Goal: Communication & Community: Answer question/provide support

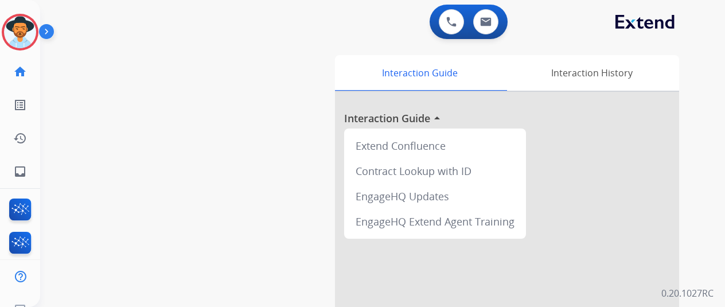
click at [71, 151] on div "swap_horiz Break voice bridge close_fullscreen Connect 3-Way Call merge_type Se…" at bounding box center [368, 280] width 657 height 478
click at [15, 26] on img at bounding box center [20, 32] width 32 height 32
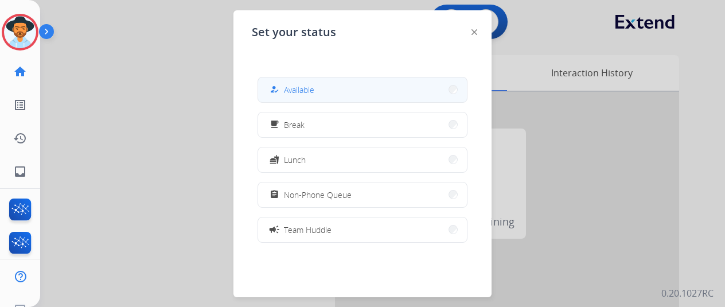
click at [298, 90] on span "Available" at bounding box center [299, 90] width 30 height 12
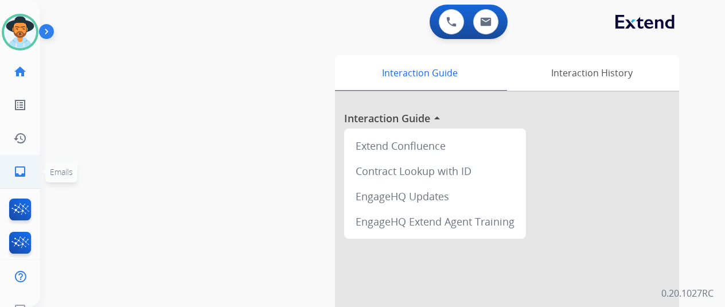
click at [21, 170] on mat-icon "inbox" at bounding box center [20, 172] width 14 height 14
select select "**********"
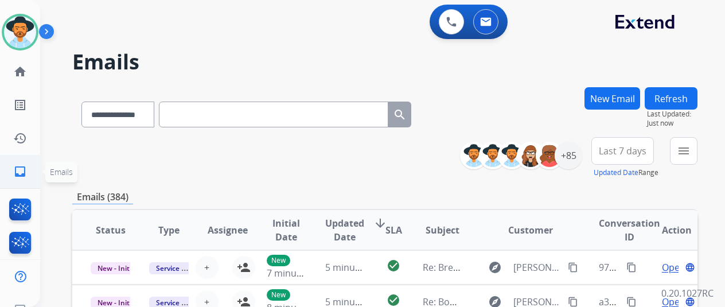
click at [19, 169] on mat-icon "inbox" at bounding box center [20, 172] width 14 height 14
click at [690, 151] on mat-icon "menu" at bounding box center [684, 151] width 14 height 14
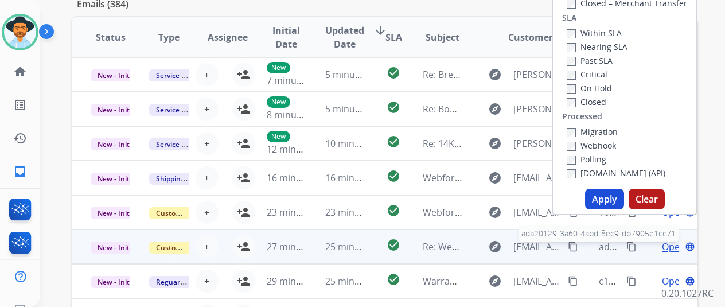
scroll to position [229, 0]
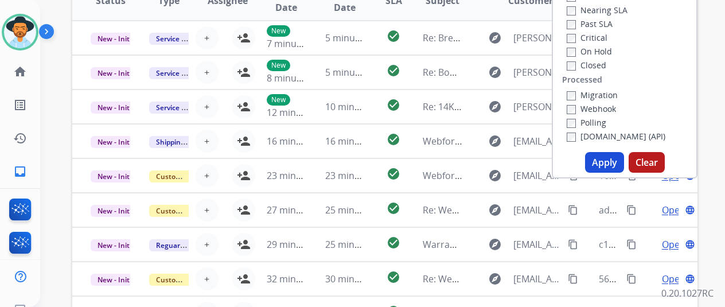
click at [603, 162] on button "Apply" at bounding box center [604, 162] width 39 height 21
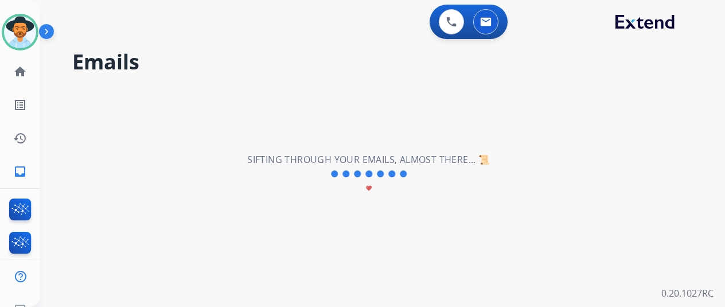
scroll to position [0, 0]
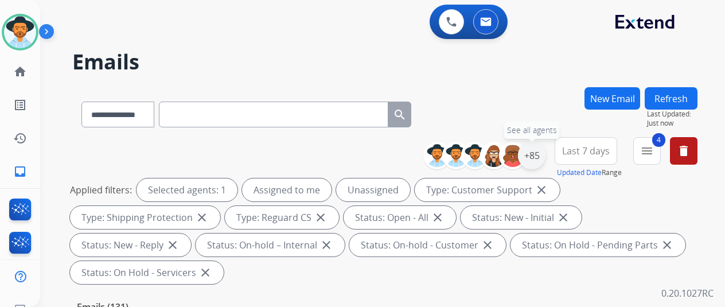
click at [541, 150] on div "+85" at bounding box center [532, 156] width 28 height 28
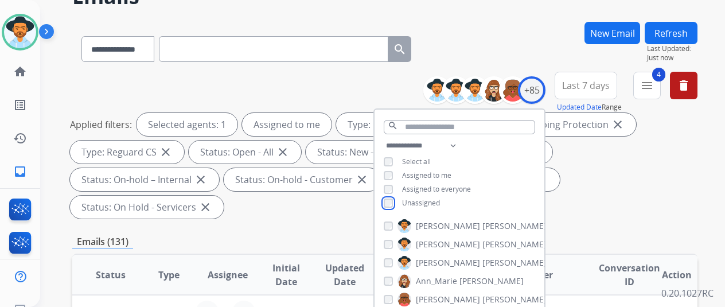
scroll to position [229, 0]
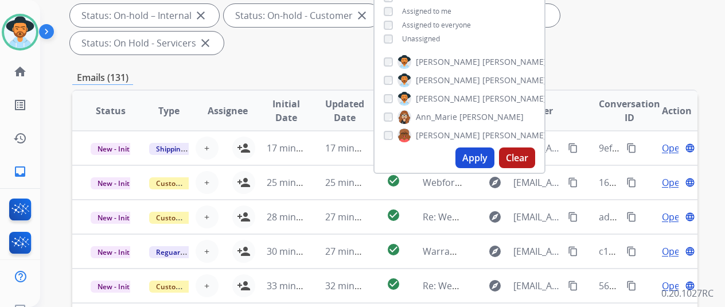
click at [479, 161] on button "Apply" at bounding box center [474, 157] width 39 height 21
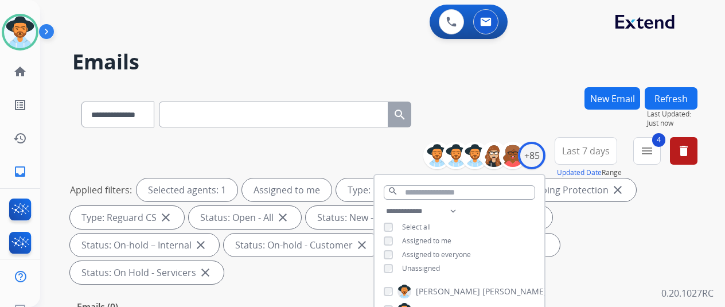
click at [495, 119] on div "**********" at bounding box center [384, 112] width 625 height 50
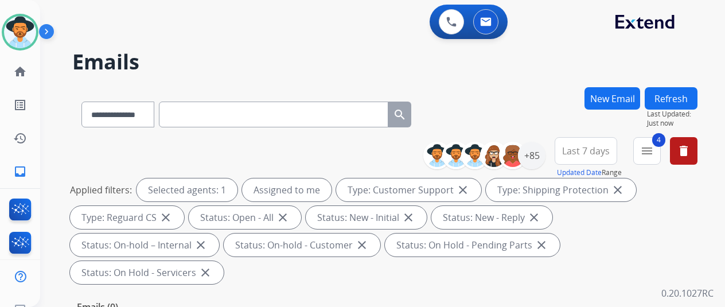
click at [659, 43] on div "**********" at bounding box center [368, 194] width 657 height 307
click at [539, 147] on div "+85" at bounding box center [532, 156] width 28 height 28
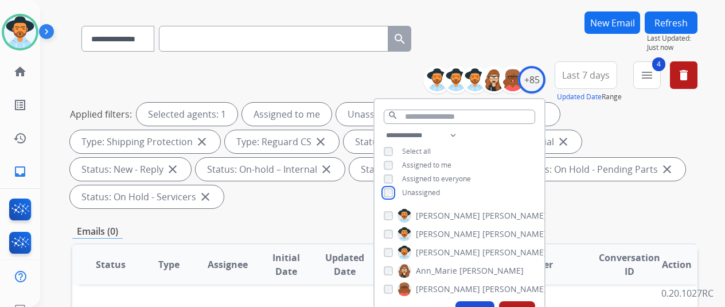
scroll to position [344, 0]
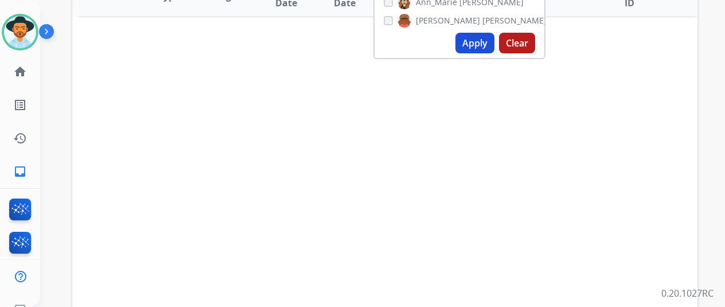
click at [472, 44] on button "Apply" at bounding box center [474, 43] width 39 height 21
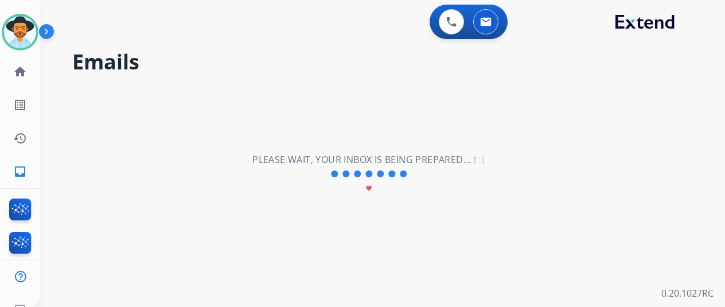
scroll to position [0, 0]
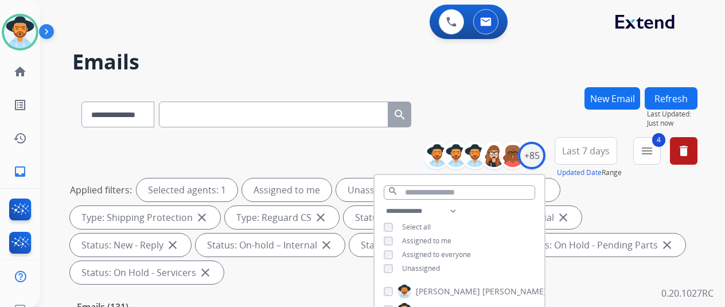
click at [478, 100] on div "**********" at bounding box center [384, 112] width 625 height 50
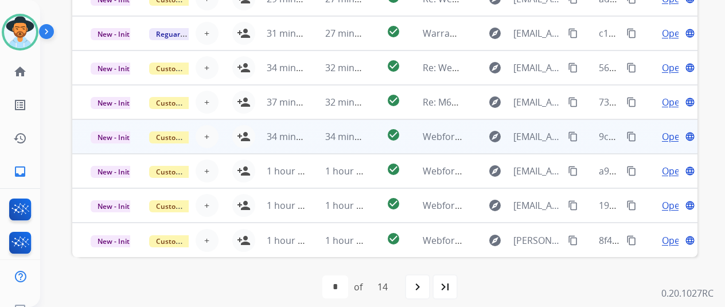
scroll to position [14, 0]
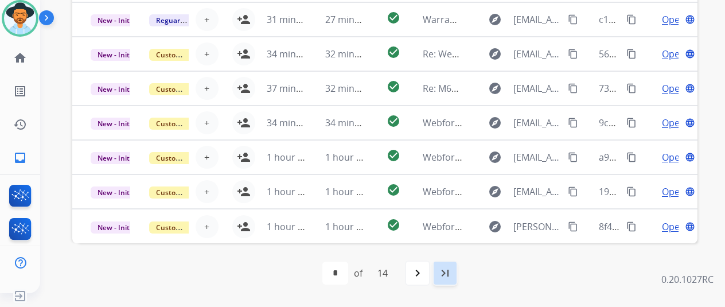
click at [452, 272] on mat-icon "last_page" at bounding box center [445, 273] width 14 height 14
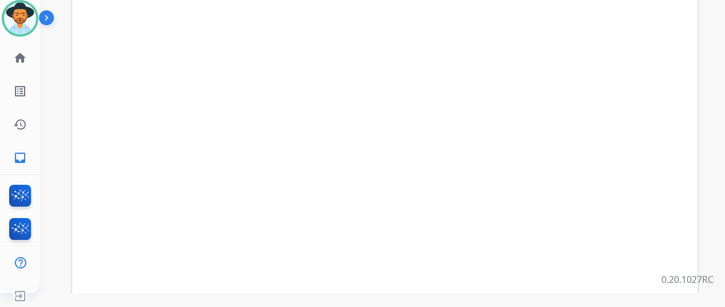
scroll to position [446, 0]
click at [356, 275] on mat-icon "navigate_before" at bounding box center [352, 273] width 14 height 14
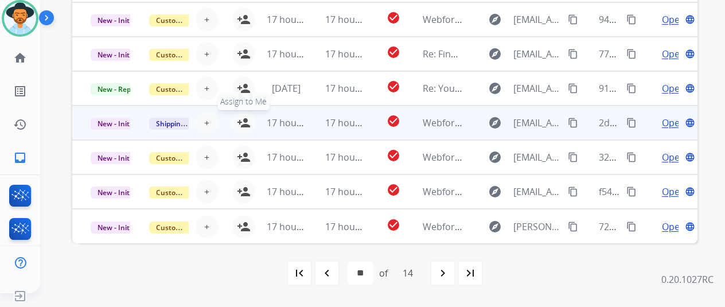
click at [241, 118] on mat-icon "person_add" at bounding box center [244, 123] width 14 height 14
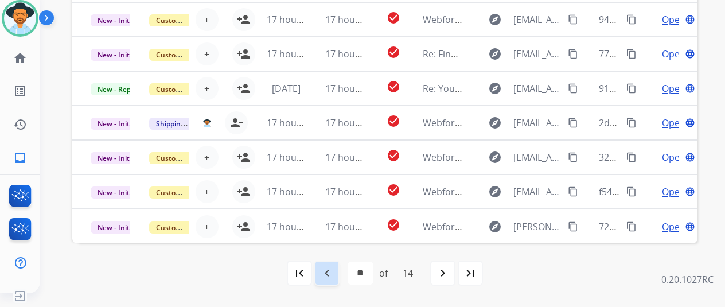
click at [330, 269] on mat-icon "navigate_before" at bounding box center [327, 273] width 14 height 14
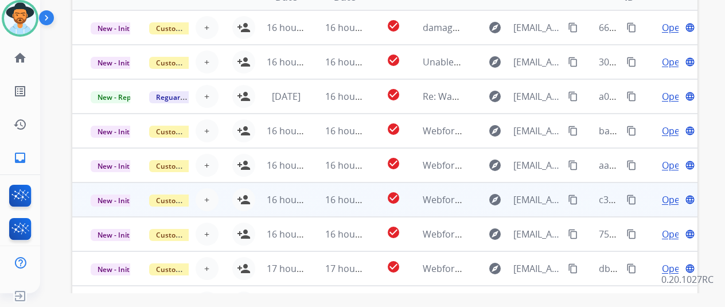
scroll to position [331, 0]
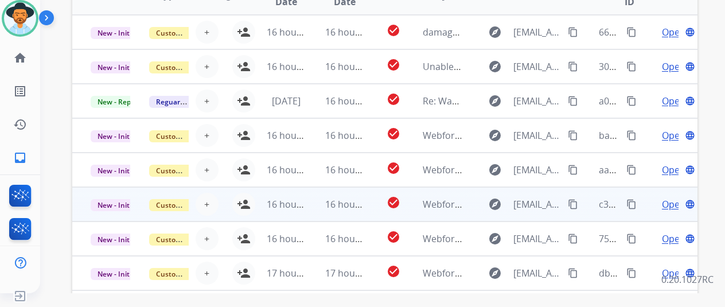
click at [669, 201] on span "Open" at bounding box center [674, 204] width 24 height 14
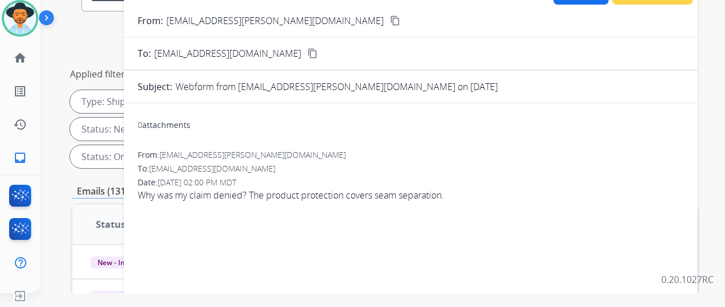
scroll to position [55, 0]
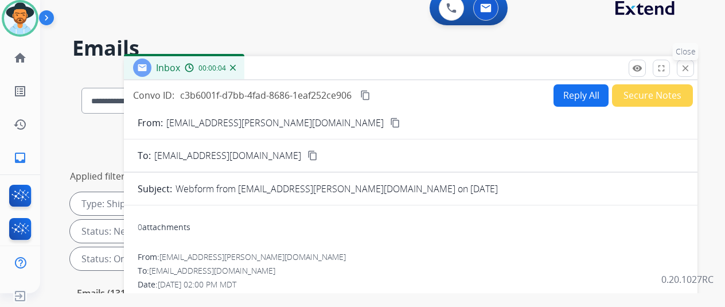
click at [694, 63] on button "close Close" at bounding box center [685, 68] width 17 height 17
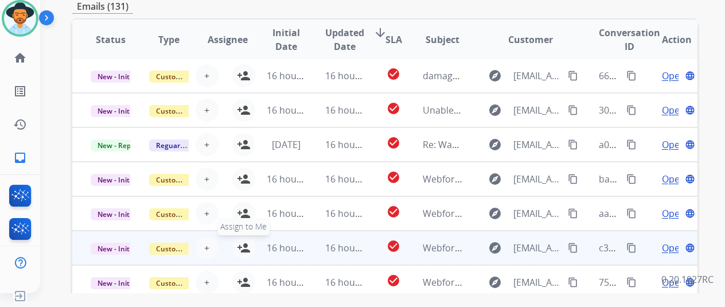
click at [245, 241] on mat-icon "person_add" at bounding box center [244, 248] width 14 height 14
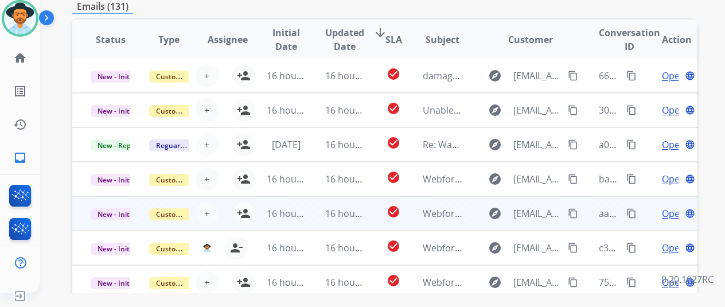
click at [674, 210] on span "Open" at bounding box center [674, 213] width 24 height 14
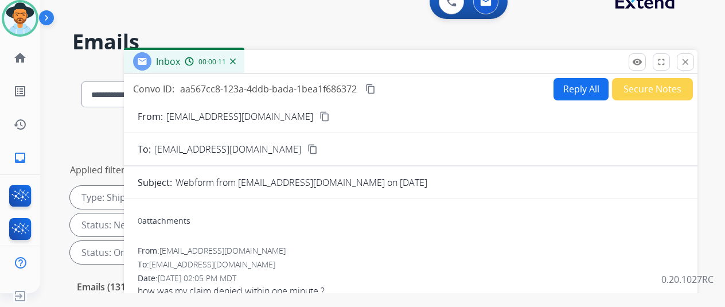
scroll to position [0, 0]
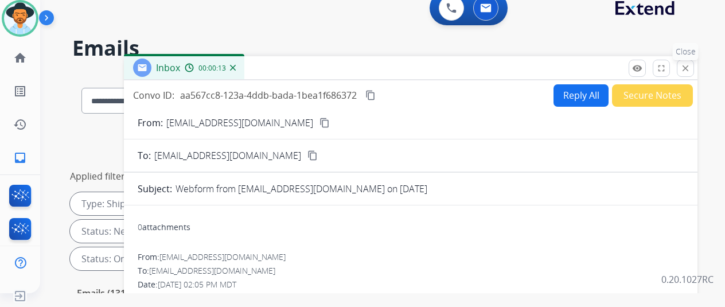
click at [690, 67] on mat-icon "close" at bounding box center [685, 68] width 10 height 10
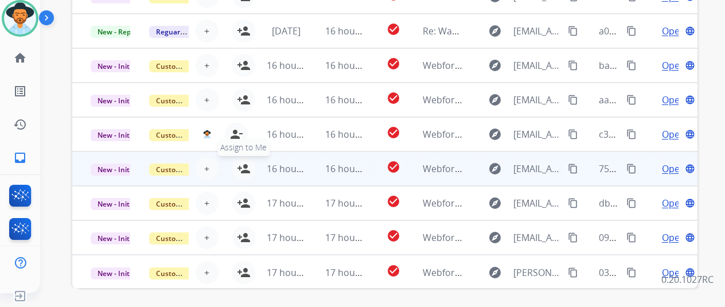
click at [241, 163] on mat-icon "person_add" at bounding box center [244, 169] width 14 height 14
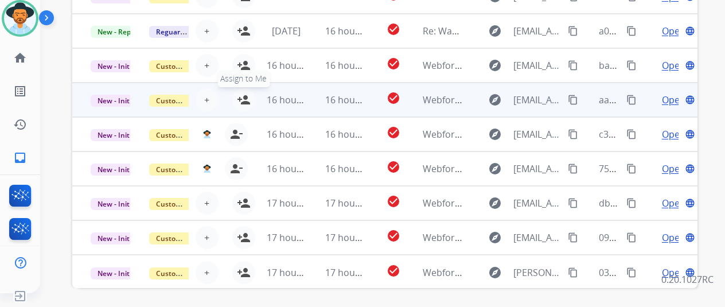
click at [245, 96] on mat-icon "person_add" at bounding box center [244, 100] width 14 height 14
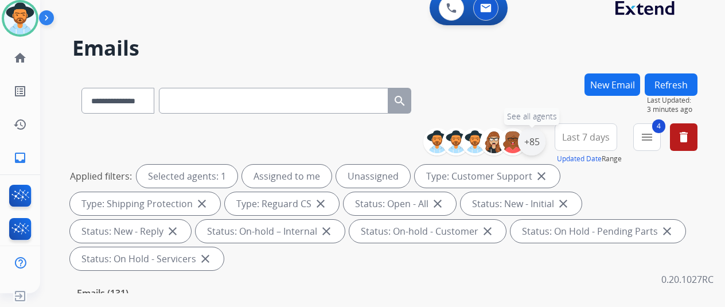
click at [536, 142] on div "+85" at bounding box center [532, 142] width 28 height 28
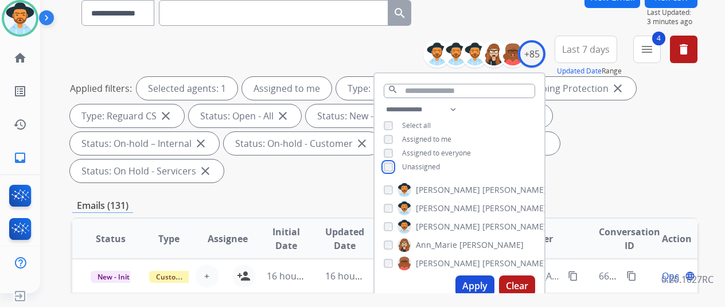
scroll to position [229, 0]
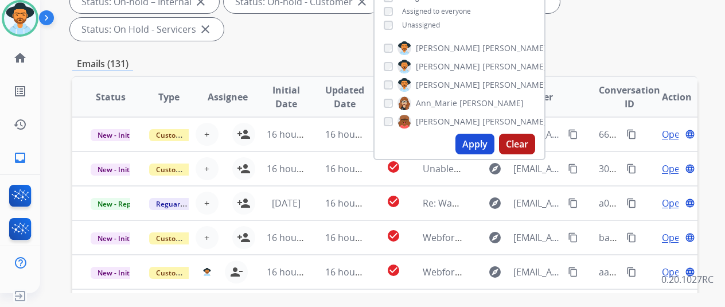
click at [481, 138] on button "Apply" at bounding box center [474, 144] width 39 height 21
select select "*"
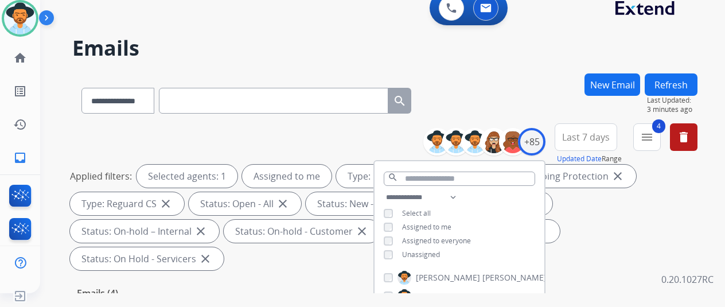
click at [507, 62] on div "**********" at bounding box center [368, 181] width 657 height 307
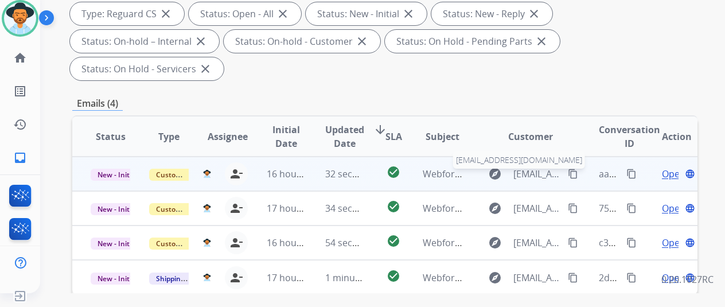
scroll to position [172, 0]
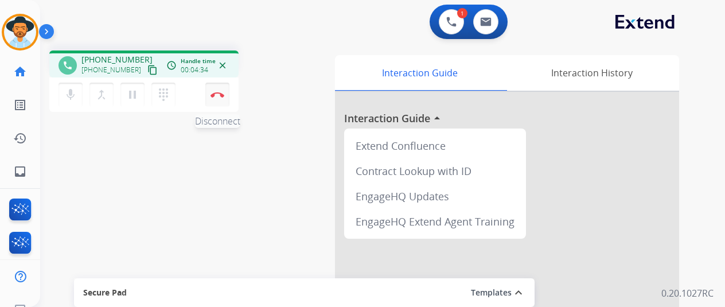
click at [218, 89] on button "Disconnect" at bounding box center [217, 95] width 24 height 24
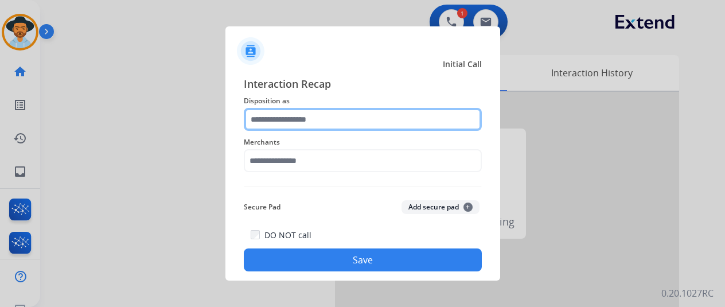
click at [255, 112] on input "text" at bounding box center [363, 119] width 238 height 23
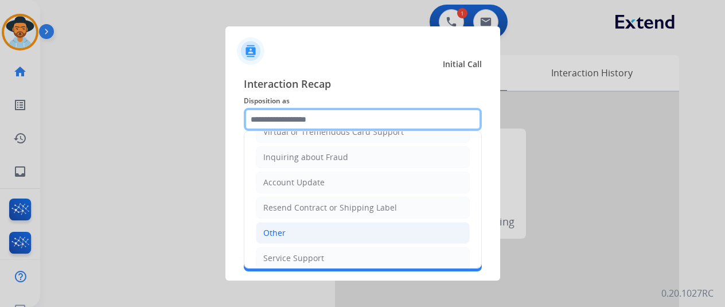
scroll to position [172, 0]
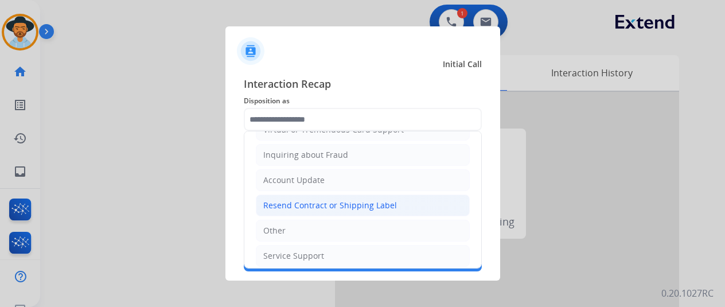
click at [290, 205] on div "Resend Contract or Shipping Label" at bounding box center [330, 205] width 134 height 11
type input "**********"
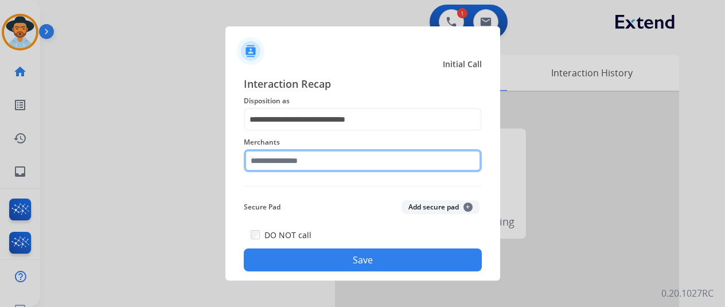
click at [283, 163] on input "text" at bounding box center [363, 160] width 238 height 23
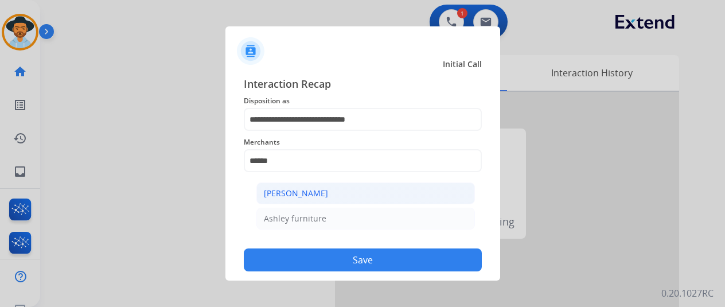
click at [328, 193] on li "[PERSON_NAME]" at bounding box center [365, 193] width 218 height 22
type input "**********"
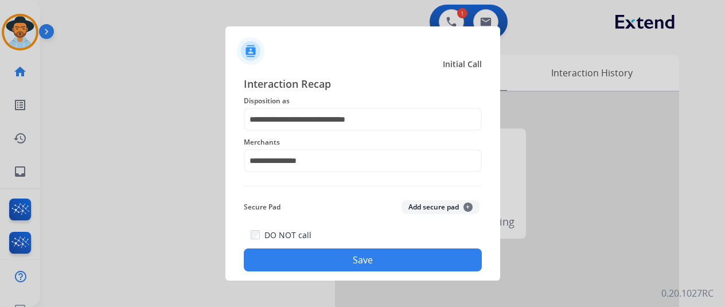
click at [359, 258] on button "Save" at bounding box center [363, 259] width 238 height 23
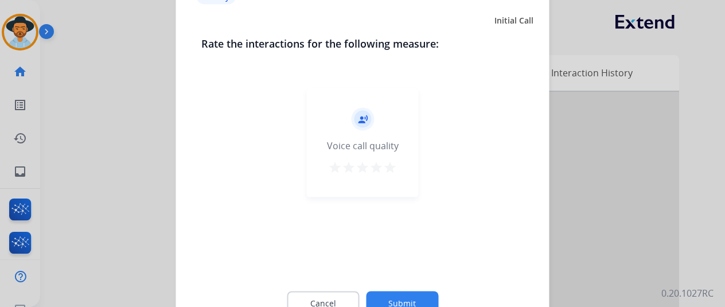
click at [398, 298] on button "Submit" at bounding box center [402, 303] width 72 height 24
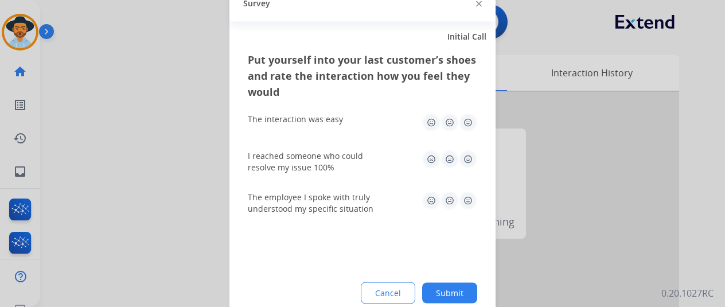
click at [450, 290] on button "Submit" at bounding box center [449, 292] width 55 height 21
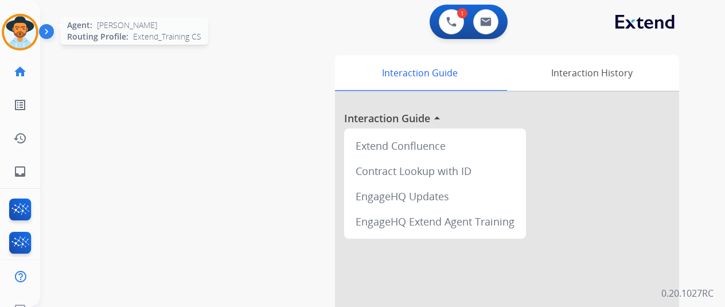
click at [24, 28] on img at bounding box center [20, 32] width 32 height 32
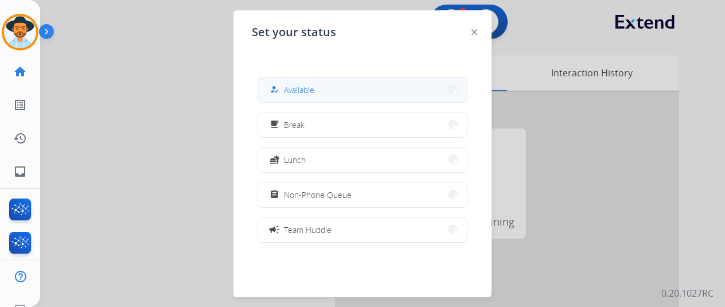
click at [291, 85] on span "Available" at bounding box center [299, 90] width 30 height 12
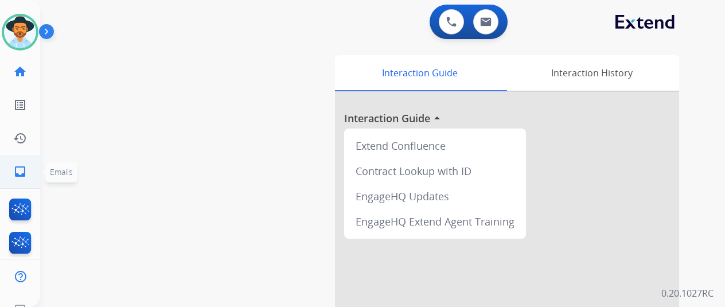
click at [25, 168] on mat-icon "inbox" at bounding box center [20, 172] width 14 height 14
select select "**********"
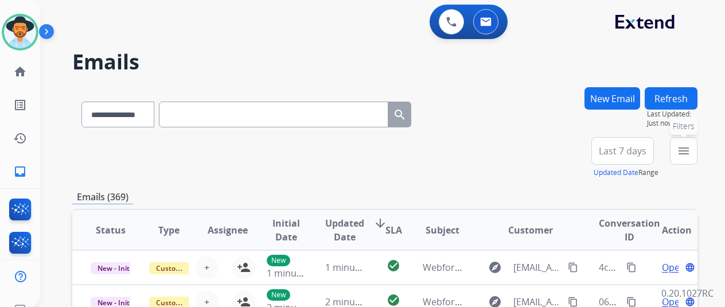
drag, startPoint x: 686, startPoint y: 146, endPoint x: 669, endPoint y: 145, distance: 17.9
click at [688, 147] on mat-icon "menu" at bounding box center [684, 151] width 14 height 14
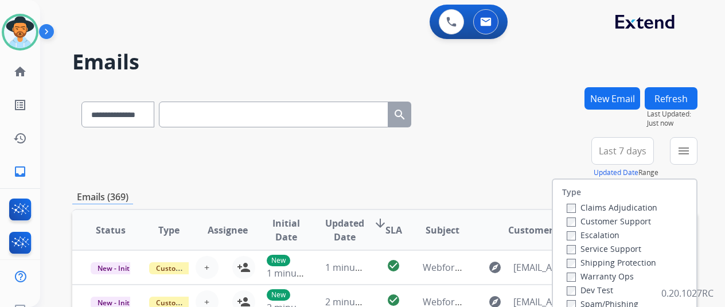
drag, startPoint x: 536, startPoint y: 127, endPoint x: 501, endPoint y: 105, distance: 41.5
click at [536, 126] on div "**********" at bounding box center [384, 112] width 625 height 50
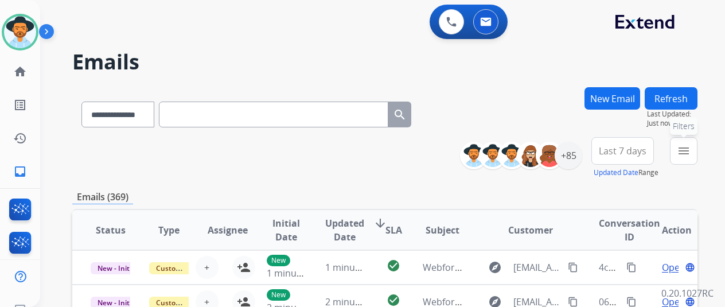
click at [696, 144] on button "menu Filters" at bounding box center [684, 151] width 28 height 28
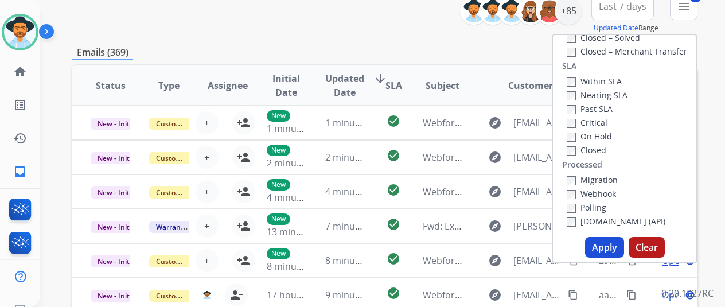
scroll to position [287, 0]
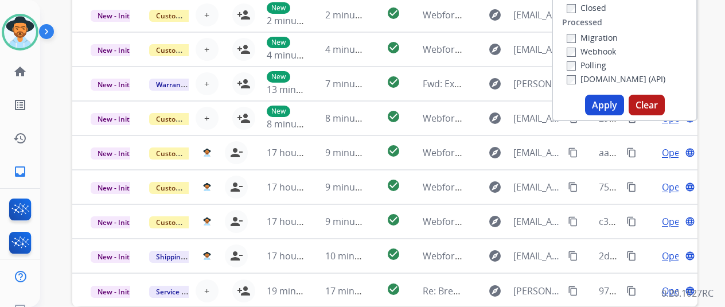
click at [602, 103] on button "Apply" at bounding box center [604, 105] width 39 height 21
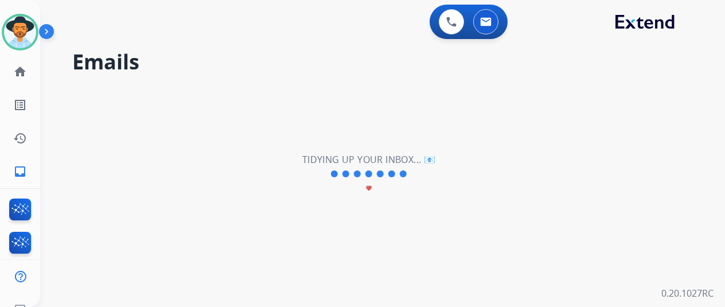
scroll to position [0, 0]
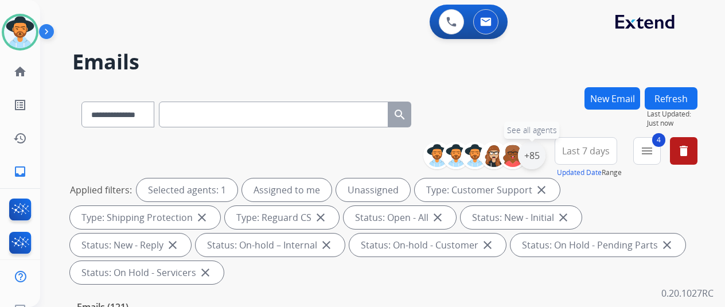
click at [545, 153] on div "+85" at bounding box center [532, 156] width 28 height 28
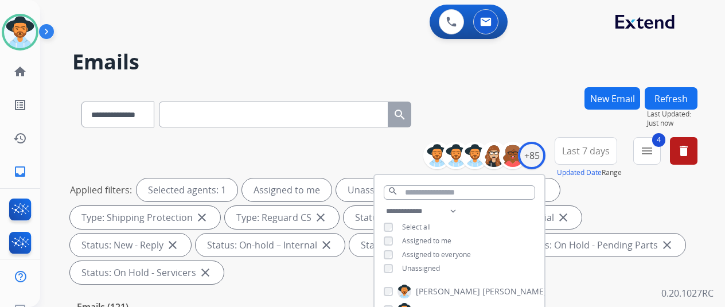
scroll to position [115, 0]
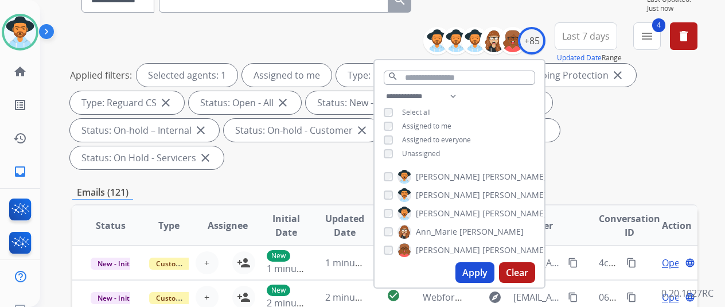
click at [480, 269] on button "Apply" at bounding box center [474, 272] width 39 height 21
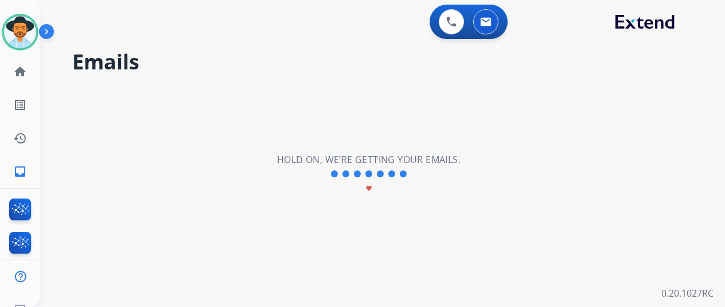
scroll to position [0, 0]
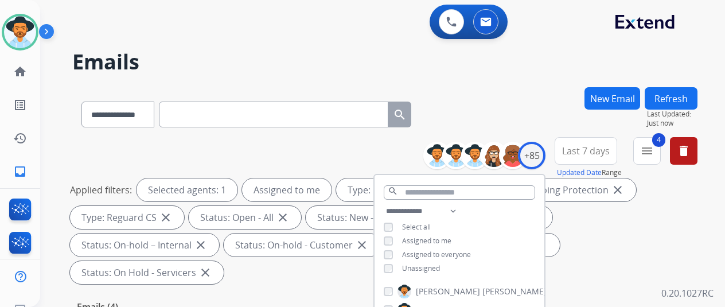
click at [536, 121] on div "**********" at bounding box center [384, 112] width 625 height 50
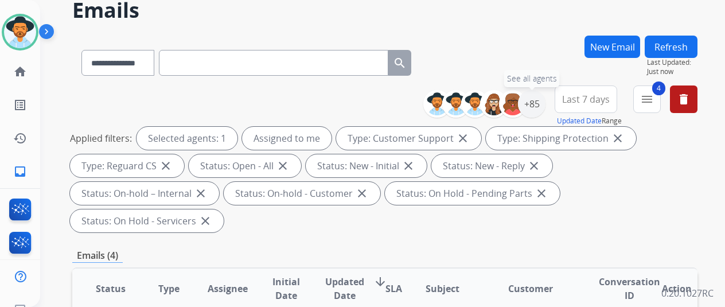
scroll to position [229, 0]
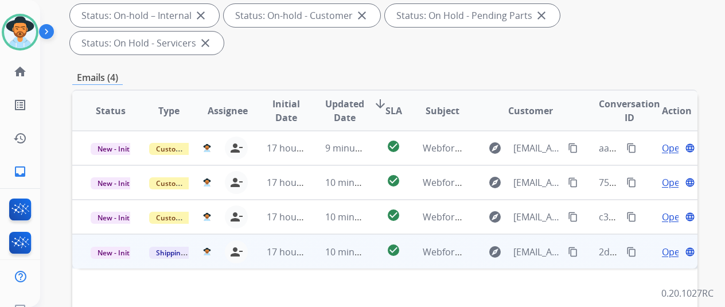
click at [672, 245] on span "Open" at bounding box center [674, 252] width 24 height 14
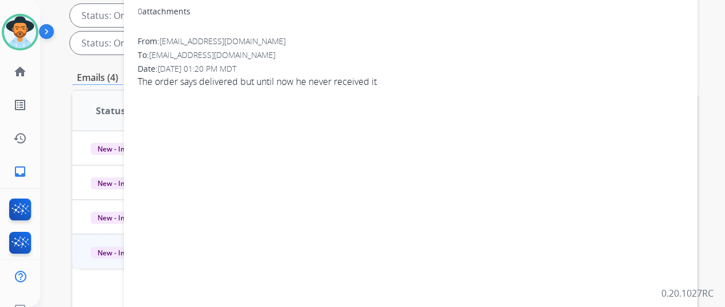
scroll to position [57, 0]
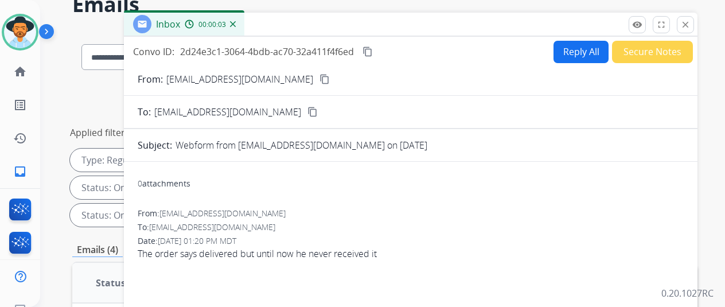
click at [319, 77] on mat-icon "content_copy" at bounding box center [324, 79] width 10 height 10
click at [582, 44] on button "Reply All" at bounding box center [580, 52] width 55 height 22
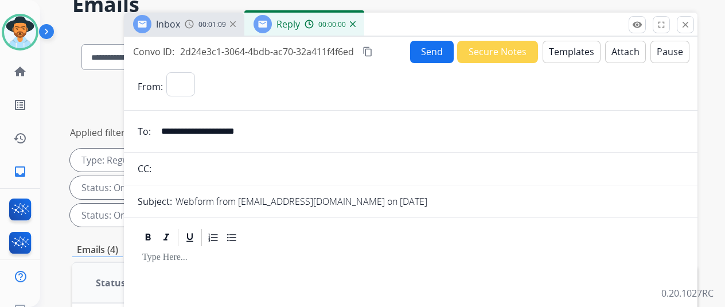
select select "**********"
click at [574, 49] on button "Templates" at bounding box center [571, 52] width 58 height 22
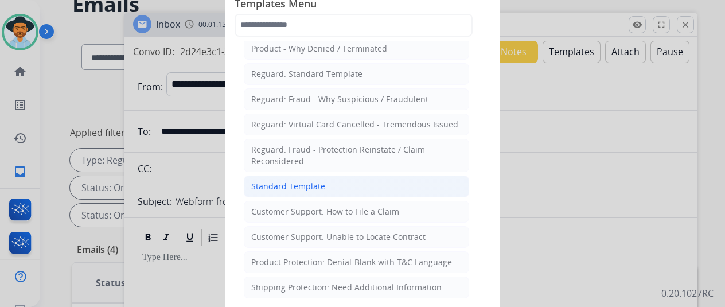
click at [276, 185] on div "Standard Template" at bounding box center [288, 186] width 74 height 11
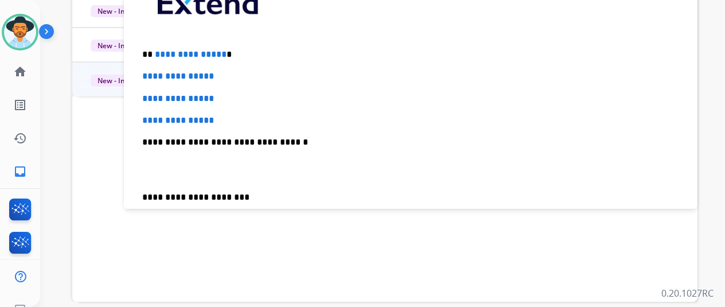
scroll to position [0, 0]
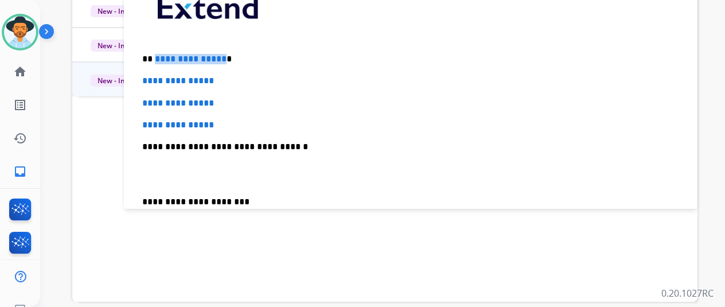
drag, startPoint x: 228, startPoint y: 57, endPoint x: 163, endPoint y: 56, distance: 64.8
click at [163, 56] on span "**********" at bounding box center [191, 58] width 72 height 9
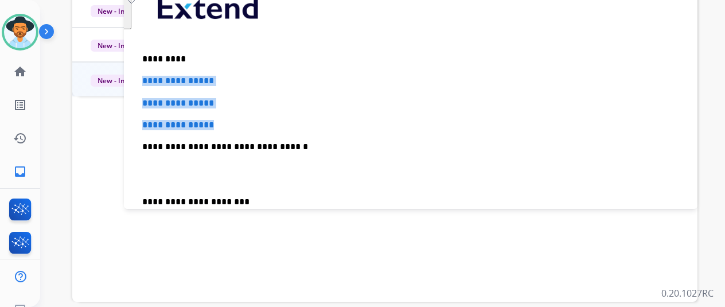
drag, startPoint x: 244, startPoint y: 122, endPoint x: 143, endPoint y: 77, distance: 109.9
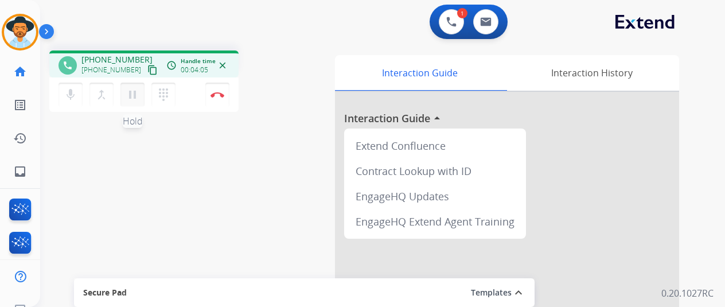
click at [133, 94] on mat-icon "pause" at bounding box center [133, 95] width 14 height 14
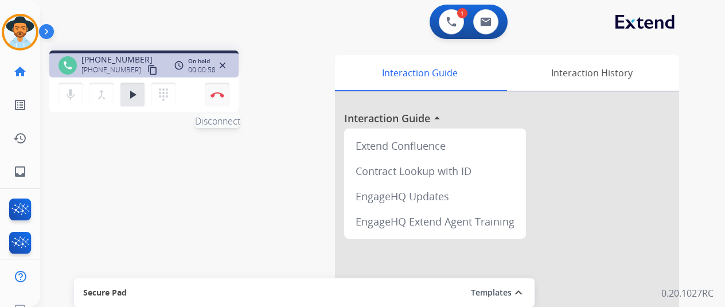
click at [217, 92] on img at bounding box center [217, 95] width 14 height 6
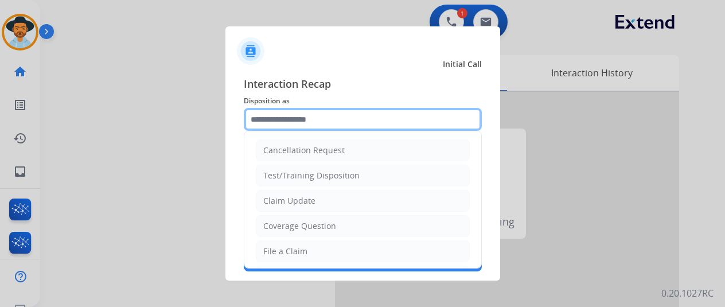
click at [292, 129] on input "text" at bounding box center [363, 119] width 238 height 23
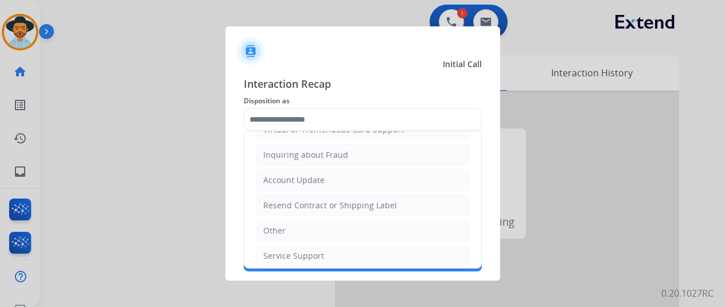
click at [295, 226] on li "Other" at bounding box center [363, 231] width 214 height 22
type input "*****"
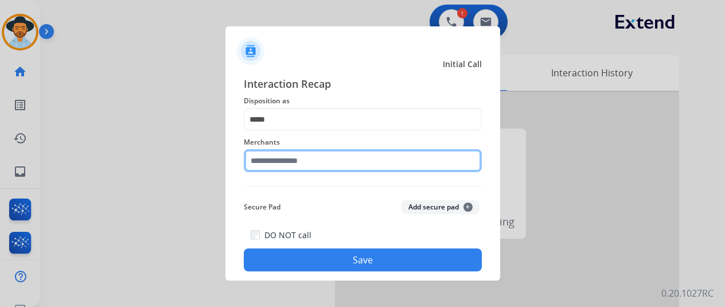
click at [268, 163] on input "text" at bounding box center [363, 160] width 238 height 23
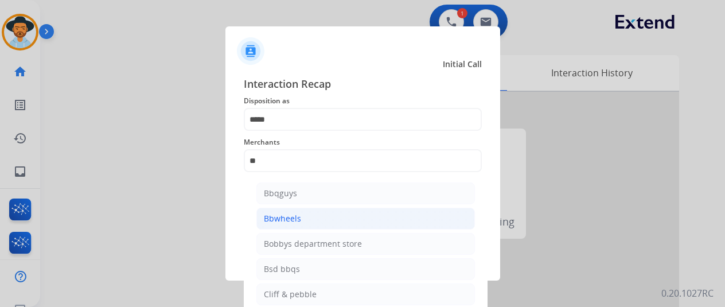
click at [292, 219] on div "Bbwheels" at bounding box center [282, 218] width 37 height 11
type input "********"
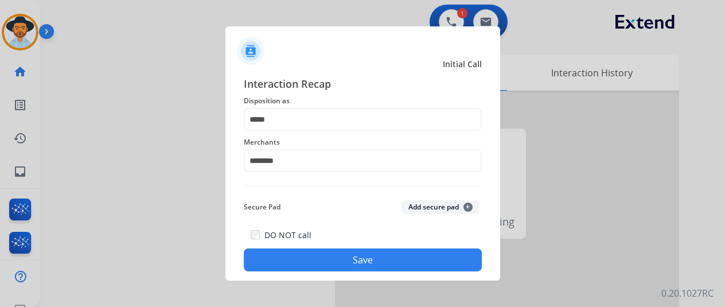
click at [352, 257] on button "Save" at bounding box center [363, 259] width 238 height 23
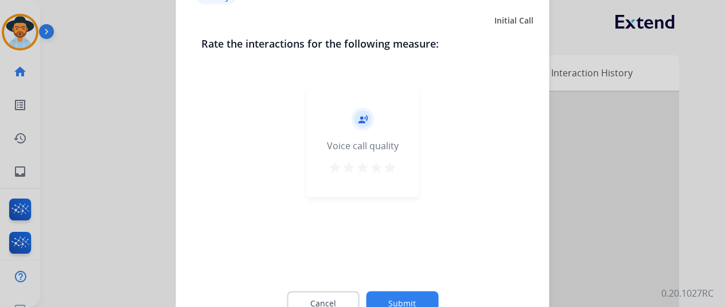
click at [404, 298] on button "Submit" at bounding box center [402, 303] width 72 height 24
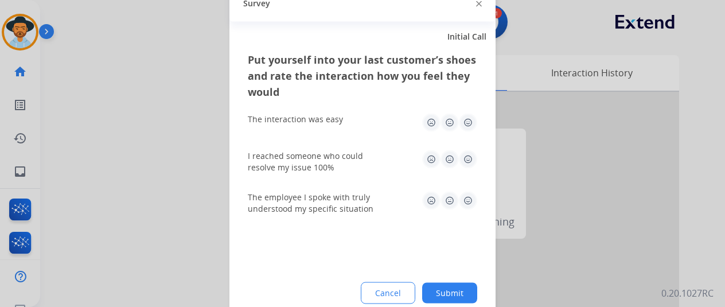
click at [464, 292] on button "Submit" at bounding box center [449, 292] width 55 height 21
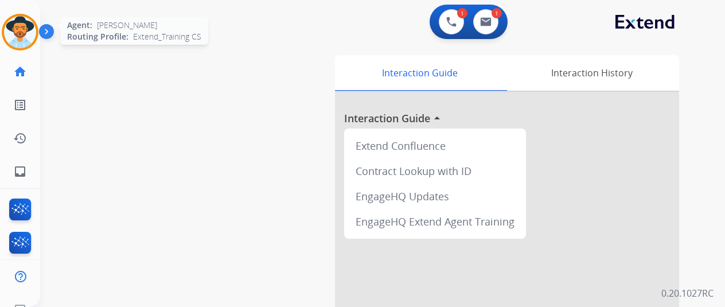
click at [15, 23] on img at bounding box center [20, 32] width 32 height 32
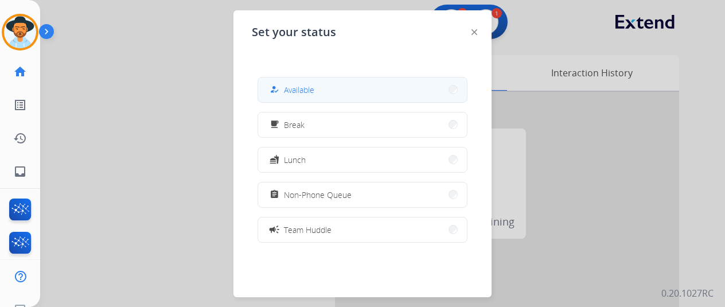
click at [314, 87] on span "Available" at bounding box center [299, 90] width 30 height 12
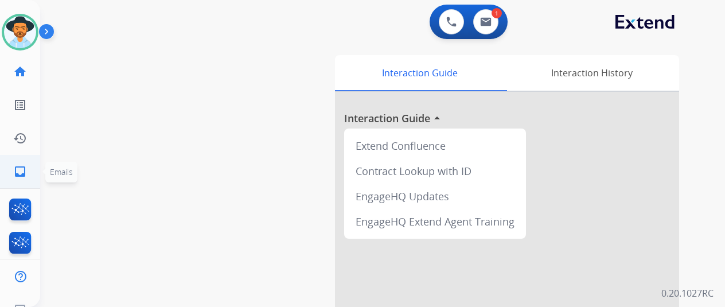
click at [17, 171] on mat-icon "inbox" at bounding box center [20, 172] width 14 height 14
select select "**********"
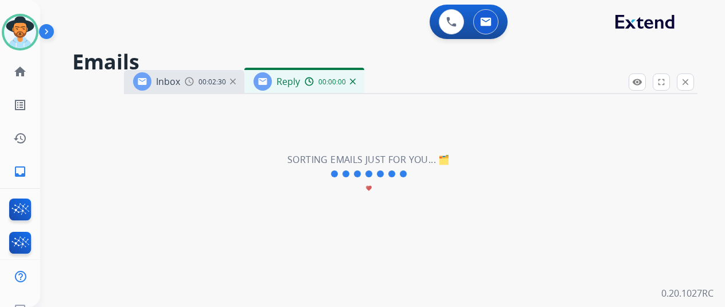
select select "**********"
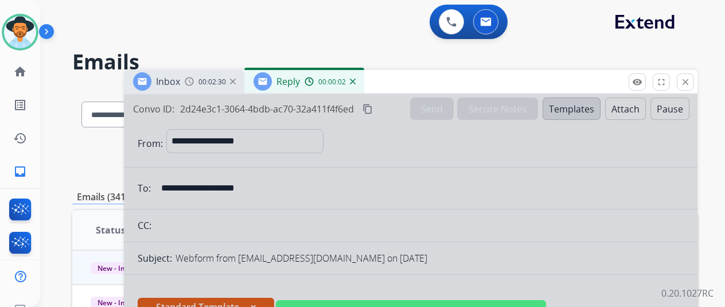
click at [353, 174] on div at bounding box center [410, 308] width 573 height 428
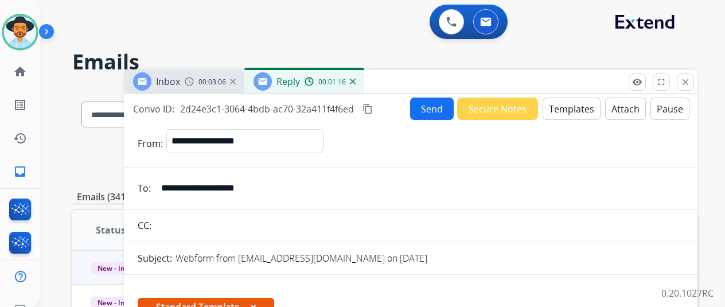
click at [438, 106] on button "Send" at bounding box center [432, 108] width 44 height 22
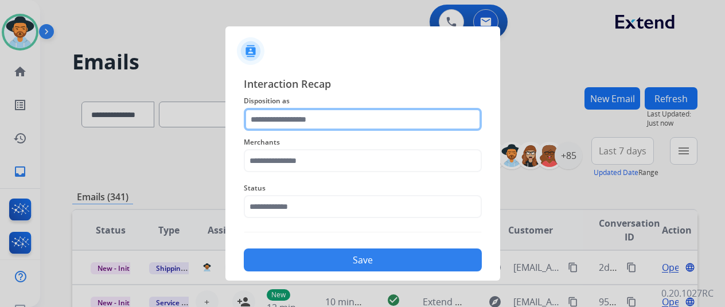
click at [268, 122] on input "text" at bounding box center [363, 119] width 238 height 23
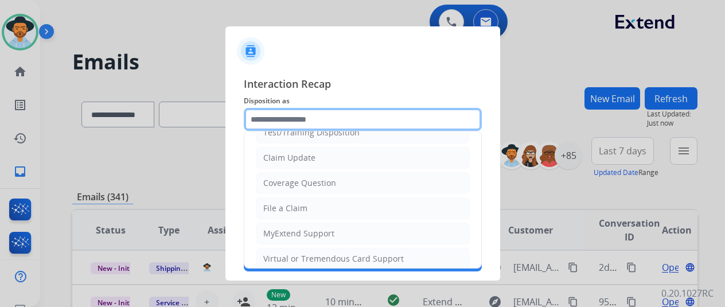
scroll to position [57, 0]
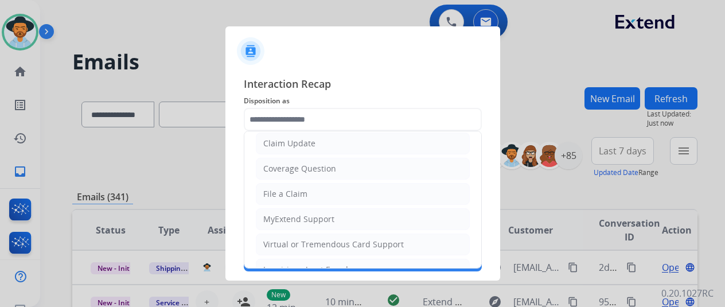
click at [286, 138] on div "Claim Update" at bounding box center [289, 143] width 52 height 11
type input "**********"
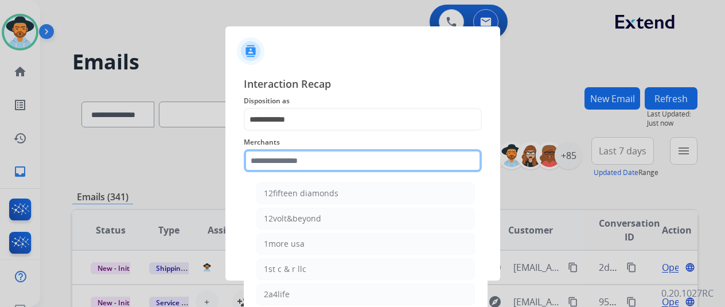
click at [272, 159] on input "text" at bounding box center [363, 160] width 238 height 23
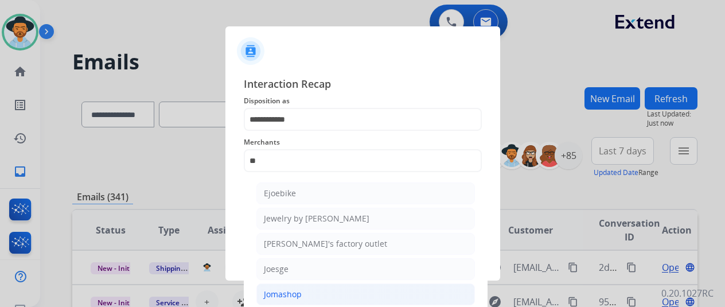
click at [288, 293] on div "Jomashop" at bounding box center [283, 293] width 38 height 11
type input "********"
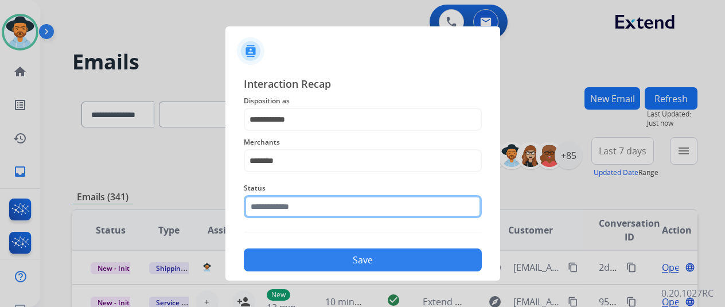
click at [294, 205] on input "text" at bounding box center [363, 206] width 238 height 23
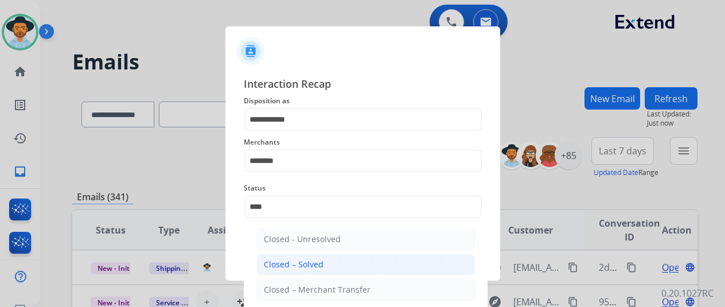
click at [318, 269] on div "Closed – Solved" at bounding box center [294, 264] width 60 height 11
type input "**********"
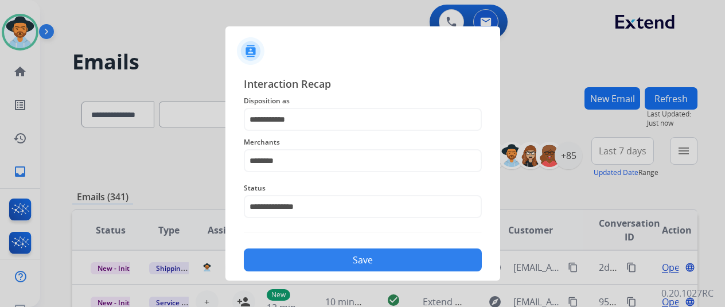
click at [345, 257] on button "Save" at bounding box center [363, 259] width 238 height 23
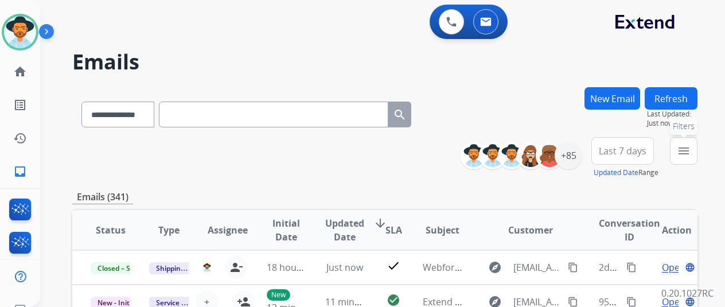
click at [690, 156] on mat-icon "menu" at bounding box center [684, 151] width 14 height 14
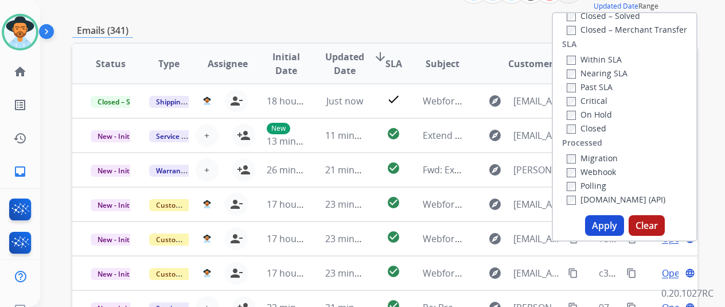
scroll to position [172, 0]
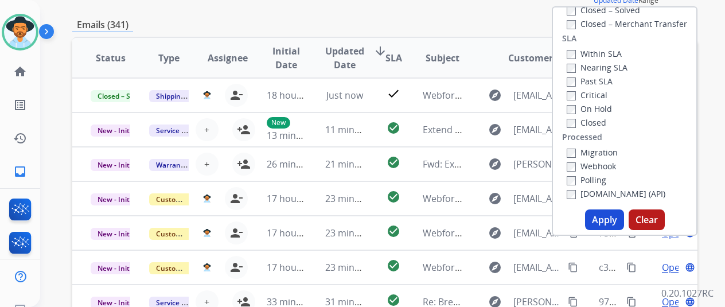
drag, startPoint x: 604, startPoint y: 220, endPoint x: 626, endPoint y: 182, distance: 44.2
click at [606, 220] on button "Apply" at bounding box center [604, 219] width 39 height 21
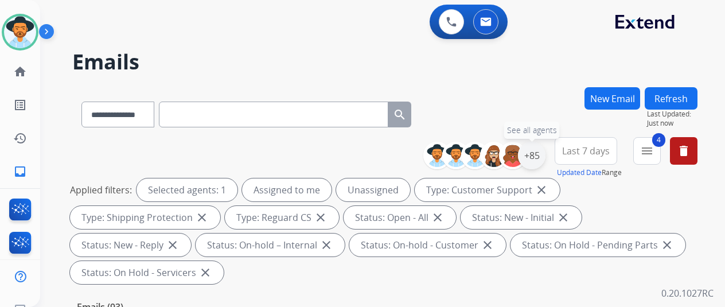
click at [536, 151] on div "+85" at bounding box center [532, 156] width 28 height 28
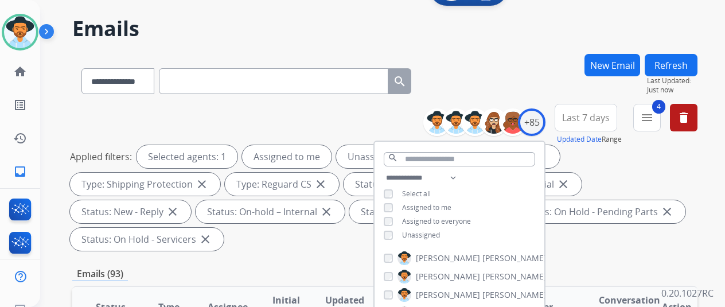
scroll to position [57, 0]
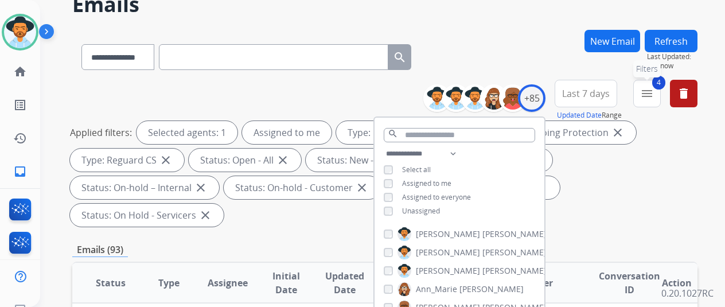
click at [661, 92] on button "4 menu Filters" at bounding box center [647, 94] width 28 height 28
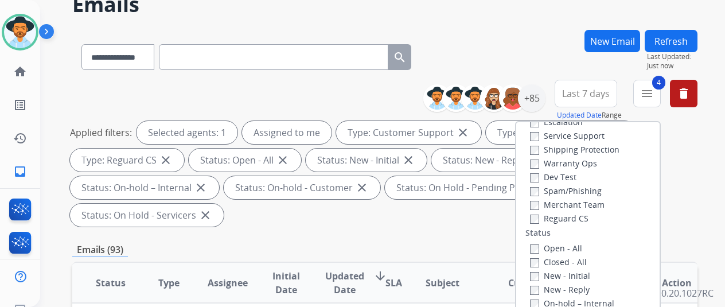
scroll to position [73, 0]
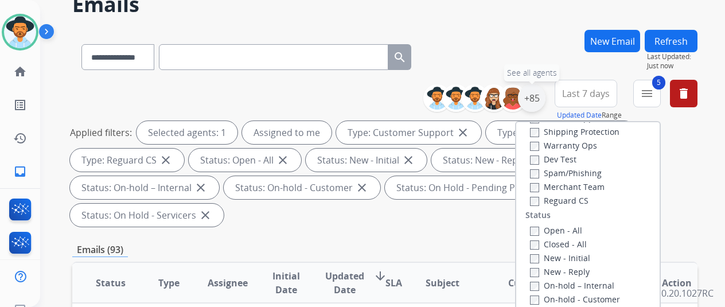
click at [540, 95] on div "+85" at bounding box center [532, 98] width 28 height 28
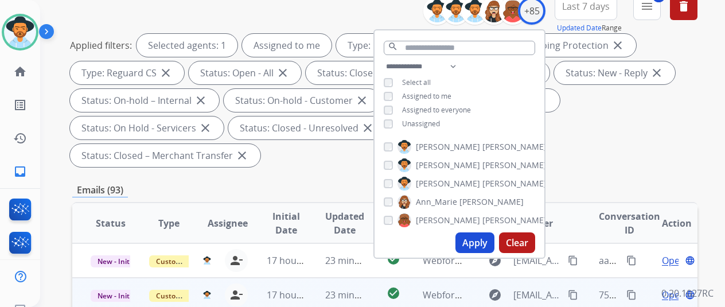
scroll to position [287, 0]
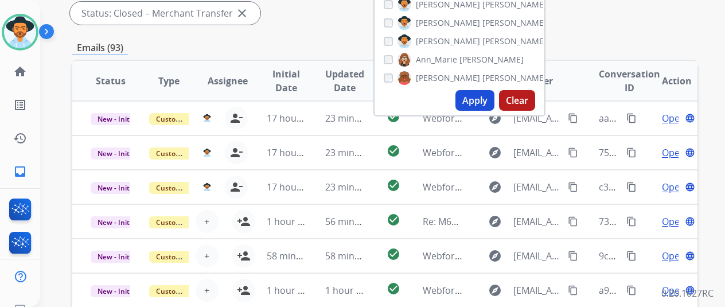
click at [476, 94] on button "Apply" at bounding box center [474, 100] width 39 height 21
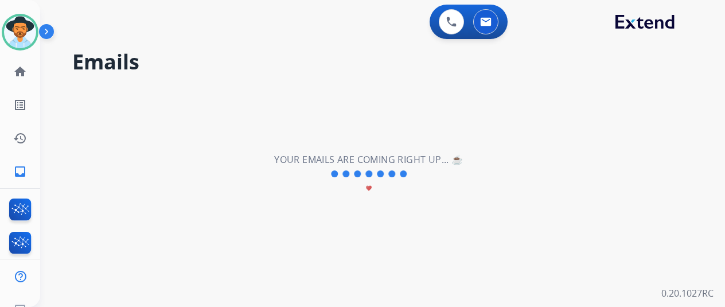
scroll to position [0, 0]
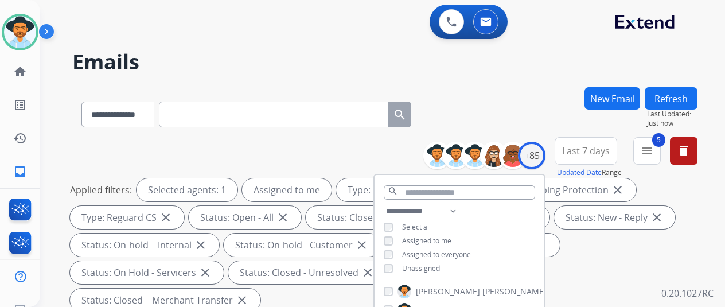
click at [492, 83] on div "**********" at bounding box center [368, 194] width 657 height 307
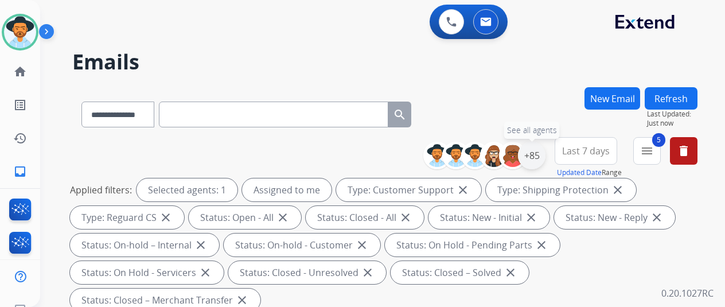
click at [538, 152] on div "+85" at bounding box center [532, 156] width 28 height 28
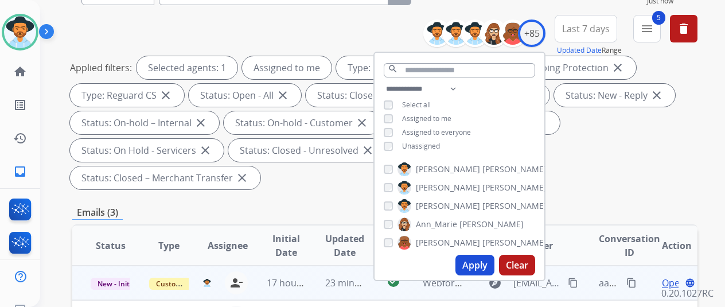
scroll to position [229, 0]
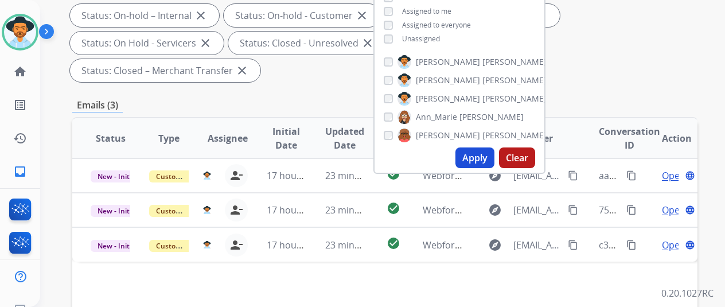
click at [483, 154] on button "Apply" at bounding box center [474, 157] width 39 height 21
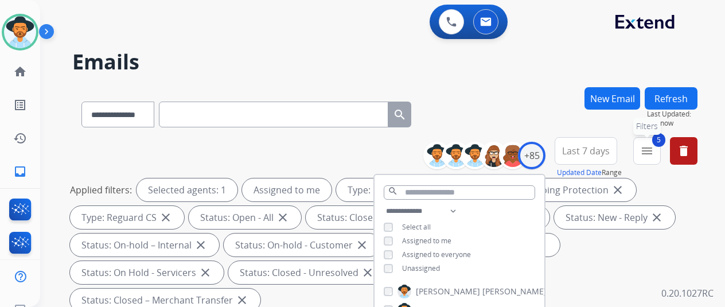
click at [665, 139] on span "5" at bounding box center [658, 140] width 13 height 14
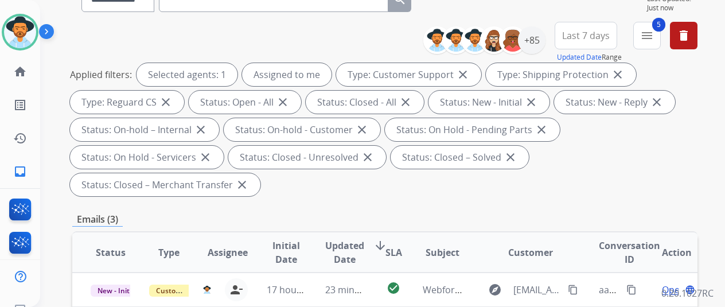
scroll to position [57, 0]
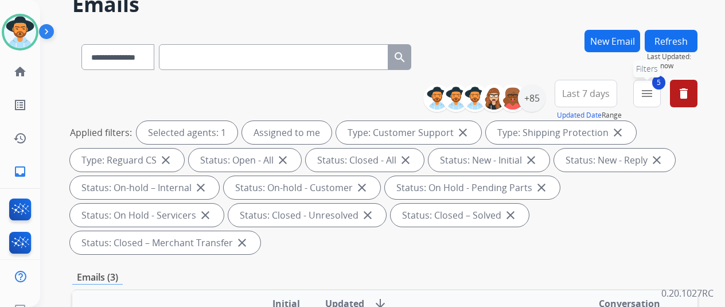
click at [654, 91] on mat-icon "menu" at bounding box center [647, 94] width 14 height 14
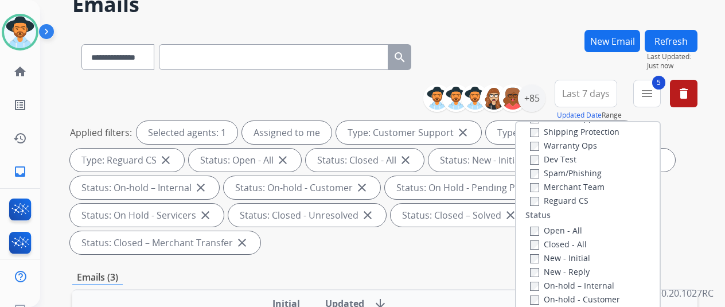
click at [678, 40] on button "Refresh" at bounding box center [671, 41] width 53 height 22
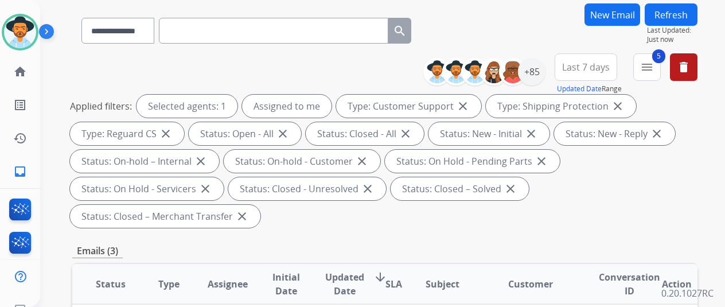
scroll to position [0, 0]
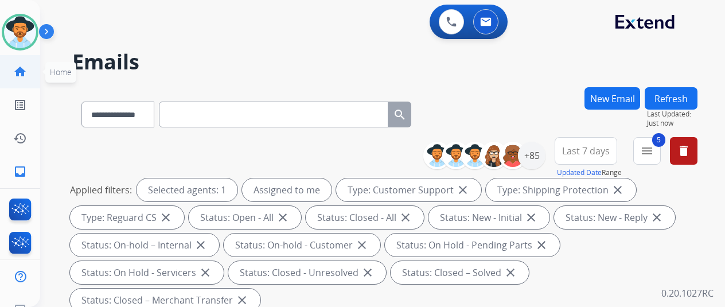
click at [21, 72] on mat-icon "home" at bounding box center [20, 72] width 14 height 14
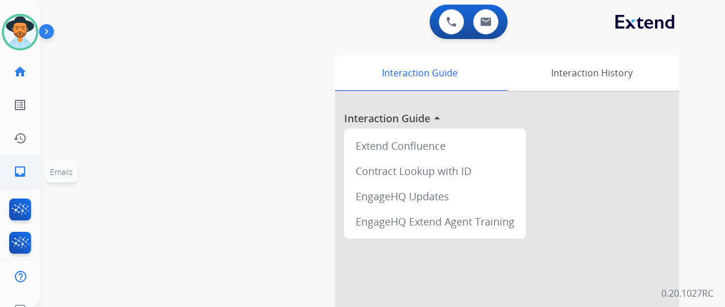
click at [21, 171] on mat-icon "inbox" at bounding box center [20, 172] width 14 height 14
select select "**********"
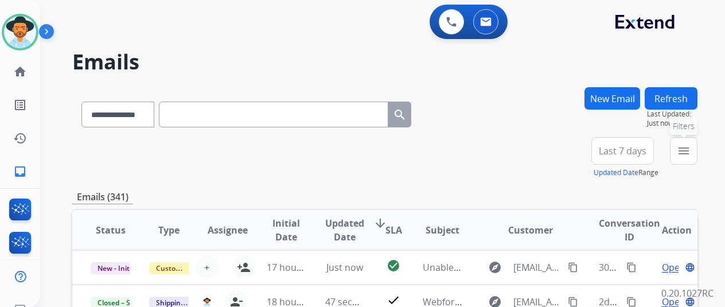
click at [690, 147] on mat-icon "menu" at bounding box center [684, 151] width 14 height 14
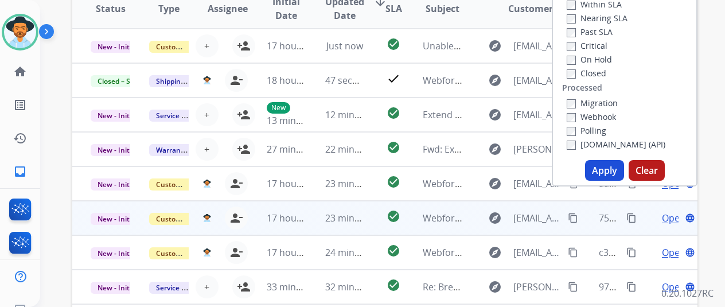
scroll to position [229, 0]
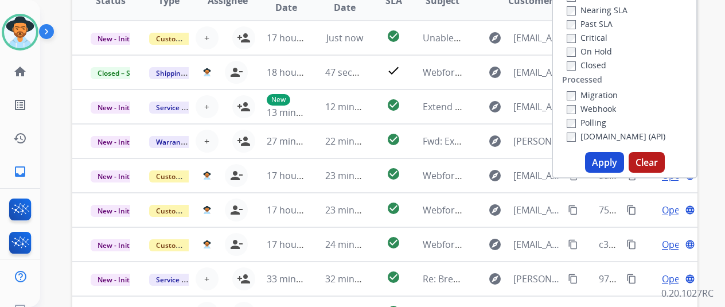
click at [612, 162] on button "Apply" at bounding box center [604, 162] width 39 height 21
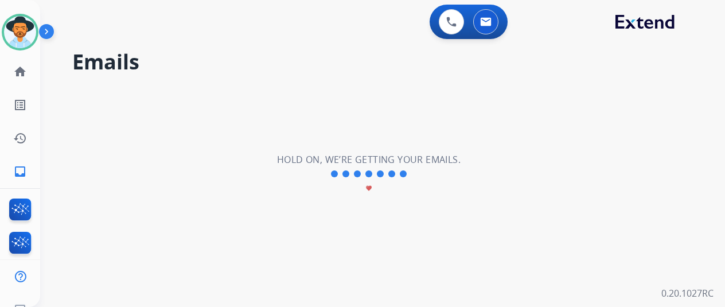
scroll to position [0, 0]
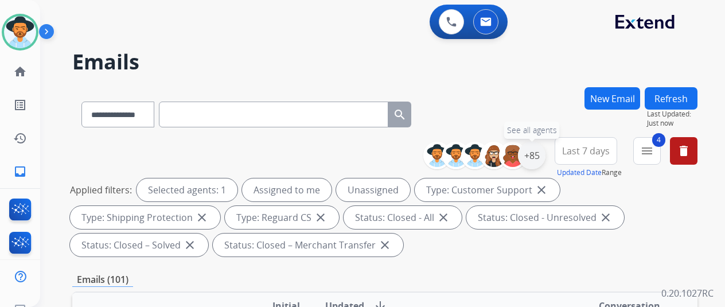
click at [541, 148] on div "+85" at bounding box center [532, 156] width 28 height 28
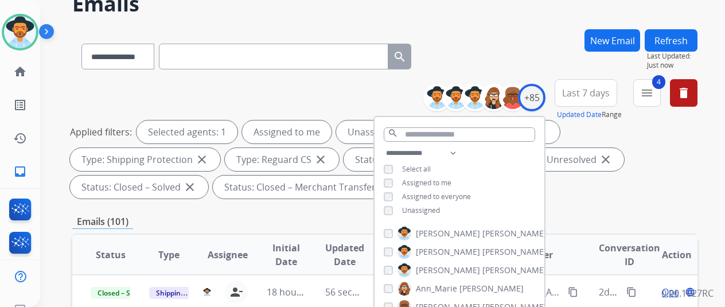
scroll to position [115, 0]
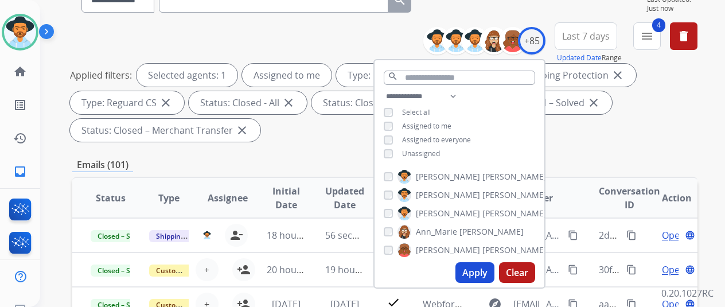
click at [481, 270] on button "Apply" at bounding box center [474, 272] width 39 height 21
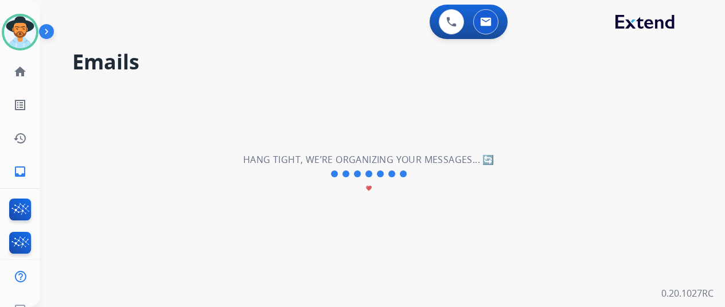
scroll to position [0, 0]
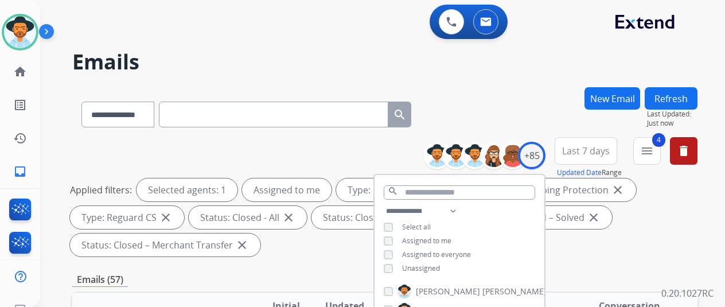
click at [537, 97] on div "**********" at bounding box center [384, 112] width 625 height 50
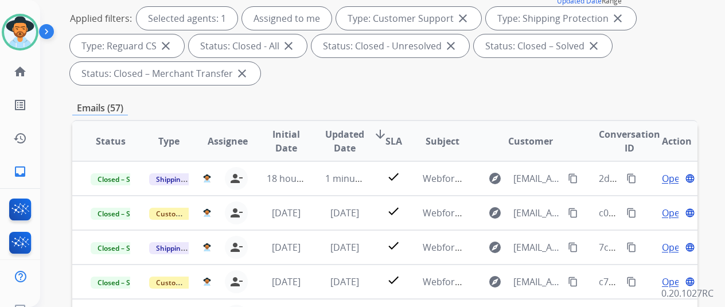
scroll to position [172, 0]
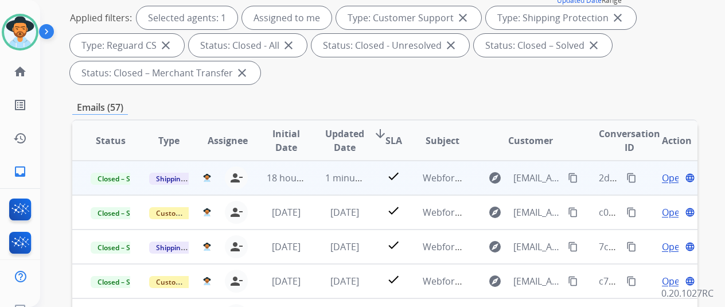
click at [631, 178] on mat-icon "content_copy" at bounding box center [631, 178] width 10 height 10
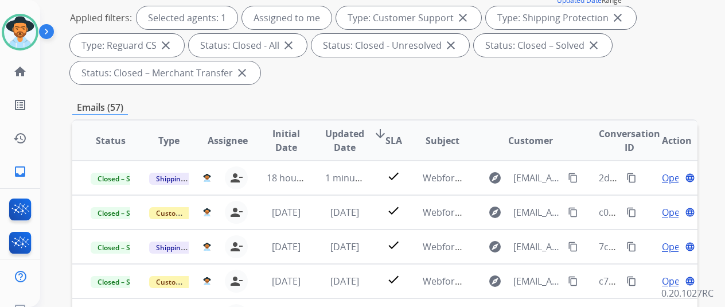
click at [461, 83] on div "Applied filters: Selected agents: 1 Assigned to me Type: Customer Support close…" at bounding box center [382, 45] width 625 height 78
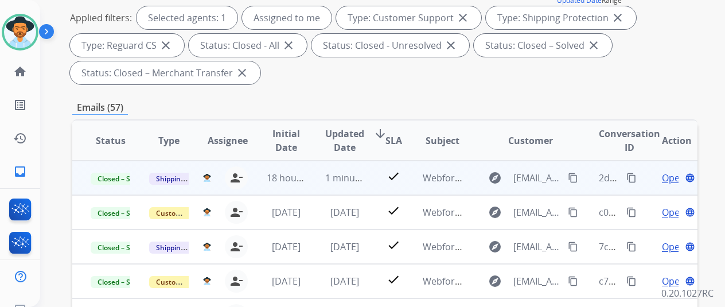
click at [573, 177] on mat-icon "content_copy" at bounding box center [573, 178] width 10 height 10
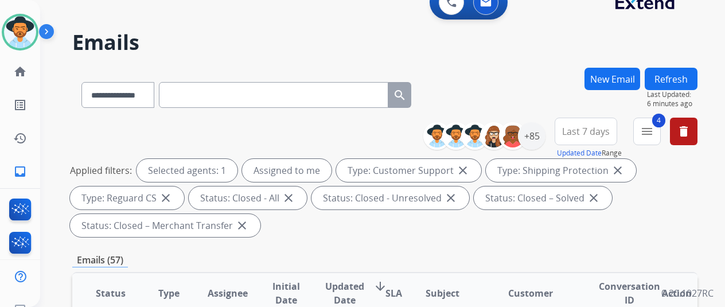
scroll to position [0, 0]
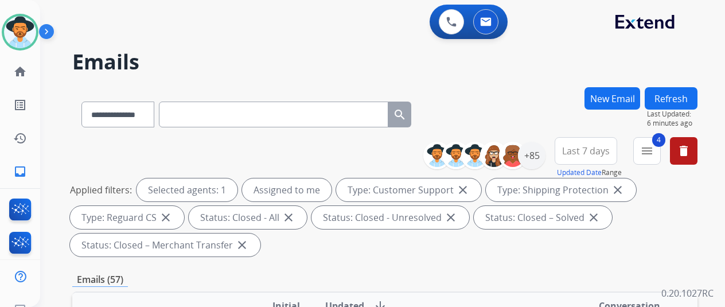
click at [621, 93] on button "New Email" at bounding box center [612, 98] width 56 height 22
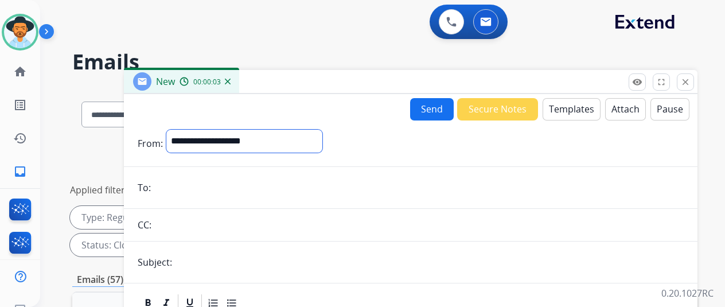
click at [208, 137] on select "**********" at bounding box center [244, 141] width 156 height 23
select select "**********"
click at [175, 130] on select "**********" at bounding box center [244, 141] width 156 height 23
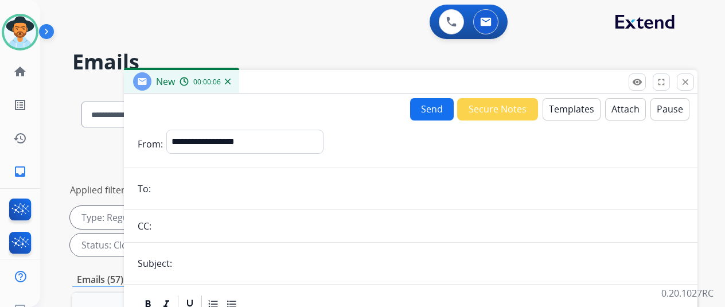
click at [169, 185] on input "email" at bounding box center [418, 188] width 529 height 23
paste input "**********"
type input "**********"
click at [571, 105] on button "Templates" at bounding box center [571, 109] width 58 height 22
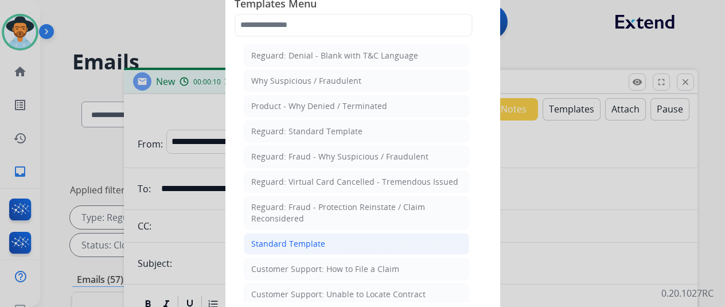
click at [288, 238] on div "Standard Template" at bounding box center [288, 243] width 74 height 11
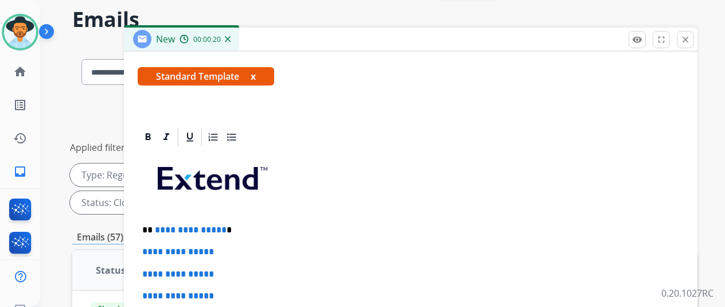
scroll to position [115, 0]
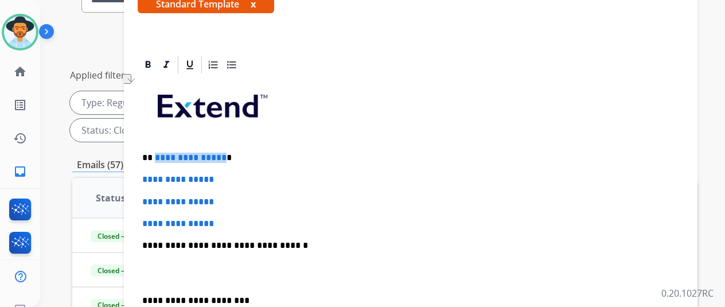
drag, startPoint x: 229, startPoint y: 155, endPoint x: 162, endPoint y: 155, distance: 67.7
click at [162, 155] on p "**********" at bounding box center [406, 158] width 528 height 10
drag, startPoint x: 249, startPoint y: 157, endPoint x: 181, endPoint y: 156, distance: 68.2
click at [181, 156] on p "**********" at bounding box center [406, 158] width 528 height 10
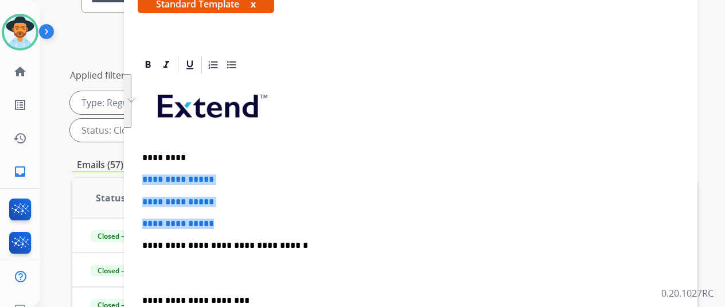
drag, startPoint x: 236, startPoint y: 222, endPoint x: 150, endPoint y: 174, distance: 97.8
click at [150, 173] on div "**********" at bounding box center [410, 27] width 573 height 490
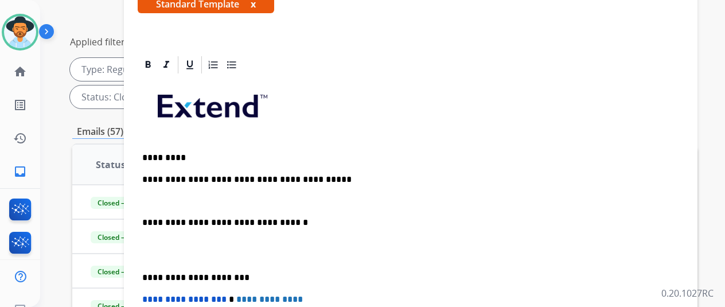
scroll to position [138, 0]
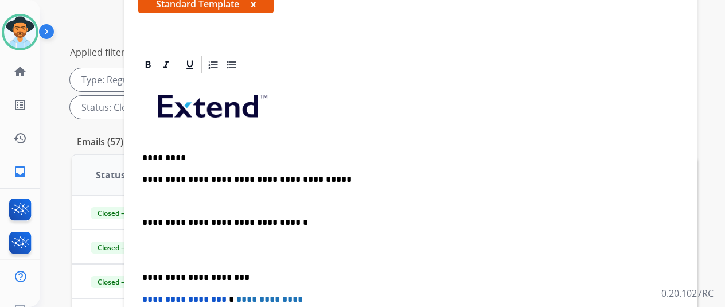
click at [206, 101] on img "To enrich screen reader interactions, please activate Accessibility in Grammarl…" at bounding box center [210, 103] width 135 height 45
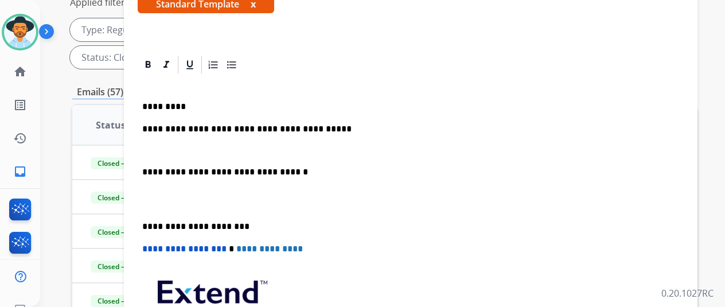
click at [150, 149] on div "**********" at bounding box center [411, 235] width 546 height 321
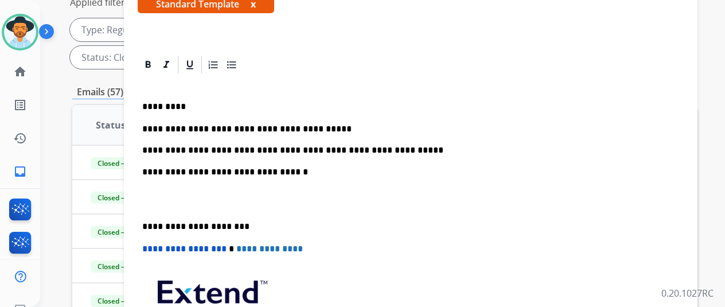
scroll to position [166, 0]
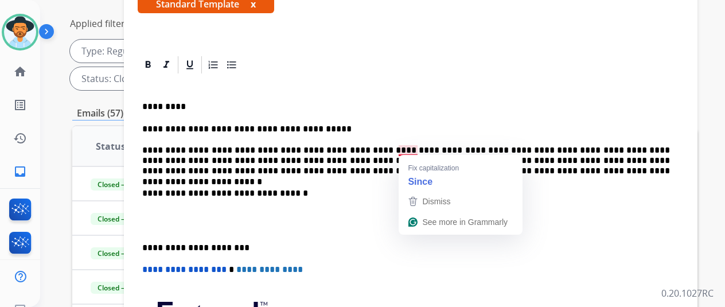
click at [411, 148] on p "**********" at bounding box center [406, 150] width 528 height 53
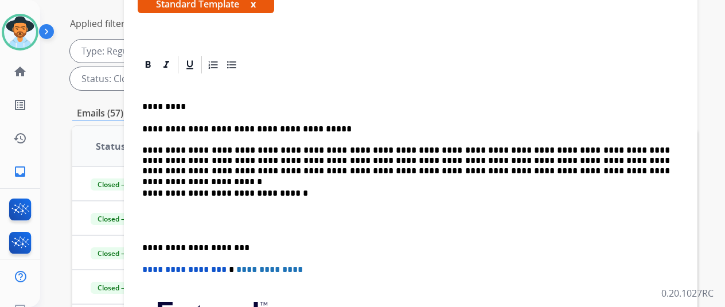
click at [198, 171] on p "**********" at bounding box center [406, 150] width 528 height 53
click at [542, 194] on p "**********" at bounding box center [406, 193] width 528 height 10
click at [468, 116] on div "**********" at bounding box center [411, 246] width 546 height 342
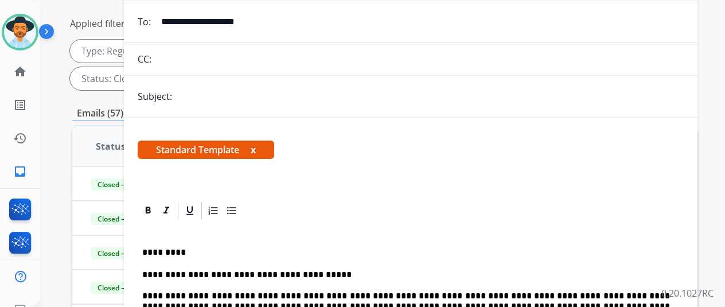
scroll to position [146, 0]
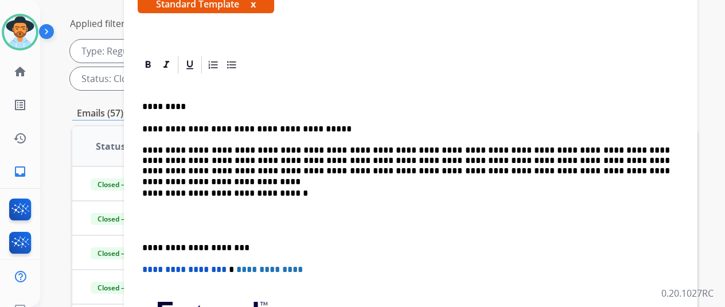
click at [612, 146] on p "**********" at bounding box center [406, 150] width 528 height 53
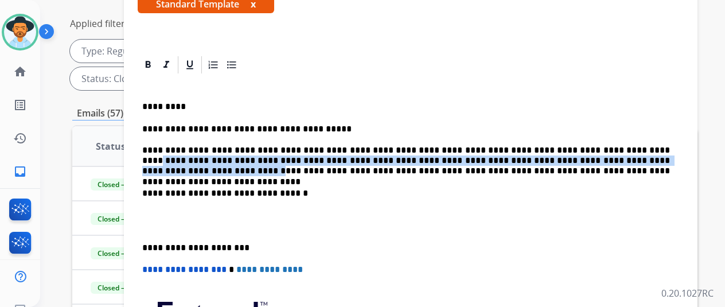
drag, startPoint x: 614, startPoint y: 151, endPoint x: 622, endPoint y: 179, distance: 29.2
click at [615, 158] on p "**********" at bounding box center [406, 150] width 528 height 53
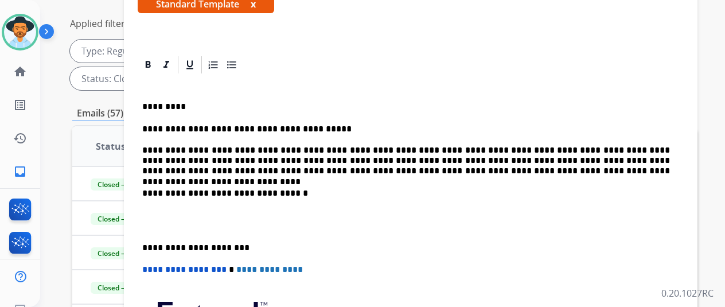
click at [624, 185] on div "**********" at bounding box center [411, 246] width 546 height 342
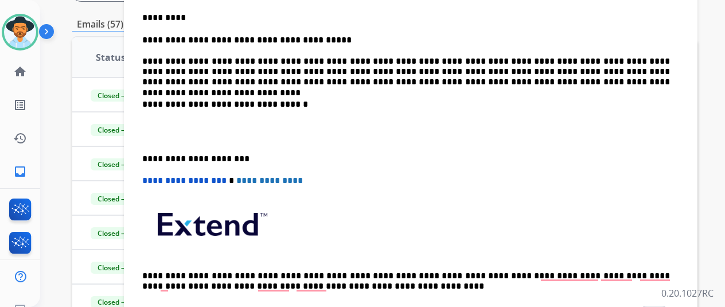
scroll to position [338, 0]
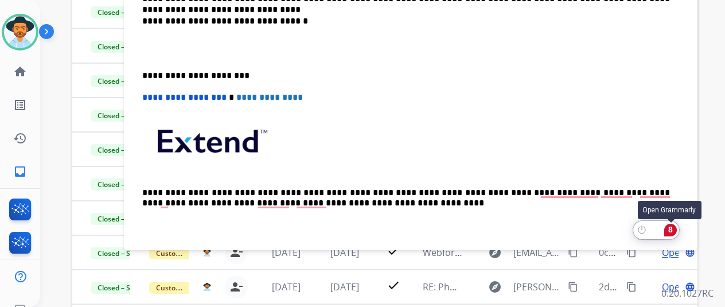
click at [671, 233] on div "8" at bounding box center [670, 230] width 13 height 13
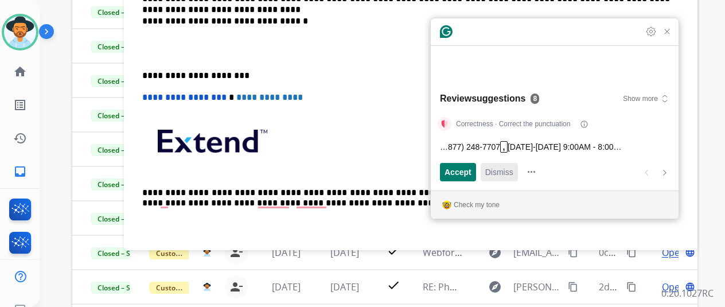
click at [492, 170] on span "Dismiss" at bounding box center [499, 172] width 28 height 12
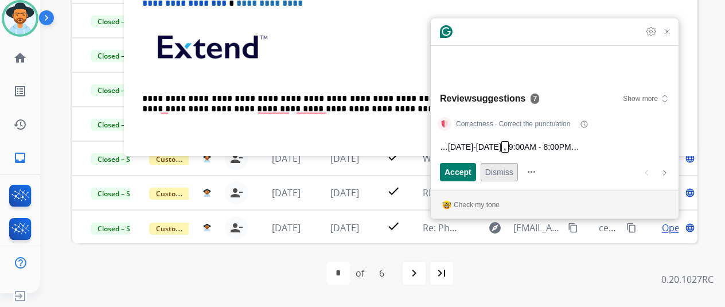
scroll to position [419, 0]
click at [492, 170] on span "Dismiss" at bounding box center [499, 172] width 28 height 12
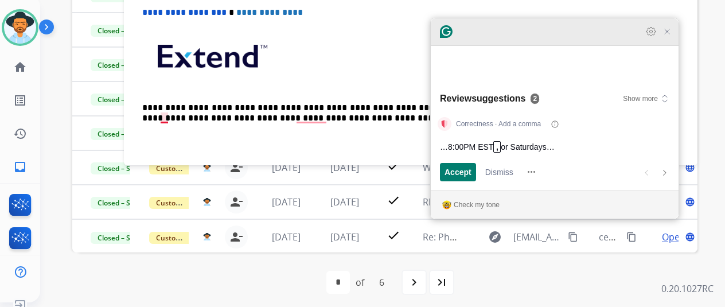
scroll to position [0, 0]
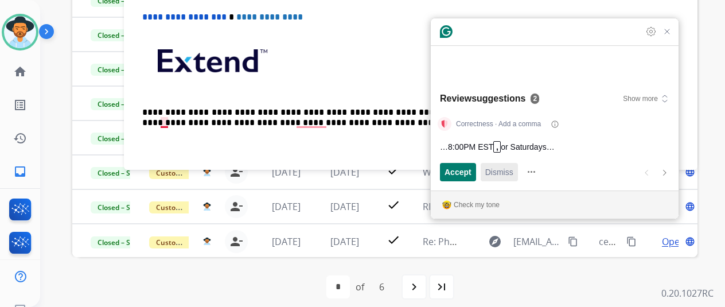
click at [490, 166] on span "Dismiss" at bounding box center [499, 172] width 28 height 12
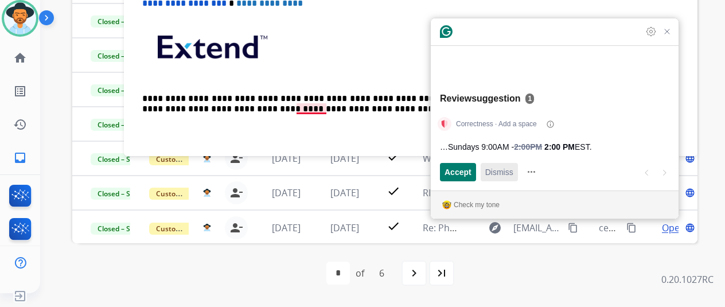
click at [490, 166] on span "Dismiss" at bounding box center [499, 172] width 28 height 12
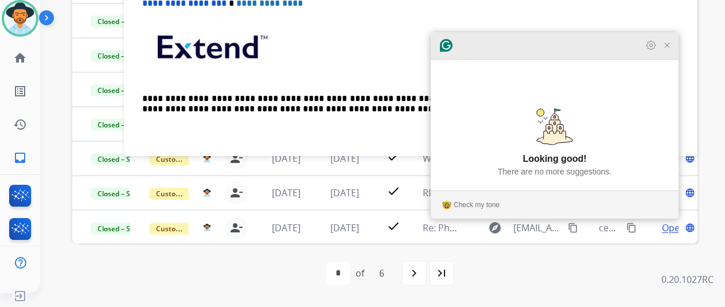
click at [669, 50] on icon "Close Grammarly Assistant" at bounding box center [666, 45] width 9 height 9
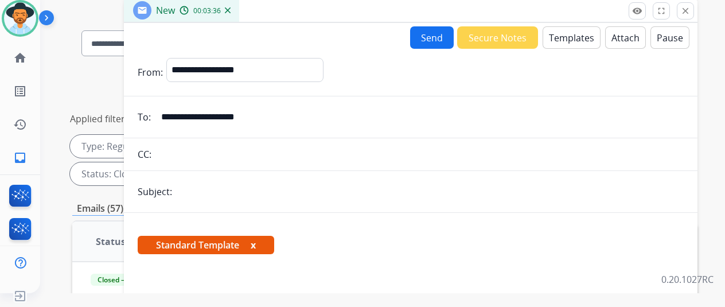
scroll to position [0, 0]
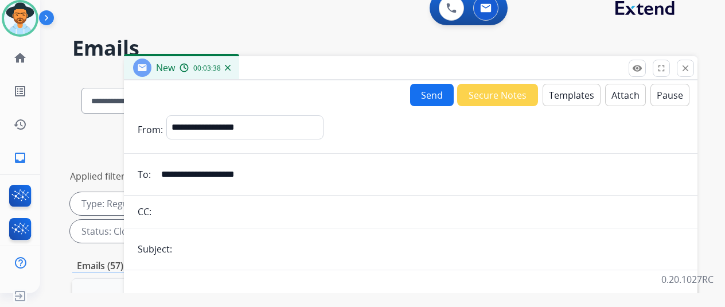
click at [432, 92] on button "Send" at bounding box center [432, 95] width 44 height 22
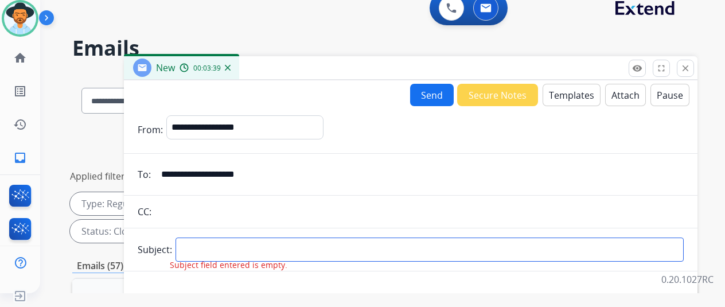
click at [205, 244] on input "text" at bounding box center [429, 249] width 508 height 24
type input "**********"
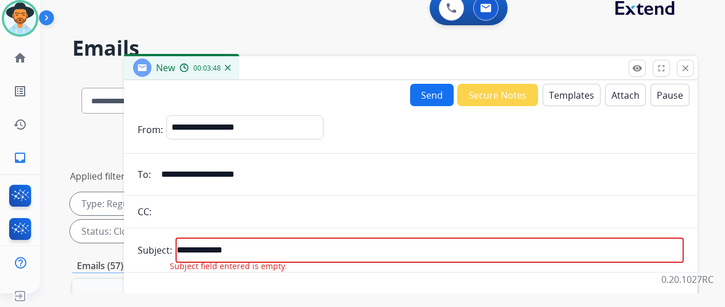
click at [430, 90] on button "Send" at bounding box center [432, 95] width 44 height 22
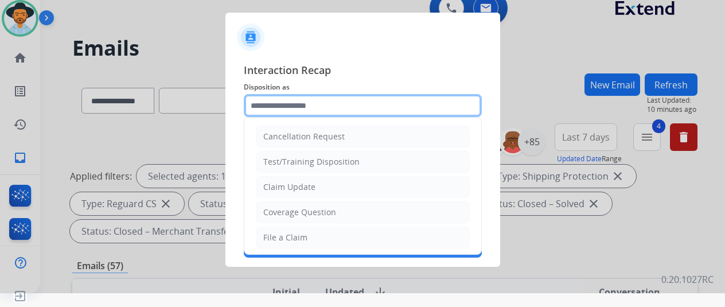
click at [282, 104] on input "text" at bounding box center [363, 105] width 238 height 23
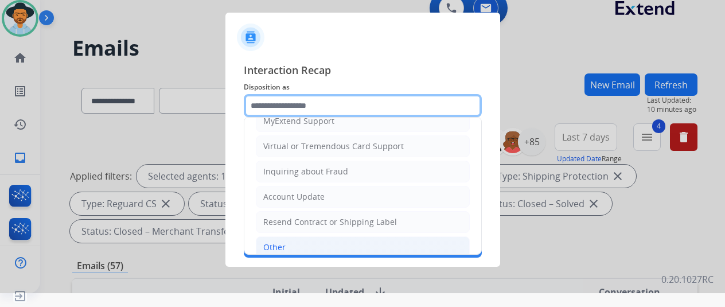
scroll to position [172, 0]
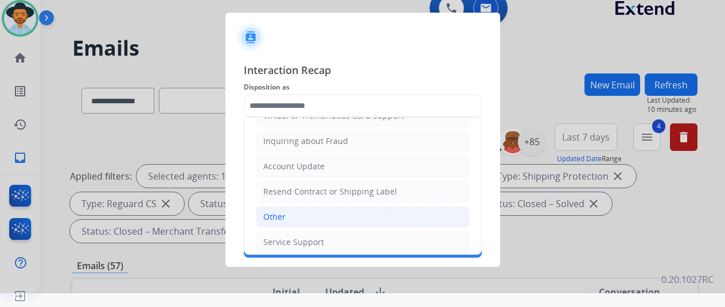
click at [275, 214] on div "Other" at bounding box center [274, 216] width 22 height 11
type input "*****"
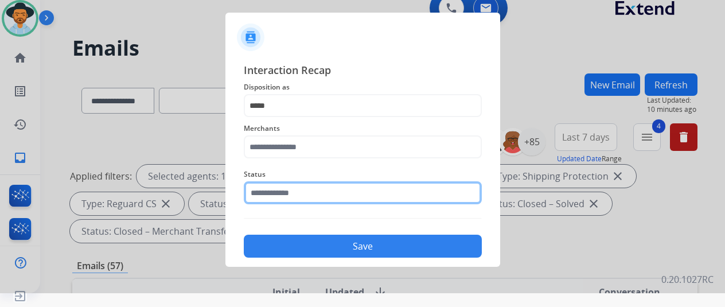
click at [251, 189] on input "text" at bounding box center [363, 192] width 238 height 23
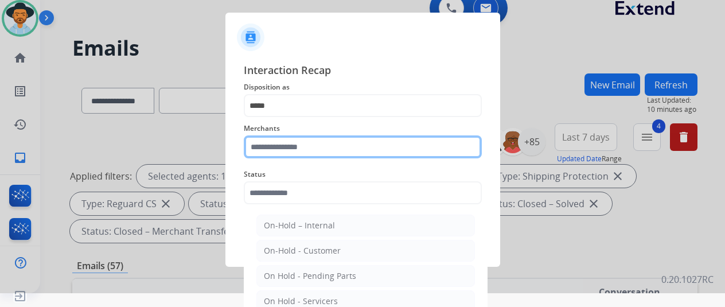
click at [260, 143] on input "text" at bounding box center [363, 146] width 238 height 23
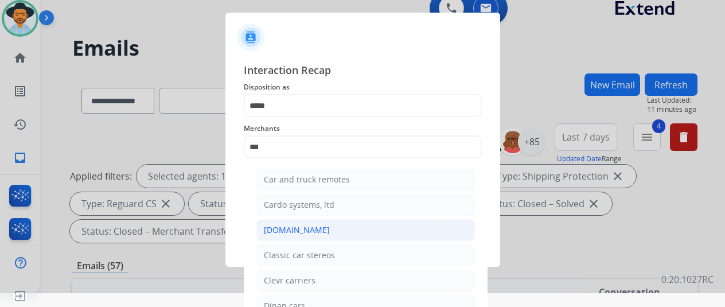
click at [284, 231] on div "[DOMAIN_NAME]" at bounding box center [297, 229] width 66 height 11
type input "**********"
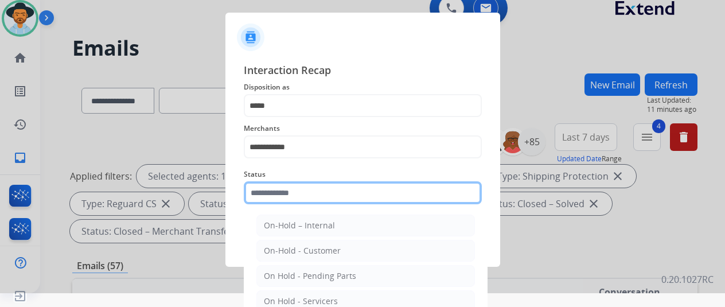
click at [265, 196] on input "text" at bounding box center [363, 192] width 238 height 23
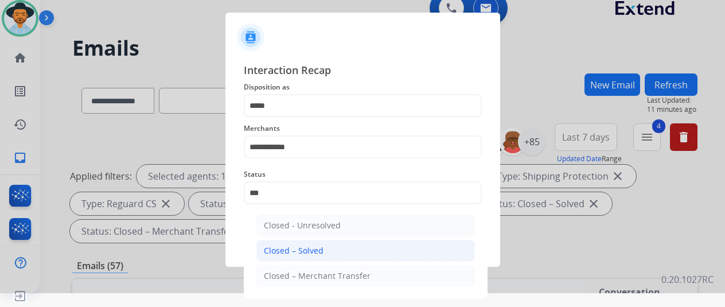
click at [288, 249] on div "Closed – Solved" at bounding box center [294, 250] width 60 height 11
type input "**********"
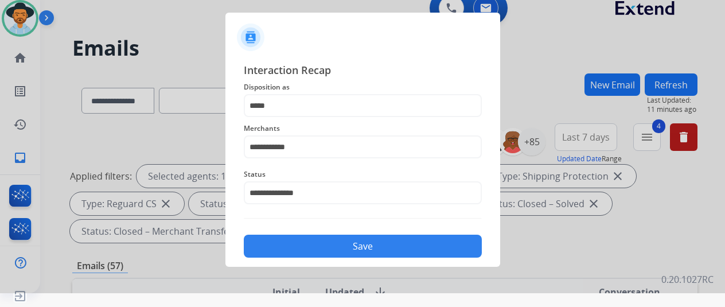
click at [319, 249] on button "Save" at bounding box center [363, 246] width 238 height 23
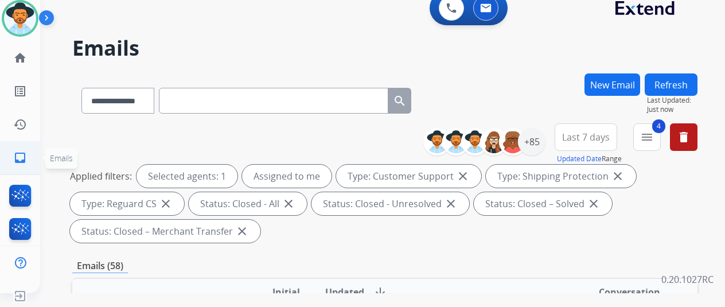
click at [18, 153] on mat-icon "inbox" at bounding box center [20, 158] width 14 height 14
click at [545, 141] on div "+85" at bounding box center [532, 142] width 28 height 28
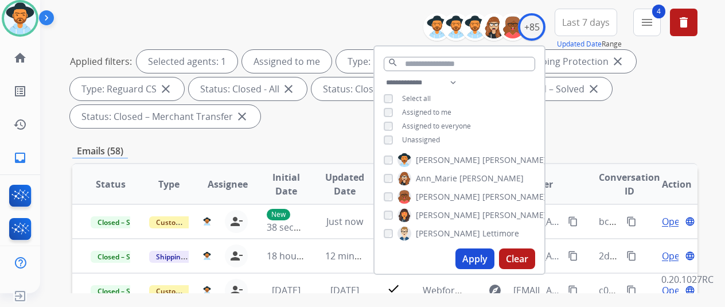
scroll to position [57, 0]
click at [480, 257] on button "Apply" at bounding box center [474, 258] width 39 height 21
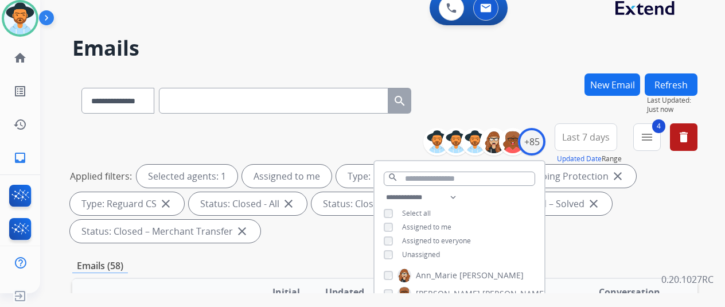
click at [506, 76] on div "**********" at bounding box center [384, 98] width 625 height 50
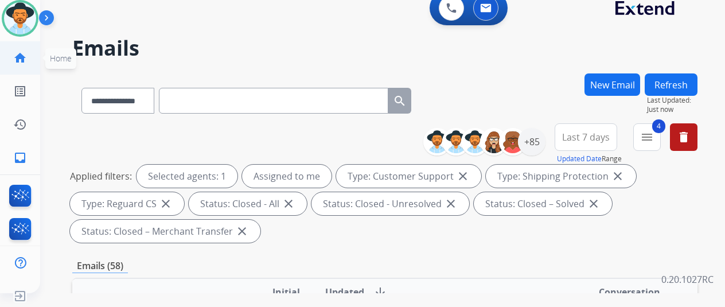
click at [17, 61] on mat-icon "home" at bounding box center [20, 58] width 14 height 14
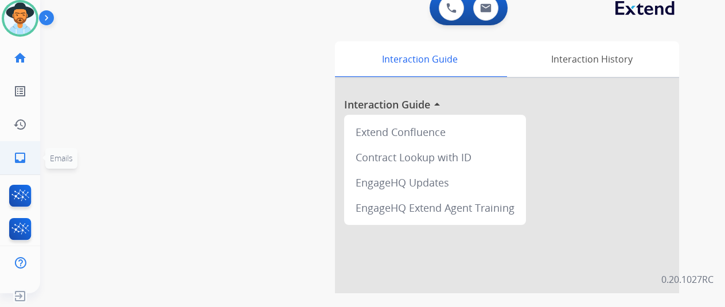
click at [16, 153] on mat-icon "inbox" at bounding box center [20, 158] width 14 height 14
select select "**********"
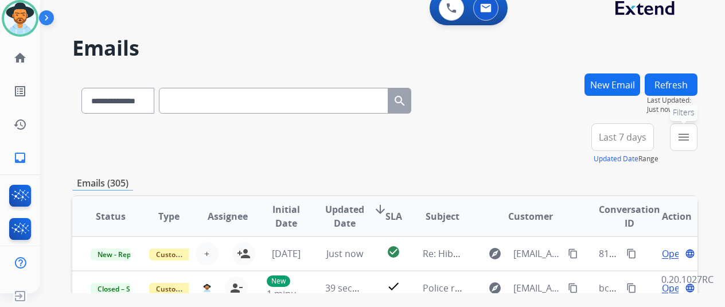
click at [690, 134] on mat-icon "menu" at bounding box center [684, 137] width 14 height 14
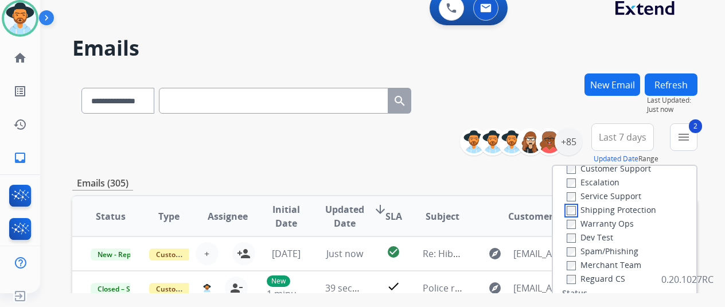
scroll to position [57, 0]
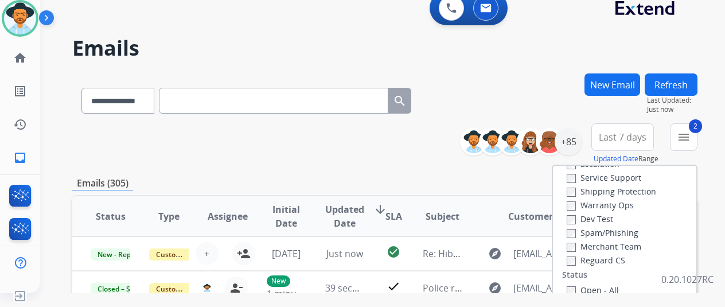
click at [575, 265] on div "Reguard CS" at bounding box center [612, 260] width 91 height 14
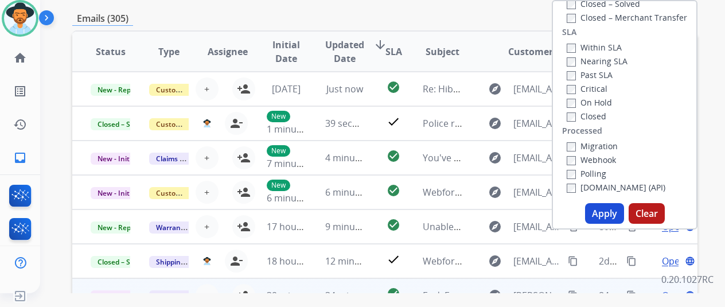
scroll to position [229, 0]
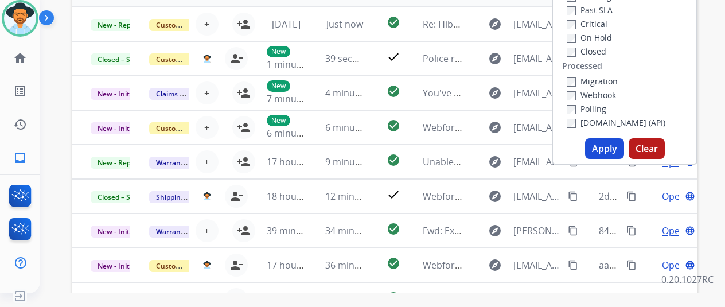
click at [604, 146] on button "Apply" at bounding box center [604, 148] width 39 height 21
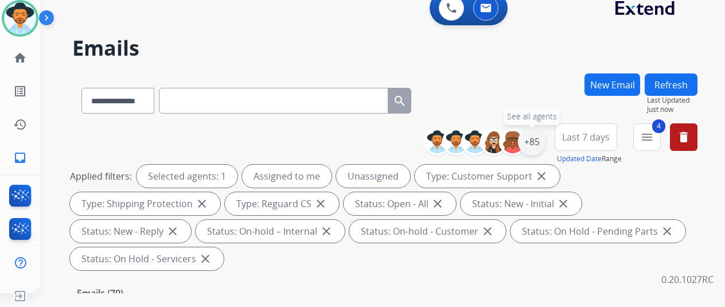
click at [543, 139] on div "+85" at bounding box center [532, 142] width 28 height 28
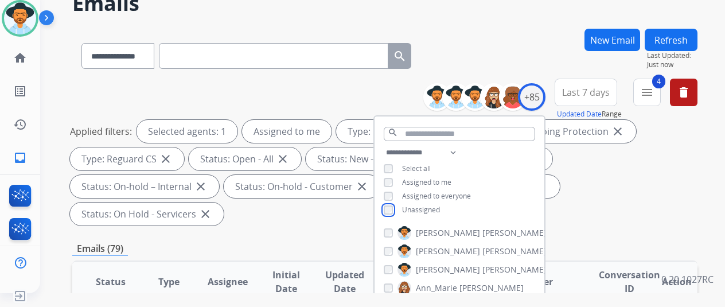
scroll to position [172, 0]
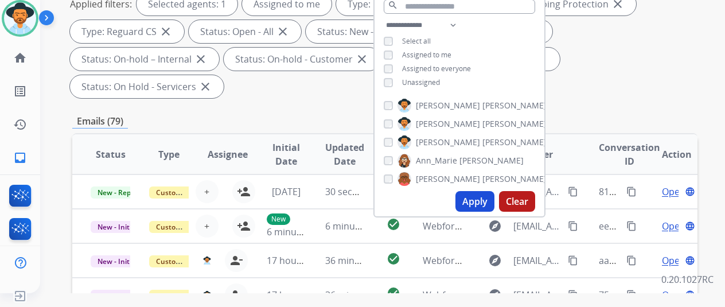
click at [482, 201] on button "Apply" at bounding box center [474, 201] width 39 height 21
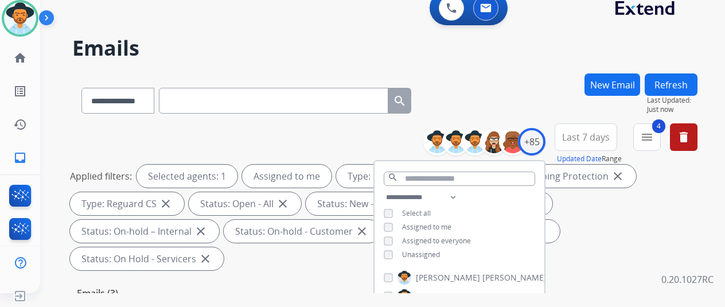
click at [529, 92] on div "**********" at bounding box center [384, 98] width 625 height 50
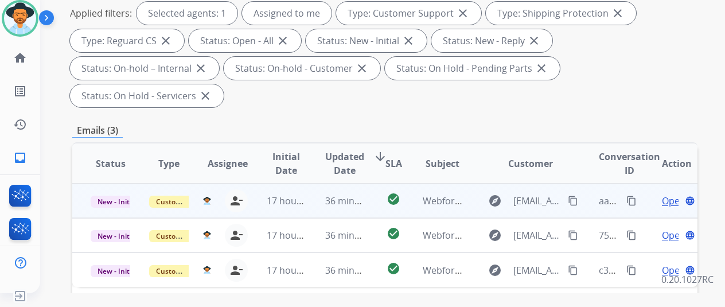
scroll to position [229, 0]
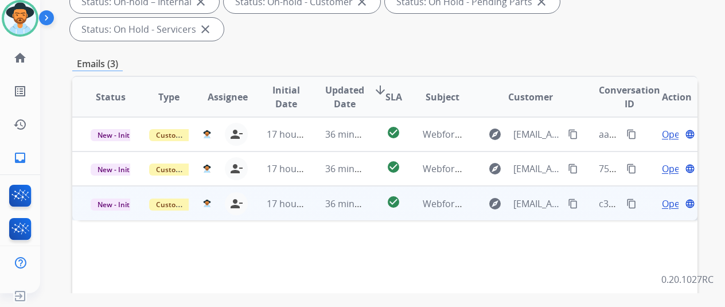
click at [670, 197] on span "Open" at bounding box center [674, 204] width 24 height 14
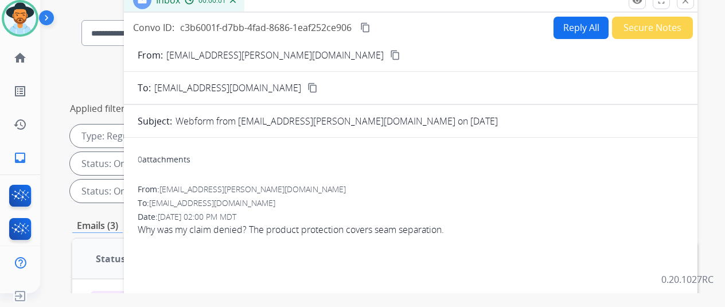
scroll to position [0, 0]
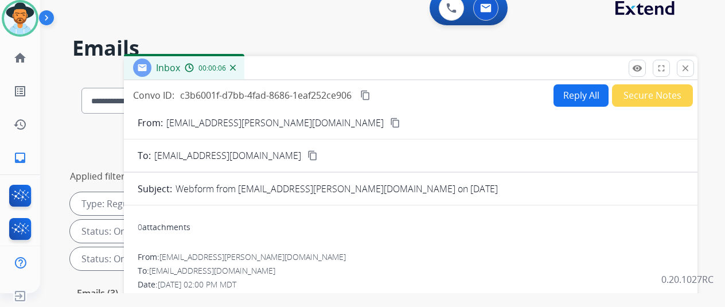
click at [390, 121] on mat-icon "content_copy" at bounding box center [395, 123] width 10 height 10
click at [578, 88] on button "Reply All" at bounding box center [580, 95] width 55 height 22
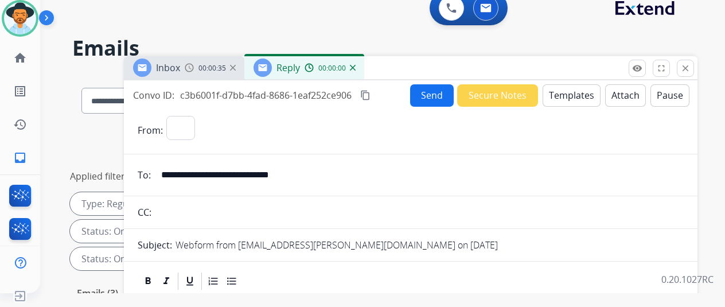
select select "**********"
click at [580, 91] on button "Templates" at bounding box center [571, 95] width 58 height 22
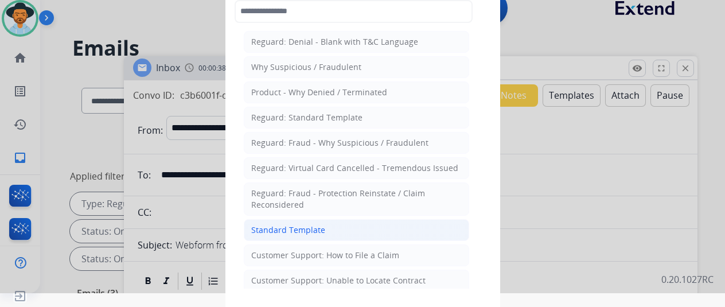
click at [279, 224] on div "Standard Template" at bounding box center [288, 229] width 74 height 11
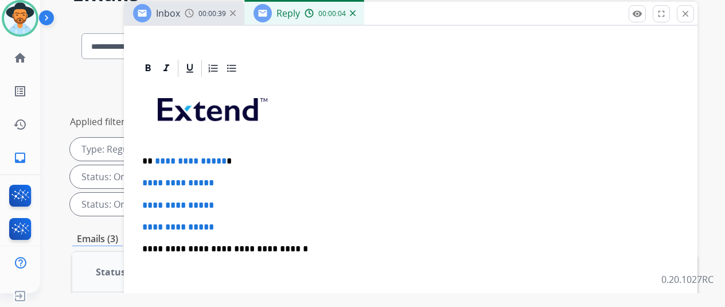
scroll to position [115, 0]
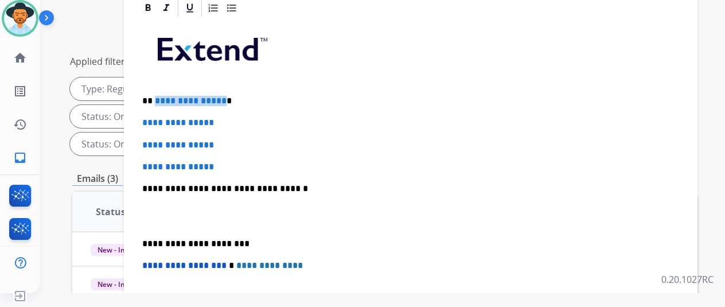
drag, startPoint x: 227, startPoint y: 81, endPoint x: 162, endPoint y: 81, distance: 64.2
click at [162, 96] on p "**********" at bounding box center [406, 101] width 528 height 10
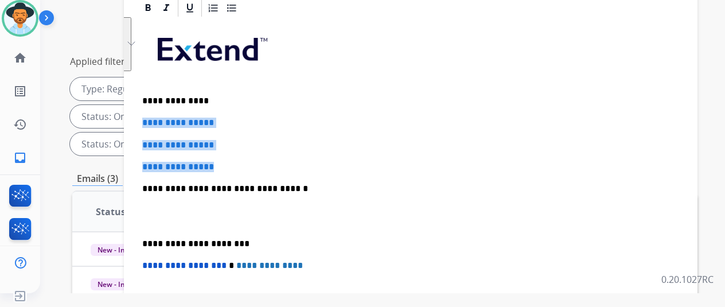
drag, startPoint x: 240, startPoint y: 145, endPoint x: 148, endPoint y: 101, distance: 101.6
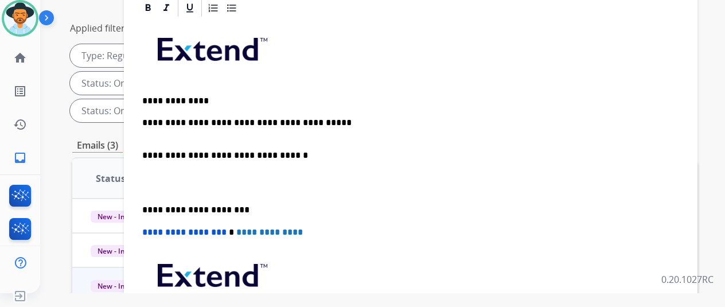
scroll to position [138, 0]
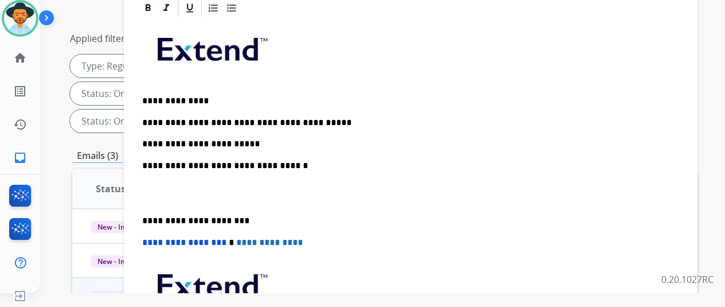
click at [257, 127] on p "**********" at bounding box center [406, 134] width 528 height 32
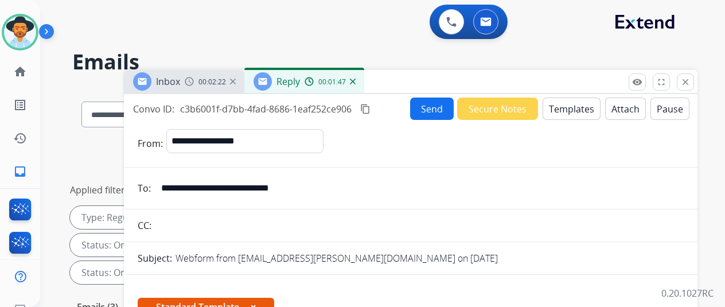
select select "**********"
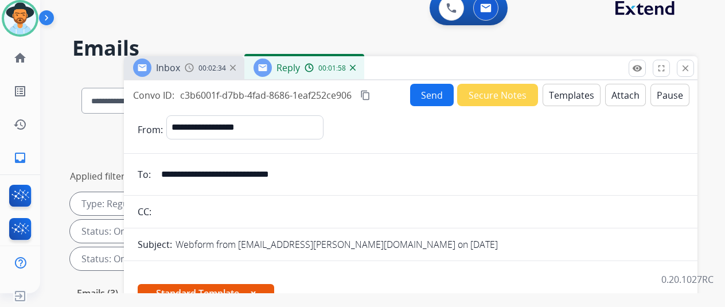
click at [436, 95] on button "Send" at bounding box center [432, 95] width 44 height 22
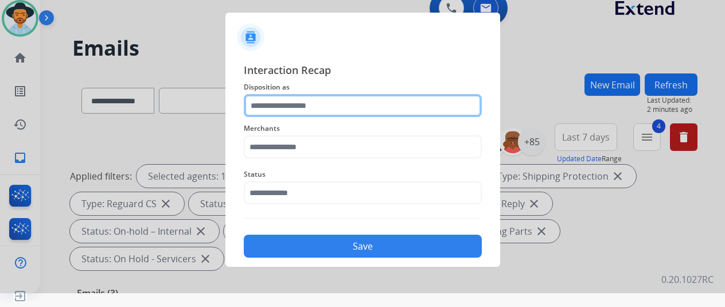
click at [256, 101] on input "text" at bounding box center [363, 105] width 238 height 23
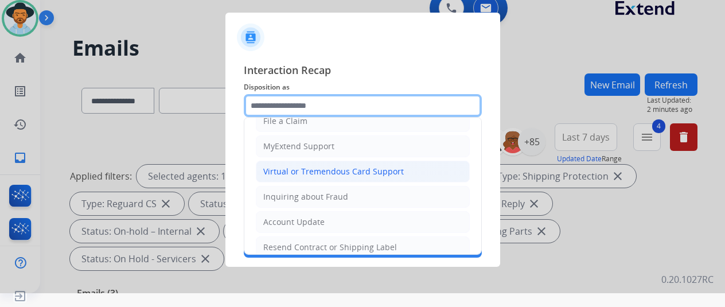
scroll to position [59, 0]
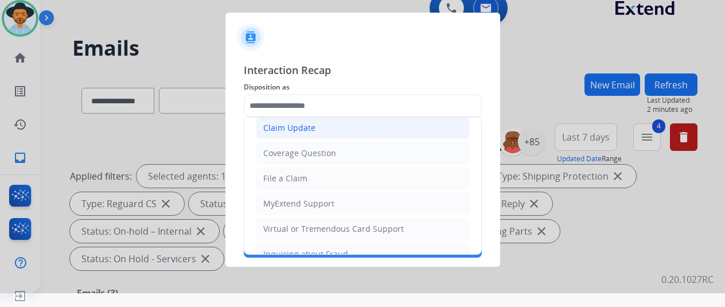
click at [299, 126] on div "Claim Update" at bounding box center [289, 127] width 52 height 11
type input "**********"
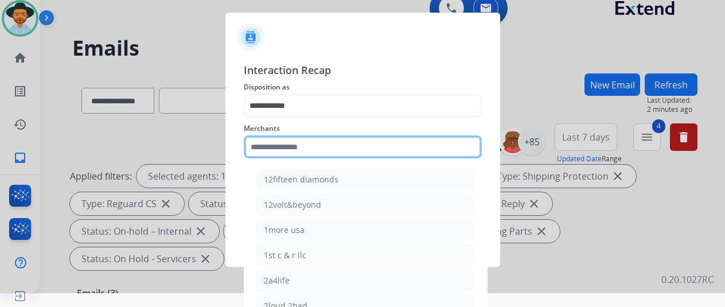
click at [277, 150] on input "text" at bounding box center [363, 146] width 238 height 23
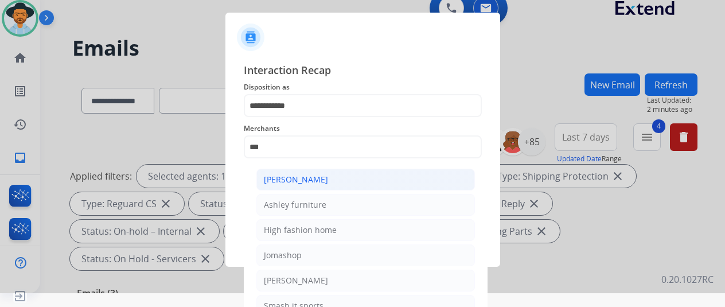
click at [310, 175] on div "[PERSON_NAME]" at bounding box center [296, 179] width 64 height 11
type input "**********"
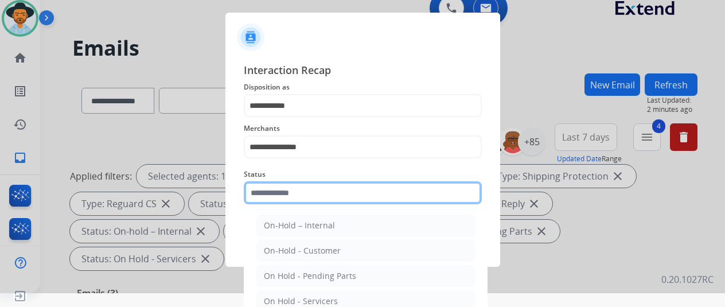
click at [300, 186] on input "text" at bounding box center [363, 192] width 238 height 23
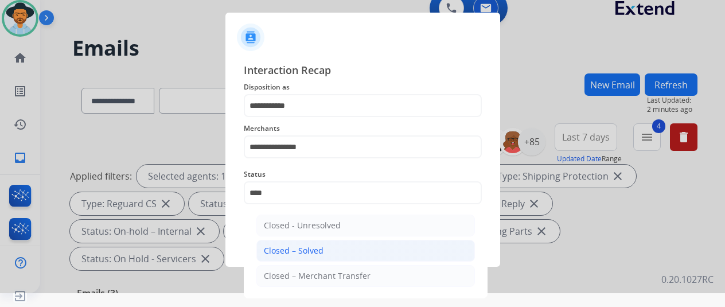
click at [296, 254] on div "Closed – Solved" at bounding box center [294, 250] width 60 height 11
type input "**********"
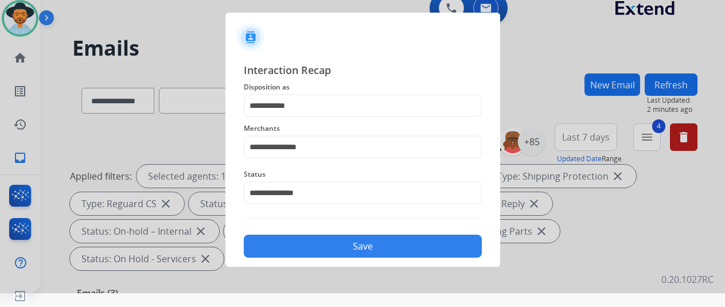
click at [329, 246] on button "Save" at bounding box center [363, 246] width 238 height 23
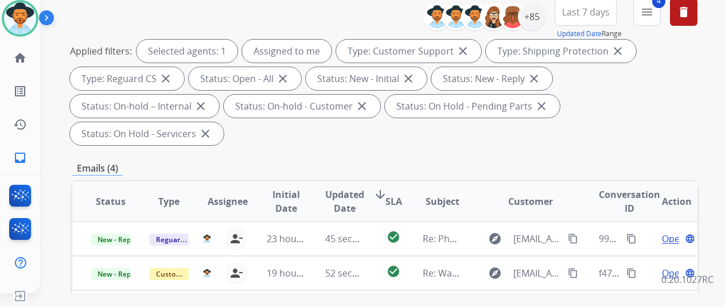
scroll to position [0, 0]
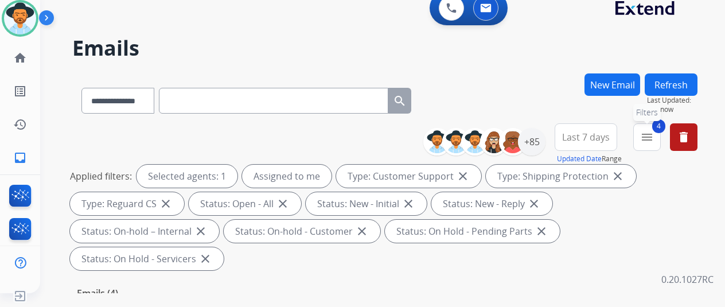
click at [661, 127] on button "4 menu Filters" at bounding box center [647, 137] width 28 height 28
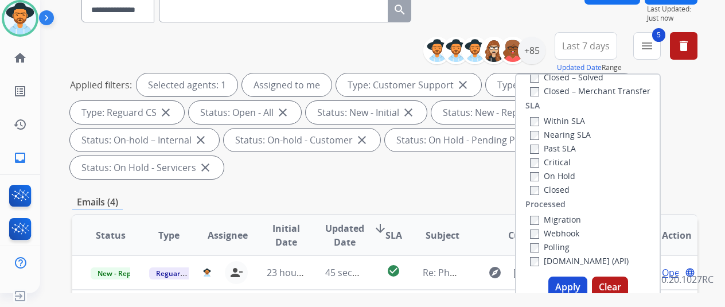
scroll to position [172, 0]
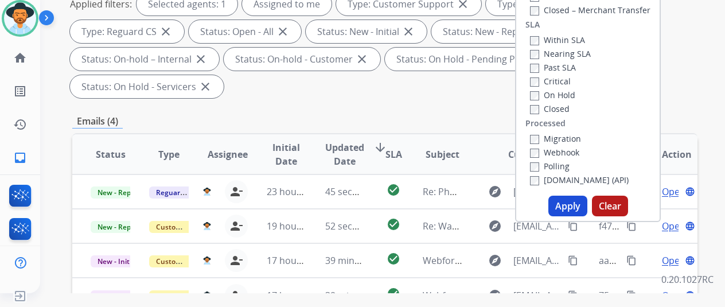
click at [570, 198] on button "Apply" at bounding box center [567, 206] width 39 height 21
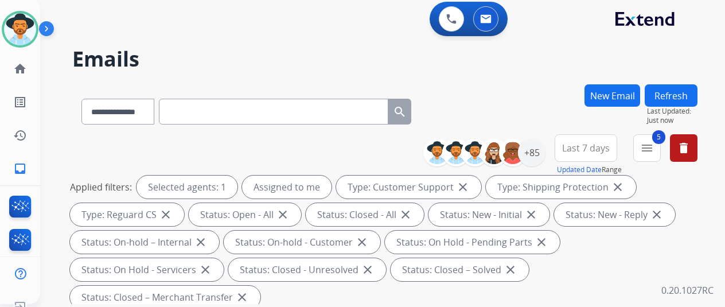
scroll to position [0, 0]
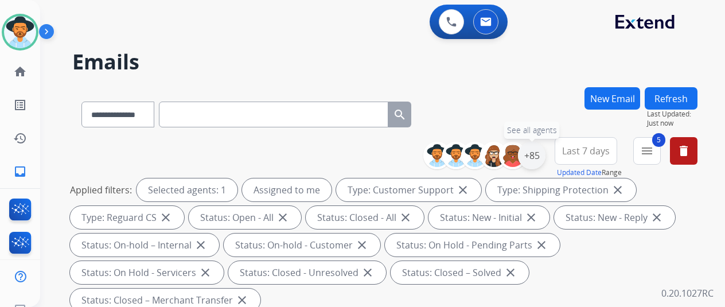
click at [538, 155] on div "+85" at bounding box center [532, 156] width 28 height 28
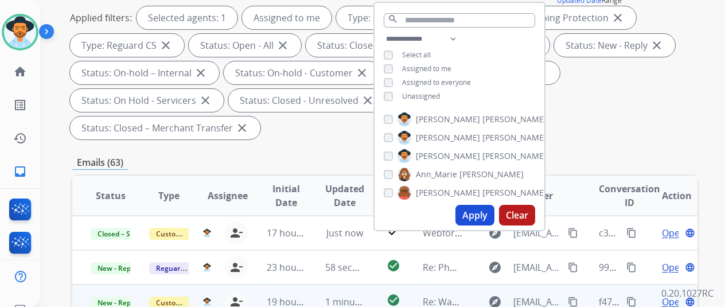
scroll to position [287, 0]
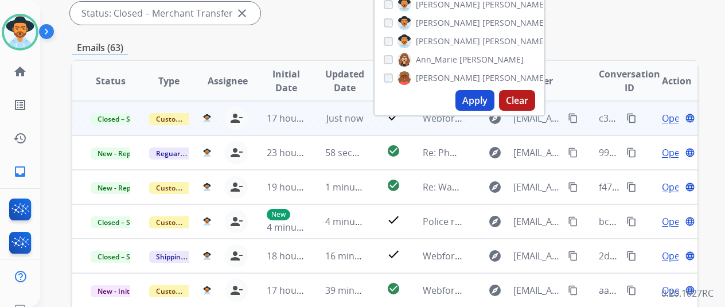
click at [630, 119] on mat-icon "content_copy" at bounding box center [631, 118] width 10 height 10
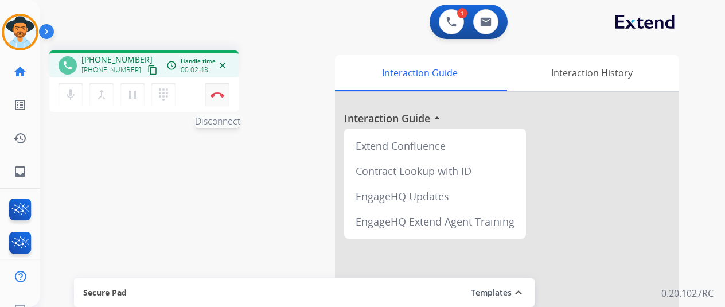
click at [218, 90] on button "Disconnect" at bounding box center [217, 95] width 24 height 24
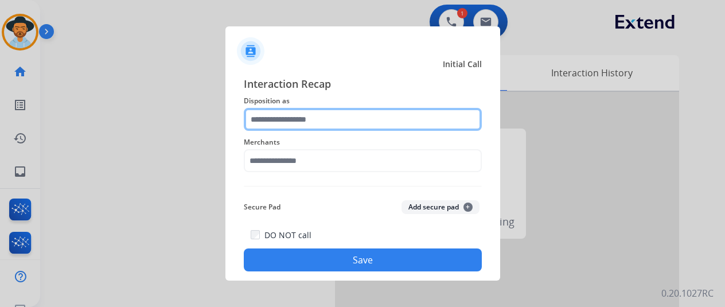
click at [281, 109] on input "text" at bounding box center [363, 119] width 238 height 23
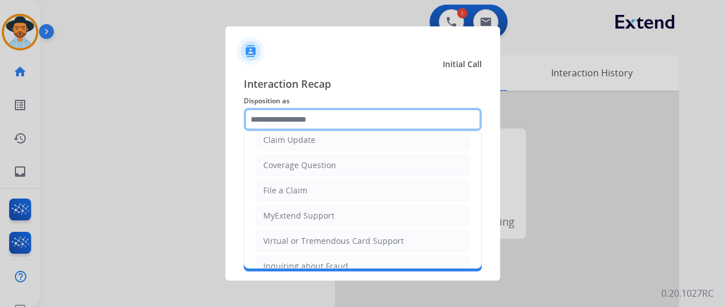
scroll to position [172, 0]
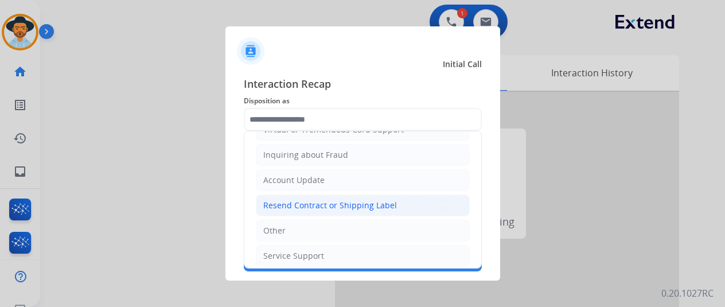
click at [286, 205] on div "Resend Contract or Shipping Label" at bounding box center [330, 205] width 134 height 11
type input "**********"
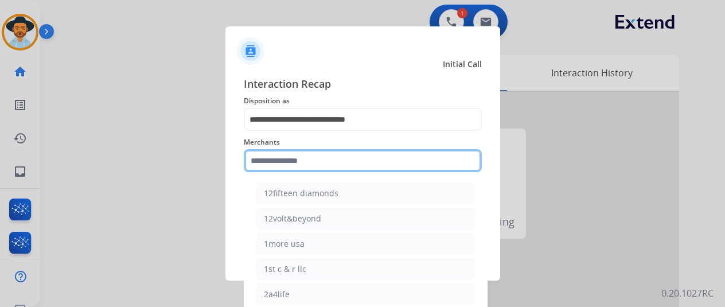
click at [273, 159] on input "text" at bounding box center [363, 160] width 238 height 23
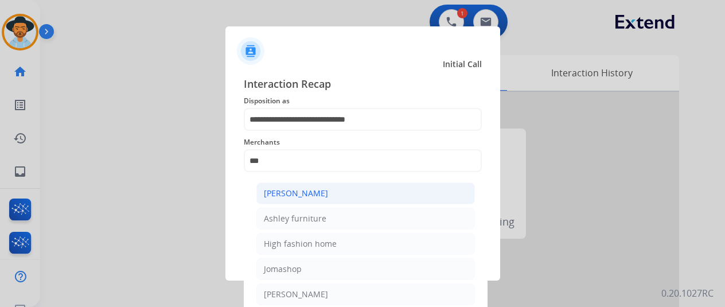
click at [298, 188] on div "[PERSON_NAME]" at bounding box center [296, 193] width 64 height 11
type input "**********"
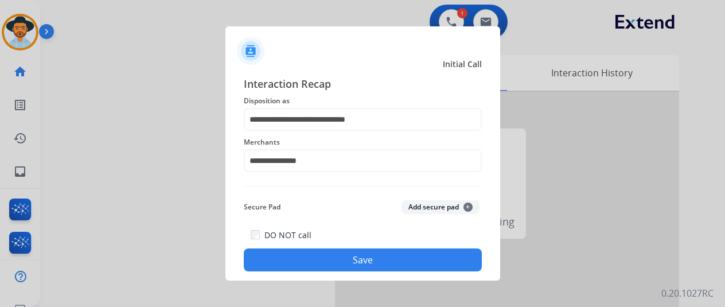
click at [357, 254] on button "Save" at bounding box center [363, 259] width 238 height 23
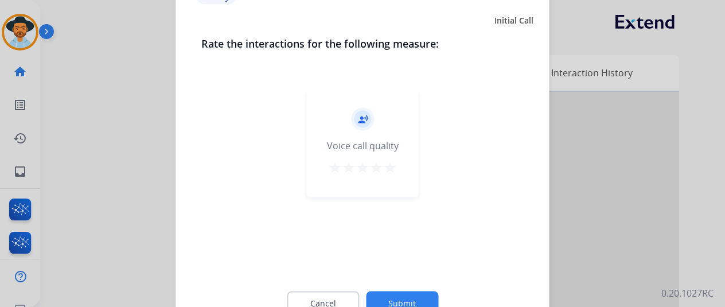
click at [399, 301] on button "Submit" at bounding box center [402, 303] width 72 height 24
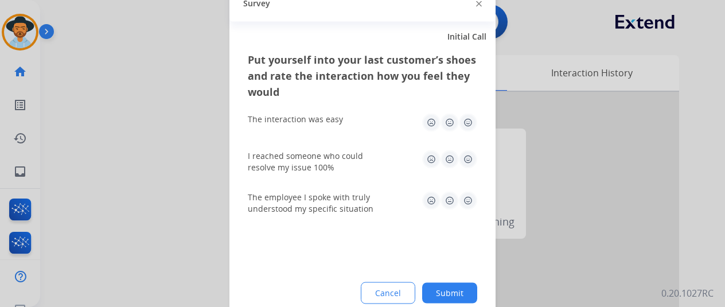
click at [458, 291] on button "Submit" at bounding box center [449, 292] width 55 height 21
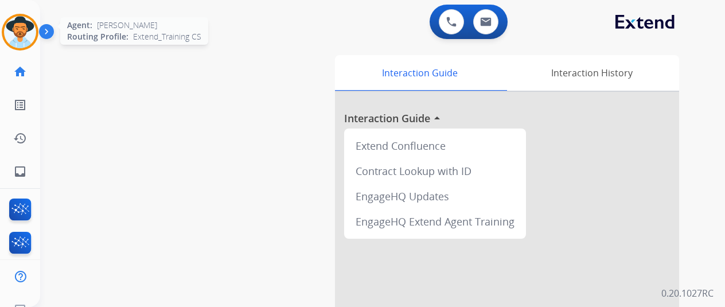
click at [24, 34] on img at bounding box center [20, 32] width 32 height 32
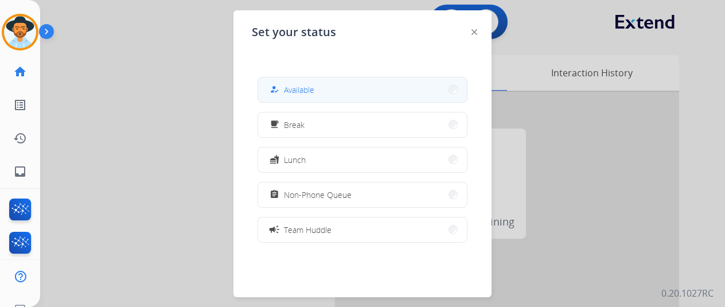
click at [297, 92] on span "Available" at bounding box center [299, 90] width 30 height 12
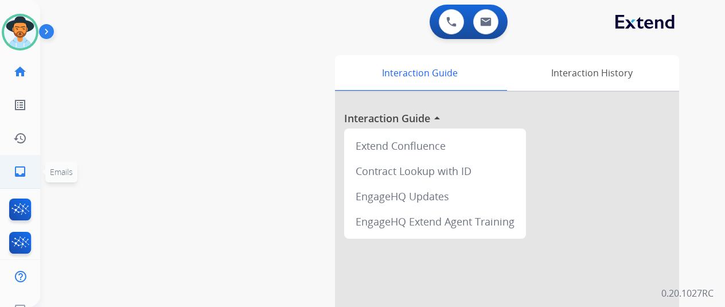
click at [16, 167] on mat-icon "inbox" at bounding box center [20, 172] width 14 height 14
select select "**********"
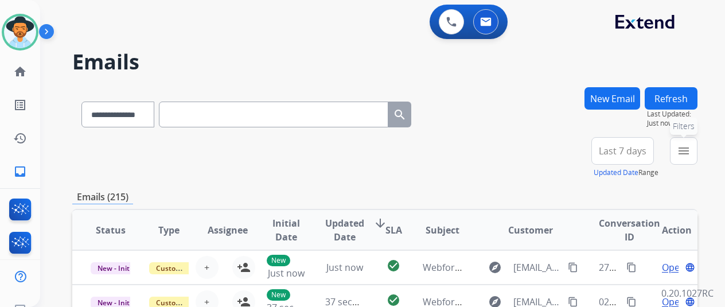
click at [690, 147] on mat-icon "menu" at bounding box center [684, 151] width 14 height 14
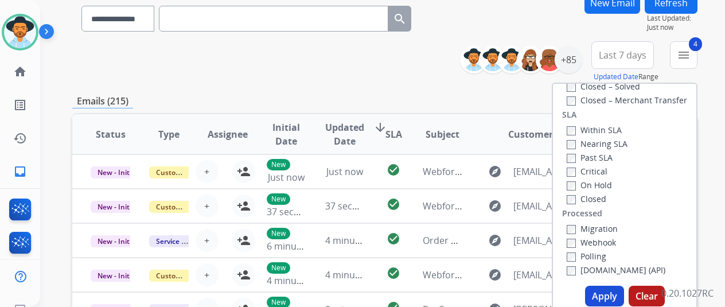
scroll to position [172, 0]
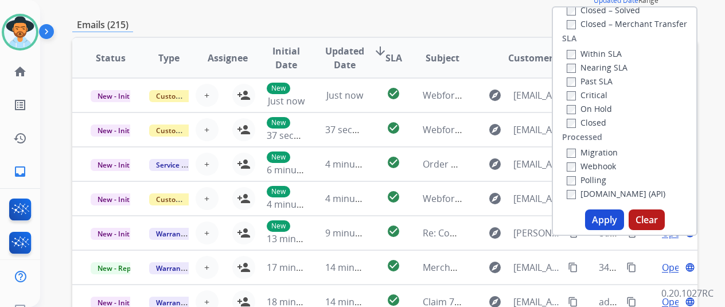
click at [609, 220] on button "Apply" at bounding box center [604, 219] width 39 height 21
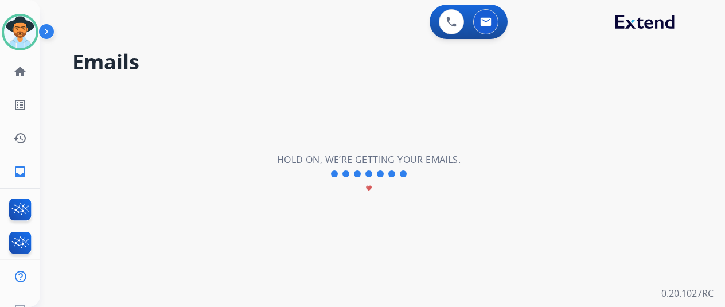
scroll to position [0, 0]
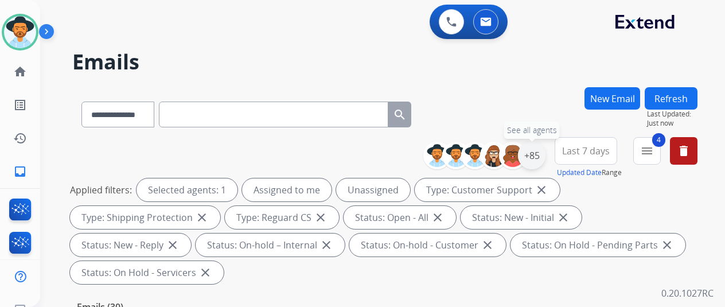
click at [542, 158] on div "+85" at bounding box center [532, 156] width 28 height 28
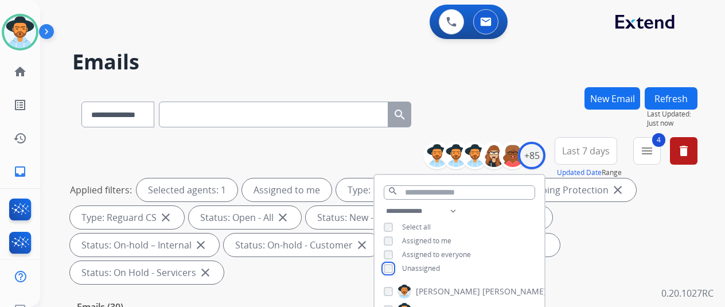
scroll to position [172, 0]
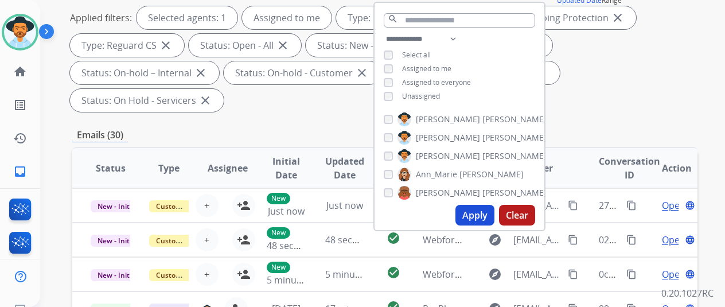
click at [485, 212] on button "Apply" at bounding box center [474, 215] width 39 height 21
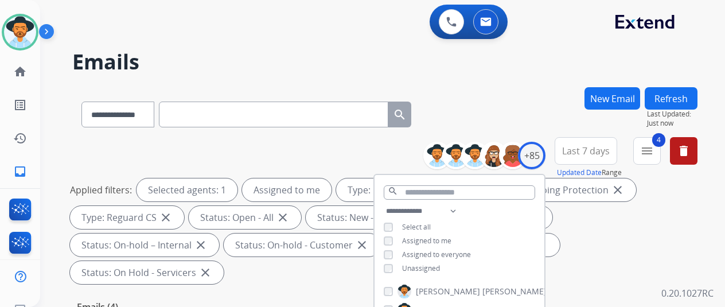
click at [509, 105] on div "**********" at bounding box center [384, 112] width 625 height 50
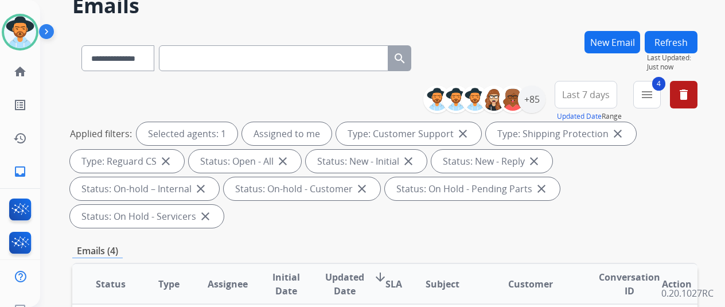
scroll to position [229, 0]
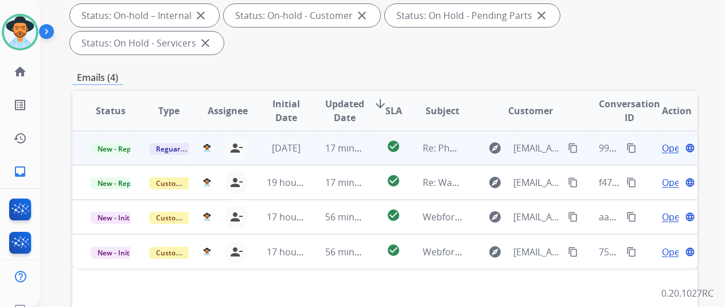
click at [669, 141] on span "Open" at bounding box center [674, 148] width 24 height 14
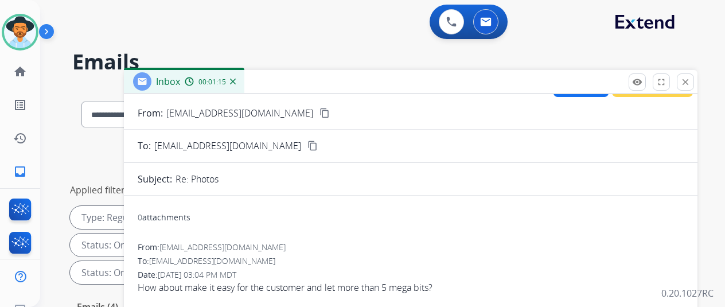
scroll to position [0, 0]
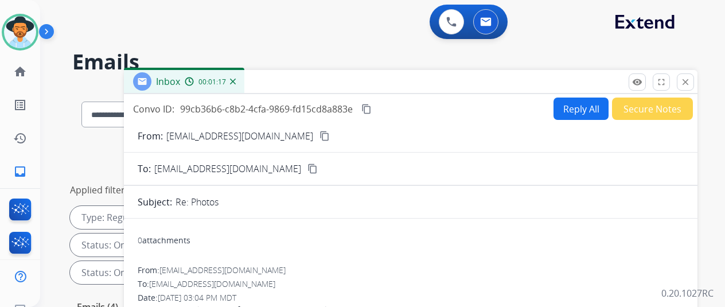
click at [319, 136] on mat-icon "content_copy" at bounding box center [324, 136] width 10 height 10
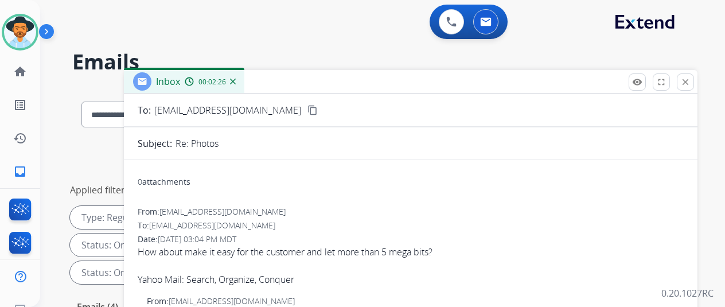
scroll to position [115, 0]
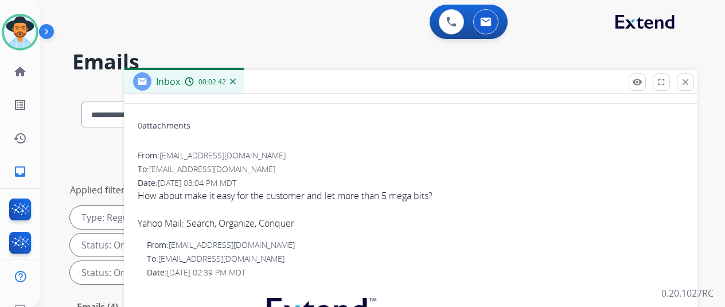
click at [236, 80] on img at bounding box center [233, 82] width 6 height 6
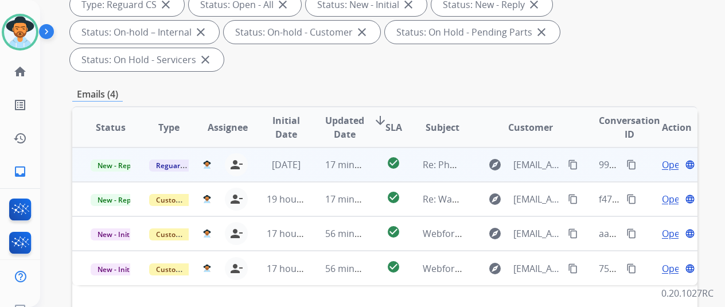
scroll to position [229, 0]
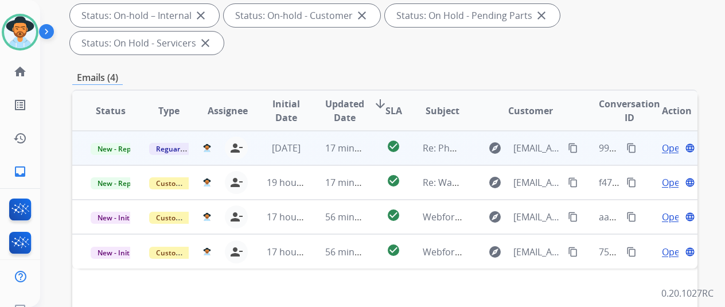
click at [573, 143] on mat-icon "content_copy" at bounding box center [573, 148] width 10 height 10
click at [668, 141] on span "Open" at bounding box center [674, 148] width 24 height 14
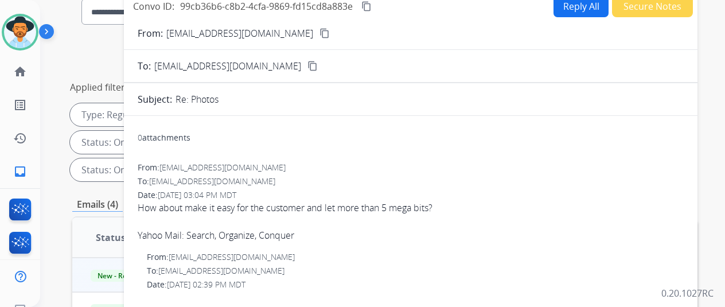
scroll to position [0, 0]
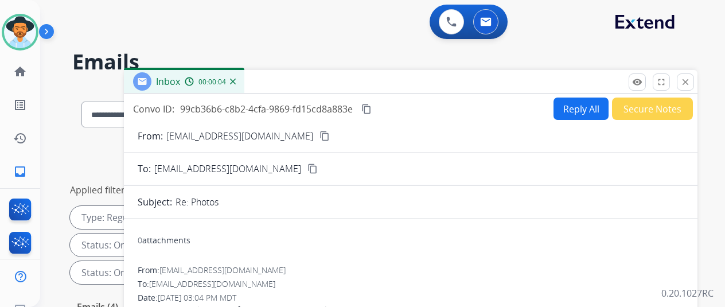
click at [592, 105] on button "Reply All" at bounding box center [580, 108] width 55 height 22
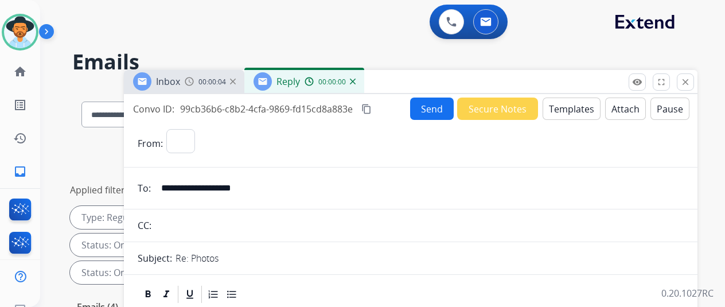
select select "**********"
click at [584, 110] on button "Templates" at bounding box center [571, 108] width 58 height 22
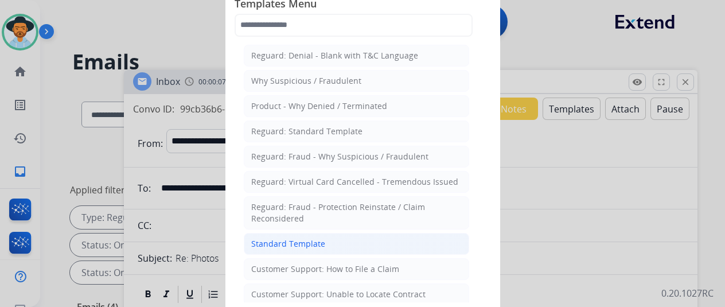
click at [281, 239] on div "Standard Template" at bounding box center [288, 243] width 74 height 11
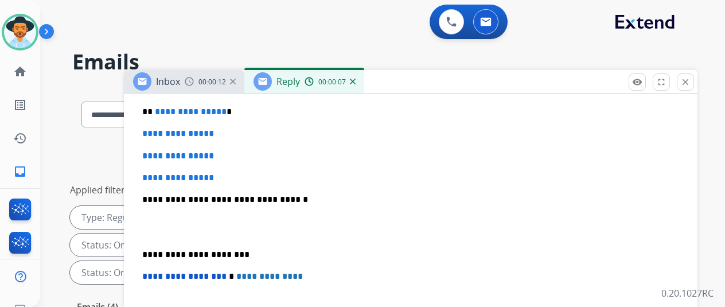
scroll to position [287, 0]
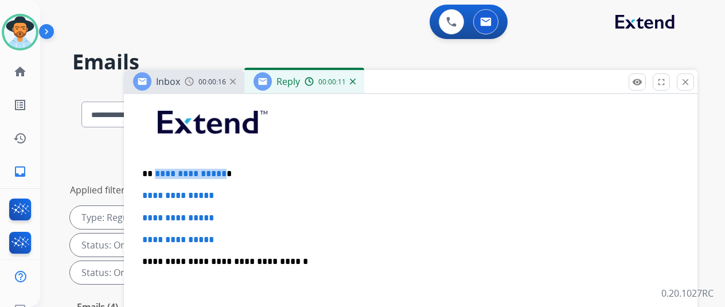
drag, startPoint x: 228, startPoint y: 171, endPoint x: 163, endPoint y: 171, distance: 65.4
click at [163, 171] on span "**********" at bounding box center [191, 173] width 72 height 9
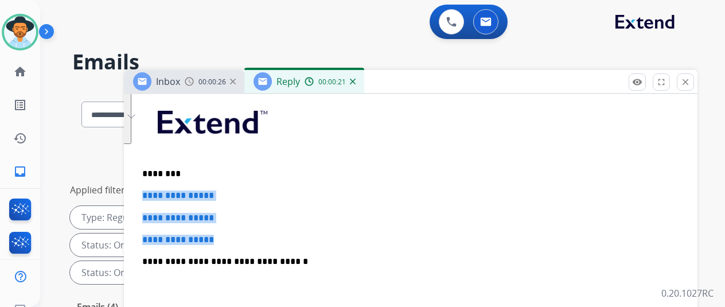
drag, startPoint x: 234, startPoint y: 240, endPoint x: 150, endPoint y: 190, distance: 97.5
click at [150, 189] on div "**********" at bounding box center [410, 62] width 573 height 511
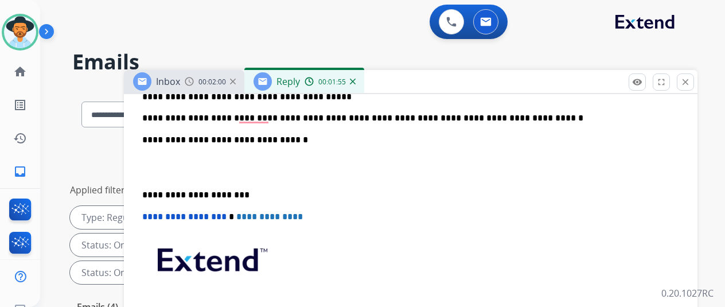
scroll to position [306, 0]
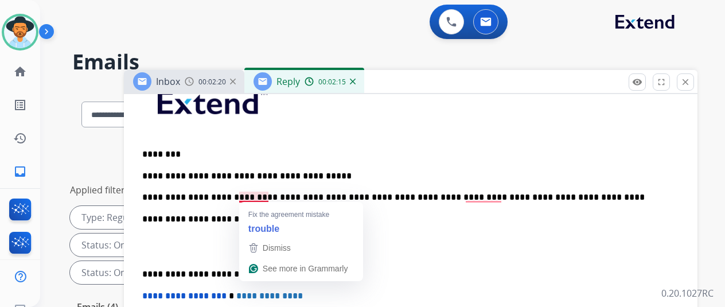
click at [260, 194] on p "**********" at bounding box center [406, 187] width 528 height 32
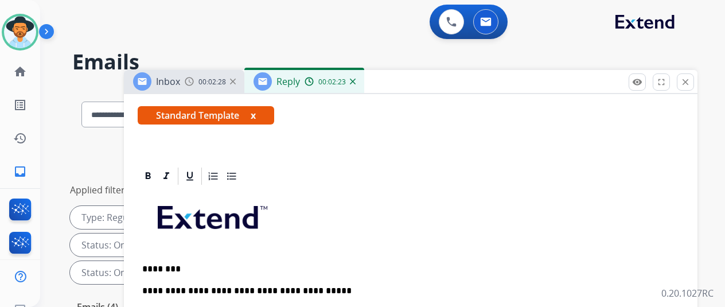
scroll to position [0, 0]
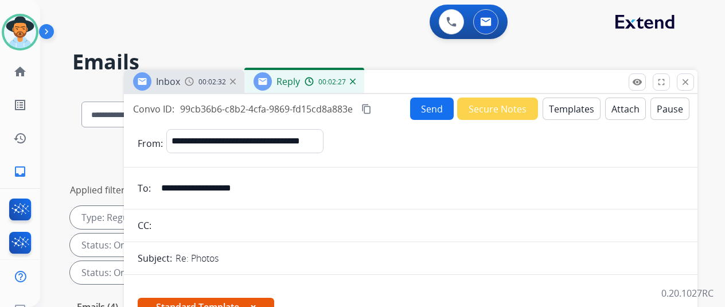
click at [434, 106] on button "Send" at bounding box center [432, 108] width 44 height 22
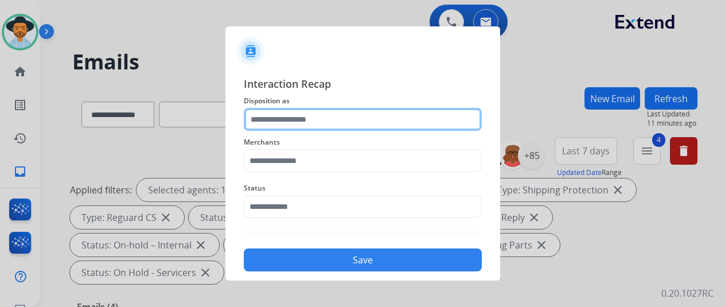
click at [281, 113] on input "text" at bounding box center [363, 119] width 238 height 23
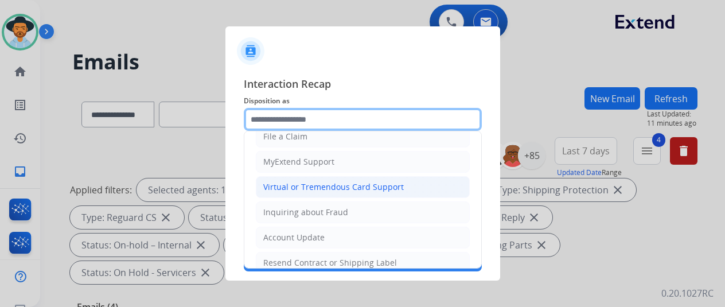
scroll to position [174, 0]
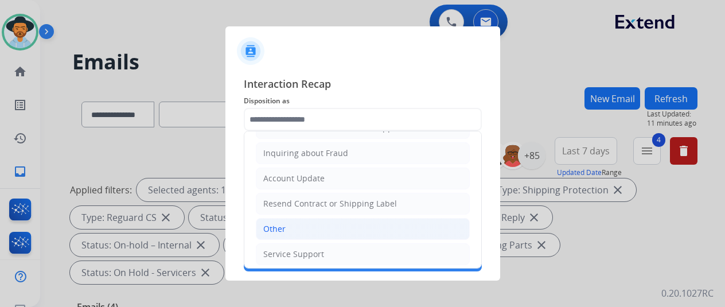
click at [274, 225] on div "Other" at bounding box center [274, 228] width 22 height 11
type input "*****"
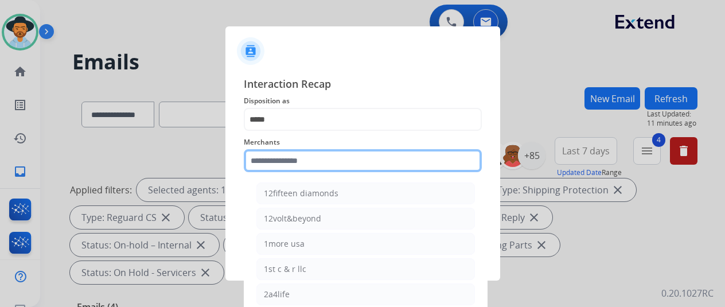
click at [278, 167] on input "text" at bounding box center [363, 160] width 238 height 23
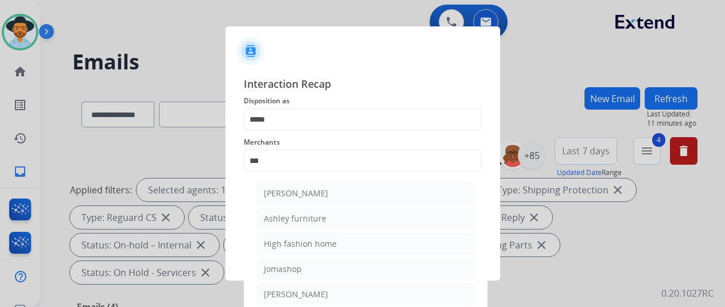
click at [275, 189] on div "[PERSON_NAME]" at bounding box center [296, 193] width 64 height 11
type input "**********"
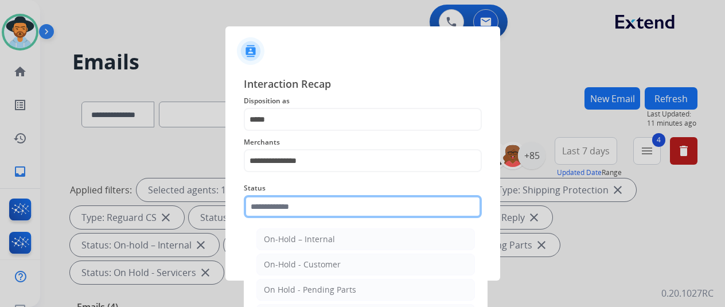
click at [302, 205] on input "text" at bounding box center [363, 206] width 238 height 23
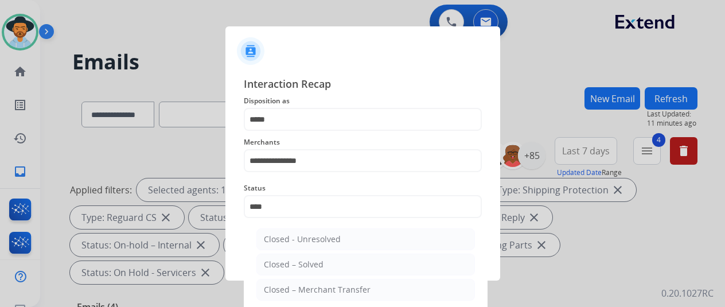
click at [299, 265] on div "Closed – Solved" at bounding box center [294, 264] width 60 height 11
type input "**********"
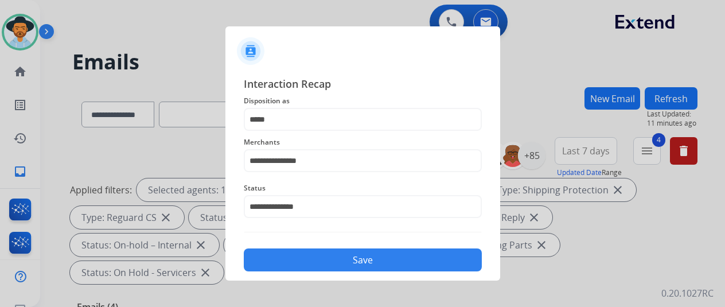
click at [326, 256] on button "Save" at bounding box center [363, 259] width 238 height 23
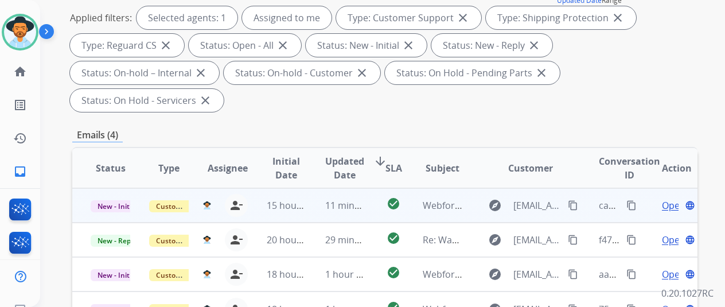
scroll to position [0, 0]
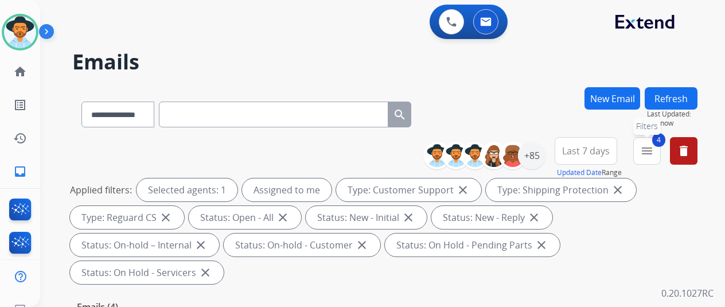
click at [661, 140] on span "4" at bounding box center [658, 140] width 13 height 14
click at [651, 150] on mat-icon "menu" at bounding box center [647, 151] width 14 height 14
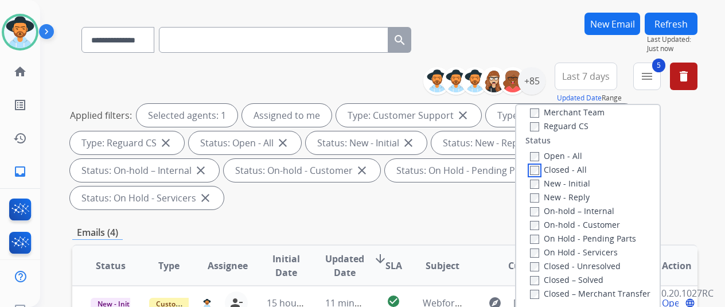
scroll to position [172, 0]
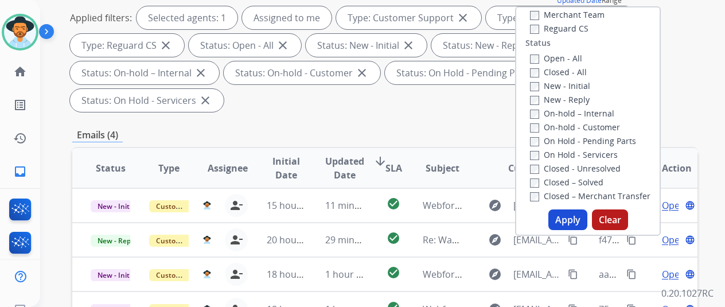
click at [572, 215] on button "Apply" at bounding box center [567, 219] width 39 height 21
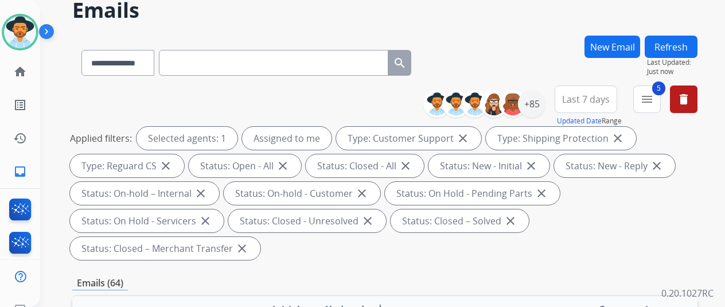
scroll to position [229, 0]
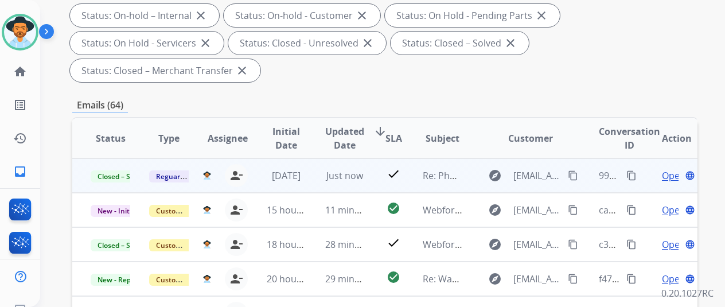
click at [632, 175] on mat-icon "content_copy" at bounding box center [631, 175] width 10 height 10
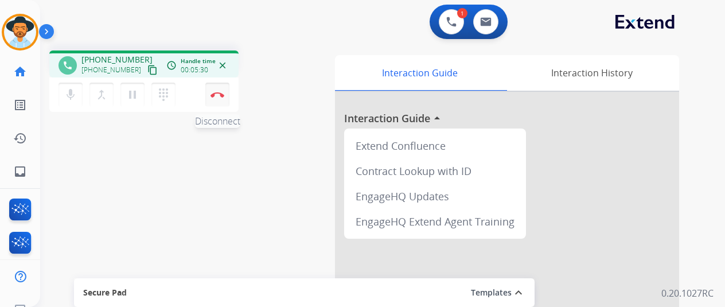
click at [219, 97] on img at bounding box center [217, 95] width 14 height 6
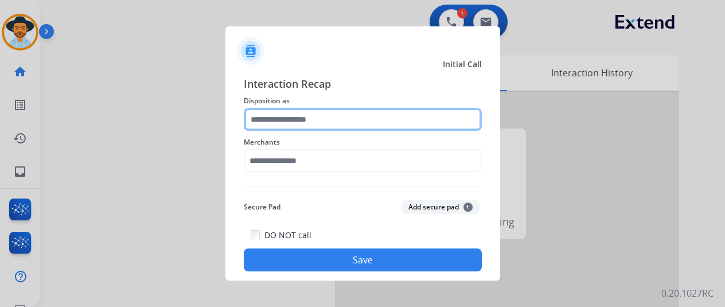
click at [278, 116] on input "text" at bounding box center [363, 119] width 238 height 23
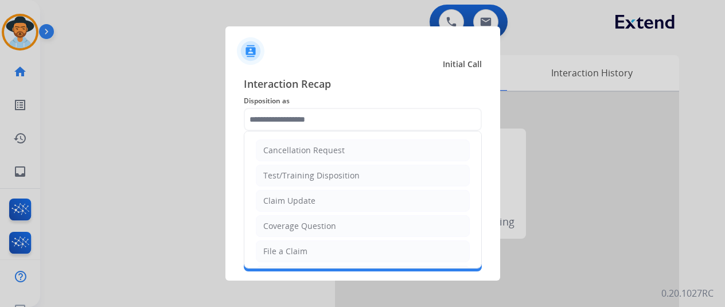
drag, startPoint x: 280, startPoint y: 249, endPoint x: 271, endPoint y: 224, distance: 27.4
click at [279, 249] on div "File a Claim" at bounding box center [285, 250] width 44 height 11
type input "**********"
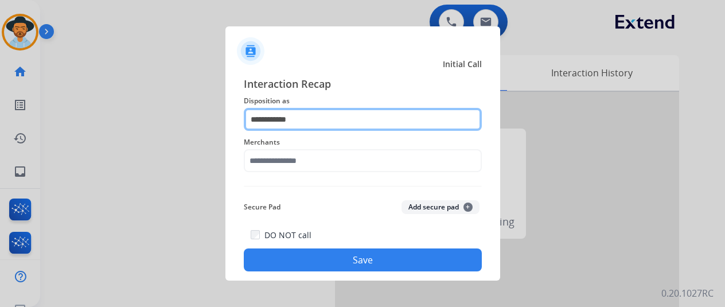
click at [279, 119] on input "**********" at bounding box center [363, 119] width 238 height 23
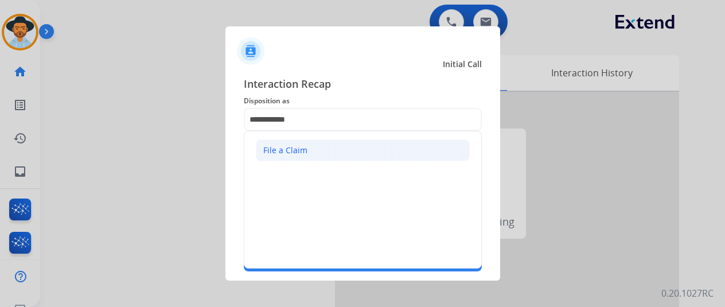
click at [315, 150] on li "File a Claim" at bounding box center [363, 150] width 214 height 22
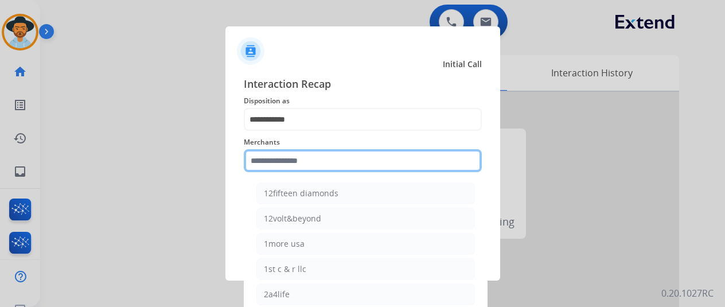
click at [288, 161] on input "text" at bounding box center [363, 160] width 238 height 23
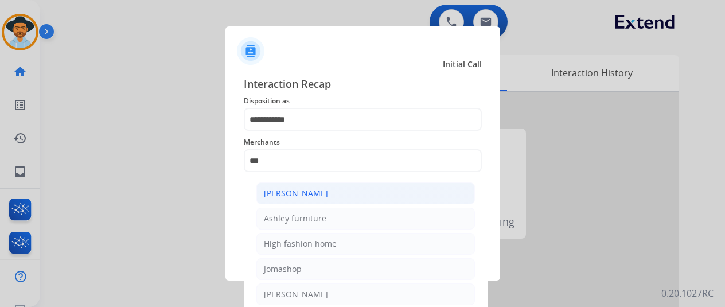
click at [305, 186] on li "[PERSON_NAME]" at bounding box center [365, 193] width 218 height 22
type input "**********"
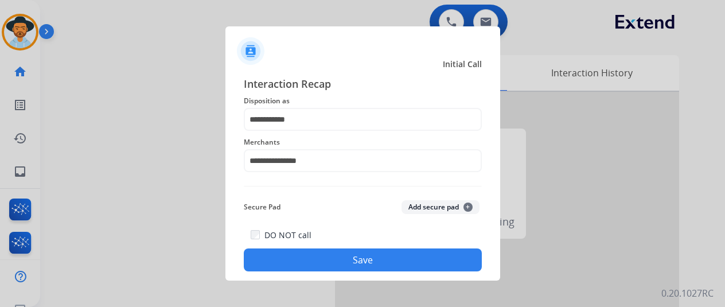
click at [361, 256] on button "Save" at bounding box center [363, 259] width 238 height 23
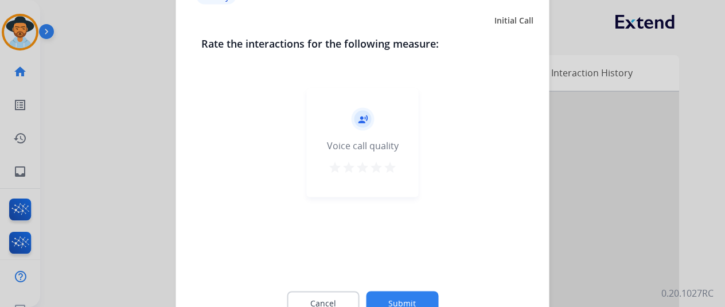
click at [397, 294] on button "Submit" at bounding box center [402, 303] width 72 height 24
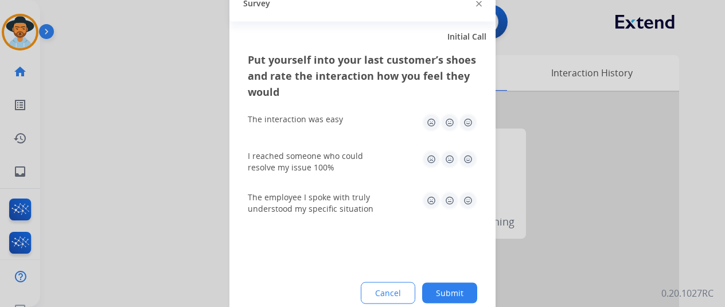
click at [452, 289] on button "Submit" at bounding box center [449, 292] width 55 height 21
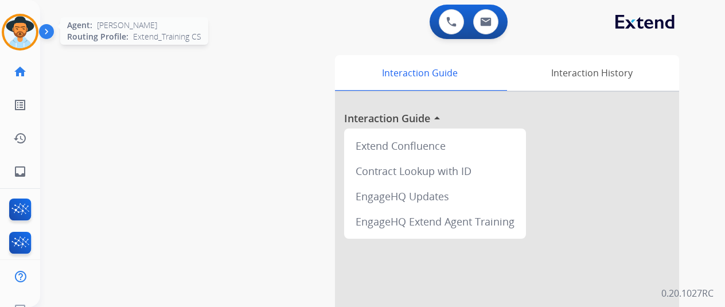
click at [18, 31] on img at bounding box center [20, 32] width 32 height 32
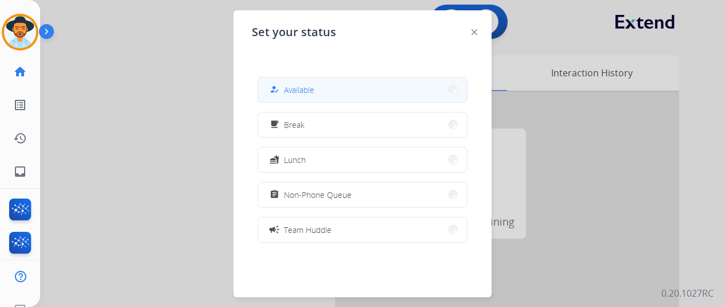
click at [324, 91] on button "how_to_reg Available" at bounding box center [362, 89] width 209 height 25
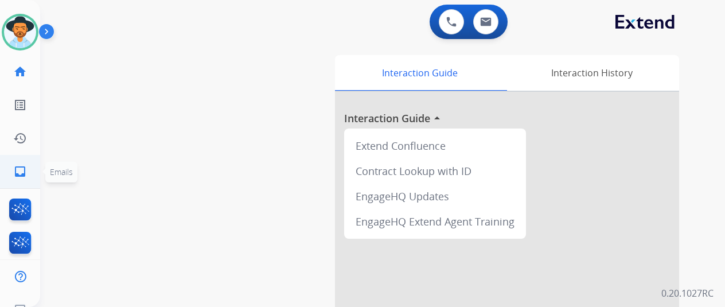
click at [19, 169] on mat-icon "inbox" at bounding box center [20, 172] width 14 height 14
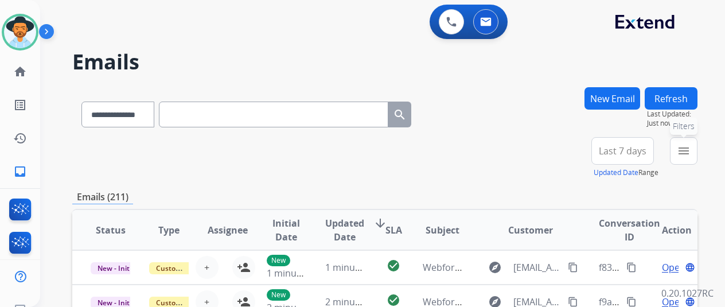
click at [690, 150] on mat-icon "menu" at bounding box center [684, 151] width 14 height 14
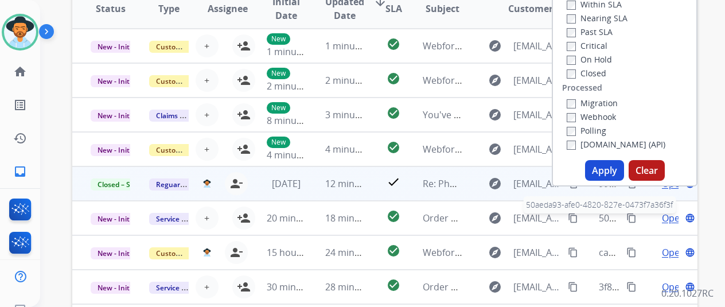
scroll to position [229, 0]
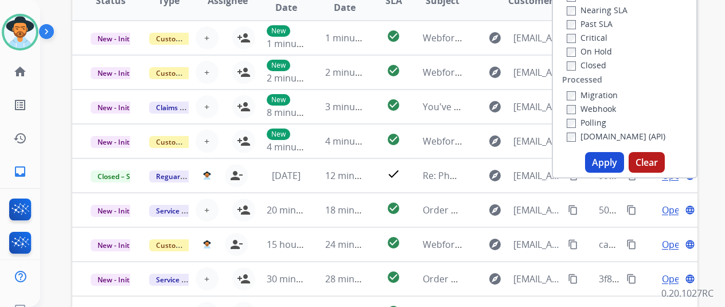
click at [606, 163] on button "Apply" at bounding box center [604, 162] width 39 height 21
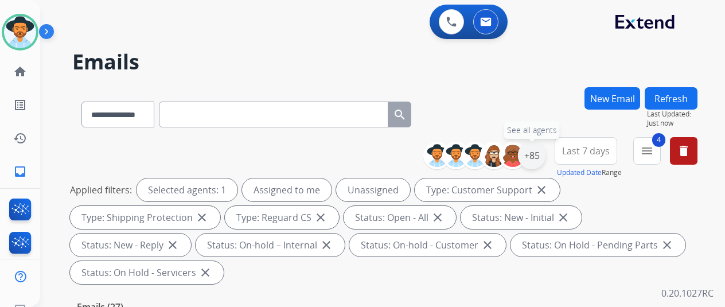
click at [543, 155] on div "+85" at bounding box center [532, 156] width 28 height 28
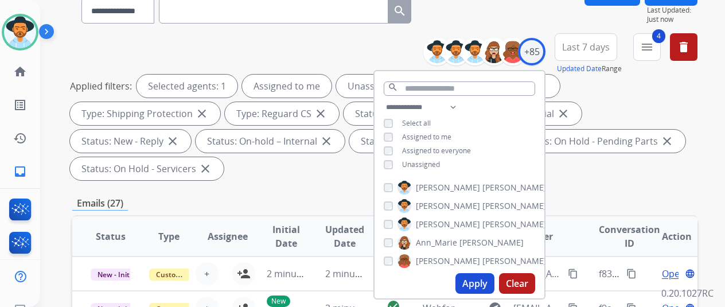
scroll to position [115, 0]
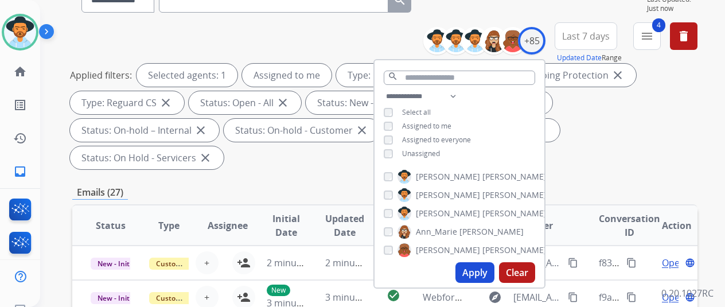
click at [479, 270] on button "Apply" at bounding box center [474, 272] width 39 height 21
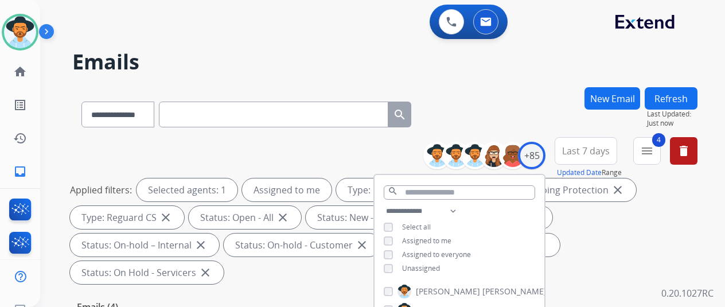
click at [526, 82] on div "**********" at bounding box center [368, 194] width 657 height 307
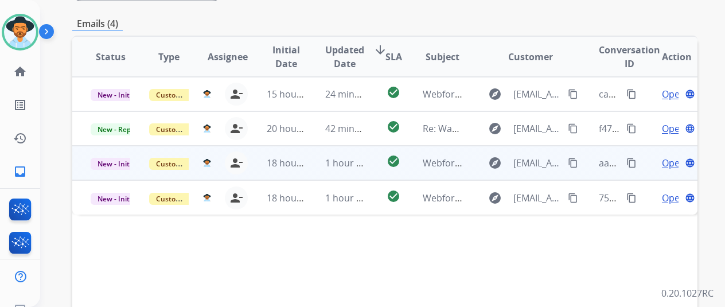
scroll to position [229, 0]
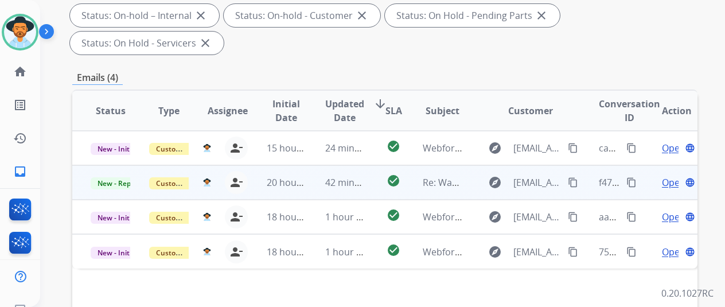
click at [670, 175] on span "Open" at bounding box center [674, 182] width 24 height 14
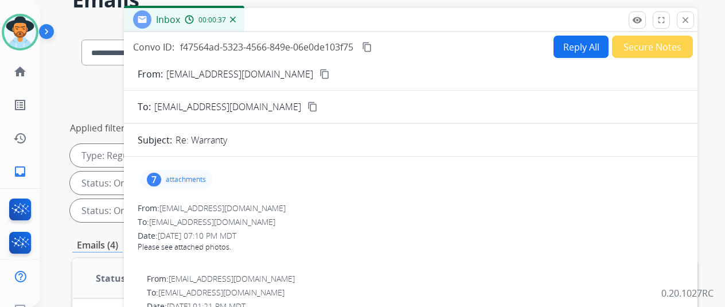
scroll to position [0, 0]
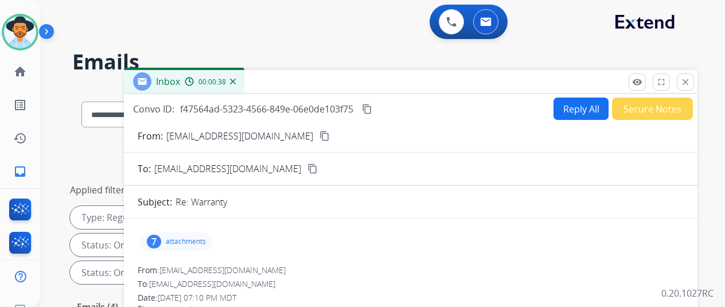
click at [161, 238] on div "7" at bounding box center [154, 242] width 14 height 14
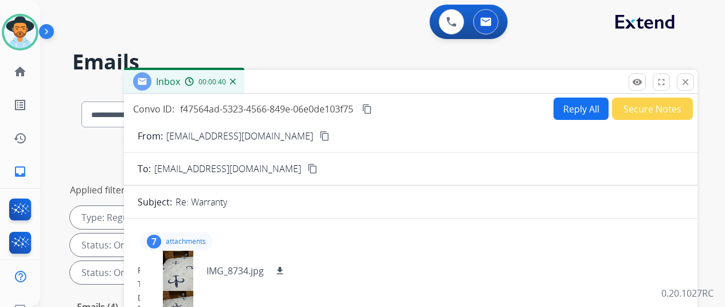
click at [319, 131] on mat-icon "content_copy" at bounding box center [324, 136] width 10 height 10
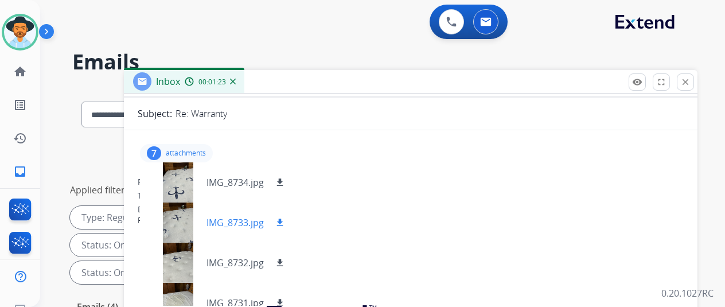
scroll to position [115, 0]
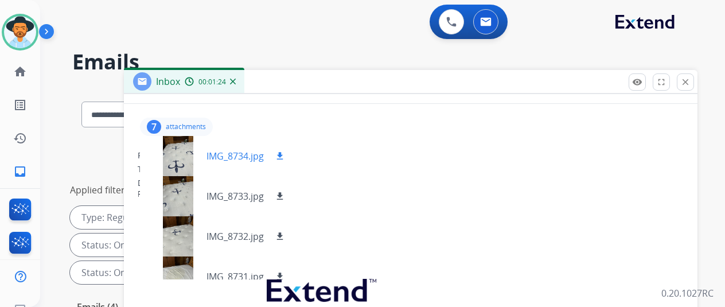
click at [287, 150] on button "download" at bounding box center [280, 156] width 14 height 14
click at [285, 193] on mat-icon "download" at bounding box center [280, 196] width 10 height 10
click at [285, 235] on mat-icon "download" at bounding box center [280, 236] width 10 height 10
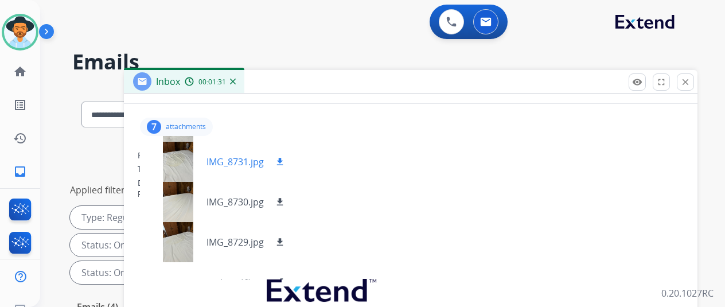
click at [285, 160] on mat-icon "download" at bounding box center [280, 162] width 10 height 10
click at [285, 199] on mat-icon "download" at bounding box center [280, 202] width 10 height 10
click at [285, 239] on mat-icon "download" at bounding box center [280, 242] width 10 height 10
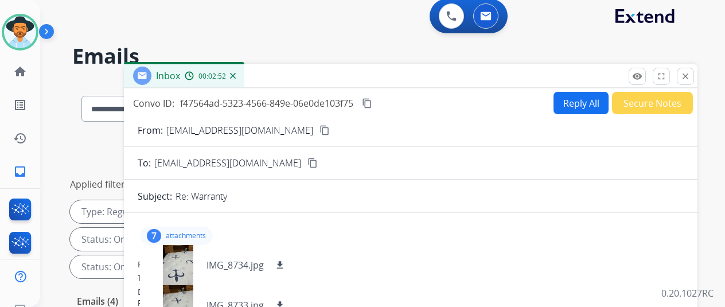
scroll to position [0, 0]
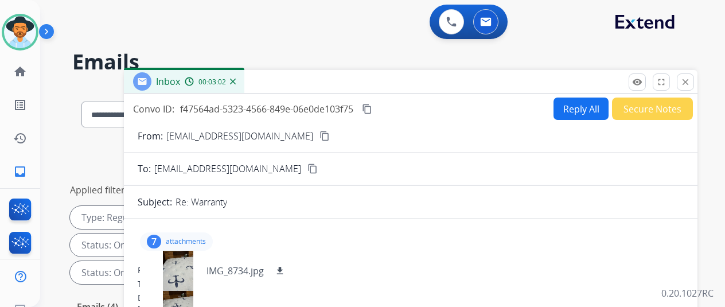
click at [584, 111] on button "Reply All" at bounding box center [580, 108] width 55 height 22
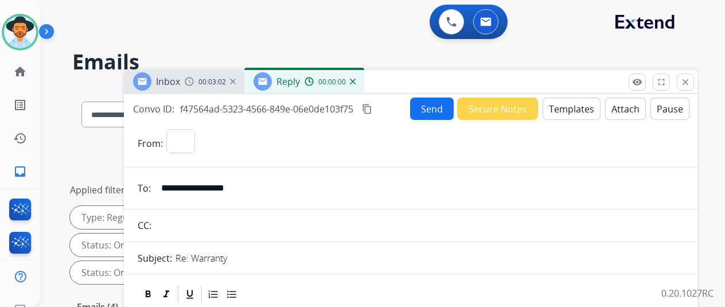
select select "**********"
click at [571, 104] on button "Templates" at bounding box center [571, 108] width 58 height 22
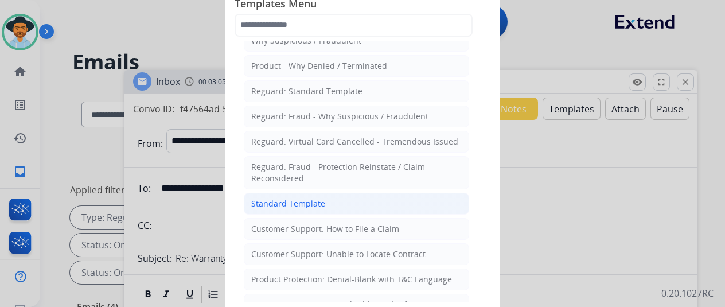
scroll to position [57, 0]
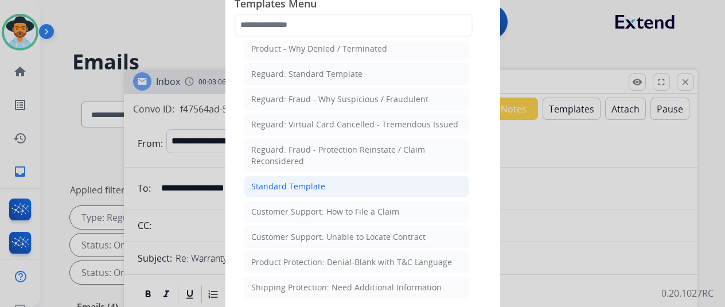
click at [296, 181] on div "Standard Template" at bounding box center [288, 186] width 74 height 11
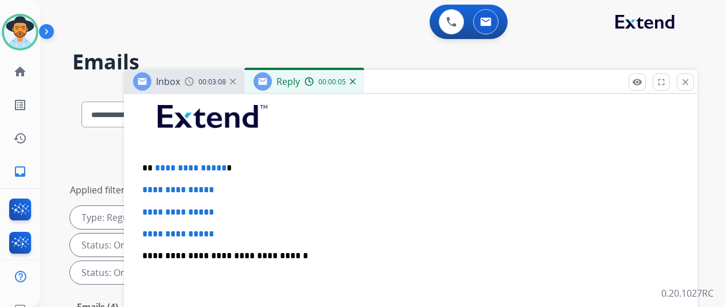
scroll to position [344, 0]
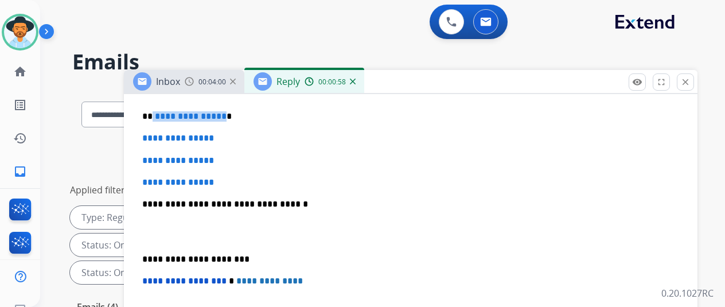
drag, startPoint x: 228, startPoint y: 116, endPoint x: 162, endPoint y: 116, distance: 66.5
click at [162, 116] on p "**********" at bounding box center [406, 116] width 528 height 10
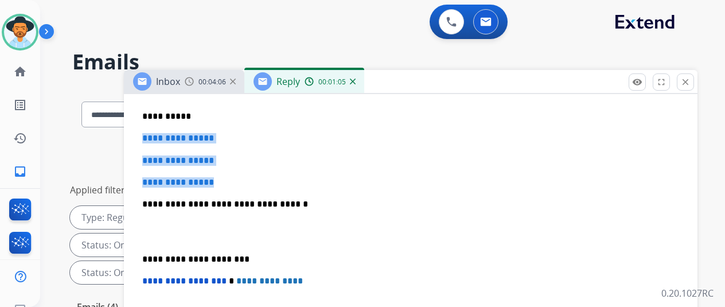
drag, startPoint x: 232, startPoint y: 181, endPoint x: 142, endPoint y: 135, distance: 101.8
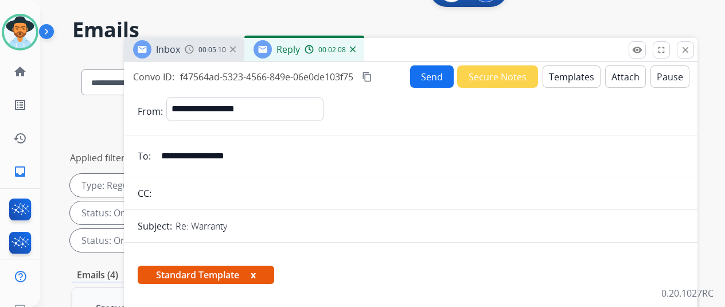
scroll to position [0, 0]
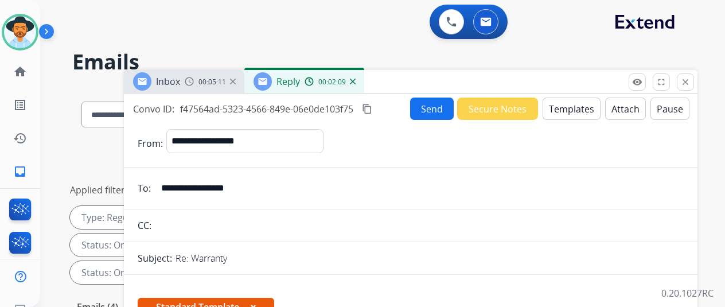
click at [439, 107] on button "Send" at bounding box center [432, 108] width 44 height 22
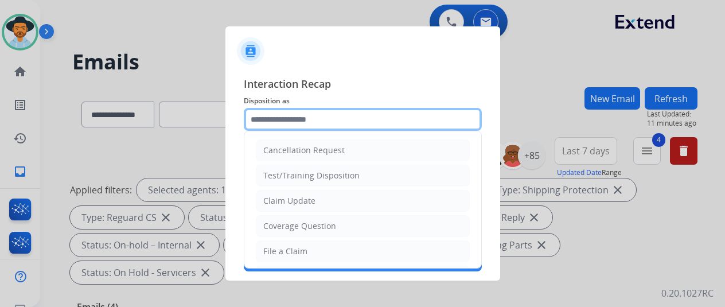
click at [263, 114] on input "text" at bounding box center [363, 119] width 238 height 23
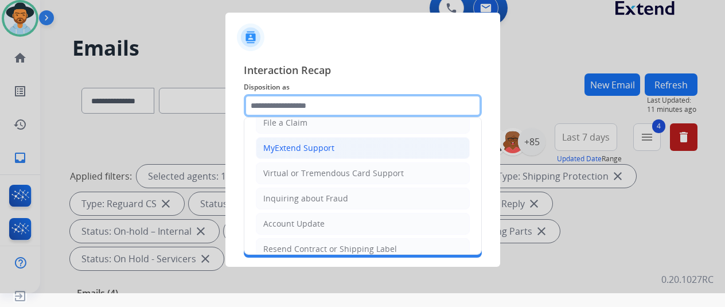
scroll to position [172, 0]
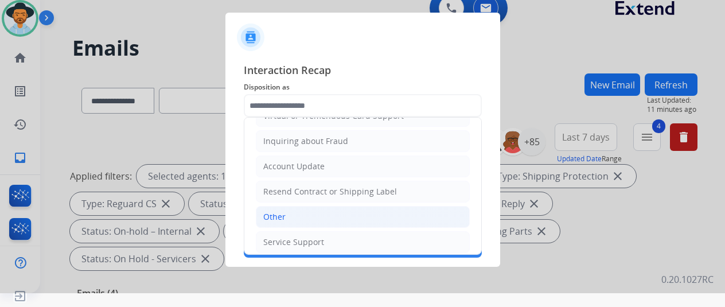
click at [287, 207] on li "Other" at bounding box center [363, 217] width 214 height 22
type input "*****"
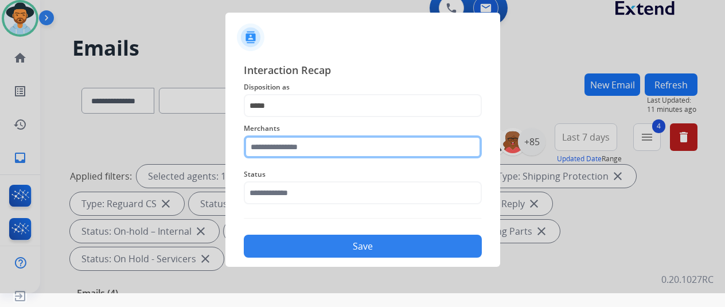
click at [302, 143] on input "text" at bounding box center [363, 146] width 238 height 23
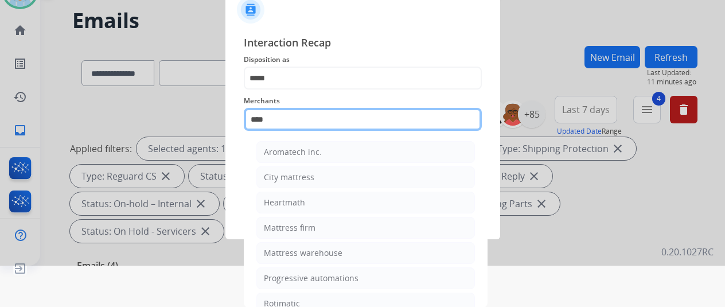
scroll to position [14, 0]
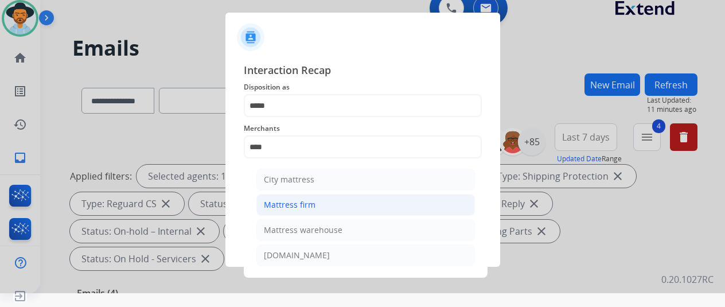
click at [304, 202] on div "Mattress firm" at bounding box center [290, 204] width 52 height 11
type input "**********"
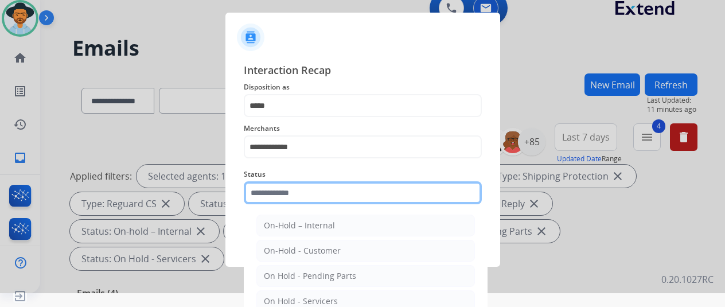
click at [298, 193] on input "text" at bounding box center [363, 192] width 238 height 23
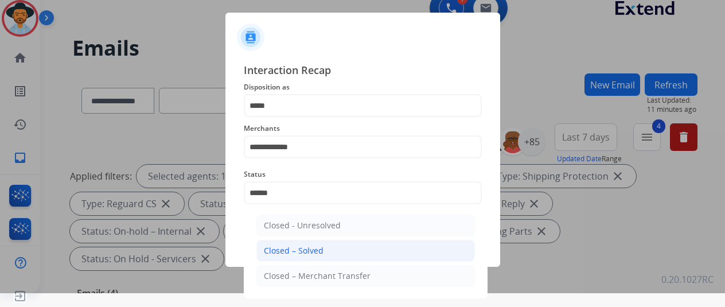
click at [288, 245] on div "Closed – Solved" at bounding box center [294, 250] width 60 height 11
type input "**********"
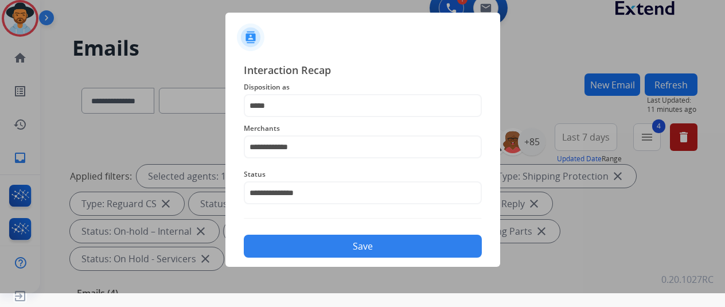
click at [323, 242] on button "Save" at bounding box center [363, 246] width 238 height 23
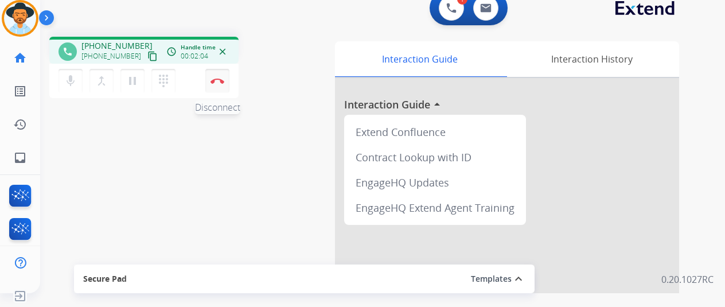
click at [219, 80] on img at bounding box center [217, 81] width 14 height 6
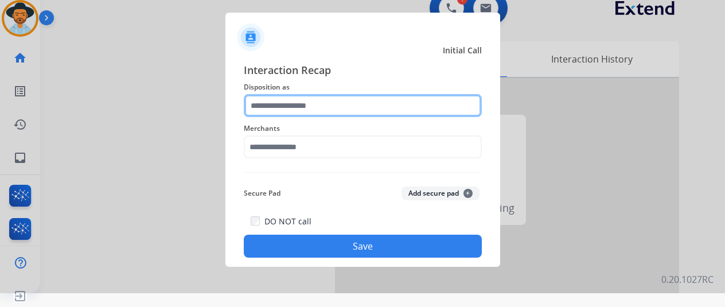
click at [300, 114] on input "text" at bounding box center [363, 105] width 238 height 23
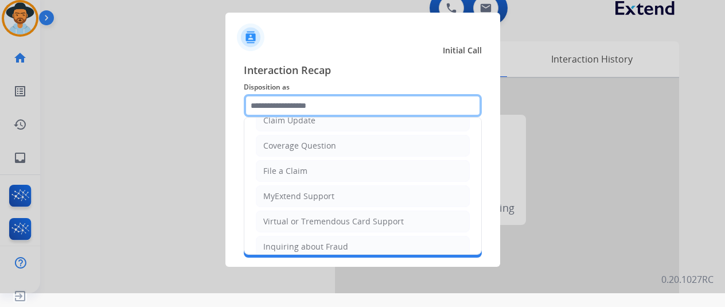
scroll to position [172, 0]
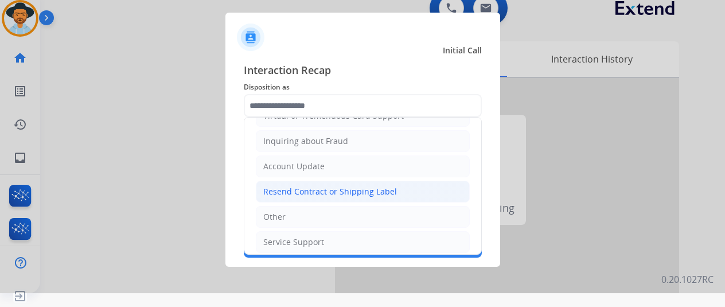
click at [285, 187] on div "Resend Contract or Shipping Label" at bounding box center [330, 191] width 134 height 11
type input "**********"
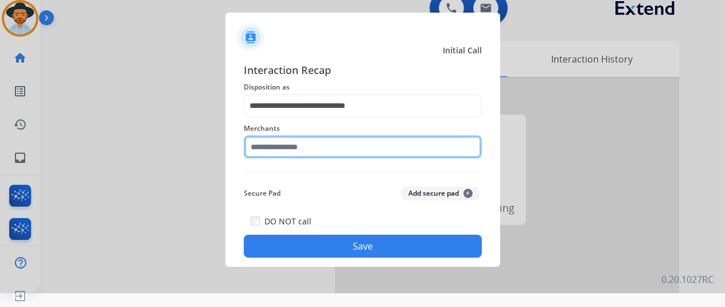
click at [281, 144] on input "text" at bounding box center [363, 146] width 238 height 23
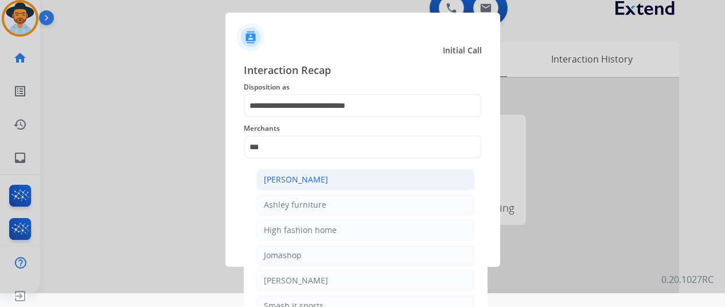
click at [293, 183] on div "[PERSON_NAME]" at bounding box center [296, 179] width 64 height 11
type input "**********"
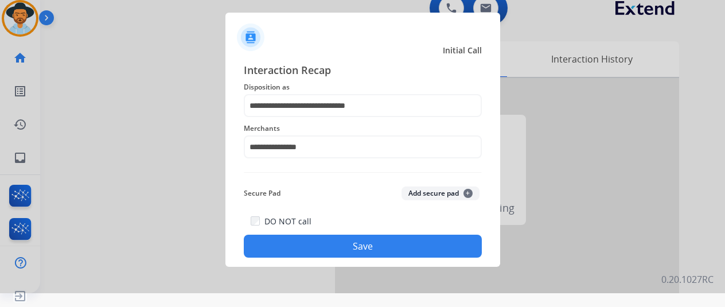
click at [360, 244] on button "Save" at bounding box center [363, 246] width 238 height 23
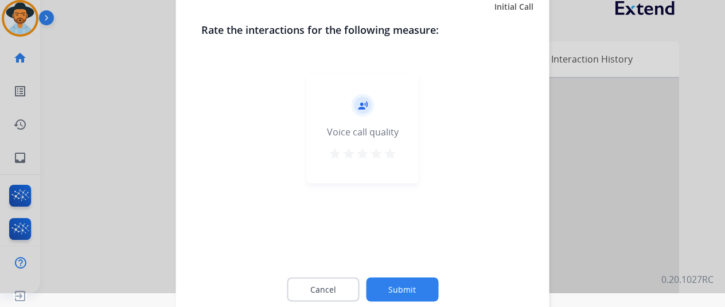
click at [393, 283] on button "Submit" at bounding box center [402, 289] width 72 height 24
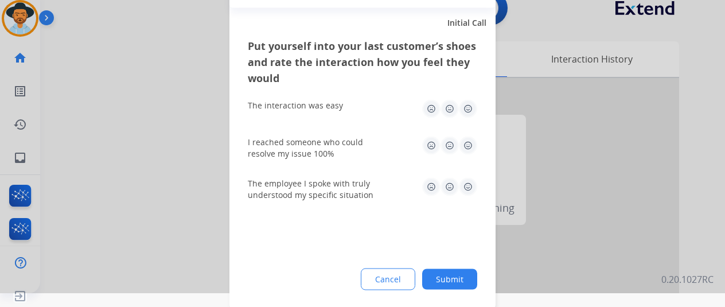
click at [456, 275] on button "Submit" at bounding box center [449, 278] width 55 height 21
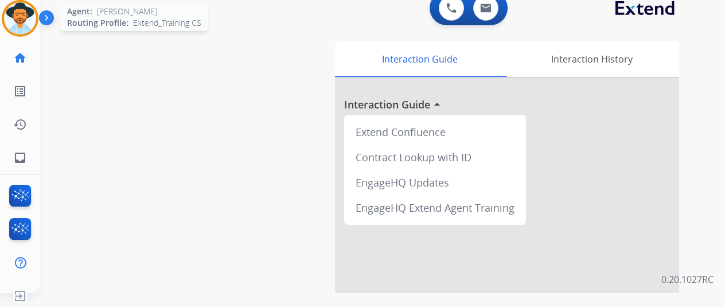
click at [22, 20] on img at bounding box center [20, 18] width 32 height 32
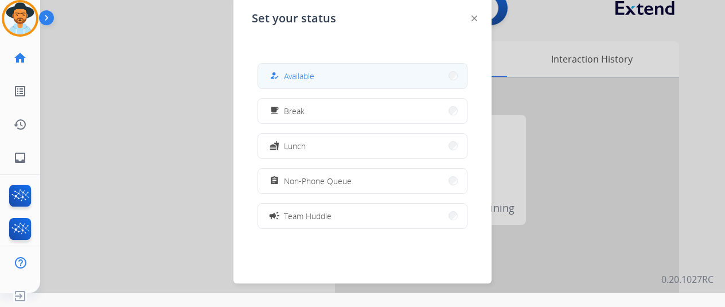
click at [317, 76] on button "how_to_reg Available" at bounding box center [362, 76] width 209 height 25
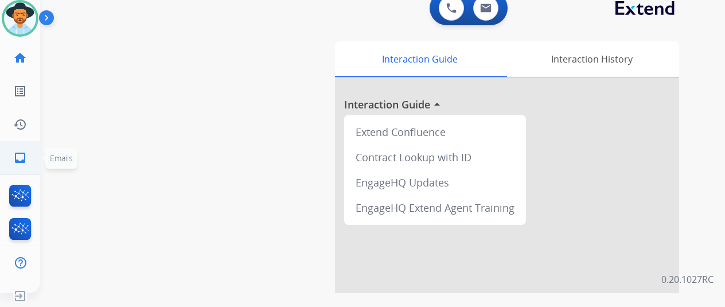
click at [17, 156] on mat-icon "inbox" at bounding box center [20, 158] width 14 height 14
select select "**********"
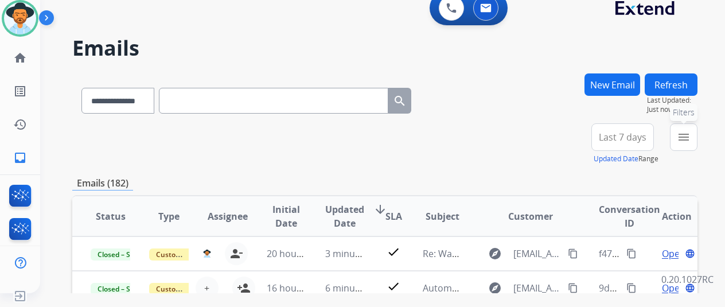
click at [690, 134] on mat-icon "menu" at bounding box center [684, 137] width 14 height 14
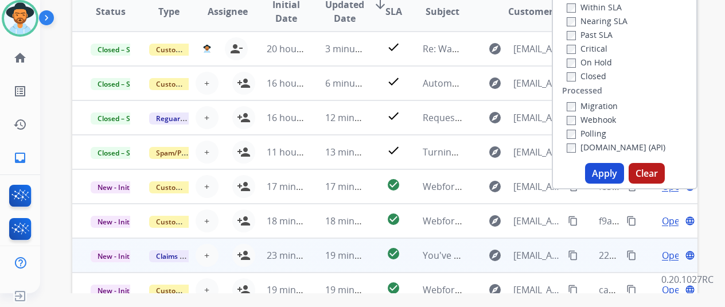
scroll to position [229, 0]
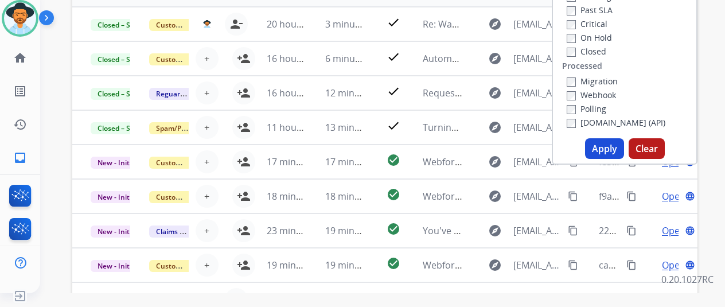
click at [612, 147] on button "Apply" at bounding box center [604, 148] width 39 height 21
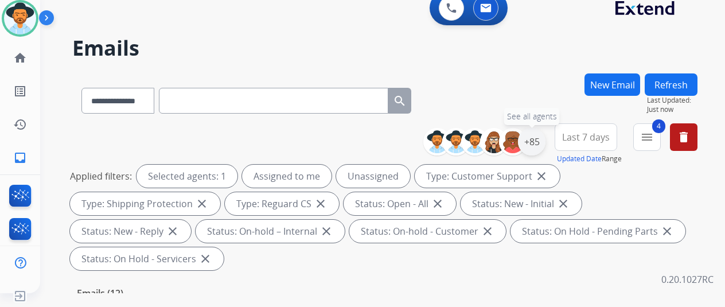
click at [539, 141] on div "+85" at bounding box center [532, 142] width 28 height 28
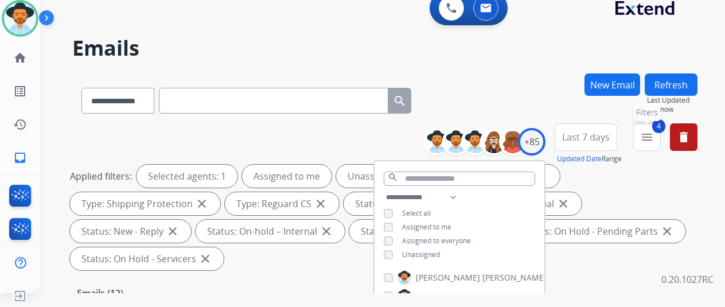
click at [654, 135] on mat-icon "menu" at bounding box center [647, 137] width 14 height 14
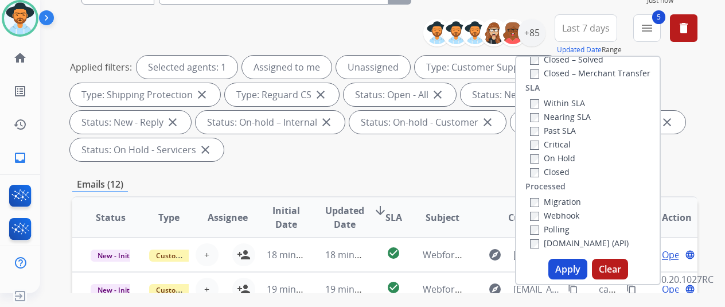
scroll to position [229, 0]
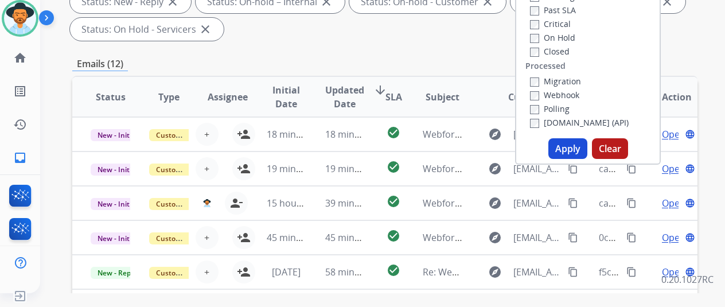
click at [565, 153] on button "Apply" at bounding box center [567, 148] width 39 height 21
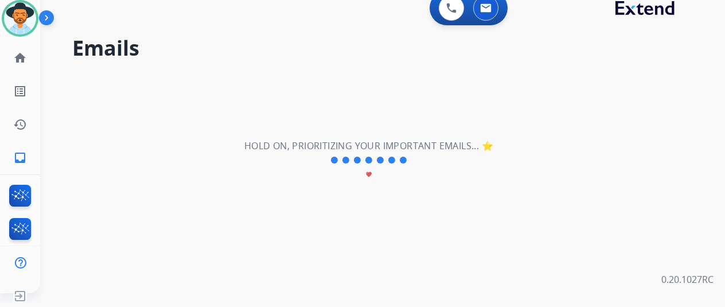
scroll to position [0, 0]
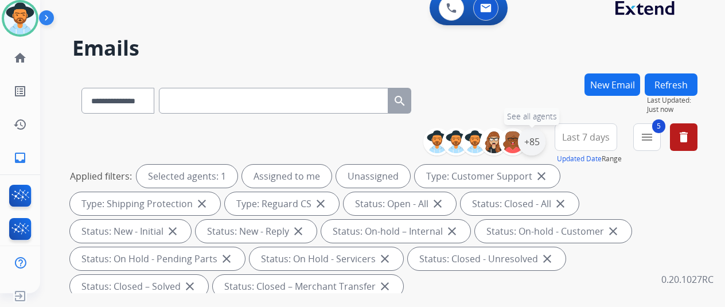
click at [542, 136] on div "+85" at bounding box center [532, 142] width 28 height 28
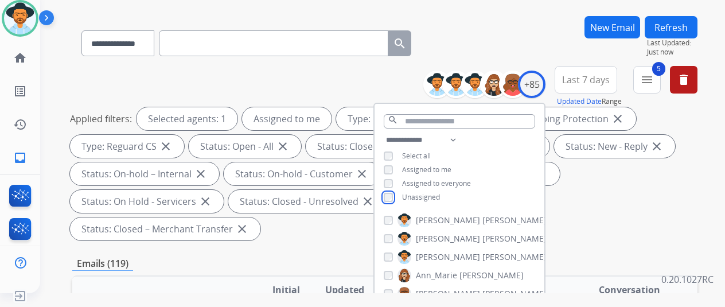
scroll to position [287, 0]
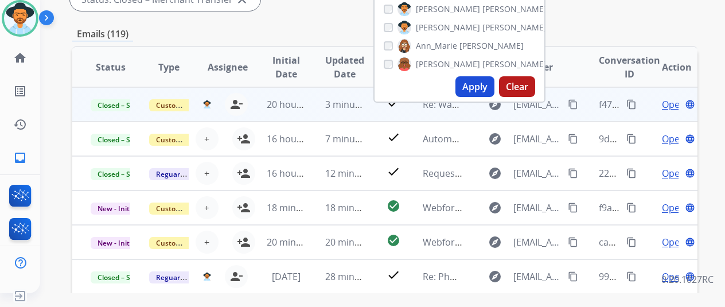
click at [632, 101] on mat-icon "content_copy" at bounding box center [631, 104] width 10 height 10
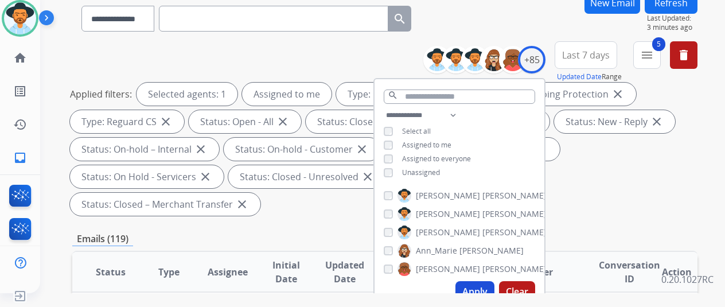
scroll to position [0, 0]
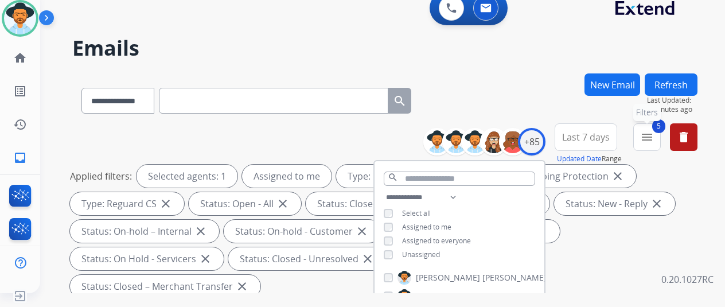
click at [661, 135] on button "5 menu Filters" at bounding box center [647, 137] width 28 height 28
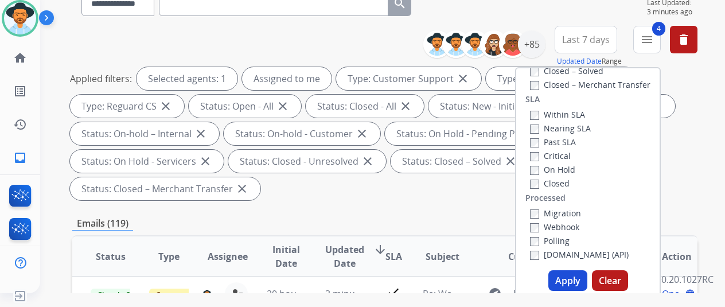
scroll to position [172, 0]
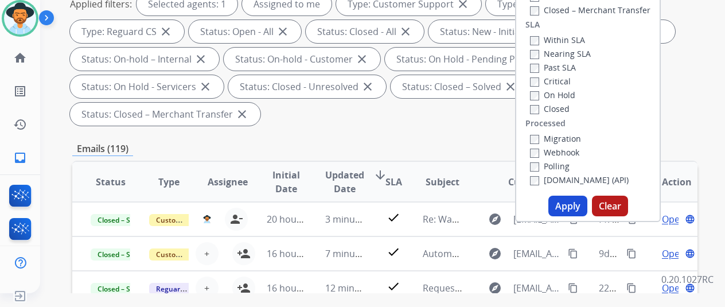
click at [567, 207] on button "Apply" at bounding box center [567, 206] width 39 height 21
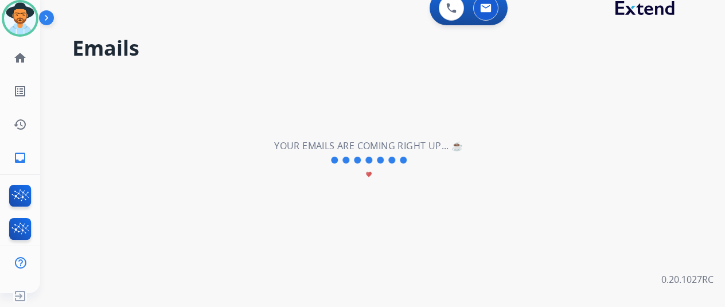
scroll to position [0, 0]
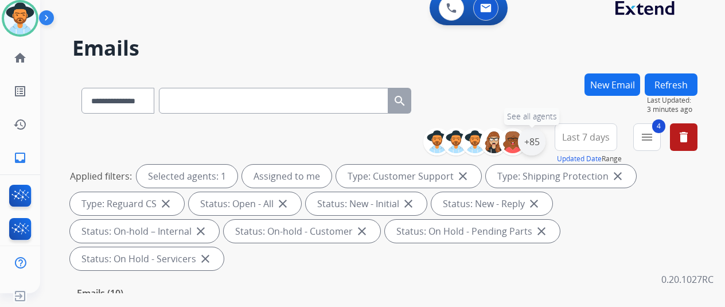
click at [540, 138] on div "+85" at bounding box center [532, 142] width 28 height 28
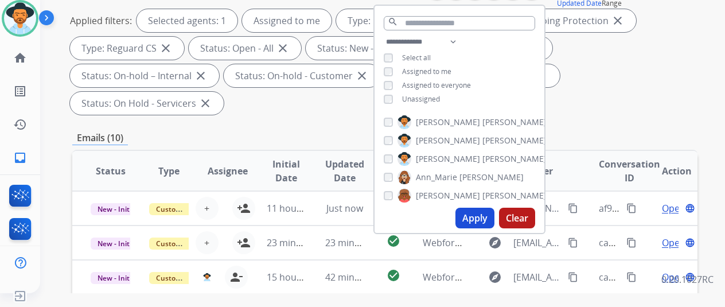
scroll to position [172, 0]
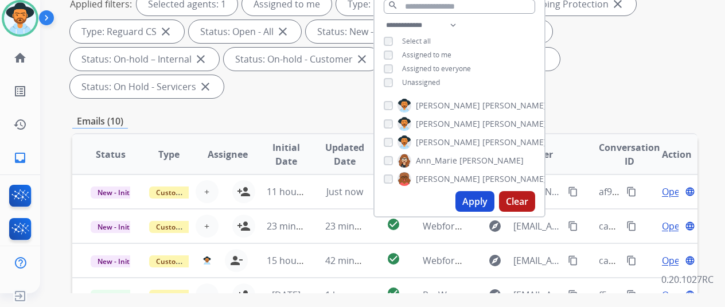
click at [486, 200] on button "Apply" at bounding box center [474, 201] width 39 height 21
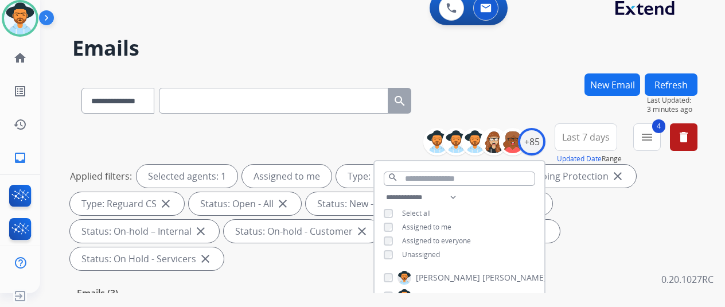
click at [495, 95] on div "**********" at bounding box center [384, 98] width 625 height 50
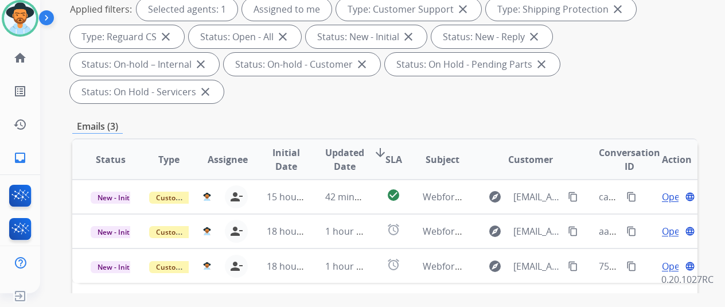
scroll to position [172, 0]
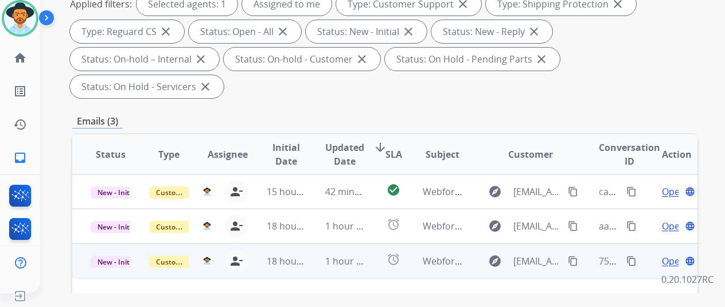
click at [666, 254] on span "Open" at bounding box center [674, 261] width 24 height 14
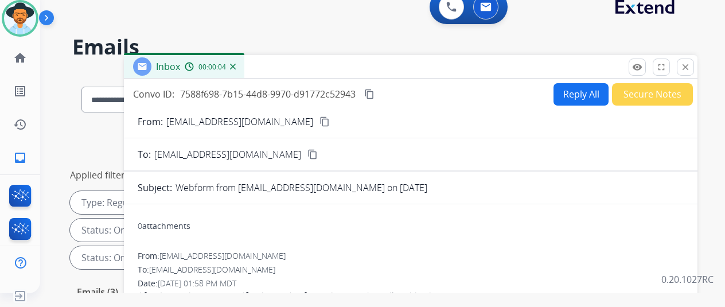
scroll to position [0, 0]
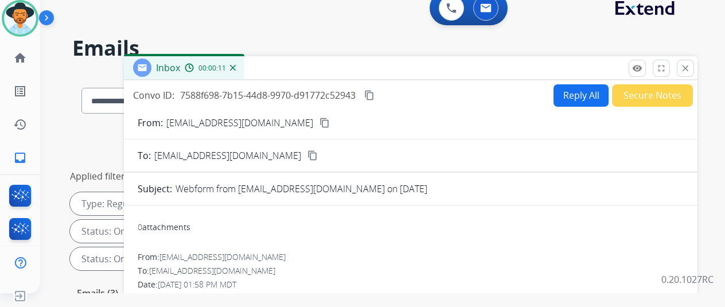
click at [586, 91] on button "Reply All" at bounding box center [580, 95] width 55 height 22
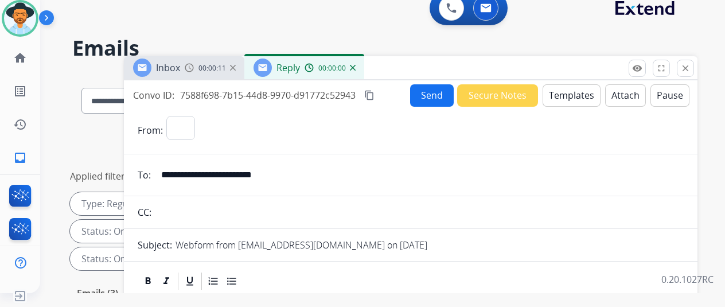
select select "**********"
click at [586, 91] on button "Templates" at bounding box center [571, 95] width 58 height 22
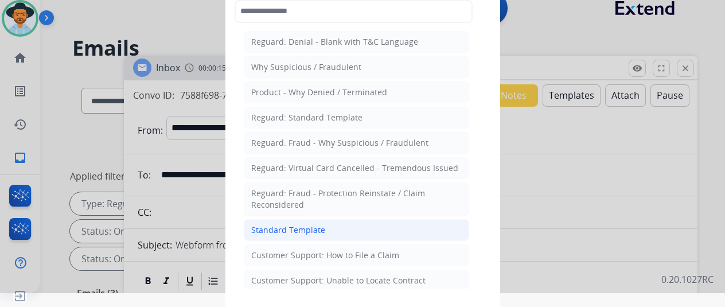
click at [268, 224] on div "Standard Template" at bounding box center [288, 229] width 74 height 11
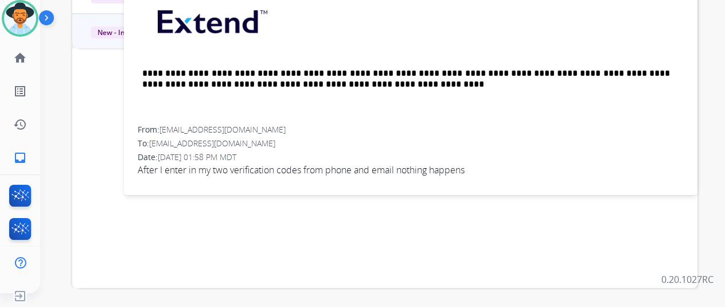
scroll to position [172, 0]
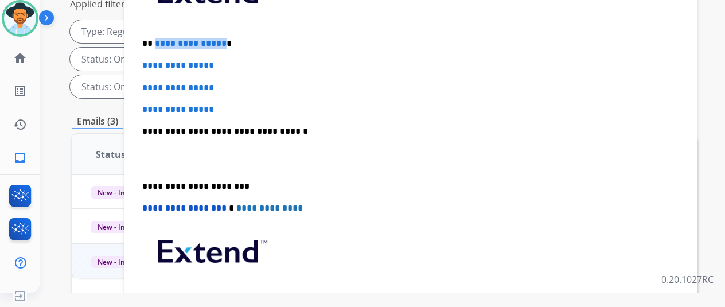
drag, startPoint x: 228, startPoint y: 25, endPoint x: 162, endPoint y: 22, distance: 66.0
click at [162, 38] on p "**********" at bounding box center [406, 43] width 528 height 10
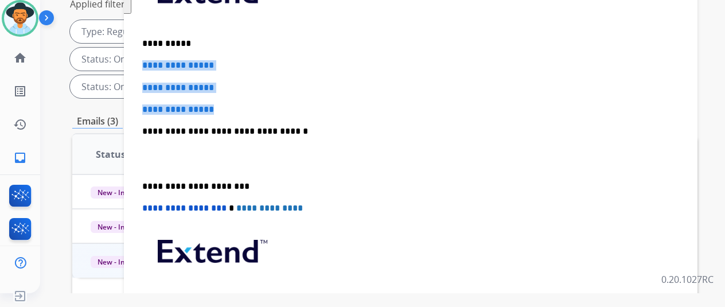
drag, startPoint x: 235, startPoint y: 88, endPoint x: 151, endPoint y: 44, distance: 94.9
click at [151, 44] on div "**********" at bounding box center [411, 158] width 546 height 395
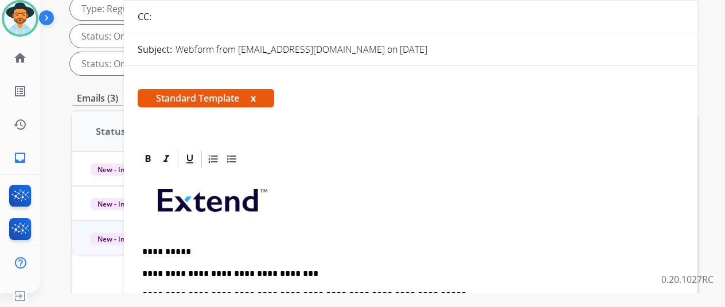
scroll to position [0, 0]
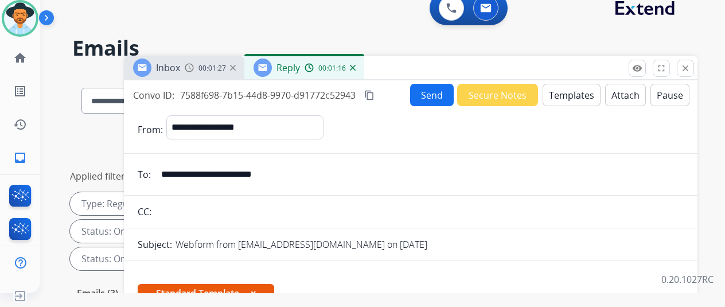
click at [431, 92] on button "Send" at bounding box center [432, 95] width 44 height 22
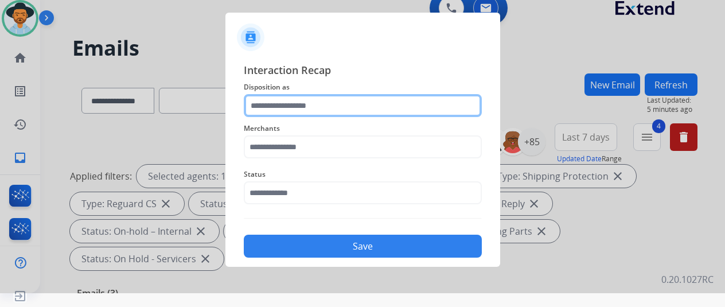
click at [258, 105] on input "text" at bounding box center [363, 105] width 238 height 23
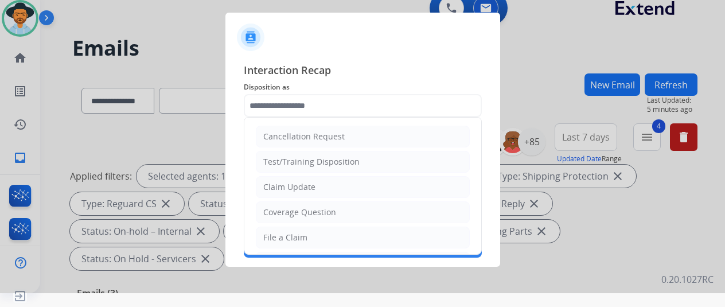
click at [278, 236] on div "File a Claim" at bounding box center [285, 237] width 44 height 11
type input "**********"
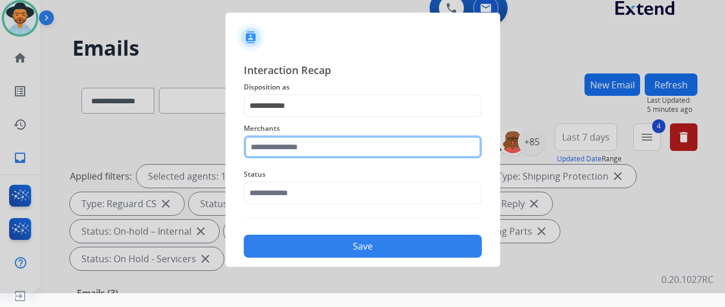
click at [294, 146] on input "text" at bounding box center [363, 146] width 238 height 23
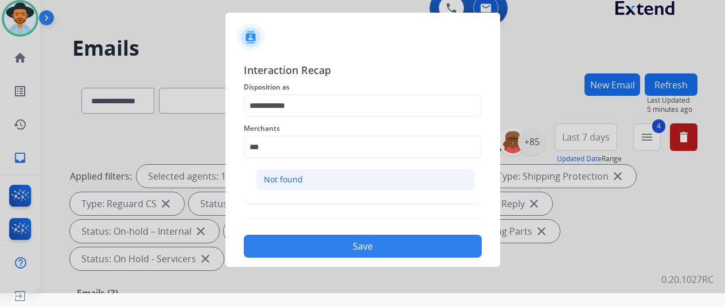
click at [286, 175] on div "Not found" at bounding box center [283, 179] width 39 height 11
type input "*********"
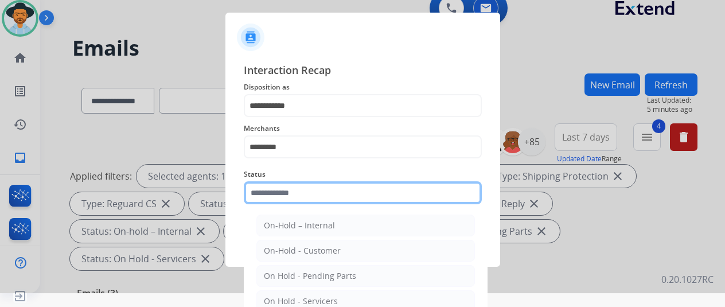
click at [287, 193] on input "text" at bounding box center [363, 192] width 238 height 23
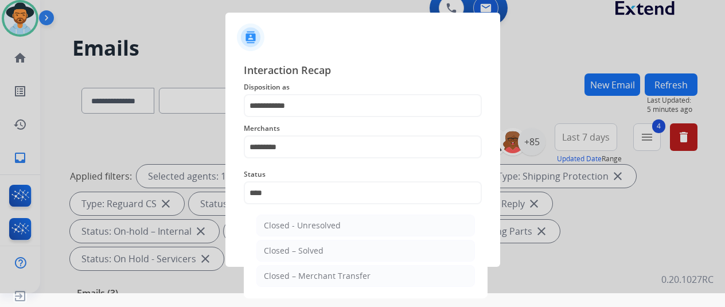
click at [302, 248] on div "Closed – Solved" at bounding box center [294, 250] width 60 height 11
type input "**********"
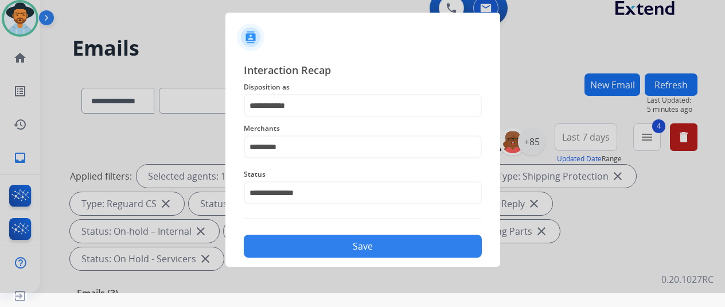
click at [338, 242] on button "Save" at bounding box center [363, 246] width 238 height 23
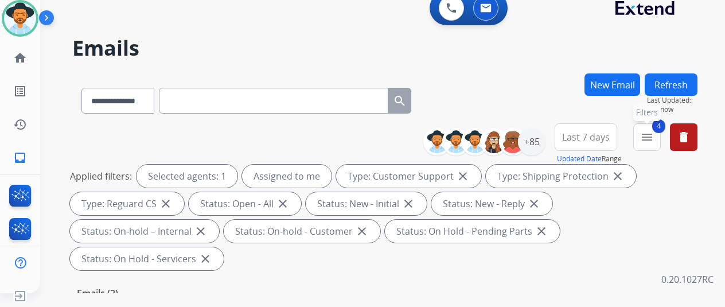
click at [654, 131] on mat-icon "menu" at bounding box center [647, 137] width 14 height 14
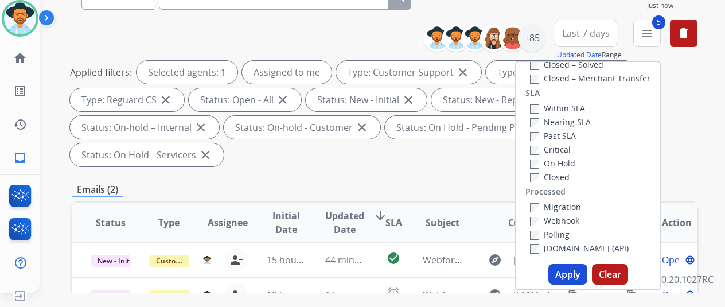
scroll to position [172, 0]
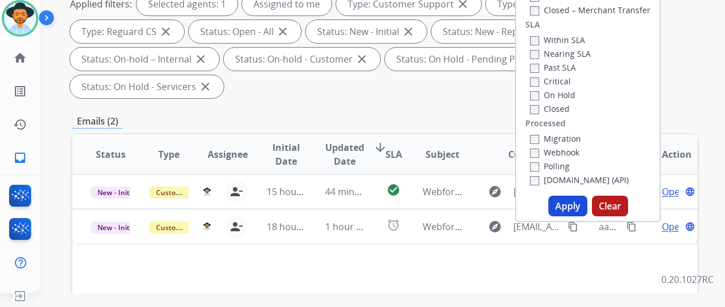
click at [572, 206] on button "Apply" at bounding box center [567, 206] width 39 height 21
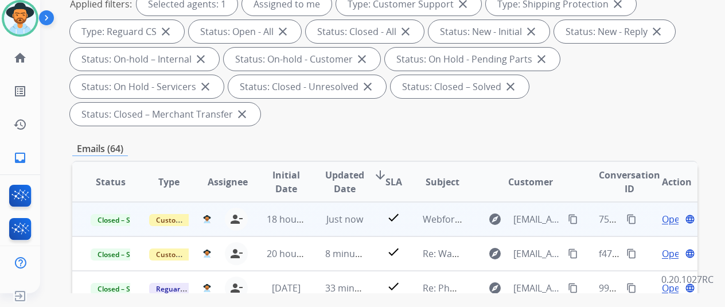
click at [570, 216] on mat-icon "content_copy" at bounding box center [573, 219] width 10 height 10
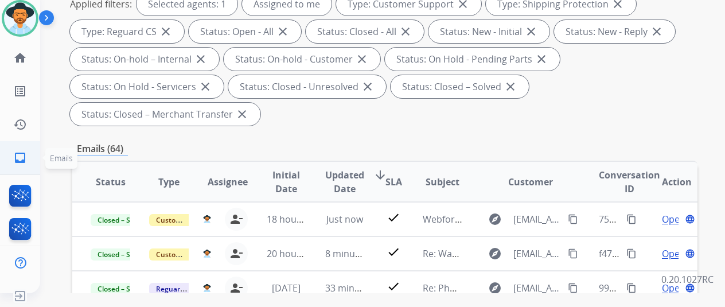
click at [17, 154] on mat-icon "inbox" at bounding box center [20, 158] width 14 height 14
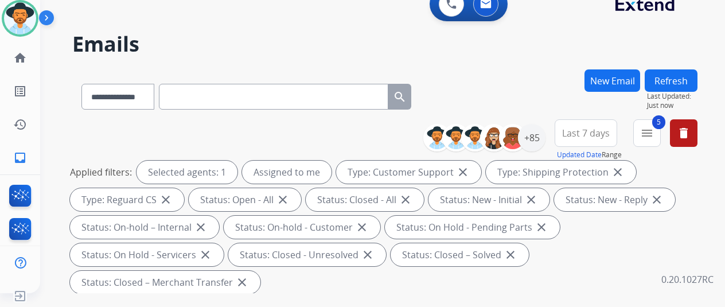
scroll to position [0, 0]
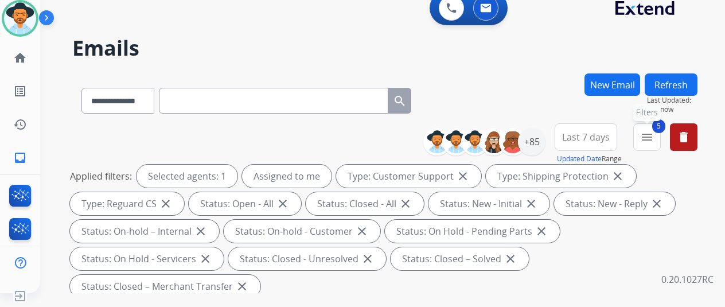
click at [654, 138] on mat-icon "menu" at bounding box center [647, 137] width 14 height 14
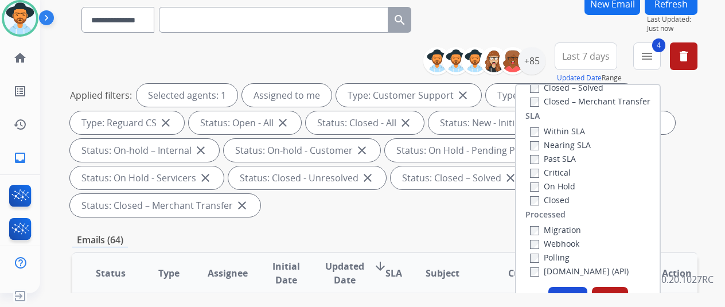
scroll to position [172, 0]
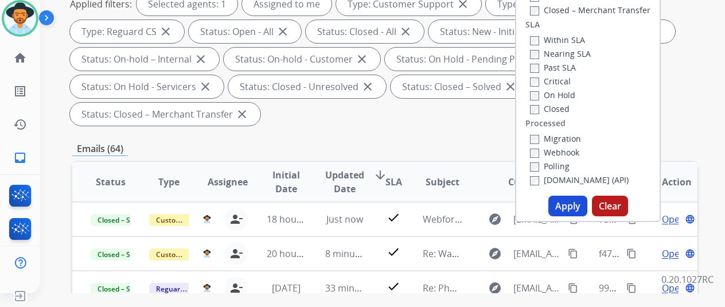
click at [568, 204] on button "Apply" at bounding box center [567, 206] width 39 height 21
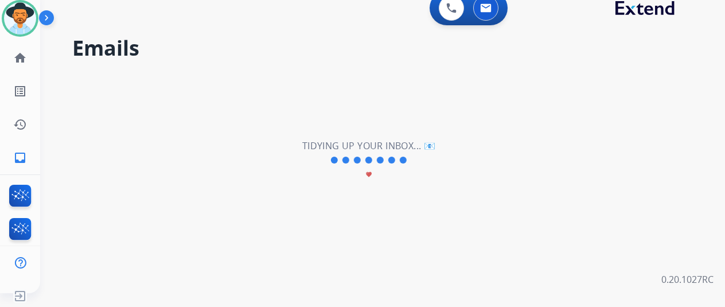
scroll to position [0, 0]
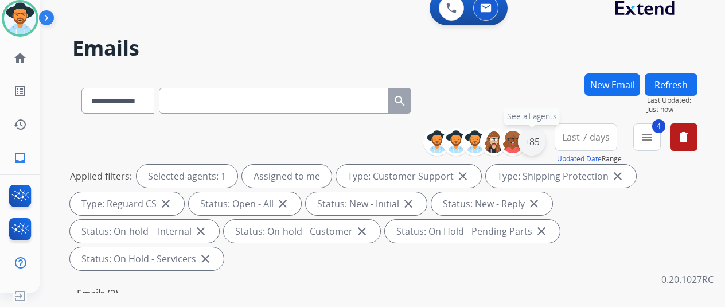
click at [537, 142] on div "+85" at bounding box center [532, 142] width 28 height 28
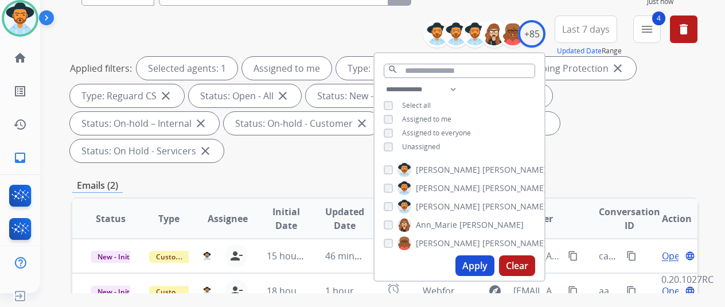
scroll to position [172, 0]
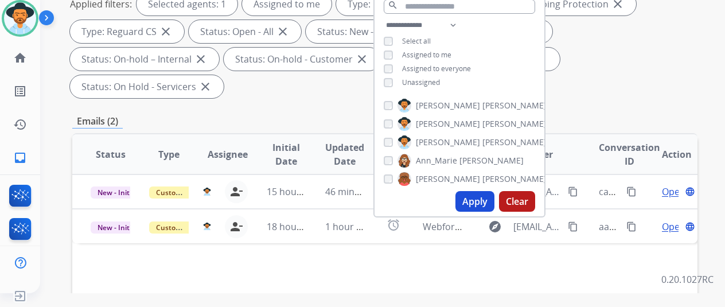
click at [484, 201] on button "Apply" at bounding box center [474, 201] width 39 height 21
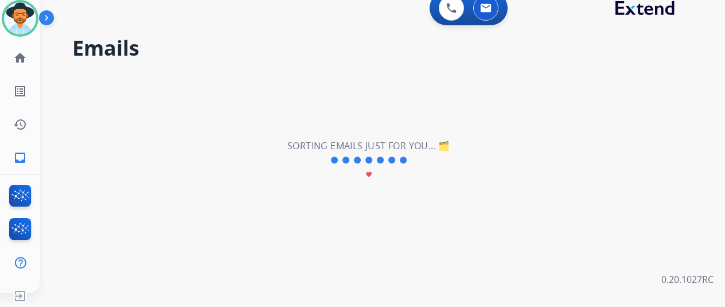
scroll to position [0, 0]
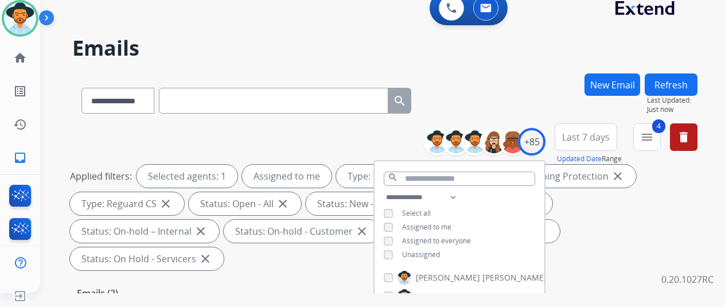
click at [489, 83] on div "**********" at bounding box center [384, 98] width 625 height 50
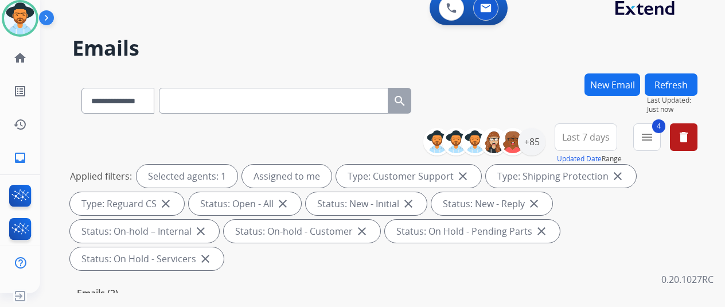
scroll to position [172, 0]
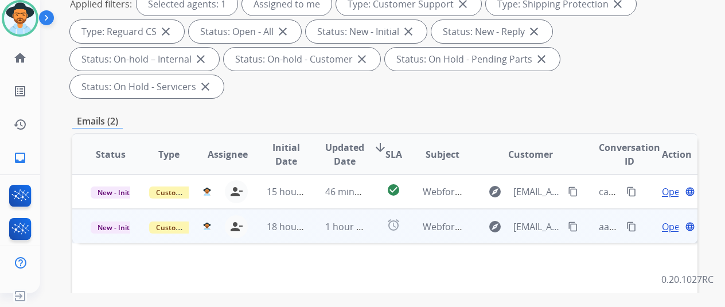
click at [670, 220] on span "Open" at bounding box center [674, 227] width 24 height 14
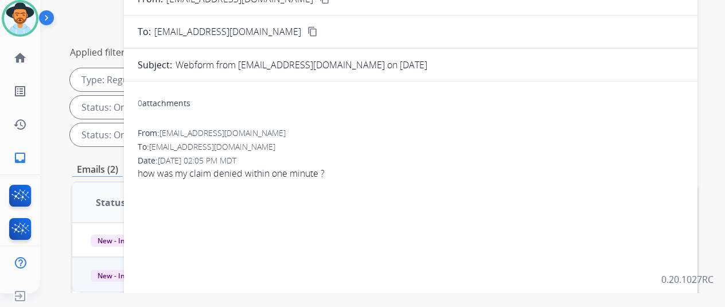
scroll to position [57, 0]
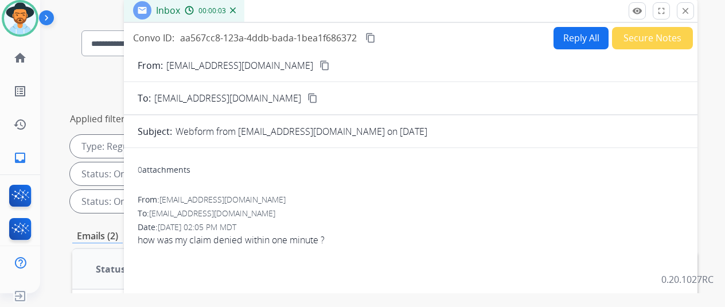
click at [319, 61] on mat-icon "content_copy" at bounding box center [324, 65] width 10 height 10
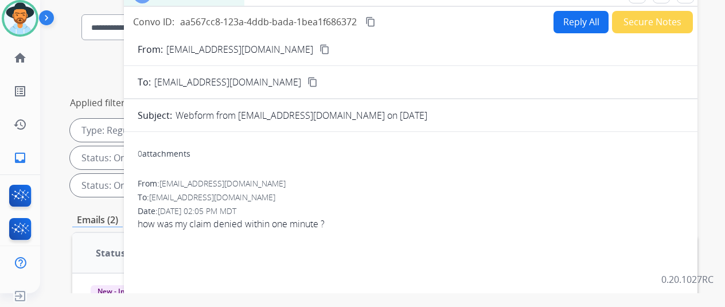
scroll to position [0, 0]
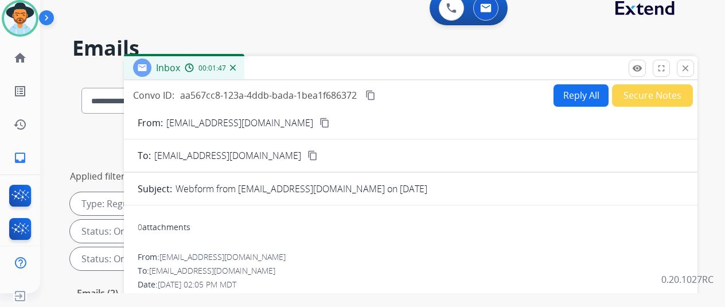
click at [236, 66] on img at bounding box center [233, 68] width 6 height 6
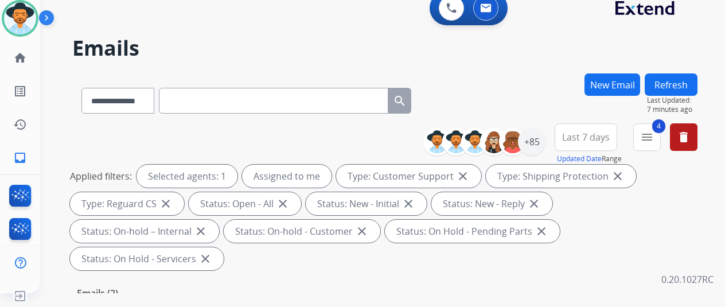
scroll to position [172, 0]
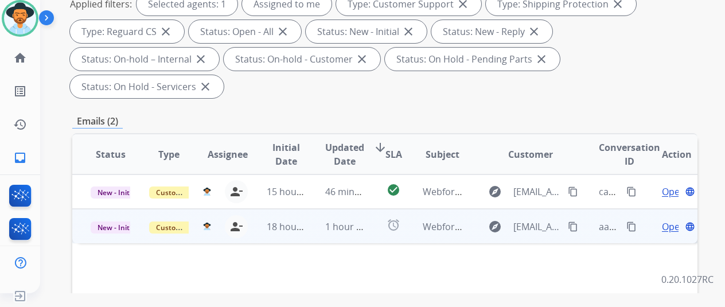
click at [674, 220] on span "Open" at bounding box center [674, 227] width 24 height 14
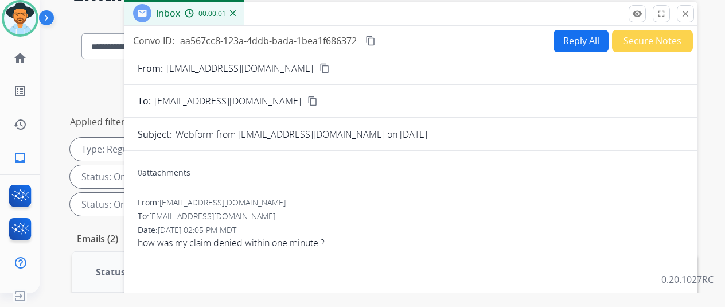
scroll to position [0, 0]
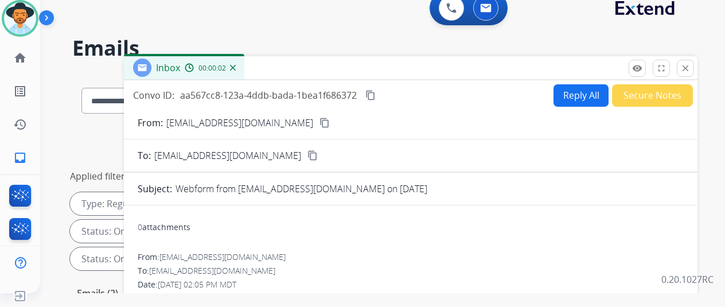
click at [582, 91] on button "Reply All" at bounding box center [580, 95] width 55 height 22
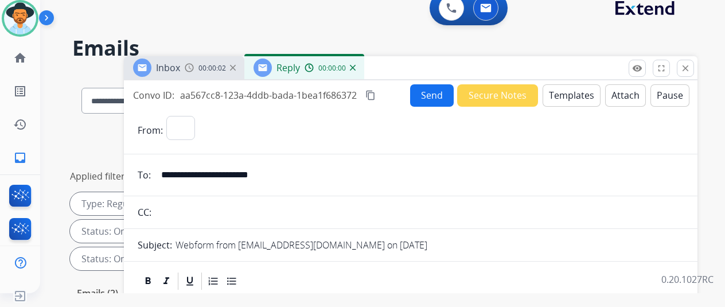
select select "**********"
click at [575, 90] on button "Templates" at bounding box center [571, 95] width 58 height 22
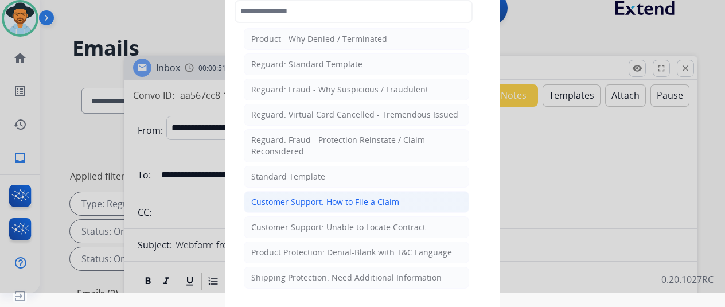
scroll to position [115, 0]
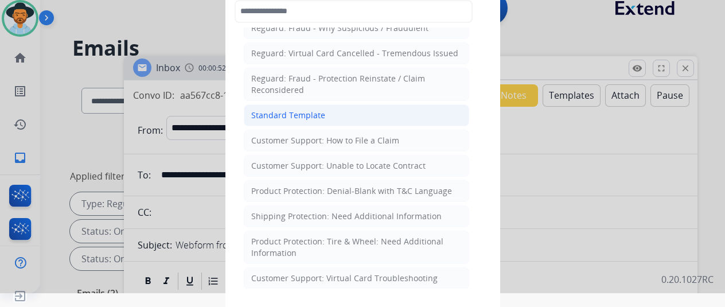
click at [331, 109] on li "Standard Template" at bounding box center [356, 115] width 225 height 22
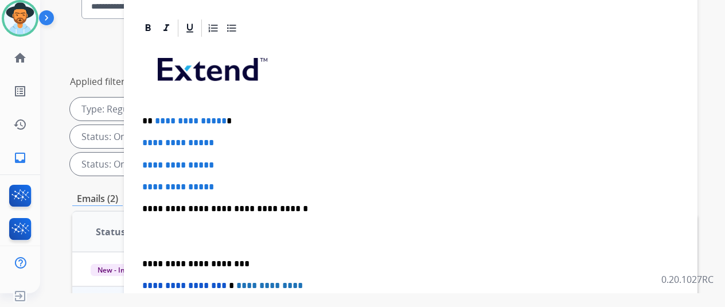
scroll to position [172, 0]
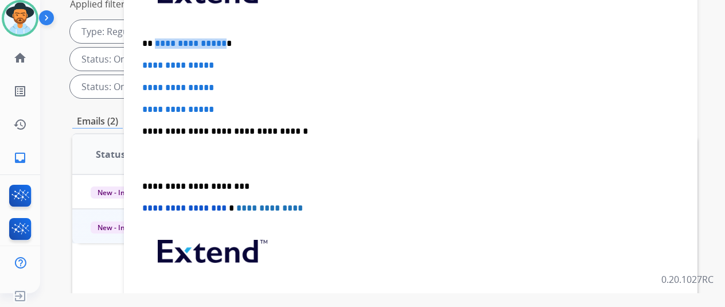
drag, startPoint x: 229, startPoint y: 24, endPoint x: 163, endPoint y: 19, distance: 66.1
click at [163, 38] on p "**********" at bounding box center [406, 43] width 528 height 10
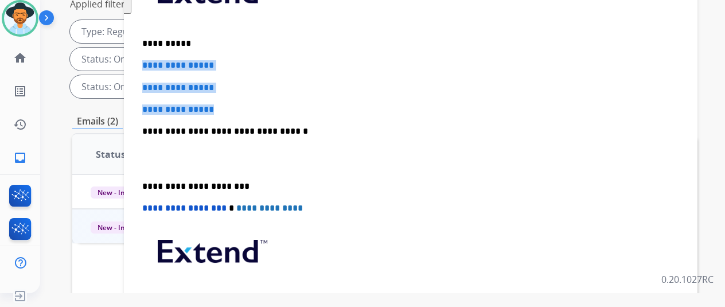
drag, startPoint x: 233, startPoint y: 89, endPoint x: 151, endPoint y: 43, distance: 94.0
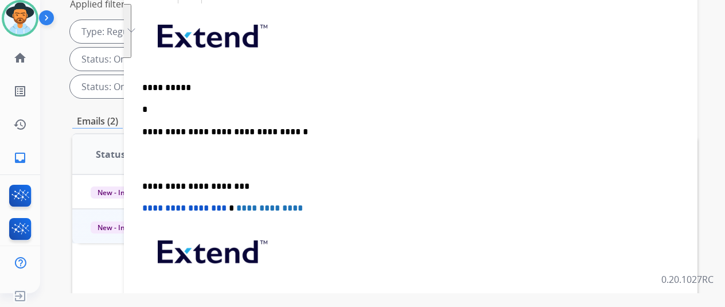
scroll to position [216, 0]
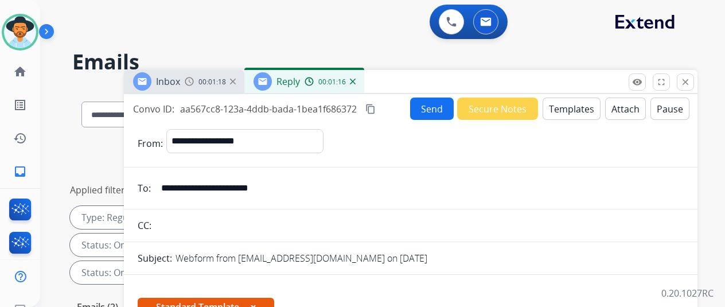
select select "**********"
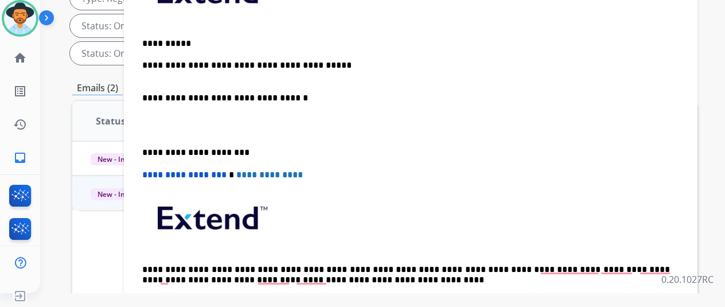
scroll to position [195, 0]
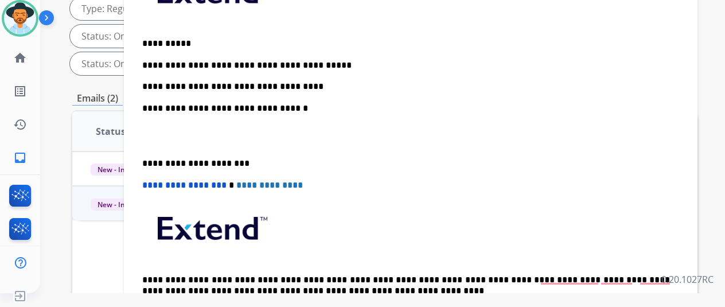
click at [310, 67] on p "**********" at bounding box center [406, 76] width 528 height 32
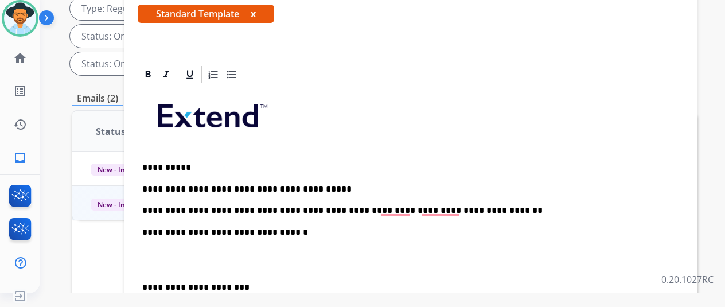
scroll to position [0, 0]
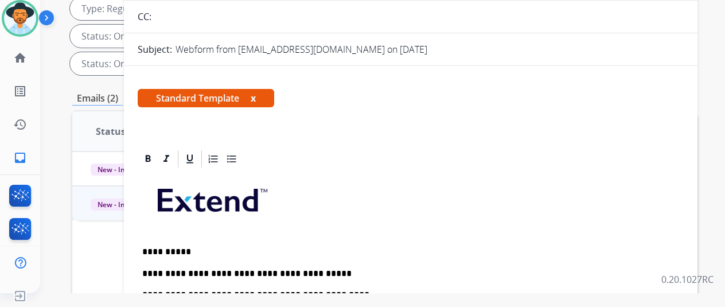
click at [294, 167] on div at bounding box center [411, 159] width 546 height 21
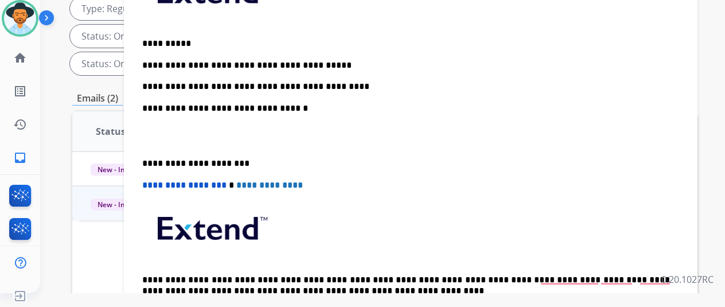
click at [346, 67] on p "**********" at bounding box center [406, 76] width 528 height 32
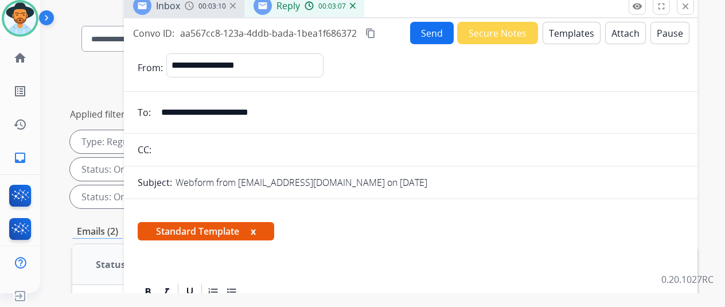
scroll to position [0, 0]
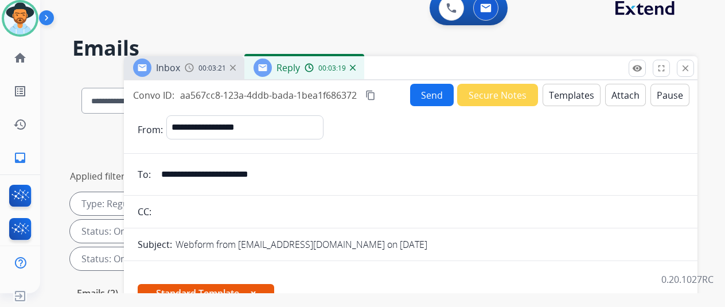
click at [429, 95] on button "Send" at bounding box center [432, 95] width 44 height 22
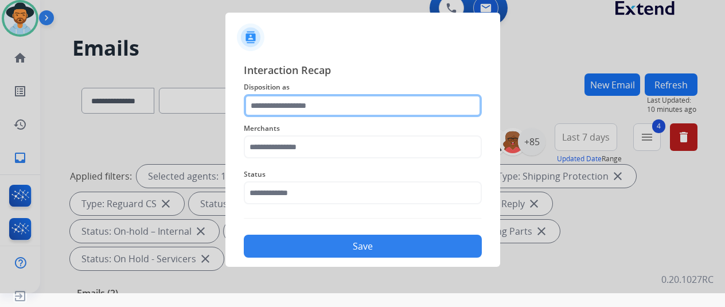
click at [296, 100] on input "text" at bounding box center [363, 105] width 238 height 23
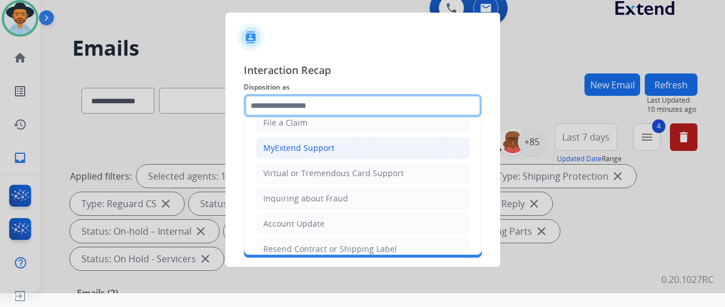
scroll to position [57, 0]
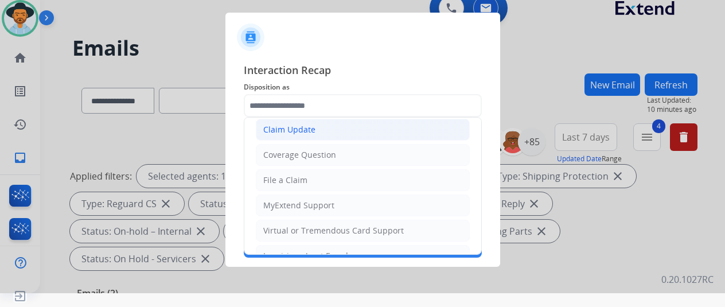
click at [284, 131] on div "Claim Update" at bounding box center [289, 129] width 52 height 11
type input "**********"
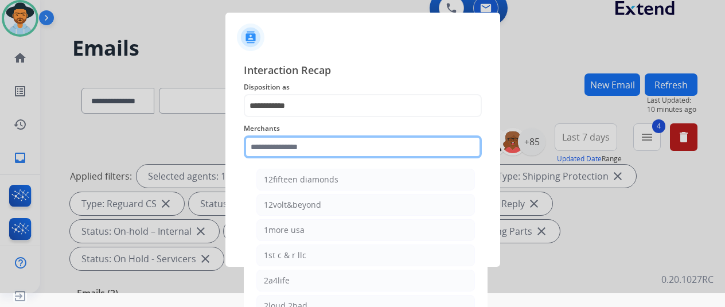
click at [272, 149] on input "text" at bounding box center [363, 146] width 238 height 23
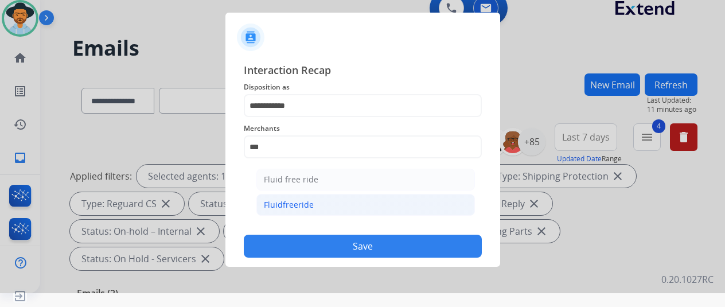
click at [304, 200] on div "Fluidfreeride" at bounding box center [289, 204] width 50 height 11
type input "**********"
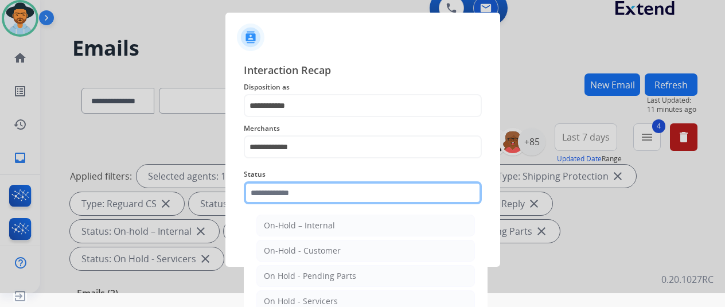
drag, startPoint x: 302, startPoint y: 192, endPoint x: 304, endPoint y: 185, distance: 7.5
click at [302, 193] on input "text" at bounding box center [363, 192] width 238 height 23
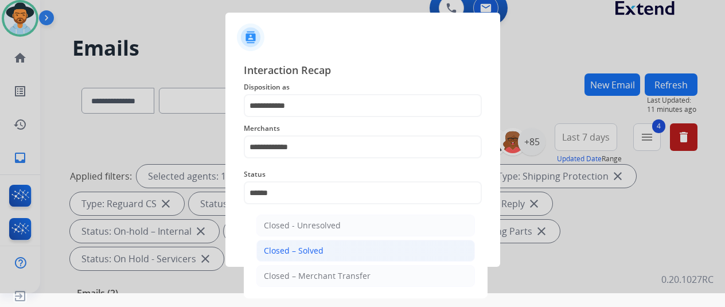
click at [309, 250] on div "Closed – Solved" at bounding box center [294, 250] width 60 height 11
type input "**********"
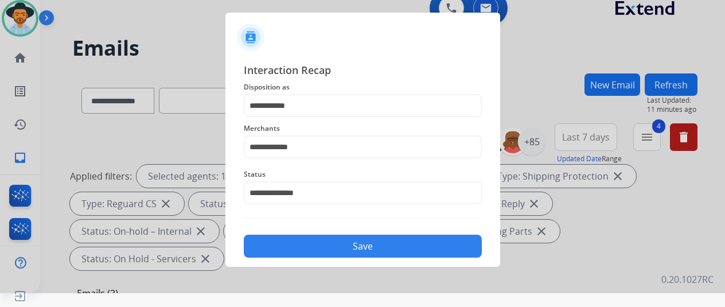
click at [347, 252] on button "Save" at bounding box center [363, 246] width 238 height 23
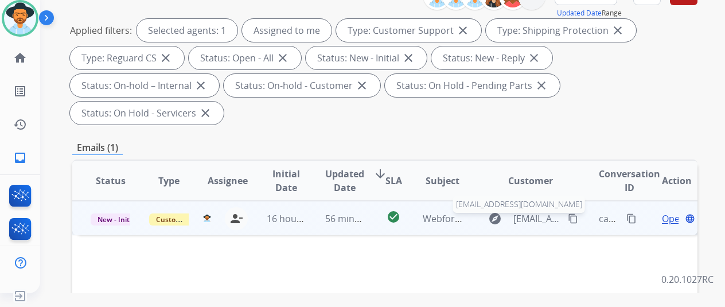
scroll to position [172, 0]
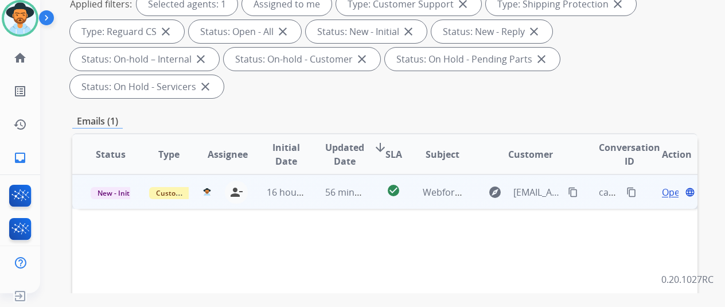
click at [667, 185] on span "Open" at bounding box center [674, 192] width 24 height 14
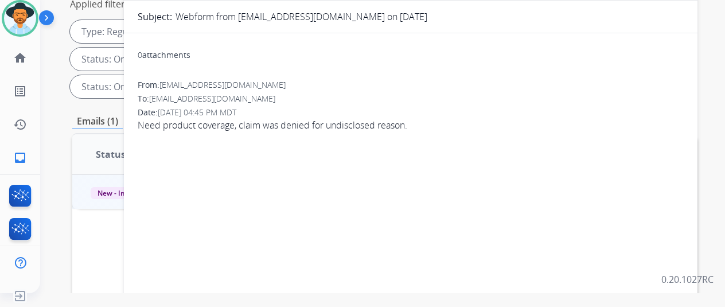
scroll to position [0, 0]
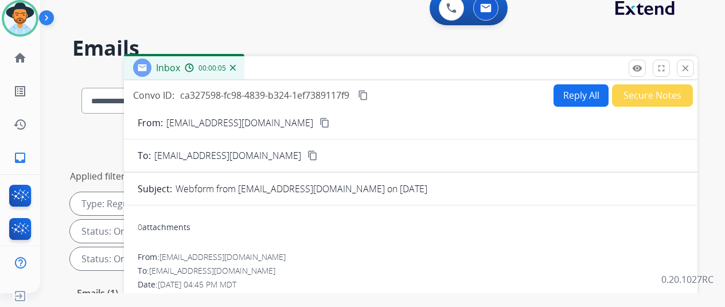
click at [319, 118] on mat-icon "content_copy" at bounding box center [324, 123] width 10 height 10
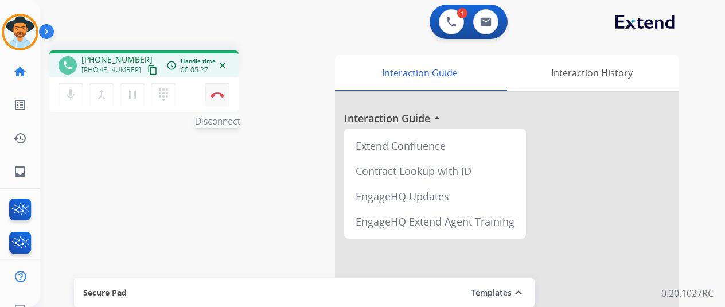
click at [222, 96] on img at bounding box center [217, 95] width 14 height 6
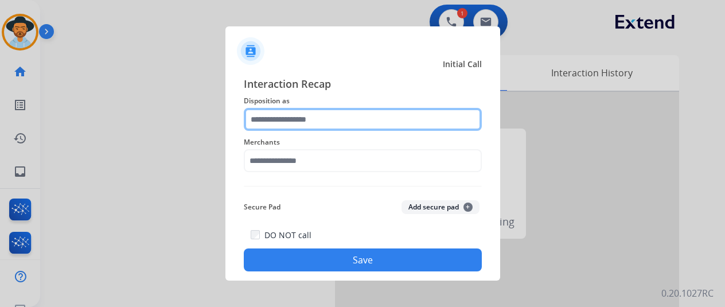
click at [288, 123] on input "text" at bounding box center [363, 119] width 238 height 23
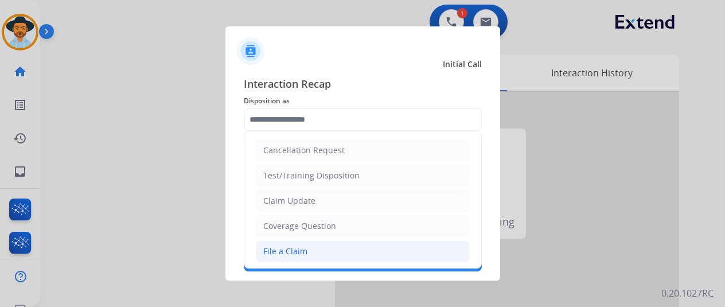
drag, startPoint x: 287, startPoint y: 248, endPoint x: 275, endPoint y: 214, distance: 36.1
click at [287, 247] on div "File a Claim" at bounding box center [285, 250] width 44 height 11
type input "**********"
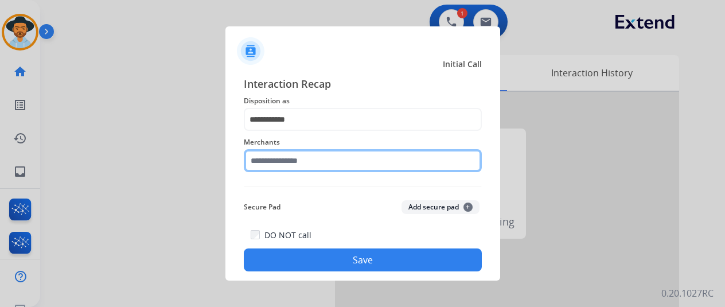
drag, startPoint x: 273, startPoint y: 158, endPoint x: 256, endPoint y: 150, distance: 18.7
click at [273, 159] on input "text" at bounding box center [363, 160] width 238 height 23
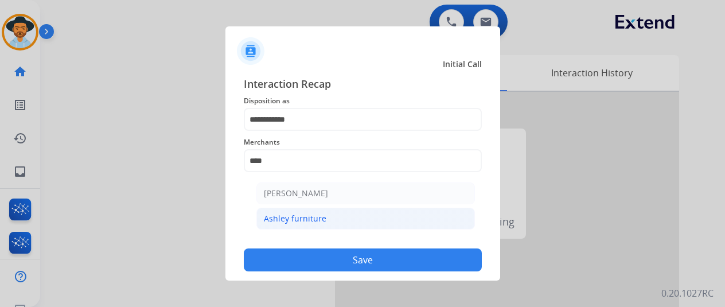
click at [304, 216] on div "Ashley furniture" at bounding box center [295, 218] width 63 height 11
type input "**********"
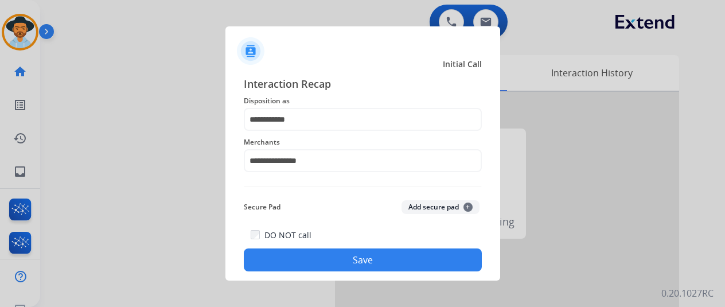
click at [346, 252] on button "Save" at bounding box center [363, 259] width 238 height 23
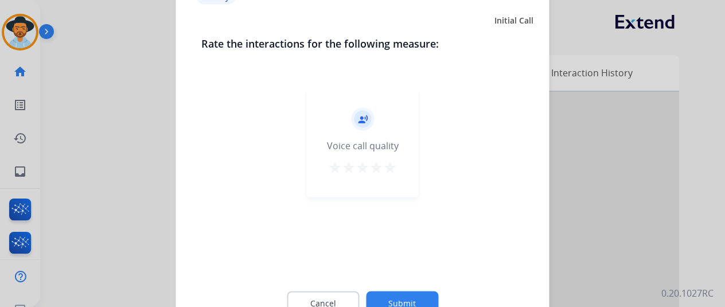
click at [392, 293] on button "Submit" at bounding box center [402, 303] width 72 height 24
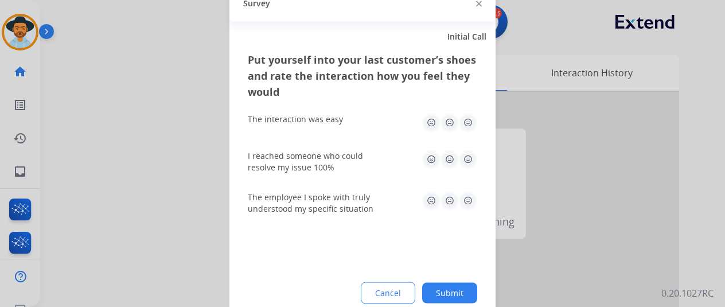
click at [453, 287] on button "Submit" at bounding box center [449, 292] width 55 height 21
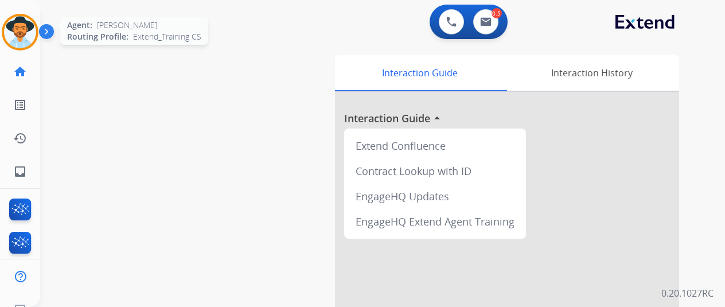
click at [23, 33] on img at bounding box center [20, 32] width 32 height 32
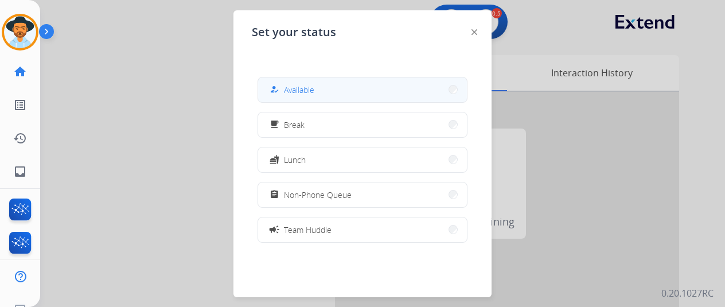
click at [306, 95] on span "Available" at bounding box center [299, 90] width 30 height 12
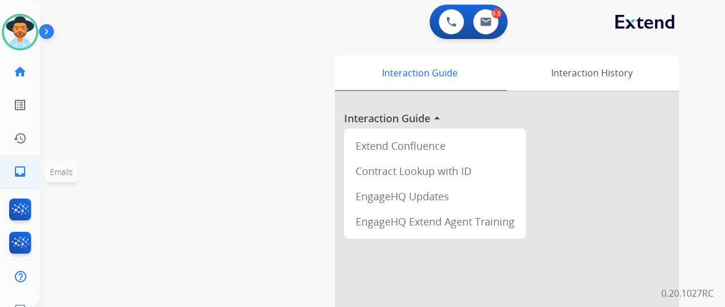
click at [14, 175] on mat-icon "inbox" at bounding box center [20, 172] width 14 height 14
select select "**********"
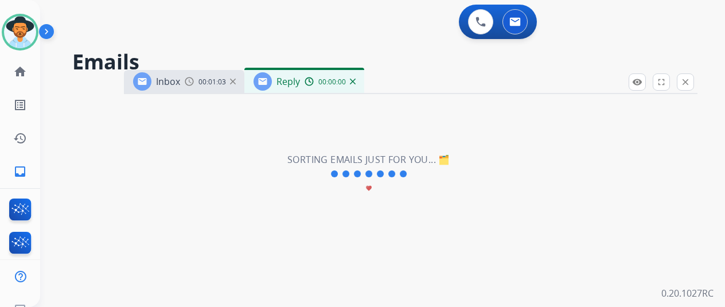
select select "**********"
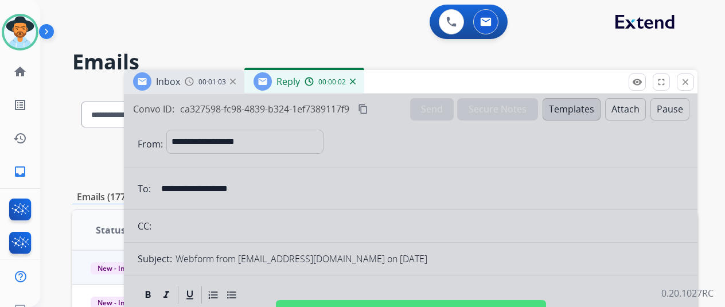
click at [356, 82] on img at bounding box center [353, 82] width 6 height 6
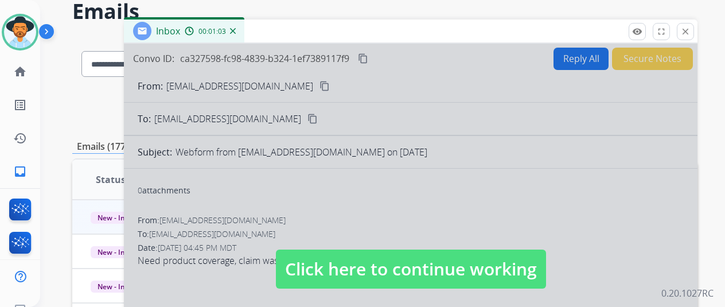
scroll to position [115, 0]
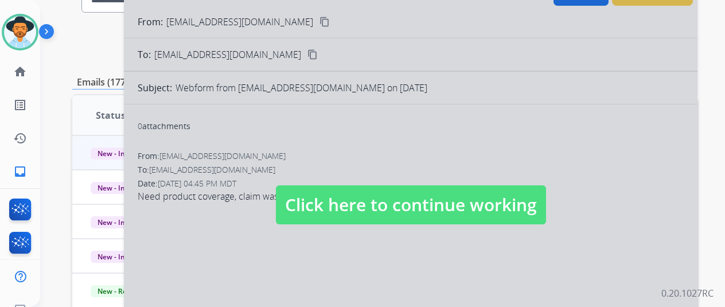
click at [360, 253] on div at bounding box center [410, 193] width 573 height 428
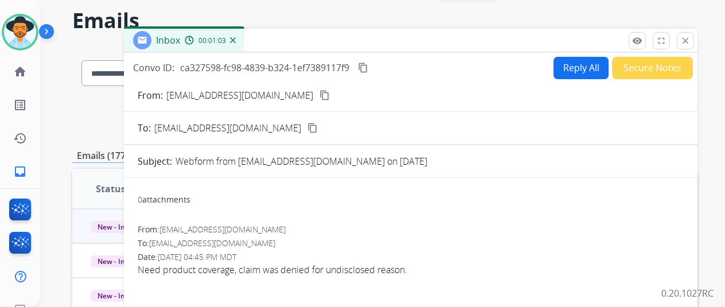
scroll to position [0, 0]
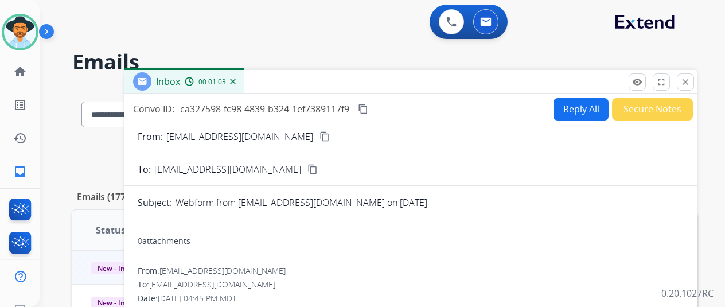
click at [565, 106] on button "Reply All" at bounding box center [580, 109] width 55 height 22
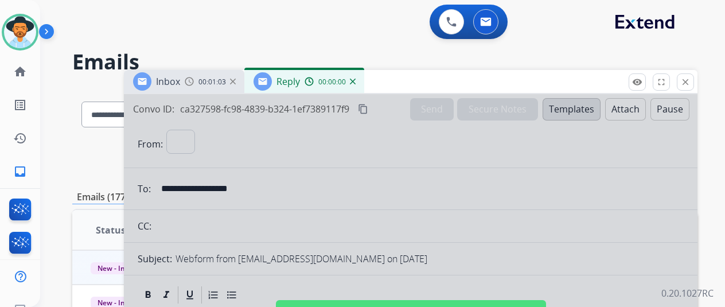
select select "**********"
click at [357, 162] on div at bounding box center [410, 308] width 573 height 428
select select
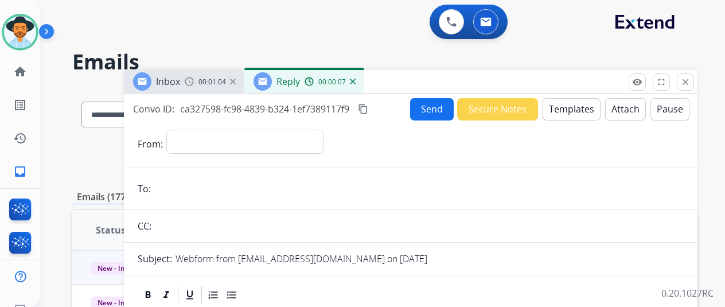
click at [356, 81] on img at bounding box center [353, 82] width 6 height 6
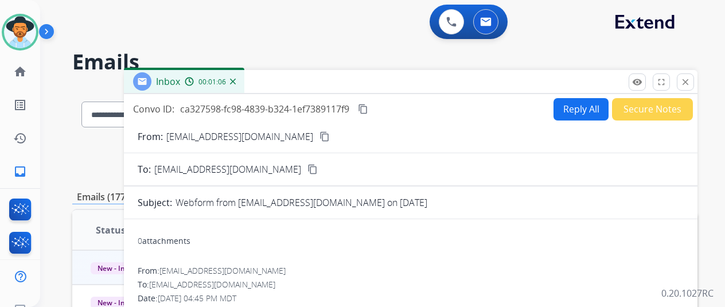
click at [236, 81] on img at bounding box center [233, 82] width 6 height 6
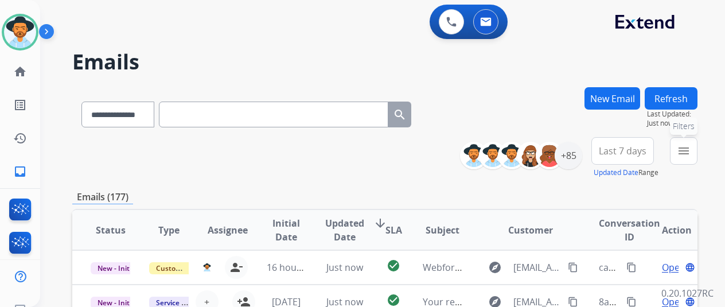
click at [690, 149] on mat-icon "menu" at bounding box center [684, 151] width 14 height 14
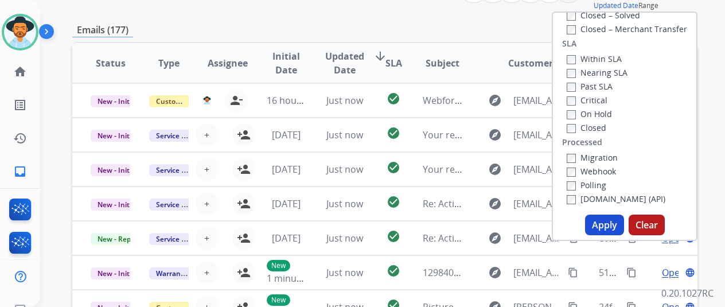
scroll to position [172, 0]
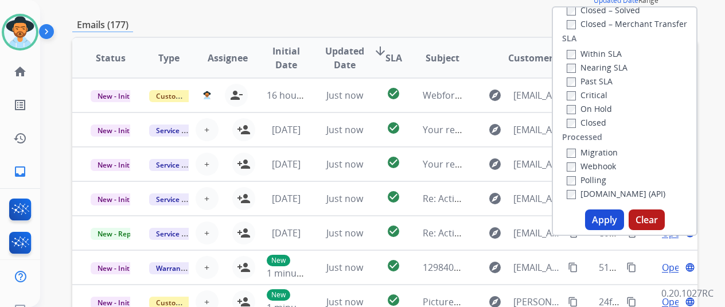
click at [611, 218] on button "Apply" at bounding box center [604, 219] width 39 height 21
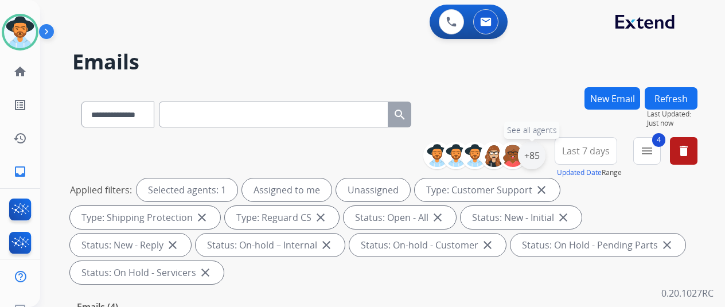
click at [538, 151] on div "+85" at bounding box center [532, 156] width 28 height 28
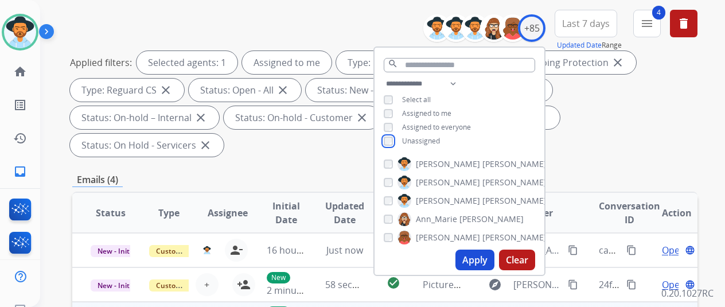
scroll to position [229, 0]
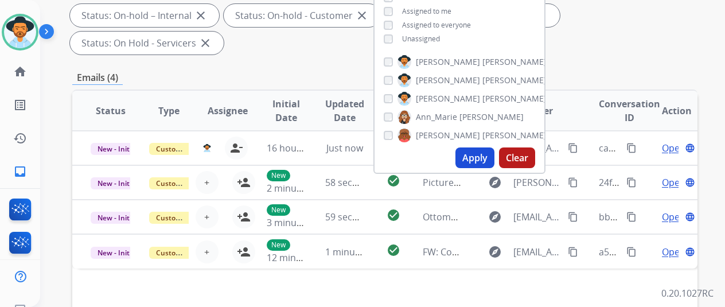
click at [482, 159] on button "Apply" at bounding box center [474, 157] width 39 height 21
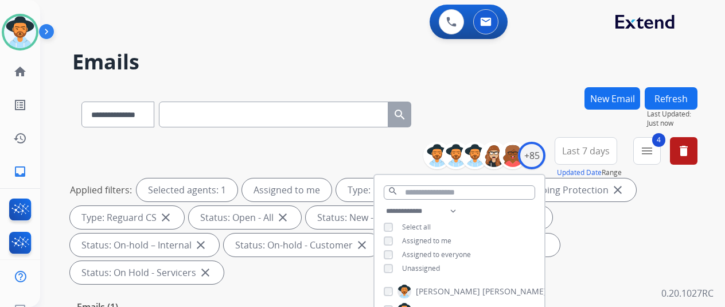
click at [510, 79] on div "**********" at bounding box center [368, 194] width 657 height 307
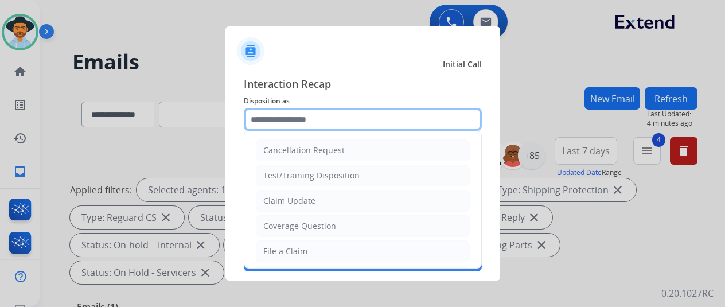
click at [298, 127] on input "text" at bounding box center [363, 119] width 238 height 23
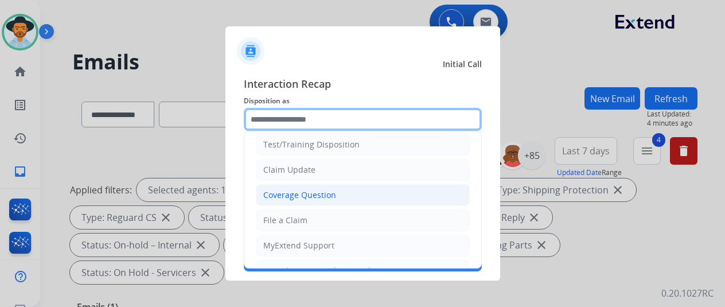
scroll to position [57, 0]
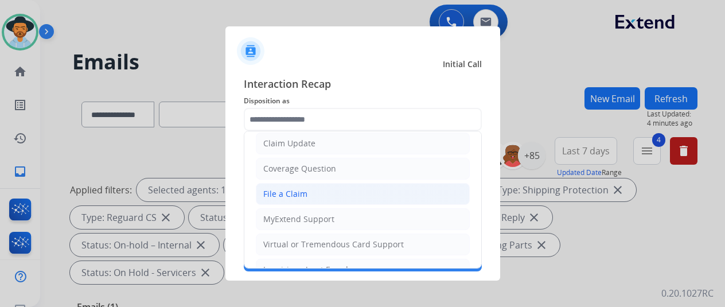
click at [303, 197] on div "File a Claim" at bounding box center [285, 193] width 44 height 11
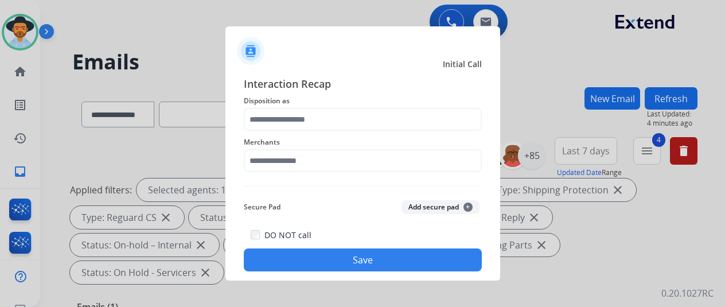
type input "**********"
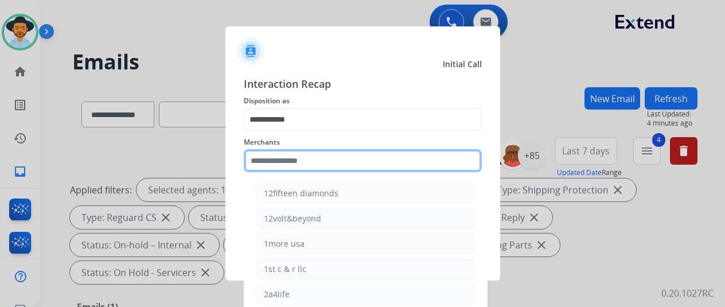
click at [274, 157] on input "text" at bounding box center [363, 160] width 238 height 23
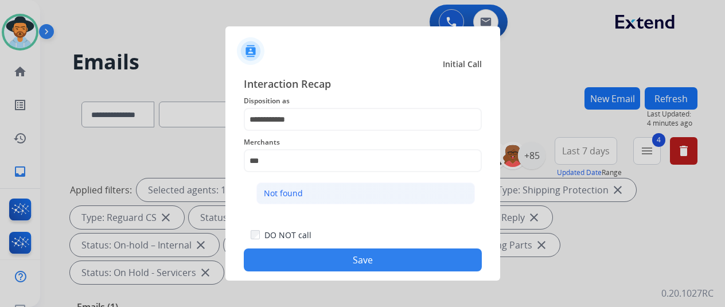
click at [304, 190] on li "Not found" at bounding box center [365, 193] width 218 height 22
type input "*********"
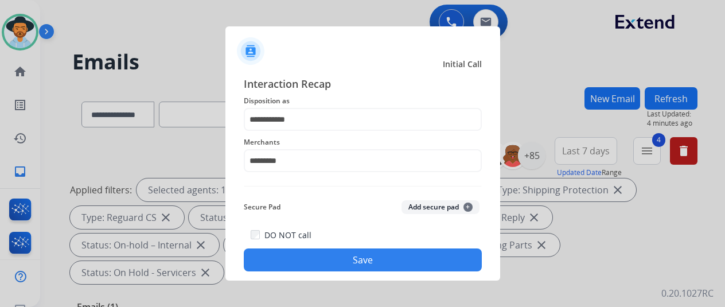
click at [328, 259] on button "Save" at bounding box center [363, 259] width 238 height 23
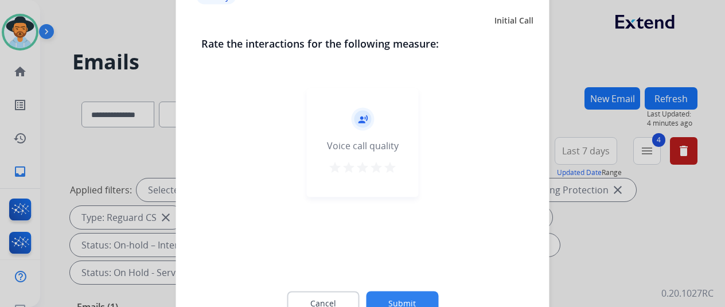
click at [396, 298] on button "Submit" at bounding box center [402, 303] width 72 height 24
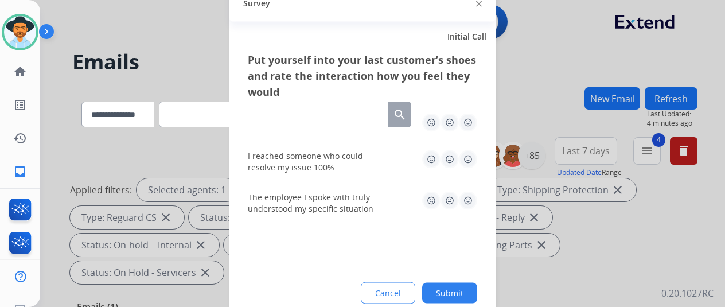
click at [446, 292] on button "Submit" at bounding box center [449, 292] width 55 height 21
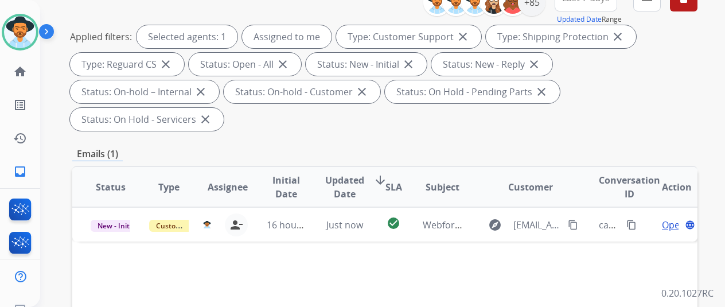
scroll to position [172, 0]
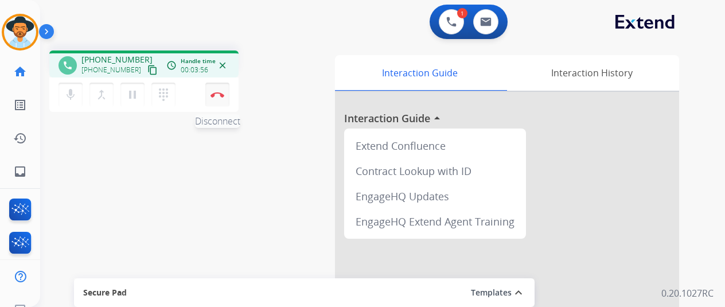
click at [220, 95] on img at bounding box center [217, 95] width 14 height 6
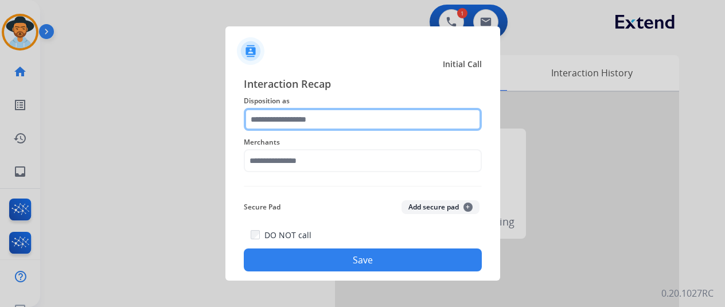
click at [312, 118] on input "text" at bounding box center [363, 119] width 238 height 23
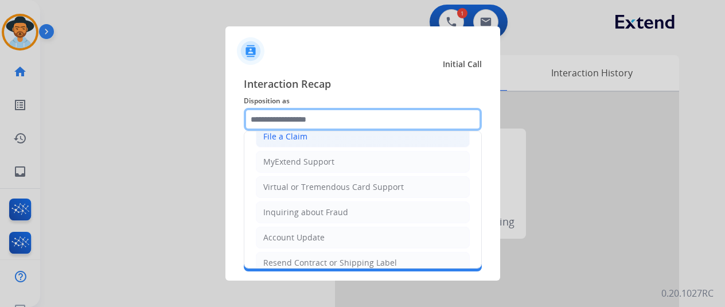
scroll to position [172, 0]
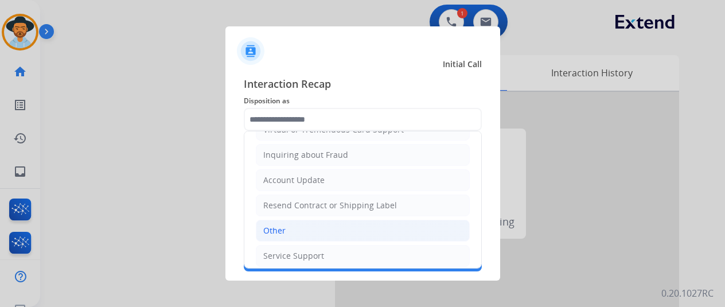
click at [282, 225] on div "Other" at bounding box center [274, 230] width 22 height 11
type input "*****"
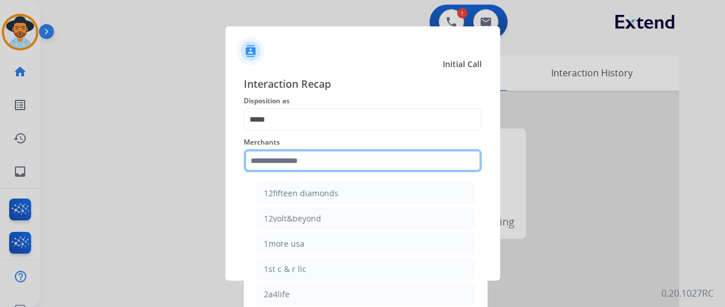
drag, startPoint x: 270, startPoint y: 155, endPoint x: 276, endPoint y: 155, distance: 6.3
click at [274, 155] on input "text" at bounding box center [363, 160] width 238 height 23
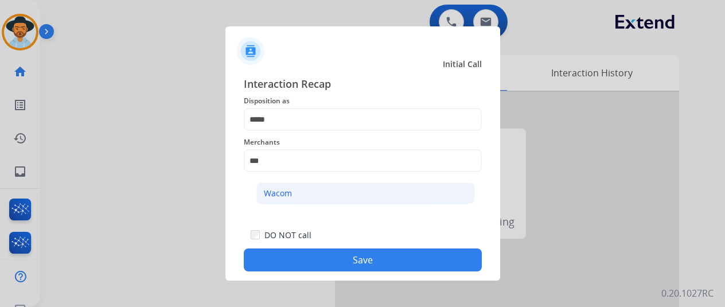
click at [300, 191] on li "Wacom" at bounding box center [365, 193] width 218 height 22
type input "*****"
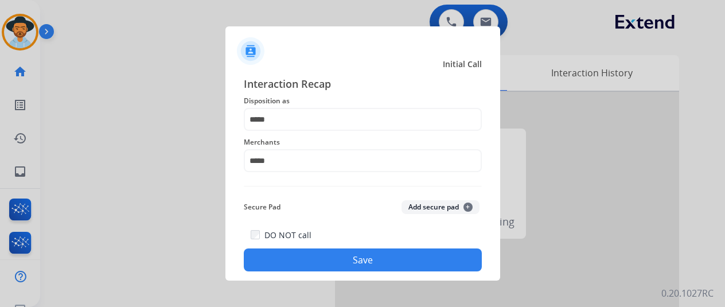
click at [342, 263] on button "Save" at bounding box center [363, 259] width 238 height 23
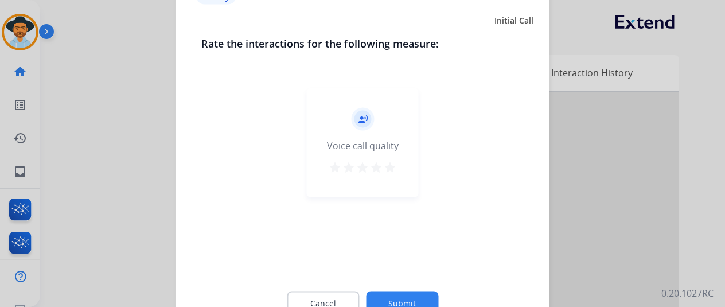
click at [405, 300] on button "Submit" at bounding box center [402, 303] width 72 height 24
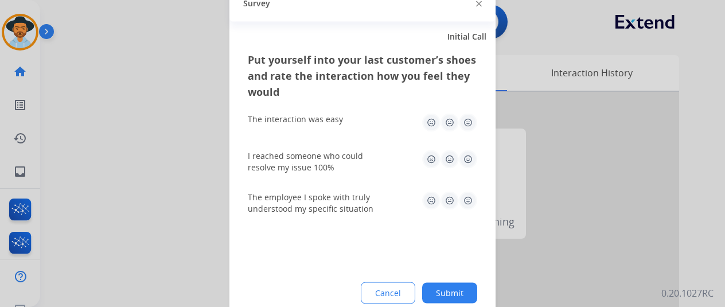
click at [455, 298] on button "Submit" at bounding box center [449, 292] width 55 height 21
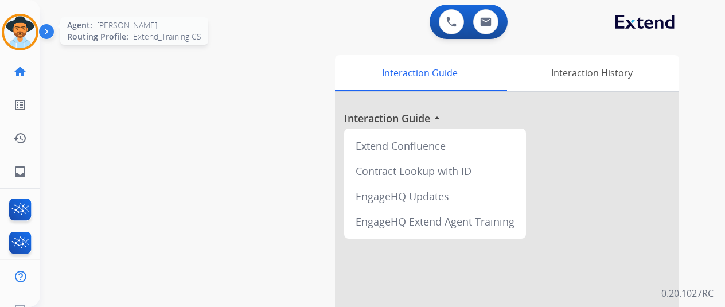
click at [24, 20] on img at bounding box center [20, 32] width 32 height 32
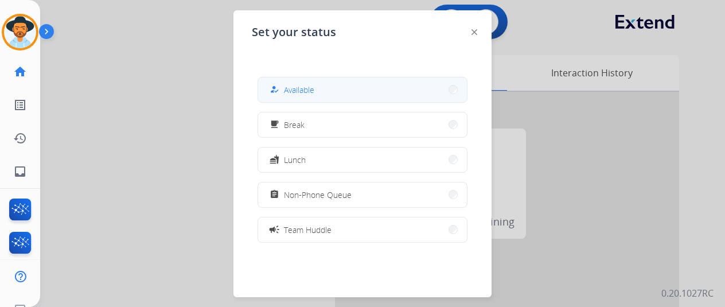
click at [305, 92] on span "Available" at bounding box center [299, 90] width 30 height 12
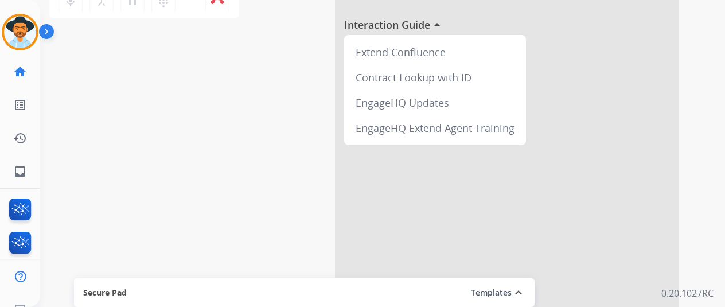
scroll to position [0, 0]
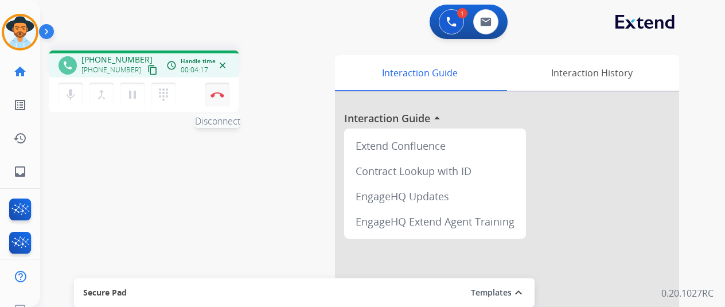
click at [218, 89] on button "Disconnect" at bounding box center [217, 95] width 24 height 24
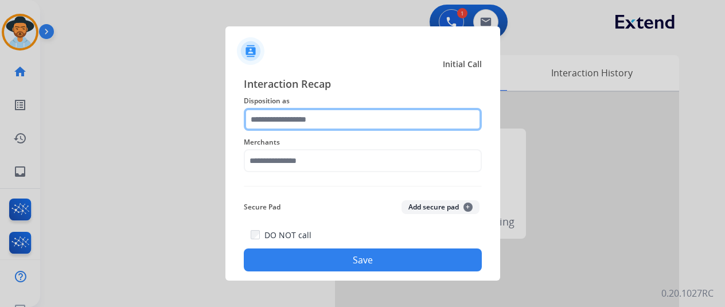
click at [271, 119] on input "text" at bounding box center [363, 119] width 238 height 23
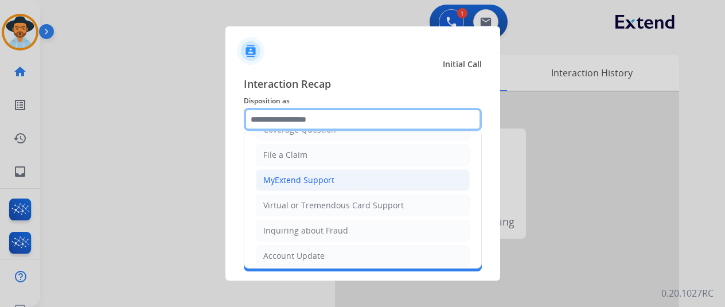
scroll to position [115, 0]
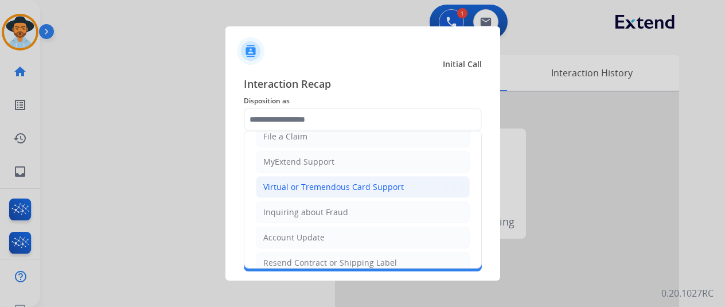
click at [283, 183] on div "Virtual or Tremendous Card Support" at bounding box center [333, 186] width 140 height 11
type input "**********"
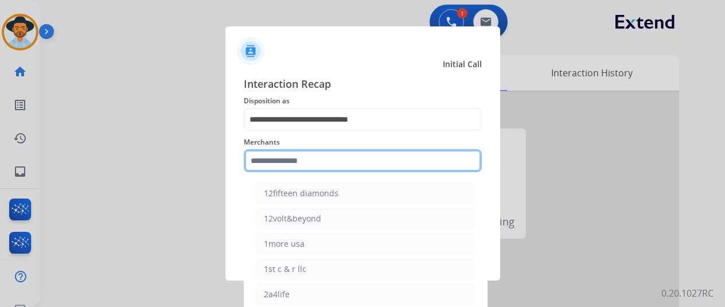
click at [272, 162] on input "text" at bounding box center [363, 160] width 238 height 23
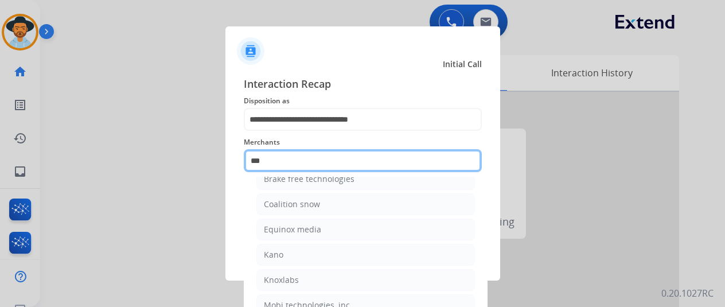
scroll to position [0, 0]
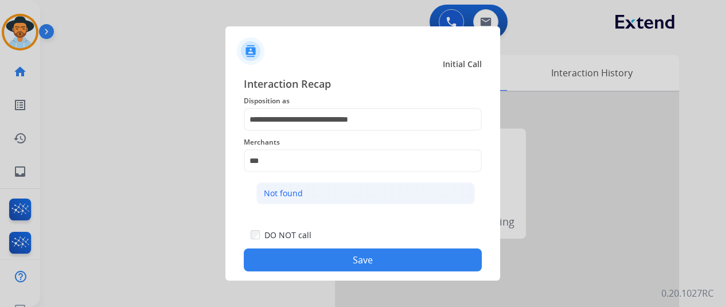
click at [285, 198] on div "Not found" at bounding box center [283, 193] width 39 height 11
type input "*********"
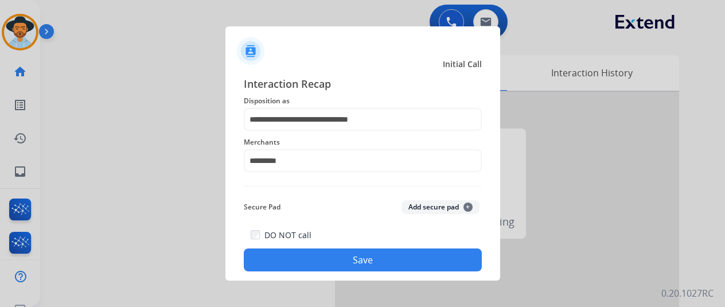
click at [352, 256] on button "Save" at bounding box center [363, 259] width 238 height 23
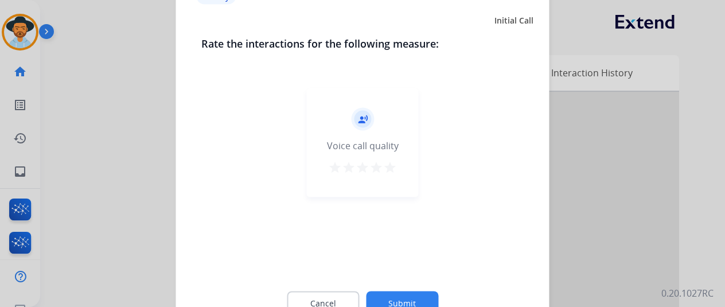
click at [396, 292] on div "Cancel Submit" at bounding box center [362, 303] width 323 height 52
click at [403, 297] on button "Submit" at bounding box center [402, 303] width 72 height 24
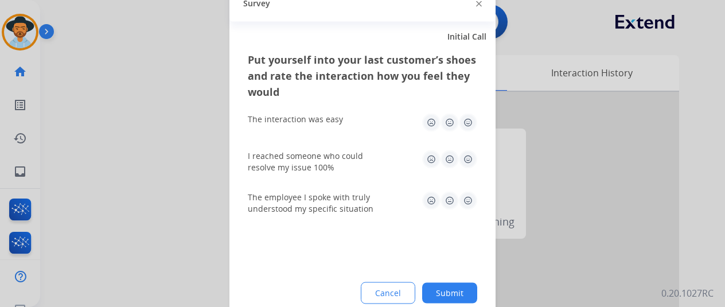
click at [450, 295] on button "Submit" at bounding box center [449, 292] width 55 height 21
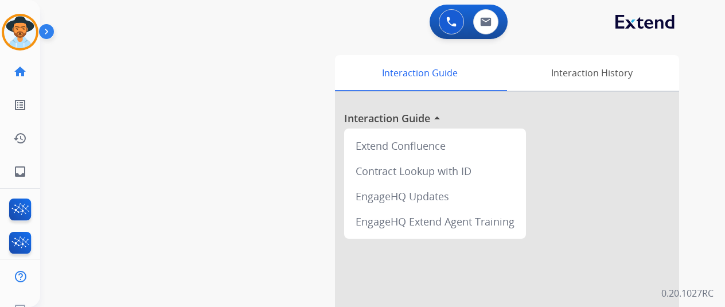
drag, startPoint x: 15, startPoint y: 35, endPoint x: 60, endPoint y: 32, distance: 44.9
click at [15, 35] on img at bounding box center [20, 32] width 32 height 32
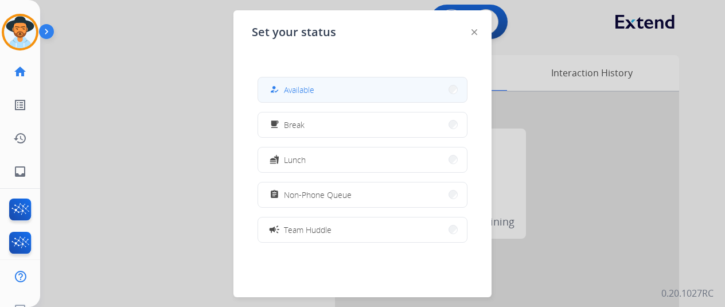
click at [300, 91] on span "Available" at bounding box center [299, 90] width 30 height 12
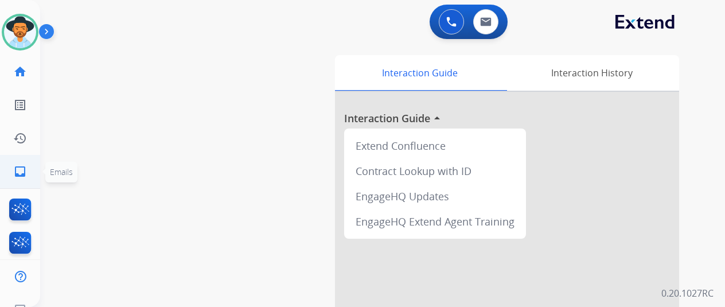
click at [17, 169] on mat-icon "inbox" at bounding box center [20, 172] width 14 height 14
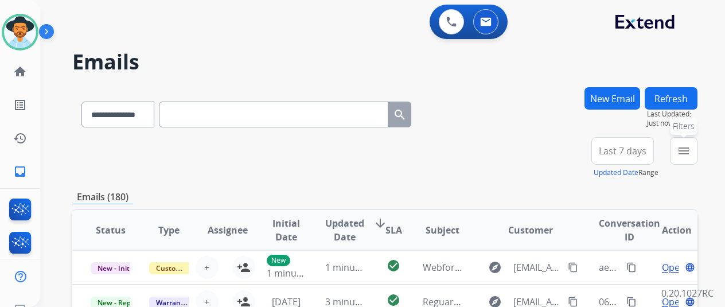
click at [688, 142] on button "menu Filters" at bounding box center [684, 151] width 28 height 28
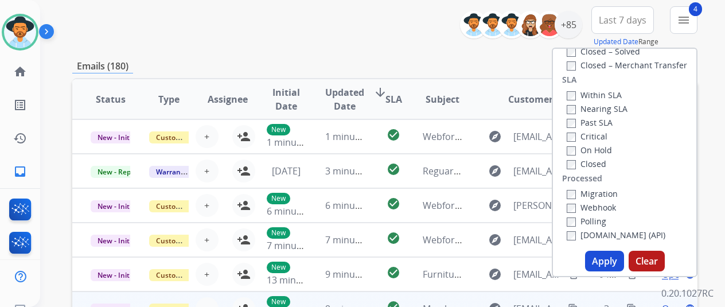
scroll to position [229, 0]
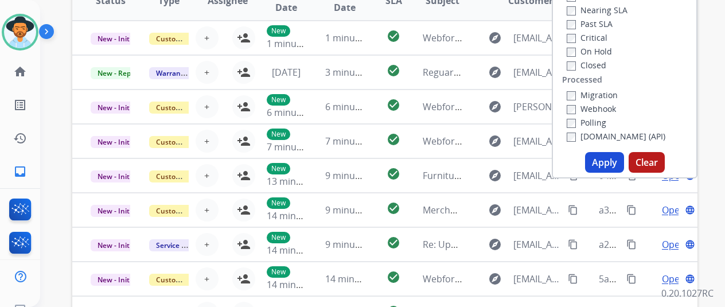
click at [602, 158] on button "Apply" at bounding box center [604, 162] width 39 height 21
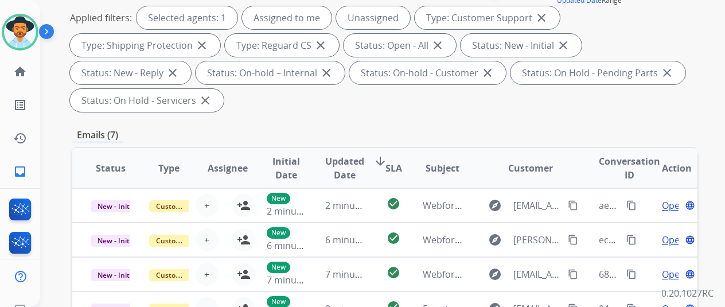
scroll to position [0, 0]
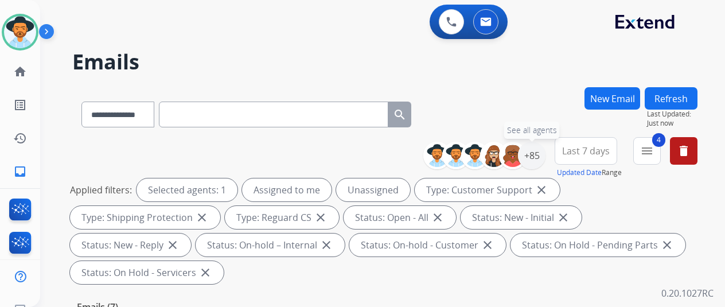
drag, startPoint x: 541, startPoint y: 155, endPoint x: 489, endPoint y: 140, distance: 54.8
click at [541, 154] on div "+85" at bounding box center [532, 156] width 28 height 28
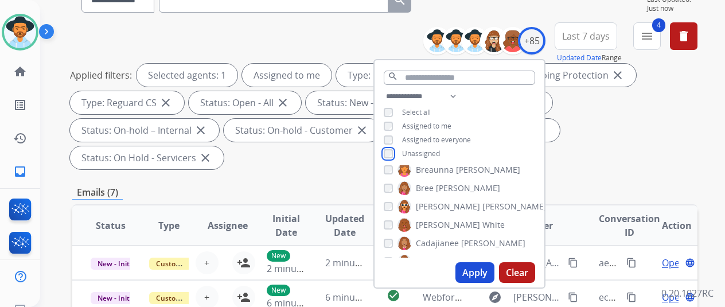
scroll to position [172, 0]
click at [478, 268] on button "Apply" at bounding box center [474, 272] width 39 height 21
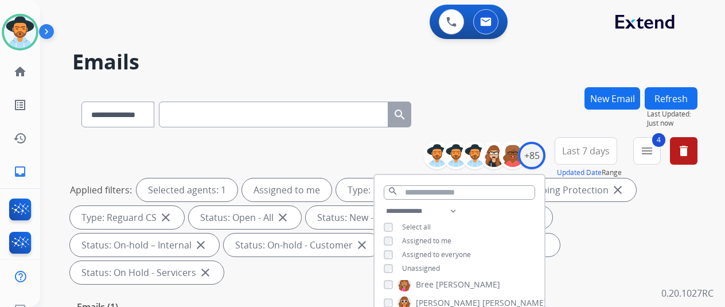
click at [536, 98] on div "**********" at bounding box center [384, 112] width 625 height 50
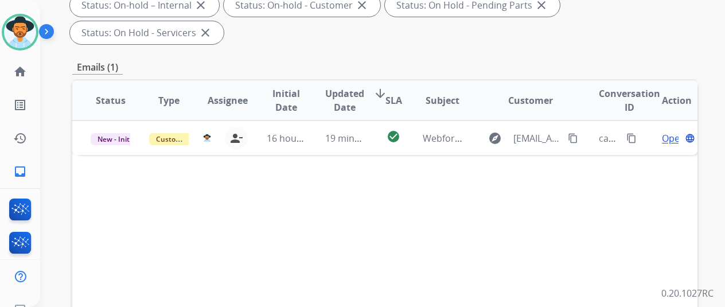
scroll to position [172, 0]
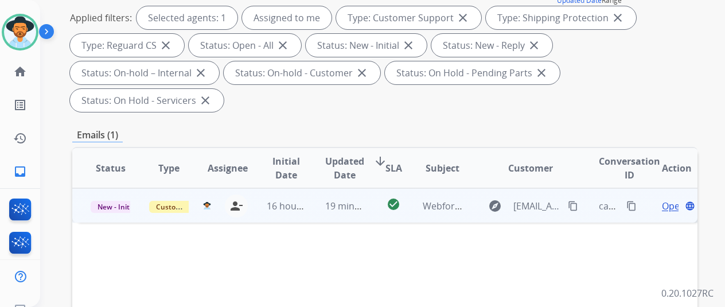
click at [667, 199] on span "Open" at bounding box center [674, 206] width 24 height 14
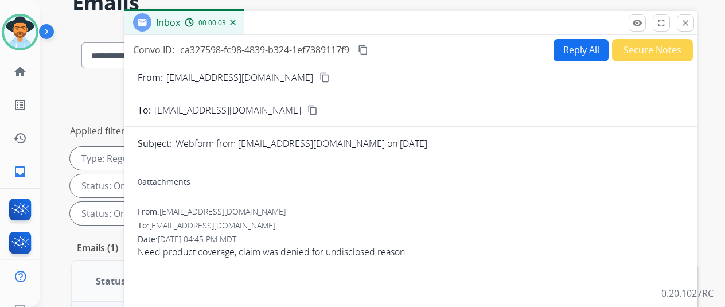
scroll to position [0, 0]
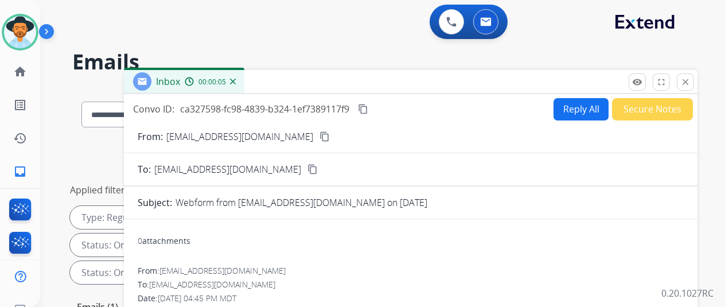
click at [319, 136] on mat-icon "content_copy" at bounding box center [324, 136] width 10 height 10
click at [236, 79] on img at bounding box center [233, 82] width 6 height 6
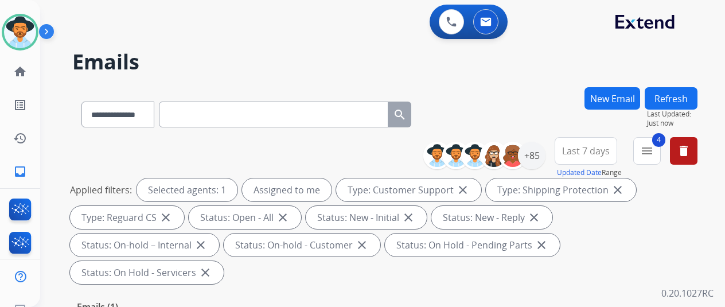
scroll to position [115, 0]
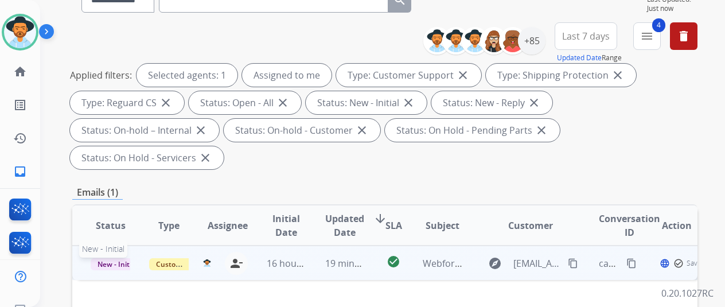
click at [98, 258] on span "New - Initial" at bounding box center [117, 264] width 53 height 12
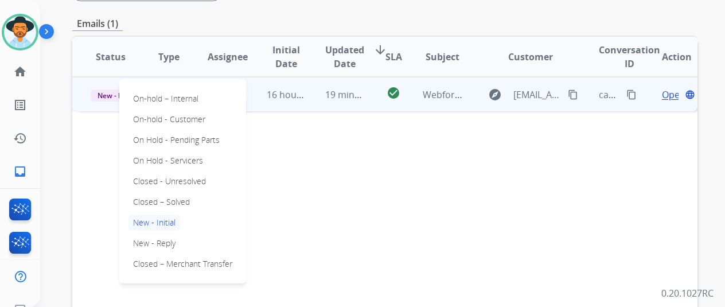
scroll to position [287, 0]
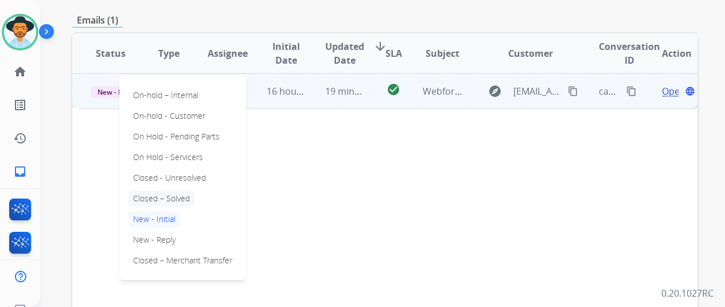
click at [179, 190] on p "Closed – Solved" at bounding box center [161, 198] width 66 height 16
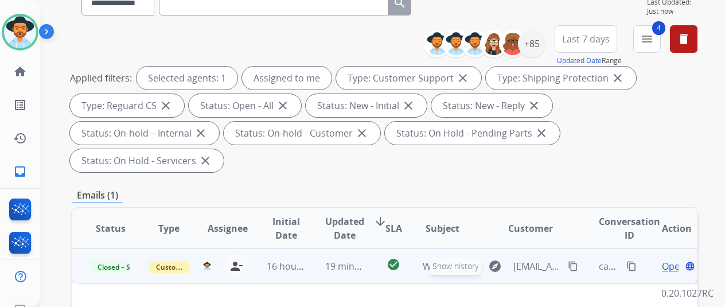
scroll to position [0, 0]
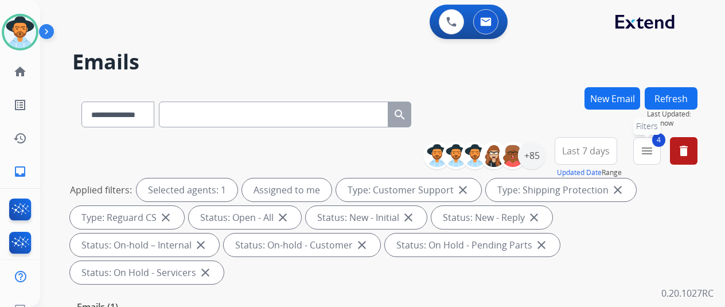
click at [654, 149] on mat-icon "menu" at bounding box center [647, 151] width 14 height 14
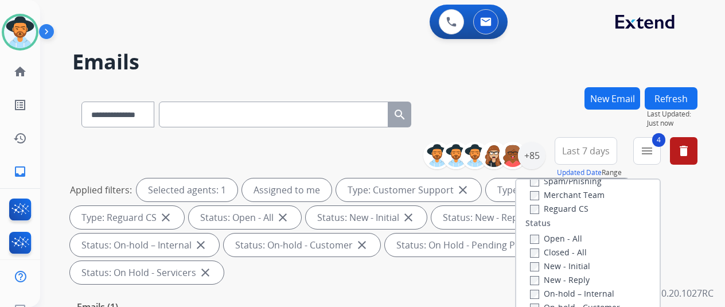
scroll to position [131, 0]
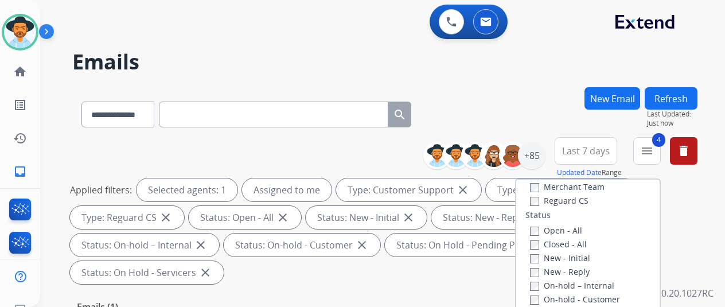
click at [677, 90] on button "Refresh" at bounding box center [671, 98] width 53 height 22
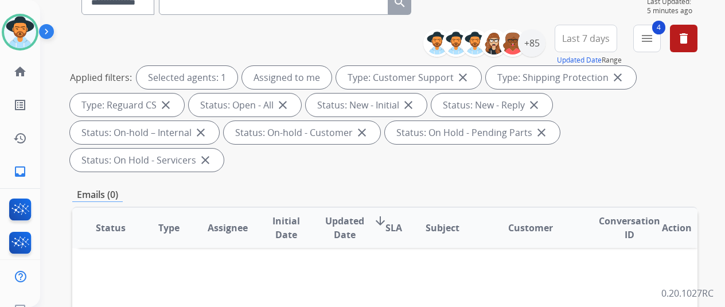
scroll to position [0, 0]
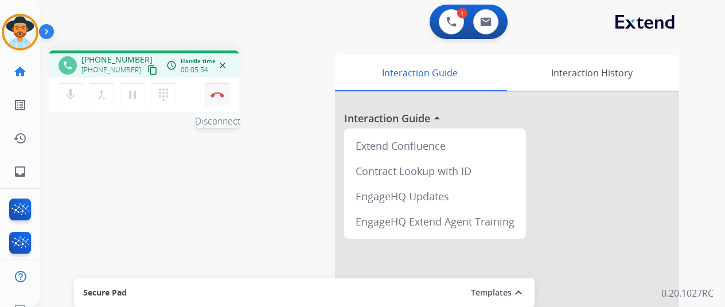
click at [216, 89] on button "Disconnect" at bounding box center [217, 95] width 24 height 24
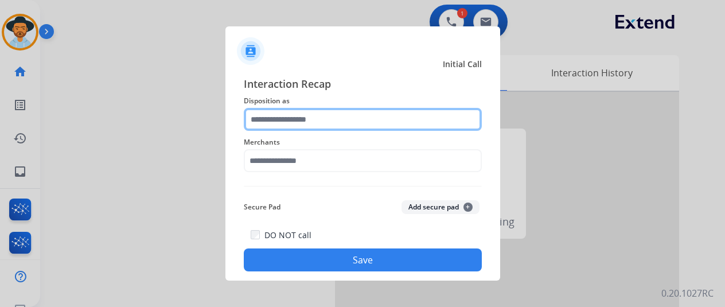
click at [292, 114] on input "text" at bounding box center [363, 119] width 238 height 23
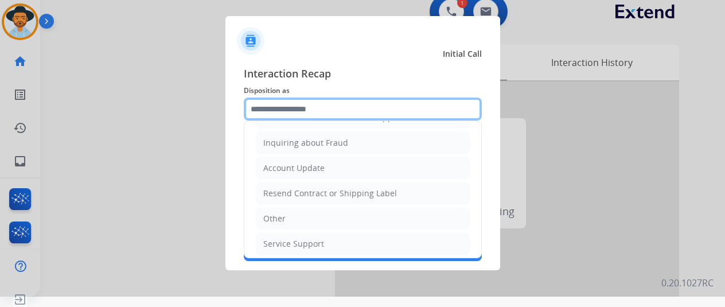
scroll to position [14, 0]
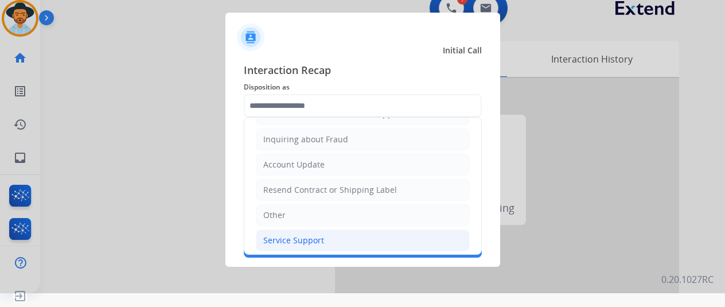
click at [292, 241] on li "Service Support" at bounding box center [363, 240] width 214 height 22
type input "**********"
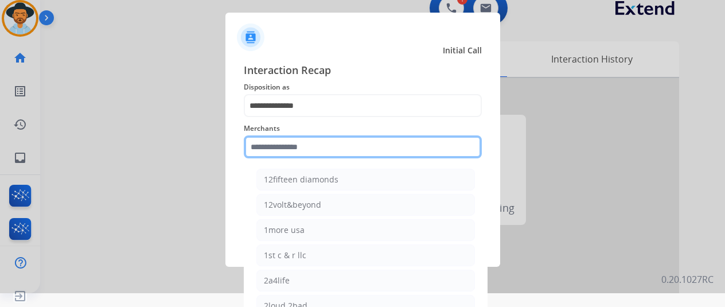
click at [271, 152] on input "text" at bounding box center [363, 146] width 238 height 23
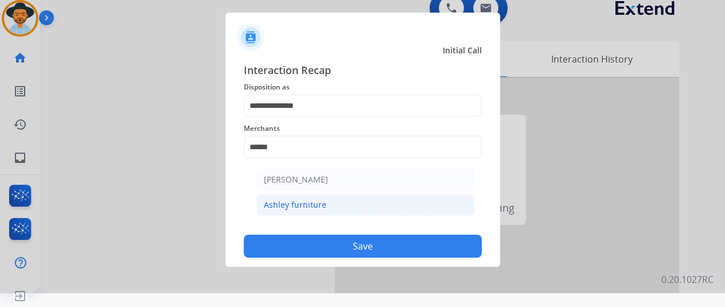
click at [321, 207] on div "Ashley furniture" at bounding box center [295, 204] width 63 height 11
type input "**********"
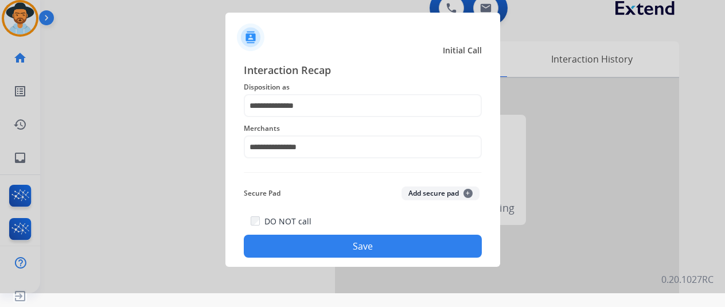
click at [374, 248] on button "Save" at bounding box center [363, 246] width 238 height 23
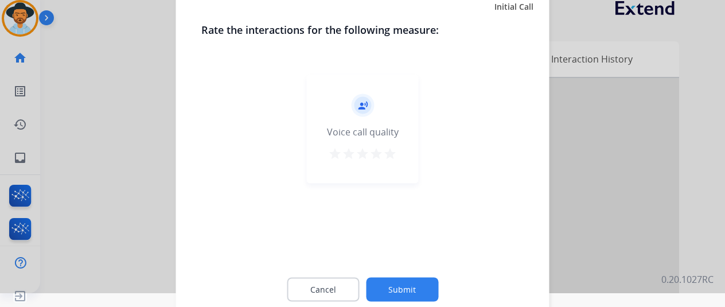
click at [409, 290] on button "Submit" at bounding box center [402, 289] width 72 height 24
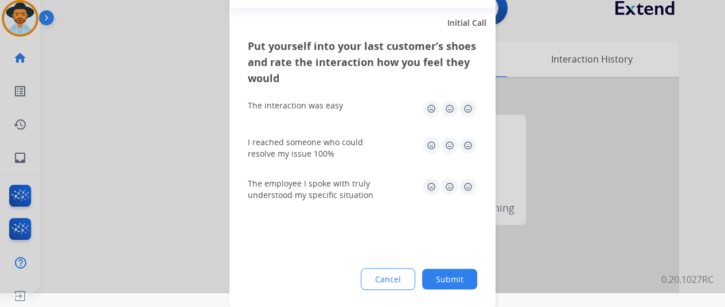
click at [455, 277] on button "Submit" at bounding box center [449, 278] width 55 height 21
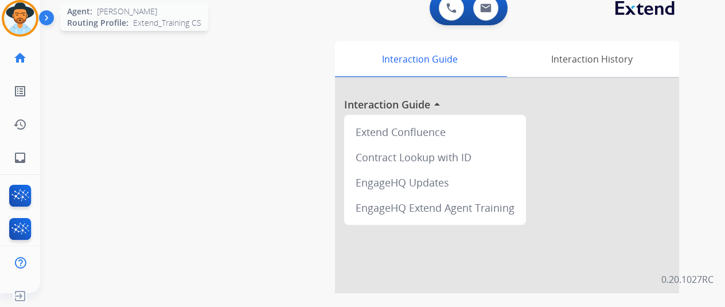
click at [25, 15] on img at bounding box center [20, 18] width 32 height 32
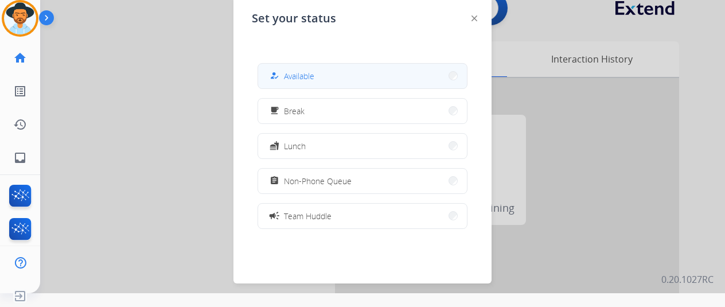
click at [284, 72] on div "how_to_reg Available" at bounding box center [290, 76] width 47 height 14
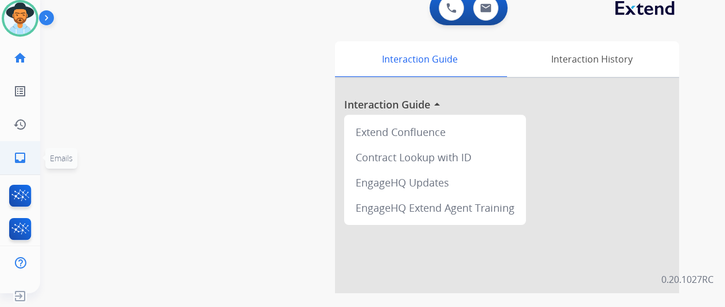
click at [17, 153] on mat-icon "inbox" at bounding box center [20, 158] width 14 height 14
select select "**********"
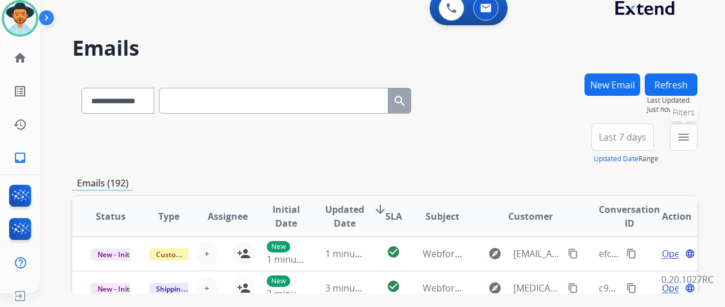
click at [689, 133] on mat-icon "menu" at bounding box center [684, 137] width 14 height 14
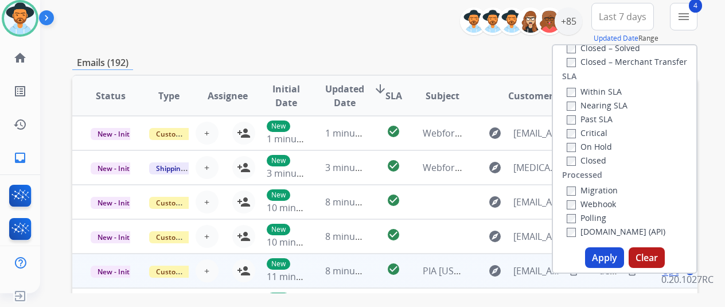
scroll to position [229, 0]
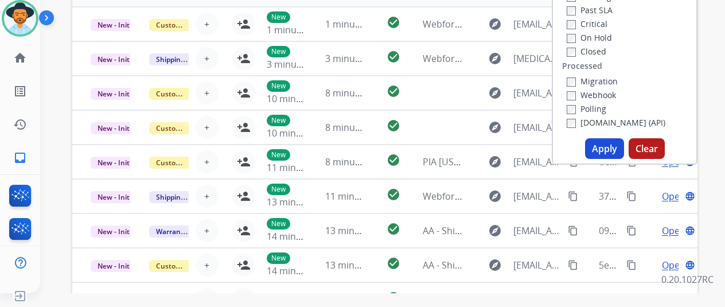
click at [612, 152] on button "Apply" at bounding box center [604, 148] width 39 height 21
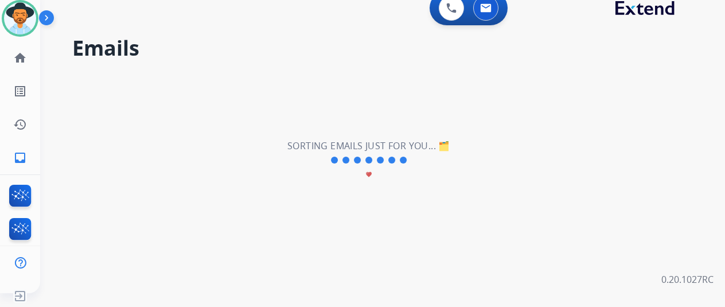
scroll to position [0, 0]
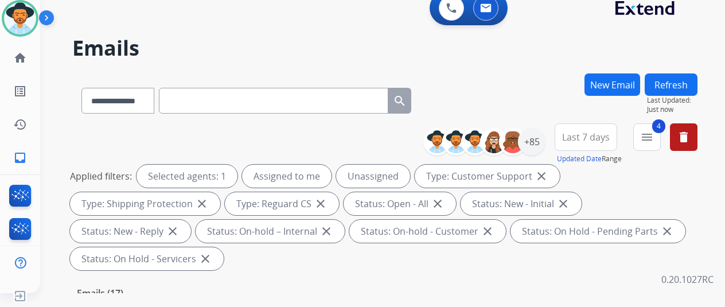
click at [540, 53] on h2 "Emails" at bounding box center [384, 48] width 625 height 23
click at [539, 144] on div "+85" at bounding box center [532, 142] width 28 height 28
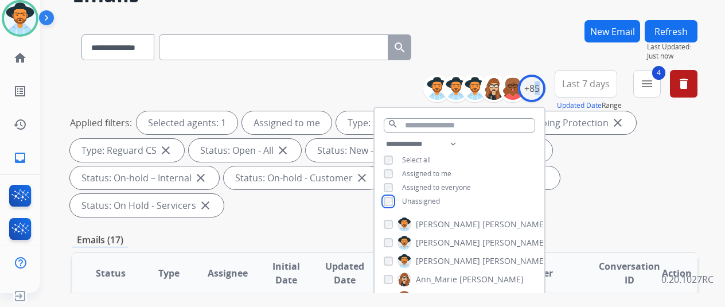
scroll to position [172, 0]
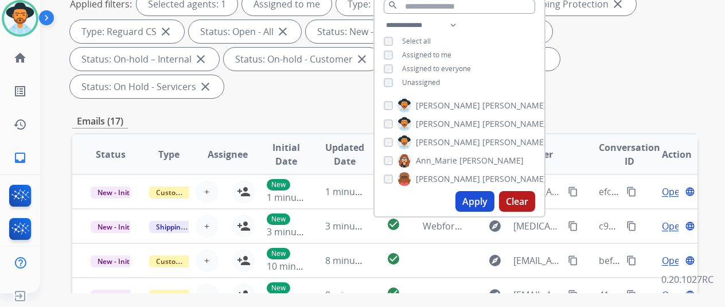
click at [480, 202] on button "Apply" at bounding box center [474, 201] width 39 height 21
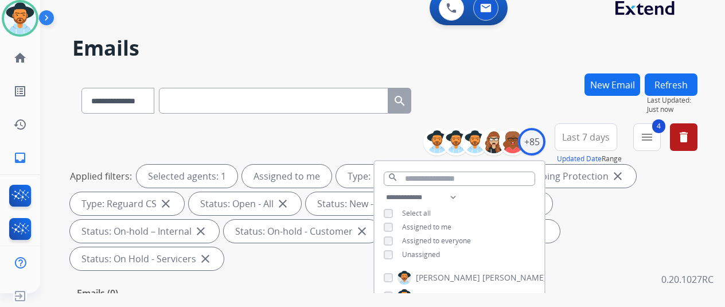
click at [516, 73] on div "**********" at bounding box center [384, 98] width 625 height 50
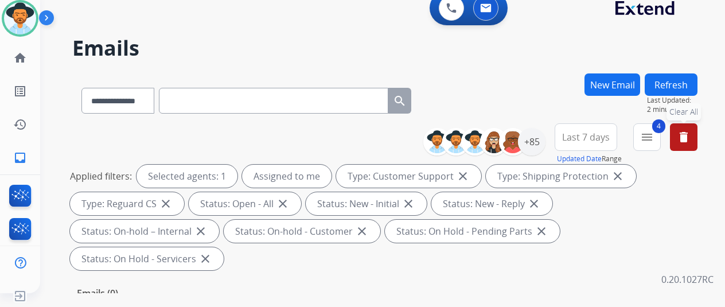
click at [690, 137] on mat-icon "delete" at bounding box center [684, 137] width 14 height 14
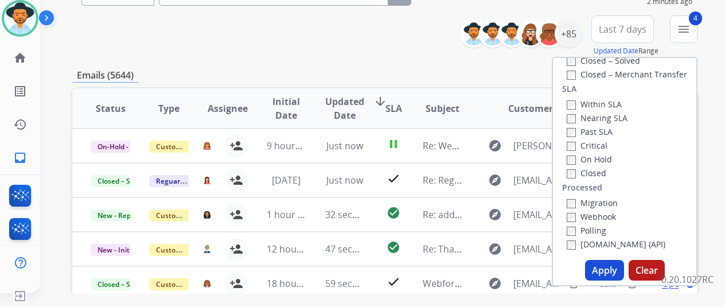
scroll to position [229, 0]
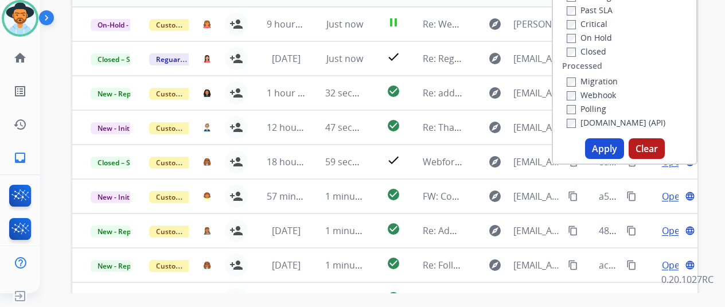
click at [612, 146] on button "Apply" at bounding box center [604, 148] width 39 height 21
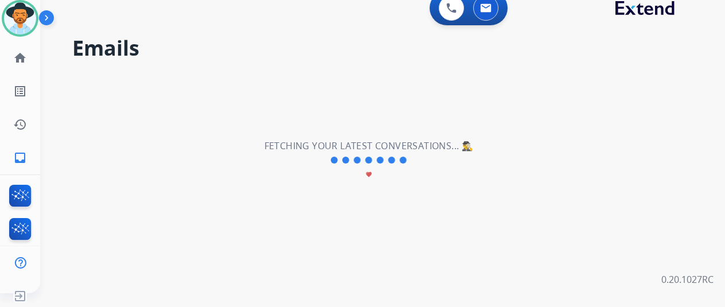
scroll to position [0, 0]
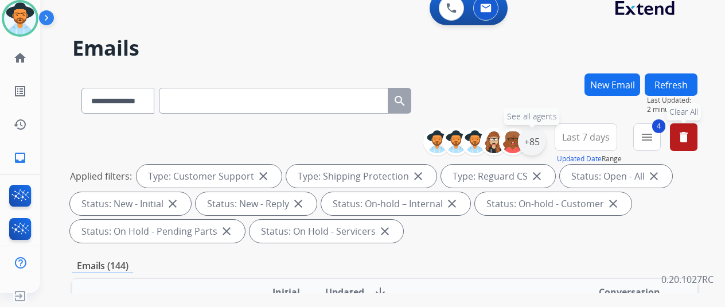
click at [544, 138] on div "+85" at bounding box center [532, 142] width 28 height 28
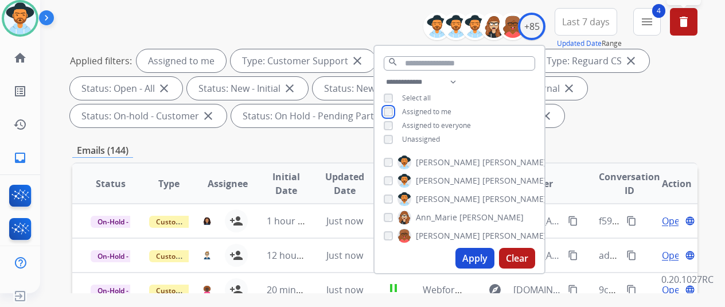
scroll to position [172, 0]
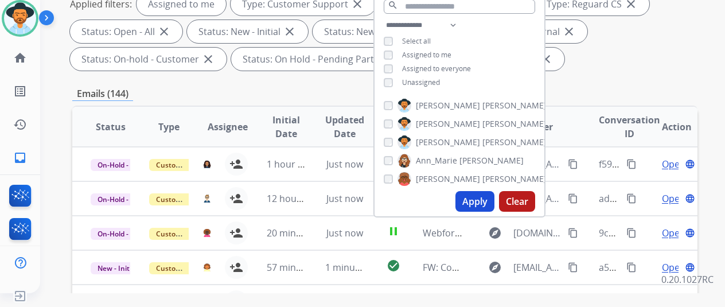
click at [479, 198] on button "Apply" at bounding box center [474, 201] width 39 height 21
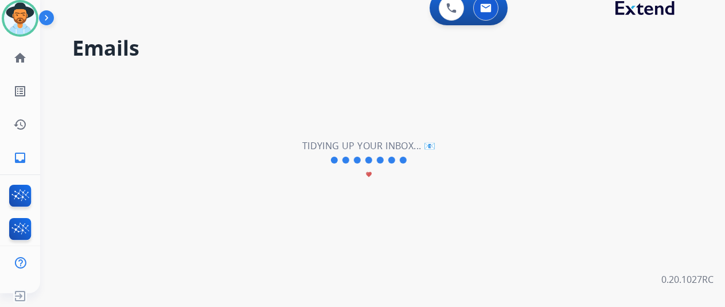
scroll to position [0, 0]
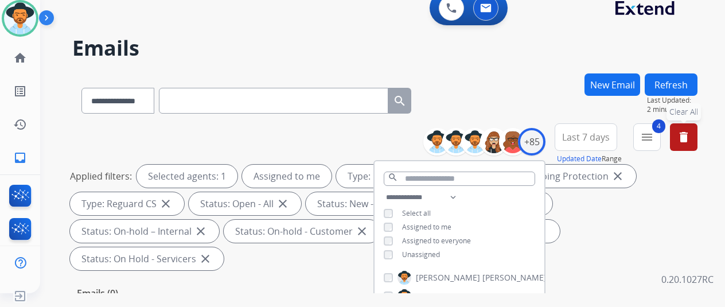
click at [538, 79] on div "**********" at bounding box center [384, 98] width 625 height 50
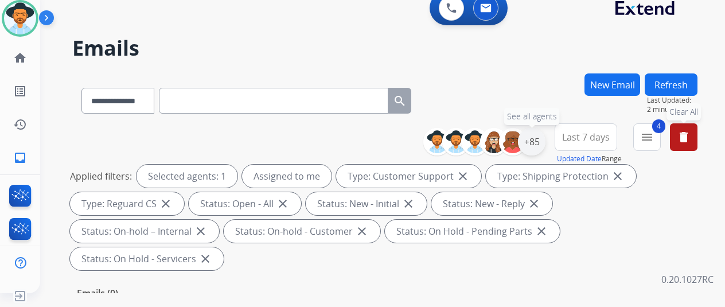
click at [538, 142] on div "+85" at bounding box center [532, 142] width 28 height 28
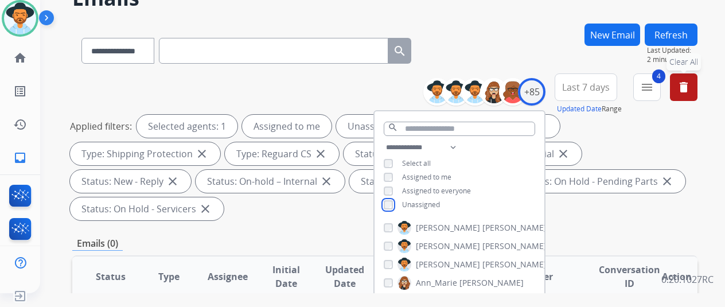
scroll to position [172, 0]
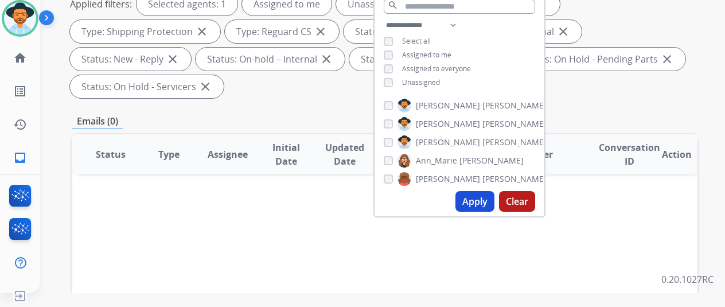
click at [486, 194] on button "Apply" at bounding box center [474, 201] width 39 height 21
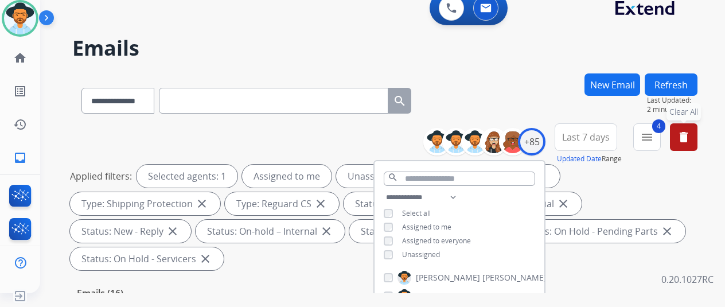
click at [529, 60] on div "**********" at bounding box center [368, 181] width 657 height 307
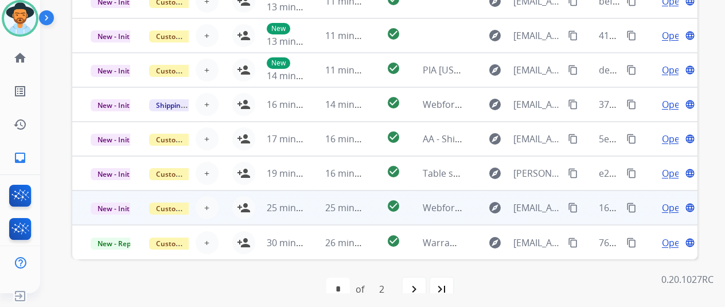
scroll to position [446, 0]
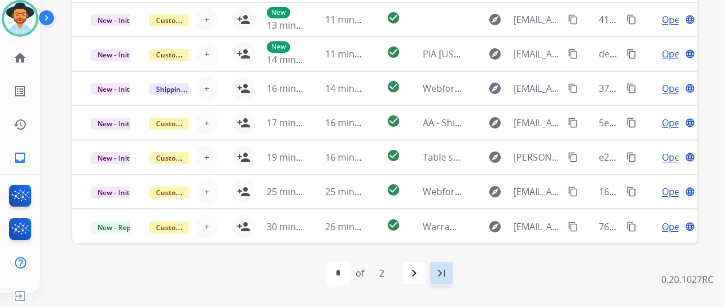
click at [446, 269] on mat-icon "last_page" at bounding box center [442, 273] width 14 height 14
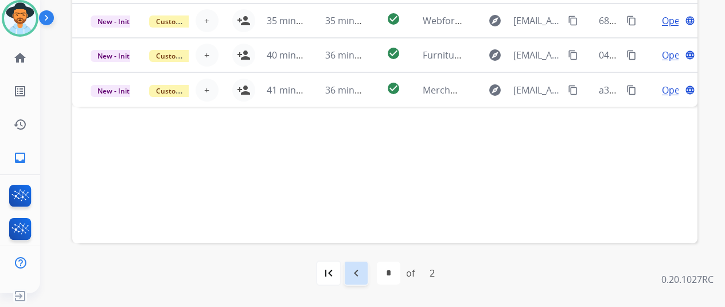
click at [362, 268] on mat-icon "navigate_before" at bounding box center [356, 273] width 14 height 14
select select "*"
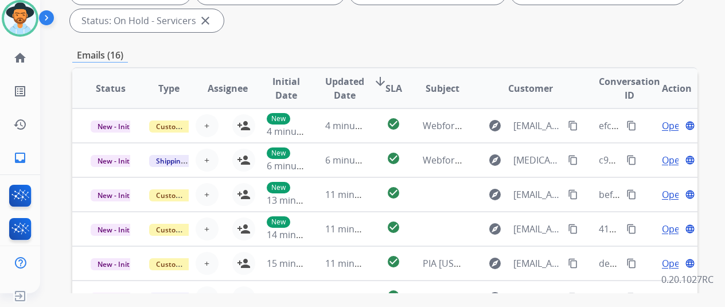
scroll to position [344, 0]
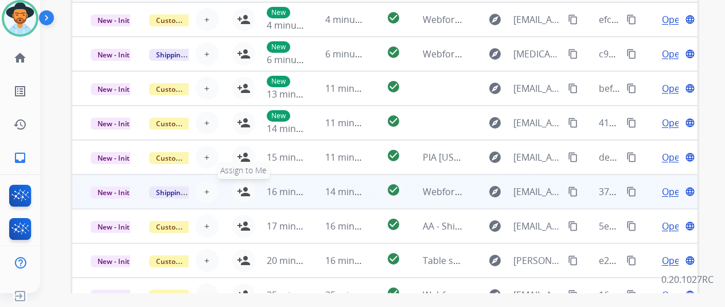
click at [241, 190] on mat-icon "person_add" at bounding box center [244, 192] width 14 height 14
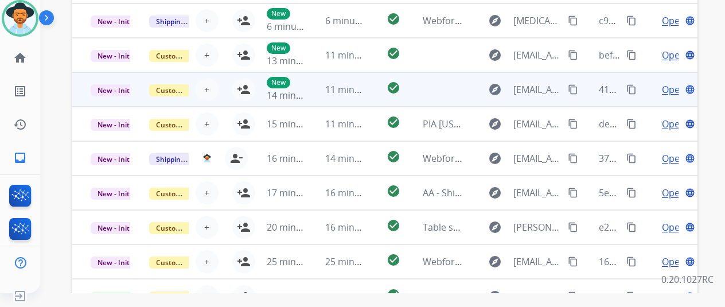
scroll to position [274, 0]
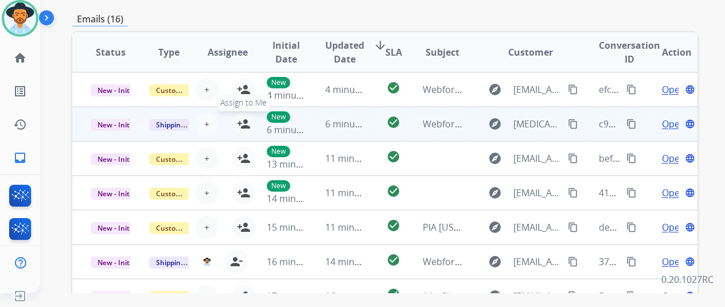
click at [242, 120] on mat-icon "person_add" at bounding box center [244, 124] width 14 height 14
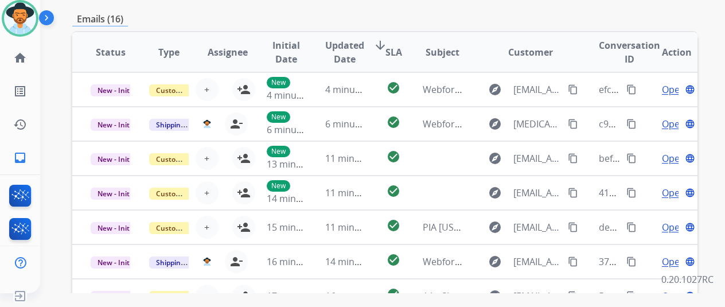
scroll to position [0, 0]
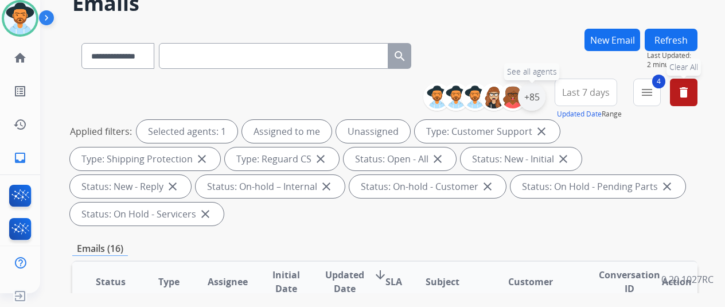
click at [536, 97] on div "+85" at bounding box center [532, 97] width 28 height 28
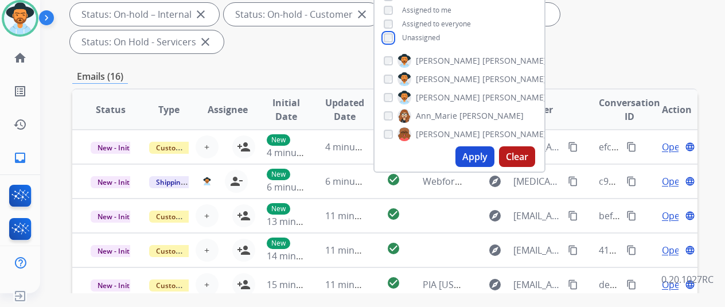
scroll to position [56, 0]
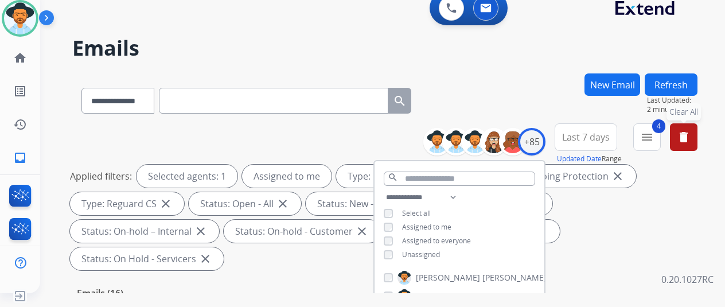
click at [630, 243] on div "**********" at bounding box center [384, 198] width 625 height 151
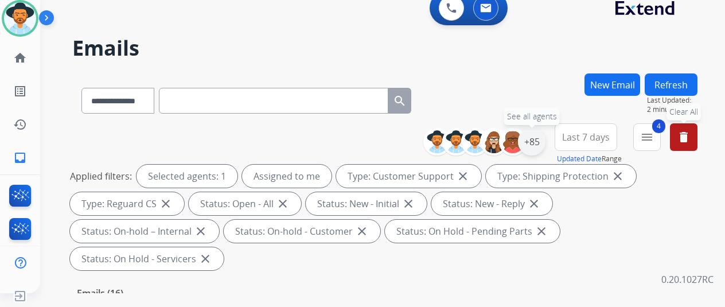
click at [539, 138] on div "+85" at bounding box center [532, 142] width 28 height 28
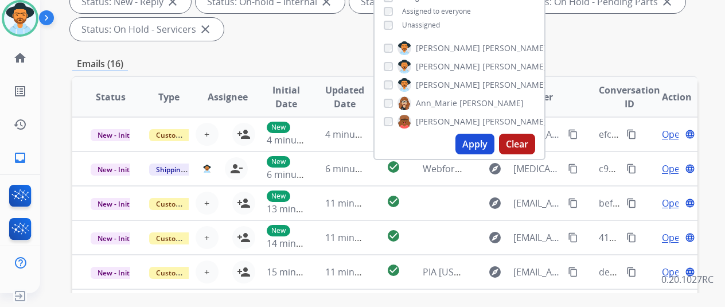
click at [477, 140] on button "Apply" at bounding box center [474, 144] width 39 height 21
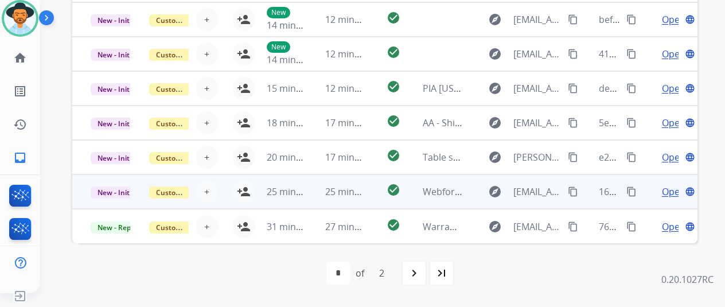
click at [672, 192] on span "Open" at bounding box center [674, 192] width 24 height 14
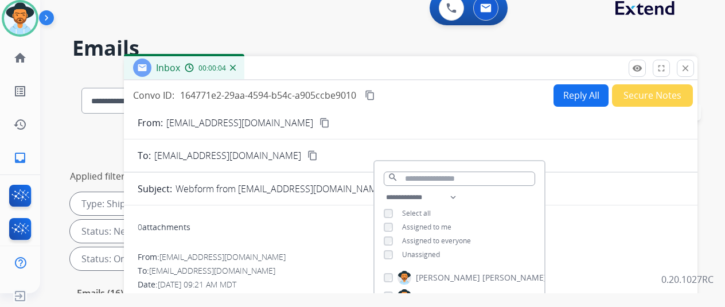
click at [690, 67] on mat-icon "close" at bounding box center [685, 68] width 10 height 10
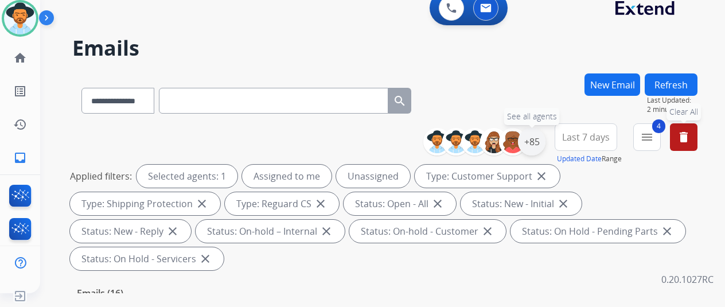
click at [541, 138] on div "+85" at bounding box center [532, 142] width 28 height 28
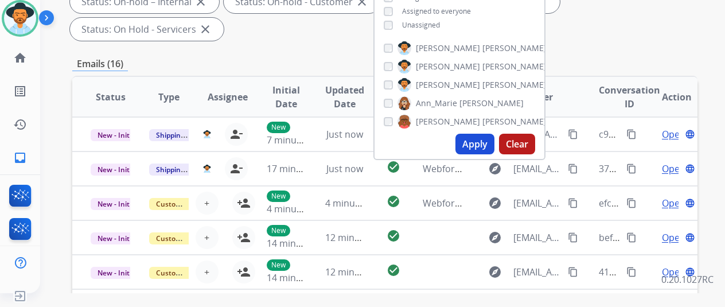
click at [477, 138] on button "Apply" at bounding box center [474, 144] width 39 height 21
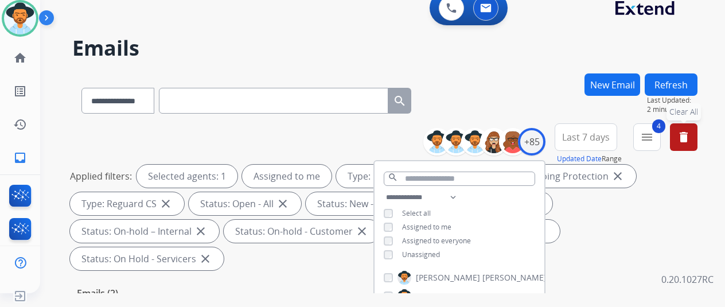
click at [510, 96] on div "**********" at bounding box center [384, 98] width 625 height 50
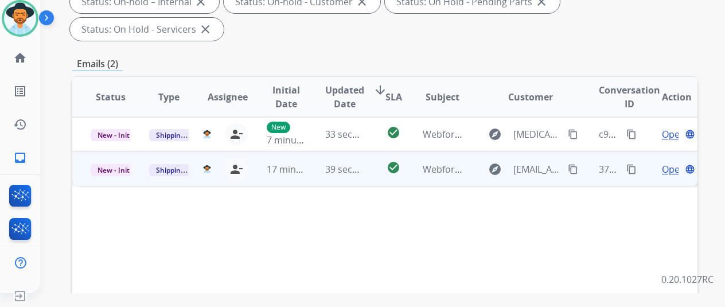
click at [665, 162] on span "Open" at bounding box center [674, 169] width 24 height 14
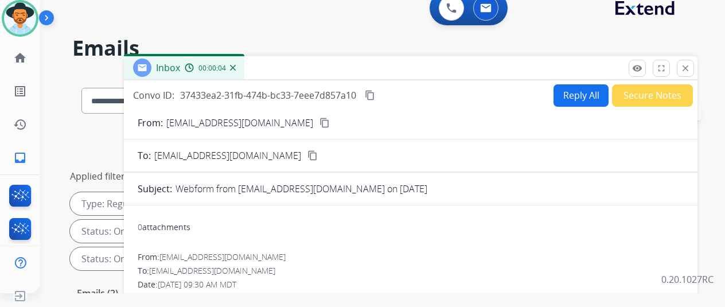
click at [319, 118] on mat-icon "content_copy" at bounding box center [324, 123] width 10 height 10
click at [574, 89] on button "Reply All" at bounding box center [580, 95] width 55 height 22
select select "**********"
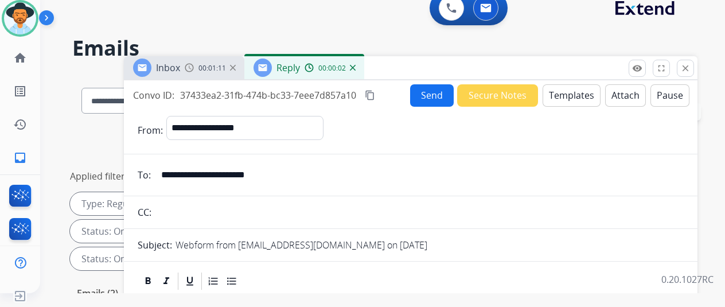
click at [570, 91] on button "Templates" at bounding box center [571, 95] width 58 height 22
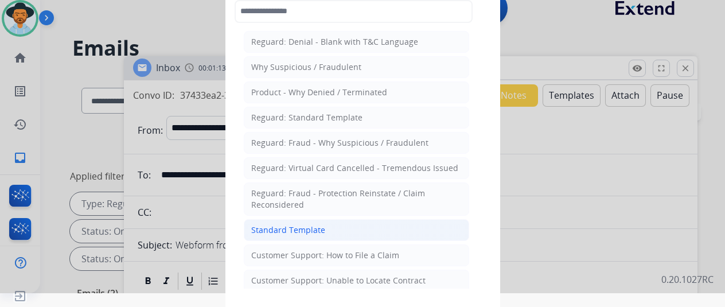
click at [294, 224] on div "Standard Template" at bounding box center [288, 229] width 74 height 11
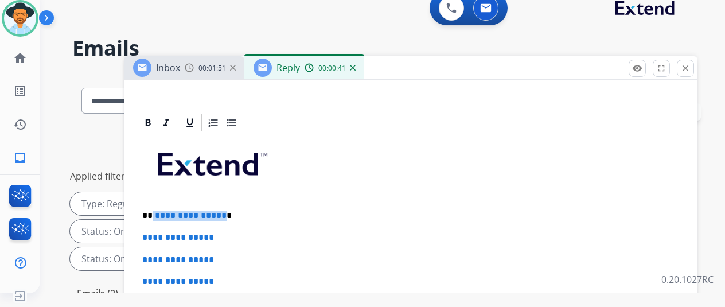
drag, startPoint x: 225, startPoint y: 196, endPoint x: 165, endPoint y: 196, distance: 59.6
click at [163, 211] on span "**********" at bounding box center [191, 215] width 72 height 9
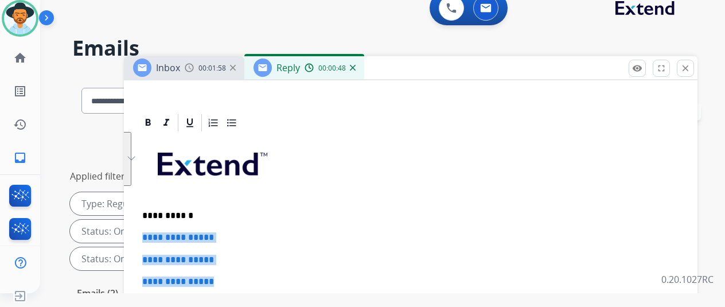
drag, startPoint x: 231, startPoint y: 263, endPoint x: 149, endPoint y: 210, distance: 97.2
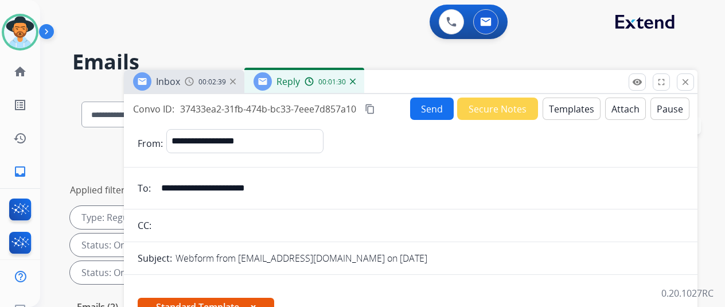
click at [435, 103] on button "Send" at bounding box center [432, 108] width 44 height 22
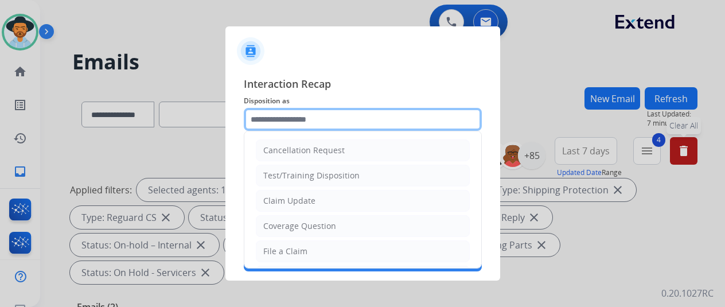
click at [279, 114] on input "text" at bounding box center [363, 119] width 238 height 23
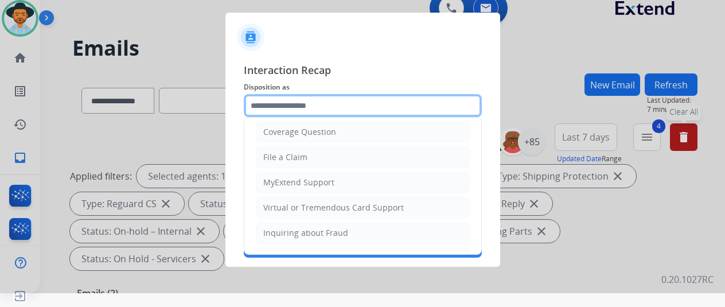
scroll to position [59, 0]
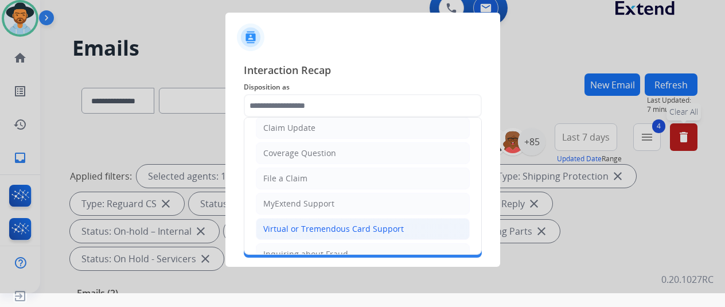
click at [289, 225] on div "Virtual or Tremendous Card Support" at bounding box center [333, 228] width 140 height 11
type input "**********"
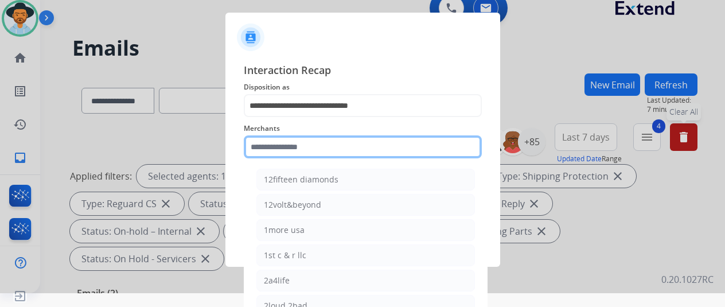
click at [260, 146] on input "text" at bounding box center [363, 146] width 238 height 23
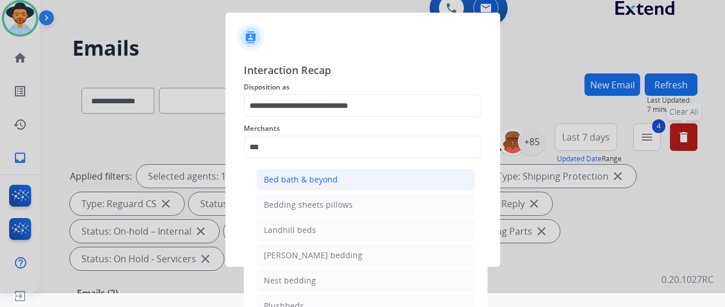
click at [304, 181] on div "Bed bath & beyond" at bounding box center [301, 179] width 74 height 11
type input "**********"
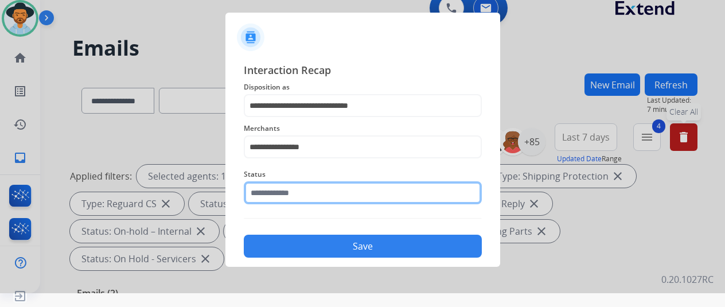
click at [290, 192] on input "text" at bounding box center [363, 192] width 238 height 23
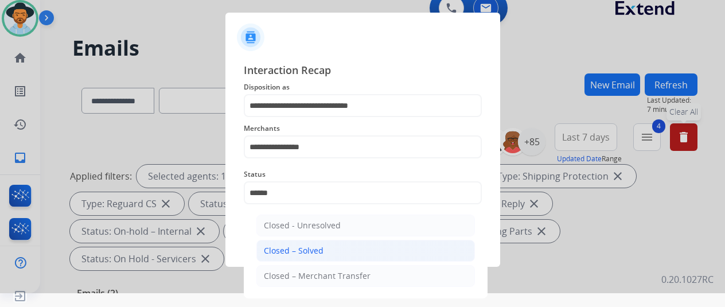
click at [330, 246] on li "Closed – Solved" at bounding box center [365, 251] width 218 height 22
type input "**********"
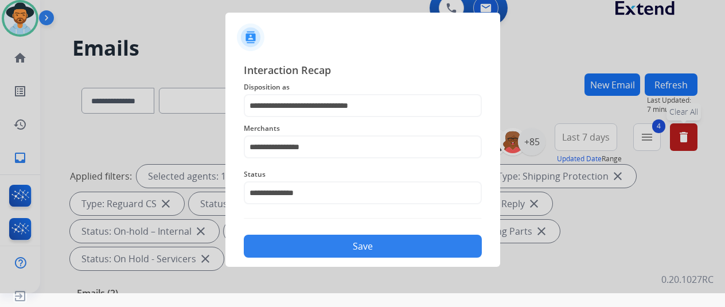
click at [331, 245] on button "Save" at bounding box center [363, 246] width 238 height 23
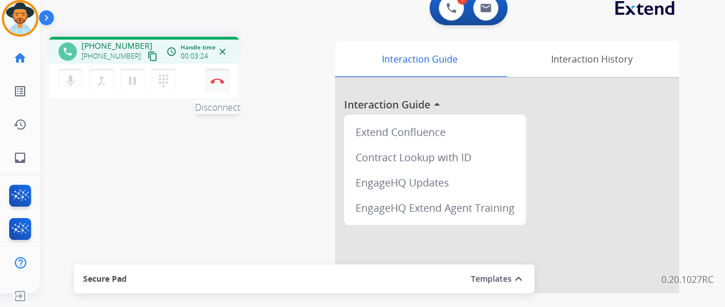
click at [218, 79] on img at bounding box center [217, 81] width 14 height 6
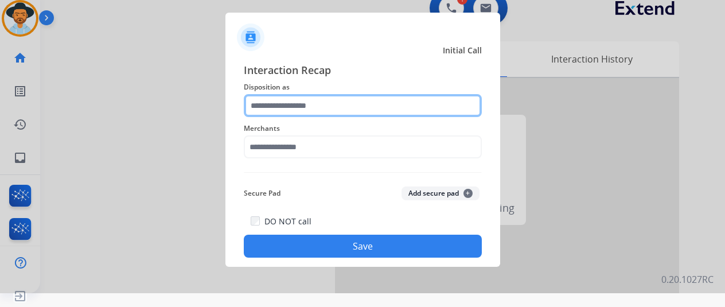
drag, startPoint x: 288, startPoint y: 116, endPoint x: 283, endPoint y: 111, distance: 6.9
click at [283, 111] on input "text" at bounding box center [363, 105] width 238 height 23
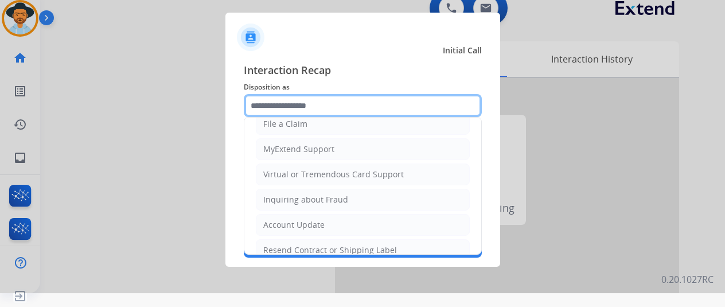
scroll to position [115, 0]
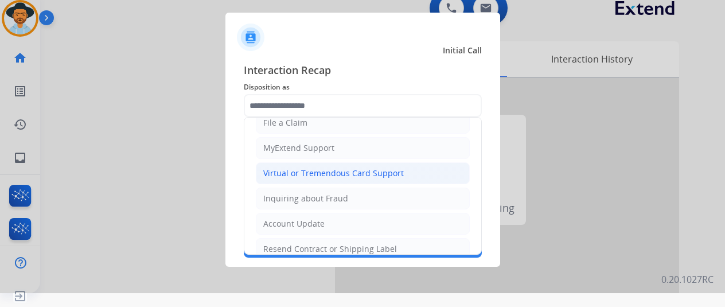
click at [290, 174] on div "Virtual or Tremendous Card Support" at bounding box center [333, 172] width 140 height 11
type input "**********"
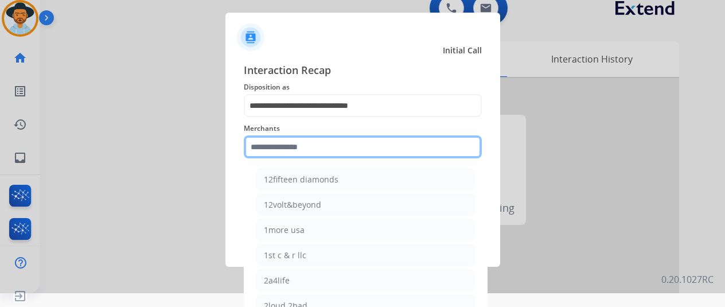
drag, startPoint x: 272, startPoint y: 150, endPoint x: 265, endPoint y: 154, distance: 7.7
click at [272, 150] on input "text" at bounding box center [363, 146] width 238 height 23
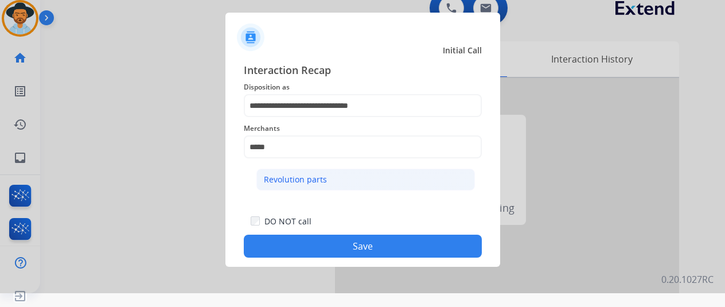
click at [329, 182] on li "Revolution parts" at bounding box center [365, 180] width 218 height 22
type input "**********"
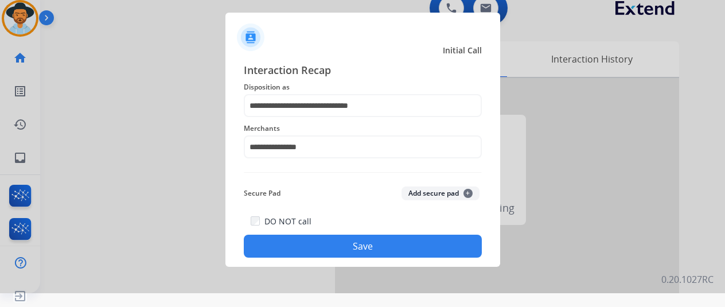
click at [338, 252] on button "Save" at bounding box center [363, 246] width 238 height 23
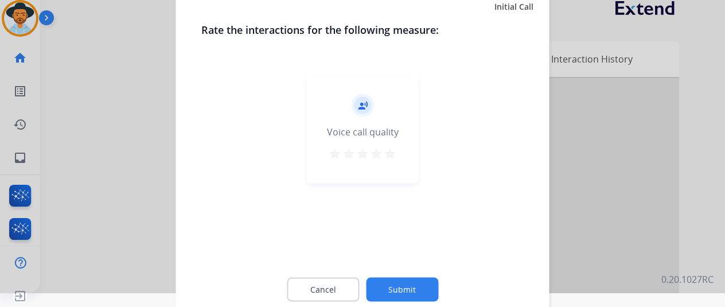
click at [395, 280] on button "Submit" at bounding box center [402, 289] width 72 height 24
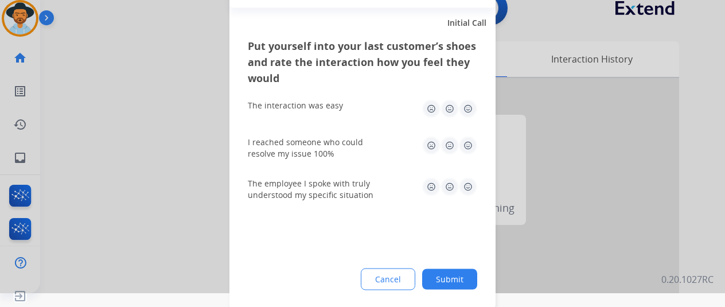
click at [446, 274] on button "Submit" at bounding box center [449, 278] width 55 height 21
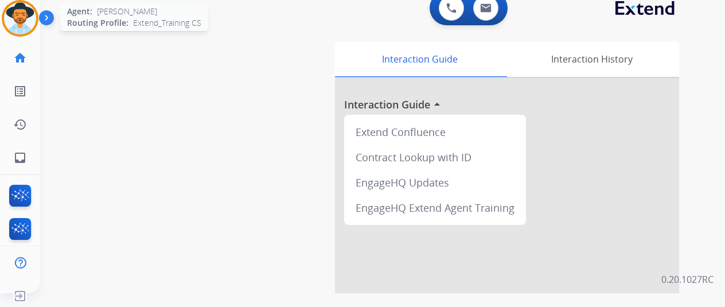
click at [14, 11] on img at bounding box center [20, 18] width 32 height 32
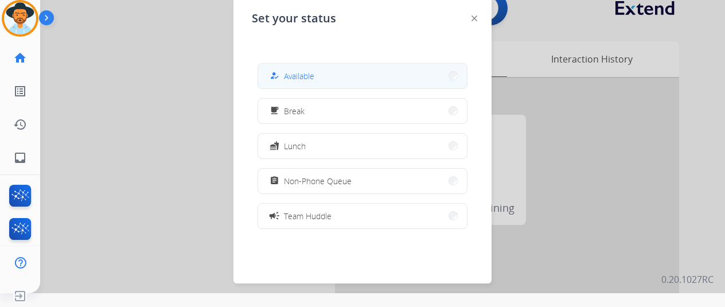
click at [303, 76] on span "Available" at bounding box center [299, 76] width 30 height 12
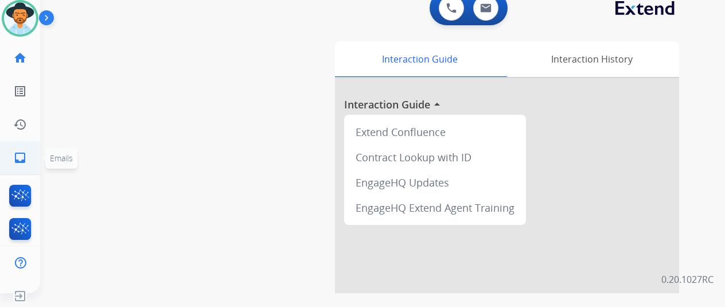
click at [19, 155] on mat-icon "inbox" at bounding box center [20, 158] width 14 height 14
select select "**********"
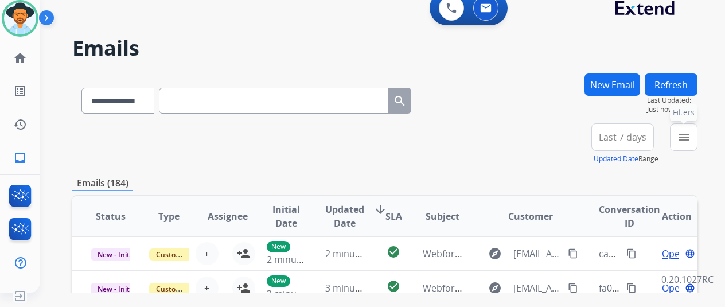
click at [690, 134] on mat-icon "menu" at bounding box center [684, 137] width 14 height 14
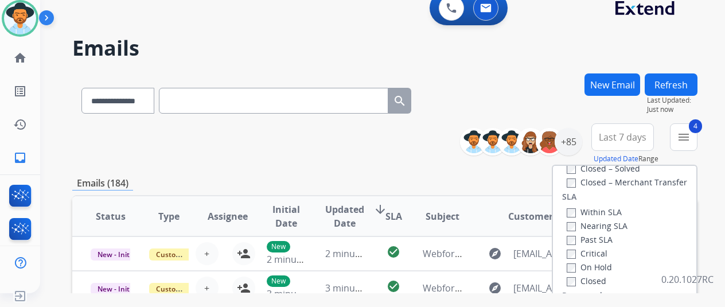
scroll to position [172, 0]
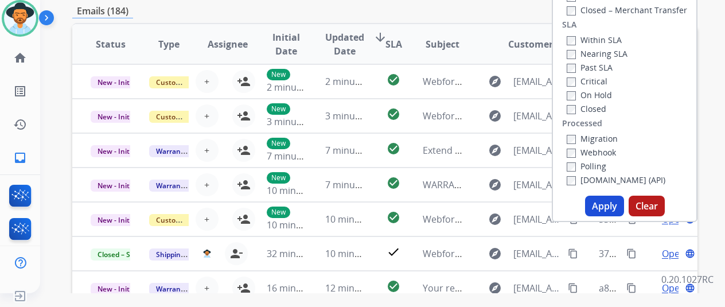
click at [607, 206] on button "Apply" at bounding box center [604, 206] width 39 height 21
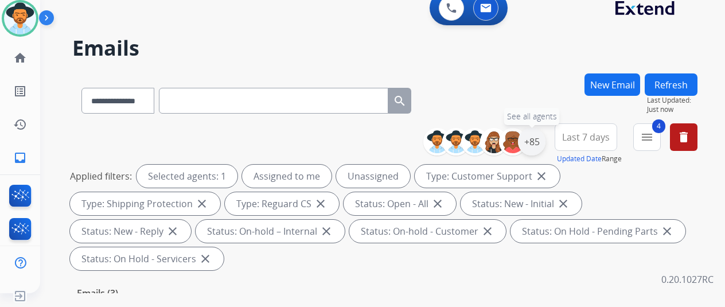
click at [541, 145] on div "+85" at bounding box center [532, 142] width 28 height 28
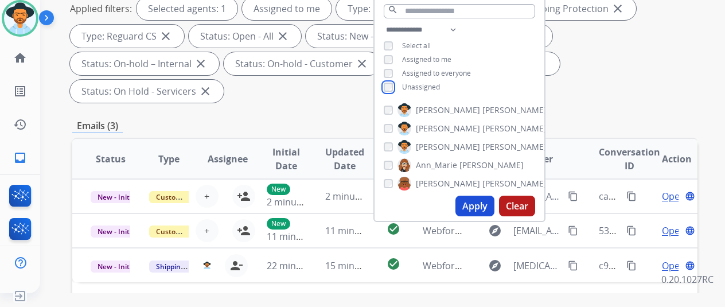
scroll to position [172, 0]
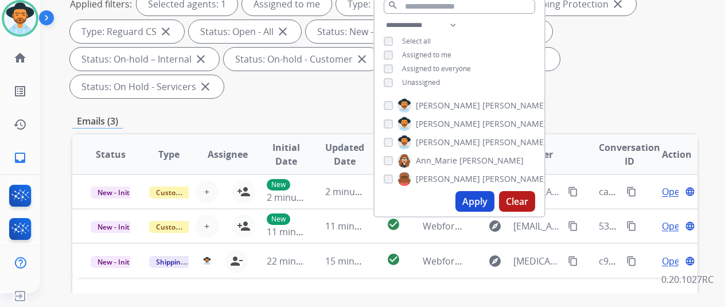
click at [479, 201] on button "Apply" at bounding box center [474, 201] width 39 height 21
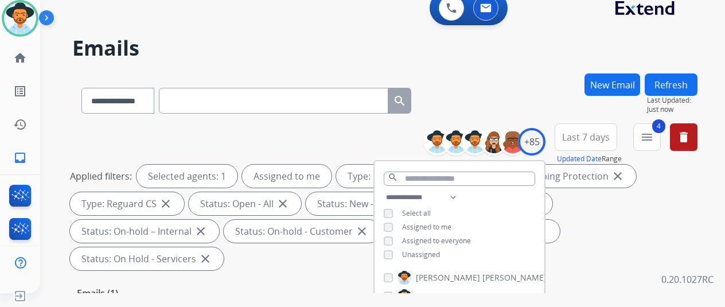
click at [546, 89] on div "**********" at bounding box center [384, 98] width 625 height 50
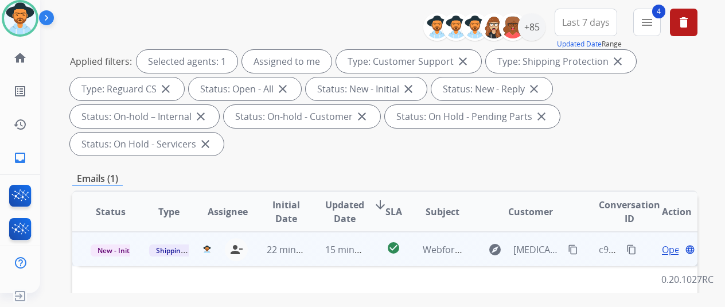
scroll to position [115, 0]
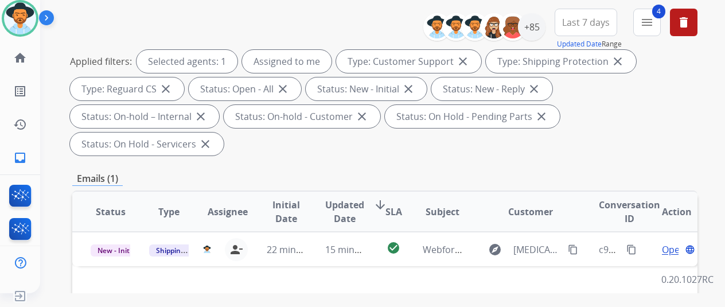
click at [104, 21] on div "**********" at bounding box center [384, 84] width 625 height 151
click at [15, 21] on img at bounding box center [20, 18] width 32 height 32
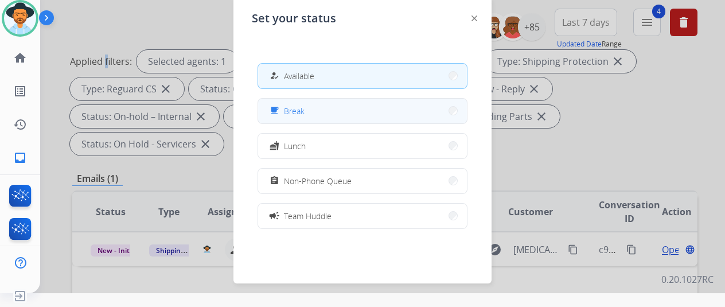
click at [306, 107] on button "free_breakfast Break" at bounding box center [362, 111] width 209 height 25
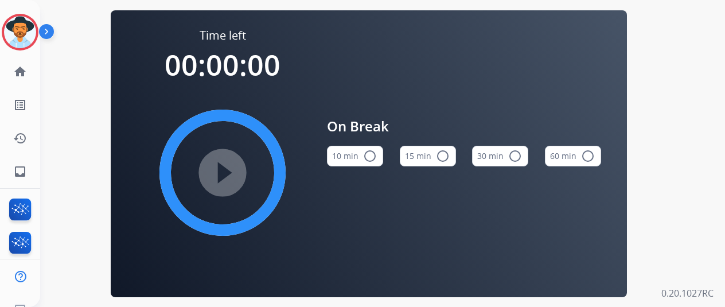
drag, startPoint x: 374, startPoint y: 161, endPoint x: 367, endPoint y: 159, distance: 7.1
click at [374, 161] on mat-icon "radio_button_unchecked" at bounding box center [370, 156] width 14 height 14
click at [228, 169] on mat-icon "play_circle_filled" at bounding box center [223, 173] width 14 height 14
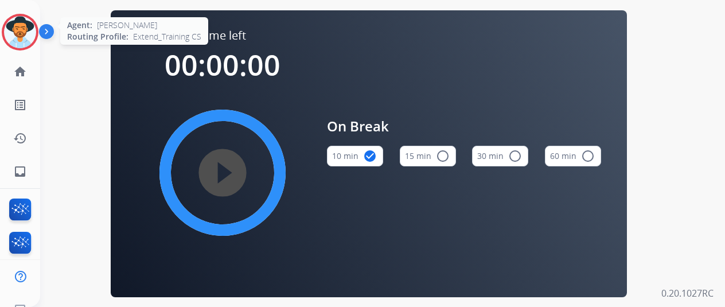
click at [29, 23] on img at bounding box center [20, 32] width 32 height 32
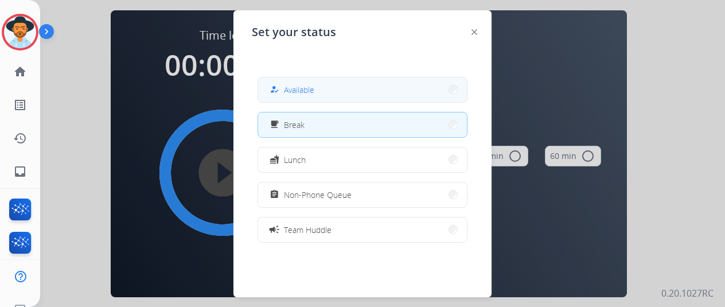
click at [319, 88] on button "how_to_reg Available" at bounding box center [362, 89] width 209 height 25
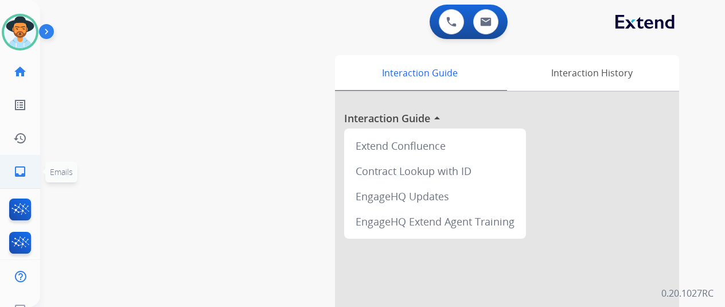
click at [19, 174] on mat-icon "inbox" at bounding box center [20, 172] width 14 height 14
select select "**********"
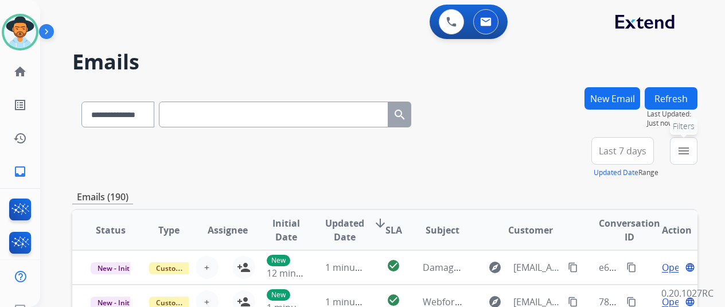
click at [697, 143] on button "menu Filters" at bounding box center [684, 151] width 28 height 28
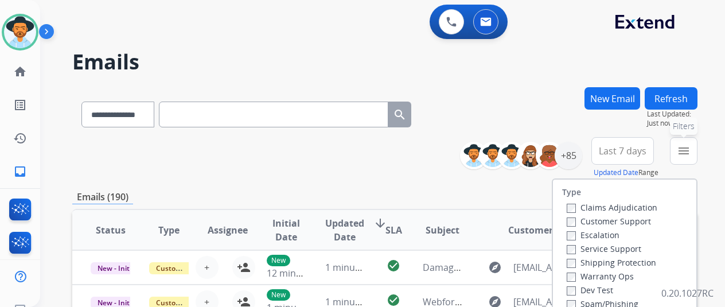
click at [692, 158] on button "menu Filters" at bounding box center [684, 151] width 28 height 28
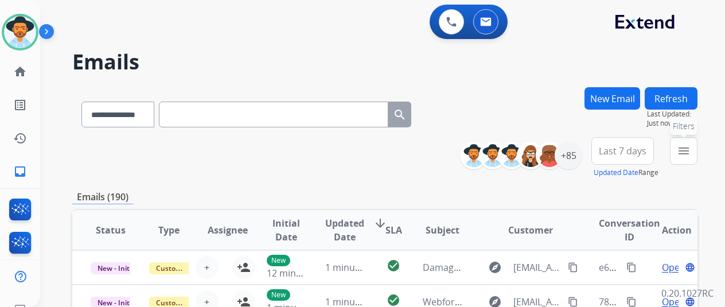
click at [690, 152] on mat-icon "menu" at bounding box center [684, 151] width 14 height 14
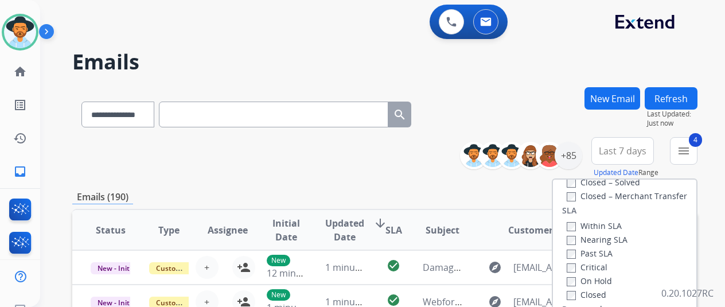
scroll to position [172, 0]
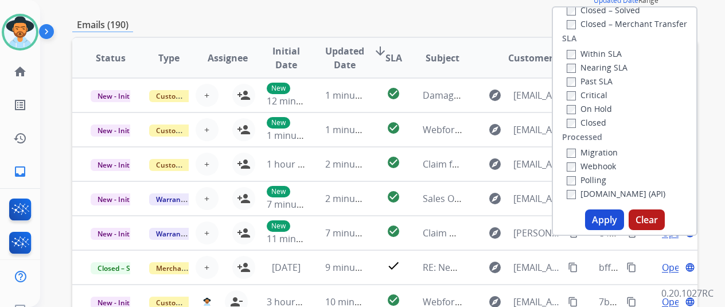
click at [603, 220] on button "Apply" at bounding box center [604, 219] width 39 height 21
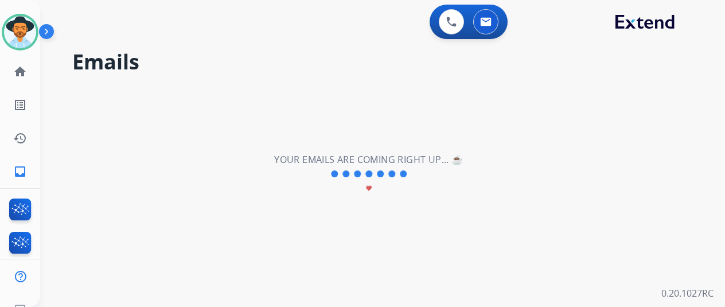
scroll to position [0, 0]
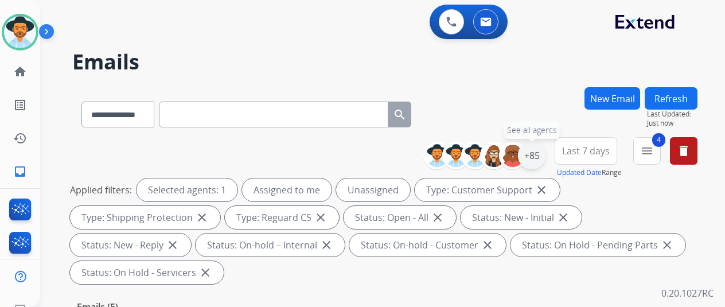
click at [542, 153] on div "+85" at bounding box center [532, 156] width 28 height 28
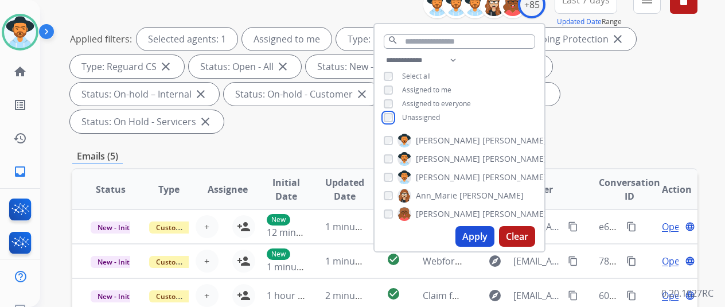
scroll to position [172, 0]
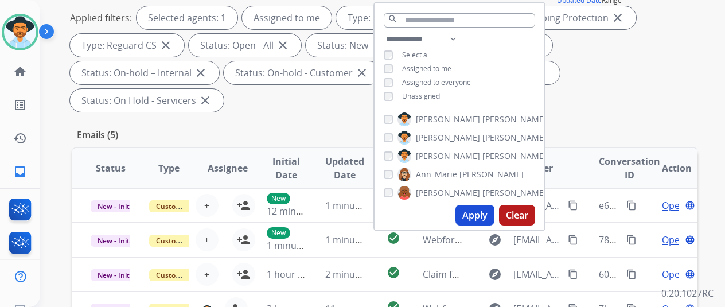
click at [475, 216] on button "Apply" at bounding box center [474, 215] width 39 height 21
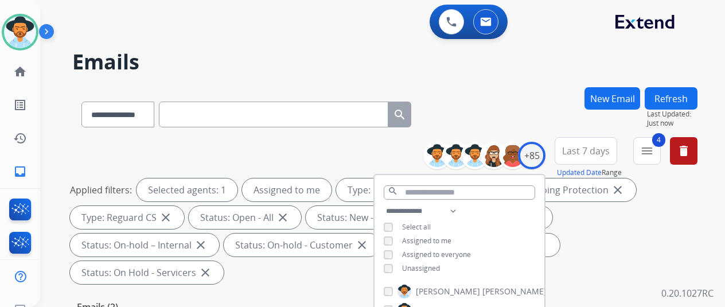
click at [475, 88] on div "**********" at bounding box center [384, 112] width 625 height 50
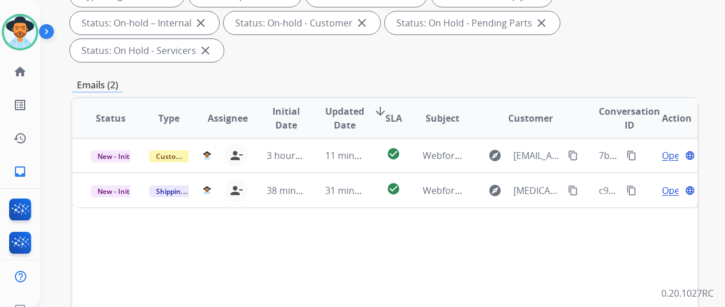
scroll to position [229, 0]
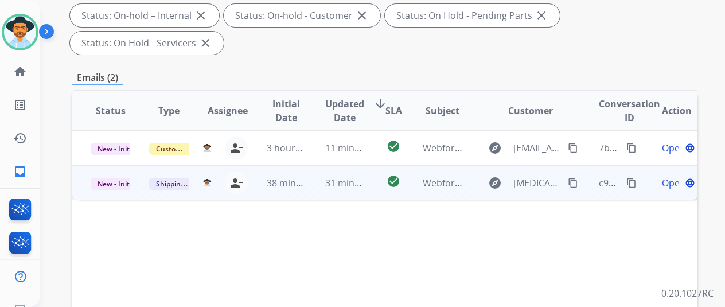
click at [669, 176] on span "Open" at bounding box center [674, 183] width 24 height 14
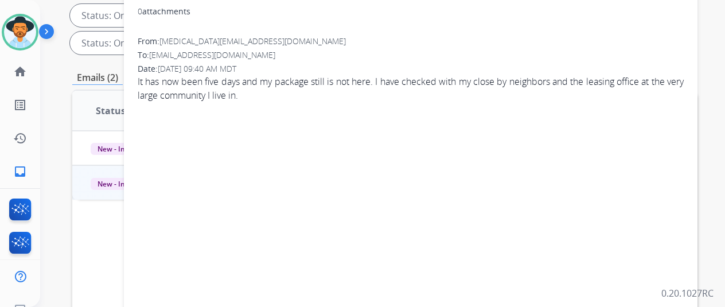
scroll to position [115, 0]
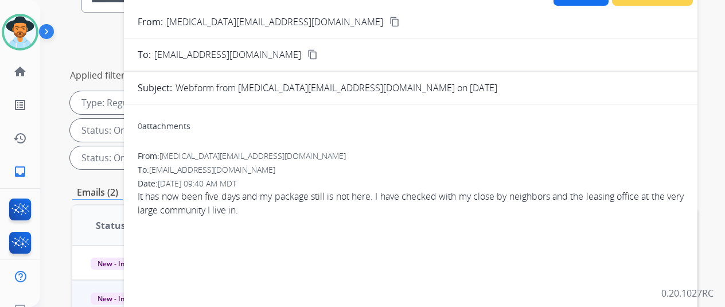
click at [389, 18] on mat-icon "content_copy" at bounding box center [394, 22] width 10 height 10
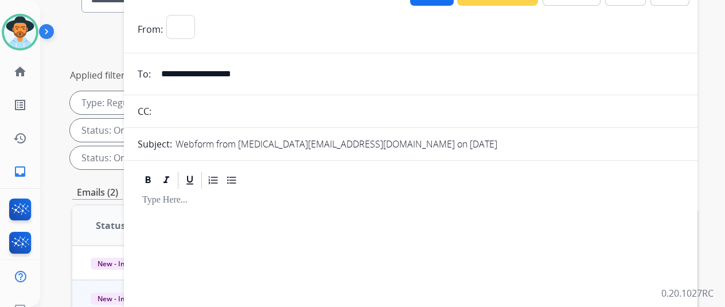
select select "**********"
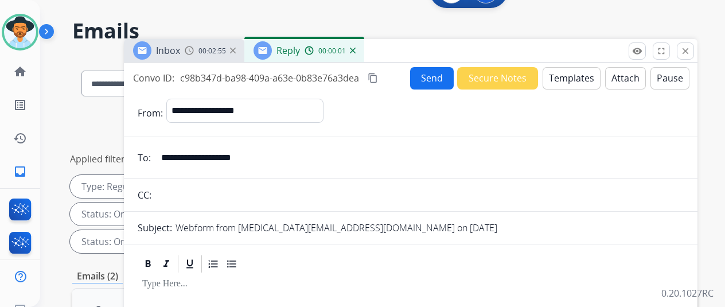
scroll to position [0, 0]
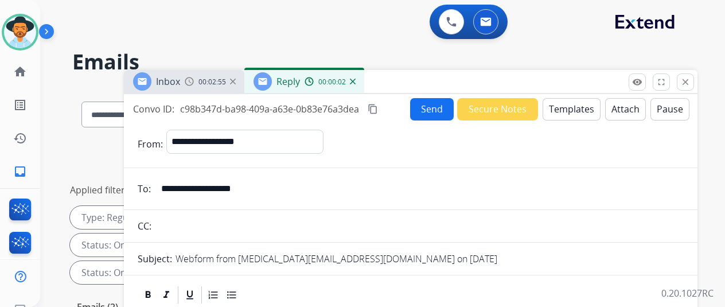
click at [569, 103] on button "Templates" at bounding box center [571, 109] width 58 height 22
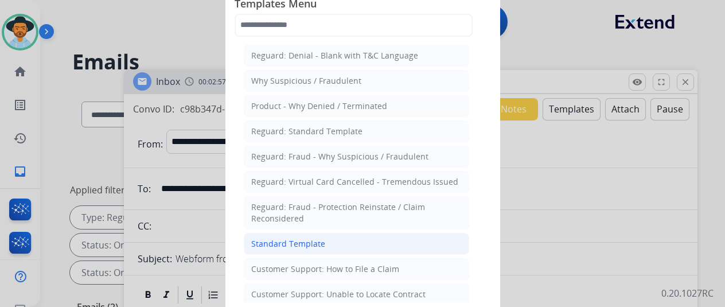
click at [291, 244] on div "Standard Template" at bounding box center [288, 243] width 74 height 11
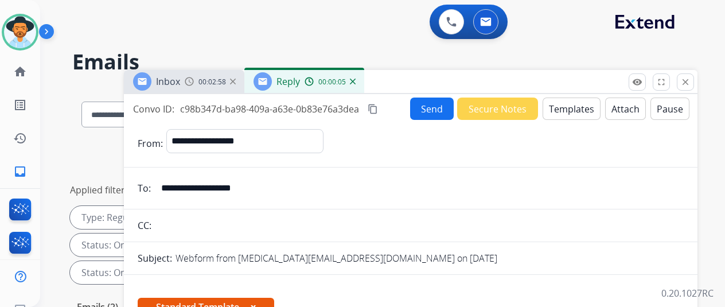
scroll to position [264, 0]
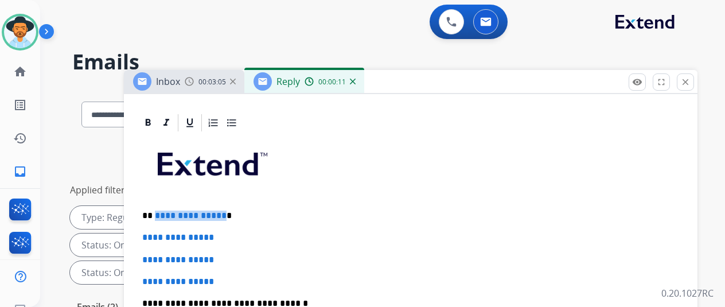
drag, startPoint x: 227, startPoint y: 194, endPoint x: 163, endPoint y: 193, distance: 63.7
click at [163, 211] on span "**********" at bounding box center [191, 215] width 72 height 9
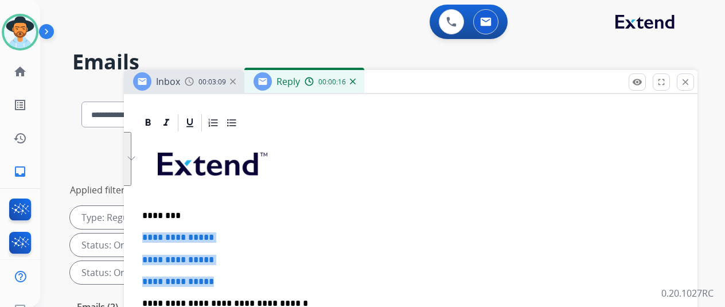
drag, startPoint x: 215, startPoint y: 264, endPoint x: 149, endPoint y: 213, distance: 84.2
click at [149, 212] on div "**********" at bounding box center [410, 104] width 573 height 511
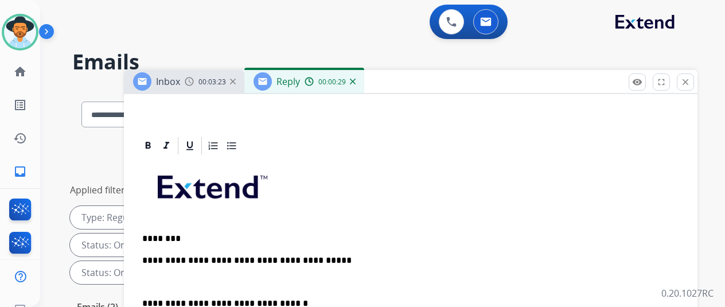
scroll to position [241, 0]
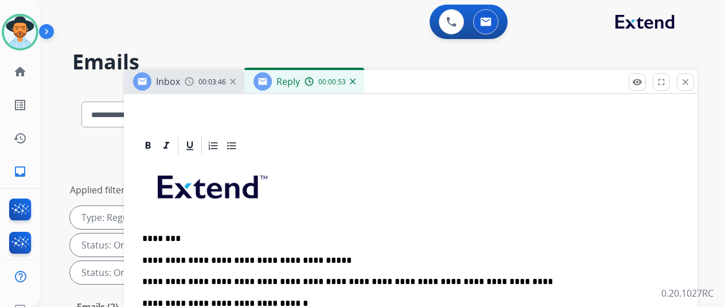
click at [365, 259] on p "**********" at bounding box center [406, 271] width 528 height 32
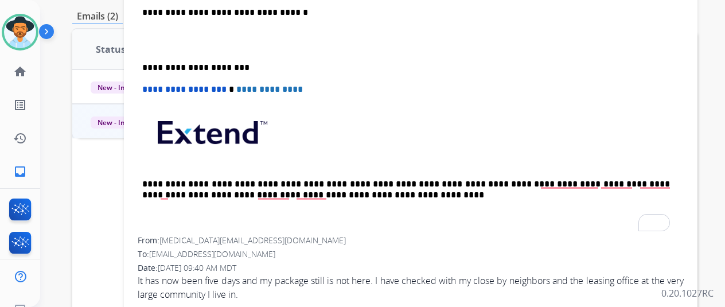
scroll to position [344, 0]
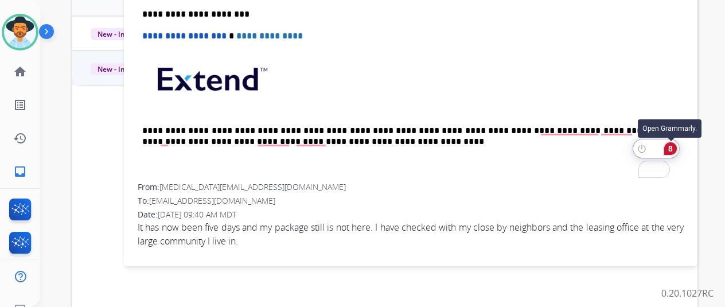
click at [672, 147] on div "8" at bounding box center [670, 148] width 13 height 13
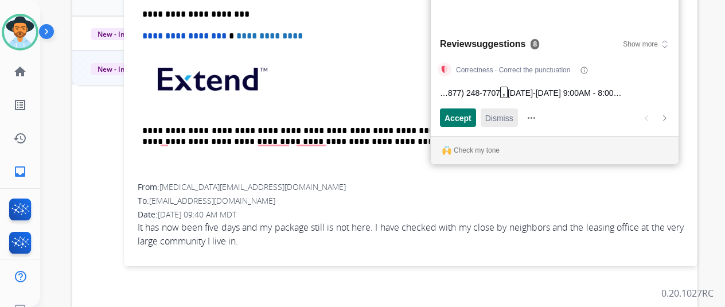
click at [494, 114] on span "Dismiss" at bounding box center [499, 118] width 28 height 12
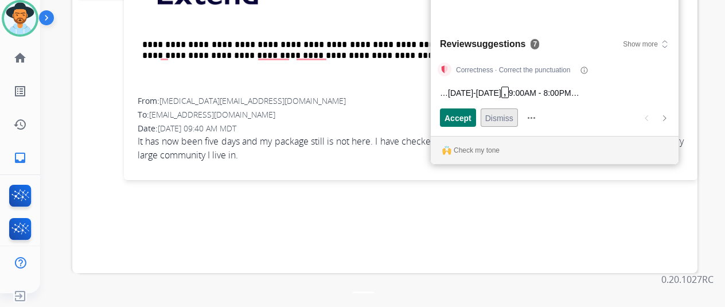
scroll to position [417, 0]
click at [494, 114] on span "Dismiss" at bounding box center [499, 118] width 28 height 12
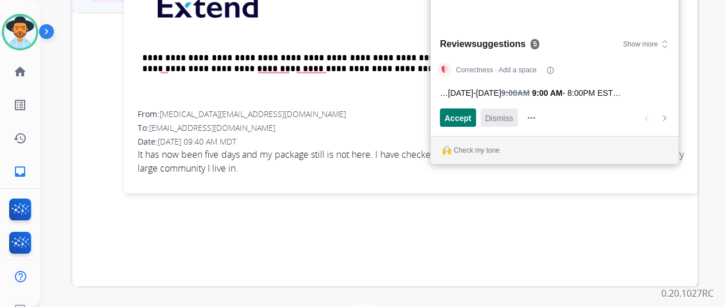
click at [494, 114] on span "Dismiss" at bounding box center [499, 118] width 28 height 12
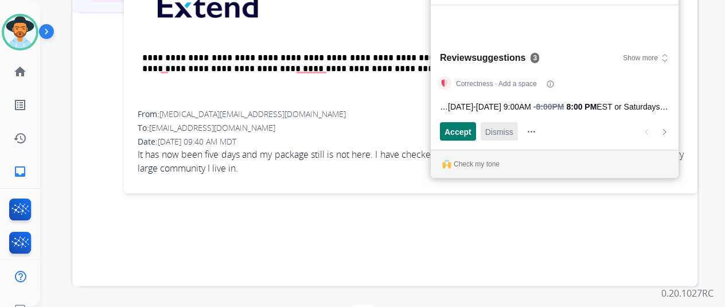
click at [494, 126] on span "Dismiss" at bounding box center [499, 132] width 28 height 12
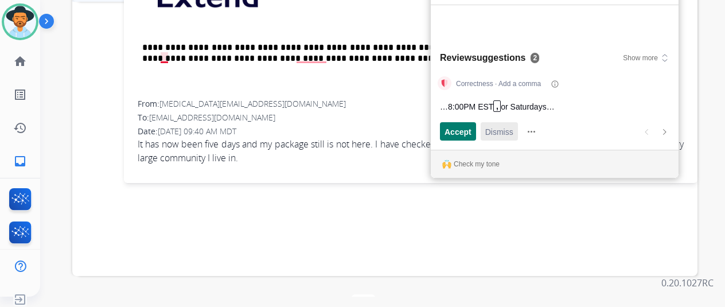
click at [494, 126] on span "Dismiss" at bounding box center [499, 132] width 28 height 12
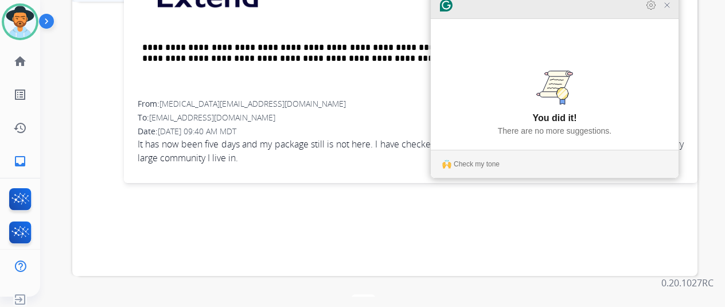
click at [670, 10] on icon "Close Grammarly Assistant" at bounding box center [666, 5] width 9 height 9
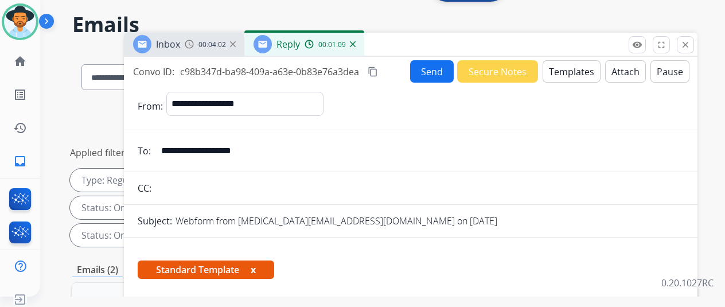
scroll to position [0, 0]
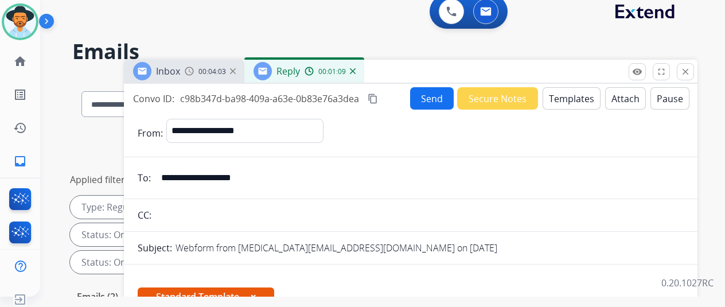
click at [438, 93] on button "Send" at bounding box center [432, 98] width 44 height 22
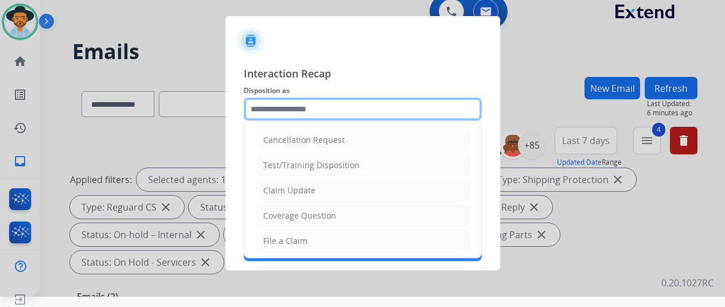
click at [280, 104] on input "text" at bounding box center [363, 108] width 238 height 23
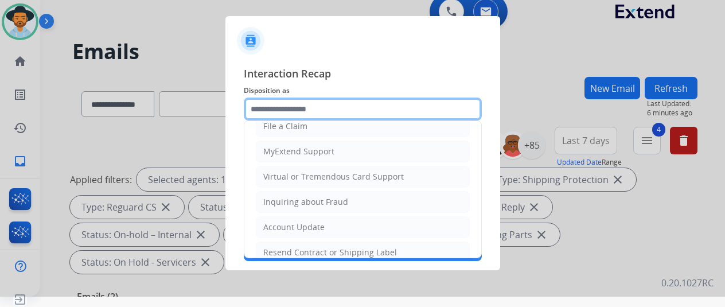
scroll to position [57, 0]
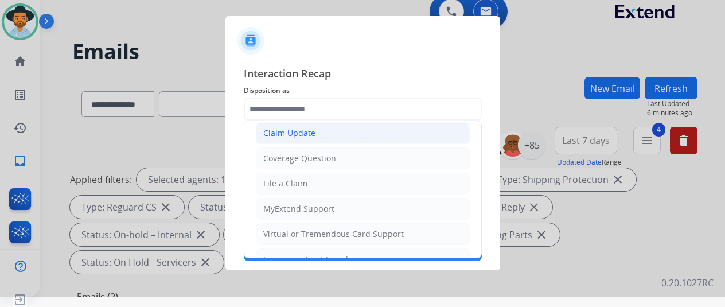
click at [294, 135] on div "Claim Update" at bounding box center [289, 132] width 52 height 11
type input "**********"
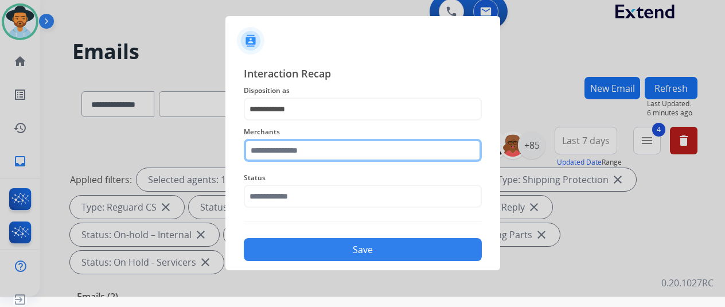
click at [274, 147] on input "text" at bounding box center [363, 150] width 238 height 23
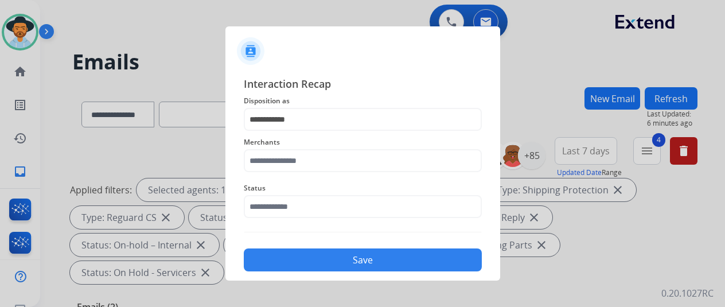
select select "**********"
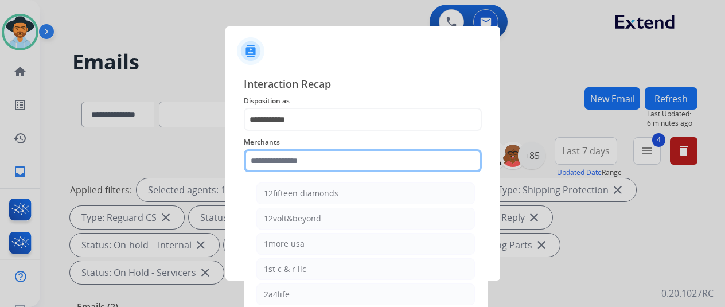
scroll to position [10, 0]
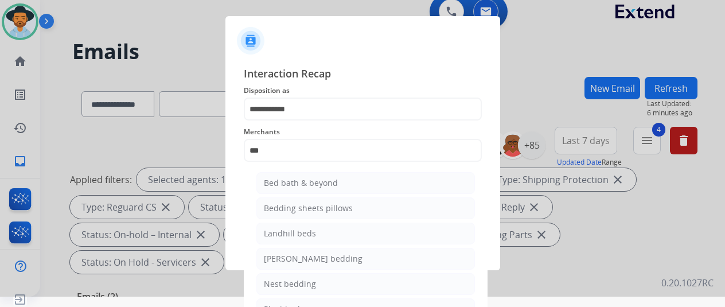
click at [283, 181] on div "Bed bath & beyond" at bounding box center [301, 182] width 74 height 11
type input "**********"
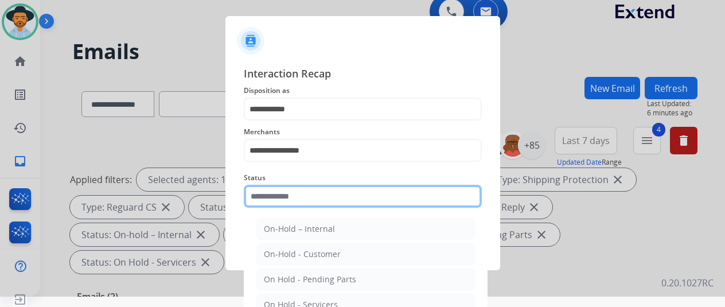
click at [272, 196] on input "text" at bounding box center [363, 196] width 238 height 23
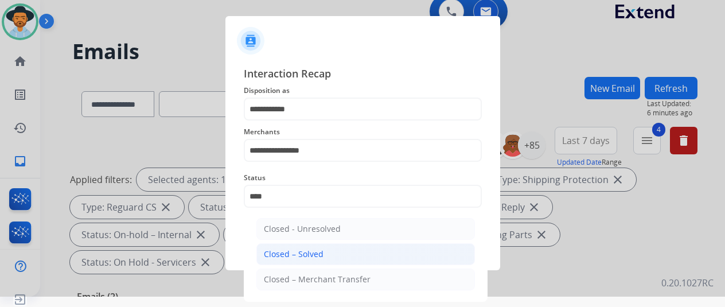
click at [313, 249] on div "Closed – Solved" at bounding box center [294, 253] width 60 height 11
type input "**********"
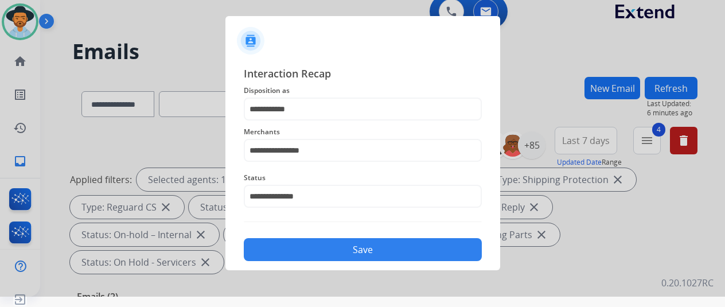
click at [313, 249] on button "Save" at bounding box center [363, 249] width 238 height 23
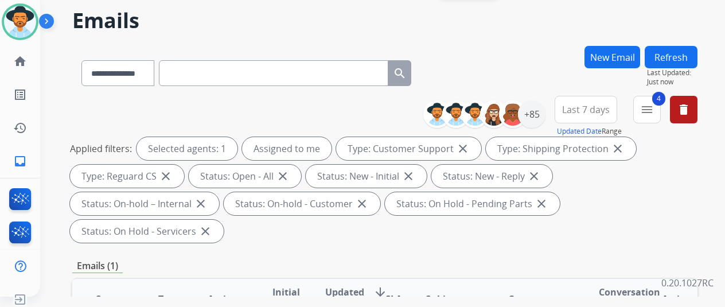
scroll to position [0, 0]
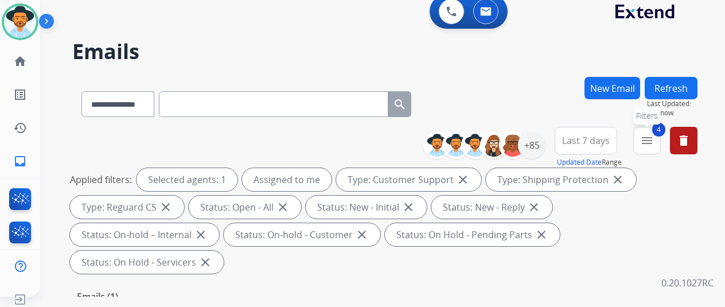
click at [654, 134] on mat-icon "menu" at bounding box center [647, 141] width 14 height 14
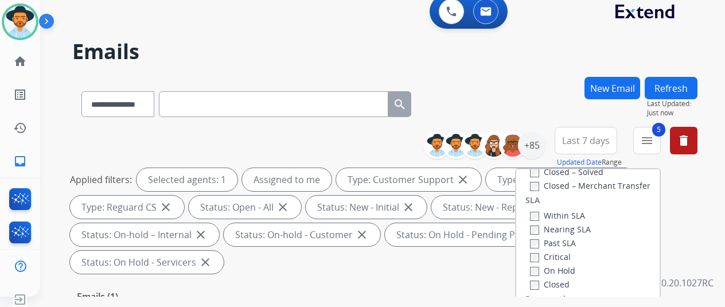
scroll to position [229, 0]
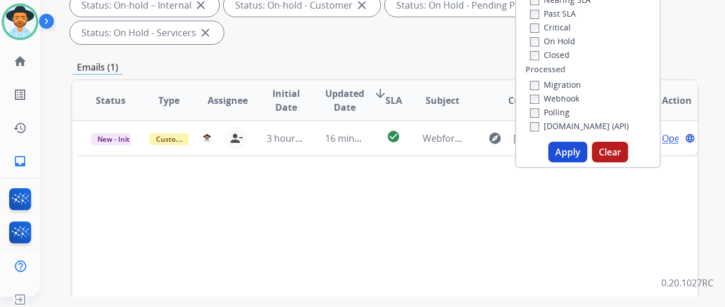
click at [571, 154] on button "Apply" at bounding box center [567, 152] width 39 height 21
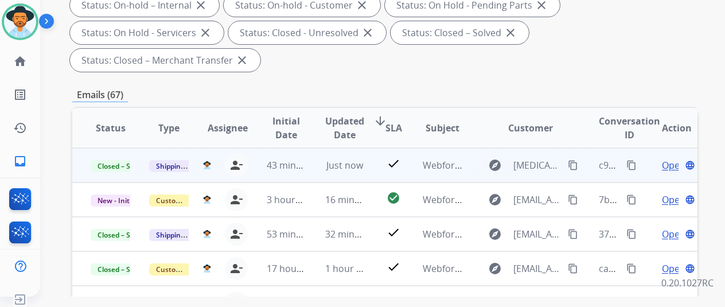
click at [633, 163] on mat-icon "content_copy" at bounding box center [631, 165] width 10 height 10
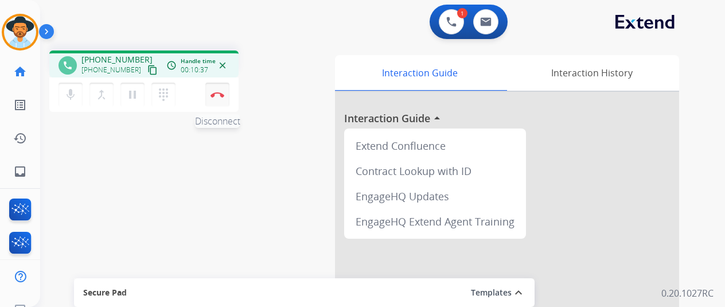
click at [218, 92] on img at bounding box center [217, 95] width 14 height 6
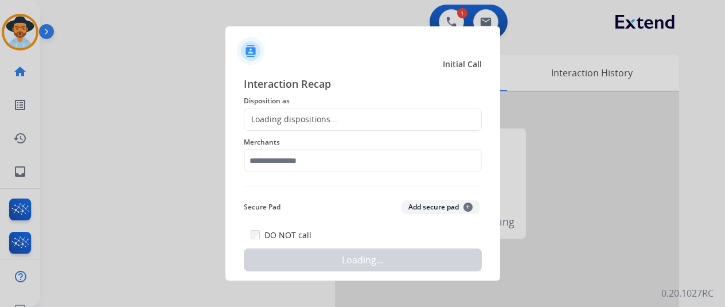
click at [280, 119] on div "Loading dispositions..." at bounding box center [290, 119] width 93 height 11
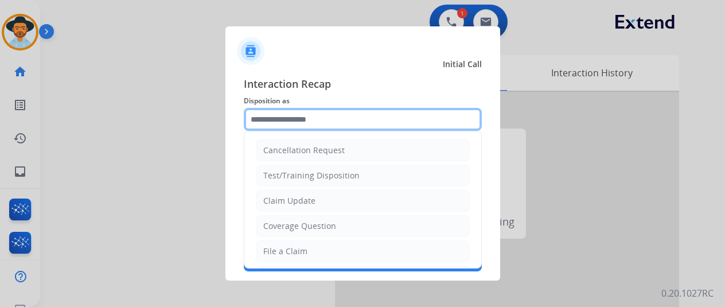
click at [280, 113] on input "text" at bounding box center [363, 119] width 238 height 23
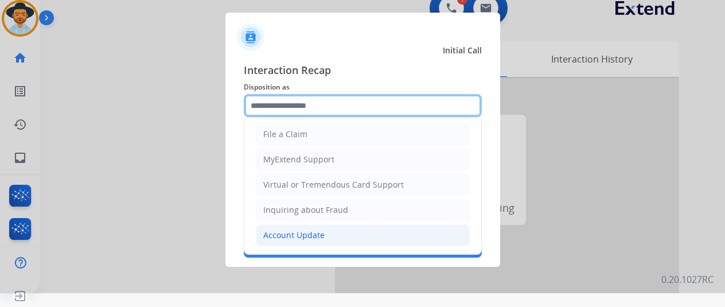
scroll to position [174, 0]
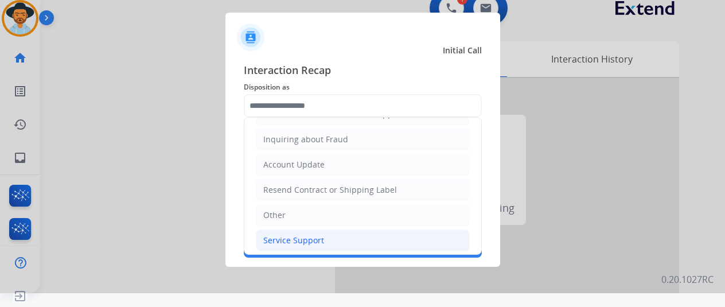
click at [283, 235] on div "Service Support" at bounding box center [293, 240] width 61 height 11
type input "**********"
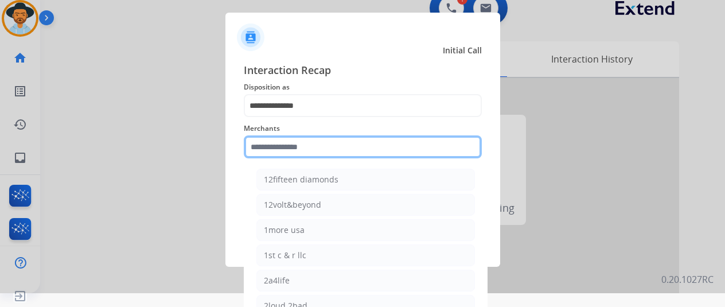
click at [272, 150] on input "text" at bounding box center [363, 146] width 238 height 23
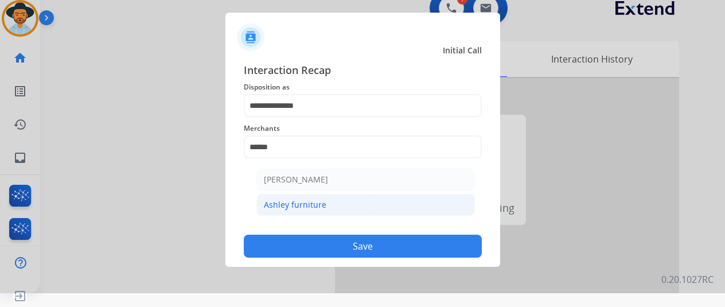
click at [276, 200] on div "Ashley furniture" at bounding box center [295, 204] width 63 height 11
type input "**********"
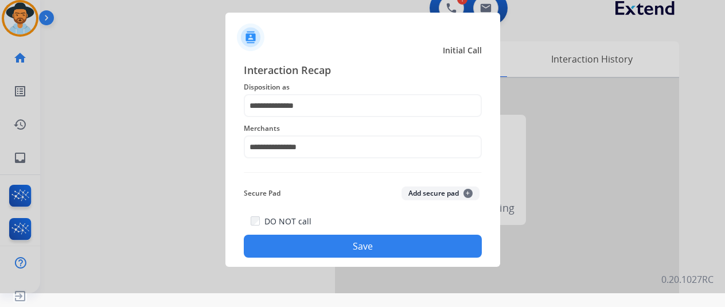
click at [327, 241] on button "Save" at bounding box center [363, 246] width 238 height 23
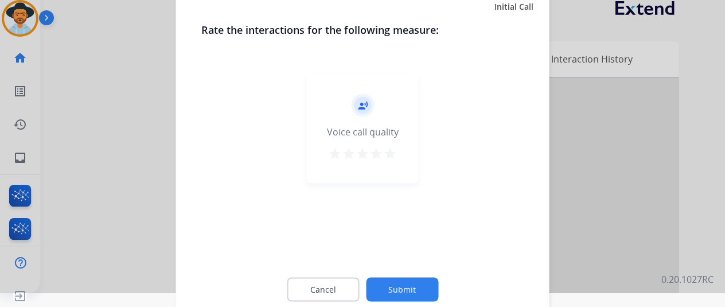
click at [419, 287] on button "Submit" at bounding box center [402, 289] width 72 height 24
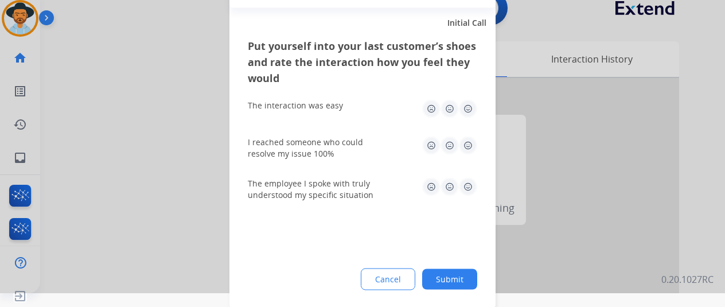
click at [440, 271] on button "Submit" at bounding box center [449, 278] width 55 height 21
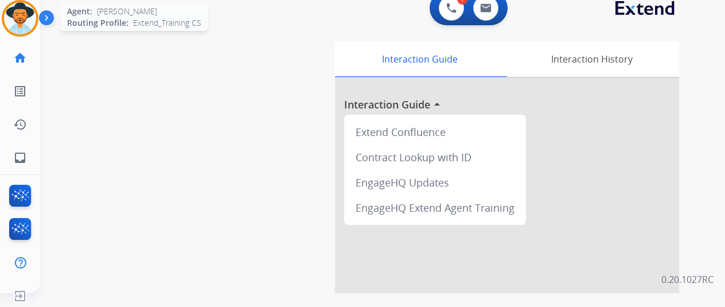
click at [22, 7] on img at bounding box center [20, 18] width 32 height 32
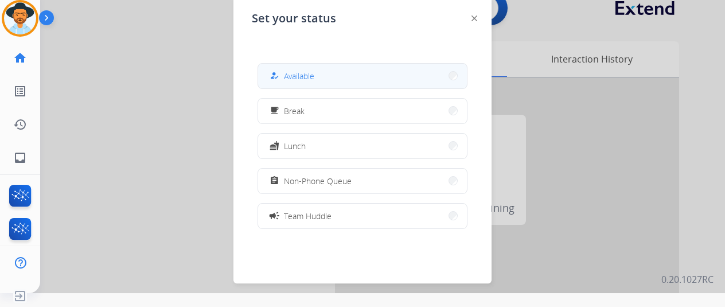
click at [298, 65] on button "how_to_reg Available" at bounding box center [362, 76] width 209 height 25
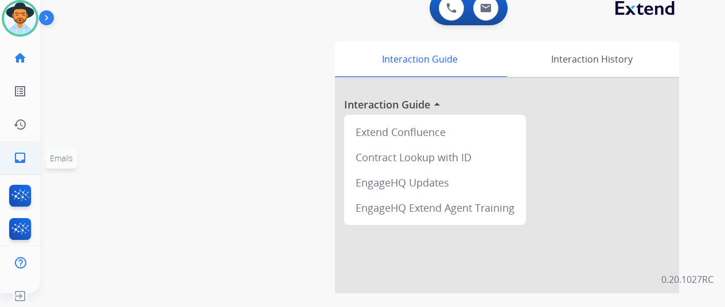
click at [18, 158] on mat-icon "inbox" at bounding box center [20, 158] width 14 height 14
select select "**********"
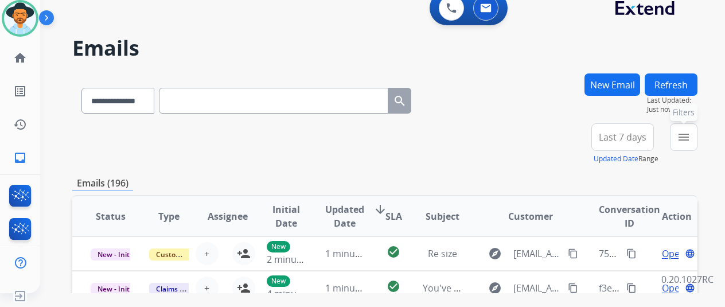
click at [687, 140] on mat-icon "menu" at bounding box center [684, 137] width 14 height 14
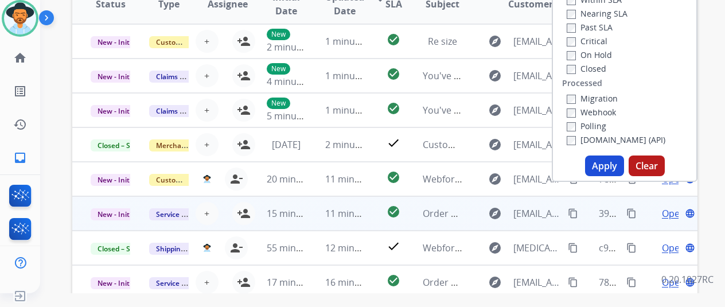
scroll to position [229, 0]
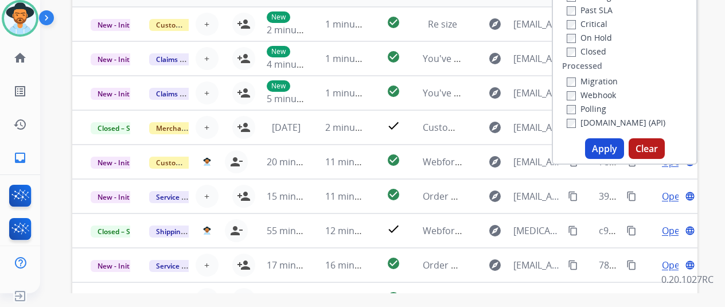
click at [606, 149] on button "Apply" at bounding box center [604, 148] width 39 height 21
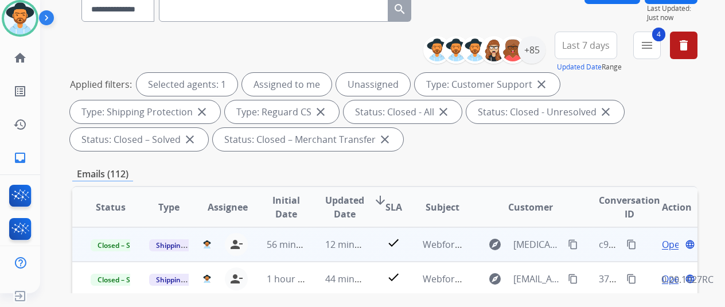
scroll to position [172, 0]
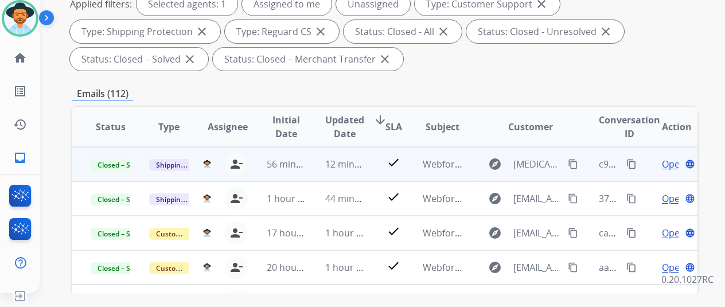
click at [573, 161] on mat-icon "content_copy" at bounding box center [573, 164] width 10 height 10
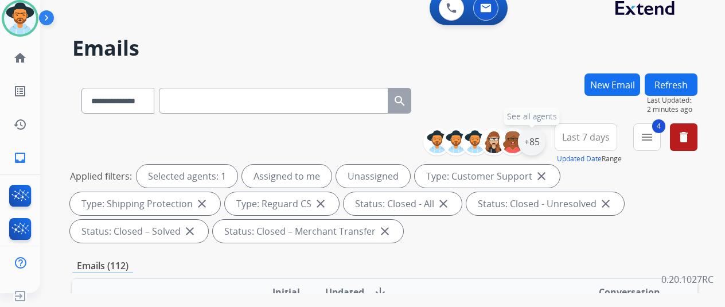
click at [540, 139] on div "+85" at bounding box center [532, 142] width 28 height 28
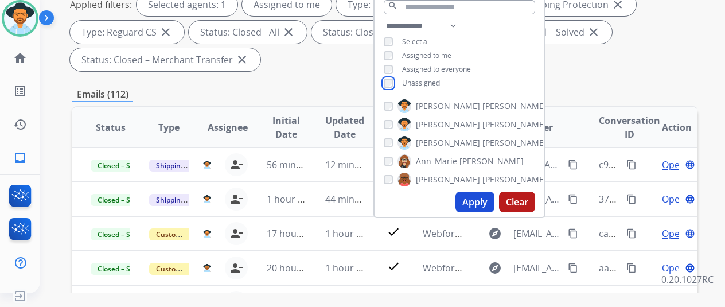
scroll to position [172, 0]
click at [483, 197] on button "Apply" at bounding box center [474, 201] width 39 height 21
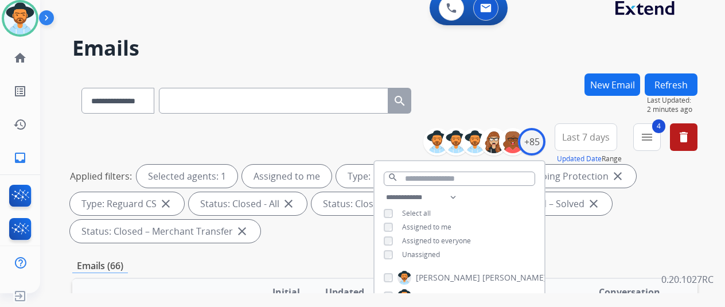
click at [550, 76] on div "**********" at bounding box center [384, 98] width 625 height 50
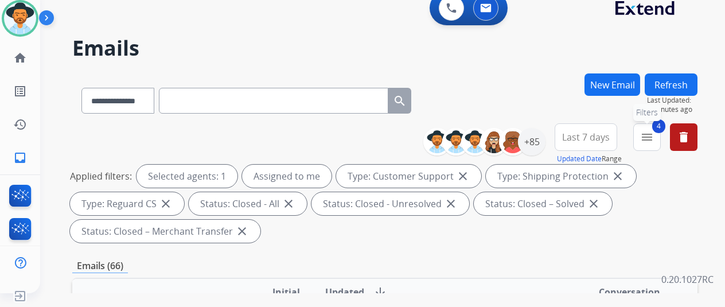
click at [654, 136] on mat-icon "menu" at bounding box center [647, 137] width 14 height 14
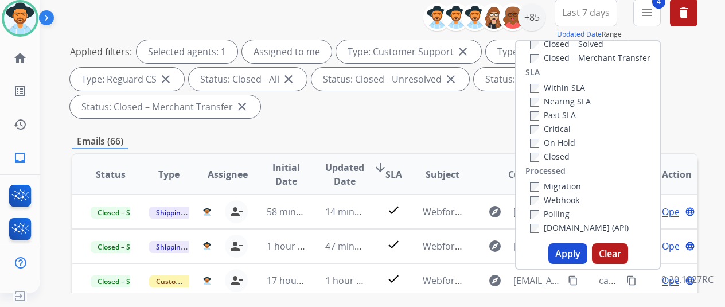
scroll to position [229, 0]
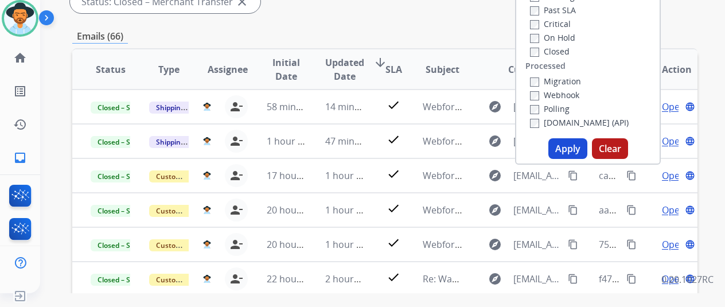
click at [566, 145] on button "Apply" at bounding box center [567, 148] width 39 height 21
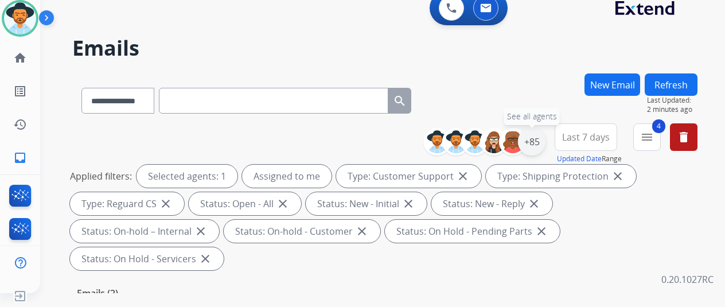
click at [536, 143] on div "+85" at bounding box center [532, 142] width 28 height 28
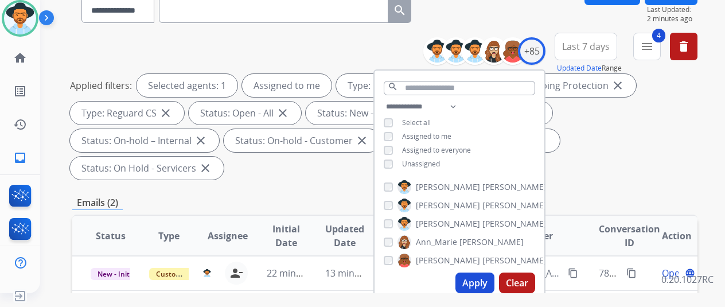
scroll to position [172, 0]
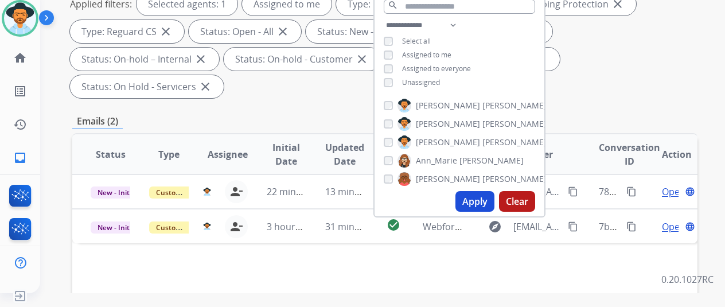
click at [480, 202] on button "Apply" at bounding box center [474, 201] width 39 height 21
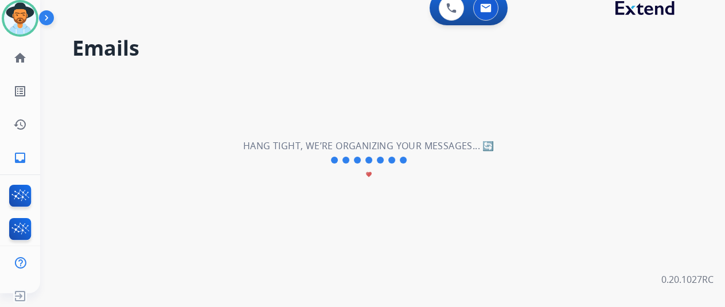
scroll to position [0, 0]
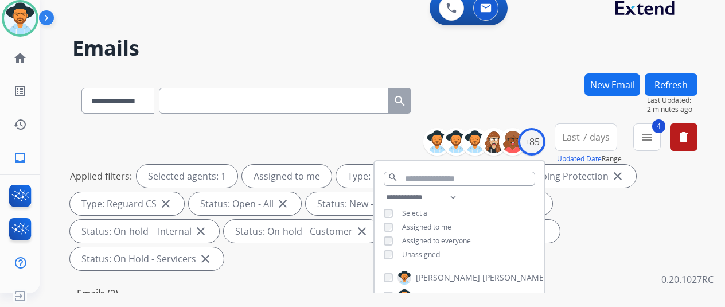
click at [496, 77] on div "**********" at bounding box center [384, 98] width 625 height 50
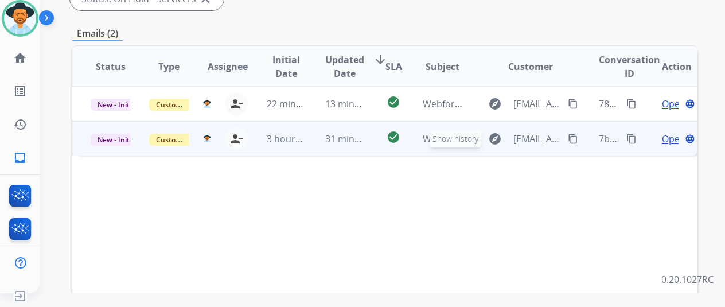
scroll to position [287, 0]
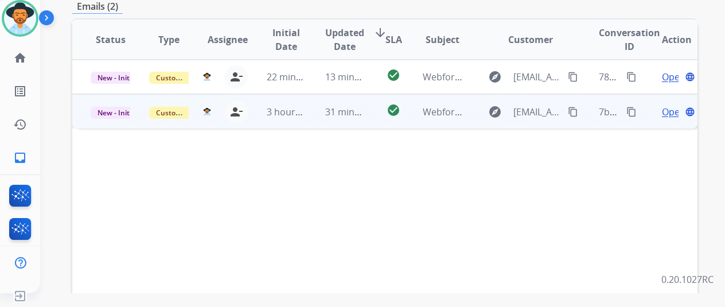
click at [672, 105] on span "Open" at bounding box center [674, 112] width 24 height 14
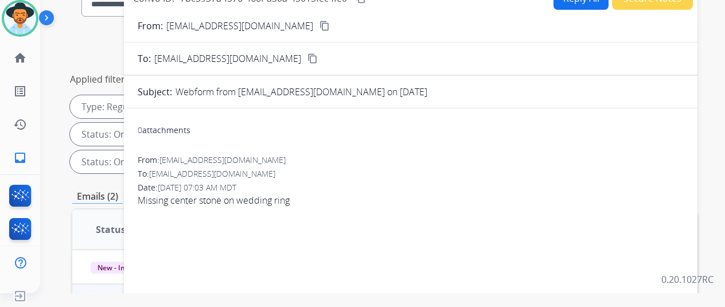
scroll to position [57, 0]
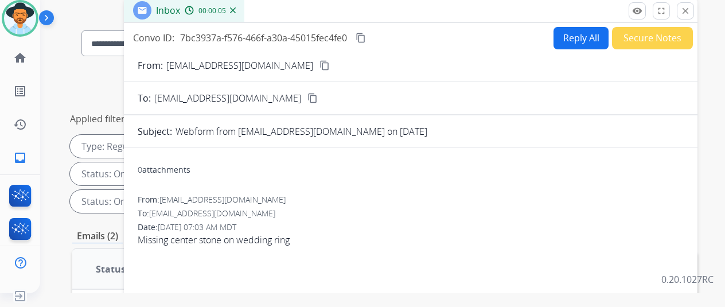
click at [319, 66] on mat-icon "content_copy" at bounding box center [324, 65] width 10 height 10
click at [577, 32] on button "Reply All" at bounding box center [580, 38] width 55 height 22
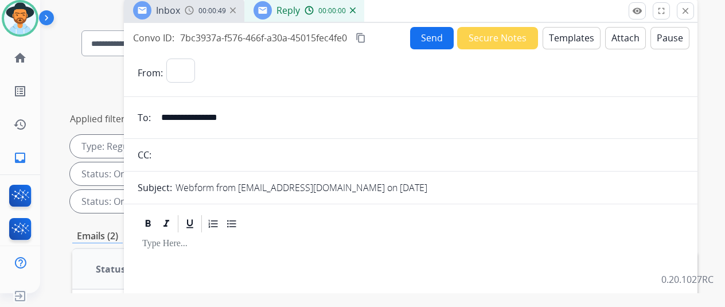
select select "**********"
click at [568, 29] on button "Templates" at bounding box center [571, 38] width 58 height 22
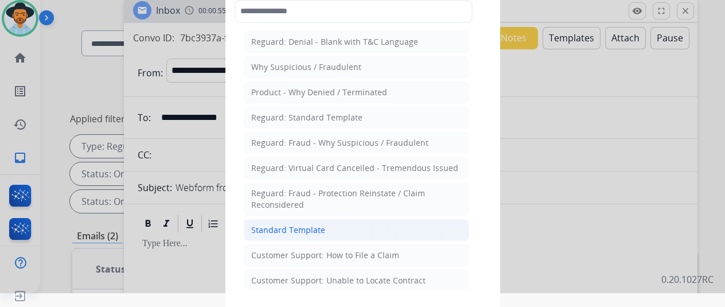
click at [283, 225] on div "Standard Template" at bounding box center [288, 229] width 74 height 11
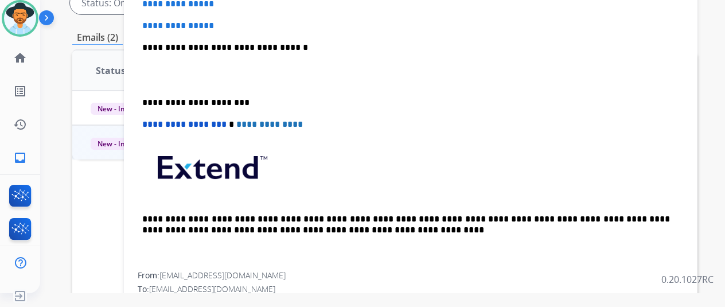
scroll to position [115, 0]
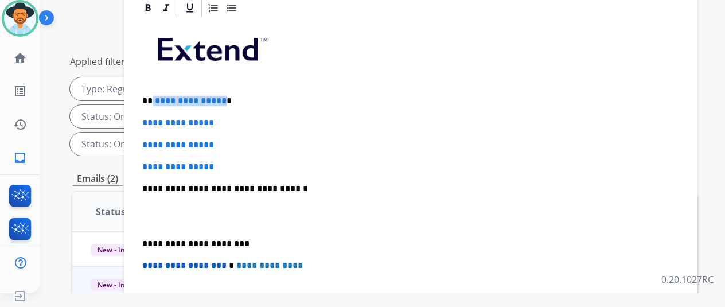
drag, startPoint x: 228, startPoint y: 80, endPoint x: 160, endPoint y: 82, distance: 67.7
click at [160, 96] on p "**********" at bounding box center [406, 101] width 528 height 10
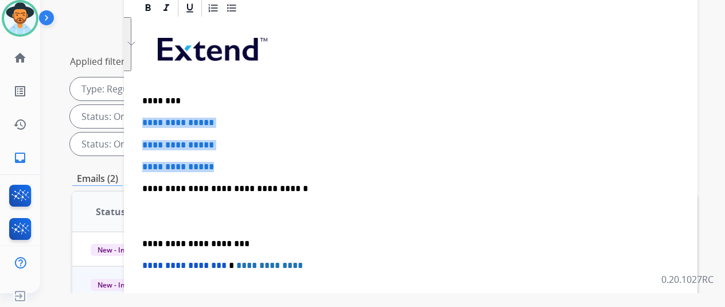
drag, startPoint x: 230, startPoint y: 146, endPoint x: 146, endPoint y: 101, distance: 94.9
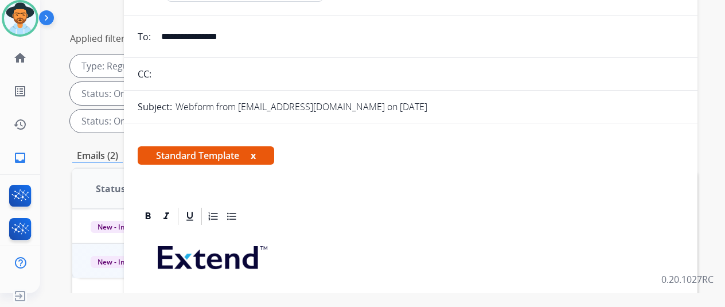
scroll to position [0, 0]
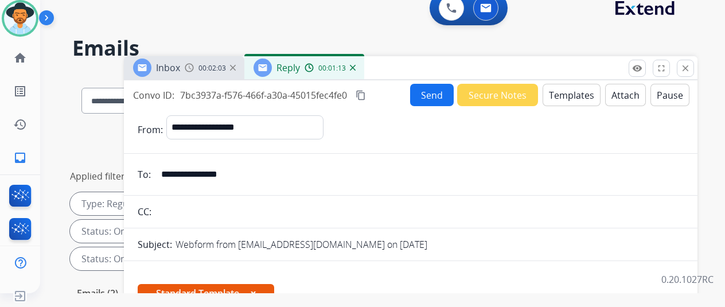
click at [438, 91] on button "Send" at bounding box center [432, 95] width 44 height 22
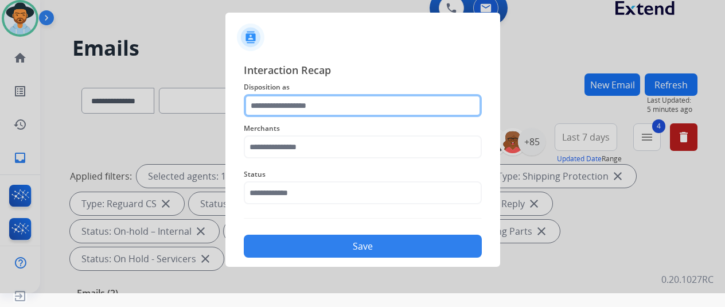
click at [281, 104] on input "text" at bounding box center [363, 105] width 238 height 23
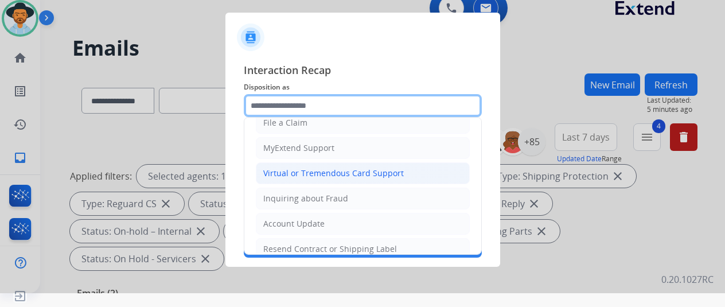
scroll to position [57, 0]
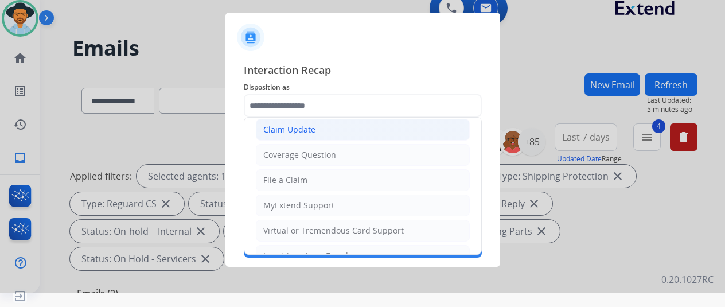
click at [294, 128] on div "Claim Update" at bounding box center [289, 129] width 52 height 11
type input "**********"
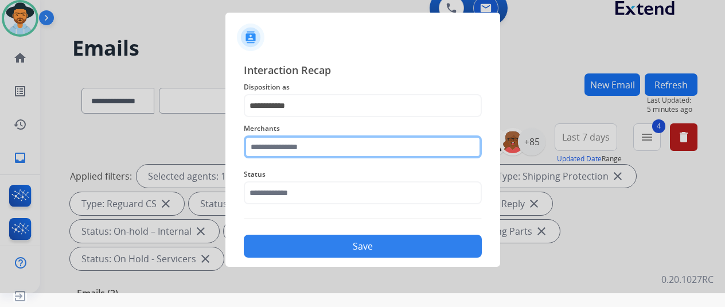
click at [255, 147] on input "text" at bounding box center [363, 146] width 238 height 23
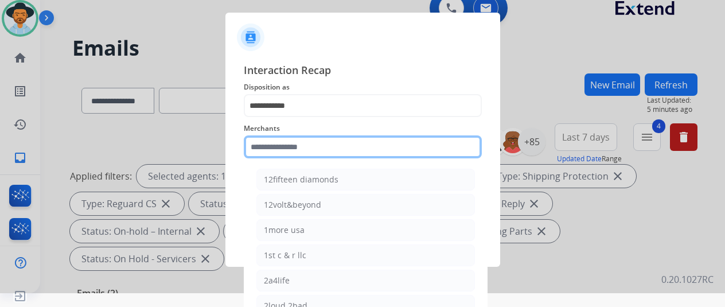
click at [268, 151] on input "text" at bounding box center [363, 146] width 238 height 23
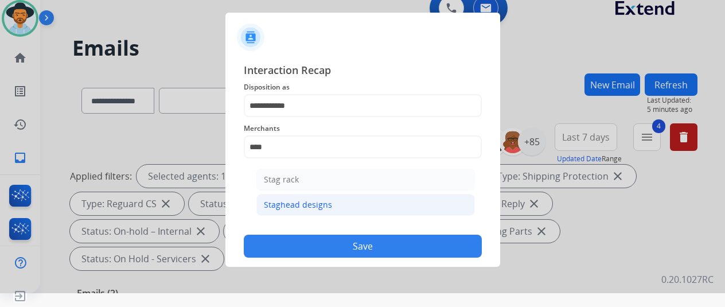
click at [284, 202] on div "Staghead designs" at bounding box center [298, 204] width 68 height 11
type input "**********"
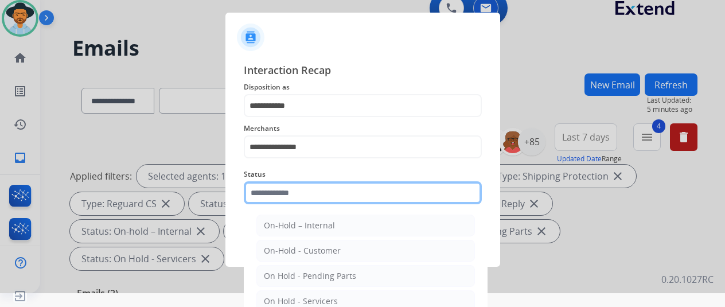
click at [282, 191] on input "text" at bounding box center [363, 192] width 238 height 23
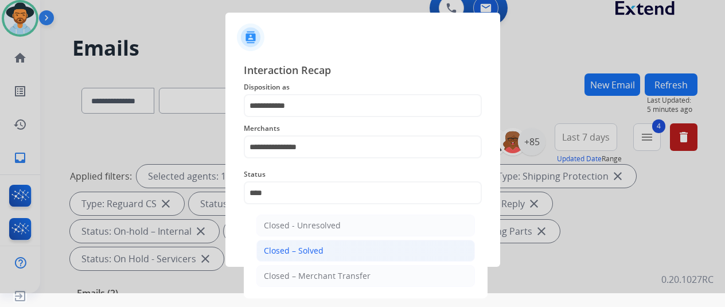
click at [300, 247] on div "Closed – Solved" at bounding box center [294, 250] width 60 height 11
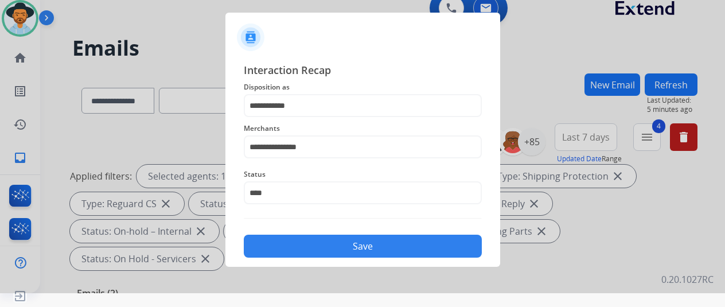
type input "**********"
click at [329, 247] on button "Save" at bounding box center [363, 246] width 238 height 23
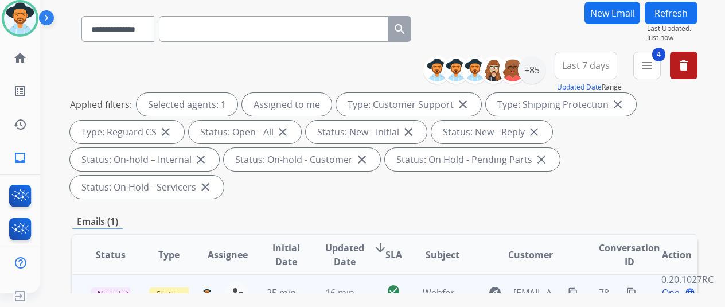
scroll to position [172, 0]
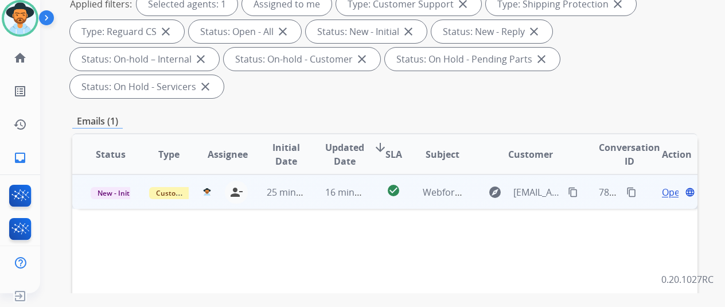
click at [672, 185] on span "Open" at bounding box center [674, 192] width 24 height 14
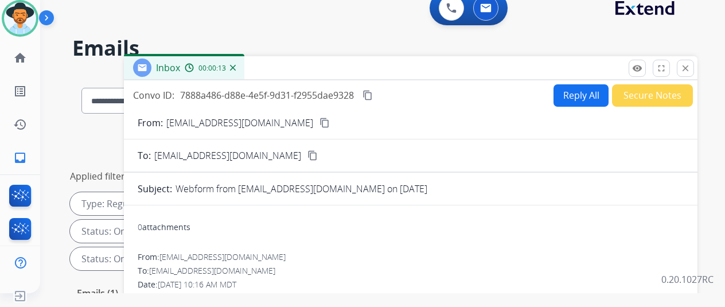
scroll to position [115, 0]
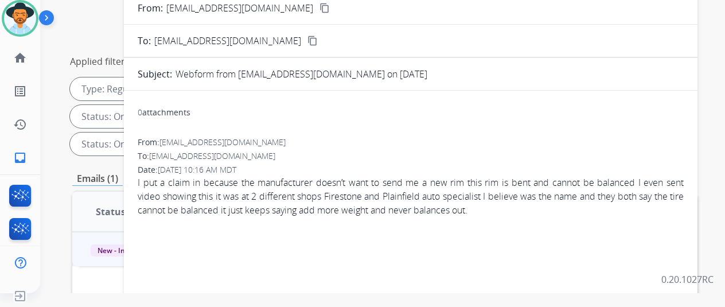
click at [319, 9] on mat-icon "content_copy" at bounding box center [324, 8] width 10 height 10
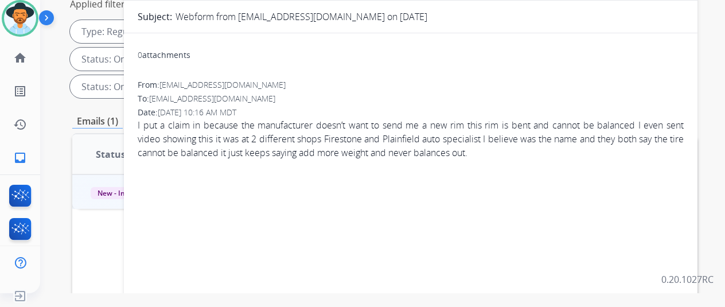
scroll to position [0, 0]
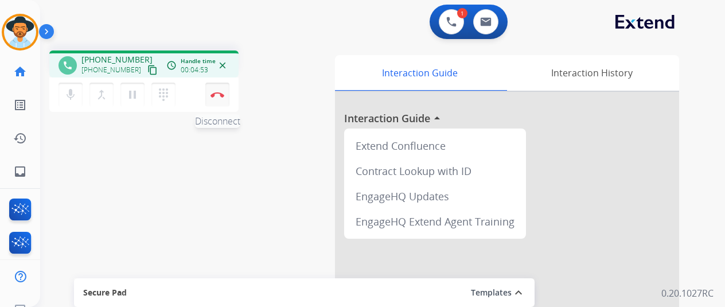
click at [220, 92] on img at bounding box center [217, 95] width 14 height 6
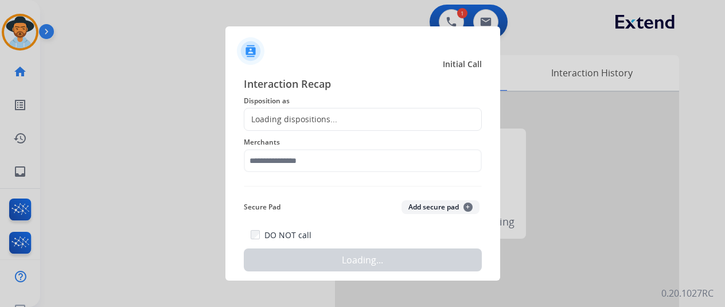
click at [285, 116] on div "Loading dispositions..." at bounding box center [290, 119] width 93 height 11
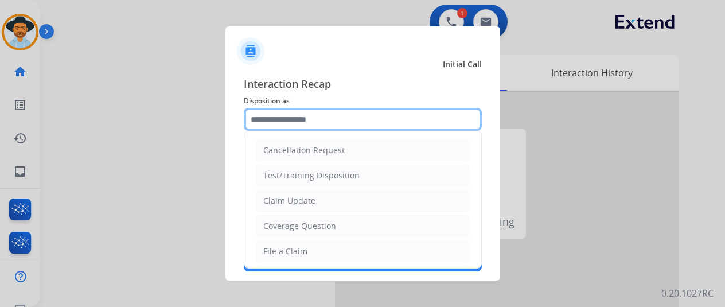
click at [285, 116] on input "text" at bounding box center [363, 119] width 238 height 23
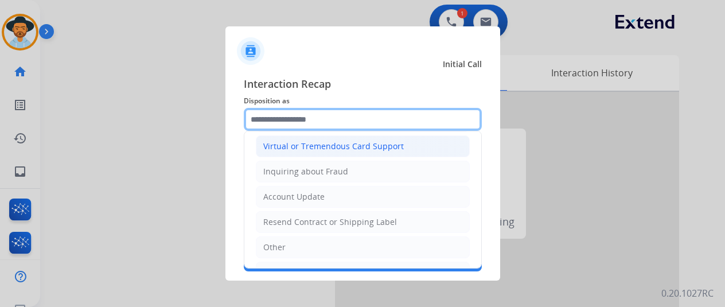
scroll to position [172, 0]
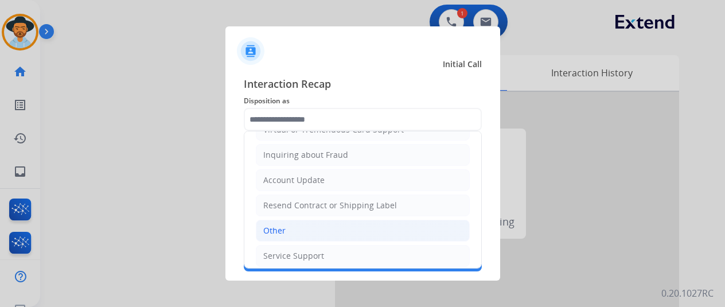
click at [278, 225] on div "Other" at bounding box center [274, 230] width 22 height 11
type input "*****"
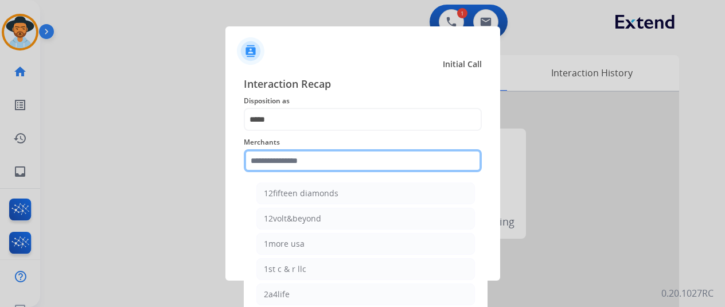
click at [274, 160] on input "text" at bounding box center [363, 160] width 238 height 23
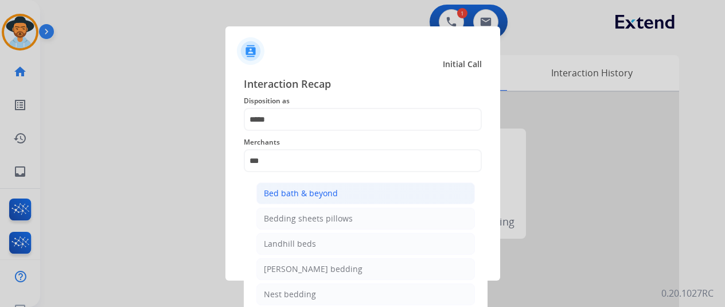
click at [306, 190] on div "Bed bath & beyond" at bounding box center [301, 193] width 74 height 11
type input "**********"
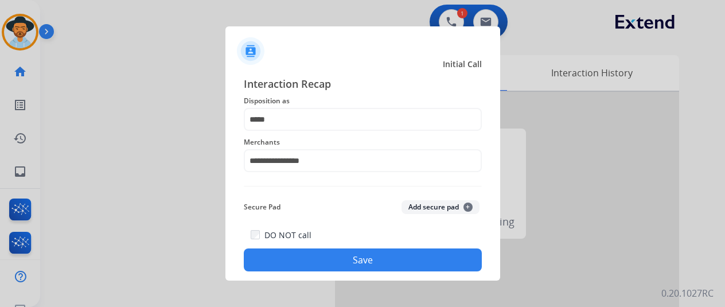
click at [356, 256] on button "Save" at bounding box center [363, 259] width 238 height 23
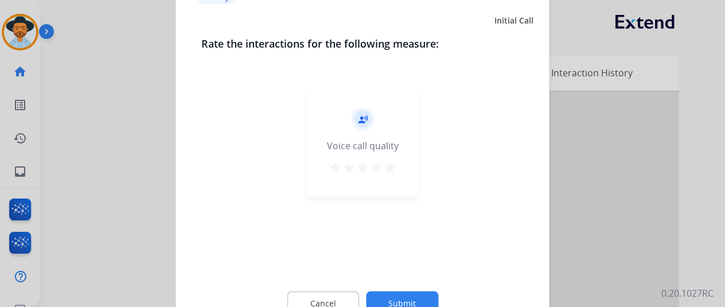
click at [387, 294] on button "Submit" at bounding box center [402, 303] width 72 height 24
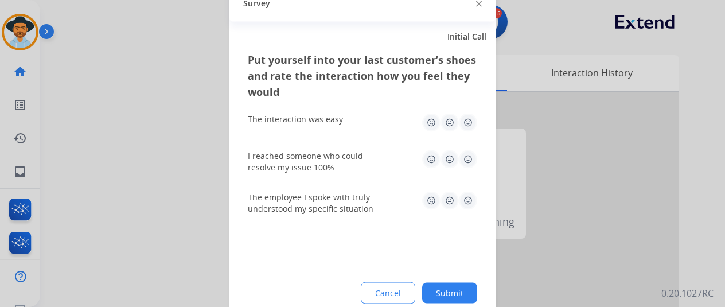
click at [438, 285] on button "Submit" at bounding box center [449, 292] width 55 height 21
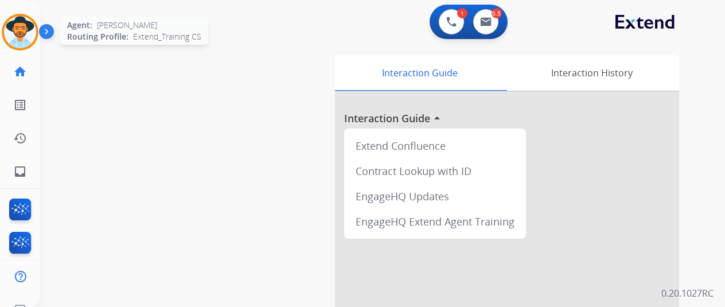
click at [22, 18] on img at bounding box center [20, 32] width 32 height 32
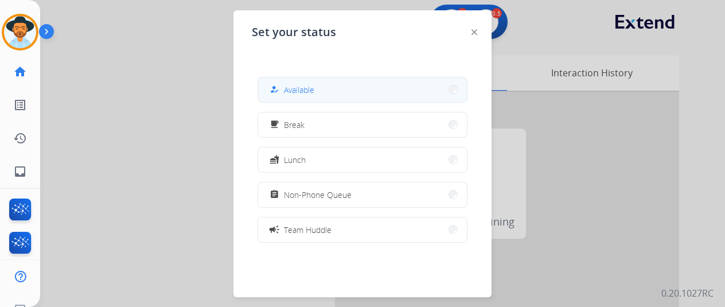
click at [292, 86] on span "Available" at bounding box center [299, 90] width 30 height 12
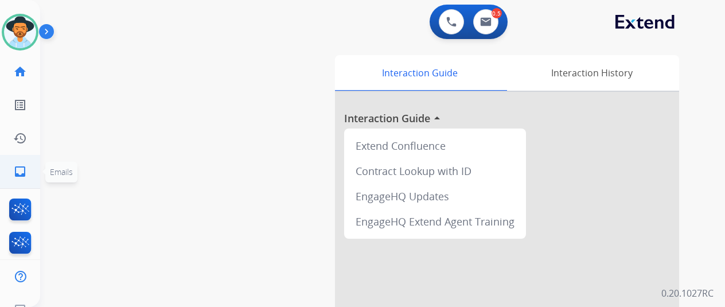
click at [22, 174] on mat-icon "inbox" at bounding box center [20, 172] width 14 height 14
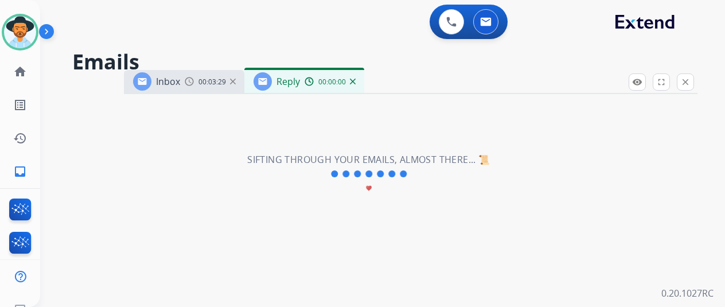
select select "**********"
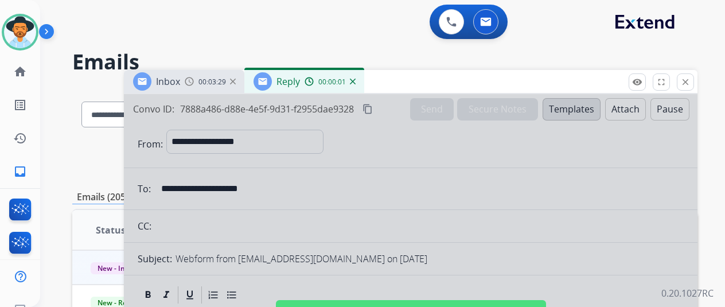
drag, startPoint x: 374, startPoint y: 167, endPoint x: 379, endPoint y: 163, distance: 6.1
click at [376, 167] on div at bounding box center [410, 308] width 573 height 428
select select
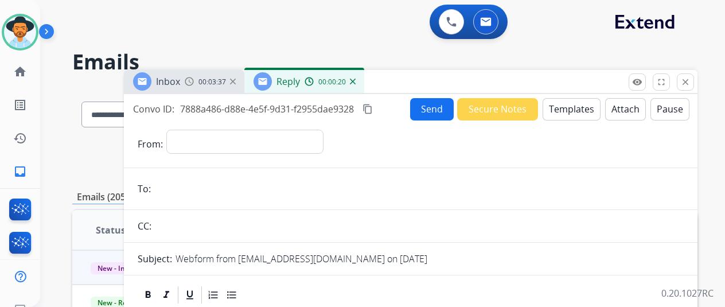
click at [356, 84] on img at bounding box center [353, 82] width 6 height 6
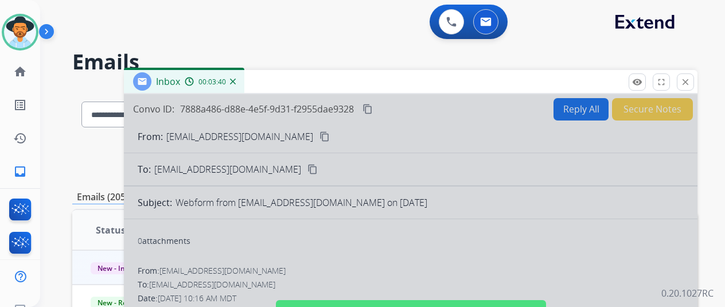
click at [236, 82] on img at bounding box center [233, 82] width 6 height 6
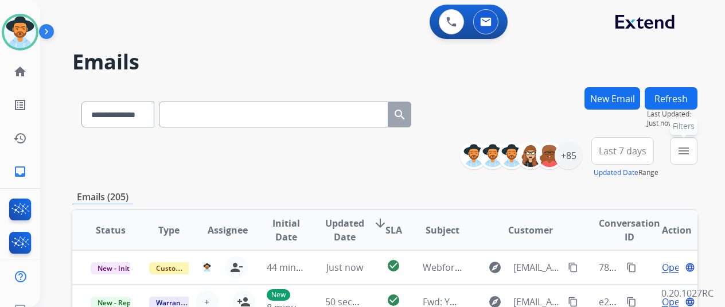
click at [690, 151] on mat-icon "menu" at bounding box center [684, 151] width 14 height 14
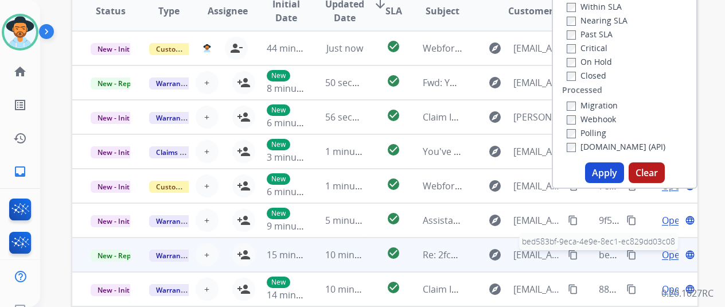
scroll to position [229, 0]
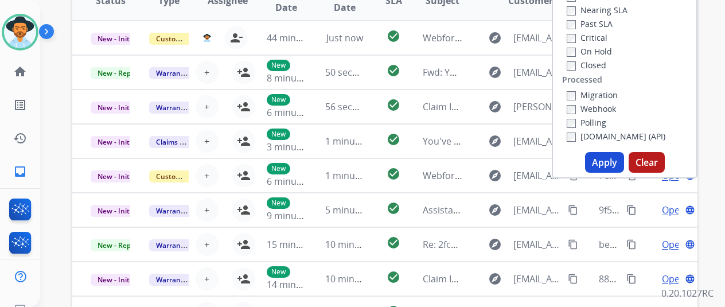
click at [610, 163] on button "Apply" at bounding box center [604, 162] width 39 height 21
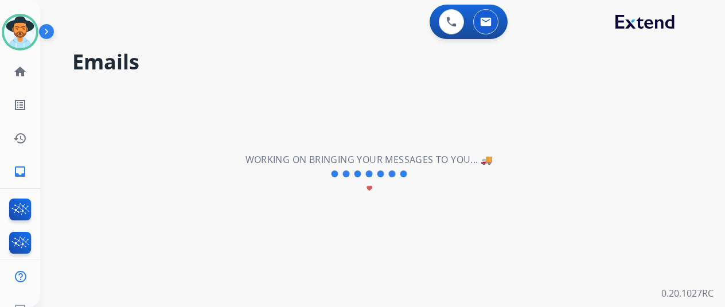
scroll to position [0, 0]
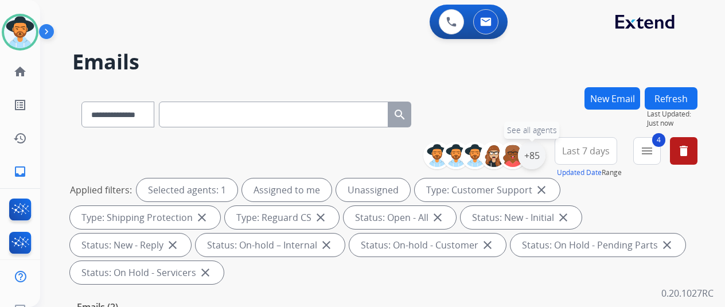
drag, startPoint x: 546, startPoint y: 154, endPoint x: 548, endPoint y: 147, distance: 7.0
click at [545, 153] on div "+85" at bounding box center [532, 156] width 28 height 28
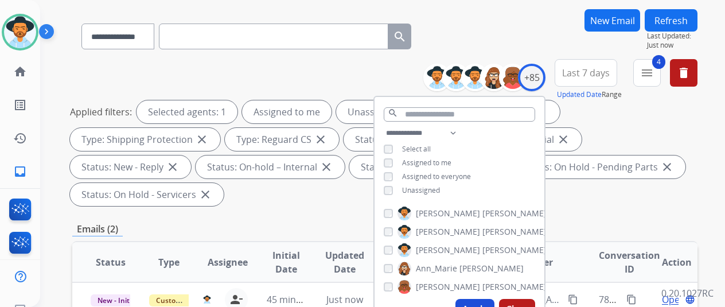
scroll to position [115, 0]
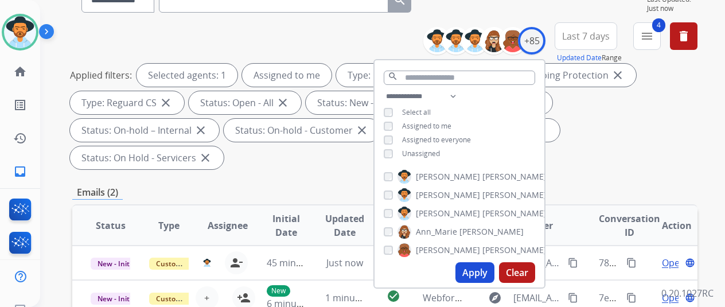
click at [482, 270] on button "Apply" at bounding box center [474, 272] width 39 height 21
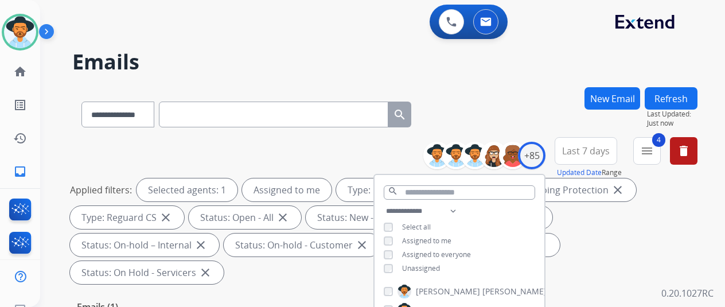
click at [493, 85] on div "**********" at bounding box center [368, 194] width 657 height 307
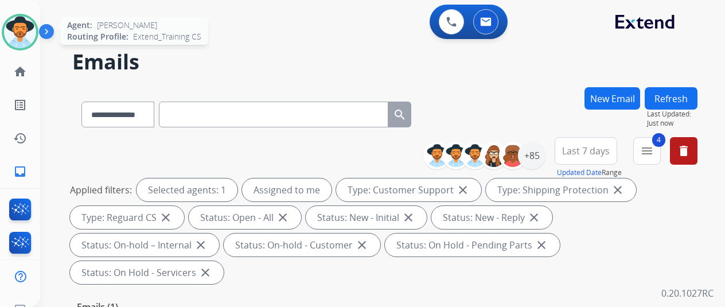
click at [18, 28] on img at bounding box center [20, 32] width 32 height 32
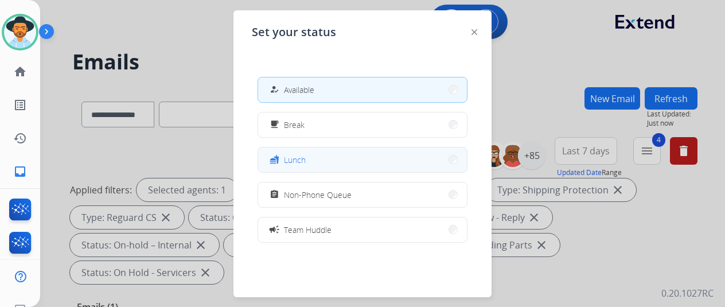
click at [318, 155] on button "fastfood Lunch" at bounding box center [362, 159] width 209 height 25
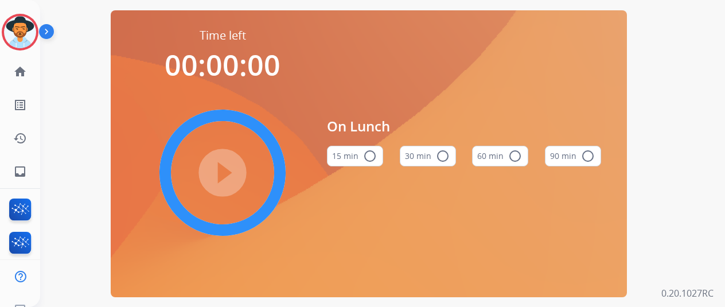
click at [445, 160] on mat-icon "radio_button_unchecked" at bounding box center [443, 156] width 14 height 14
click at [222, 175] on mat-icon "play_circle_filled" at bounding box center [223, 173] width 14 height 14
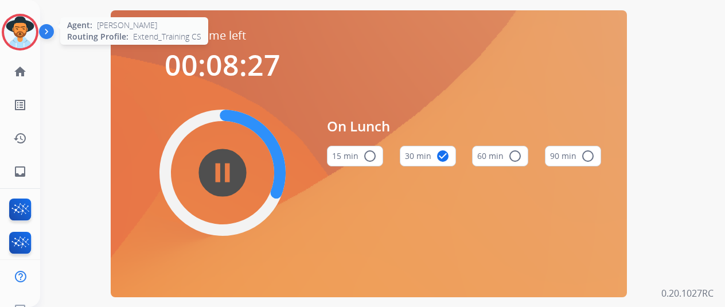
click at [16, 32] on img at bounding box center [20, 32] width 32 height 32
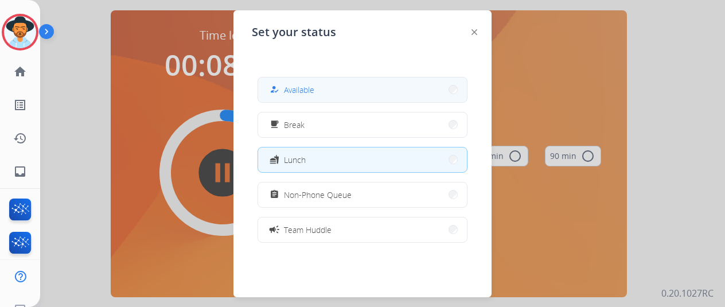
click at [302, 85] on span "Available" at bounding box center [299, 90] width 30 height 12
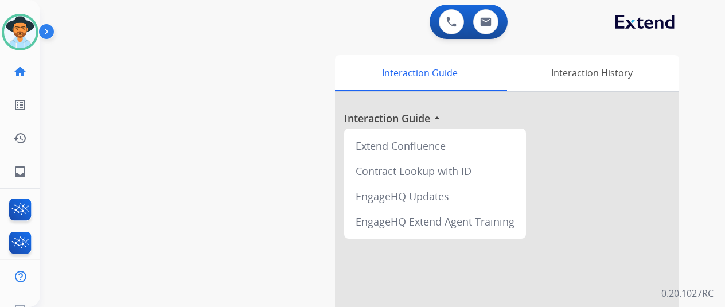
click at [84, 66] on div "swap_horiz Break voice bridge close_fullscreen Connect 3-Way Call merge_type Se…" at bounding box center [368, 280] width 657 height 478
click at [19, 177] on mat-icon "inbox" at bounding box center [20, 172] width 14 height 14
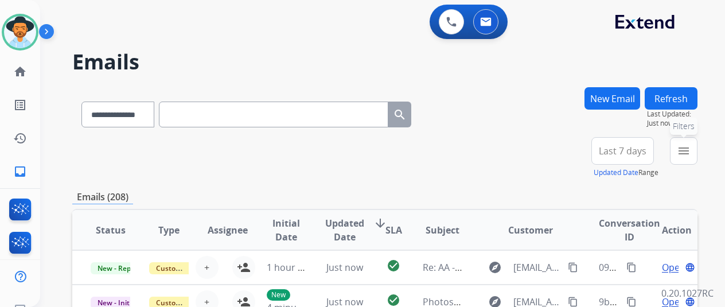
click at [689, 143] on button "menu Filters" at bounding box center [684, 151] width 28 height 28
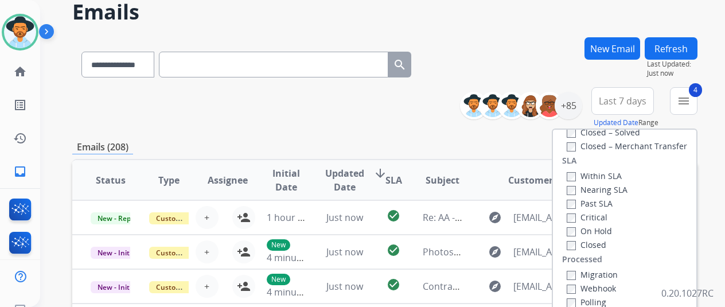
scroll to position [172, 0]
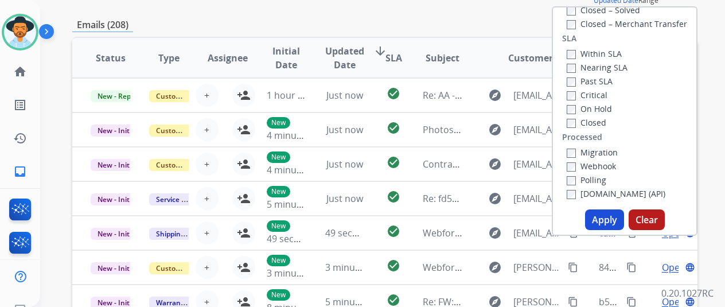
click at [603, 216] on button "Apply" at bounding box center [604, 219] width 39 height 21
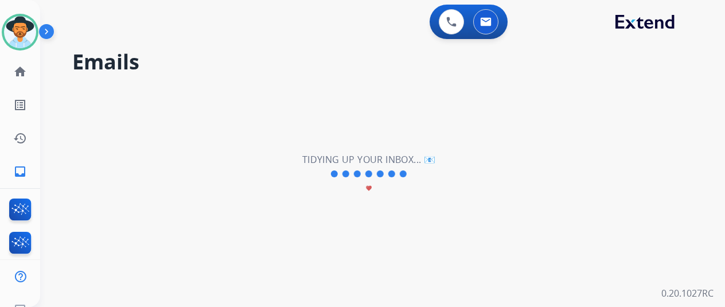
scroll to position [0, 0]
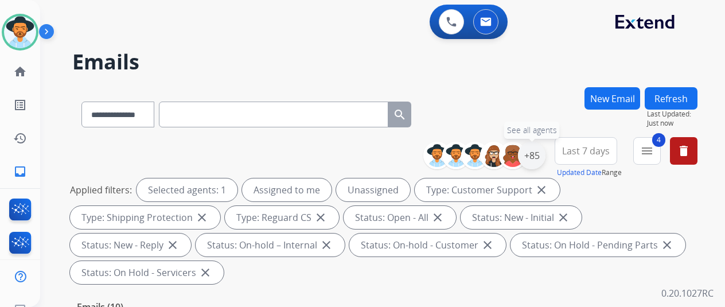
click at [541, 150] on div "+85" at bounding box center [532, 156] width 28 height 28
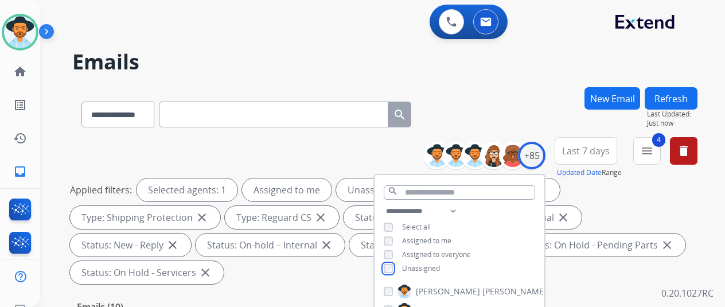
click at [406, 264] on div "Unassigned" at bounding box center [412, 268] width 56 height 9
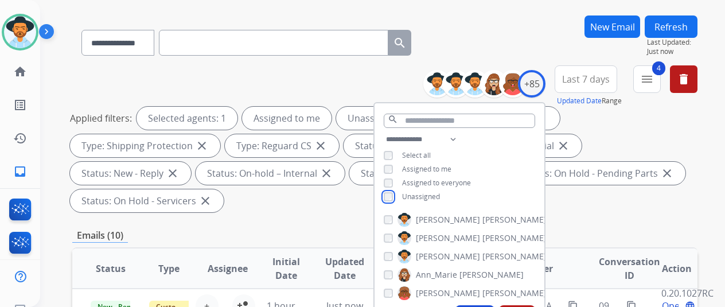
scroll to position [229, 0]
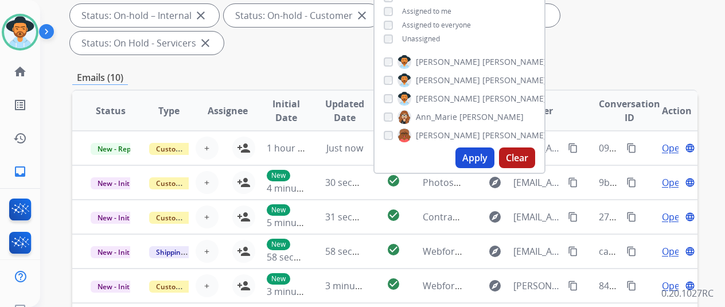
click at [483, 154] on button "Apply" at bounding box center [474, 157] width 39 height 21
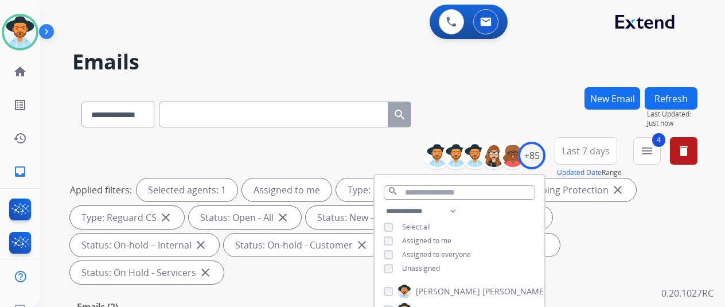
click at [536, 91] on div "**********" at bounding box center [384, 112] width 625 height 50
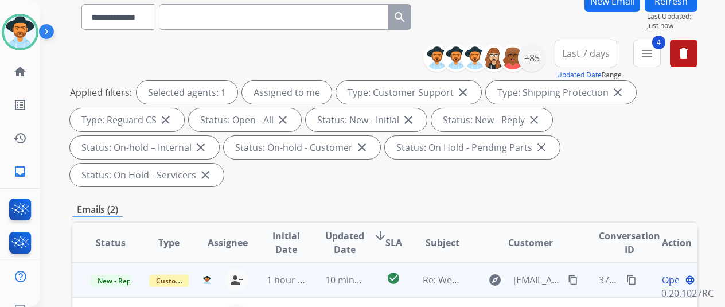
scroll to position [229, 0]
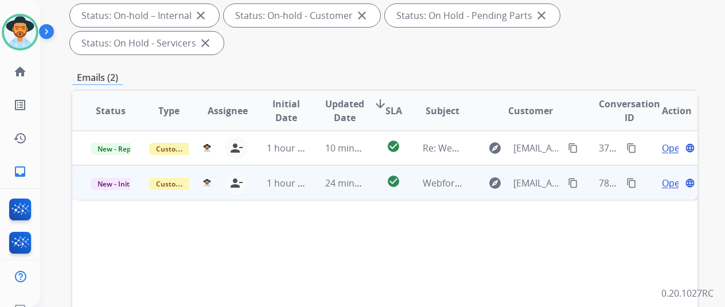
click at [670, 176] on span "Open" at bounding box center [674, 183] width 24 height 14
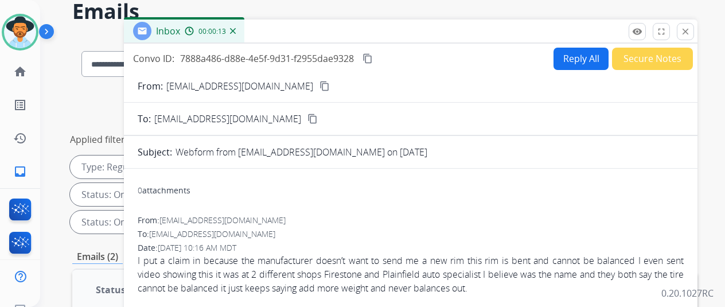
scroll to position [0, 0]
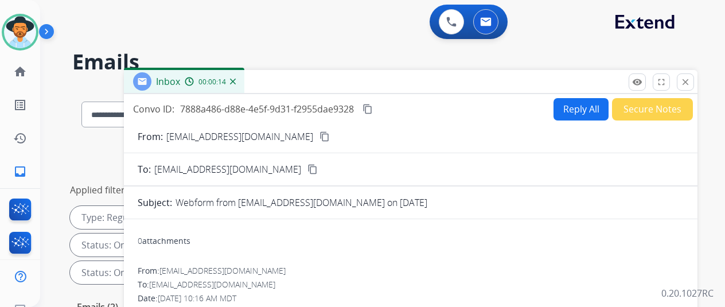
click at [585, 105] on button "Reply All" at bounding box center [580, 109] width 55 height 22
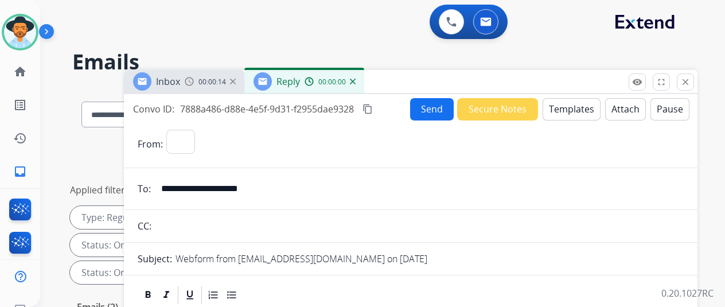
select select "**********"
click at [561, 108] on button "Templates" at bounding box center [571, 109] width 58 height 22
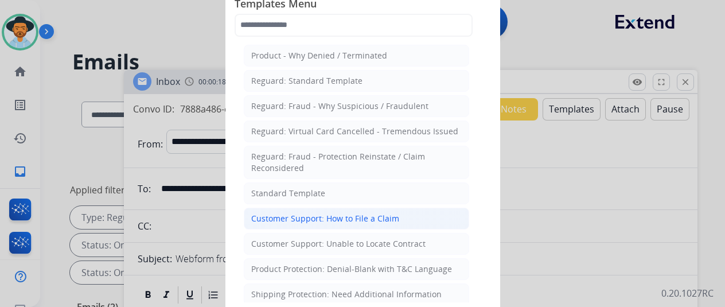
scroll to position [115, 0]
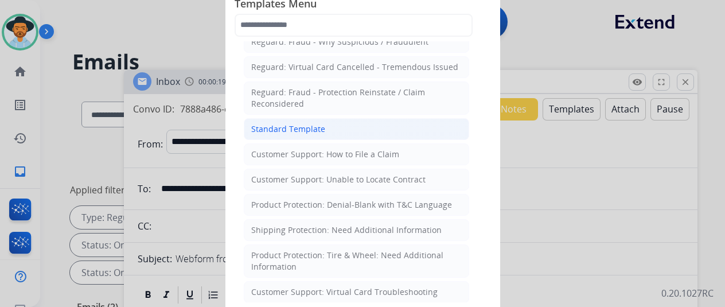
click at [295, 123] on div "Standard Template" at bounding box center [288, 128] width 74 height 11
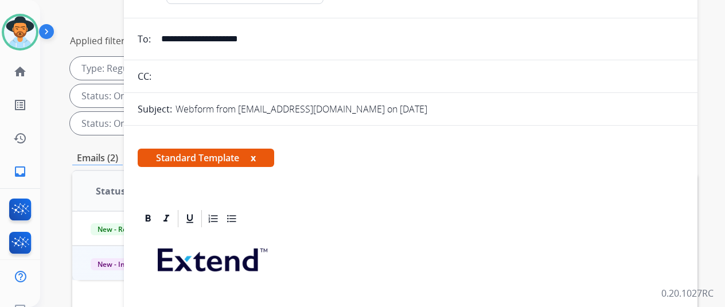
scroll to position [57, 0]
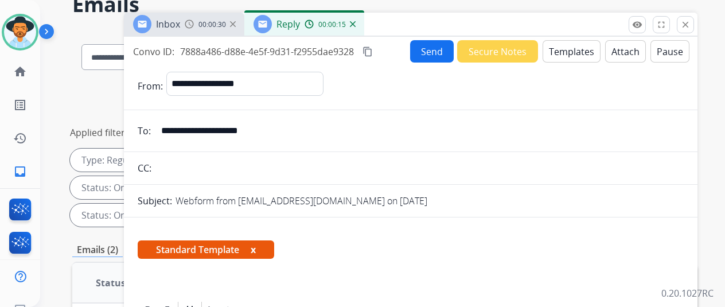
click at [356, 21] on img at bounding box center [353, 24] width 6 height 6
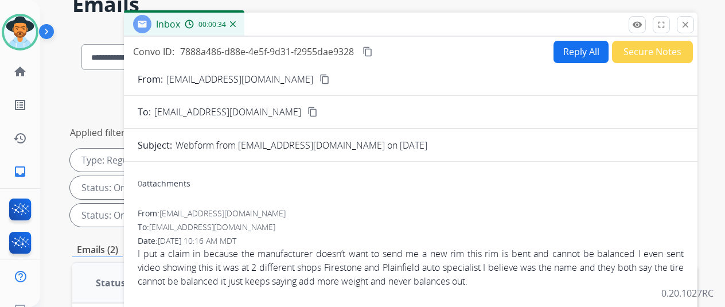
click at [236, 22] on img at bounding box center [233, 24] width 6 height 6
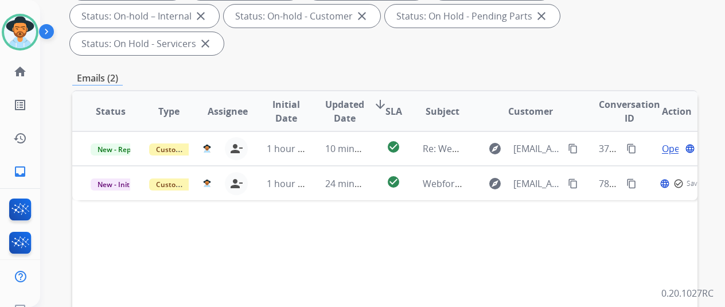
scroll to position [229, 0]
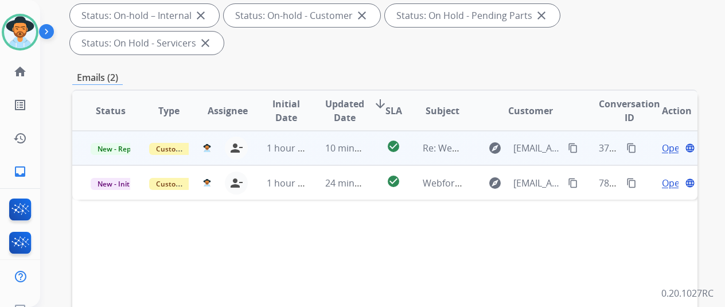
click at [667, 141] on span "Open" at bounding box center [674, 148] width 24 height 14
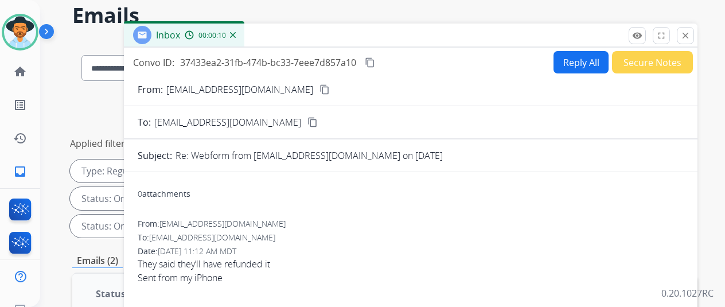
scroll to position [0, 0]
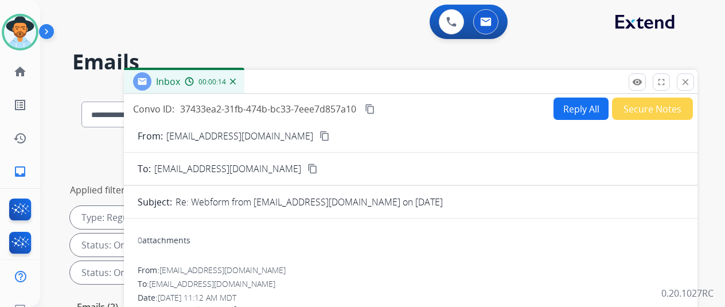
click at [319, 135] on mat-icon "content_copy" at bounding box center [324, 136] width 10 height 10
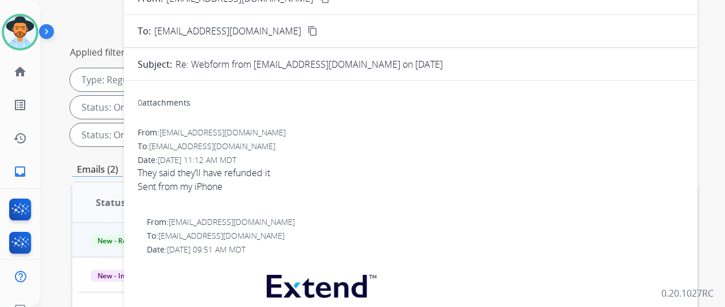
scroll to position [57, 0]
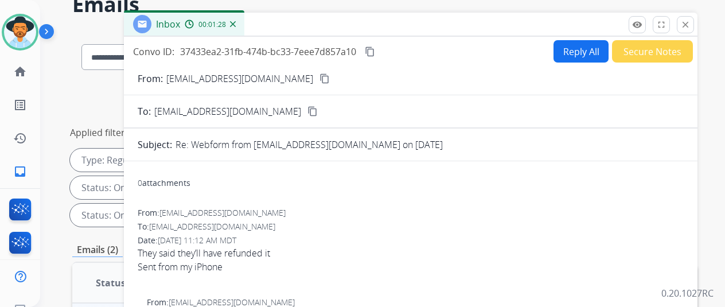
click at [585, 50] on button "Reply All" at bounding box center [580, 51] width 55 height 22
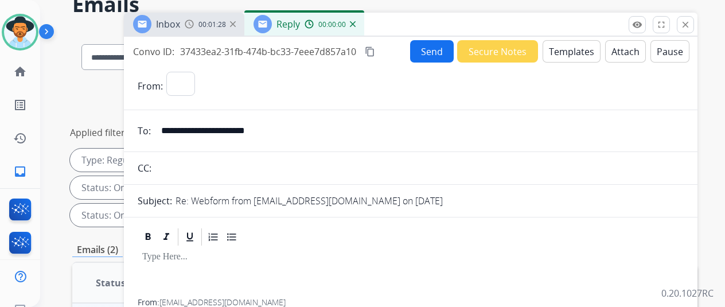
select select "**********"
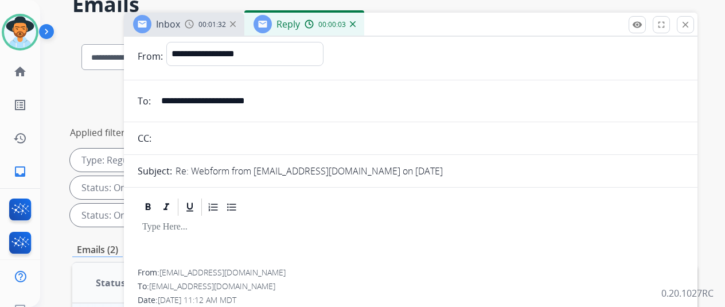
scroll to position [0, 0]
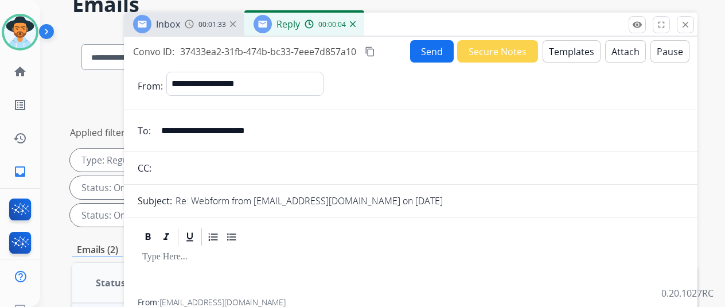
click at [577, 46] on button "Templates" at bounding box center [571, 51] width 58 height 22
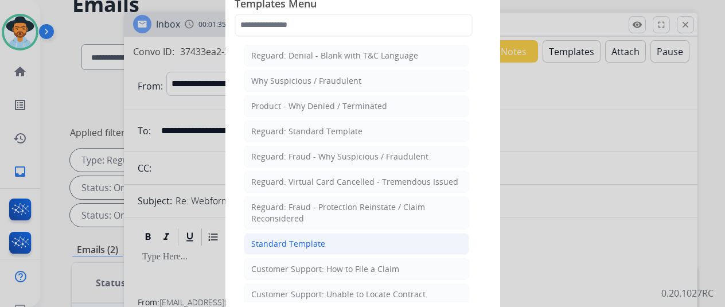
click at [279, 240] on div "Standard Template" at bounding box center [288, 243] width 74 height 11
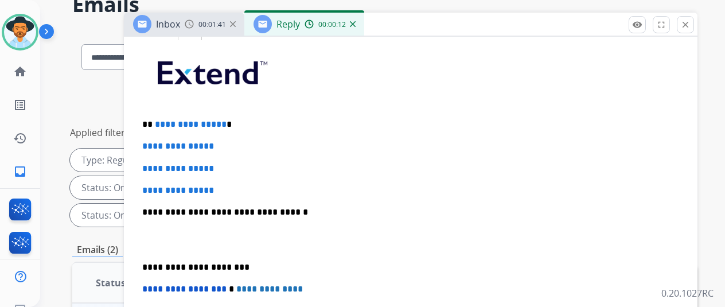
scroll to position [229, 0]
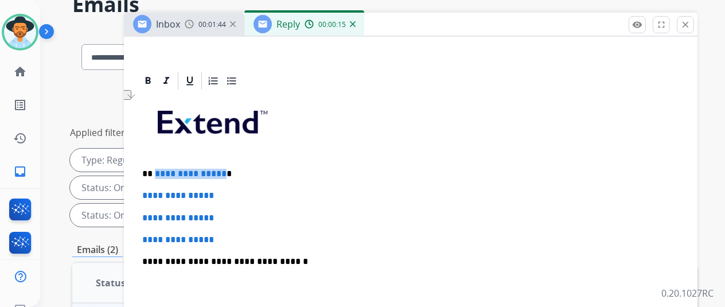
drag, startPoint x: 229, startPoint y: 174, endPoint x: 162, endPoint y: 171, distance: 67.7
click at [162, 171] on p "**********" at bounding box center [406, 174] width 528 height 10
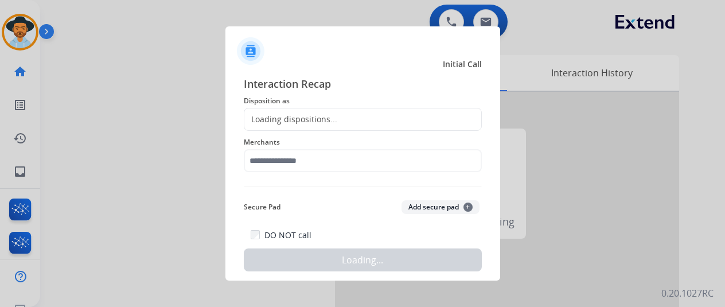
click at [215, 95] on div at bounding box center [362, 153] width 725 height 307
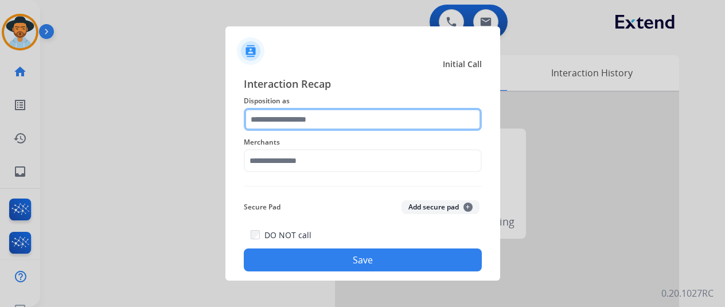
click at [264, 123] on input "text" at bounding box center [363, 119] width 238 height 23
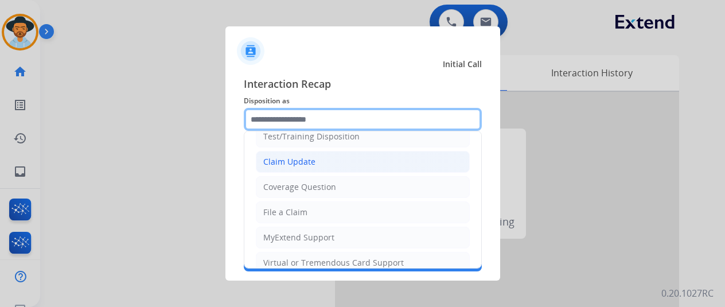
scroll to position [57, 0]
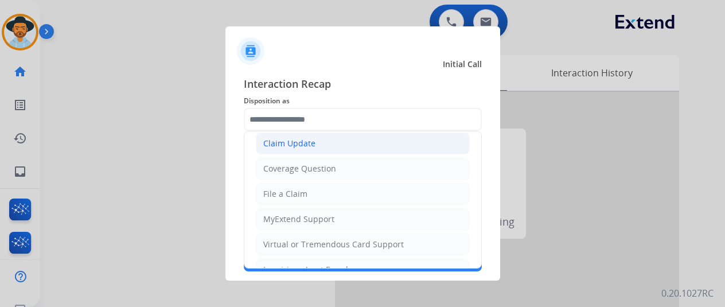
click at [294, 143] on div "Claim Update" at bounding box center [289, 143] width 52 height 11
type input "**********"
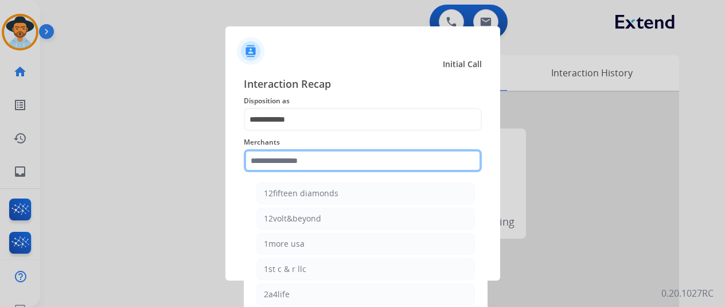
click at [283, 164] on input "text" at bounding box center [363, 160] width 238 height 23
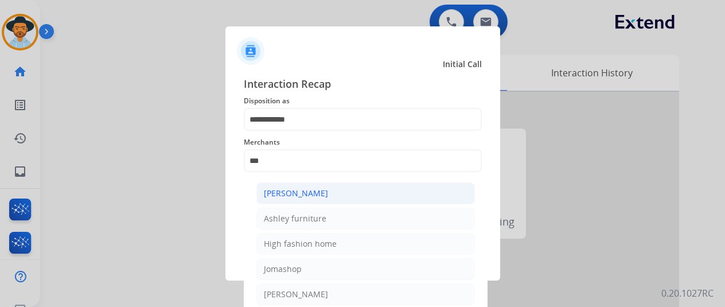
click at [315, 189] on div "[PERSON_NAME]" at bounding box center [296, 193] width 64 height 11
type input "**********"
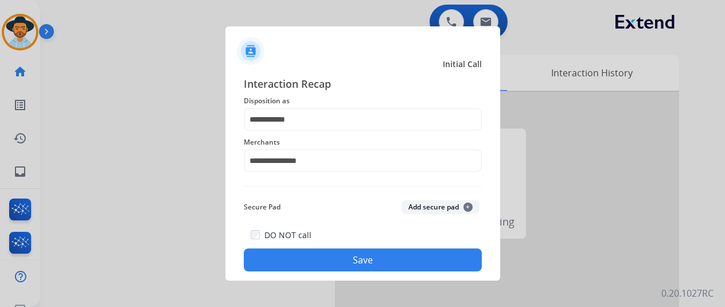
click at [361, 258] on button "Save" at bounding box center [363, 259] width 238 height 23
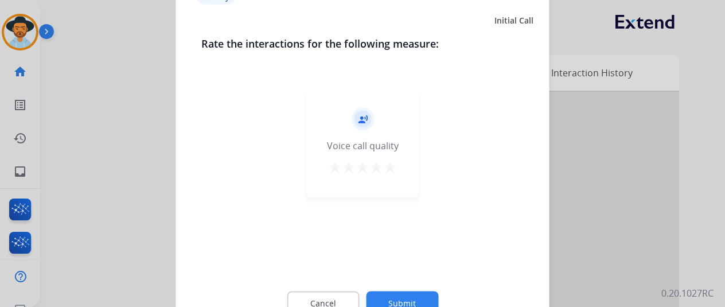
click at [412, 296] on button "Submit" at bounding box center [402, 303] width 72 height 24
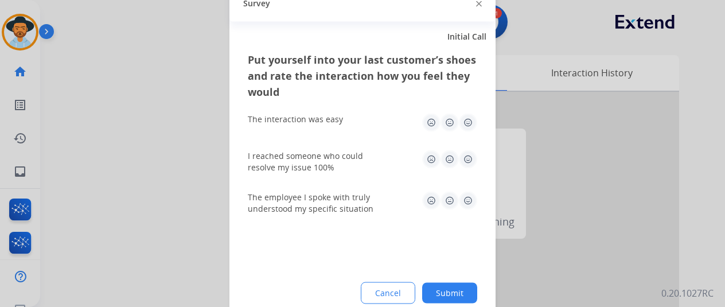
click at [459, 294] on button "Submit" at bounding box center [449, 292] width 55 height 21
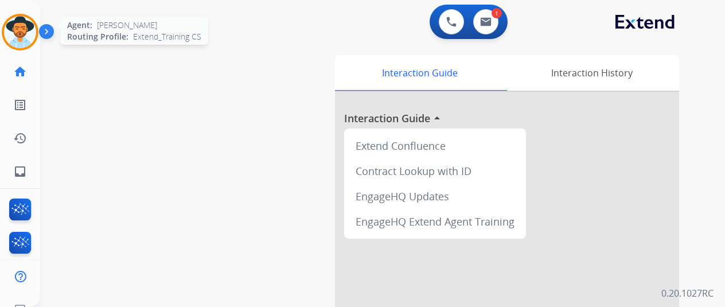
click at [18, 27] on img at bounding box center [20, 32] width 32 height 32
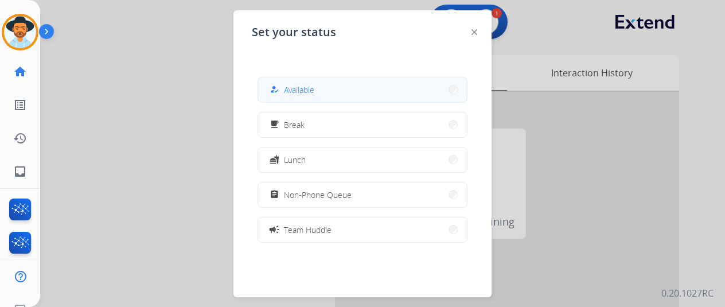
click at [307, 89] on span "Available" at bounding box center [299, 90] width 30 height 12
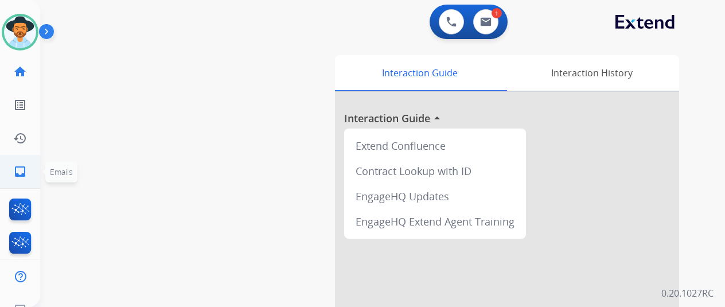
click at [21, 170] on mat-icon "inbox" at bounding box center [20, 172] width 14 height 14
select select "**********"
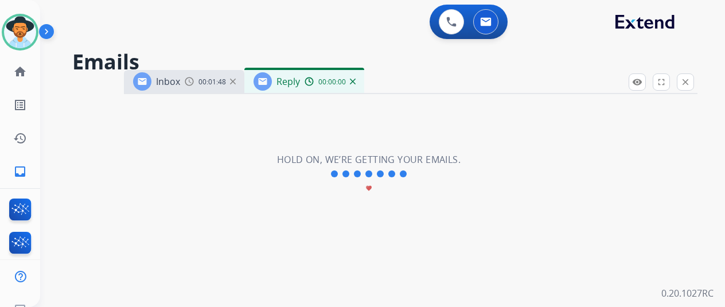
select select "**********"
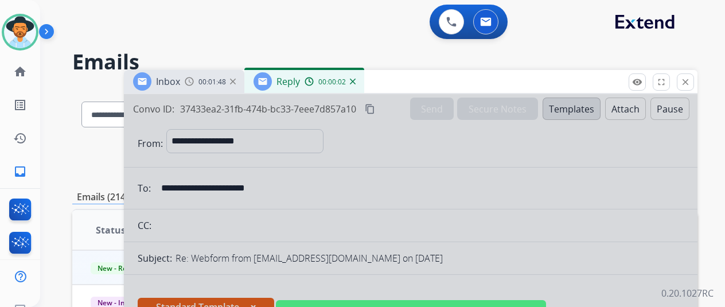
click at [356, 81] on img at bounding box center [353, 82] width 6 height 6
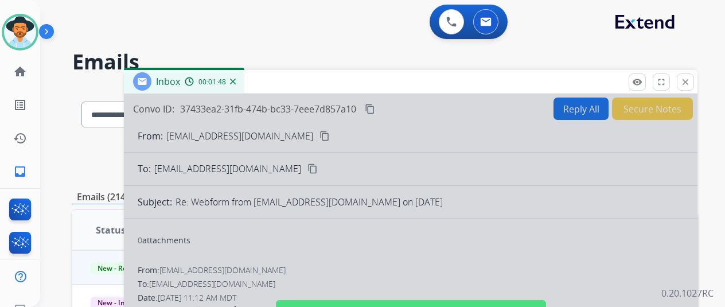
click at [236, 83] on img at bounding box center [233, 82] width 6 height 6
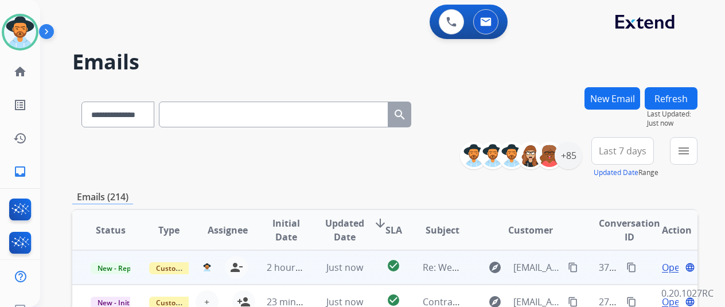
click at [673, 267] on span "Open" at bounding box center [674, 267] width 24 height 14
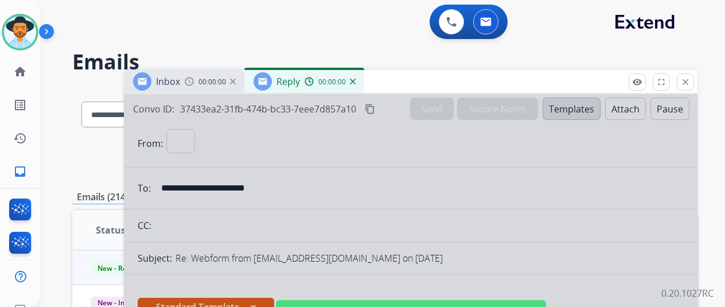
select select "**********"
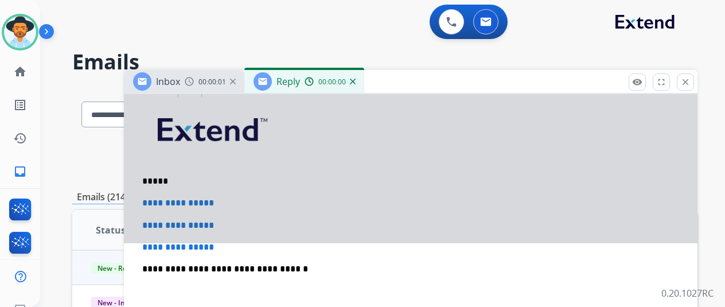
scroll to position [287, 0]
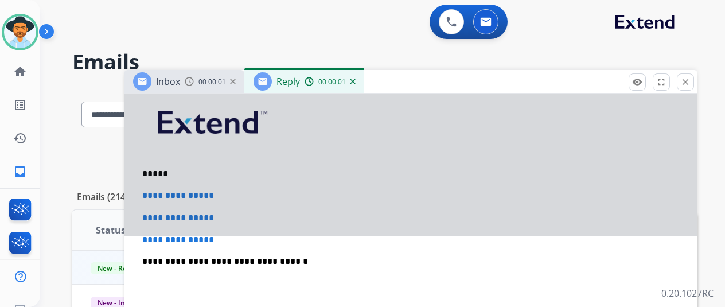
click at [366, 157] on div at bounding box center [410, 21] width 573 height 428
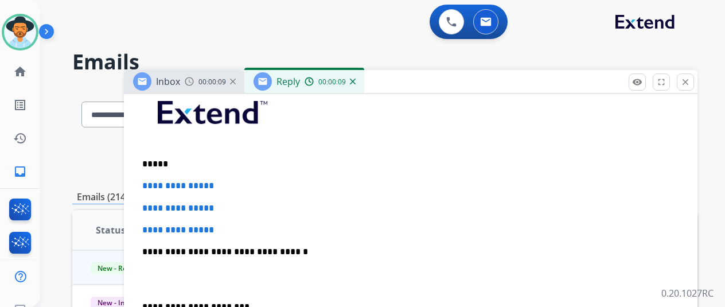
scroll to position [229, 0]
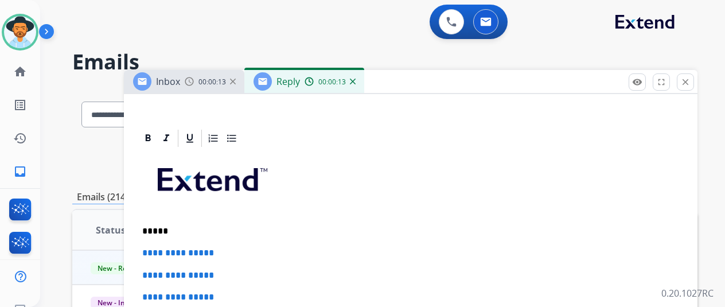
click at [169, 228] on p "*****" at bounding box center [406, 231] width 528 height 10
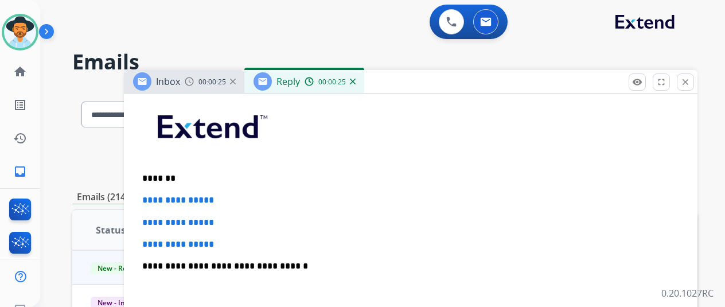
scroll to position [282, 0]
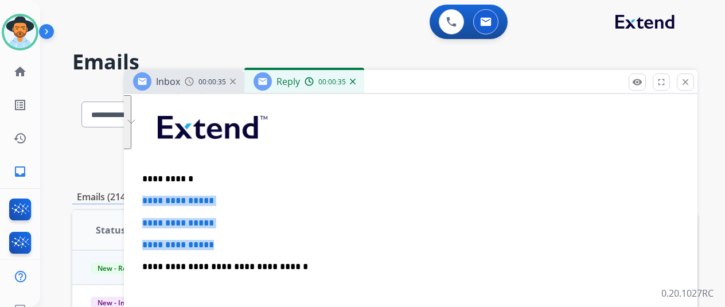
drag, startPoint x: 238, startPoint y: 243, endPoint x: 147, endPoint y: 199, distance: 101.1
click at [147, 199] on div "**********" at bounding box center [410, 24] width 573 height 424
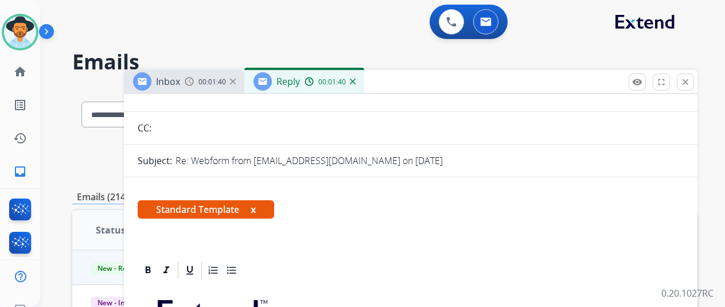
scroll to position [0, 0]
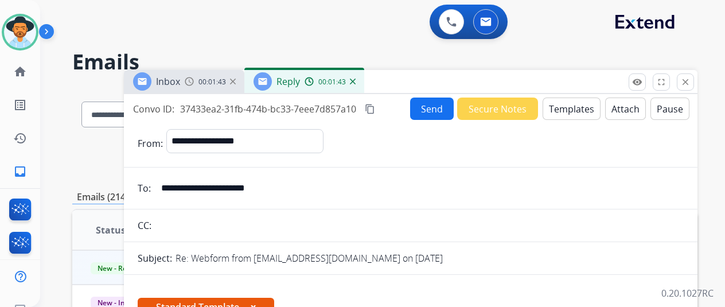
click at [431, 101] on button "Send" at bounding box center [432, 108] width 44 height 22
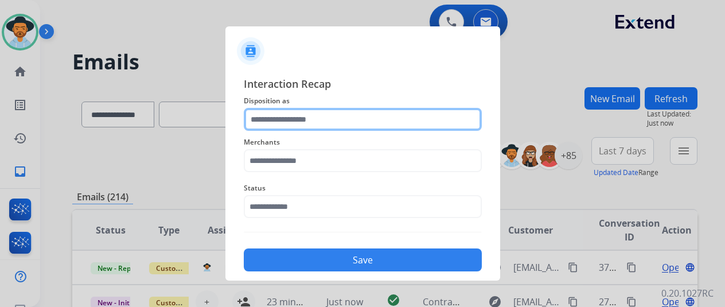
click at [291, 118] on input "text" at bounding box center [363, 119] width 238 height 23
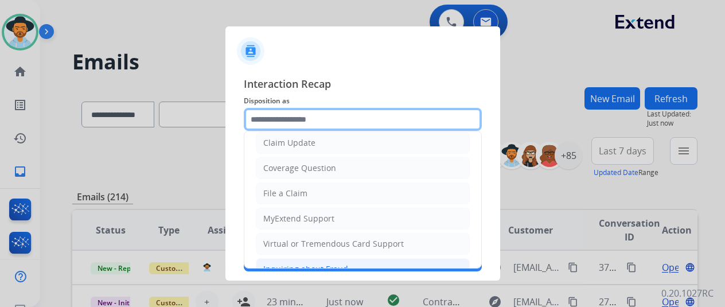
scroll to position [115, 0]
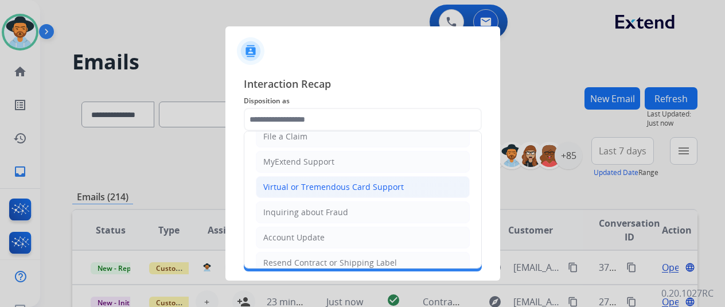
click at [314, 188] on div "Virtual or Tremendous Card Support" at bounding box center [333, 186] width 140 height 11
type input "**********"
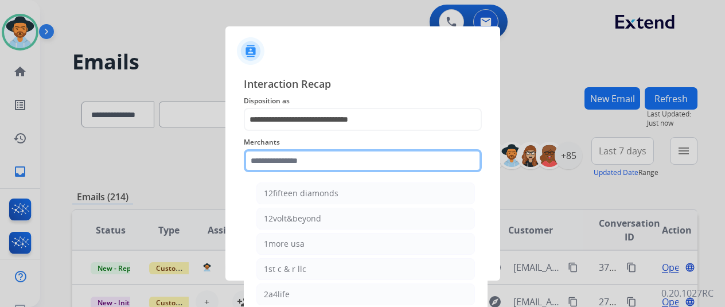
click at [287, 160] on input "text" at bounding box center [363, 160] width 238 height 23
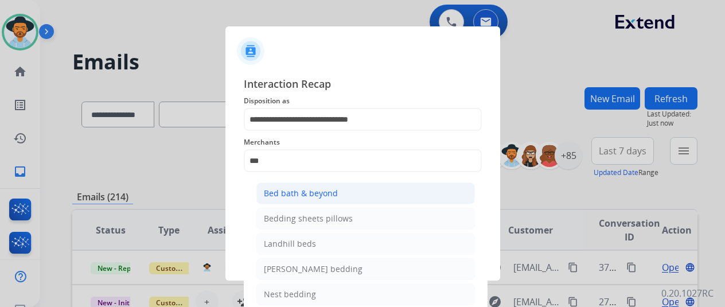
click at [312, 193] on div "Bed bath & beyond" at bounding box center [301, 193] width 74 height 11
type input "**********"
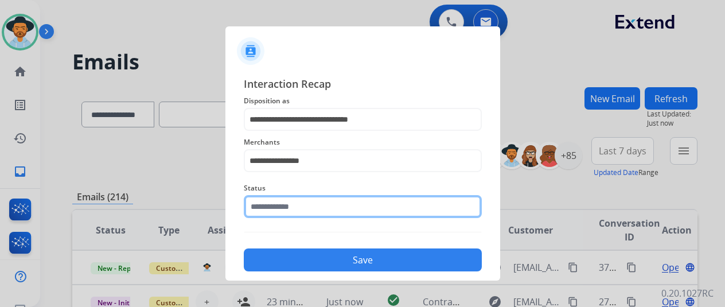
click at [300, 208] on input "text" at bounding box center [363, 206] width 238 height 23
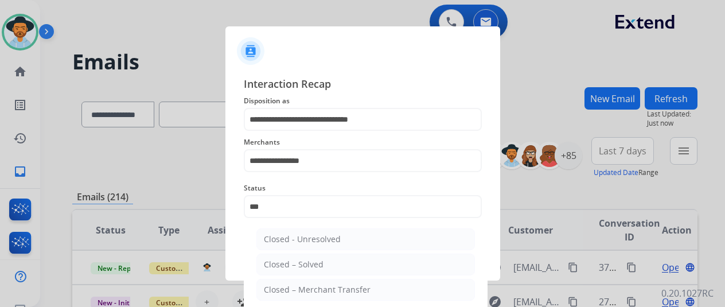
click at [315, 263] on div "Closed – Solved" at bounding box center [294, 264] width 60 height 11
type input "**********"
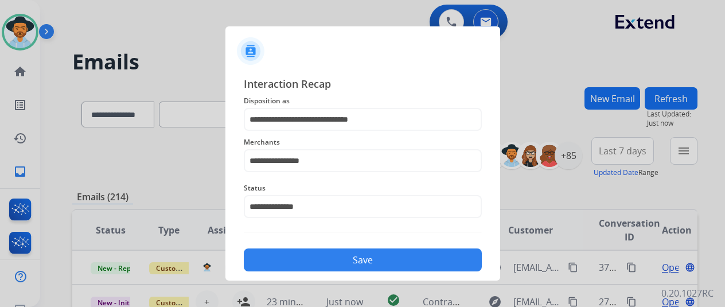
click at [354, 255] on button "Save" at bounding box center [363, 259] width 238 height 23
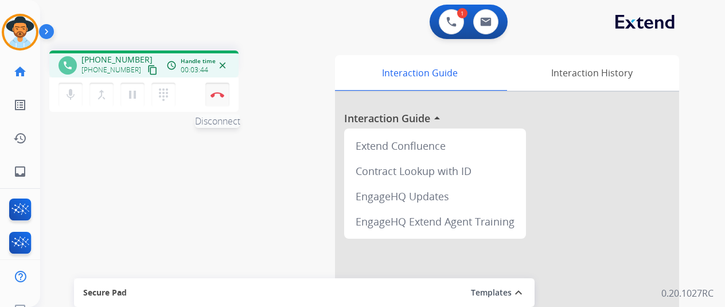
click at [215, 95] on img at bounding box center [217, 95] width 14 height 6
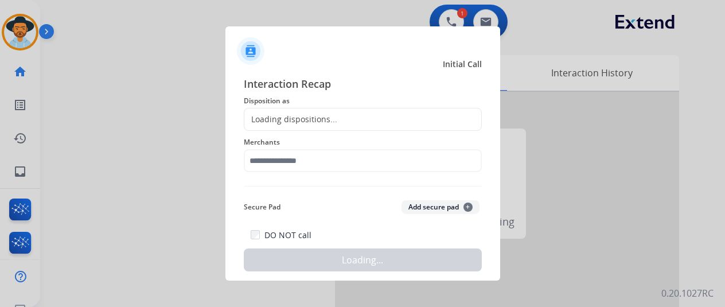
click at [267, 114] on div "Loading dispositions..." at bounding box center [290, 119] width 93 height 11
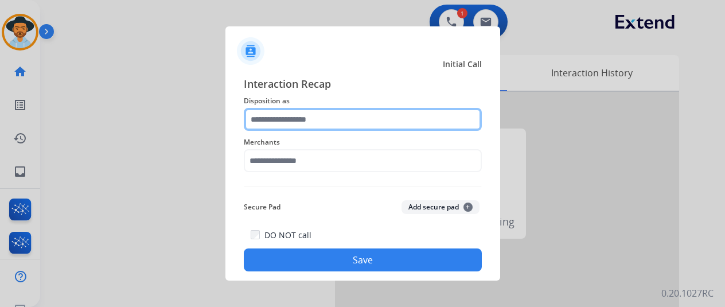
click at [267, 116] on input "text" at bounding box center [363, 119] width 238 height 23
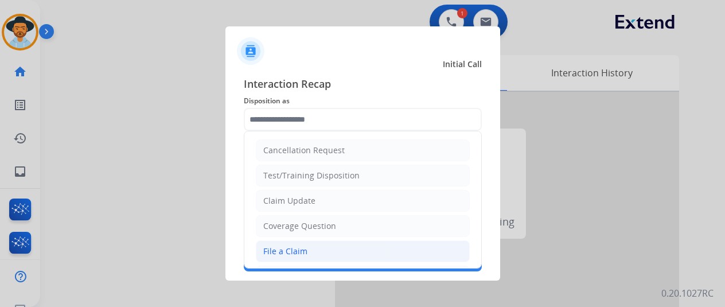
click at [267, 247] on div "File a Claim" at bounding box center [285, 250] width 44 height 11
type input "**********"
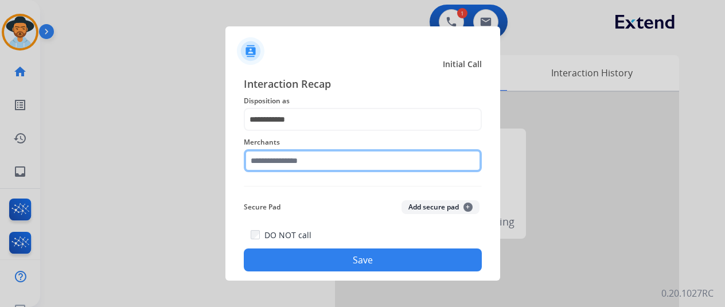
click at [273, 158] on input "text" at bounding box center [363, 160] width 238 height 23
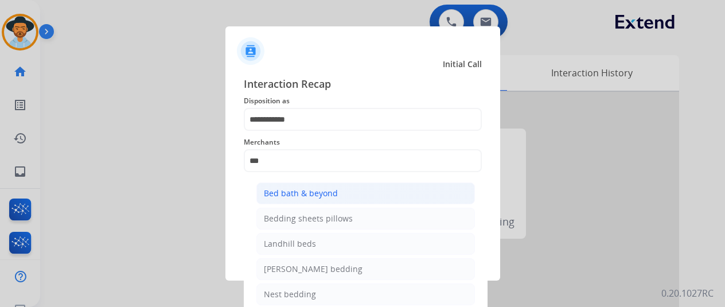
click at [310, 191] on div "Bed bath & beyond" at bounding box center [301, 193] width 74 height 11
type input "**********"
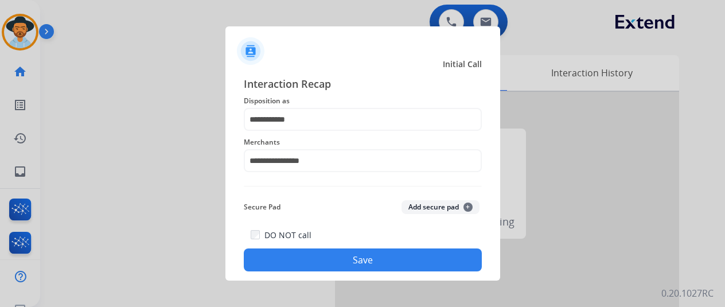
click at [347, 257] on button "Save" at bounding box center [363, 259] width 238 height 23
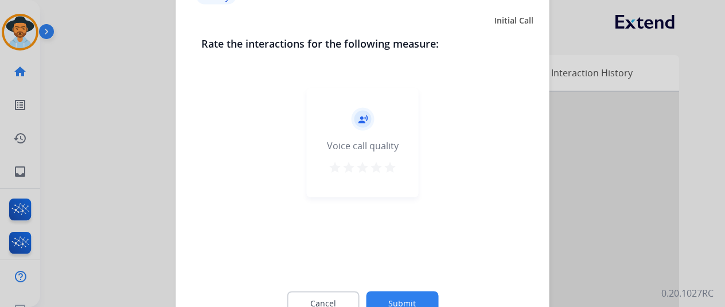
click at [404, 295] on button "Submit" at bounding box center [402, 303] width 72 height 24
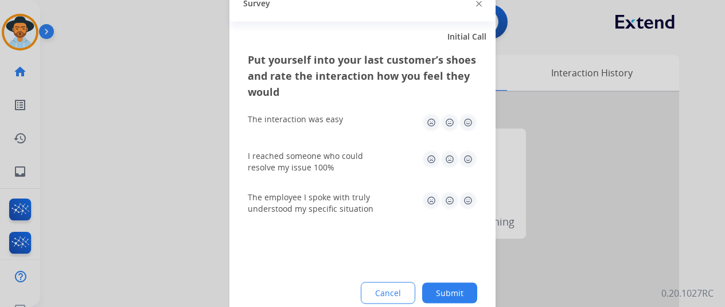
click at [455, 290] on button "Submit" at bounding box center [449, 292] width 55 height 21
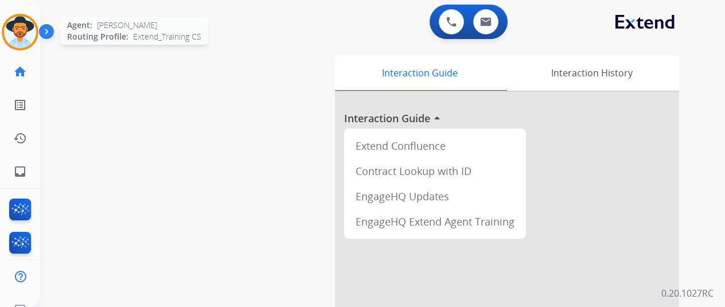
click at [18, 24] on img at bounding box center [20, 32] width 32 height 32
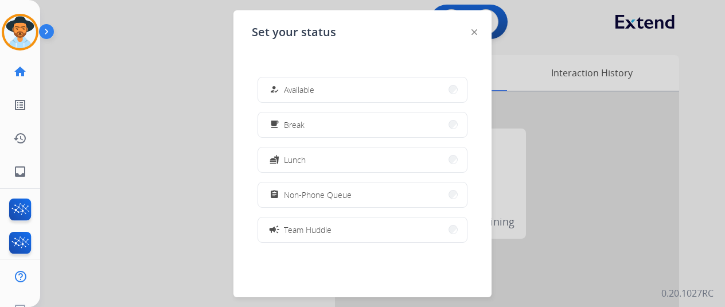
click at [304, 87] on span "Available" at bounding box center [299, 90] width 30 height 12
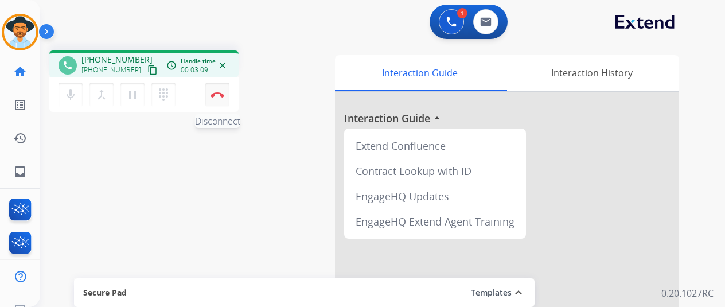
click at [219, 95] on img at bounding box center [217, 95] width 14 height 6
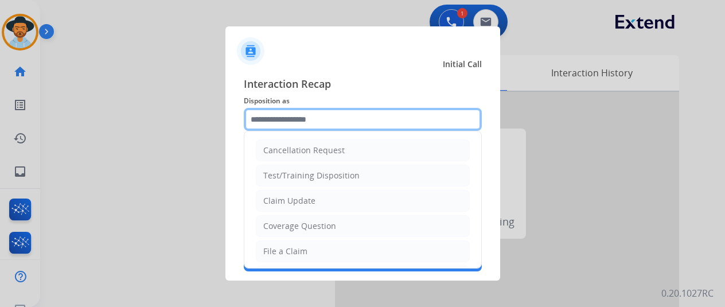
click at [278, 116] on input "text" at bounding box center [363, 119] width 238 height 23
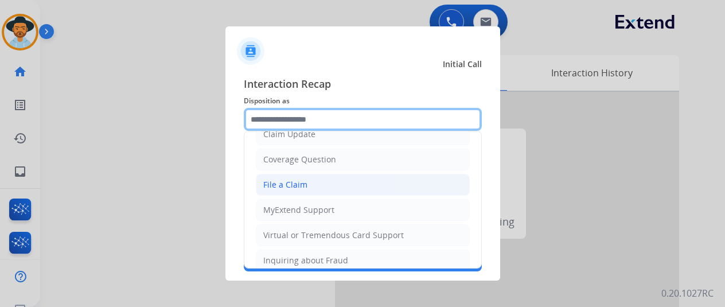
scroll to position [59, 0]
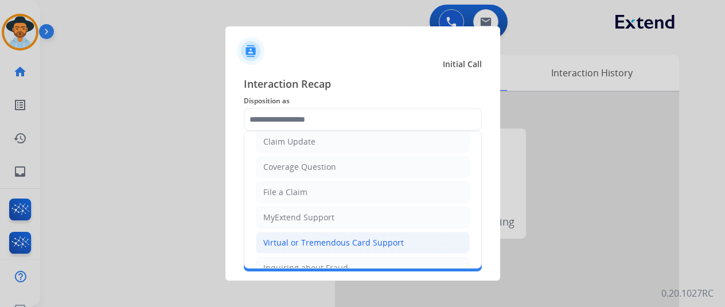
click at [291, 241] on div "Virtual or Tremendous Card Support" at bounding box center [333, 242] width 140 height 11
type input "**********"
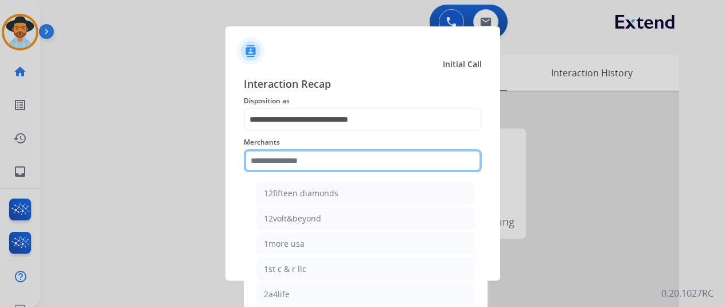
click at [276, 157] on input "text" at bounding box center [363, 160] width 238 height 23
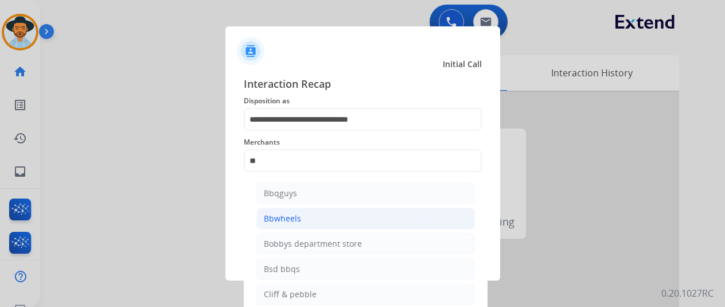
click at [287, 221] on div "Bbwheels" at bounding box center [282, 218] width 37 height 11
type input "********"
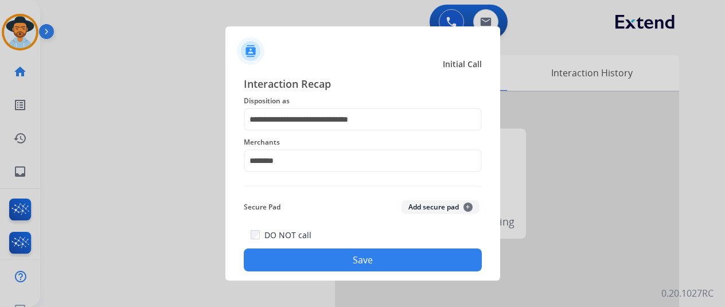
click at [339, 257] on button "Save" at bounding box center [363, 259] width 238 height 23
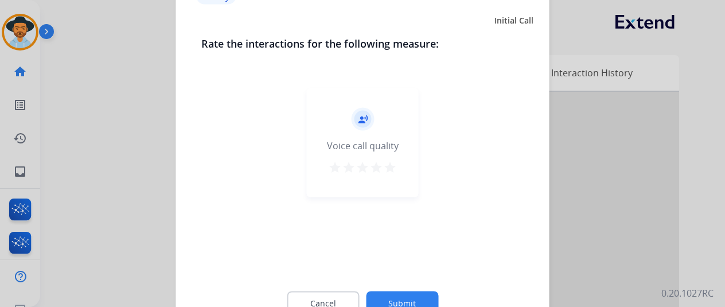
click at [396, 302] on button "Submit" at bounding box center [402, 303] width 72 height 24
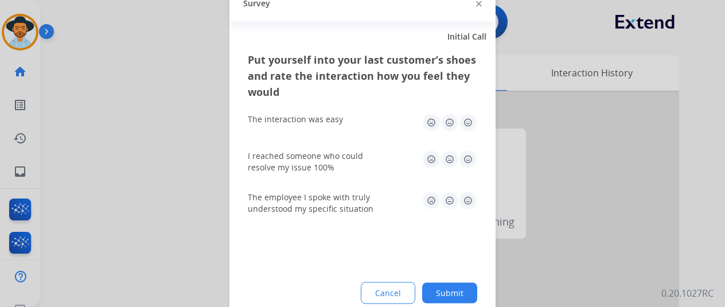
drag, startPoint x: 455, startPoint y: 294, endPoint x: 453, endPoint y: 285, distance: 9.5
click at [455, 294] on button "Submit" at bounding box center [449, 292] width 55 height 21
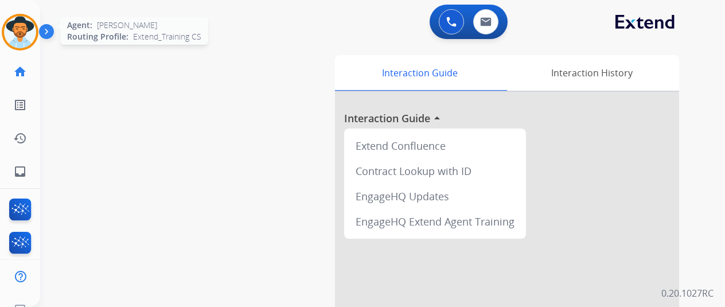
click at [23, 29] on img at bounding box center [20, 32] width 32 height 32
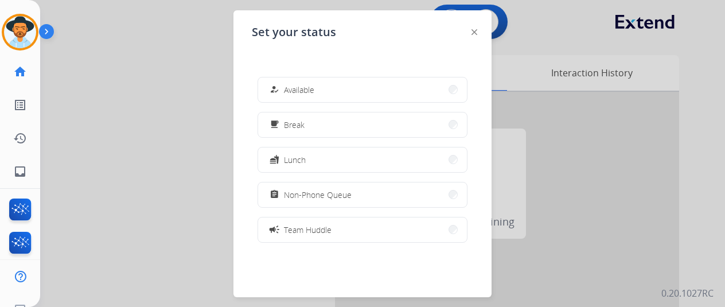
click at [291, 87] on span "Available" at bounding box center [299, 90] width 30 height 12
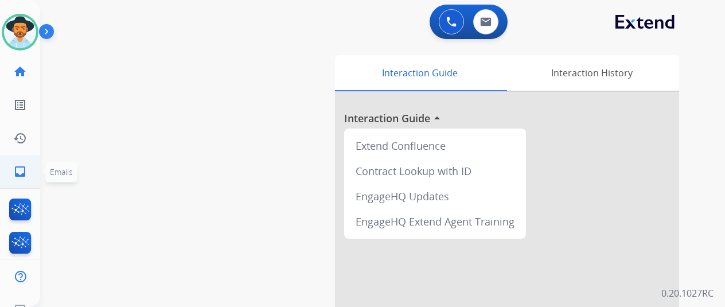
click at [12, 169] on link "inbox Emails" at bounding box center [20, 171] width 32 height 32
select select "**********"
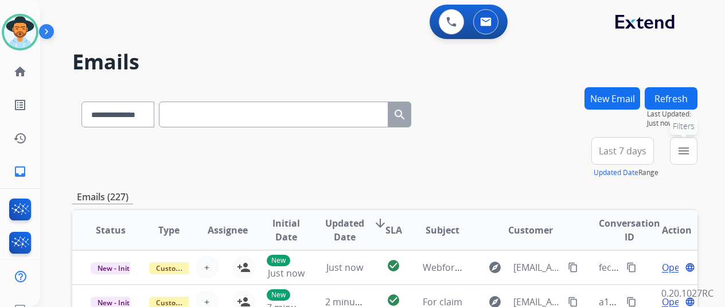
drag, startPoint x: 692, startPoint y: 147, endPoint x: 662, endPoint y: 150, distance: 30.0
click at [690, 147] on mat-icon "menu" at bounding box center [684, 151] width 14 height 14
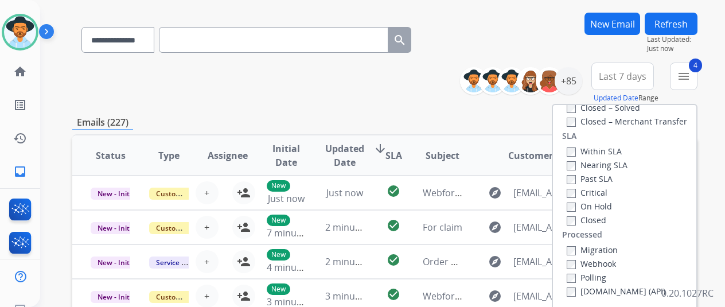
scroll to position [229, 0]
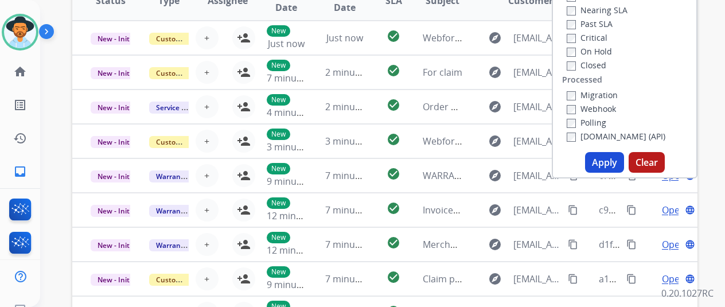
click at [608, 162] on button "Apply" at bounding box center [604, 162] width 39 height 21
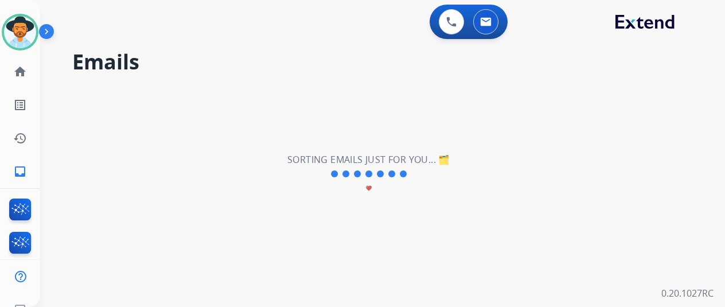
scroll to position [0, 0]
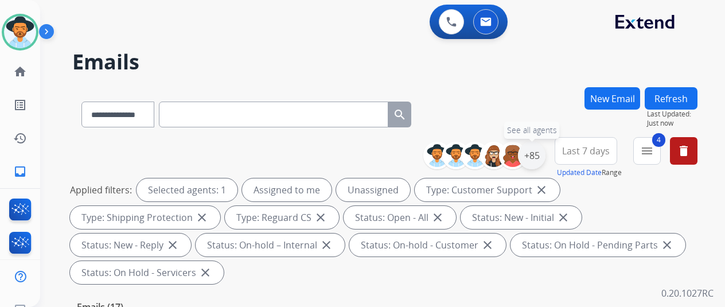
click at [544, 153] on div "+85" at bounding box center [532, 156] width 28 height 28
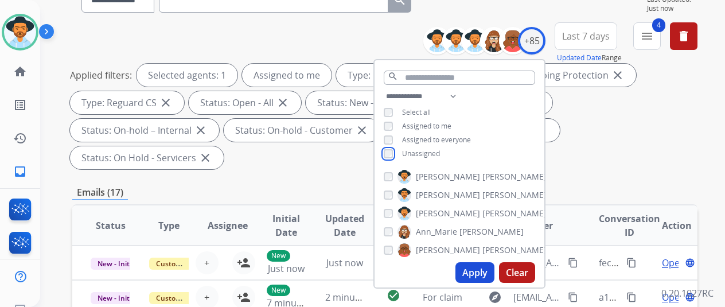
scroll to position [57, 0]
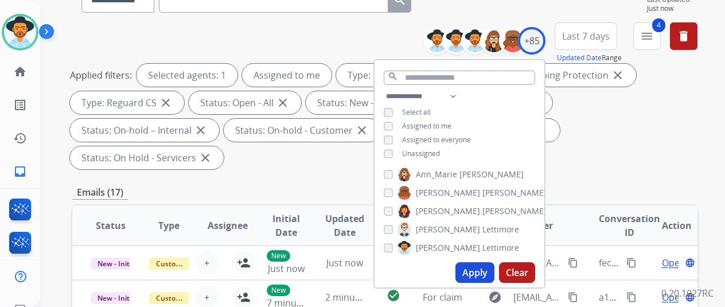
click at [481, 271] on button "Apply" at bounding box center [474, 272] width 39 height 21
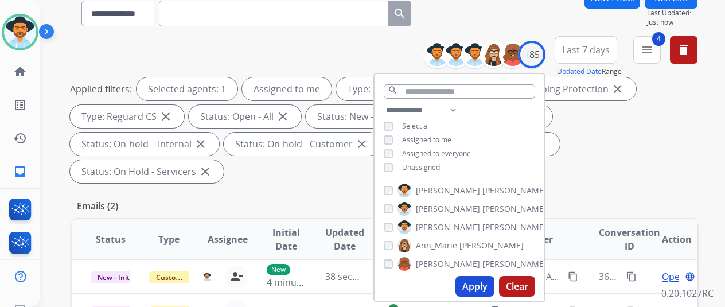
scroll to position [0, 0]
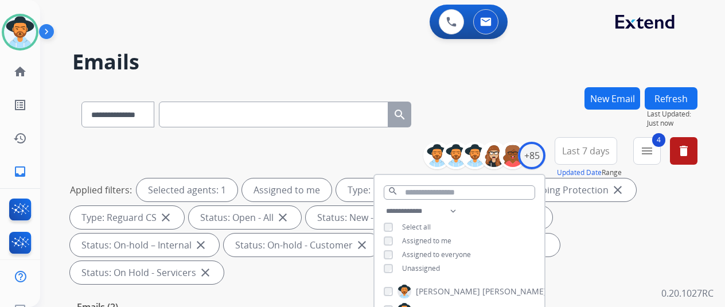
click at [525, 58] on h2 "Emails" at bounding box center [384, 61] width 625 height 23
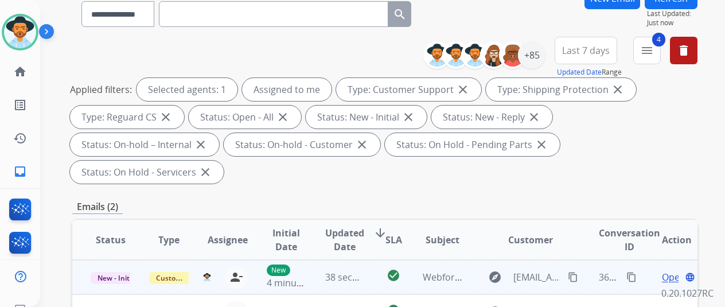
scroll to position [229, 0]
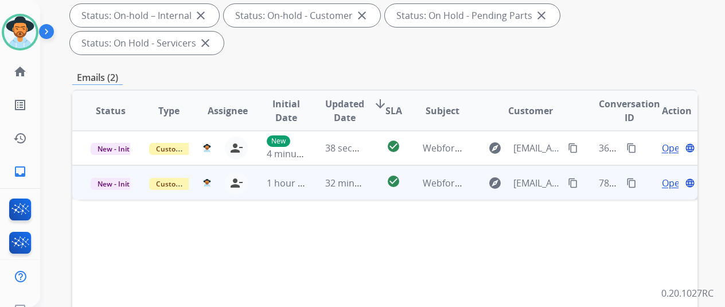
click at [673, 176] on span "Open" at bounding box center [674, 183] width 24 height 14
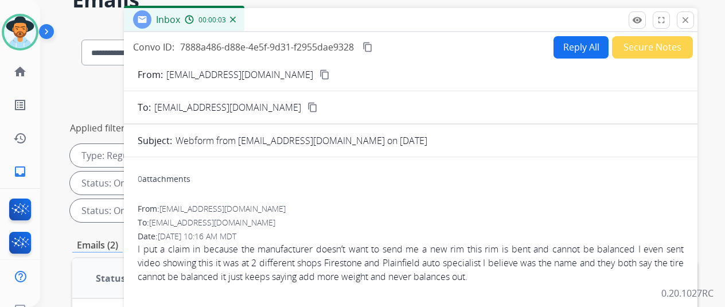
scroll to position [57, 0]
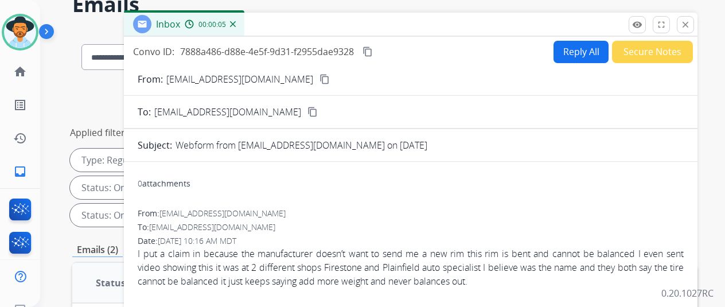
click at [319, 77] on mat-icon "content_copy" at bounding box center [324, 79] width 10 height 10
click at [577, 46] on button "Reply All" at bounding box center [580, 52] width 55 height 22
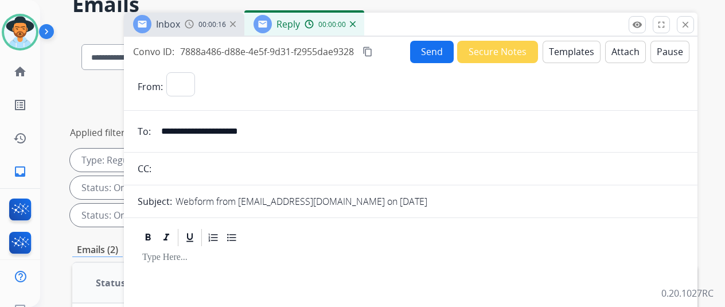
select select "**********"
click at [567, 50] on button "Templates" at bounding box center [571, 52] width 58 height 22
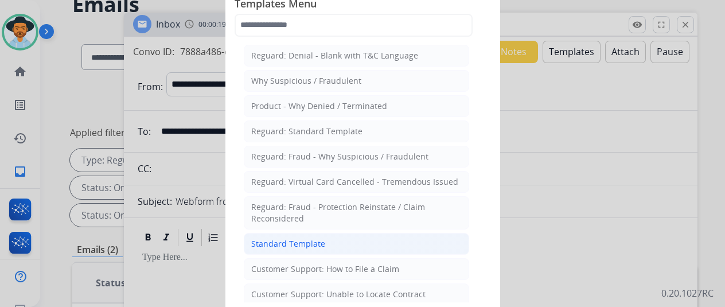
click at [295, 238] on div "Standard Template" at bounding box center [288, 243] width 74 height 11
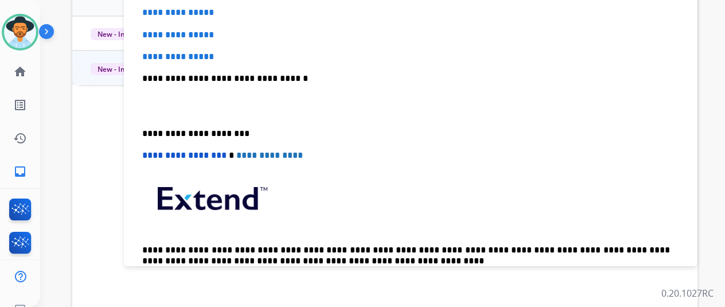
scroll to position [0, 0]
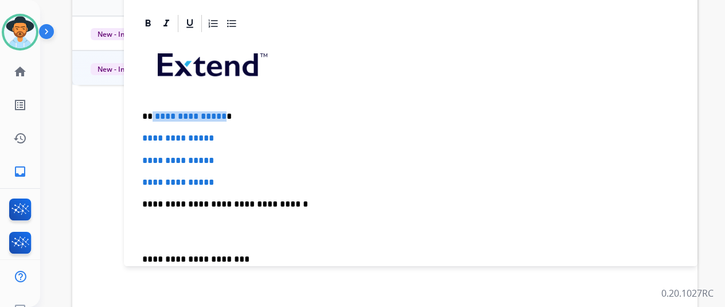
drag, startPoint x: 228, startPoint y: 116, endPoint x: 161, endPoint y: 116, distance: 67.1
click at [161, 116] on p "**********" at bounding box center [406, 116] width 528 height 10
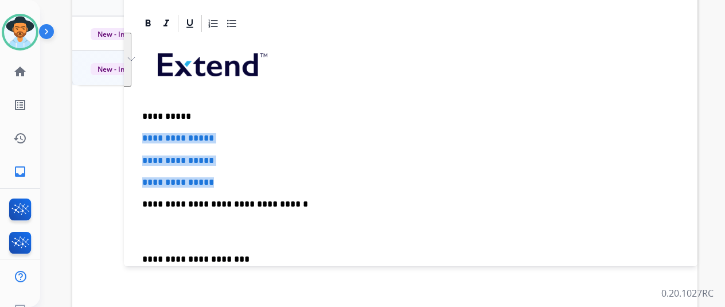
drag, startPoint x: 233, startPoint y: 178, endPoint x: 146, endPoint y: 126, distance: 101.6
click at [146, 126] on div "**********" at bounding box center [410, 264] width 573 height 502
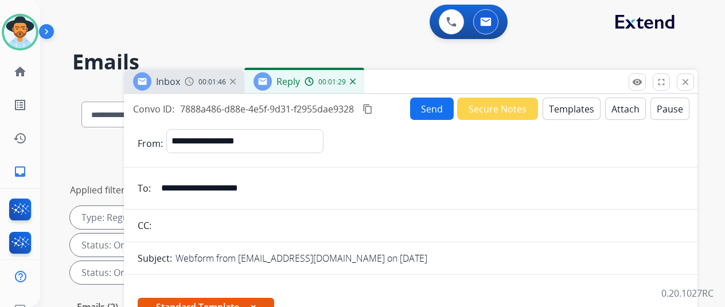
click at [439, 110] on button "Send" at bounding box center [432, 108] width 44 height 22
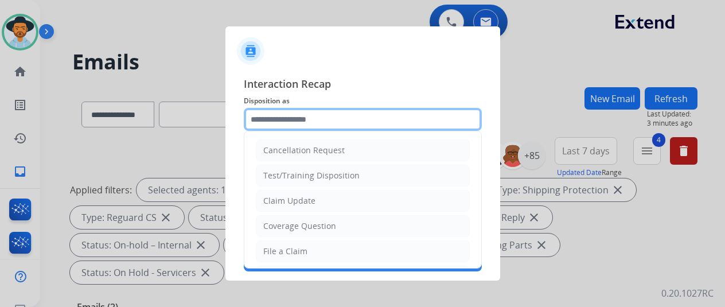
click at [264, 115] on input "text" at bounding box center [363, 119] width 238 height 23
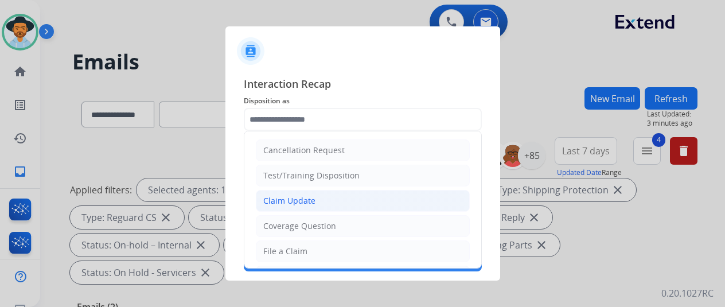
click at [291, 196] on div "Claim Update" at bounding box center [289, 200] width 52 height 11
type input "**********"
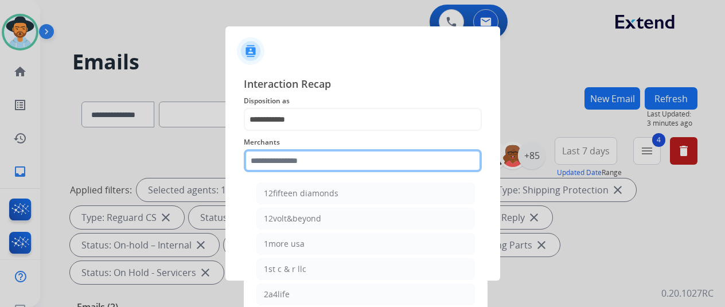
click at [270, 163] on input "text" at bounding box center [363, 160] width 238 height 23
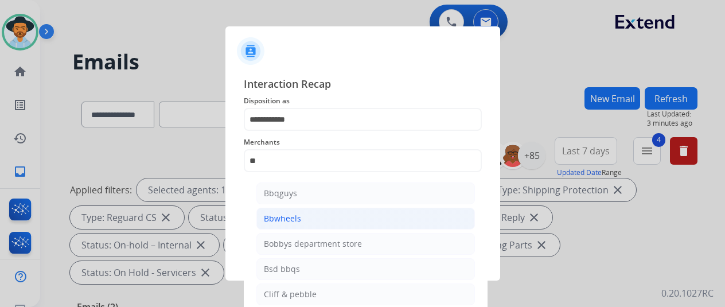
click at [278, 216] on div "Bbwheels" at bounding box center [282, 218] width 37 height 11
type input "********"
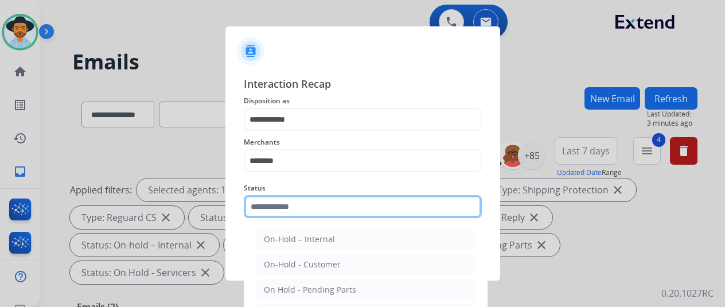
click at [280, 208] on input "text" at bounding box center [363, 206] width 238 height 23
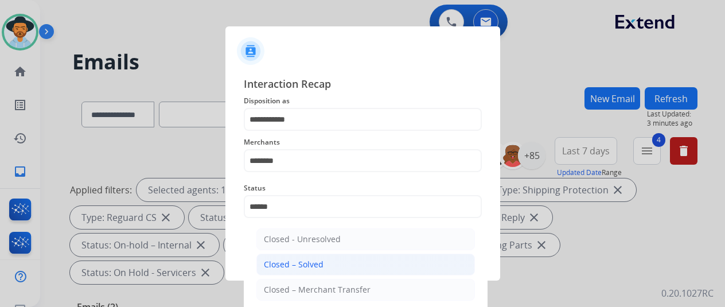
click at [304, 267] on div "Closed – Solved" at bounding box center [294, 264] width 60 height 11
type input "**********"
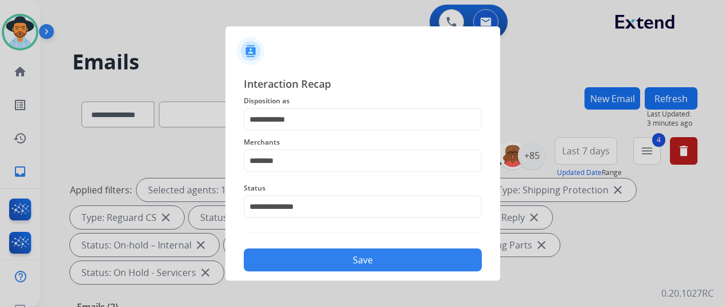
click at [330, 260] on button "Save" at bounding box center [363, 259] width 238 height 23
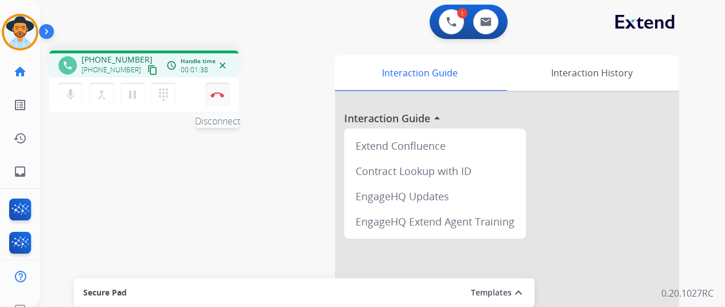
click at [213, 94] on img at bounding box center [217, 95] width 14 height 6
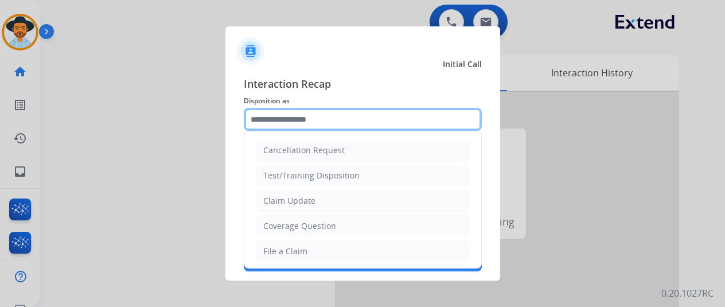
click at [290, 116] on input "text" at bounding box center [363, 119] width 238 height 23
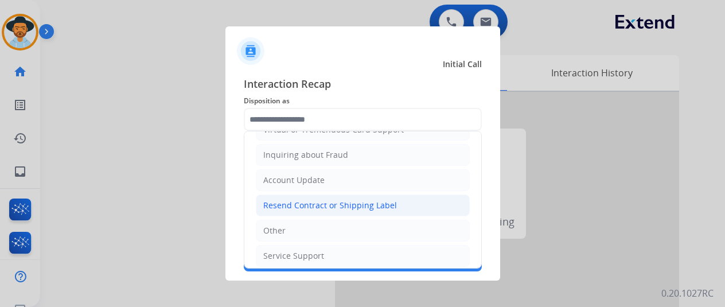
click at [291, 200] on div "Resend Contract or Shipping Label" at bounding box center [330, 205] width 134 height 11
type input "**********"
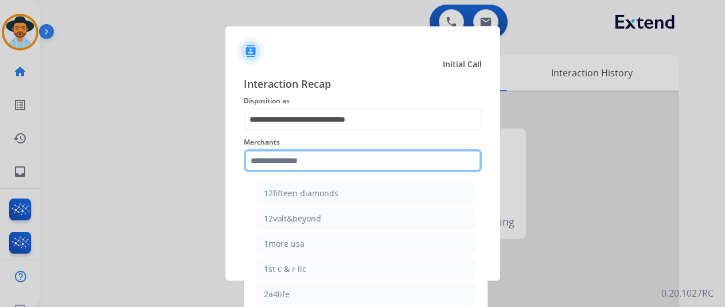
click at [271, 160] on input "text" at bounding box center [363, 160] width 238 height 23
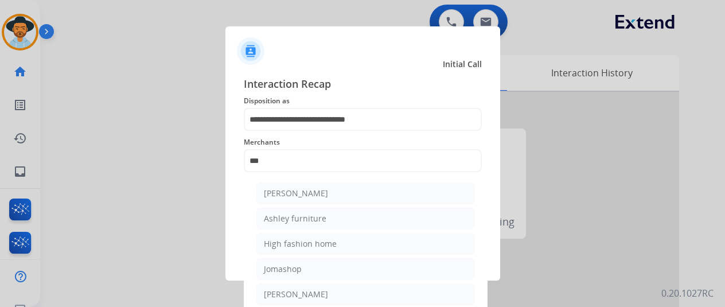
click at [290, 198] on div "[PERSON_NAME]" at bounding box center [296, 193] width 64 height 11
type input "**********"
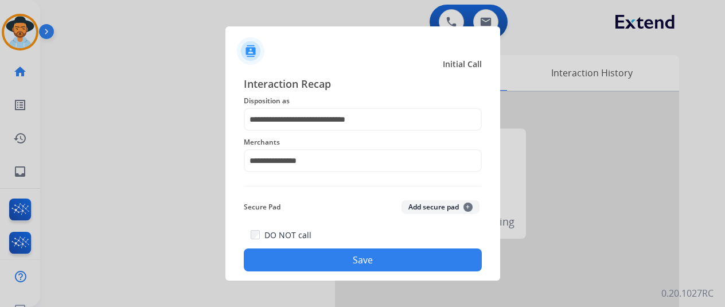
click at [362, 258] on button "Save" at bounding box center [363, 259] width 238 height 23
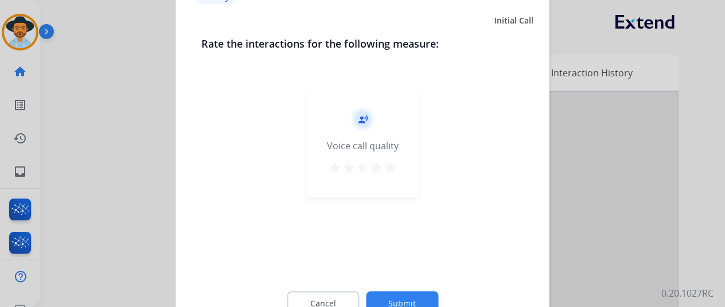
click at [414, 297] on button "Submit" at bounding box center [402, 303] width 72 height 24
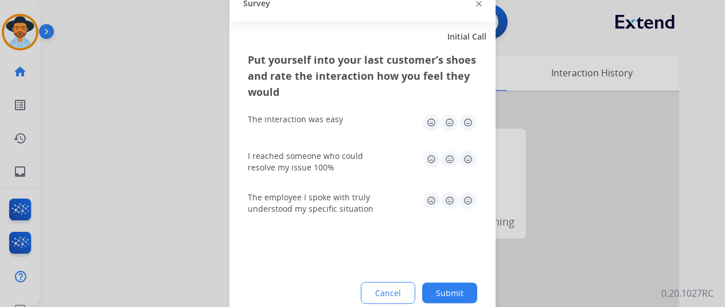
click at [456, 288] on button "Submit" at bounding box center [449, 292] width 55 height 21
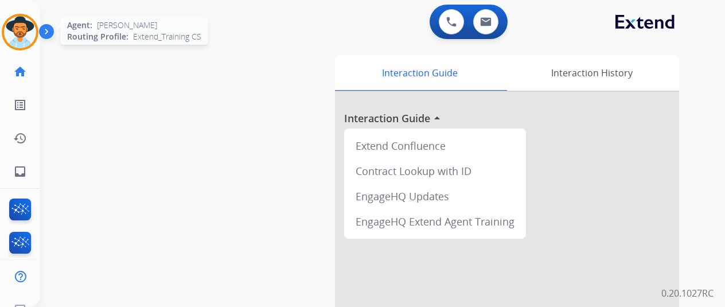
click at [28, 22] on img at bounding box center [20, 32] width 32 height 32
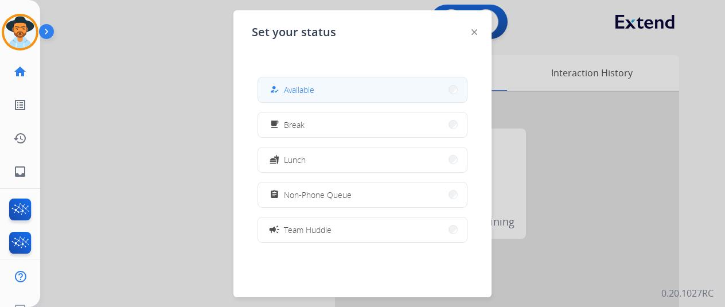
click at [315, 95] on button "how_to_reg Available" at bounding box center [362, 89] width 209 height 25
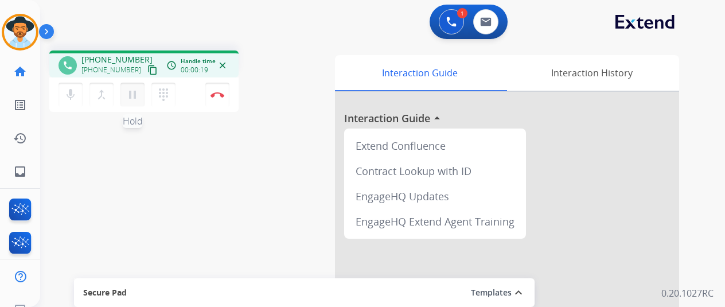
click at [131, 93] on mat-icon "pause" at bounding box center [133, 95] width 14 height 14
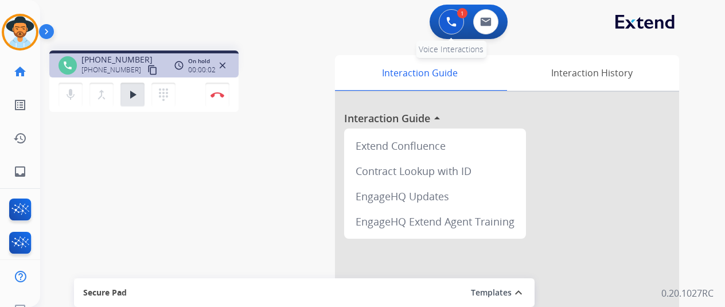
click at [456, 17] on img at bounding box center [451, 22] width 10 height 10
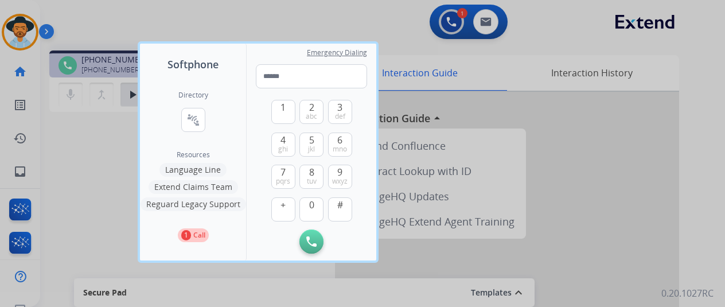
click at [197, 167] on button "Language Line" at bounding box center [192, 170] width 67 height 14
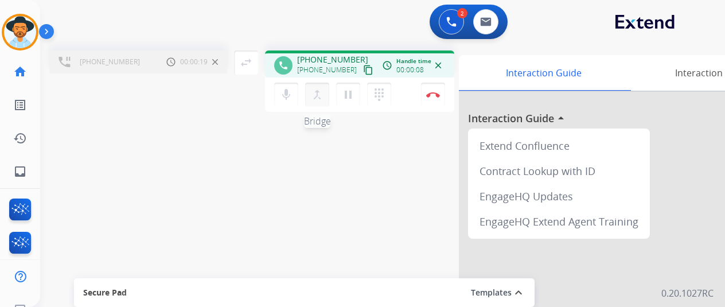
click at [314, 93] on mat-icon "merge_type" at bounding box center [317, 95] width 14 height 14
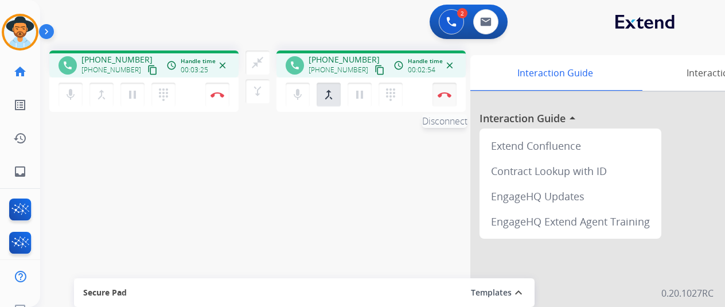
click at [224, 92] on img at bounding box center [217, 95] width 14 height 6
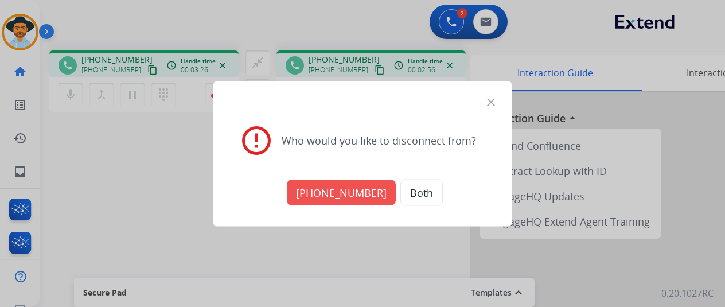
click at [411, 187] on button "Both" at bounding box center [421, 192] width 42 height 26
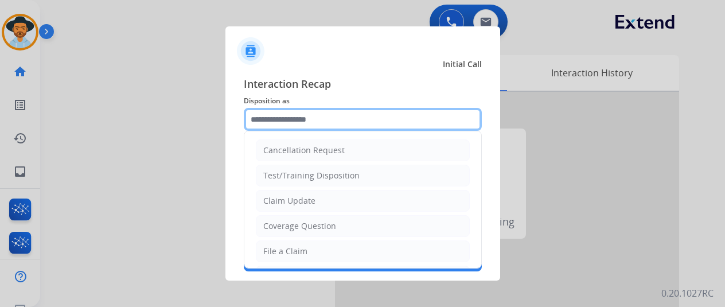
click at [291, 120] on input "text" at bounding box center [363, 119] width 238 height 23
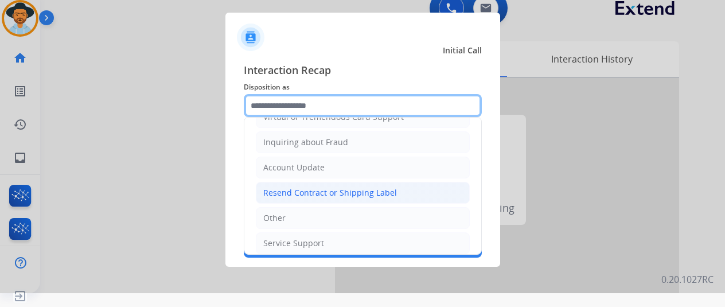
scroll to position [174, 0]
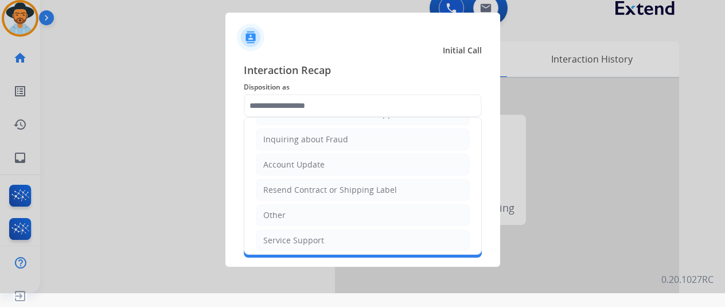
drag, startPoint x: 289, startPoint y: 213, endPoint x: 297, endPoint y: 197, distance: 18.0
click at [289, 213] on li "Other" at bounding box center [363, 215] width 214 height 22
type input "*****"
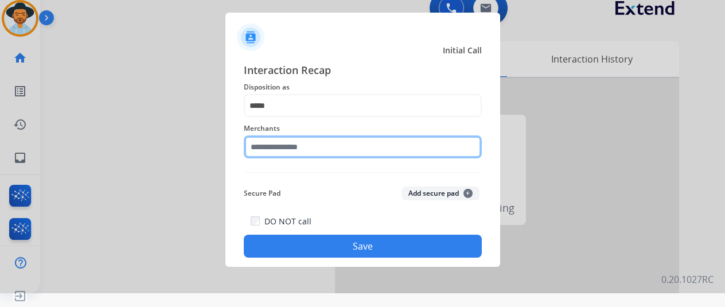
click at [283, 147] on input "text" at bounding box center [363, 146] width 238 height 23
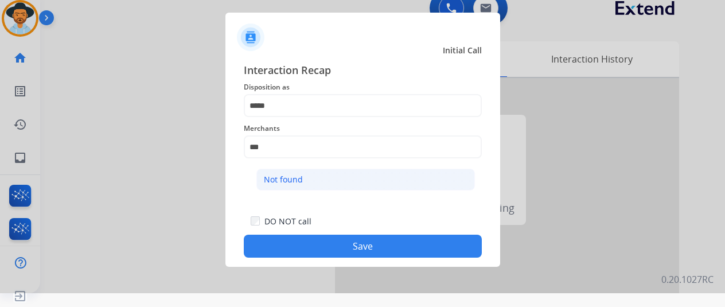
click at [294, 173] on li "Not found" at bounding box center [365, 180] width 218 height 22
type input "*********"
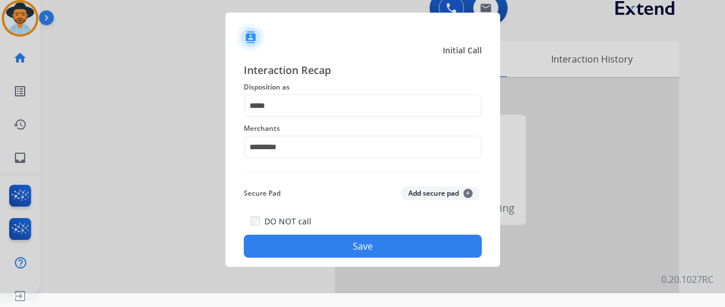
click at [345, 239] on button "Save" at bounding box center [363, 246] width 238 height 23
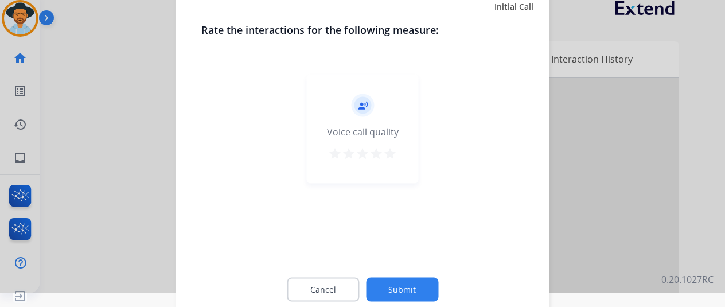
click at [390, 282] on button "Submit" at bounding box center [402, 289] width 72 height 24
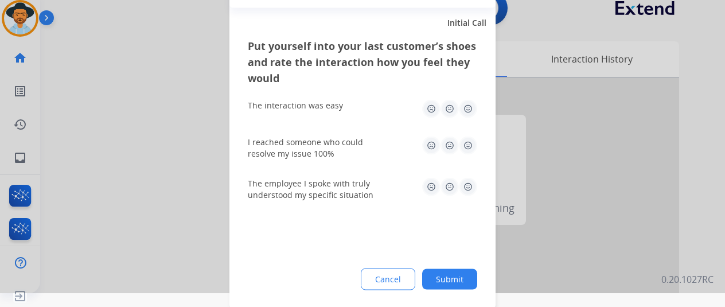
click at [456, 281] on button "Submit" at bounding box center [449, 278] width 55 height 21
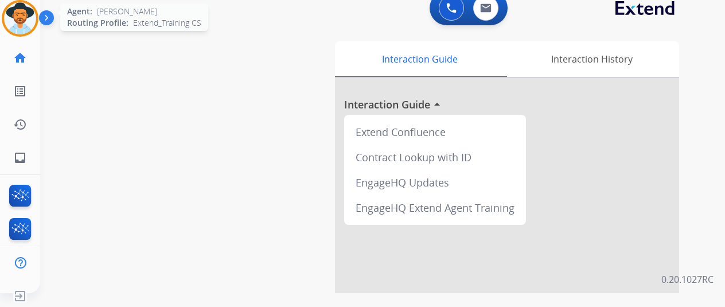
click at [16, 13] on img at bounding box center [20, 18] width 32 height 32
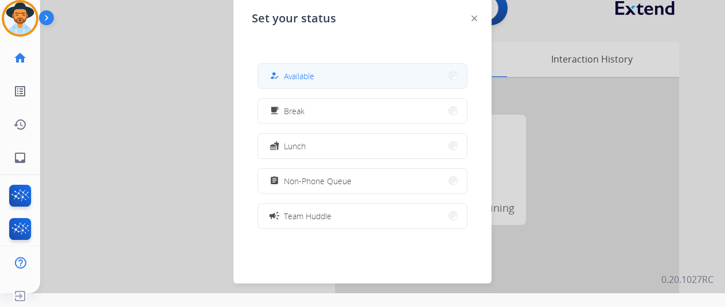
click at [308, 72] on span "Available" at bounding box center [299, 76] width 30 height 12
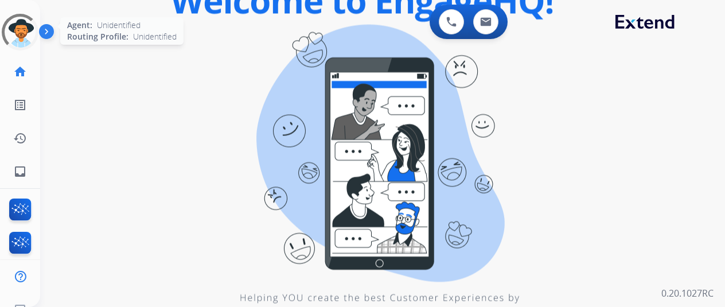
click at [21, 30] on div at bounding box center [20, 32] width 40 height 40
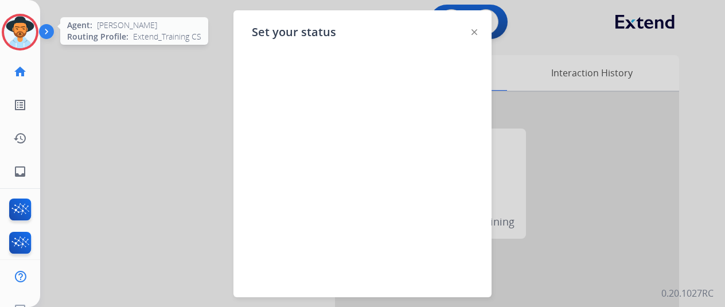
click at [31, 26] on img at bounding box center [20, 32] width 32 height 32
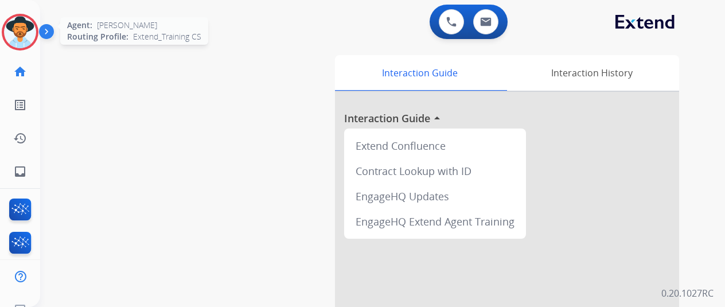
click at [23, 25] on img at bounding box center [20, 32] width 32 height 32
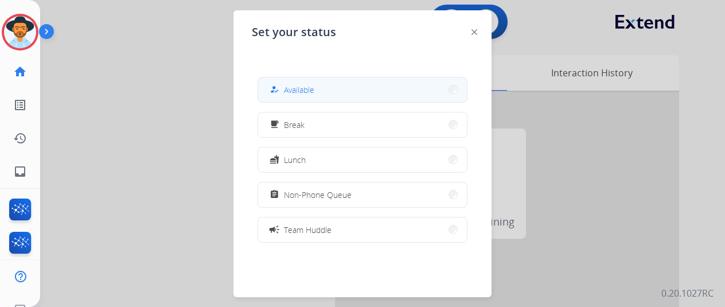
click at [300, 84] on div "how_to_reg Available" at bounding box center [290, 90] width 47 height 14
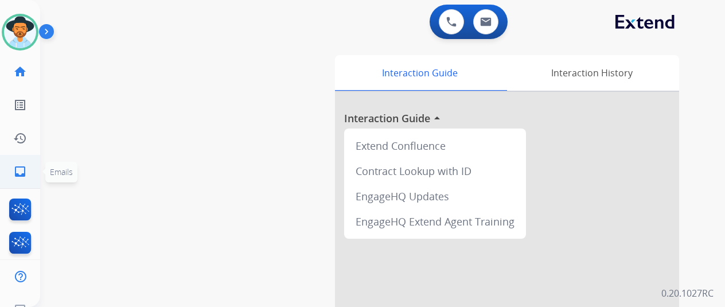
click at [19, 171] on mat-icon "inbox" at bounding box center [20, 172] width 14 height 14
select select "**********"
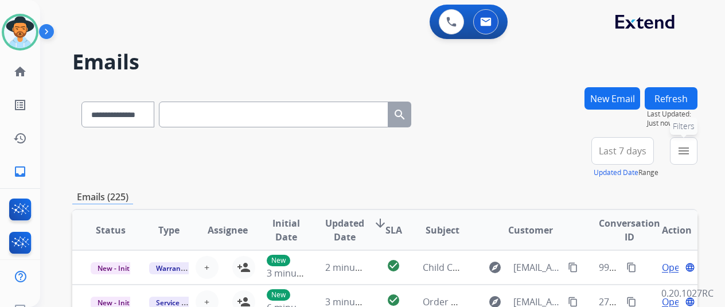
click at [697, 142] on button "menu Filters" at bounding box center [684, 151] width 28 height 28
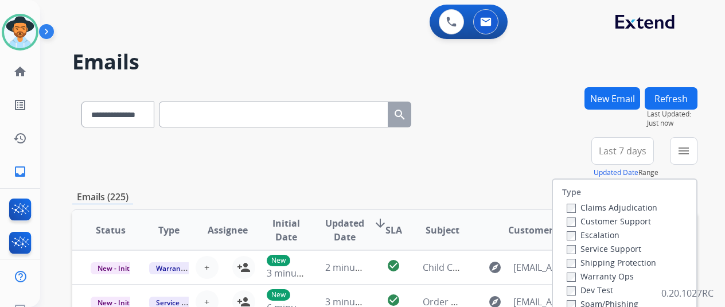
click at [577, 222] on label "Customer Support" at bounding box center [609, 221] width 84 height 11
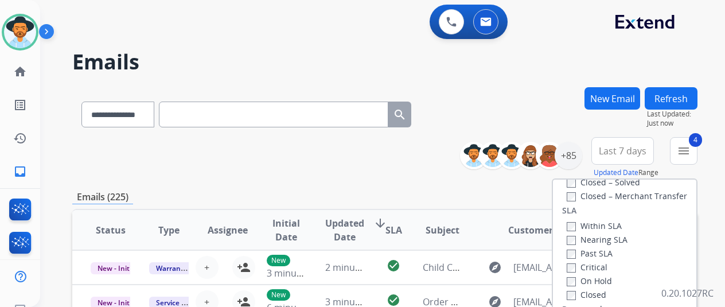
scroll to position [229, 0]
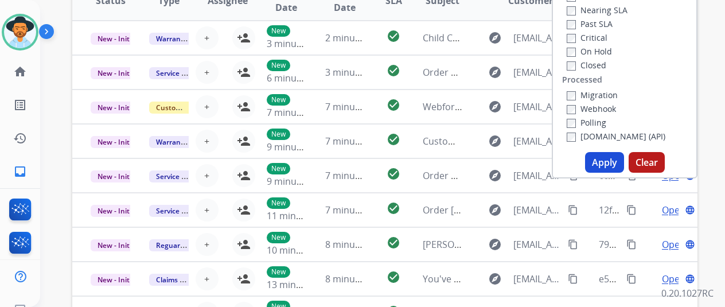
click at [607, 168] on button "Apply" at bounding box center [604, 162] width 39 height 21
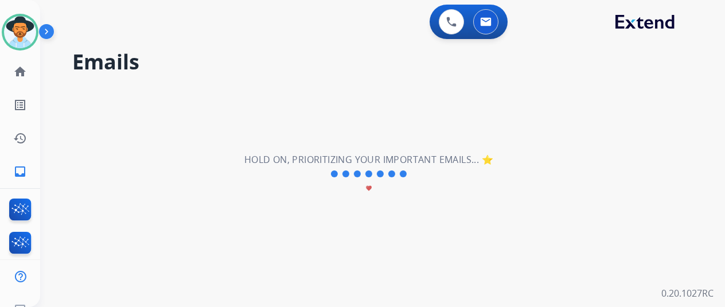
scroll to position [0, 0]
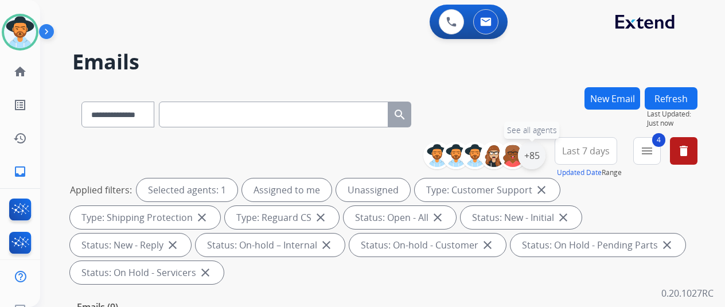
click at [540, 156] on div "+85" at bounding box center [532, 156] width 28 height 28
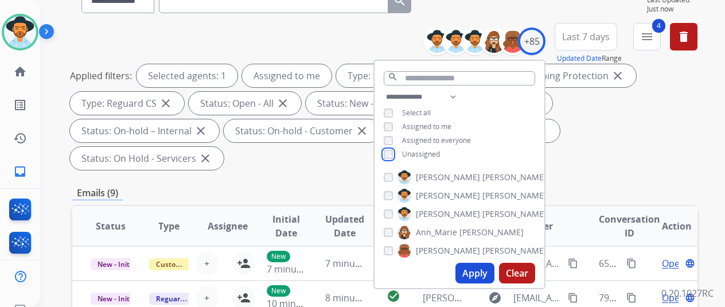
scroll to position [115, 0]
click at [477, 272] on button "Apply" at bounding box center [474, 272] width 39 height 21
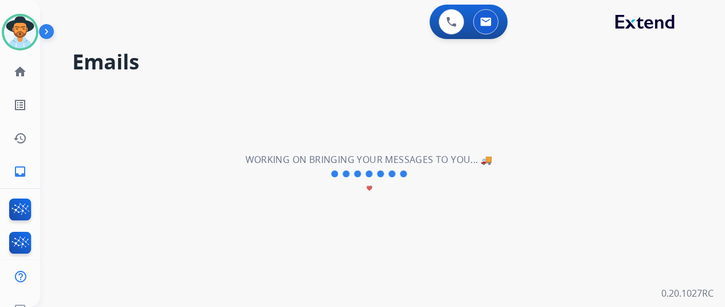
scroll to position [0, 0]
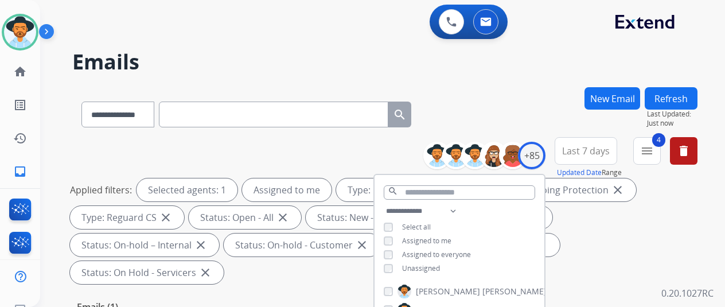
click at [483, 95] on div "**********" at bounding box center [384, 112] width 625 height 50
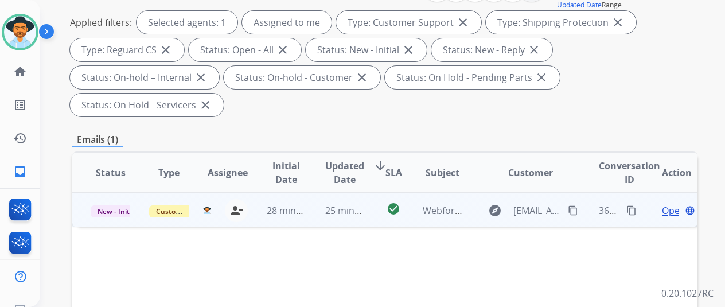
scroll to position [172, 0]
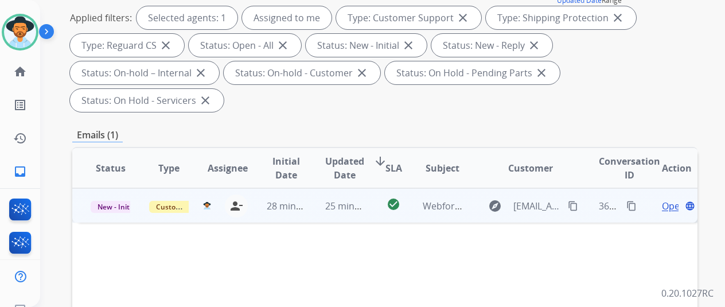
click at [671, 199] on span "Open" at bounding box center [674, 206] width 24 height 14
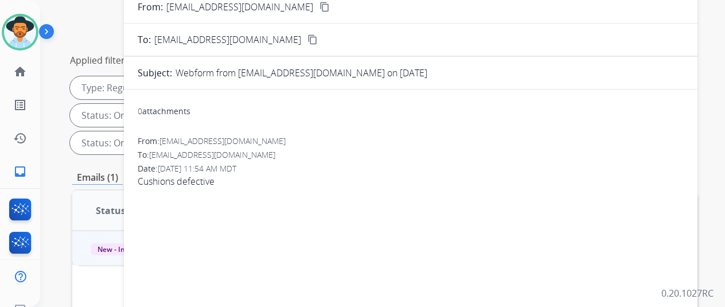
scroll to position [115, 0]
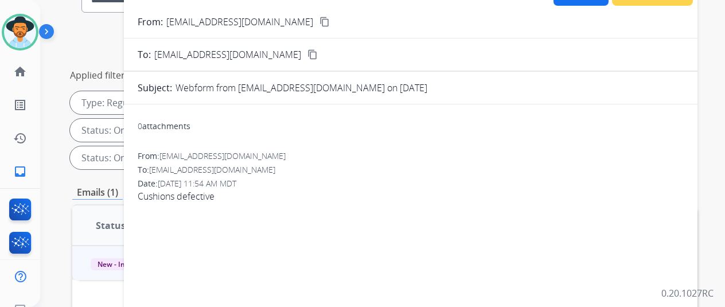
click at [319, 18] on mat-icon "content_copy" at bounding box center [324, 22] width 10 height 10
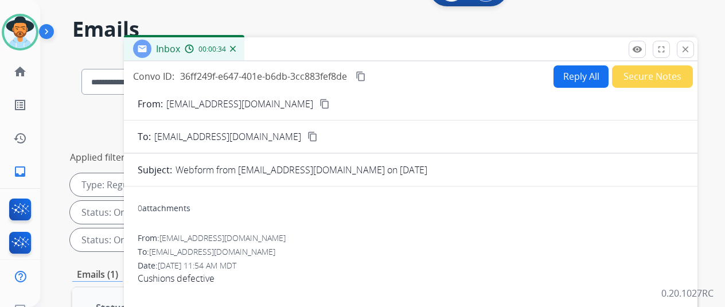
scroll to position [0, 0]
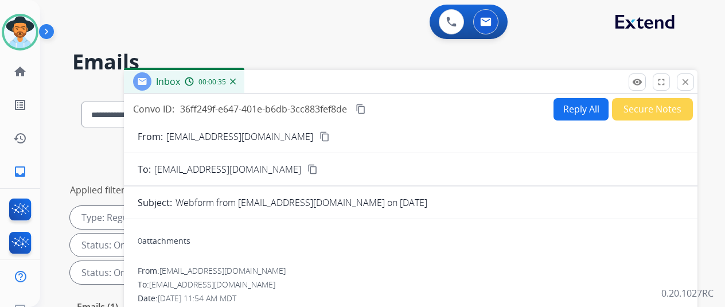
click at [567, 109] on button "Reply All" at bounding box center [580, 109] width 55 height 22
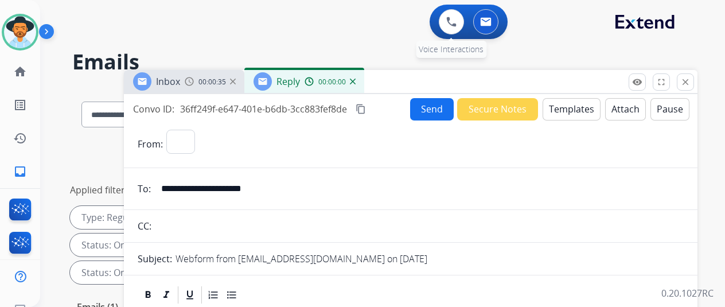
select select "**********"
click at [564, 103] on button "Templates" at bounding box center [571, 109] width 58 height 22
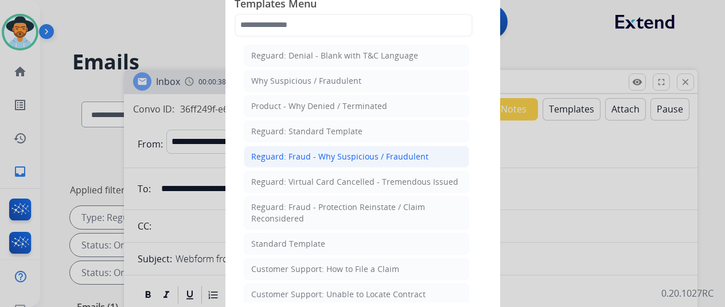
scroll to position [57, 0]
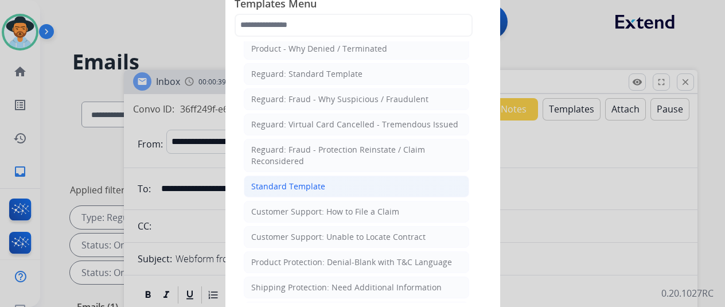
click at [299, 181] on div "Standard Template" at bounding box center [288, 186] width 74 height 11
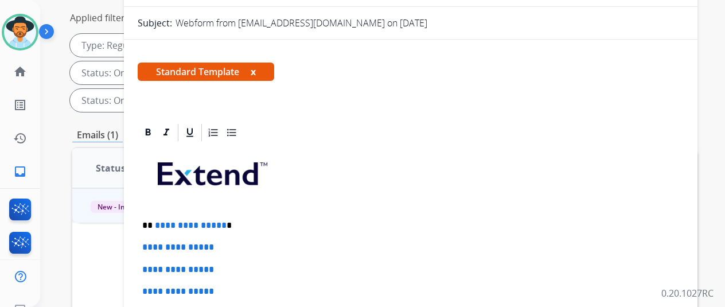
scroll to position [115, 0]
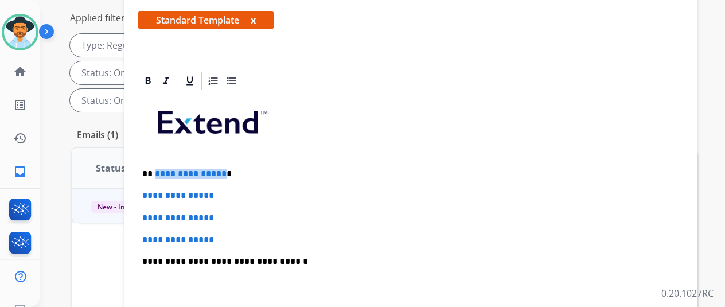
drag, startPoint x: 229, startPoint y: 173, endPoint x: 163, endPoint y: 175, distance: 66.0
click at [163, 175] on p "**********" at bounding box center [406, 174] width 528 height 10
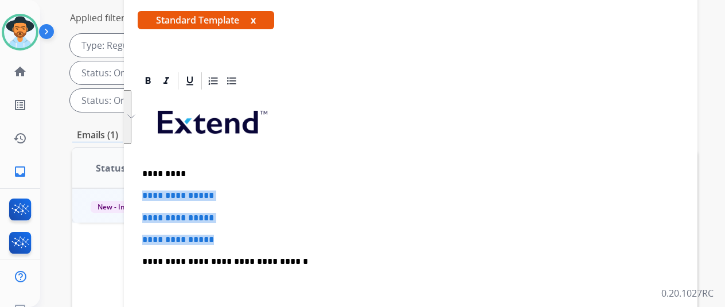
drag, startPoint x: 232, startPoint y: 239, endPoint x: 147, endPoint y: 194, distance: 96.7
click at [147, 191] on div "**********" at bounding box center [410, 62] width 573 height 511
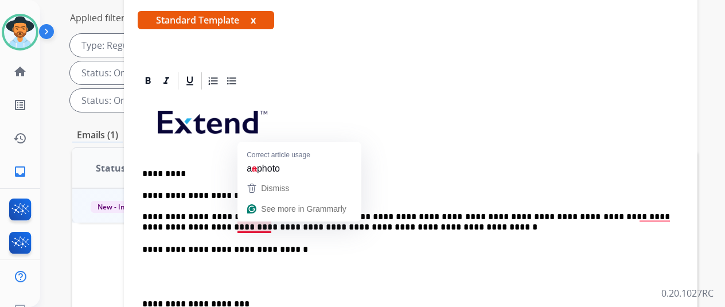
click at [261, 227] on p "**********" at bounding box center [406, 211] width 528 height 42
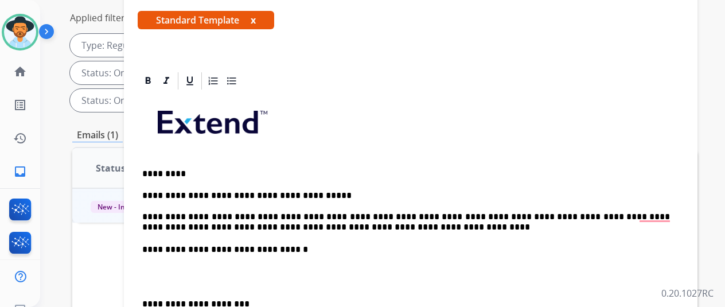
click at [369, 228] on p "**********" at bounding box center [406, 211] width 528 height 42
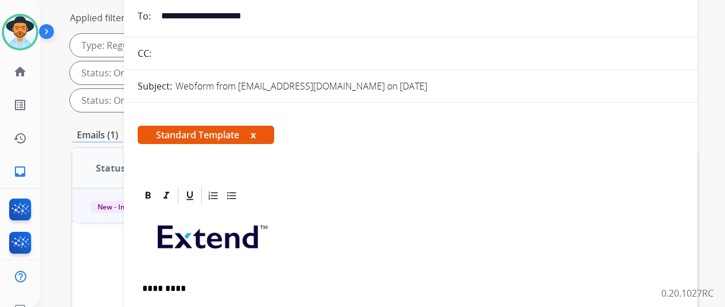
scroll to position [0, 0]
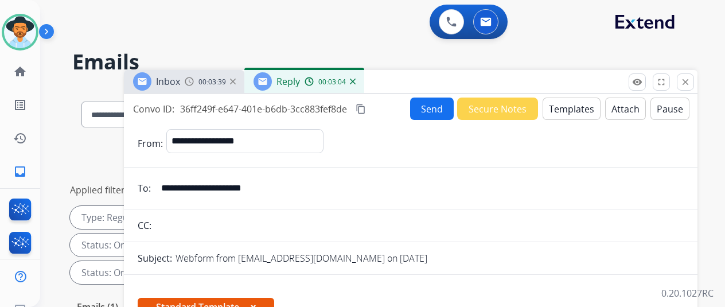
click at [432, 107] on button "Send" at bounding box center [432, 108] width 44 height 22
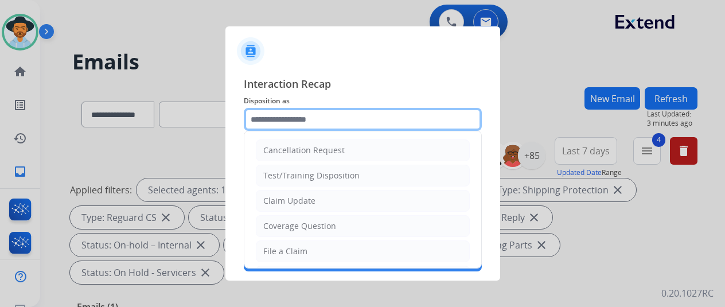
click at [267, 122] on input "text" at bounding box center [363, 119] width 238 height 23
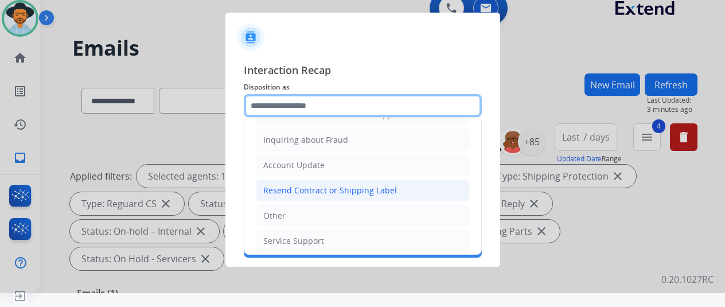
scroll to position [174, 0]
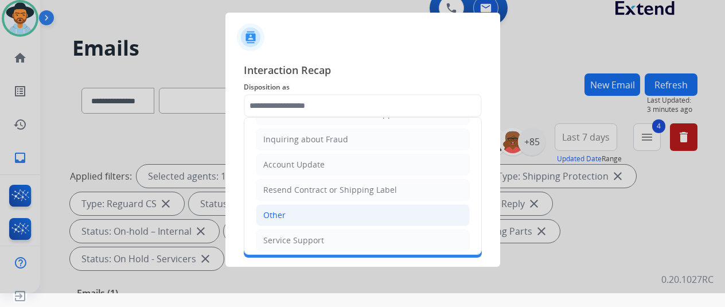
click at [283, 213] on div "Other" at bounding box center [274, 214] width 22 height 11
type input "*****"
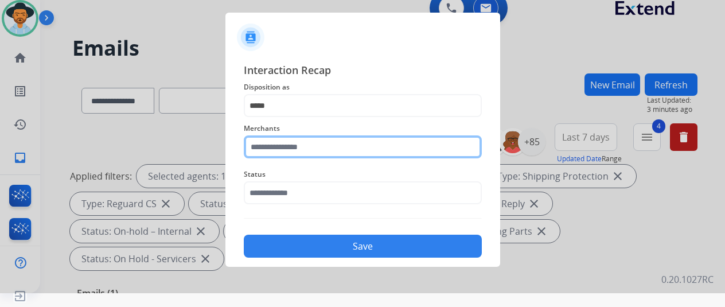
click at [267, 150] on input "text" at bounding box center [363, 146] width 238 height 23
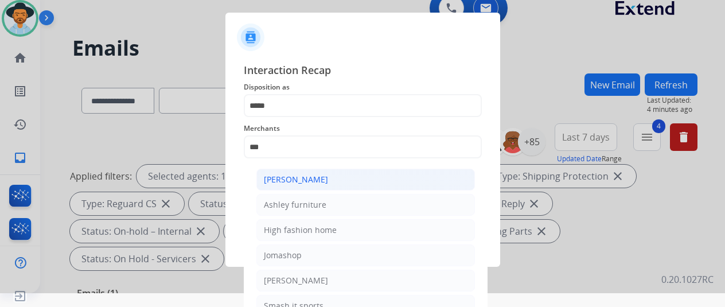
click at [292, 178] on div "[PERSON_NAME]" at bounding box center [296, 179] width 64 height 11
type input "**********"
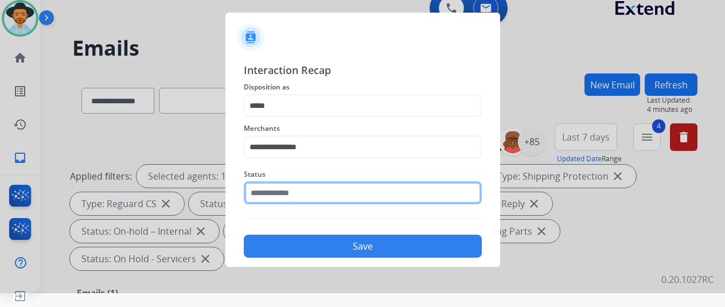
click at [279, 194] on input "text" at bounding box center [363, 192] width 238 height 23
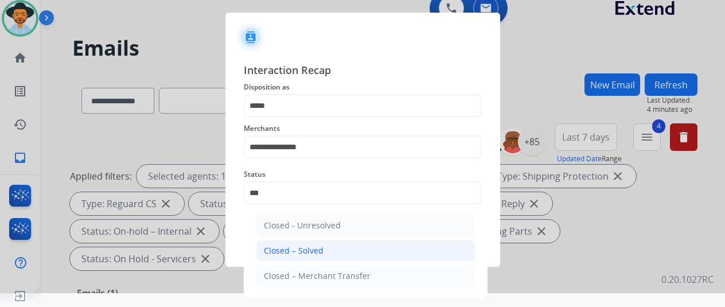
click at [280, 249] on div "Closed – Solved" at bounding box center [294, 250] width 60 height 11
type input "**********"
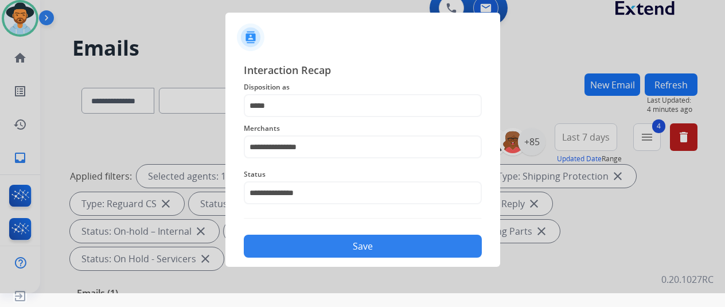
click at [291, 242] on button "Save" at bounding box center [363, 246] width 238 height 23
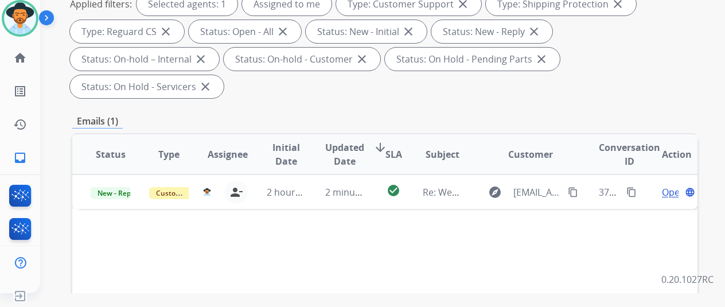
scroll to position [0, 0]
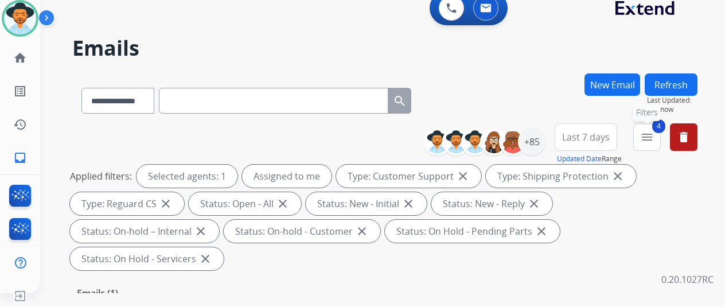
click at [654, 134] on mat-icon "menu" at bounding box center [647, 137] width 14 height 14
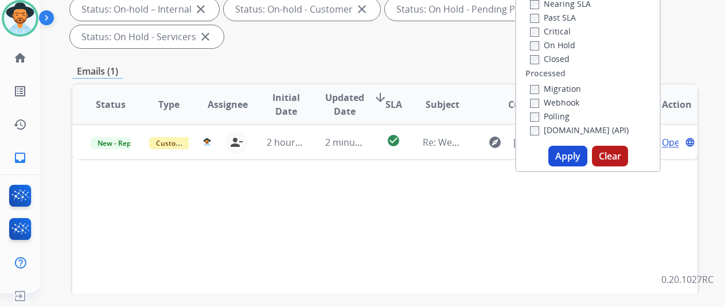
scroll to position [229, 0]
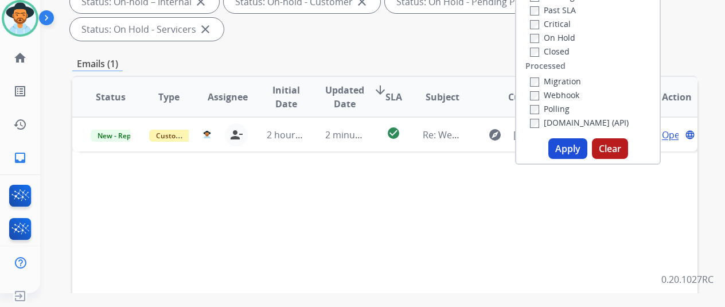
click at [563, 145] on button "Apply" at bounding box center [567, 148] width 39 height 21
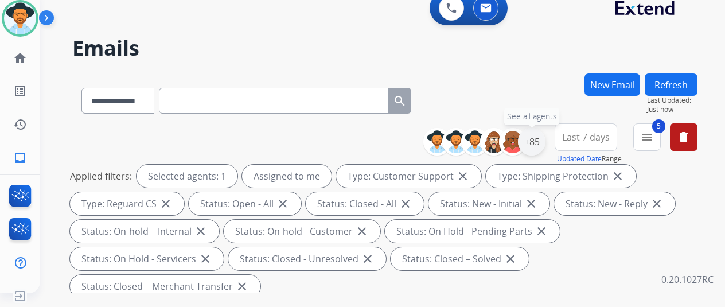
click at [545, 134] on div "+85" at bounding box center [532, 142] width 28 height 28
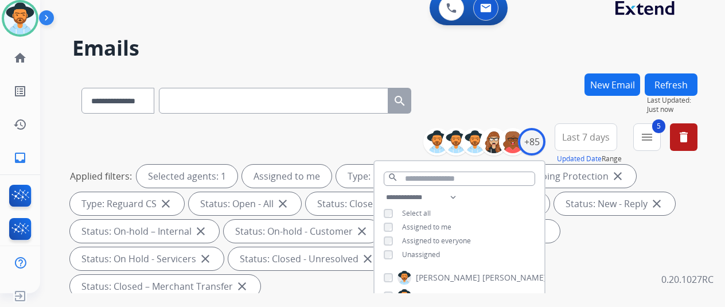
scroll to position [115, 0]
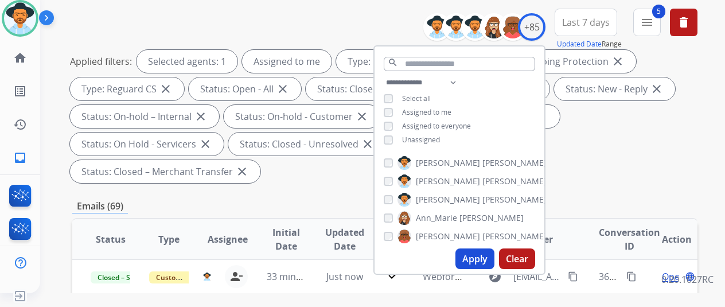
click at [484, 258] on button "Apply" at bounding box center [474, 258] width 39 height 21
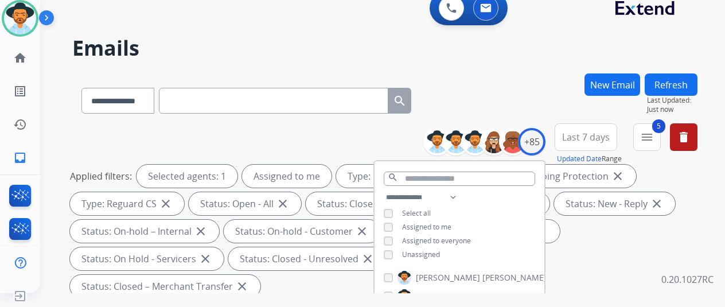
scroll to position [229, 0]
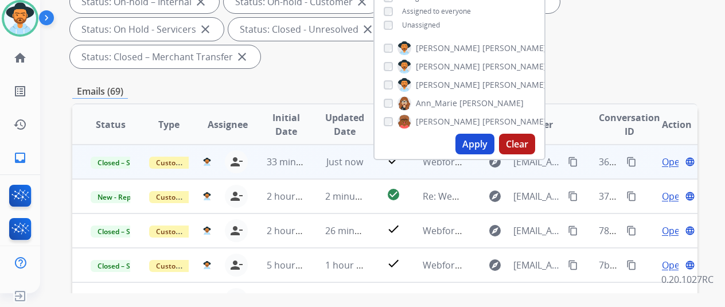
click at [631, 159] on mat-icon "content_copy" at bounding box center [631, 162] width 10 height 10
click at [667, 159] on span "Open" at bounding box center [674, 162] width 24 height 14
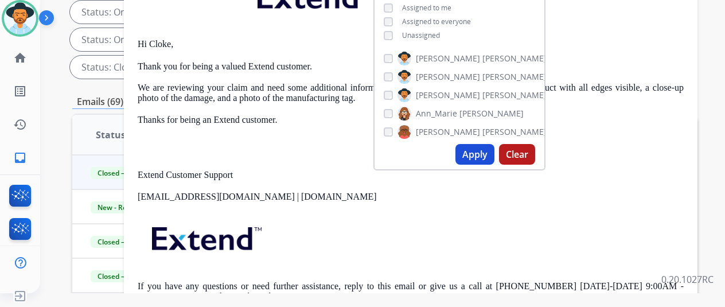
scroll to position [172, 0]
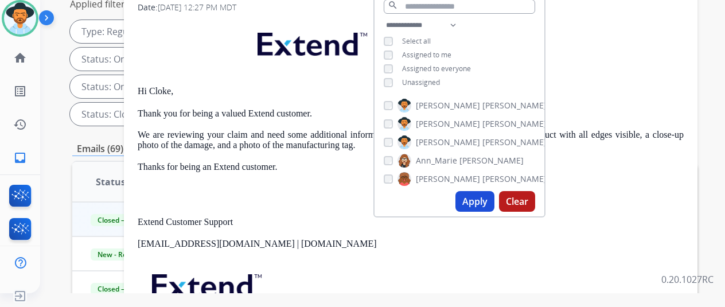
click at [603, 48] on p at bounding box center [411, 47] width 546 height 56
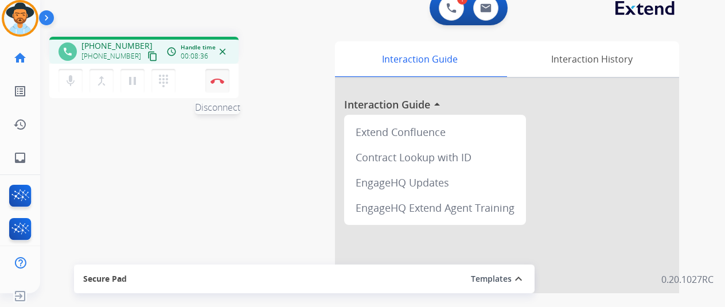
click at [215, 75] on button "Disconnect" at bounding box center [217, 81] width 24 height 24
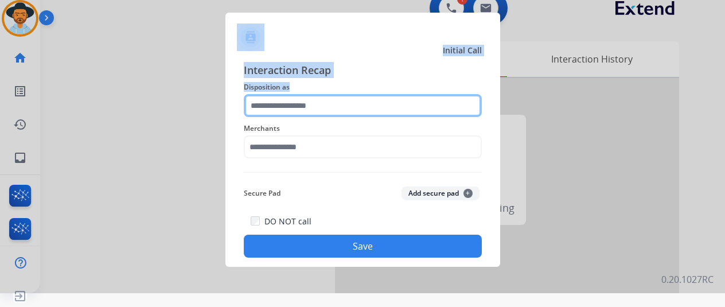
click at [287, 100] on input "text" at bounding box center [363, 105] width 238 height 23
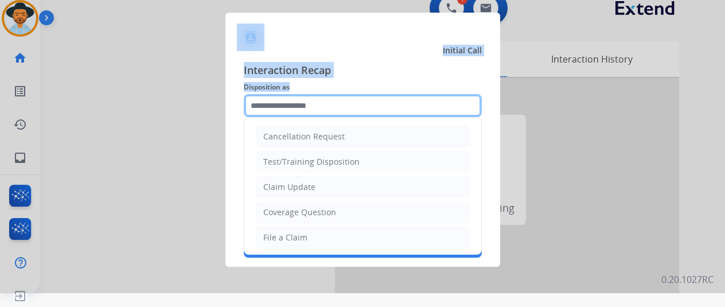
scroll to position [14, 9]
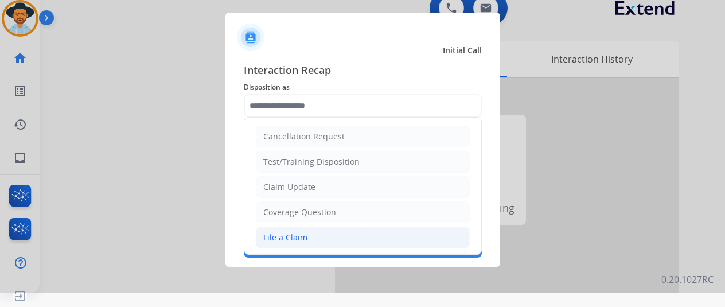
click at [282, 232] on div "File a Claim" at bounding box center [285, 237] width 44 height 11
type input "**********"
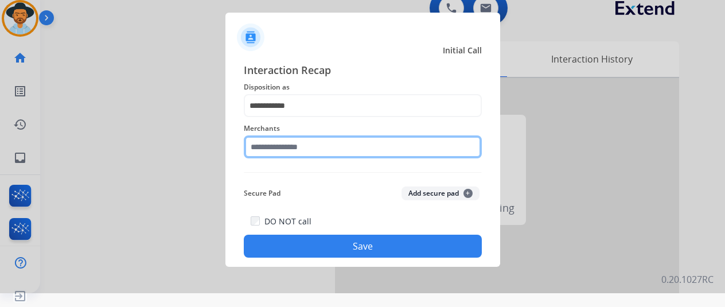
click at [255, 145] on input "text" at bounding box center [363, 146] width 238 height 23
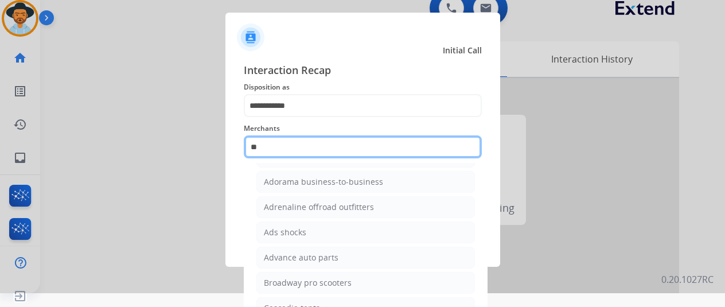
scroll to position [90, 0]
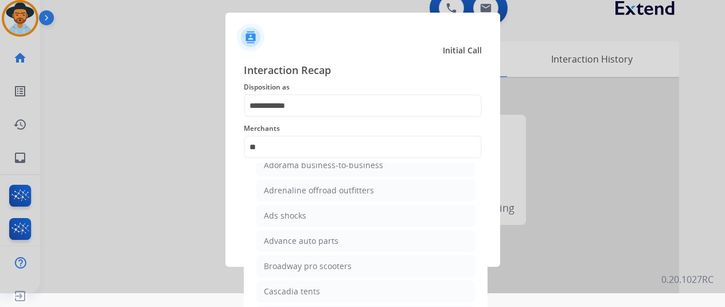
click at [310, 241] on div "Advance auto parts" at bounding box center [301, 240] width 75 height 11
type input "**********"
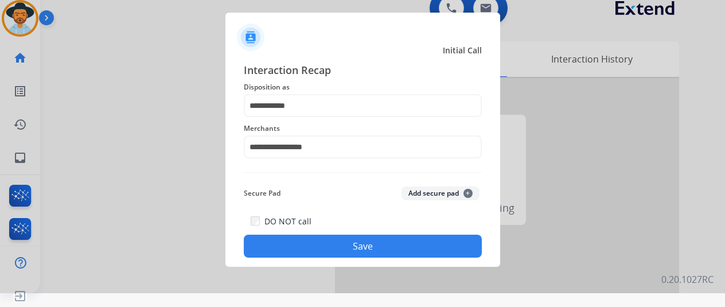
click at [306, 242] on button "Save" at bounding box center [363, 246] width 238 height 23
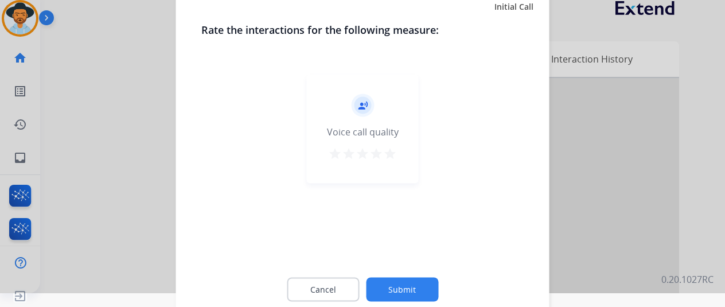
click at [398, 280] on button "Submit" at bounding box center [402, 289] width 72 height 24
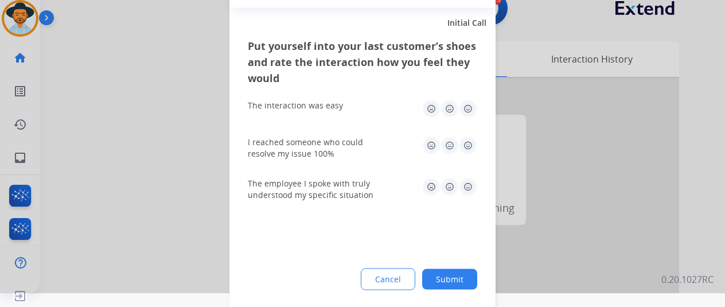
click at [436, 278] on button "Submit" at bounding box center [449, 278] width 55 height 21
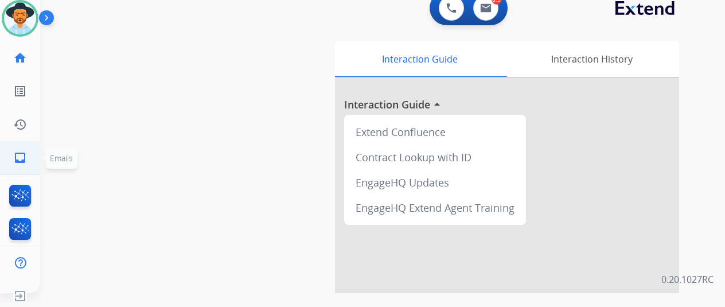
click at [13, 153] on mat-icon "inbox" at bounding box center [20, 158] width 14 height 14
select select "**********"
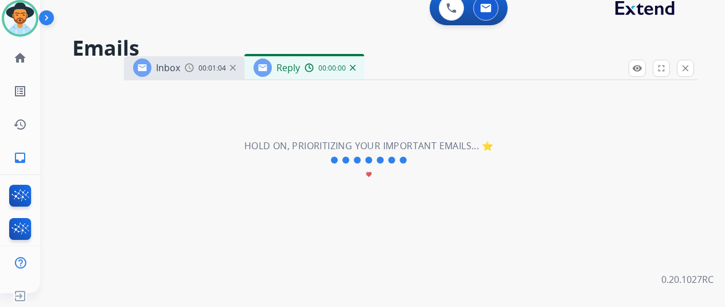
select select "**********"
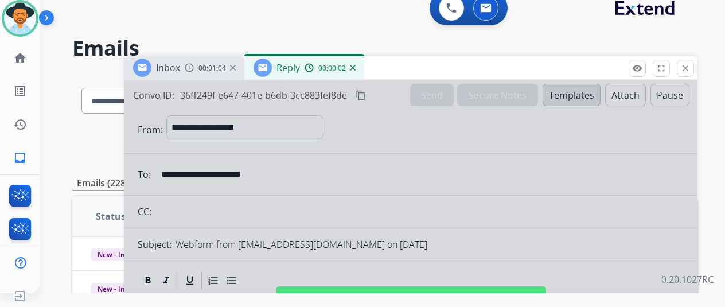
click at [368, 147] on div at bounding box center [410, 294] width 573 height 428
select select
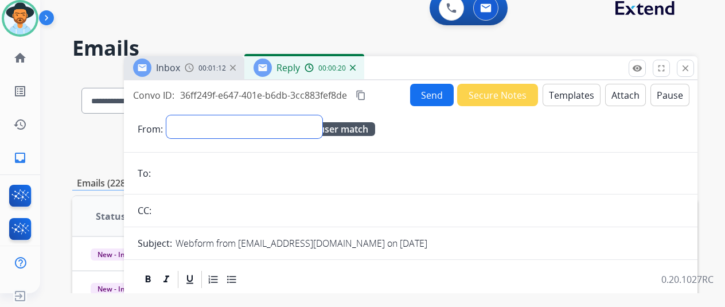
click at [178, 118] on select "**********" at bounding box center [244, 126] width 156 height 23
select select "**********"
click at [166, 115] on select "**********" at bounding box center [244, 126] width 156 height 23
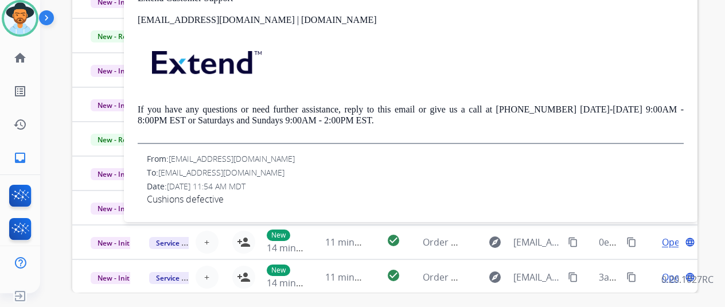
scroll to position [304, 0]
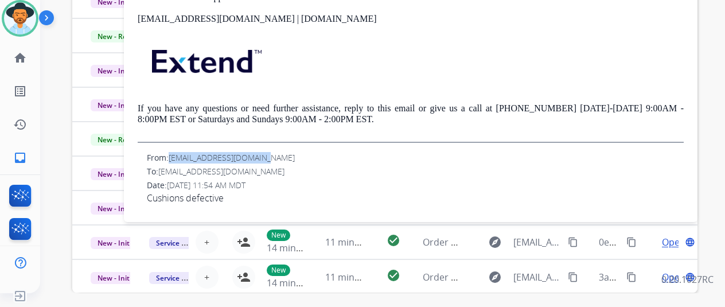
drag, startPoint x: 264, startPoint y: 154, endPoint x: 173, endPoint y: 155, distance: 91.2
click at [173, 155] on span "[EMAIL_ADDRESS][DOMAIN_NAME]" at bounding box center [232, 157] width 126 height 11
copy span "[EMAIL_ADDRESS][DOMAIN_NAME]"
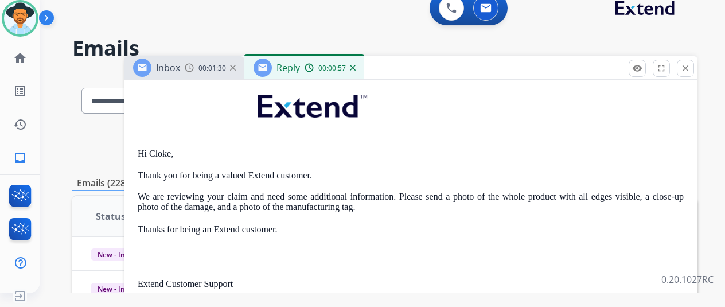
scroll to position [17, 0]
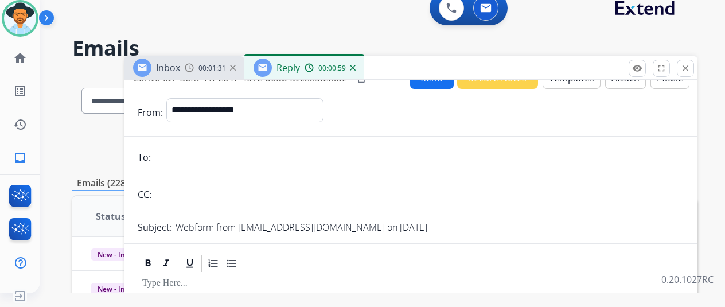
click at [162, 157] on input "email" at bounding box center [418, 157] width 529 height 23
paste input "**********"
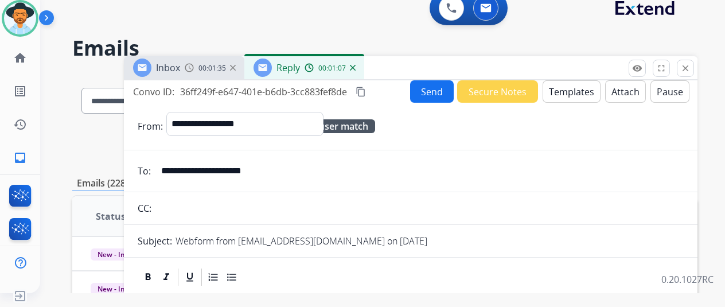
scroll to position [0, 0]
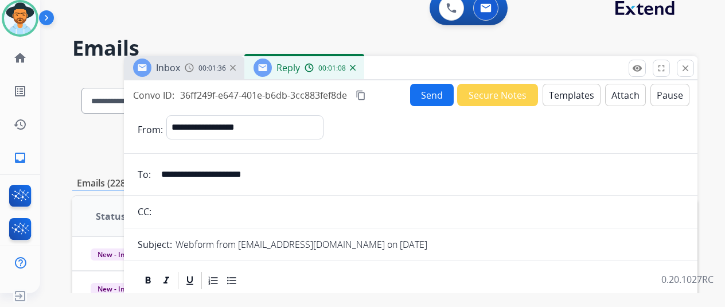
type input "**********"
click at [427, 94] on button "Send" at bounding box center [432, 95] width 44 height 22
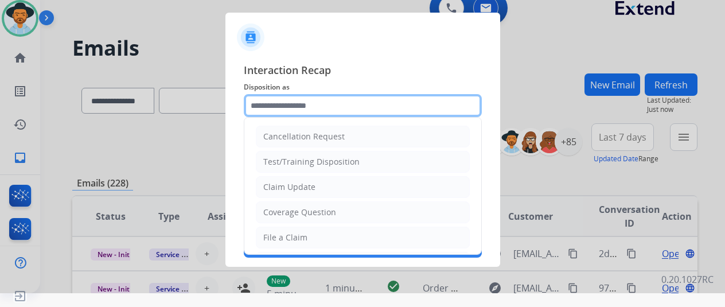
click at [255, 104] on input "text" at bounding box center [363, 105] width 238 height 23
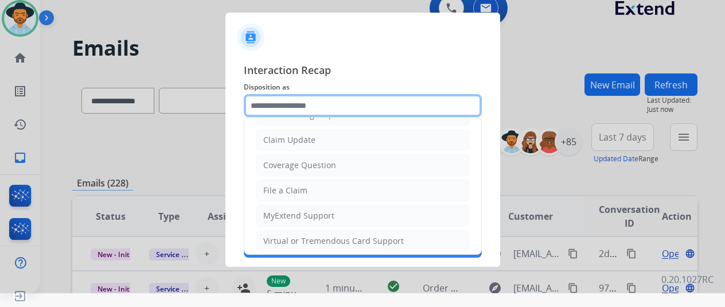
scroll to position [172, 0]
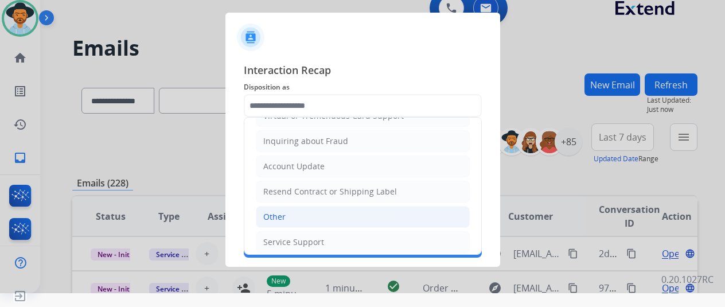
click at [263, 214] on div "Other" at bounding box center [274, 216] width 22 height 11
type input "*****"
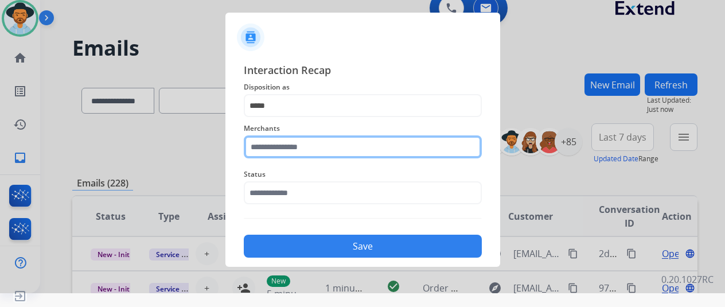
click at [272, 149] on input "text" at bounding box center [363, 146] width 238 height 23
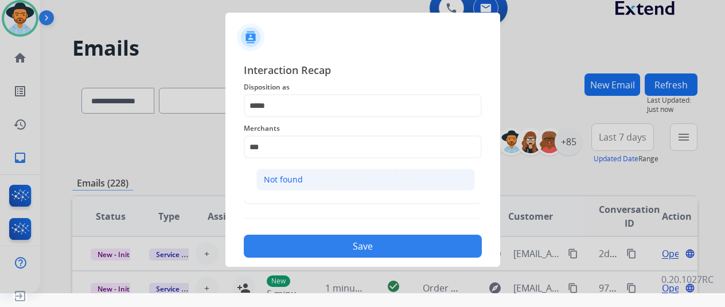
click at [287, 178] on div "Not found" at bounding box center [283, 179] width 39 height 11
type input "*********"
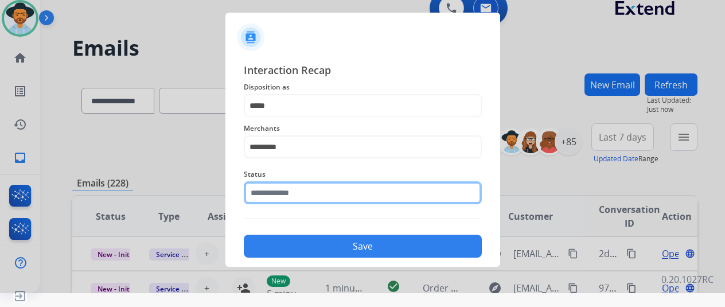
click at [275, 192] on input "text" at bounding box center [363, 192] width 238 height 23
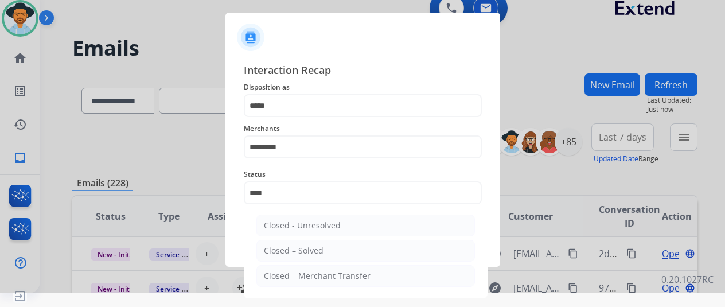
click at [279, 262] on ul "Closed - Unresolved Closed – Solved Closed – Merchant Transfer" at bounding box center [365, 253] width 225 height 89
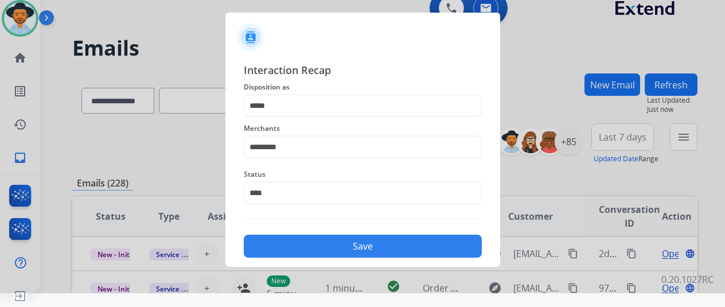
click at [300, 249] on button "Save" at bounding box center [363, 246] width 238 height 23
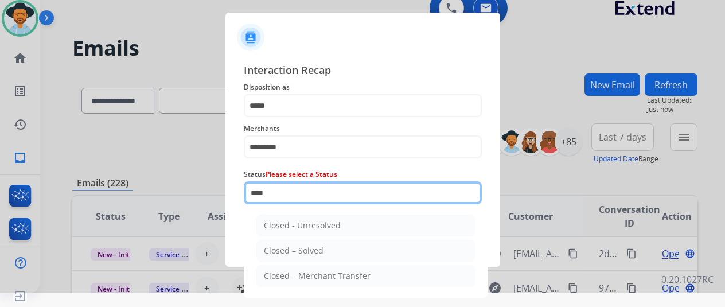
click at [264, 188] on input "****" at bounding box center [363, 192] width 238 height 23
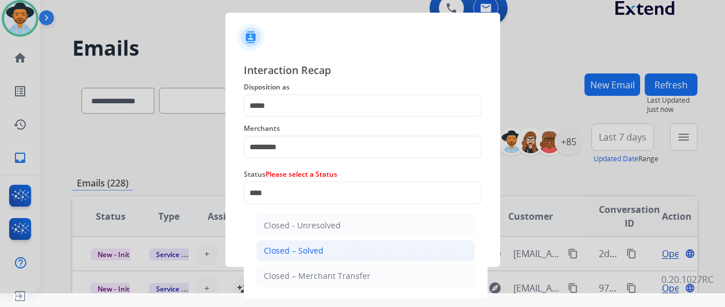
click at [303, 248] on div "Closed – Solved" at bounding box center [294, 250] width 60 height 11
type input "**********"
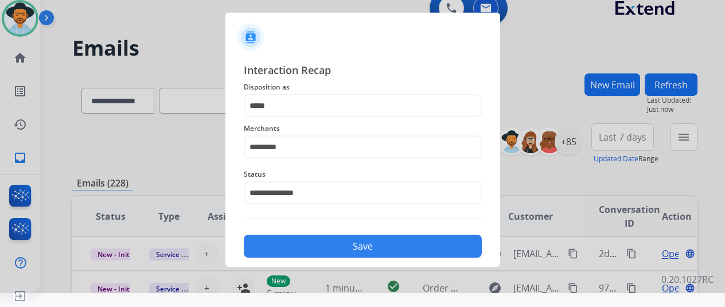
click at [354, 253] on button "Save" at bounding box center [363, 246] width 238 height 23
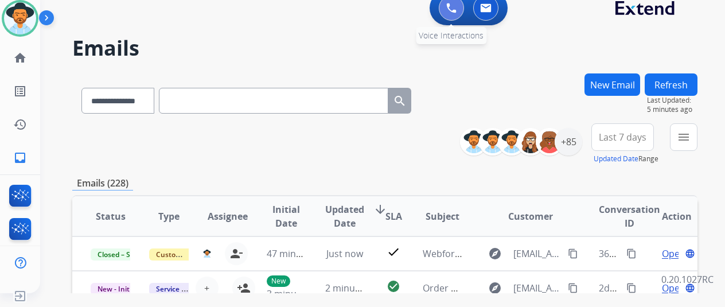
click at [446, 6] on img at bounding box center [451, 8] width 10 height 10
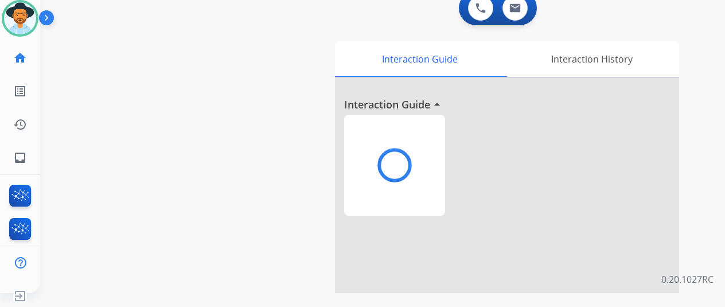
scroll to position [0, 9]
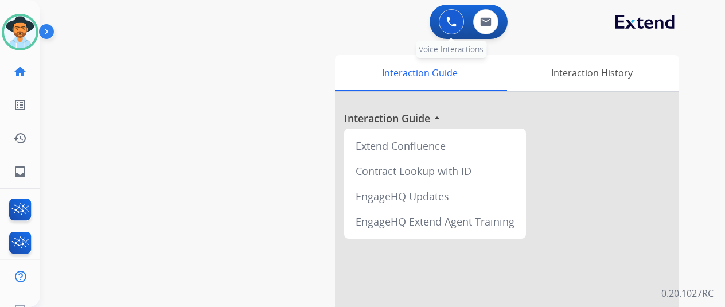
click at [447, 22] on img at bounding box center [451, 22] width 10 height 10
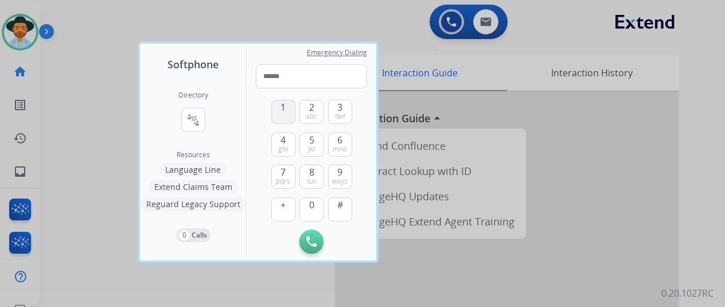
click at [271, 109] on button "1" at bounding box center [283, 112] width 24 height 24
drag, startPoint x: 305, startPoint y: 174, endPoint x: 307, endPoint y: 185, distance: 11.1
click at [305, 177] on button "8 tuv" at bounding box center [311, 177] width 24 height 24
click at [309, 205] on span "0" at bounding box center [311, 205] width 5 height 14
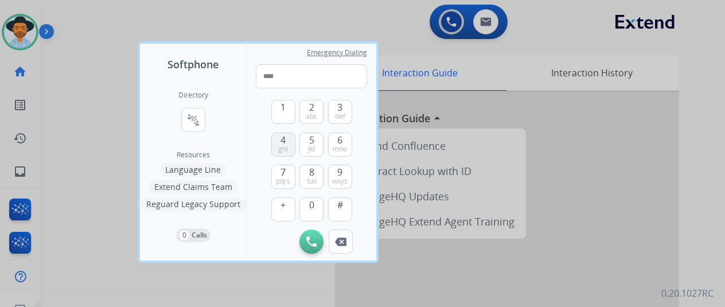
drag, startPoint x: 275, startPoint y: 143, endPoint x: 284, endPoint y: 170, distance: 28.7
click at [274, 144] on button "4 ghi" at bounding box center [283, 144] width 24 height 24
click at [276, 178] on span "pqrs" at bounding box center [283, 181] width 14 height 9
click at [309, 209] on span "0" at bounding box center [311, 205] width 5 height 14
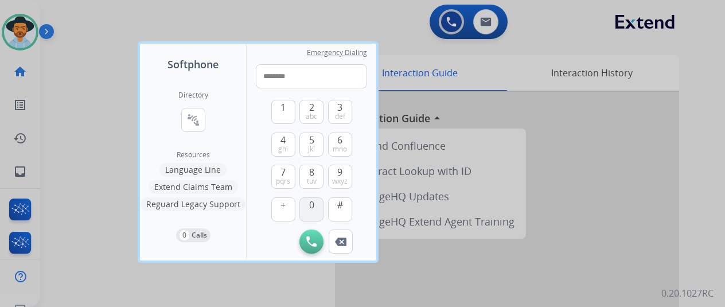
click at [309, 209] on span "0" at bounding box center [311, 205] width 5 height 14
click at [337, 175] on span "9" at bounding box center [339, 172] width 5 height 14
click at [276, 173] on button "7 pqrs" at bounding box center [283, 177] width 24 height 24
type input "**********"
click at [306, 238] on img at bounding box center [311, 241] width 10 height 10
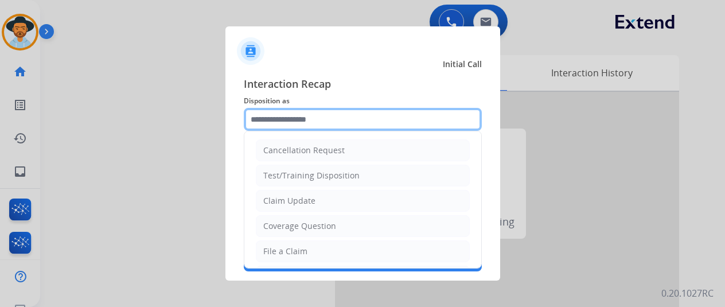
click at [261, 126] on input "text" at bounding box center [363, 119] width 238 height 23
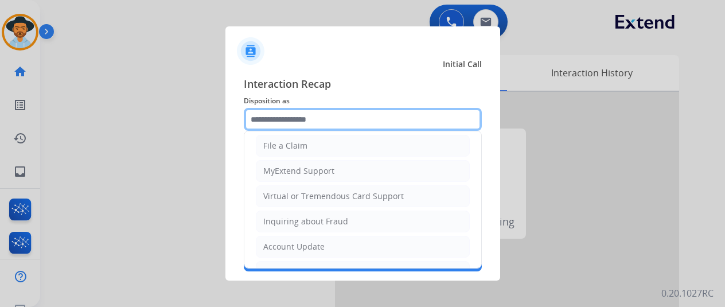
scroll to position [224, 0]
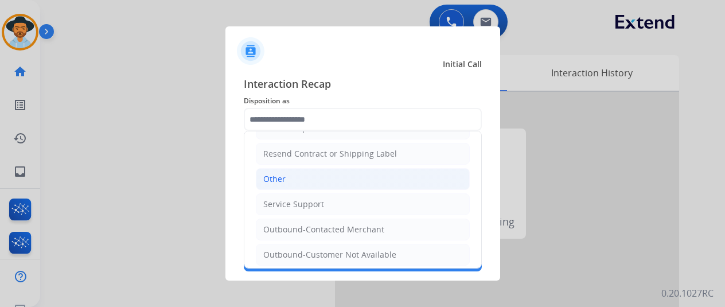
click at [279, 174] on li "Other" at bounding box center [363, 179] width 214 height 22
type input "*****"
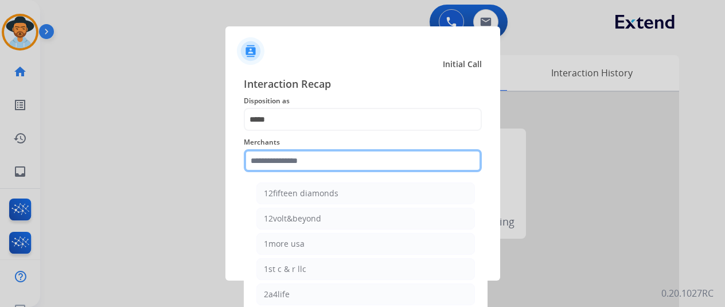
click at [281, 158] on input "text" at bounding box center [363, 160] width 238 height 23
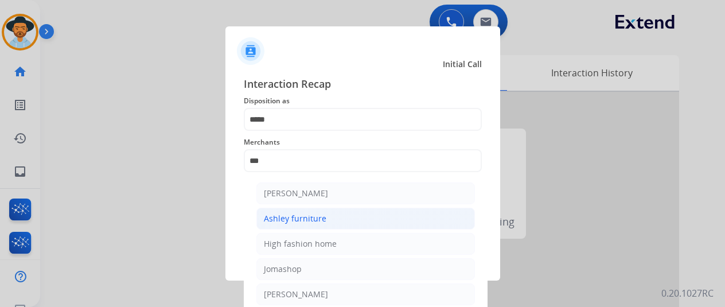
click at [274, 223] on div "Ashley furniture" at bounding box center [295, 218] width 63 height 11
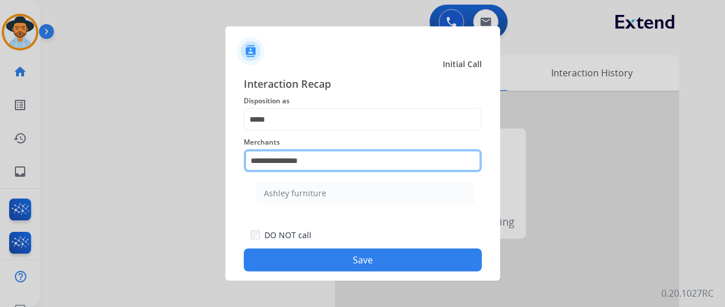
drag, startPoint x: 313, startPoint y: 159, endPoint x: 142, endPoint y: 158, distance: 171.5
click at [0, 157] on app-contact-recap-modal "**********" at bounding box center [0, 153] width 0 height 307
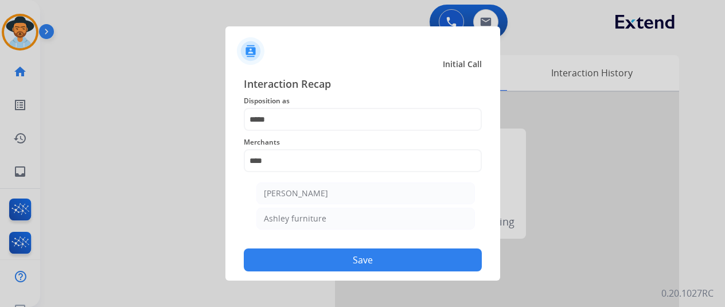
click at [271, 191] on div "[PERSON_NAME]" at bounding box center [296, 193] width 64 height 11
type input "**********"
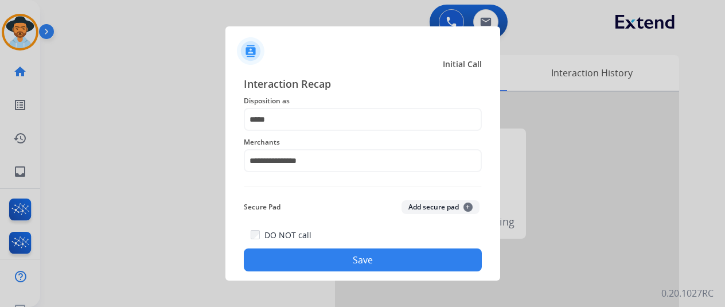
click at [338, 265] on button "Save" at bounding box center [363, 259] width 238 height 23
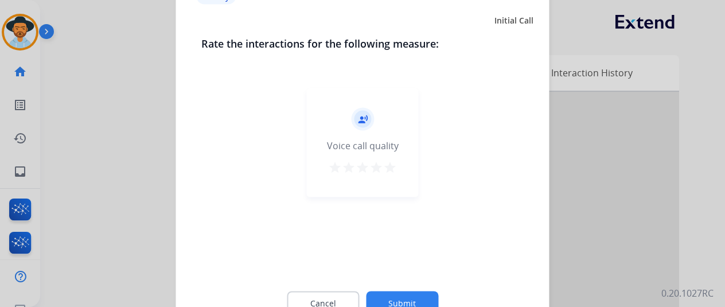
click at [398, 299] on button "Submit" at bounding box center [402, 303] width 72 height 24
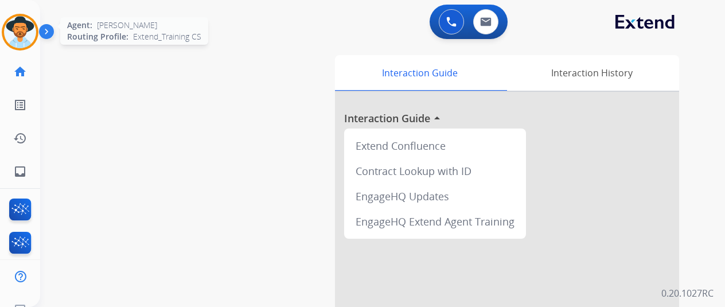
click at [24, 25] on img at bounding box center [20, 32] width 32 height 32
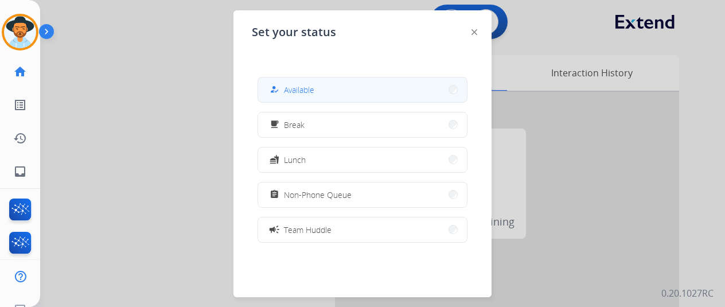
click at [295, 91] on span "Available" at bounding box center [299, 90] width 30 height 12
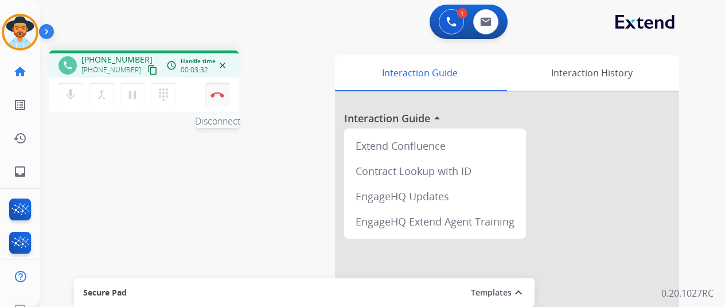
click at [210, 95] on img at bounding box center [217, 95] width 14 height 6
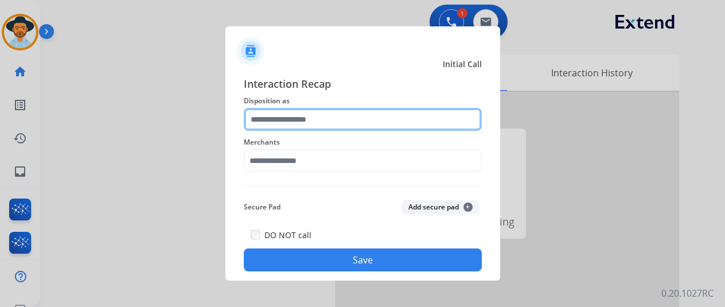
click at [274, 116] on input "text" at bounding box center [363, 119] width 238 height 23
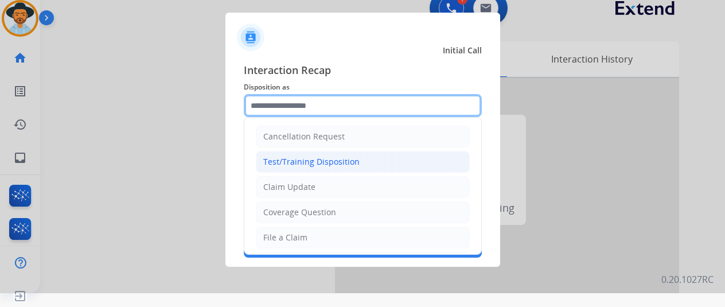
scroll to position [57, 0]
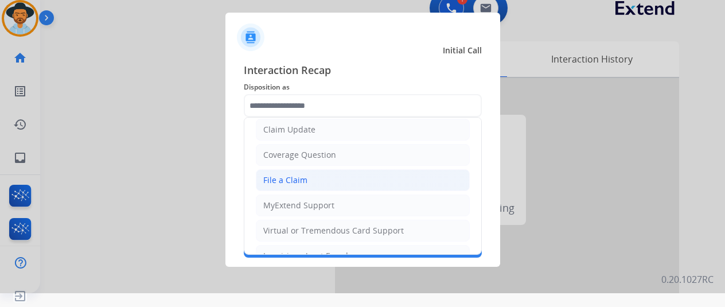
click at [276, 178] on div "File a Claim" at bounding box center [285, 179] width 44 height 11
type input "**********"
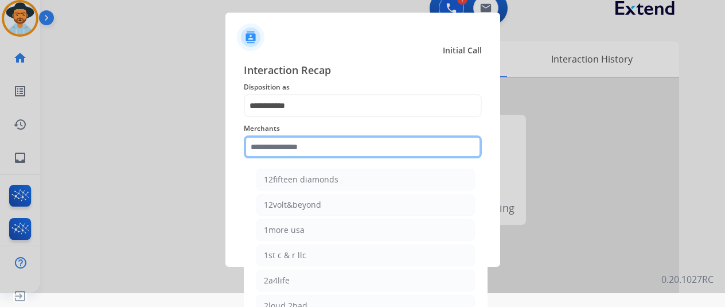
click at [275, 149] on input "text" at bounding box center [363, 146] width 238 height 23
click at [266, 145] on input "text" at bounding box center [363, 146] width 238 height 23
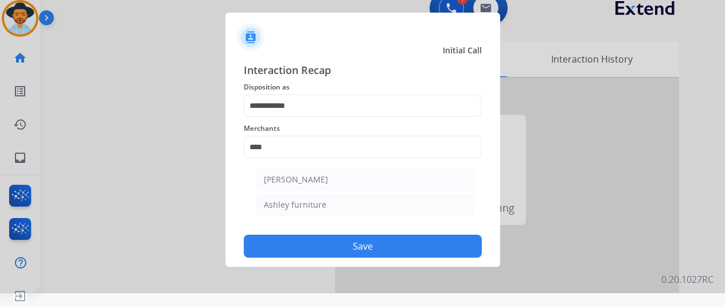
drag, startPoint x: 334, startPoint y: 201, endPoint x: 342, endPoint y: 234, distance: 33.7
click at [334, 202] on li "Ashley furniture" at bounding box center [365, 205] width 218 height 22
type input "**********"
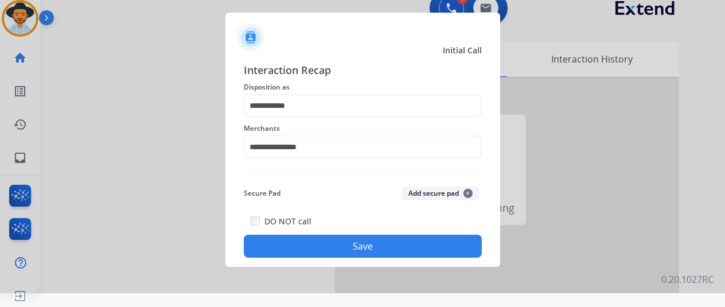
click at [345, 248] on button "Save" at bounding box center [363, 246] width 238 height 23
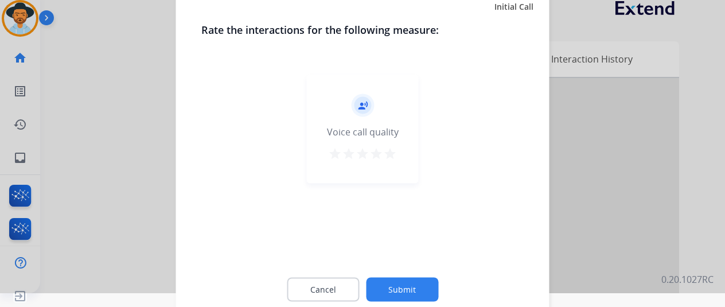
click at [397, 284] on button "Submit" at bounding box center [402, 289] width 72 height 24
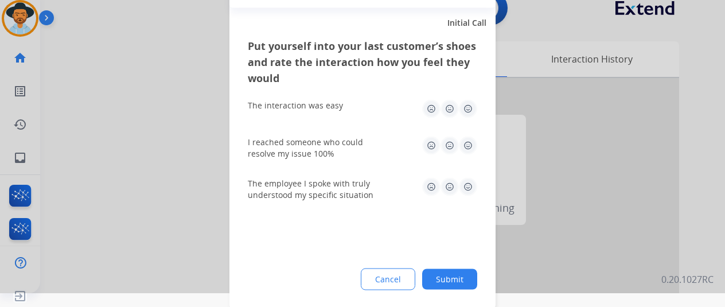
click at [444, 278] on button "Submit" at bounding box center [449, 278] width 55 height 21
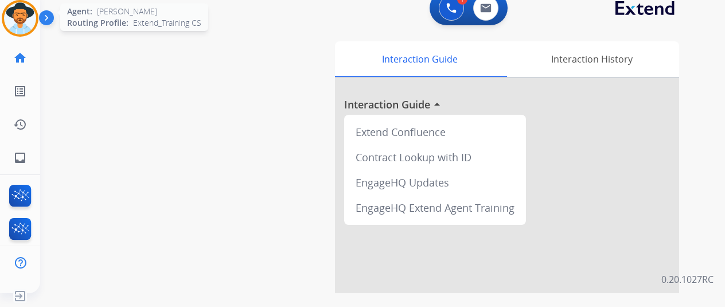
click at [17, 14] on img at bounding box center [20, 18] width 32 height 32
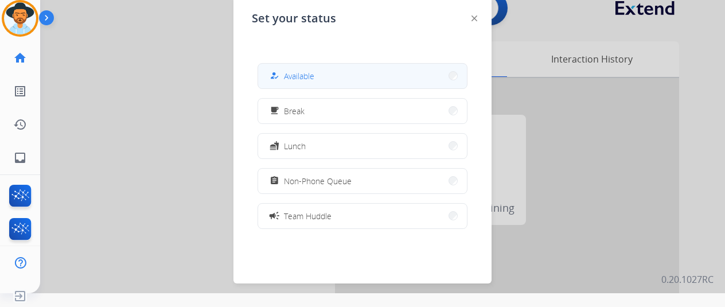
click at [284, 71] on span "Available" at bounding box center [299, 76] width 30 height 12
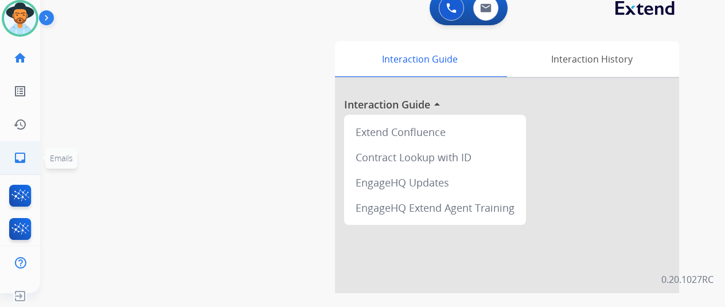
click at [13, 161] on mat-icon "inbox" at bounding box center [20, 158] width 14 height 14
select select "**********"
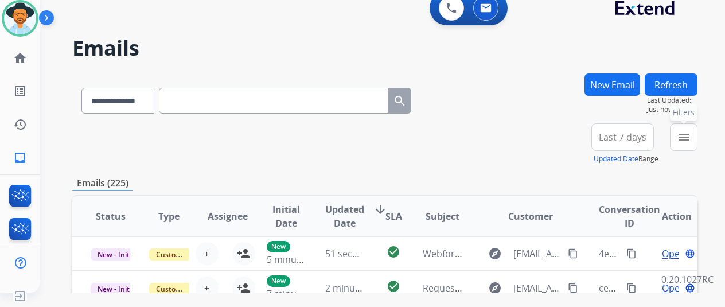
click at [690, 135] on mat-icon "menu" at bounding box center [684, 137] width 14 height 14
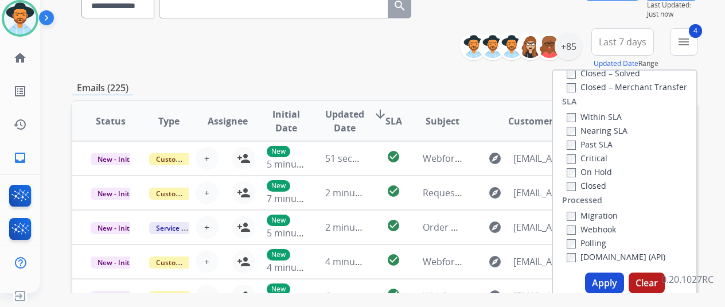
scroll to position [172, 0]
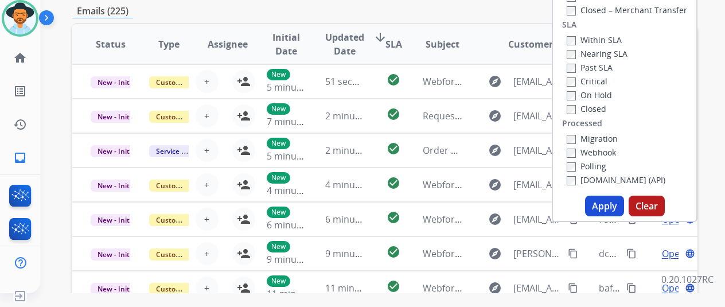
click at [600, 209] on button "Apply" at bounding box center [604, 206] width 39 height 21
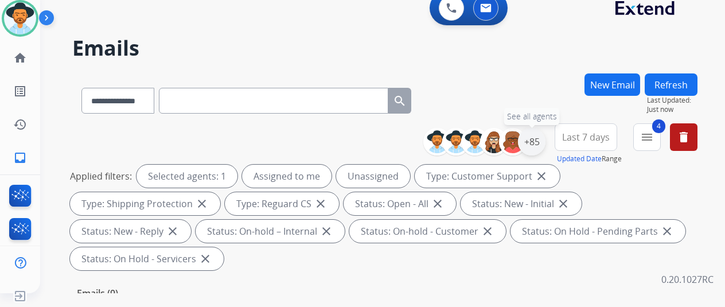
click at [529, 138] on div "+85" at bounding box center [532, 142] width 28 height 28
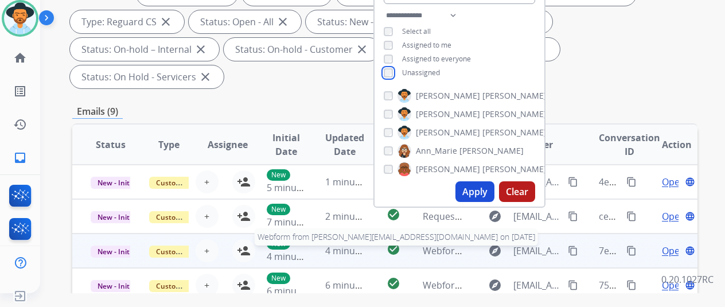
scroll to position [229, 0]
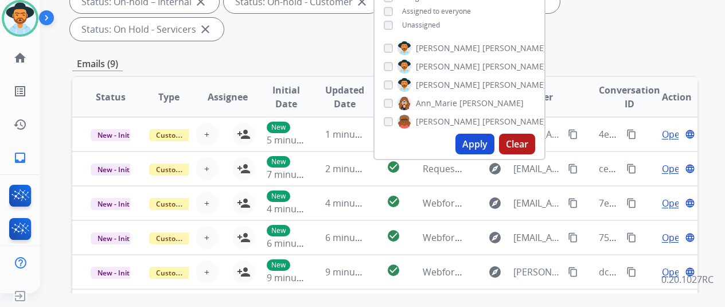
click at [471, 139] on button "Apply" at bounding box center [474, 144] width 39 height 21
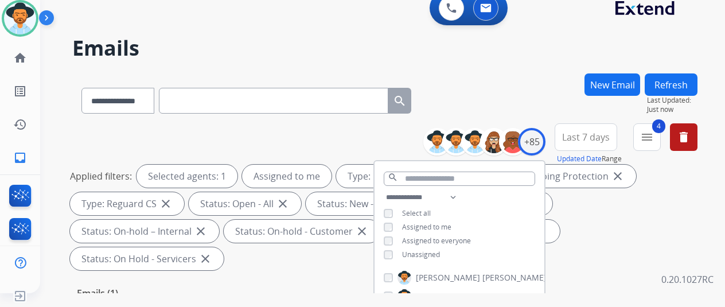
click at [513, 80] on div "**********" at bounding box center [384, 98] width 625 height 50
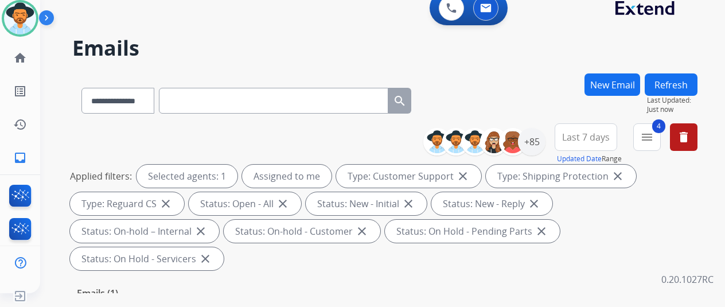
click at [496, 64] on div "**********" at bounding box center [368, 181] width 657 height 307
click at [446, 3] on img at bounding box center [451, 8] width 10 height 10
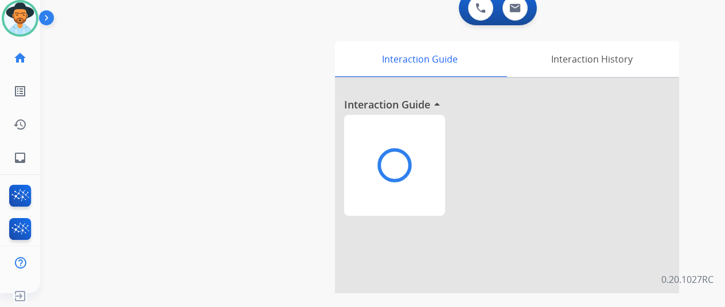
scroll to position [0, 9]
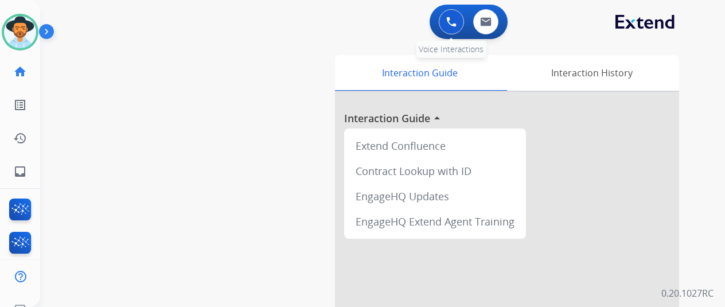
click at [451, 12] on button at bounding box center [451, 21] width 25 height 25
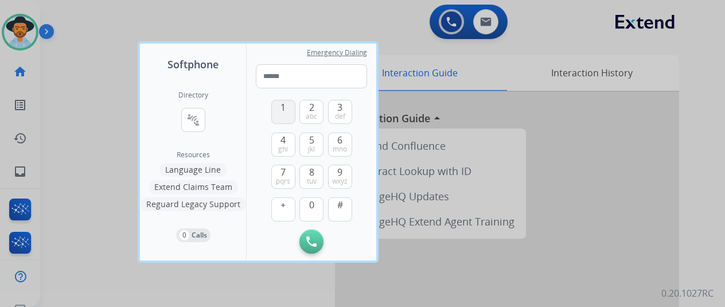
click at [280, 113] on span "1" at bounding box center [282, 107] width 5 height 14
click at [309, 175] on span "8" at bounding box center [311, 172] width 5 height 14
click at [300, 216] on button "0" at bounding box center [311, 209] width 24 height 24
click at [278, 145] on span "ghi" at bounding box center [283, 149] width 10 height 9
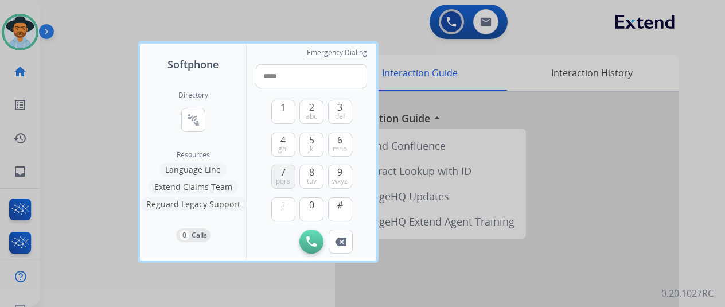
click at [280, 173] on span "7" at bounding box center [282, 172] width 5 height 14
click at [299, 206] on button "0" at bounding box center [311, 209] width 24 height 24
click at [332, 178] on span "wxyz" at bounding box center [339, 181] width 15 height 9
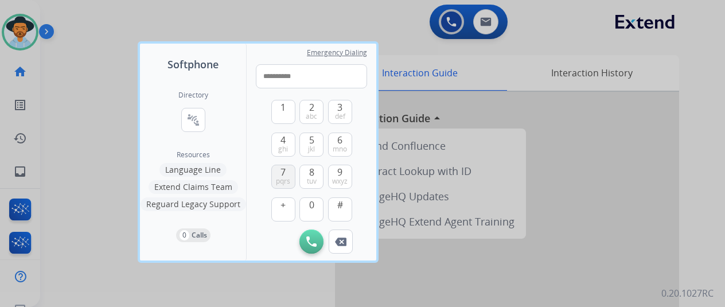
click at [280, 173] on span "7" at bounding box center [282, 172] width 5 height 14
type input "**********"
click at [306, 239] on img at bounding box center [311, 241] width 10 height 10
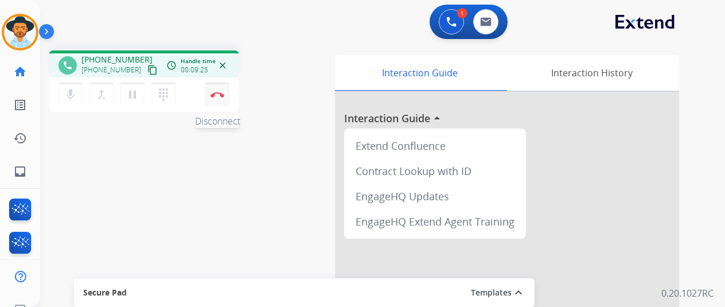
click at [214, 92] on img at bounding box center [217, 95] width 14 height 6
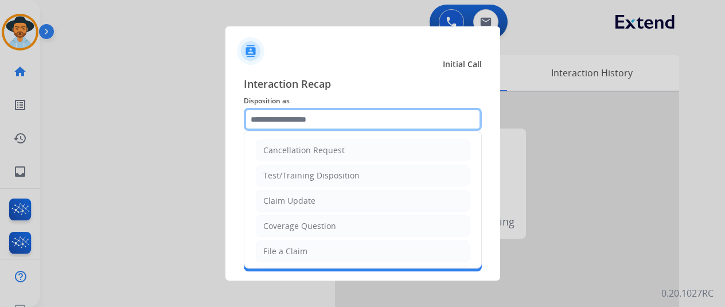
click at [291, 123] on input "text" at bounding box center [363, 119] width 238 height 23
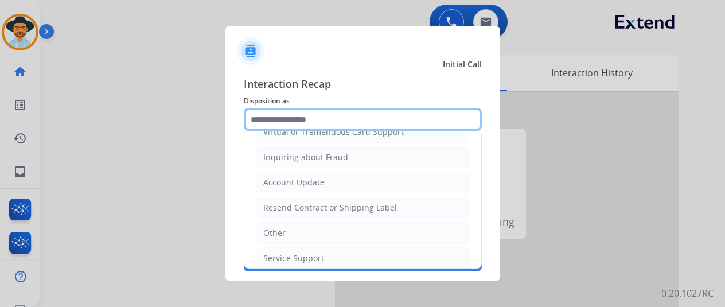
scroll to position [224, 0]
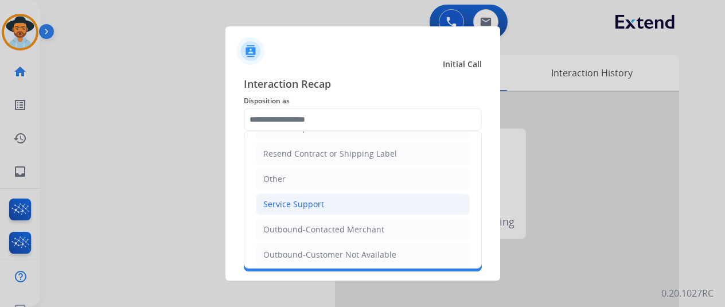
click at [282, 198] on div "Service Support" at bounding box center [293, 203] width 61 height 11
type input "**********"
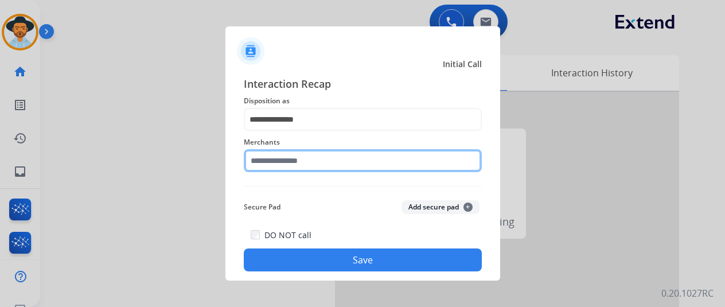
click at [252, 161] on input "text" at bounding box center [363, 160] width 238 height 23
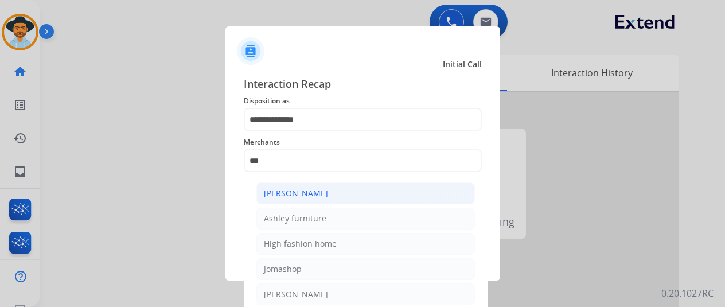
click at [298, 191] on div "[PERSON_NAME]" at bounding box center [296, 193] width 64 height 11
type input "**********"
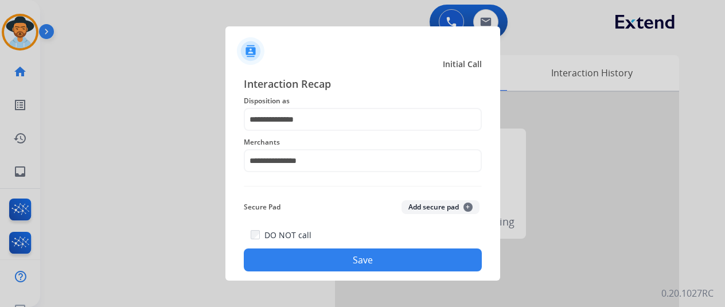
click at [347, 260] on button "Save" at bounding box center [363, 259] width 238 height 23
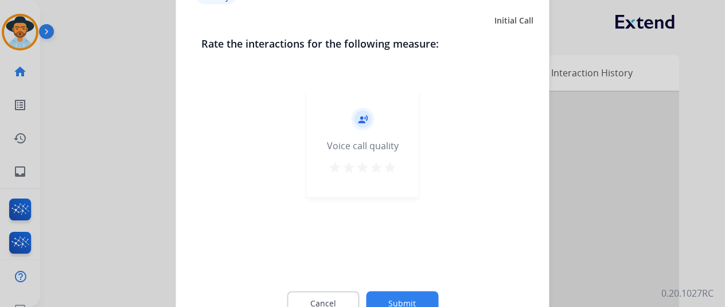
click at [390, 298] on button "Submit" at bounding box center [402, 303] width 72 height 24
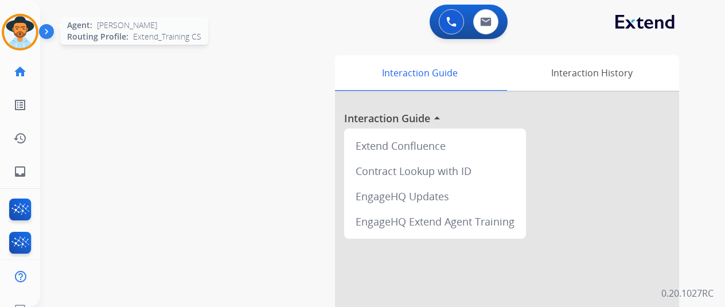
click at [6, 29] on img at bounding box center [20, 32] width 32 height 32
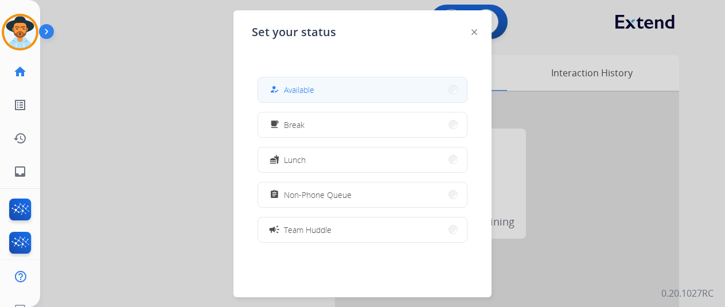
click at [307, 87] on button "how_to_reg Available" at bounding box center [362, 89] width 209 height 25
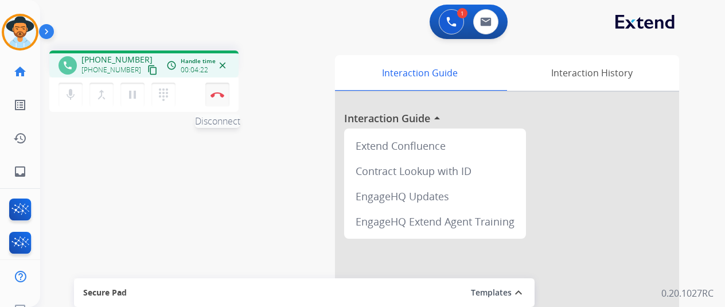
click at [209, 91] on button "Disconnect" at bounding box center [217, 95] width 24 height 24
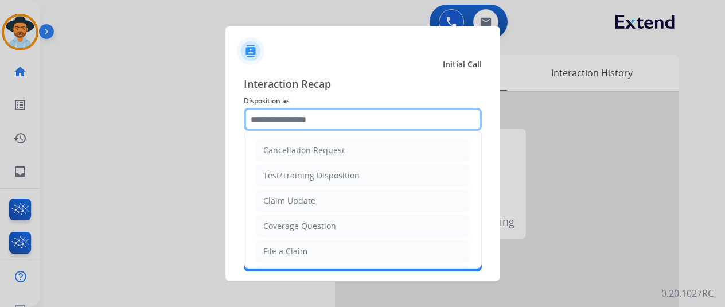
click at [251, 118] on input "text" at bounding box center [363, 119] width 238 height 23
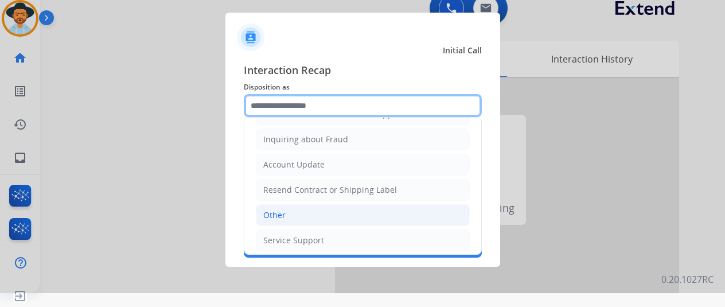
scroll to position [59, 0]
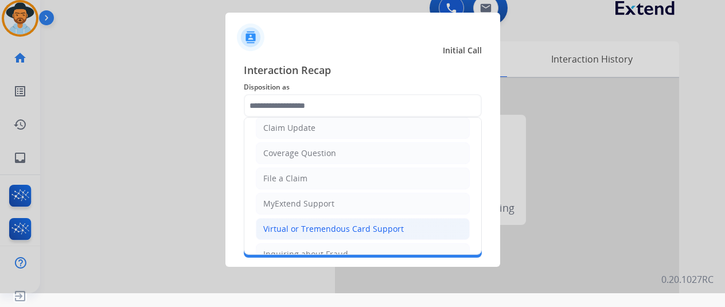
click at [268, 227] on div "Virtual or Tremendous Card Support" at bounding box center [333, 228] width 140 height 11
type input "**********"
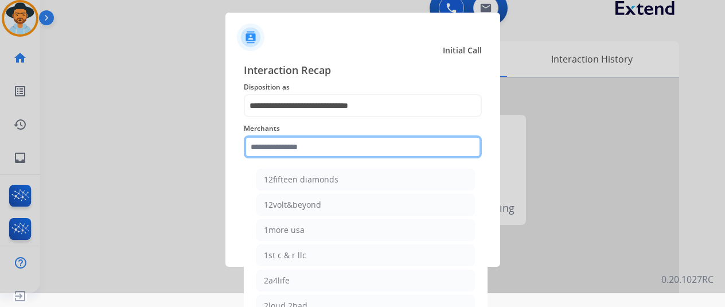
drag, startPoint x: 265, startPoint y: 142, endPoint x: 253, endPoint y: 140, distance: 11.6
click at [265, 141] on input "text" at bounding box center [363, 146] width 238 height 23
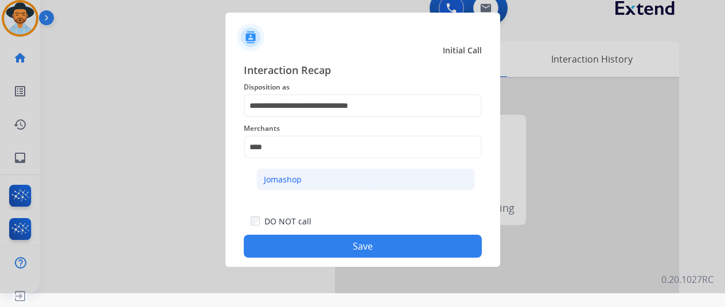
click at [278, 182] on div "Jomashop" at bounding box center [283, 179] width 38 height 11
type input "********"
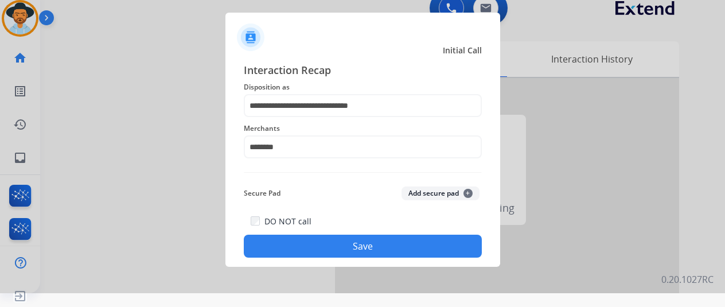
click at [333, 240] on button "Save" at bounding box center [363, 246] width 238 height 23
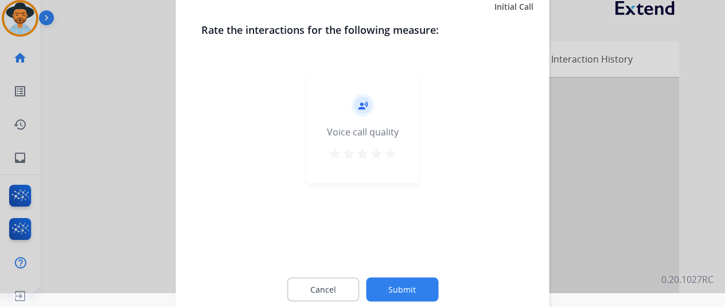
click at [398, 286] on button "Submit" at bounding box center [402, 289] width 72 height 24
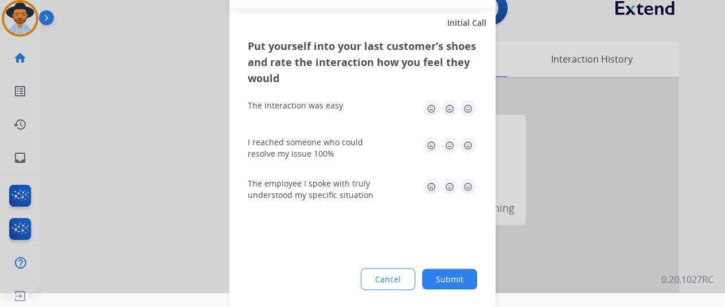
click at [438, 276] on button "Submit" at bounding box center [449, 278] width 55 height 21
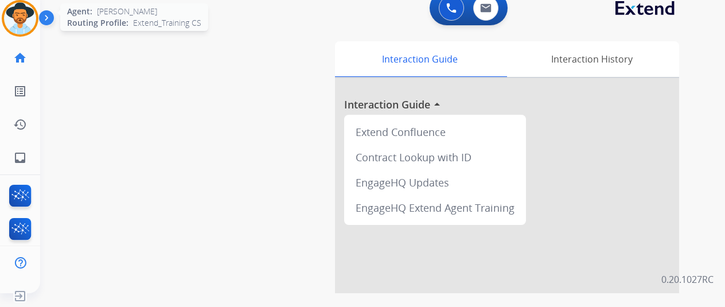
click at [11, 14] on img at bounding box center [20, 18] width 32 height 32
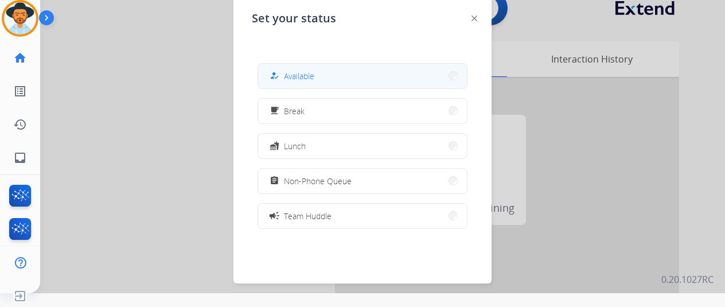
click at [307, 74] on button "how_to_reg Available" at bounding box center [362, 76] width 209 height 25
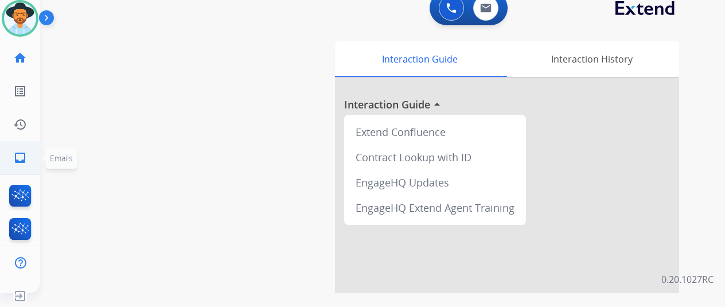
click at [13, 154] on mat-icon "inbox" at bounding box center [20, 158] width 14 height 14
select select "**********"
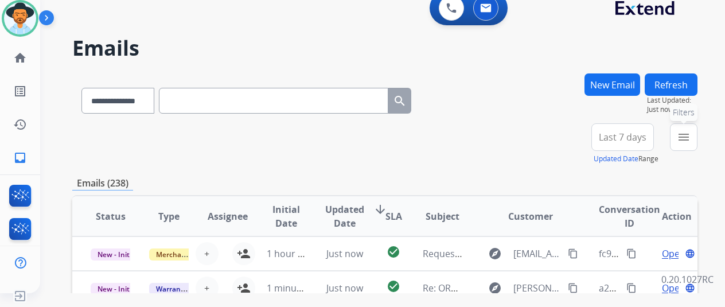
click at [687, 134] on mat-icon "menu" at bounding box center [684, 137] width 14 height 14
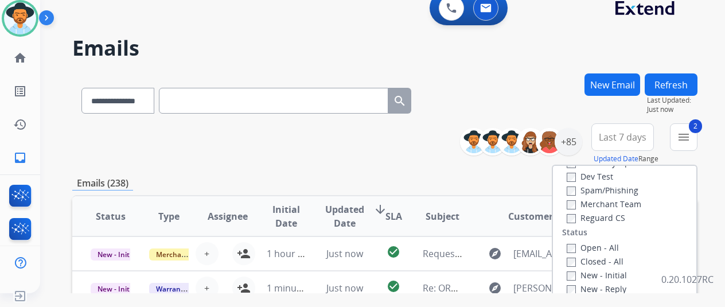
scroll to position [115, 0]
click at [562, 232] on div "Open - All Closed - All New - Initial New - Reply On-hold – Internal On-hold - …" at bounding box center [624, 300] width 125 height 151
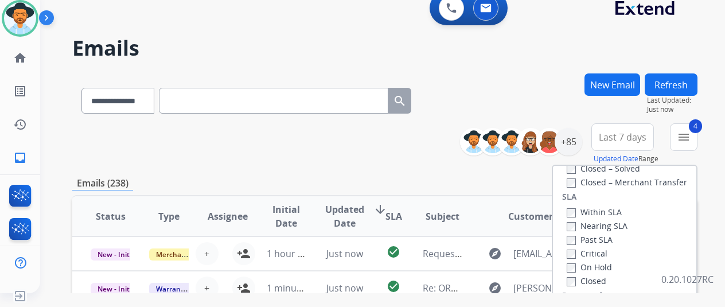
scroll to position [229, 0]
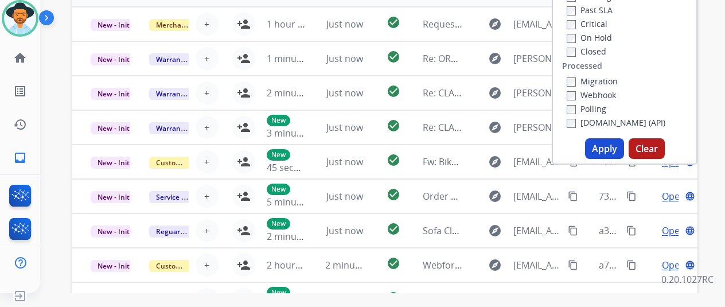
click at [599, 146] on button "Apply" at bounding box center [604, 148] width 39 height 21
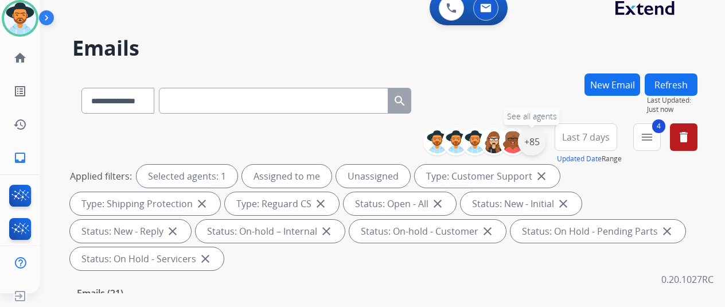
click at [533, 135] on div "+85" at bounding box center [532, 142] width 28 height 28
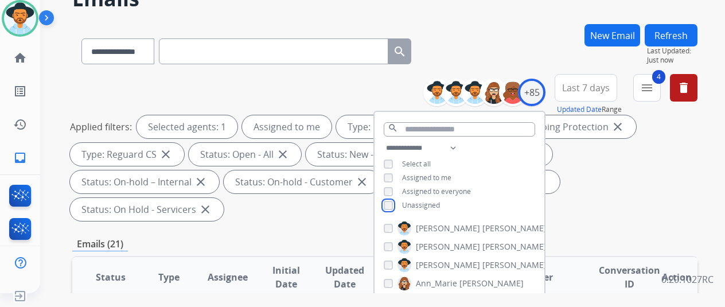
scroll to position [172, 0]
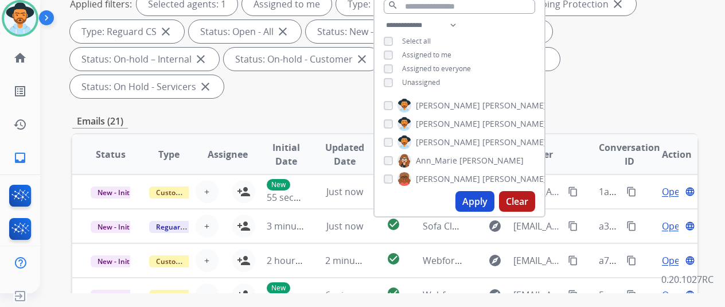
click at [470, 198] on button "Apply" at bounding box center [474, 201] width 39 height 21
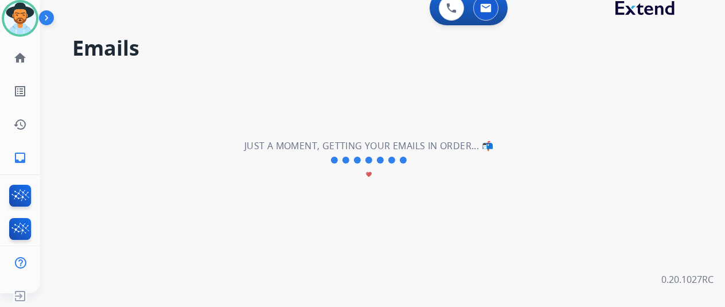
scroll to position [0, 0]
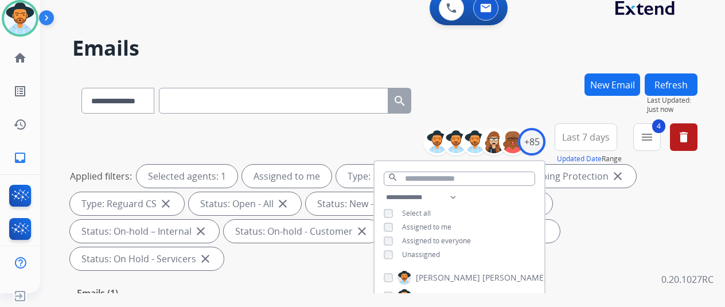
click at [517, 77] on div "**********" at bounding box center [384, 98] width 625 height 50
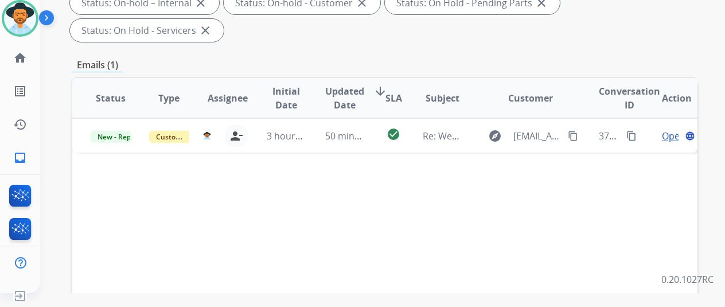
scroll to position [229, 0]
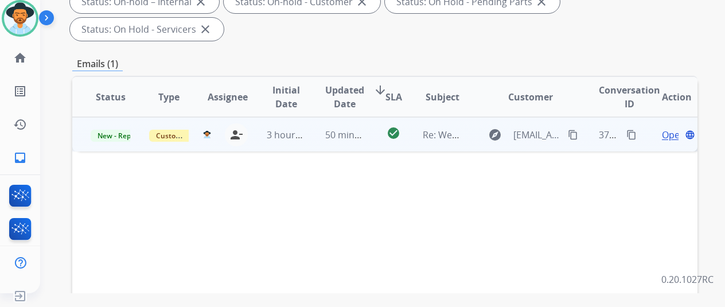
click at [662, 128] on span "Open" at bounding box center [674, 135] width 24 height 14
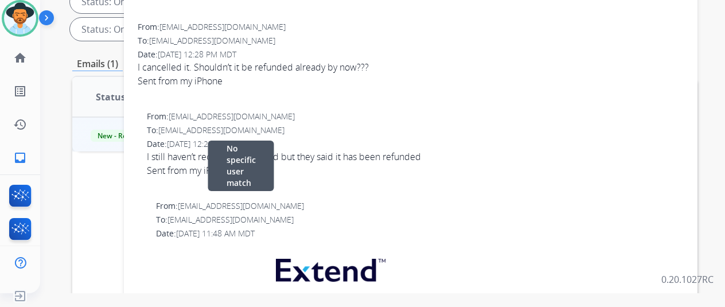
click at [411, 200] on div "From: [EMAIL_ADDRESS][DOMAIN_NAME] No specific user match" at bounding box center [420, 205] width 528 height 11
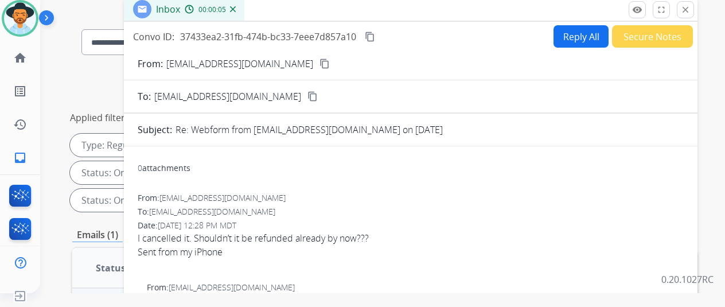
scroll to position [57, 0]
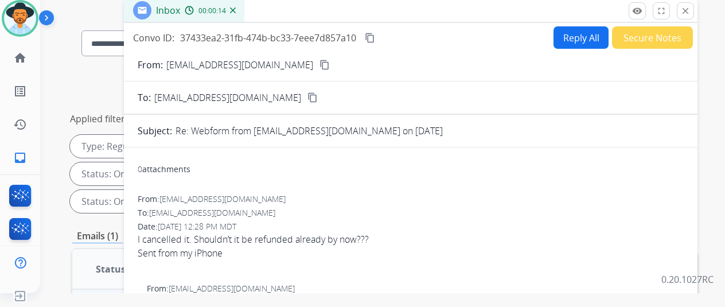
click at [569, 41] on button "Reply All" at bounding box center [580, 37] width 55 height 22
select select "**********"
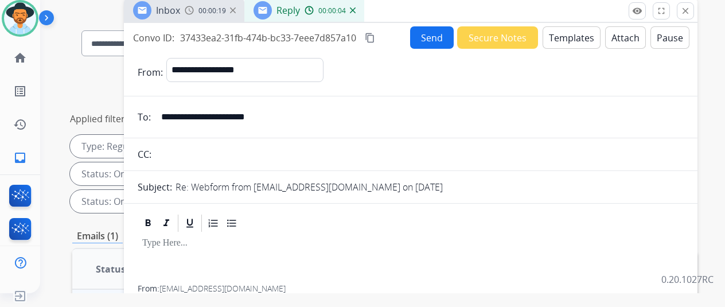
click at [559, 32] on button "Templates" at bounding box center [571, 37] width 58 height 22
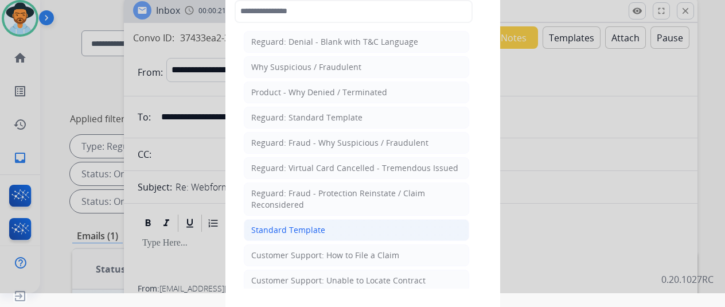
click at [262, 228] on div "Standard Template" at bounding box center [288, 229] width 74 height 11
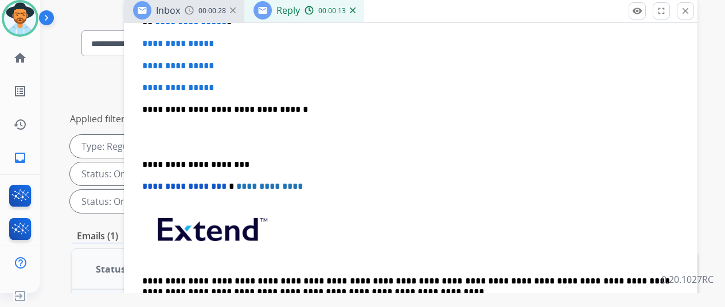
scroll to position [287, 0]
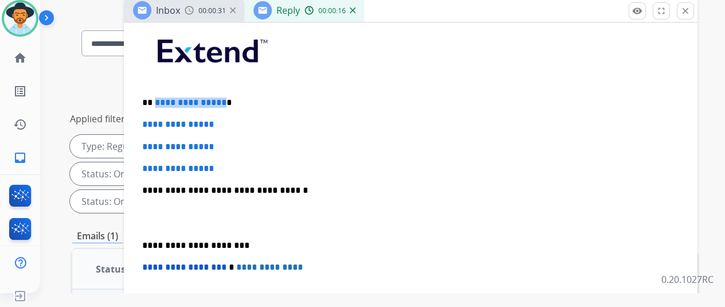
drag, startPoint x: 219, startPoint y: 105, endPoint x: 154, endPoint y: 100, distance: 65.0
click at [155, 100] on span "**********" at bounding box center [191, 102] width 72 height 9
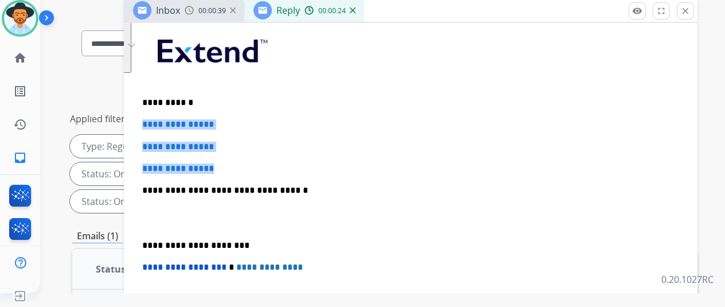
drag, startPoint x: 225, startPoint y: 167, endPoint x: 139, endPoint y: 121, distance: 97.8
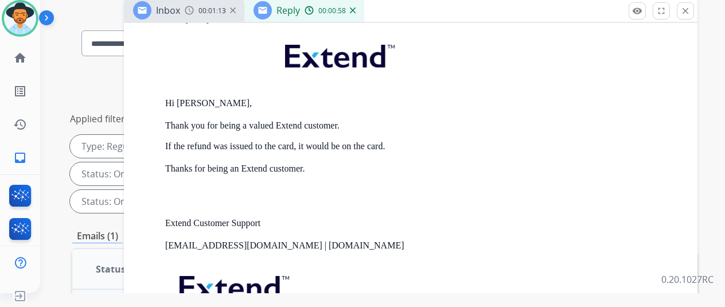
scroll to position [1491, 0]
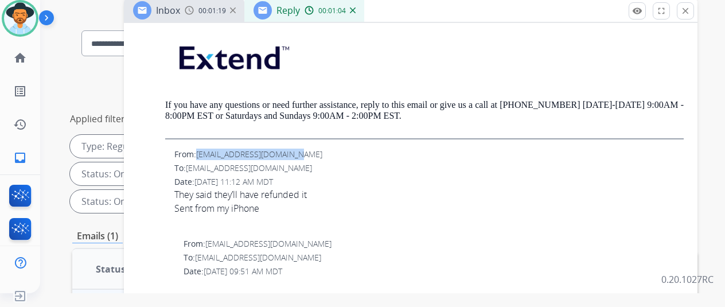
drag, startPoint x: 295, startPoint y: 151, endPoint x: 198, endPoint y: 153, distance: 96.4
click at [198, 153] on span "[EMAIL_ADDRESS][DOMAIN_NAME]" at bounding box center [259, 154] width 126 height 11
copy span "[EMAIL_ADDRESS][DOMAIN_NAME]"
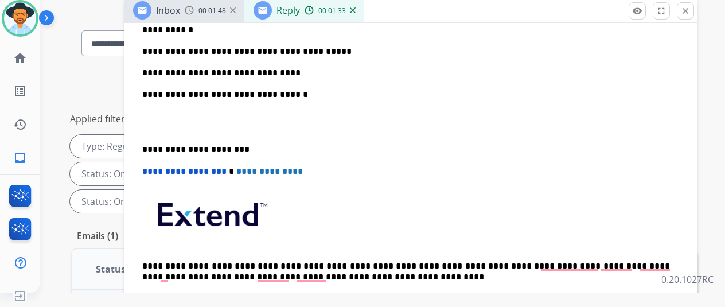
scroll to position [229, 0]
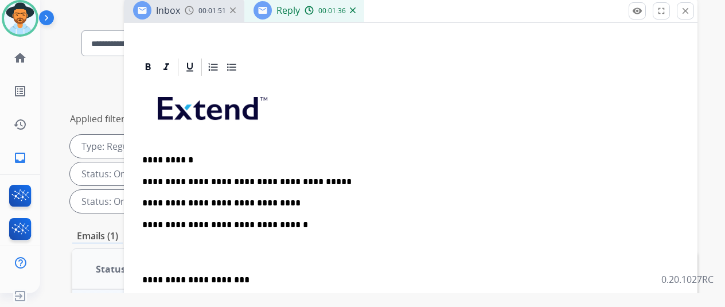
click at [279, 201] on p "**********" at bounding box center [406, 193] width 528 height 32
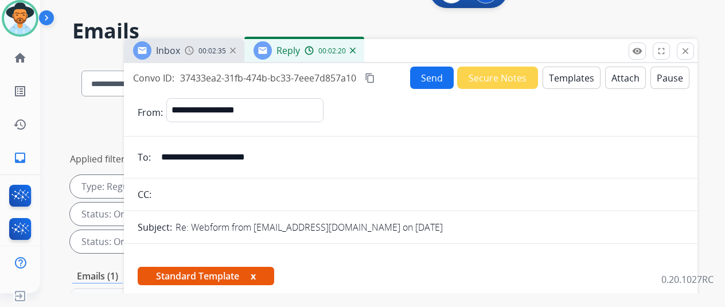
scroll to position [0, 0]
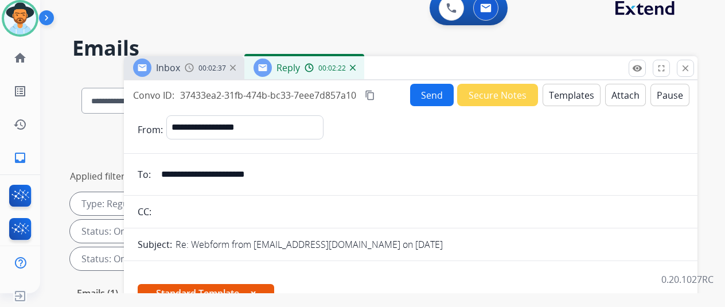
click at [422, 91] on button "Send" at bounding box center [432, 95] width 44 height 22
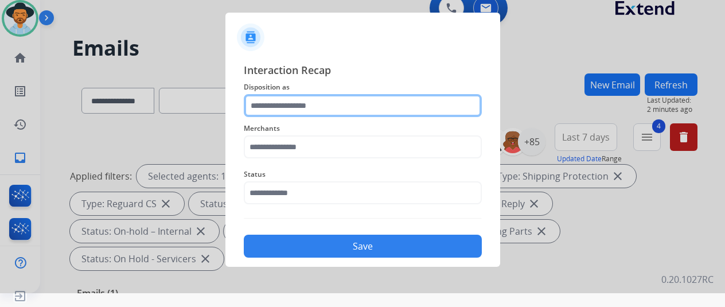
click at [267, 101] on input "text" at bounding box center [363, 105] width 238 height 23
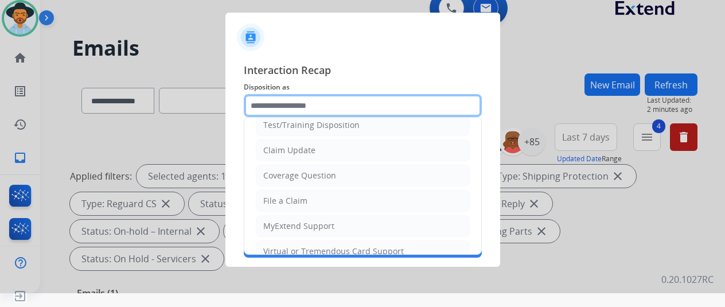
scroll to position [172, 0]
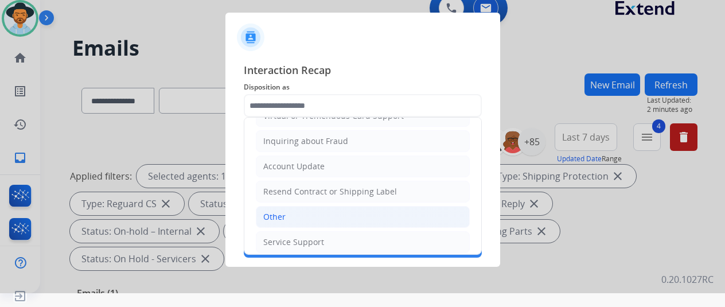
click at [272, 211] on div "Other" at bounding box center [274, 216] width 22 height 11
type input "*****"
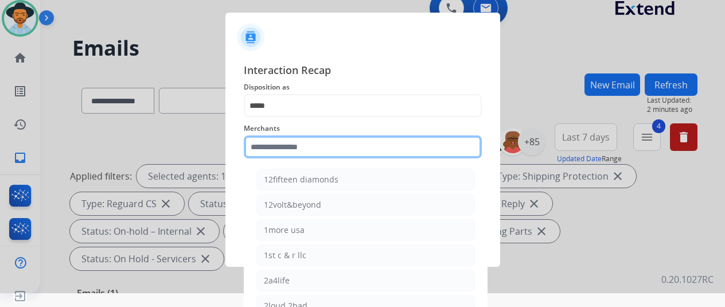
click at [270, 146] on input "text" at bounding box center [363, 146] width 238 height 23
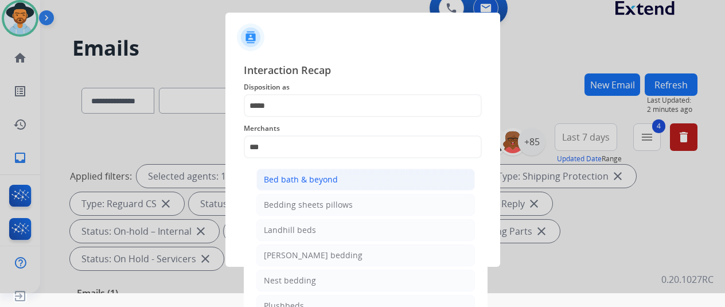
click at [278, 173] on li "Bed bath & beyond" at bounding box center [365, 180] width 218 height 22
type input "**********"
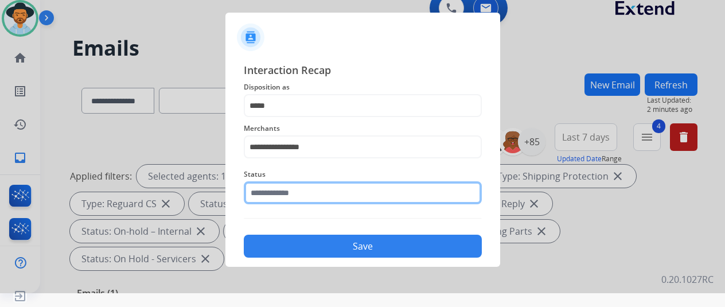
click at [265, 202] on input "text" at bounding box center [363, 192] width 238 height 23
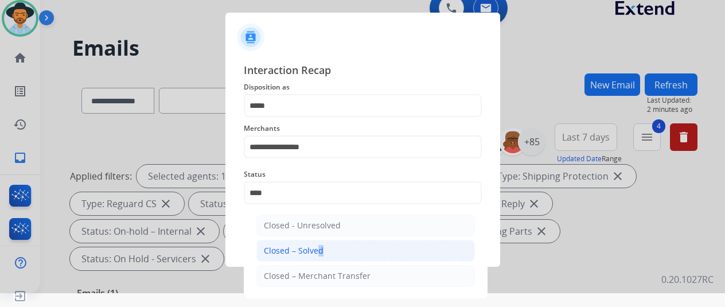
click at [306, 245] on div "Closed – Solved" at bounding box center [294, 250] width 60 height 11
type input "**********"
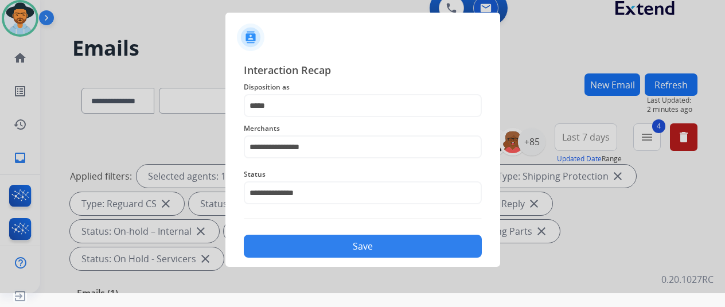
click at [337, 240] on button "Save" at bounding box center [363, 246] width 238 height 23
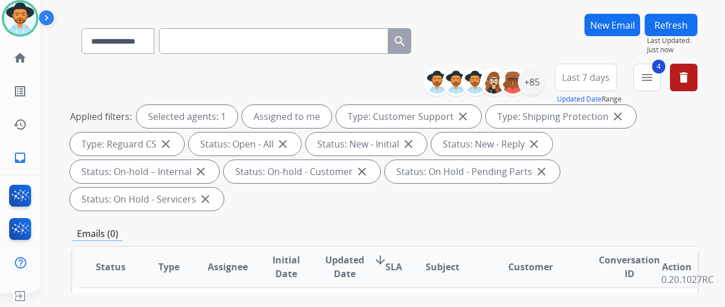
scroll to position [0, 0]
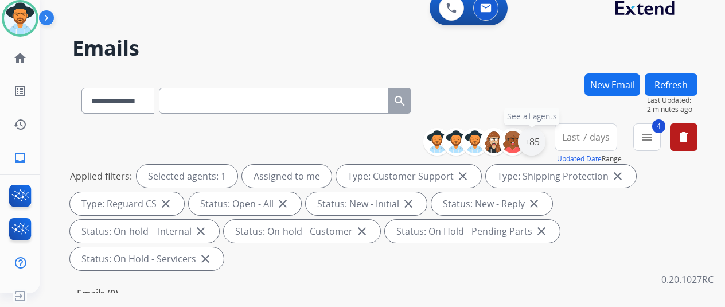
click at [534, 138] on div "+85" at bounding box center [532, 142] width 28 height 28
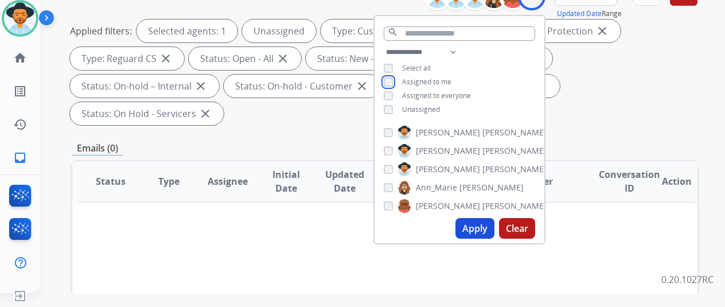
scroll to position [229, 0]
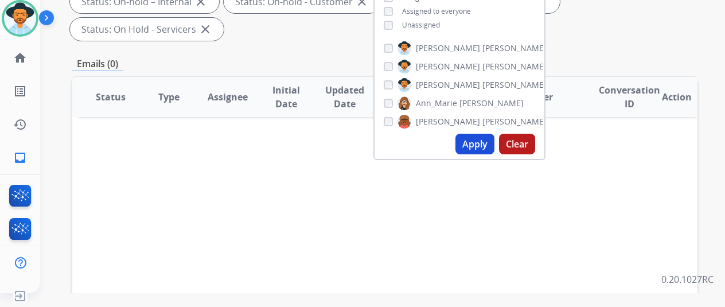
click at [474, 139] on button "Apply" at bounding box center [474, 144] width 39 height 21
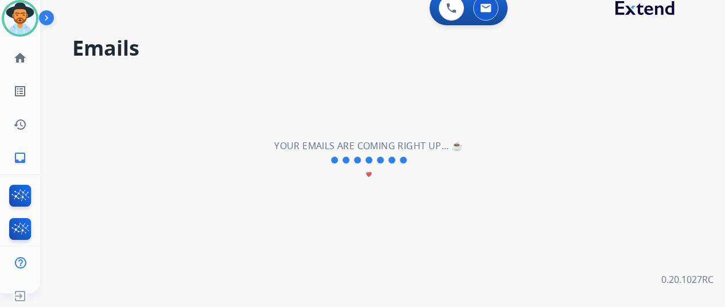
scroll to position [0, 0]
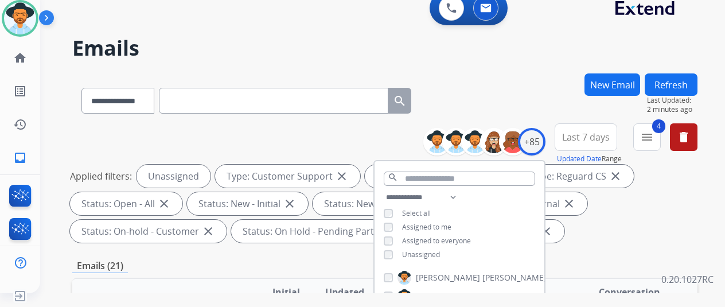
click at [498, 76] on div "**********" at bounding box center [384, 98] width 625 height 50
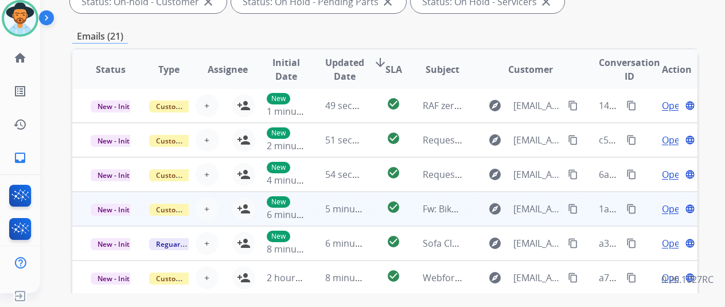
scroll to position [419, 0]
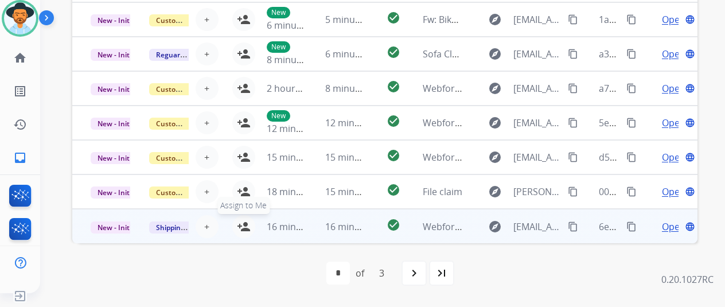
click at [237, 220] on mat-icon "person_add" at bounding box center [244, 227] width 14 height 14
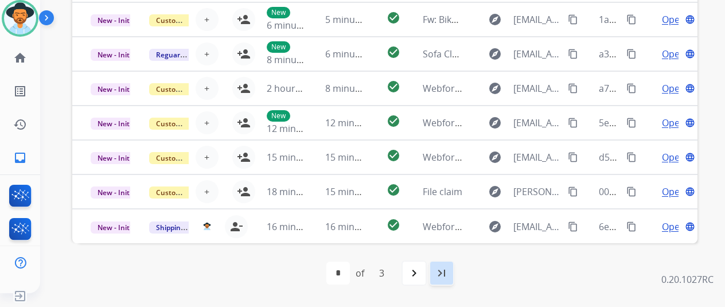
click at [436, 272] on mat-icon "last_page" at bounding box center [442, 273] width 14 height 14
select select "*"
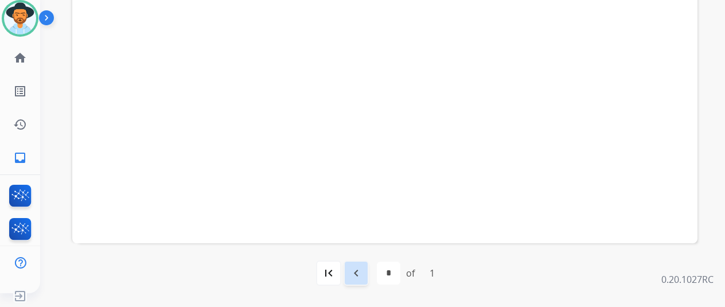
click at [352, 270] on mat-icon "navigate_before" at bounding box center [356, 273] width 14 height 14
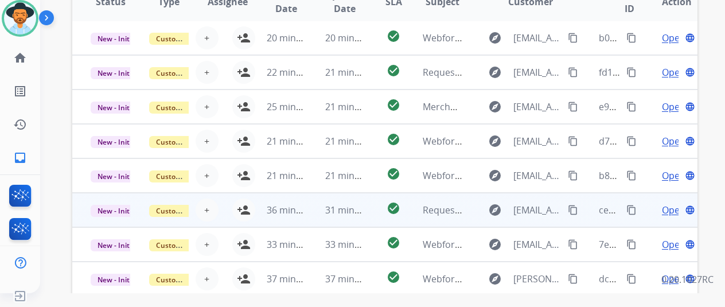
scroll to position [304, 0]
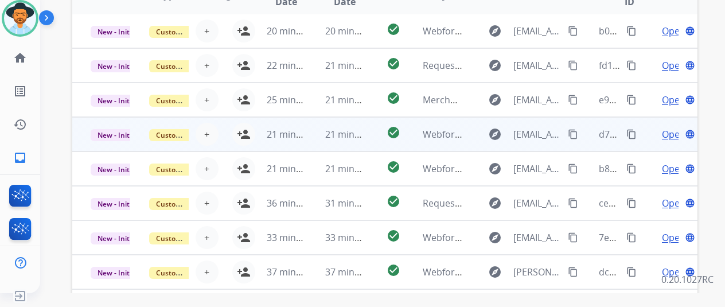
click at [662, 130] on span "Open" at bounding box center [674, 134] width 24 height 14
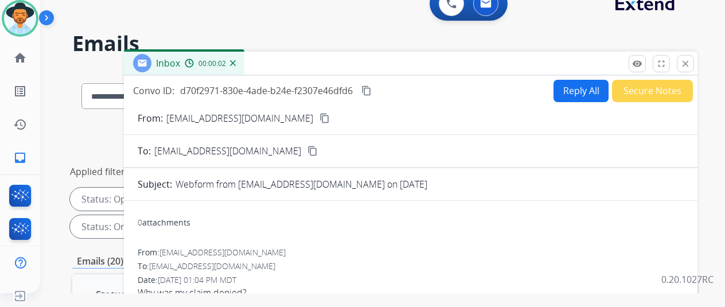
scroll to position [0, 0]
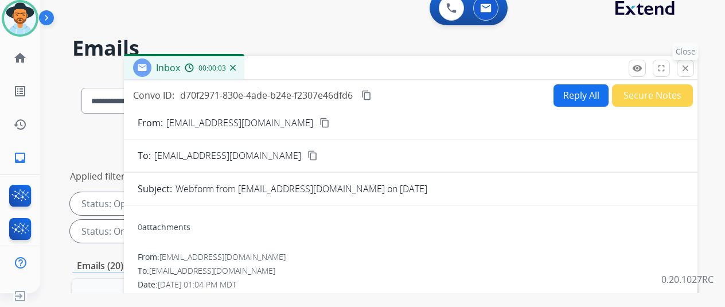
click at [688, 65] on mat-icon "close" at bounding box center [685, 68] width 10 height 10
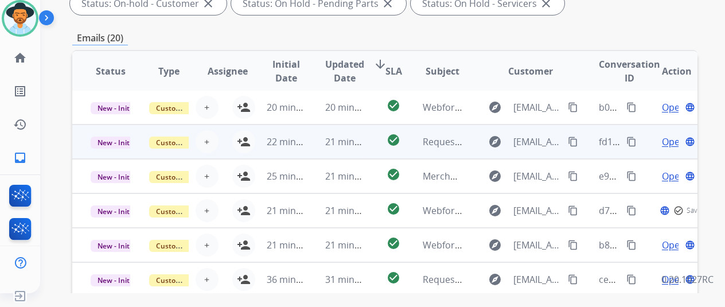
scroll to position [229, 0]
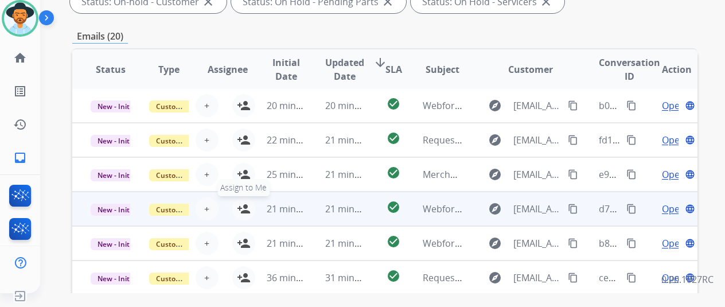
click at [232, 201] on button "person_add Assign to Me" at bounding box center [243, 208] width 23 height 23
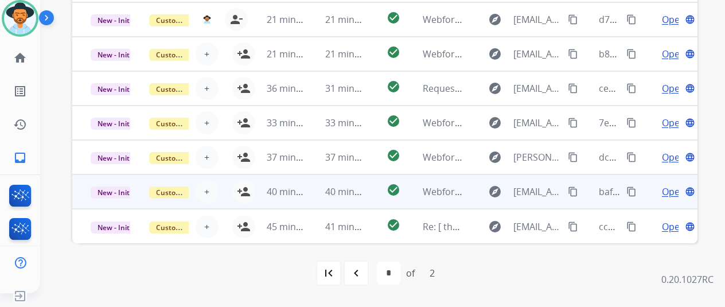
scroll to position [419, 0]
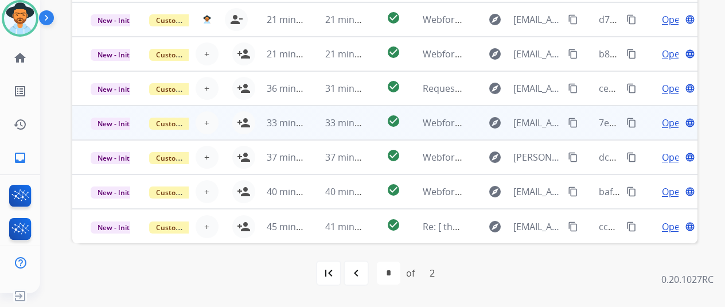
click at [662, 121] on span "Open" at bounding box center [674, 123] width 24 height 14
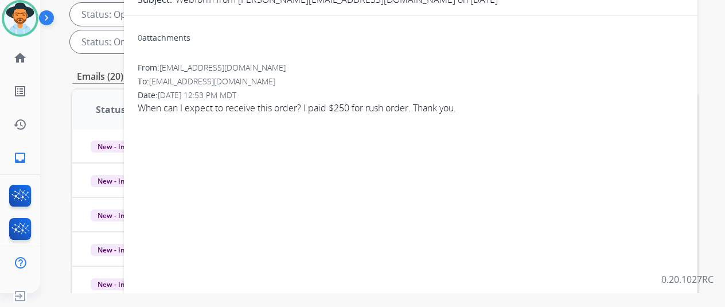
scroll to position [17, 0]
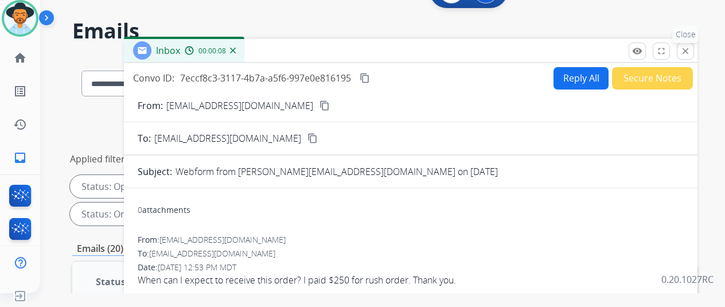
click at [684, 50] on mat-icon "close" at bounding box center [685, 51] width 10 height 10
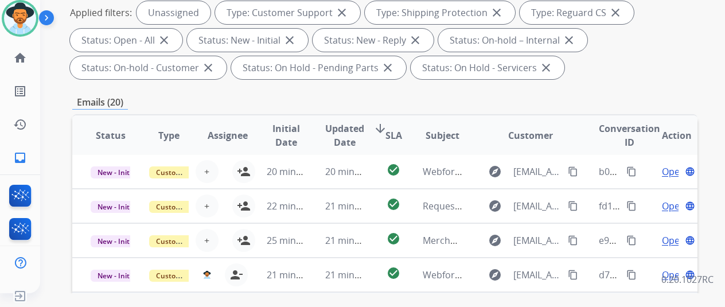
scroll to position [304, 0]
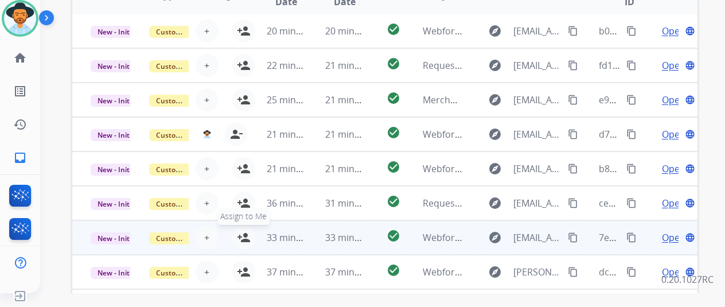
click at [232, 233] on button "person_add Assign to Me" at bounding box center [243, 237] width 23 height 23
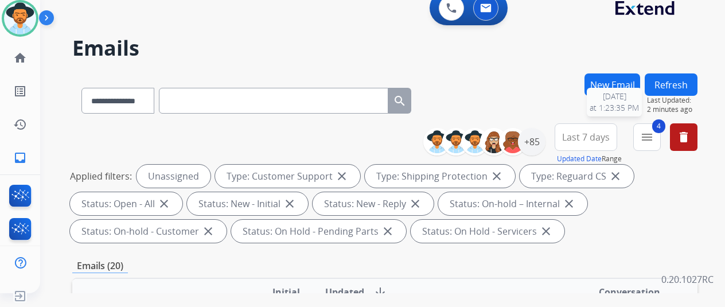
scroll to position [0, 0]
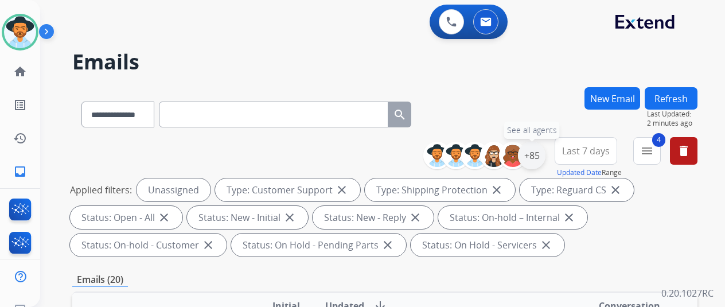
click at [536, 153] on div "+85" at bounding box center [532, 156] width 28 height 28
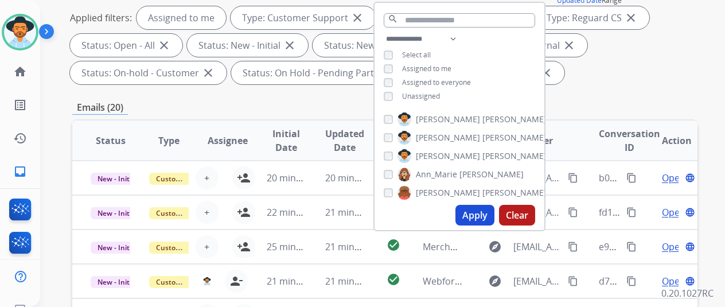
click at [469, 215] on button "Apply" at bounding box center [474, 215] width 39 height 21
select select "*"
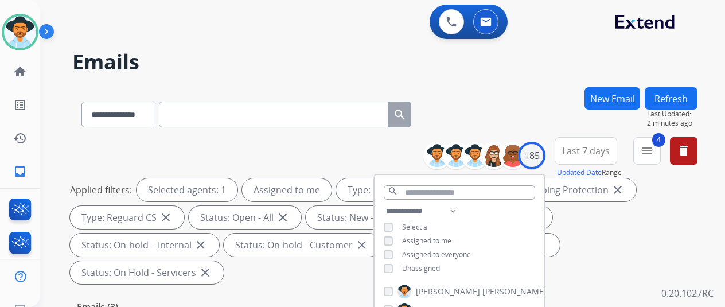
click at [476, 103] on div "**********" at bounding box center [384, 112] width 625 height 50
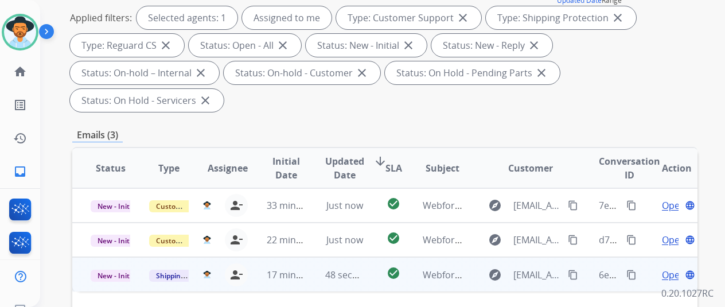
click at [662, 268] on span "Open" at bounding box center [674, 275] width 24 height 14
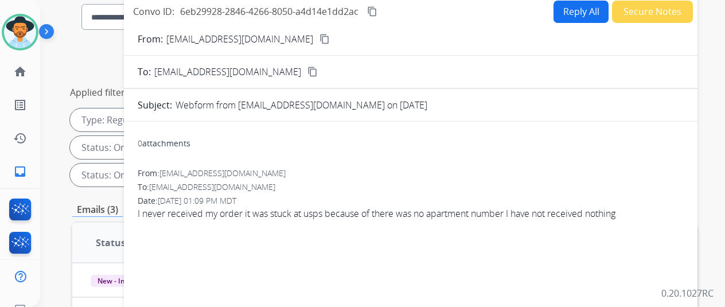
scroll to position [57, 0]
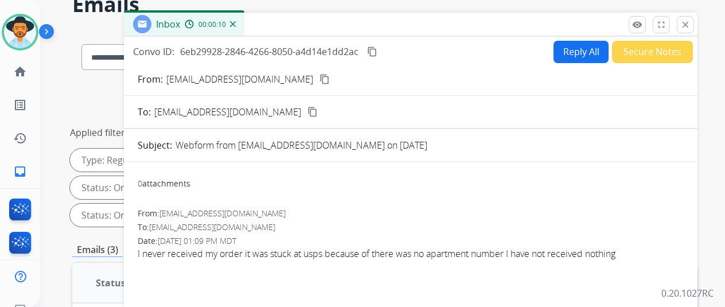
click at [319, 76] on mat-icon "content_copy" at bounding box center [324, 79] width 10 height 10
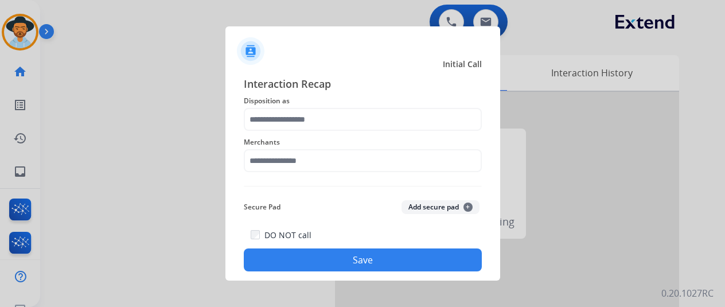
click at [13, 27] on div at bounding box center [362, 153] width 725 height 307
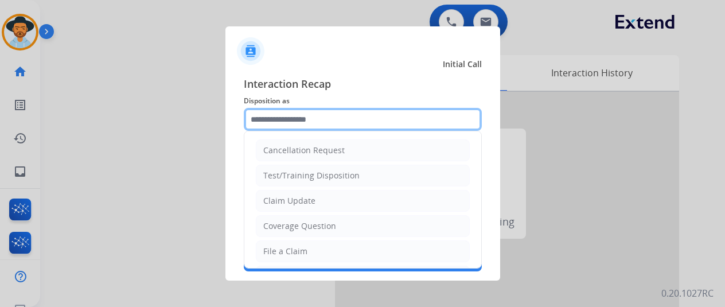
click at [269, 116] on input "text" at bounding box center [363, 119] width 238 height 23
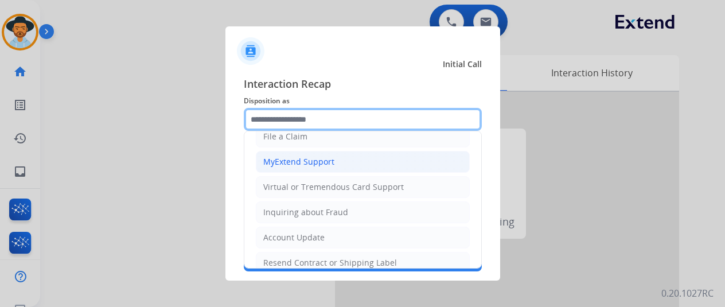
scroll to position [174, 0]
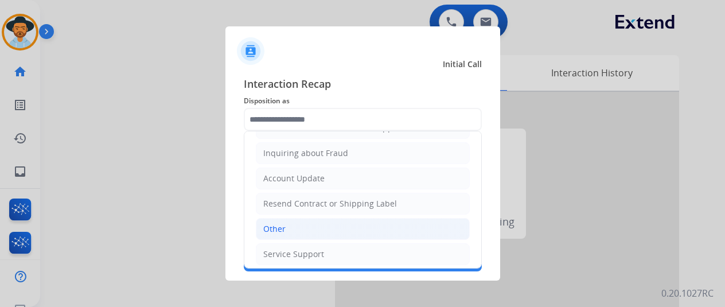
click at [277, 227] on li "Other" at bounding box center [363, 229] width 214 height 22
type input "*****"
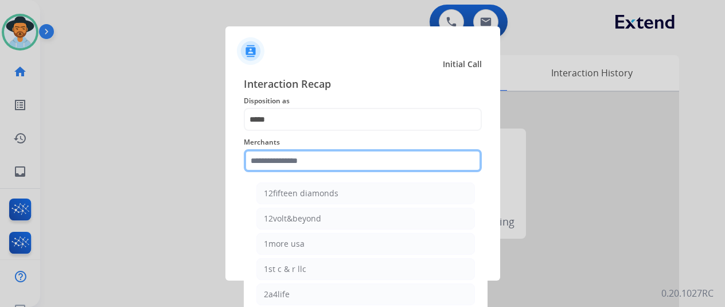
click at [273, 151] on input "text" at bounding box center [363, 160] width 238 height 23
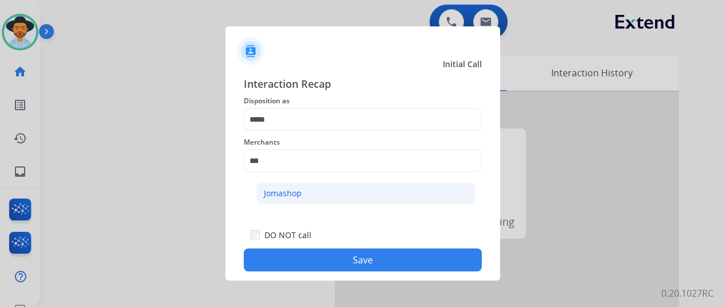
click at [290, 188] on div "Jomashop" at bounding box center [283, 193] width 38 height 11
type input "********"
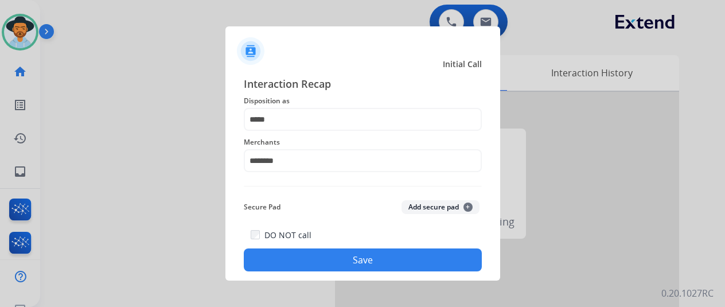
click at [337, 259] on button "Save" at bounding box center [363, 259] width 238 height 23
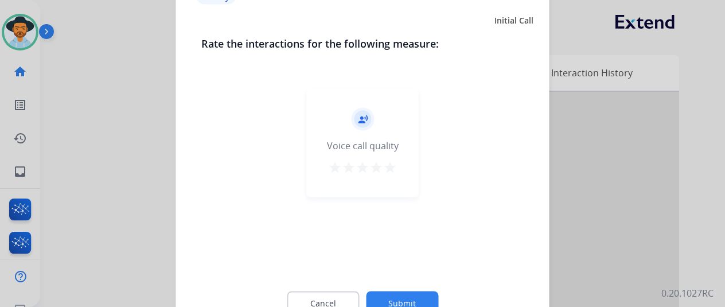
click at [399, 299] on button "Submit" at bounding box center [402, 303] width 72 height 24
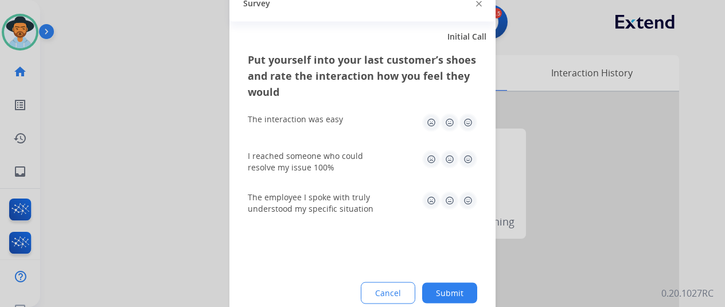
click at [436, 284] on button "Submit" at bounding box center [449, 292] width 55 height 21
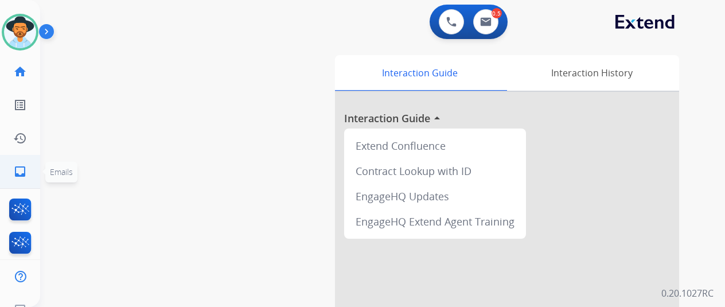
click at [9, 163] on link "inbox Emails" at bounding box center [20, 171] width 32 height 32
select select "**********"
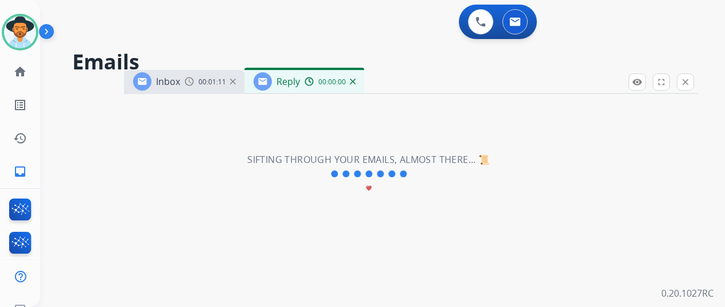
select select "**********"
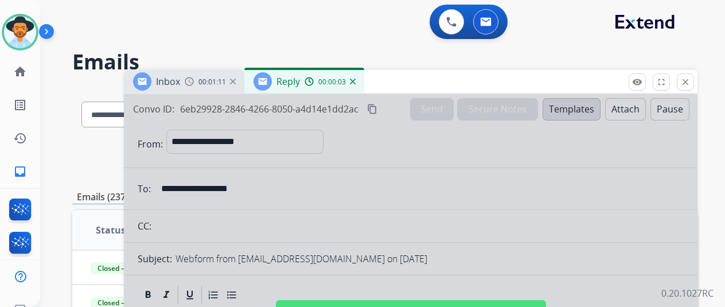
click at [397, 166] on div at bounding box center [410, 308] width 573 height 428
select select
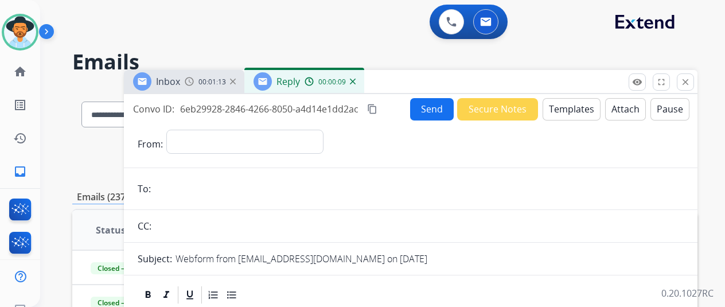
click at [353, 79] on img at bounding box center [353, 82] width 6 height 6
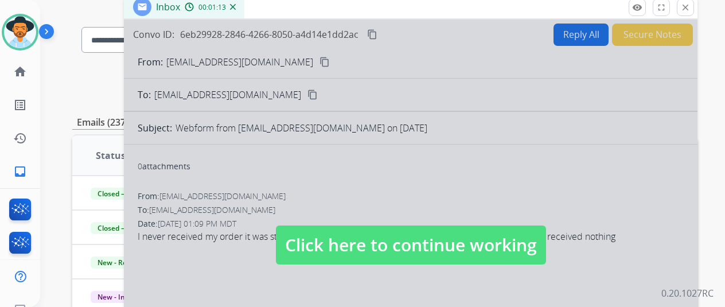
scroll to position [229, 0]
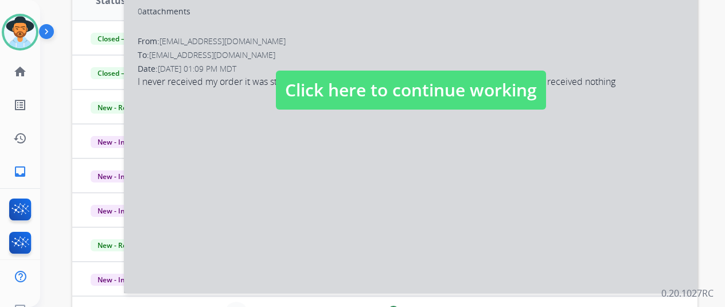
click at [352, 183] on div at bounding box center [410, 79] width 573 height 428
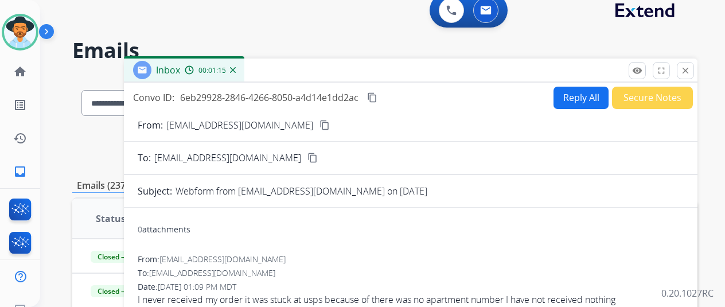
scroll to position [0, 0]
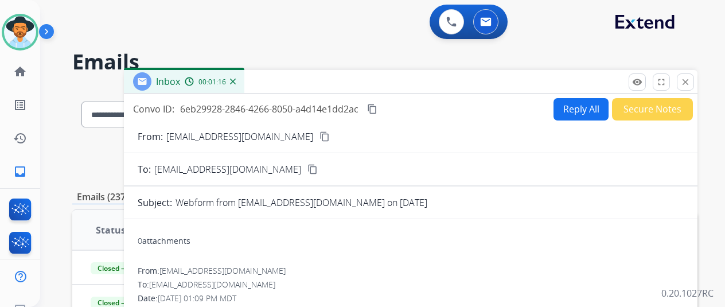
click at [319, 131] on mat-icon "content_copy" at bounding box center [324, 136] width 10 height 10
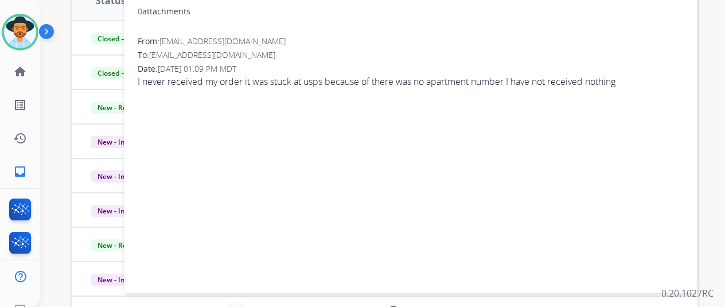
scroll to position [57, 0]
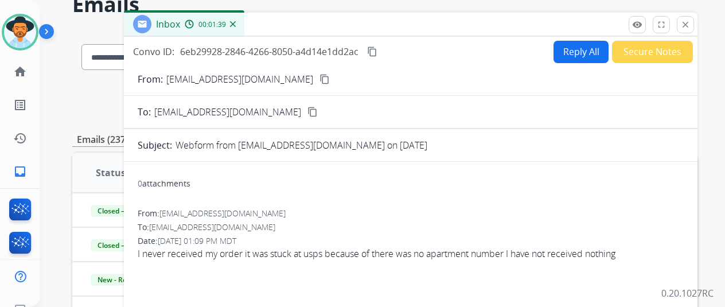
click at [563, 50] on button "Reply All" at bounding box center [580, 52] width 55 height 22
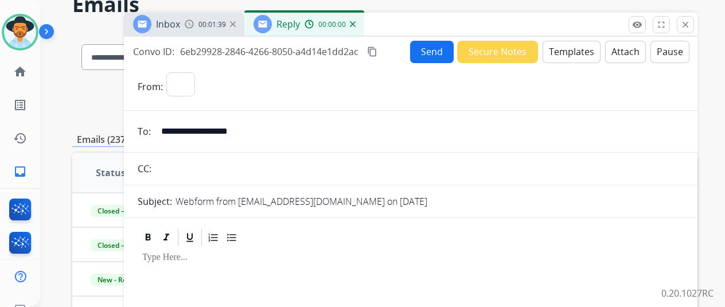
select select "**********"
click at [561, 48] on button "Templates" at bounding box center [571, 52] width 58 height 22
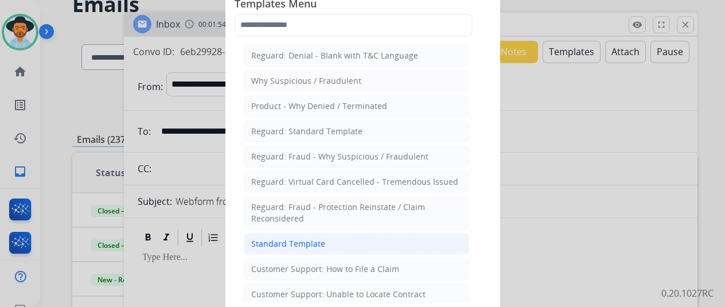
click at [292, 243] on div "Standard Template" at bounding box center [288, 243] width 74 height 11
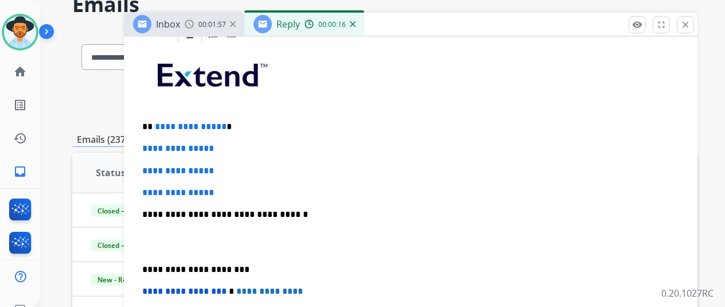
scroll to position [317, 0]
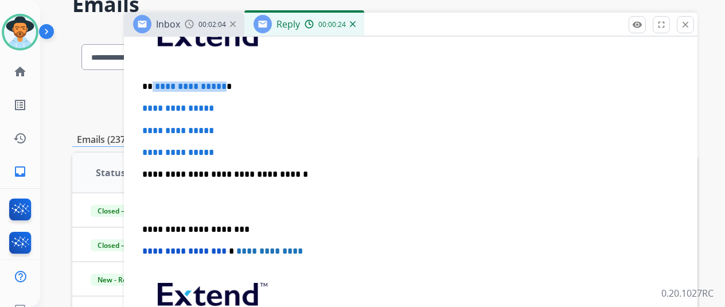
drag, startPoint x: 220, startPoint y: 84, endPoint x: 151, endPoint y: 83, distance: 68.8
click at [151, 83] on p "**********" at bounding box center [406, 86] width 528 height 10
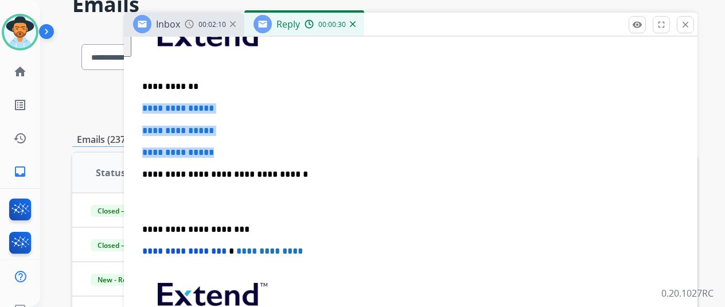
drag, startPoint x: 225, startPoint y: 154, endPoint x: 131, endPoint y: 107, distance: 105.1
click at [131, 107] on div "**********" at bounding box center [410, 220] width 573 height 475
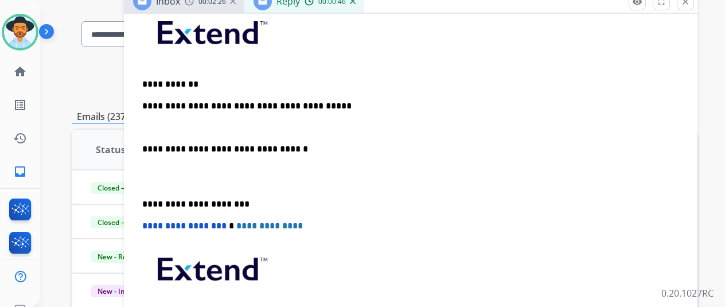
scroll to position [57, 0]
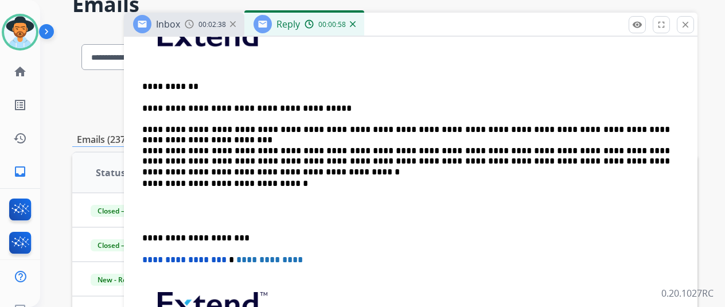
click at [468, 148] on p "**********" at bounding box center [406, 134] width 528 height 63
click at [623, 150] on p "**********" at bounding box center [406, 134] width 528 height 63
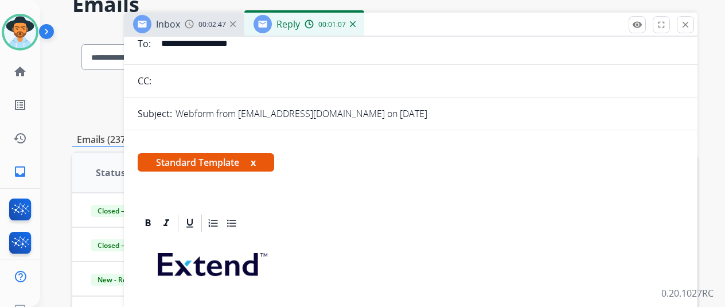
scroll to position [0, 0]
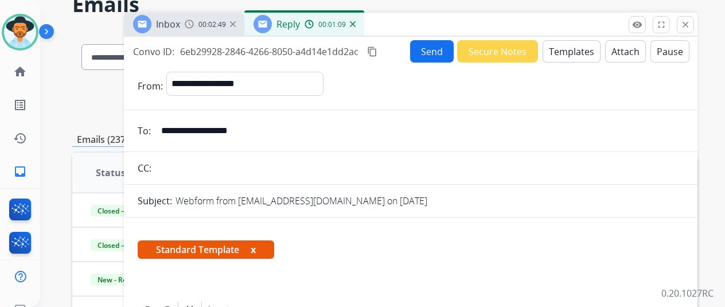
click at [425, 50] on button "Send" at bounding box center [432, 51] width 44 height 22
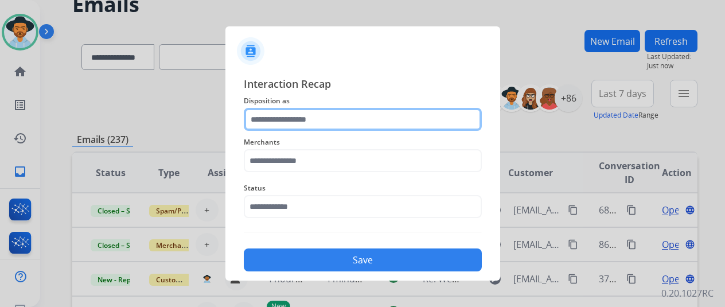
click at [270, 119] on input "text" at bounding box center [363, 119] width 238 height 23
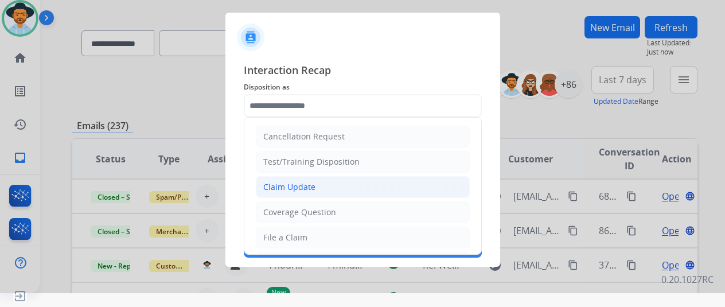
click at [289, 183] on div "Claim Update" at bounding box center [289, 186] width 52 height 11
type input "**********"
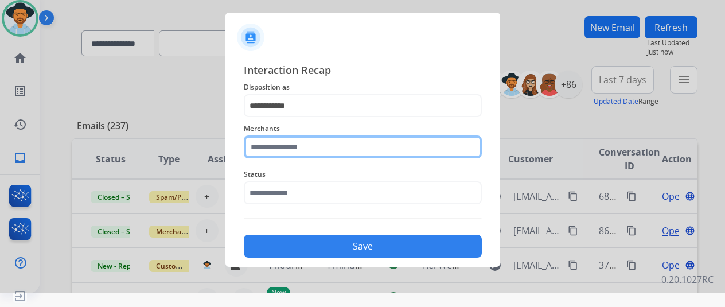
click at [264, 151] on input "text" at bounding box center [363, 146] width 238 height 23
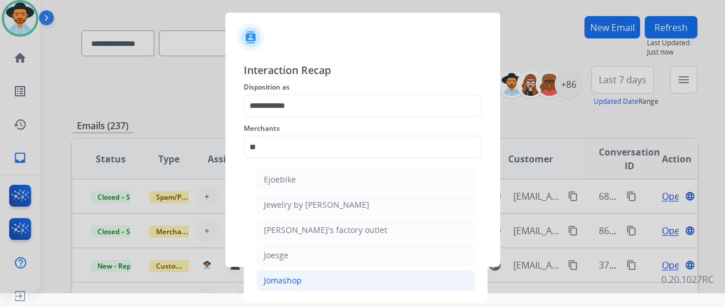
click at [279, 279] on div "Jomashop" at bounding box center [283, 280] width 38 height 11
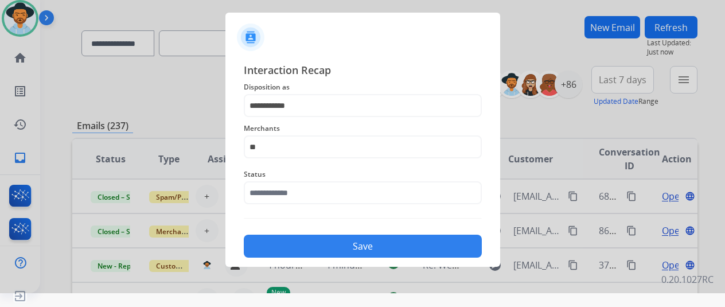
type input "********"
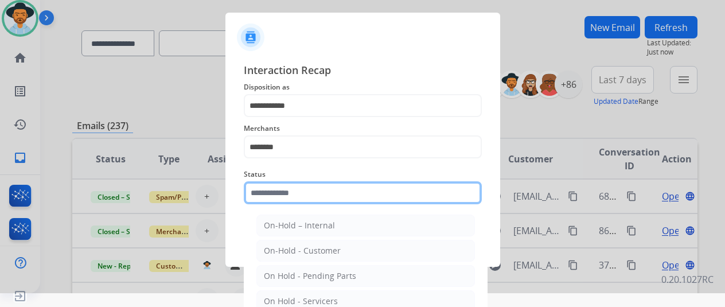
click at [292, 191] on input "text" at bounding box center [363, 192] width 238 height 23
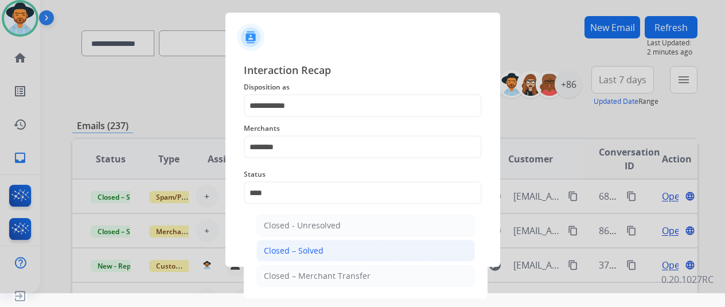
click at [299, 251] on div "Closed – Solved" at bounding box center [294, 250] width 60 height 11
type input "**********"
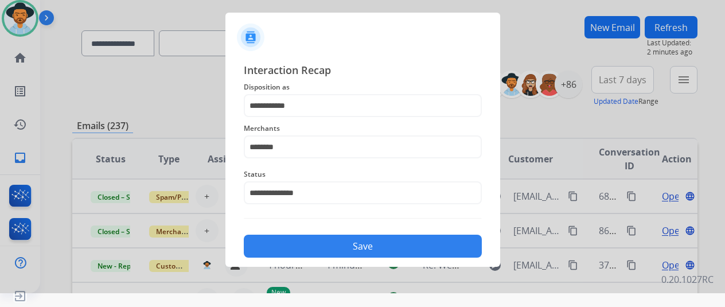
click at [308, 247] on button "Save" at bounding box center [363, 246] width 238 height 23
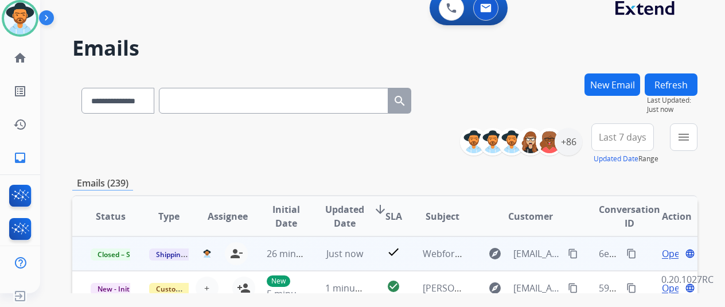
click at [626, 255] on mat-icon "content_copy" at bounding box center [631, 253] width 10 height 10
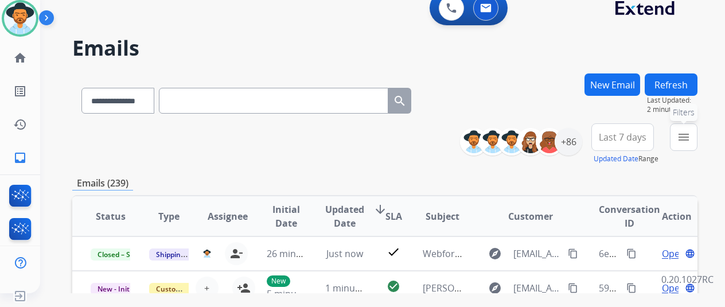
click at [683, 135] on mat-icon "menu" at bounding box center [684, 137] width 14 height 14
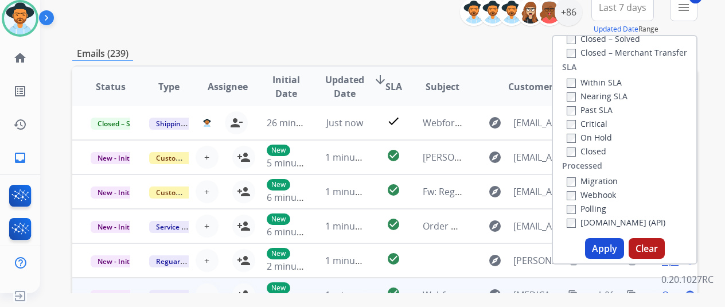
scroll to position [229, 0]
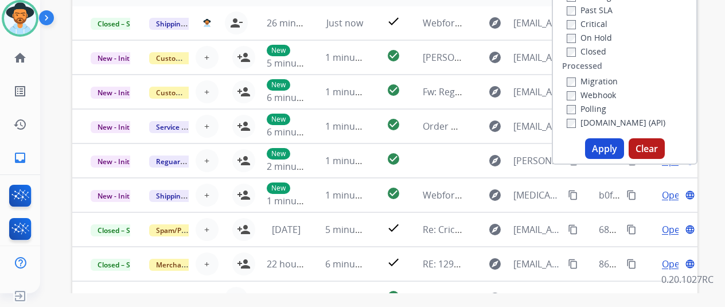
click at [593, 146] on button "Apply" at bounding box center [604, 148] width 39 height 21
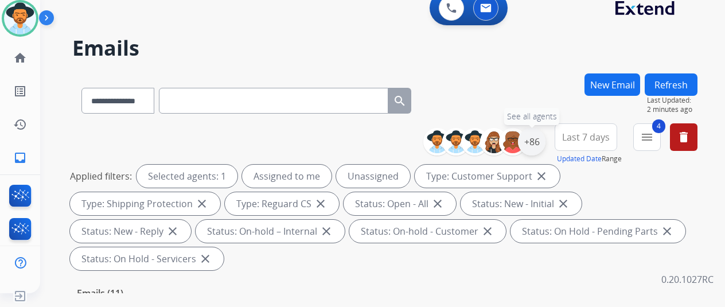
click at [533, 138] on div "+86" at bounding box center [532, 142] width 28 height 28
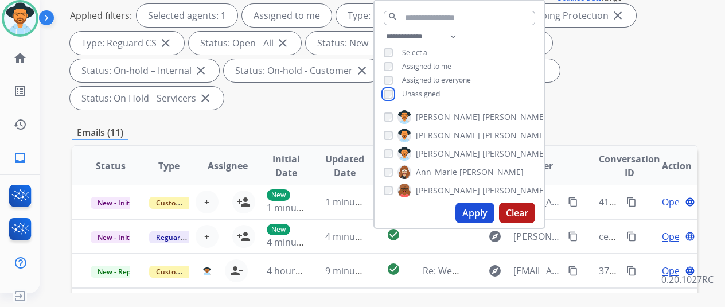
scroll to position [172, 0]
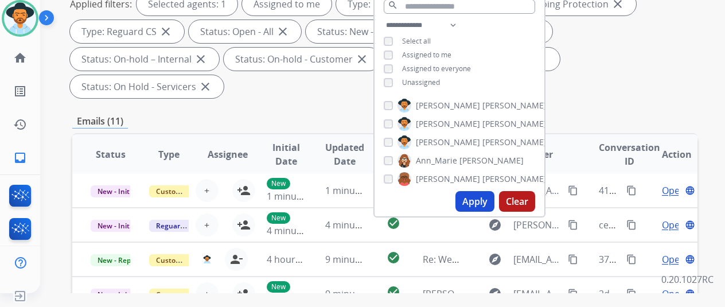
click at [474, 202] on button "Apply" at bounding box center [474, 201] width 39 height 21
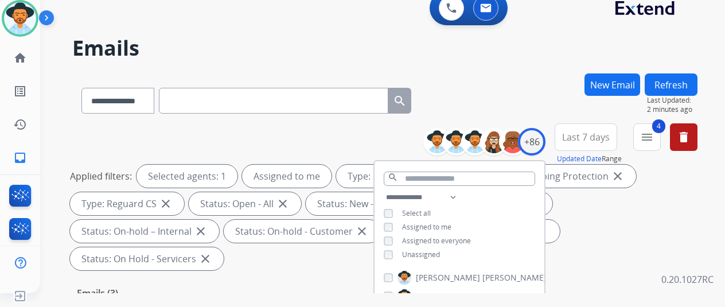
scroll to position [0, 0]
click at [509, 68] on div "**********" at bounding box center [368, 181] width 657 height 307
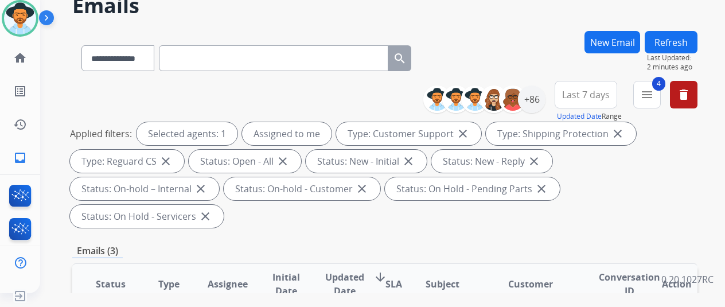
scroll to position [229, 0]
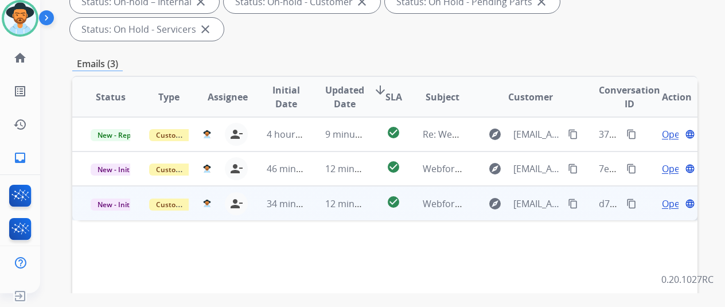
click at [663, 197] on span "Open" at bounding box center [674, 204] width 24 height 14
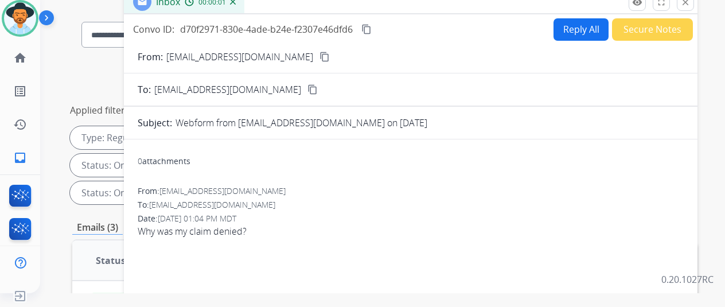
scroll to position [0, 0]
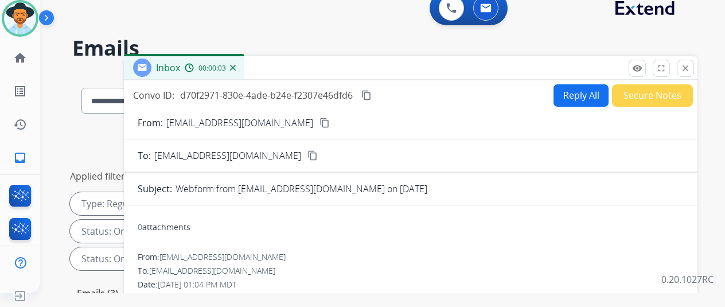
click at [319, 122] on mat-icon "content_copy" at bounding box center [324, 123] width 10 height 10
click at [575, 91] on button "Reply All" at bounding box center [580, 95] width 55 height 22
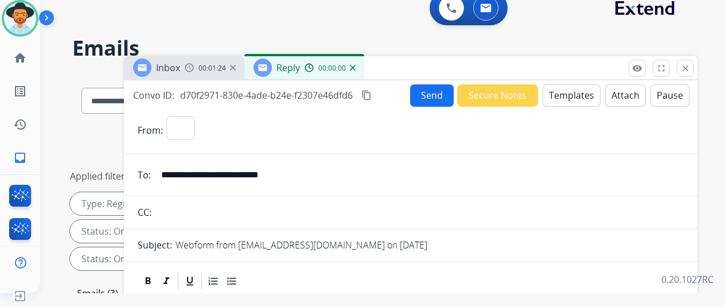
select select "**********"
click at [563, 88] on button "Templates" at bounding box center [571, 95] width 58 height 22
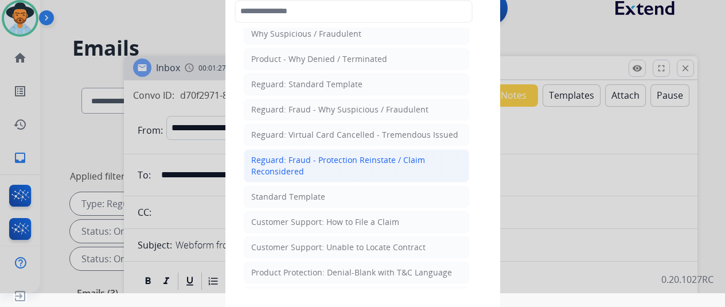
scroll to position [57, 0]
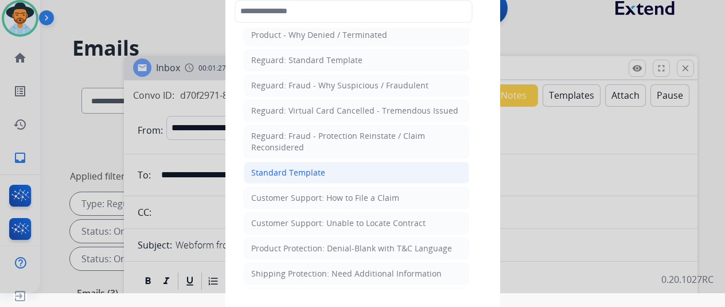
click at [270, 171] on div "Standard Template" at bounding box center [288, 172] width 74 height 11
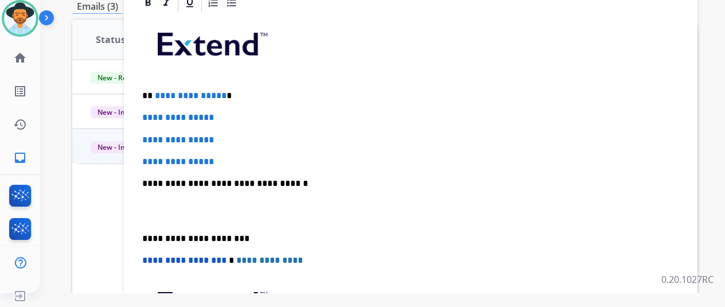
scroll to position [0, 0]
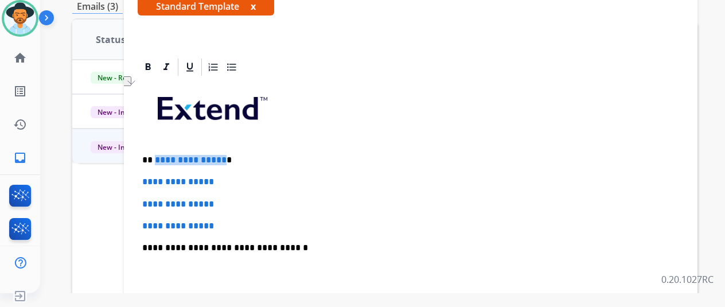
drag, startPoint x: 220, startPoint y: 157, endPoint x: 154, endPoint y: 161, distance: 66.1
click at [154, 161] on p "**********" at bounding box center [406, 160] width 528 height 10
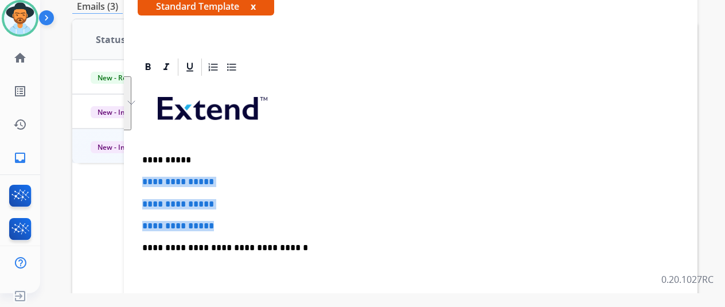
drag, startPoint x: 216, startPoint y: 225, endPoint x: 135, endPoint y: 180, distance: 91.9
click at [135, 179] on div "**********" at bounding box center [410, 49] width 573 height 511
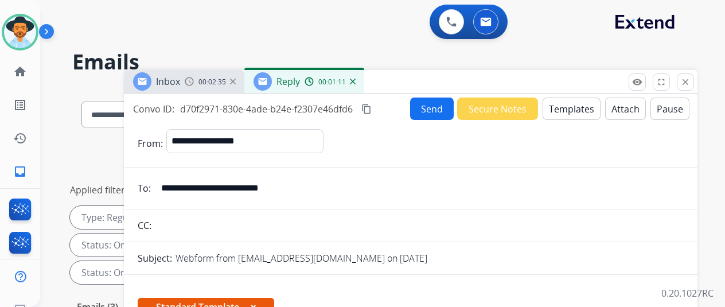
select select "**********"
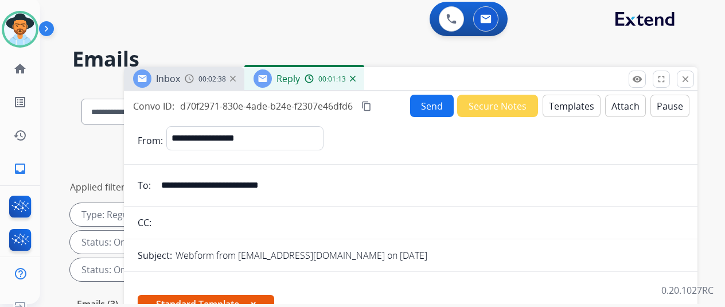
scroll to position [0, 9]
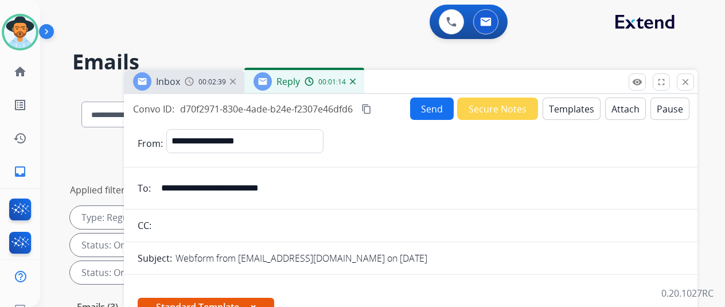
click at [429, 106] on button "Send" at bounding box center [432, 108] width 44 height 22
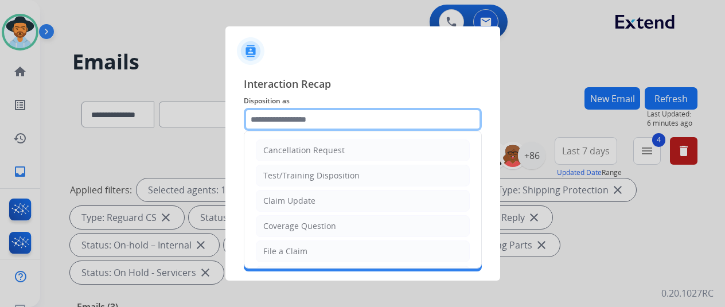
drag, startPoint x: 259, startPoint y: 121, endPoint x: 264, endPoint y: 115, distance: 7.3
click at [259, 120] on input "text" at bounding box center [363, 119] width 238 height 23
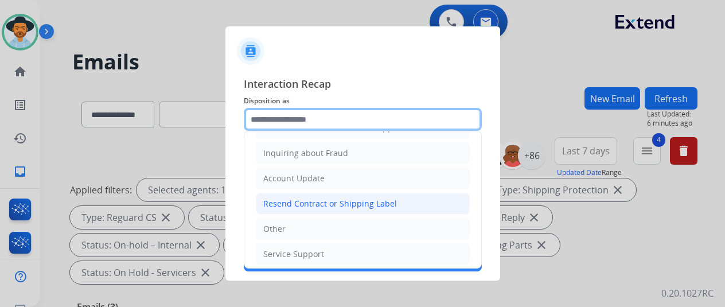
scroll to position [59, 0]
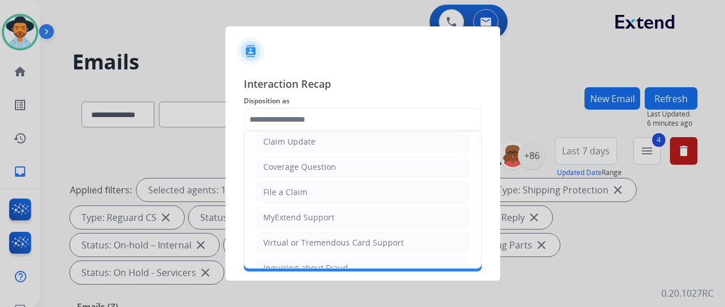
click at [272, 143] on div "Claim Update" at bounding box center [289, 141] width 52 height 11
type input "**********"
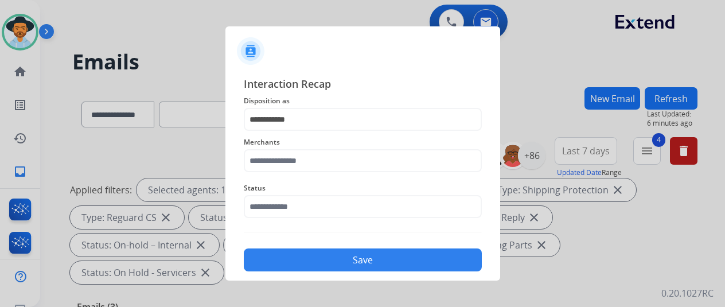
click at [260, 173] on div "Merchants" at bounding box center [363, 154] width 238 height 46
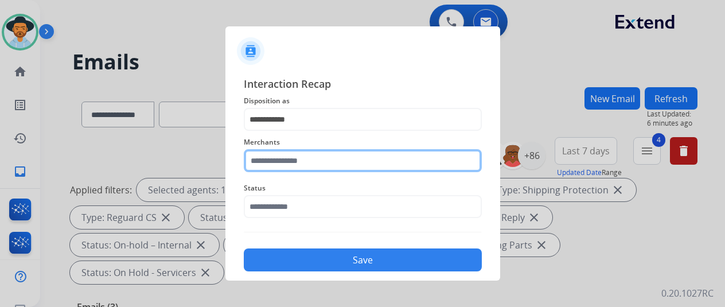
click at [258, 162] on input "text" at bounding box center [363, 160] width 238 height 23
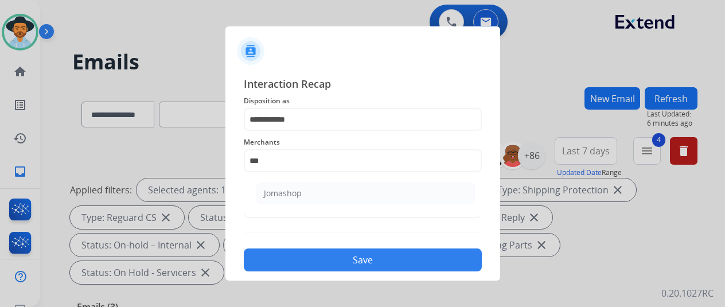
click at [268, 189] on div "Jomashop" at bounding box center [283, 193] width 38 height 11
type input "********"
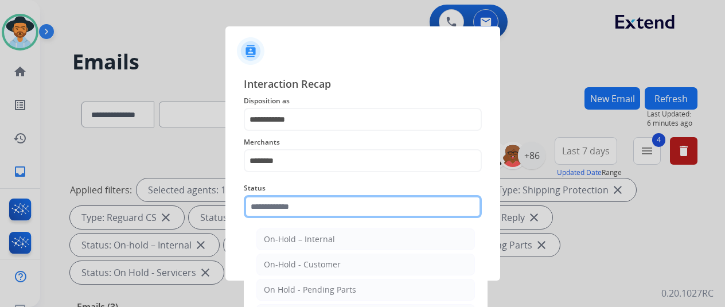
click at [272, 198] on input "text" at bounding box center [363, 206] width 238 height 23
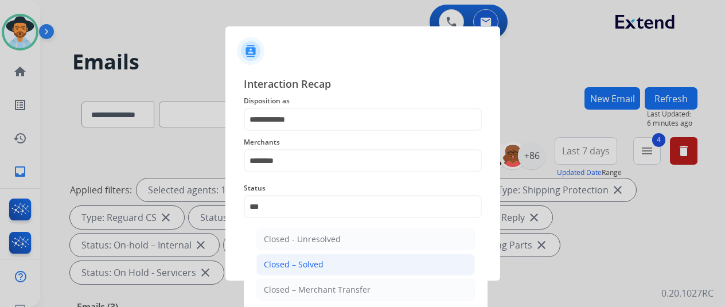
click at [283, 260] on div "Closed – Solved" at bounding box center [294, 264] width 60 height 11
type input "**********"
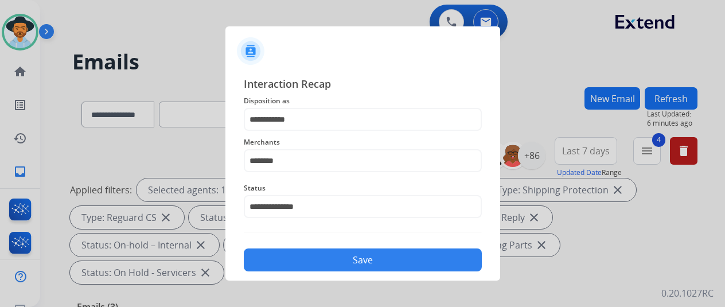
click at [342, 257] on button "Save" at bounding box center [363, 259] width 238 height 23
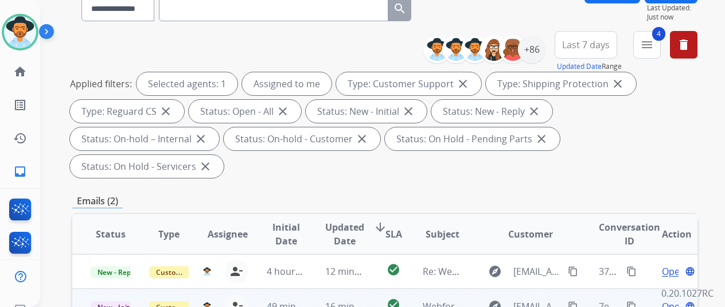
scroll to position [229, 0]
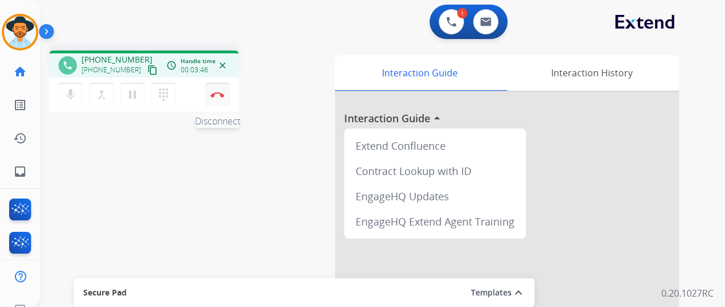
click at [210, 93] on img at bounding box center [217, 95] width 14 height 6
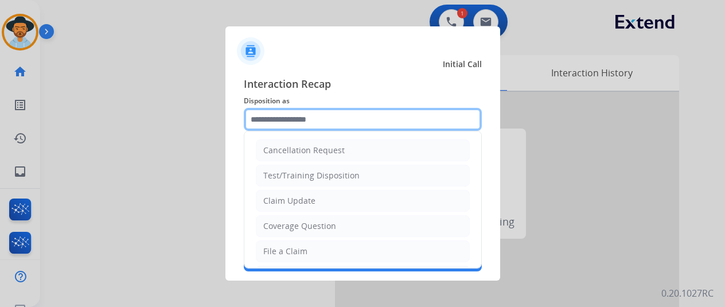
click at [269, 127] on input "text" at bounding box center [363, 119] width 238 height 23
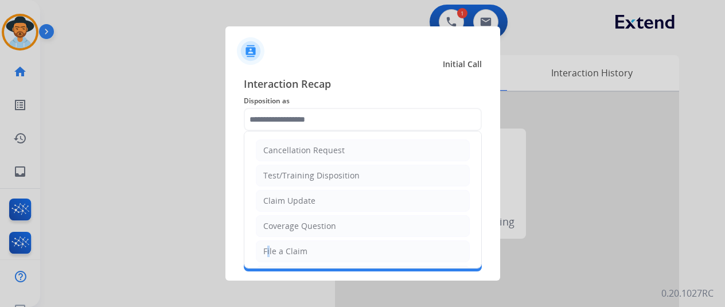
drag, startPoint x: 255, startPoint y: 252, endPoint x: 261, endPoint y: 244, distance: 10.2
click at [263, 252] on div "File a Claim" at bounding box center [285, 250] width 44 height 11
type input "**********"
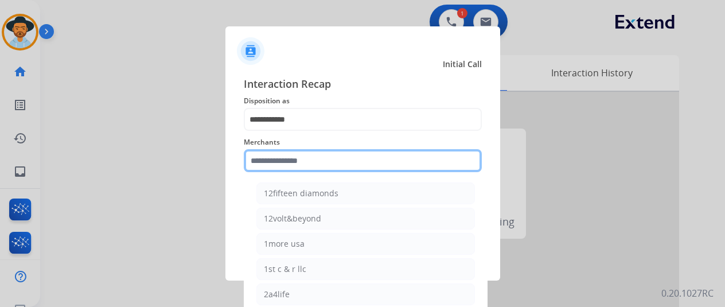
click at [267, 160] on input "text" at bounding box center [363, 160] width 238 height 23
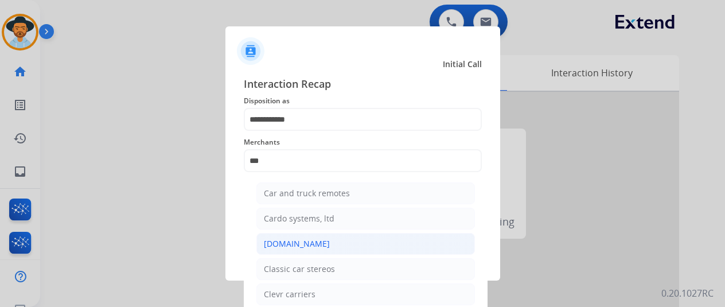
click at [300, 241] on div "[DOMAIN_NAME]" at bounding box center [297, 243] width 66 height 11
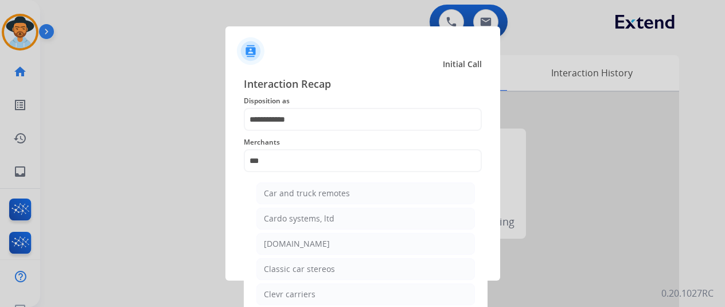
type input "**********"
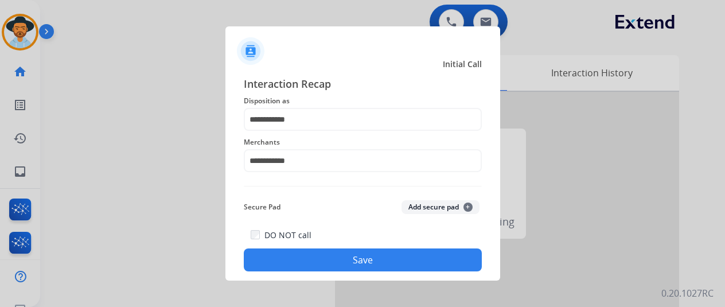
click at [341, 260] on button "Save" at bounding box center [363, 259] width 238 height 23
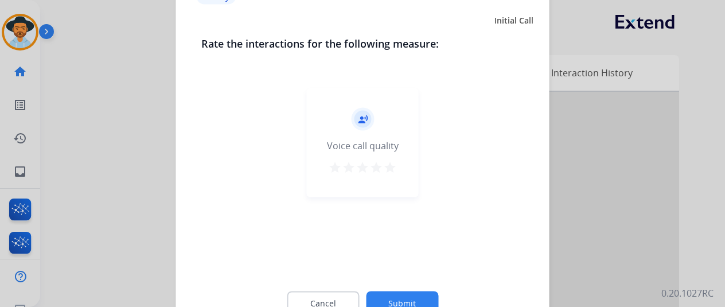
click at [400, 296] on button "Submit" at bounding box center [402, 303] width 72 height 24
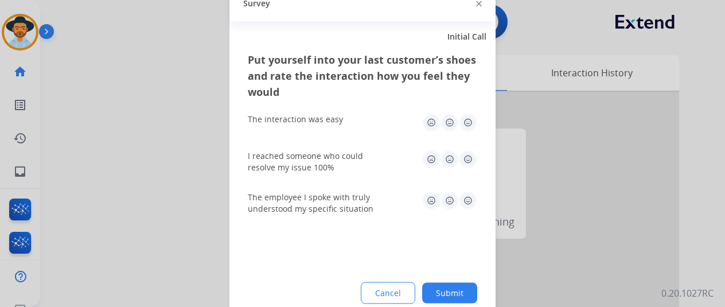
click at [447, 290] on button "Submit" at bounding box center [449, 292] width 55 height 21
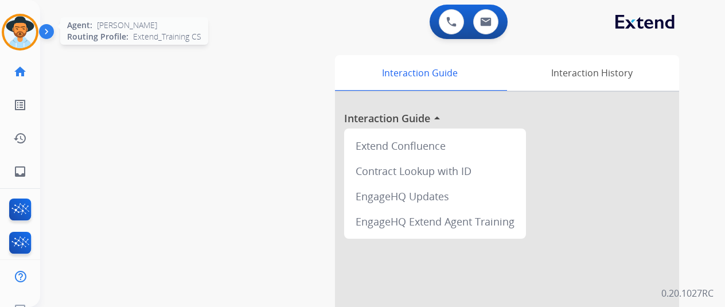
click at [5, 24] on img at bounding box center [20, 32] width 32 height 32
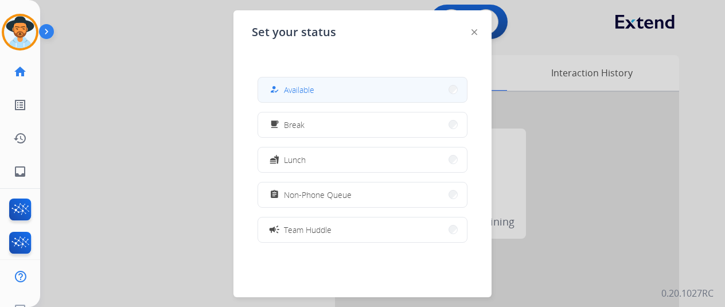
click at [304, 91] on span "Available" at bounding box center [299, 90] width 30 height 12
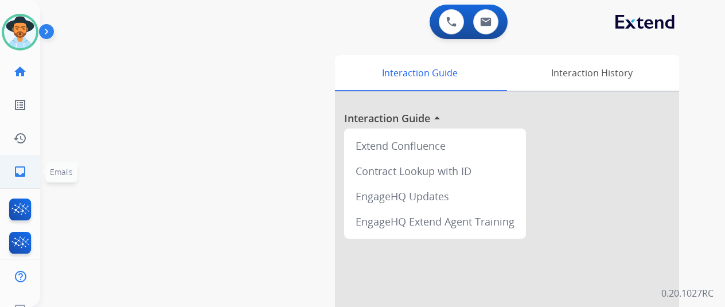
click at [13, 169] on mat-icon "inbox" at bounding box center [20, 172] width 14 height 14
select select "**********"
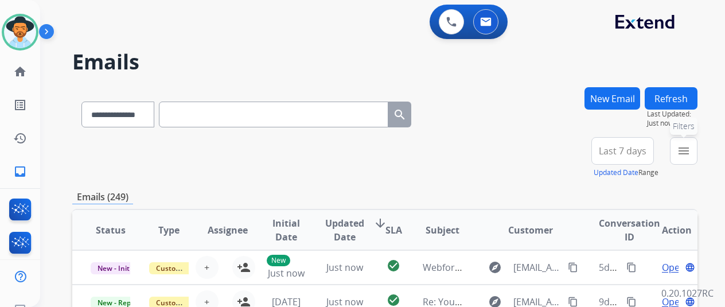
click at [682, 145] on mat-icon "menu" at bounding box center [684, 151] width 14 height 14
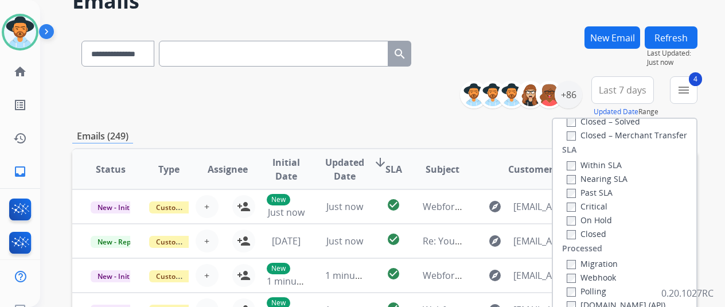
scroll to position [172, 0]
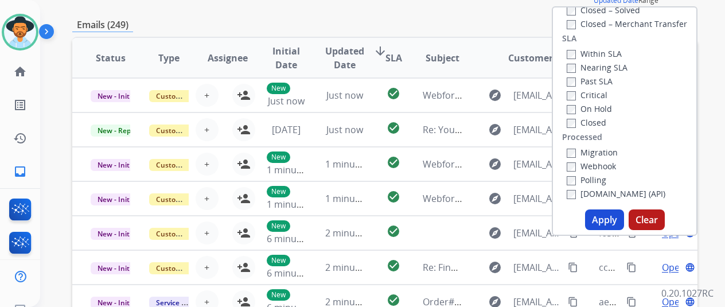
click at [600, 220] on button "Apply" at bounding box center [604, 219] width 39 height 21
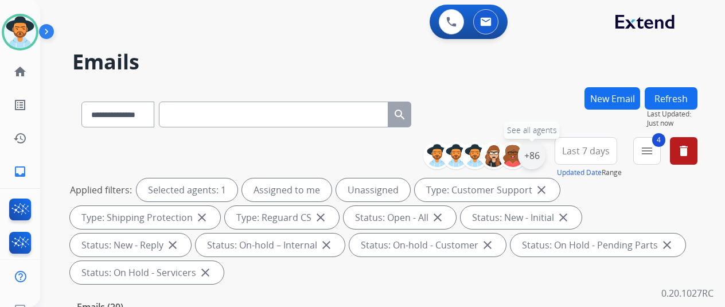
click at [529, 155] on div "+86" at bounding box center [532, 156] width 28 height 28
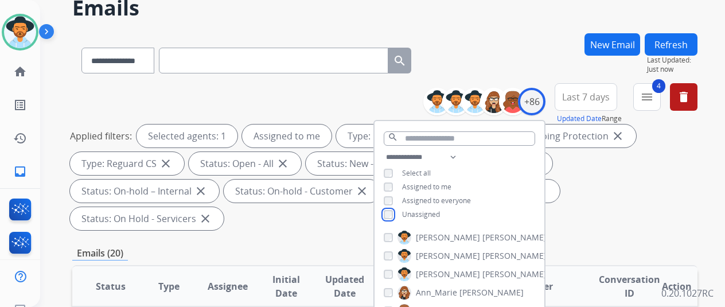
scroll to position [172, 0]
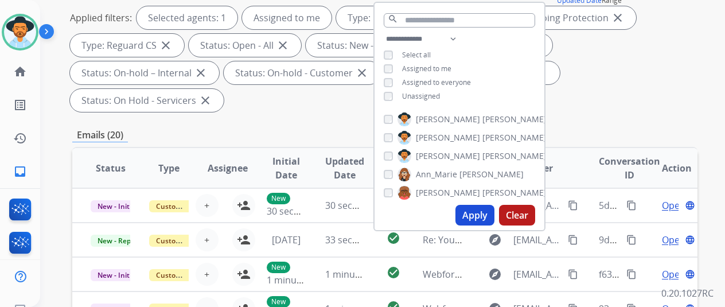
click at [471, 214] on button "Apply" at bounding box center [474, 215] width 39 height 21
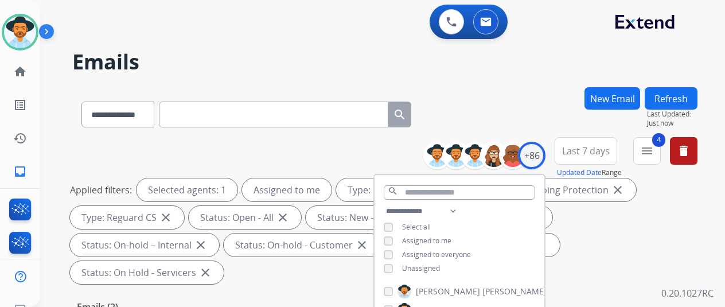
click at [507, 100] on div "**********" at bounding box center [384, 112] width 625 height 50
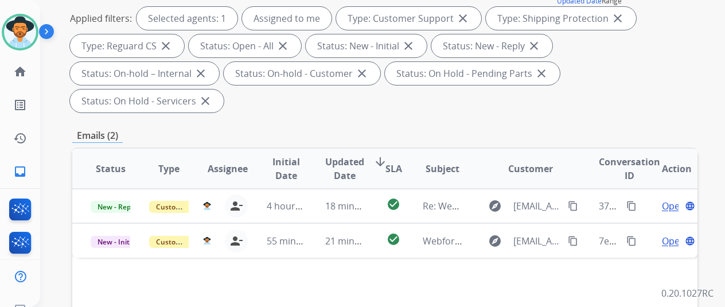
scroll to position [287, 0]
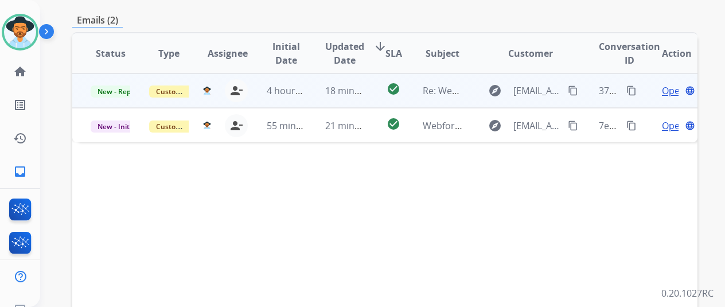
click at [667, 84] on span "Open" at bounding box center [674, 91] width 24 height 14
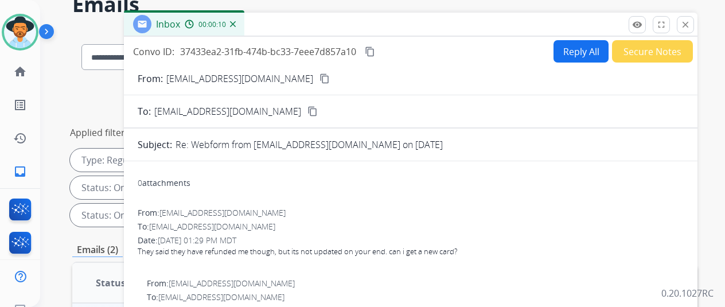
scroll to position [0, 0]
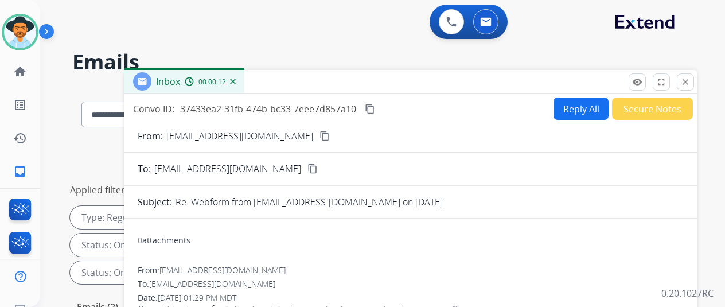
click at [319, 137] on mat-icon "content_copy" at bounding box center [324, 136] width 10 height 10
click at [232, 79] on img at bounding box center [233, 82] width 6 height 6
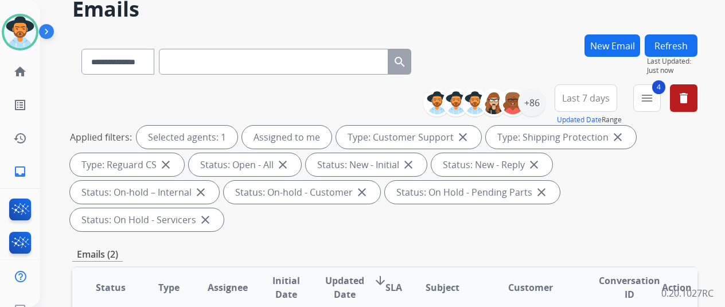
scroll to position [115, 0]
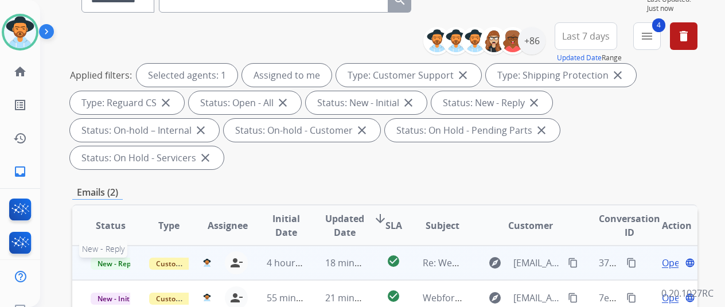
click at [92, 257] on span "New - Reply" at bounding box center [117, 263] width 52 height 12
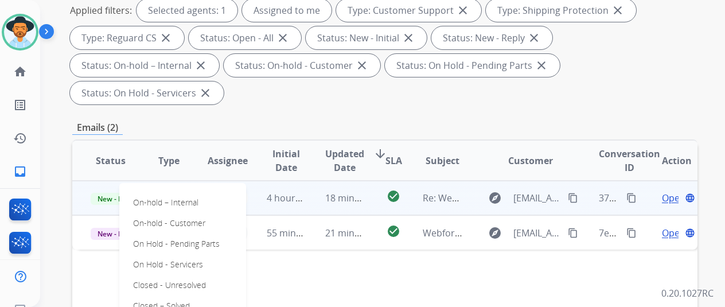
scroll to position [287, 0]
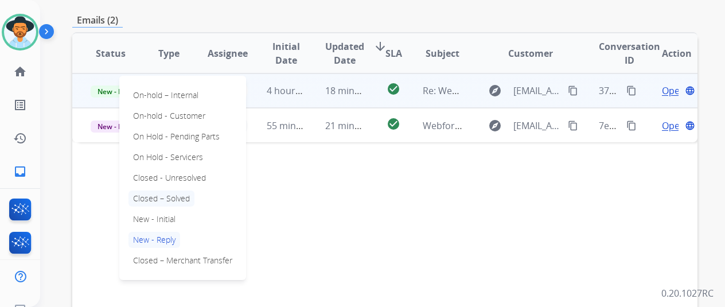
click at [166, 190] on p "Closed – Solved" at bounding box center [161, 198] width 66 height 16
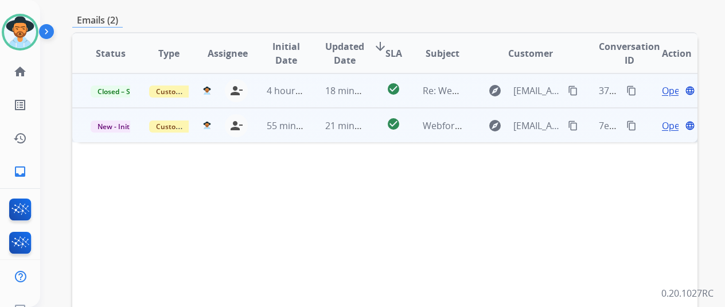
click at [662, 119] on span "Open" at bounding box center [674, 126] width 24 height 14
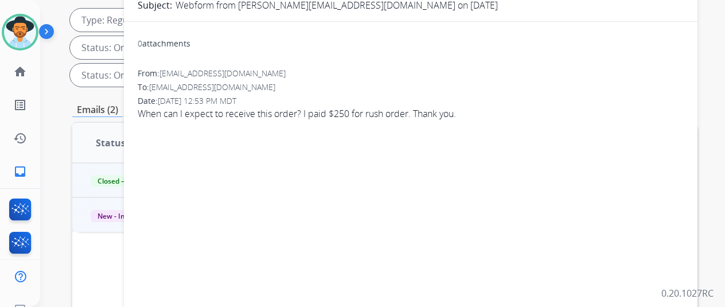
scroll to position [57, 0]
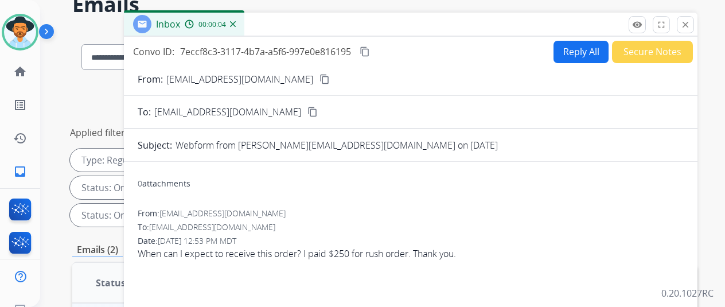
click at [319, 76] on mat-icon "content_copy" at bounding box center [324, 79] width 10 height 10
click at [573, 48] on button "Reply All" at bounding box center [580, 52] width 55 height 22
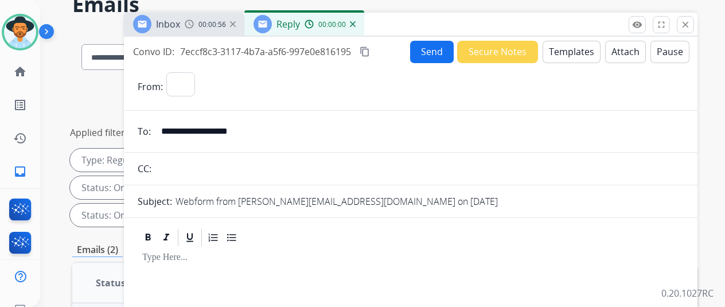
select select "**********"
click at [561, 50] on button "Templates" at bounding box center [571, 52] width 58 height 22
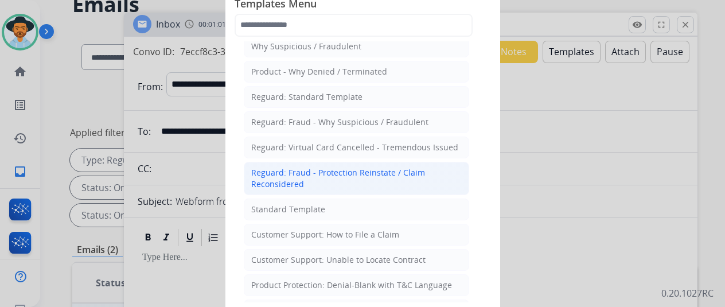
scroll to position [115, 0]
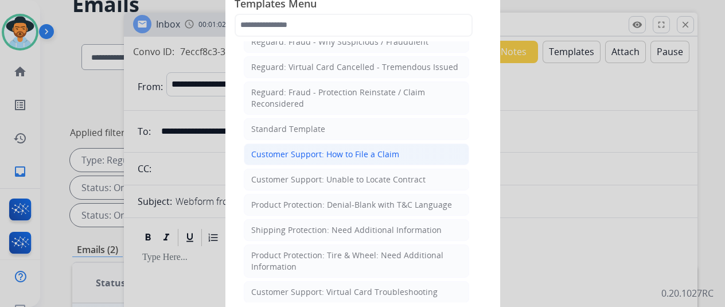
click at [321, 153] on div "Customer Support: How to File a Claim" at bounding box center [325, 154] width 148 height 11
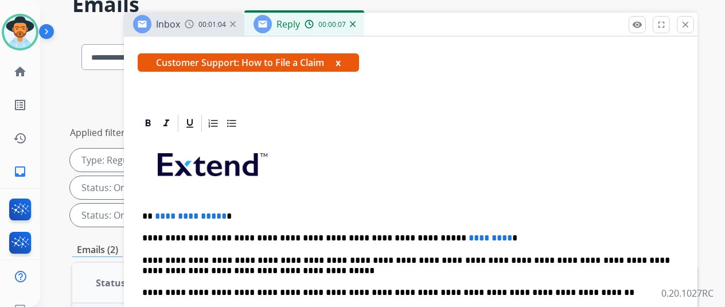
scroll to position [206, 0]
drag, startPoint x: 219, startPoint y: 196, endPoint x: 154, endPoint y: 194, distance: 65.4
click at [155, 212] on span "**********" at bounding box center [191, 216] width 72 height 9
drag, startPoint x: 127, startPoint y: 275, endPoint x: 128, endPoint y: 268, distance: 6.4
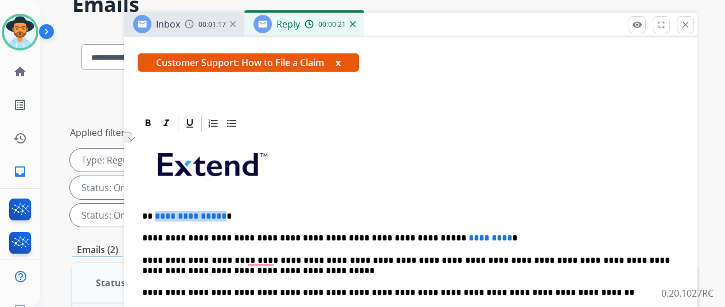
drag, startPoint x: 219, startPoint y: 194, endPoint x: 153, endPoint y: 191, distance: 66.6
click at [153, 211] on p "**********" at bounding box center [406, 216] width 528 height 10
drag, startPoint x: 458, startPoint y: 218, endPoint x: 372, endPoint y: 217, distance: 86.0
click at [372, 233] on p "**********" at bounding box center [406, 238] width 528 height 10
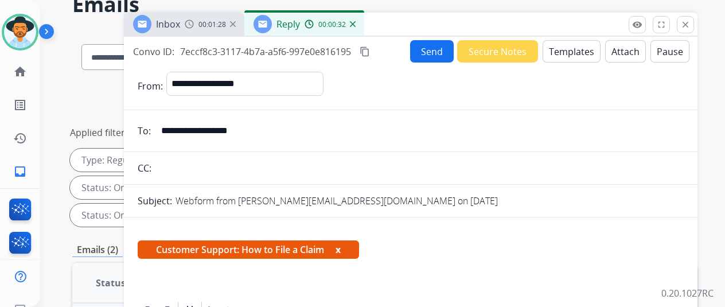
scroll to position [0, 0]
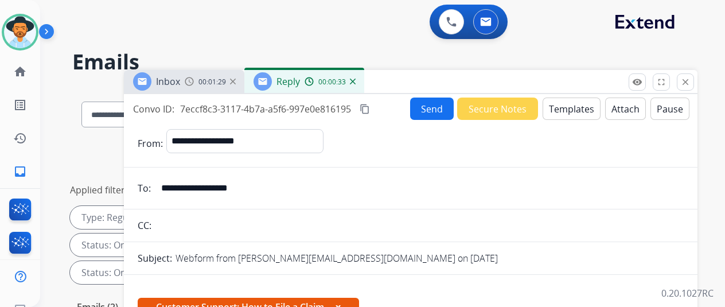
click at [415, 101] on button "Send" at bounding box center [432, 108] width 44 height 22
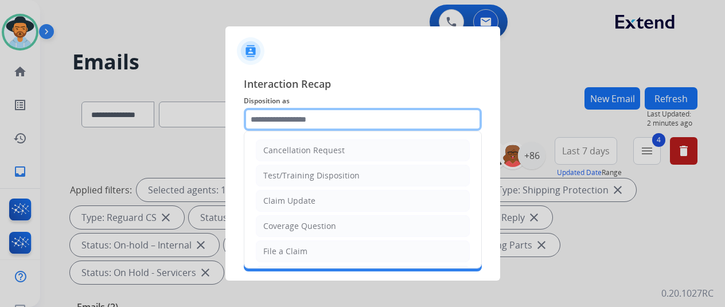
click at [261, 118] on input "text" at bounding box center [363, 119] width 238 height 23
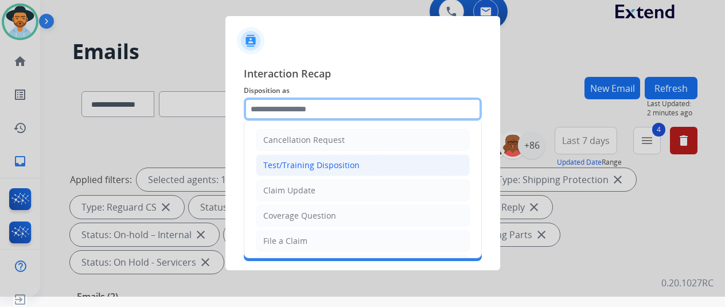
scroll to position [14, 9]
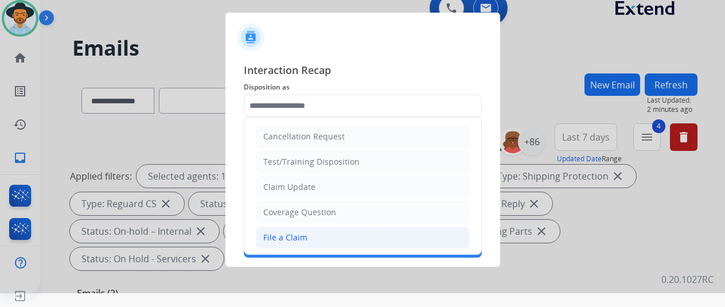
click at [264, 238] on div "File a Claim" at bounding box center [285, 237] width 44 height 11
type input "**********"
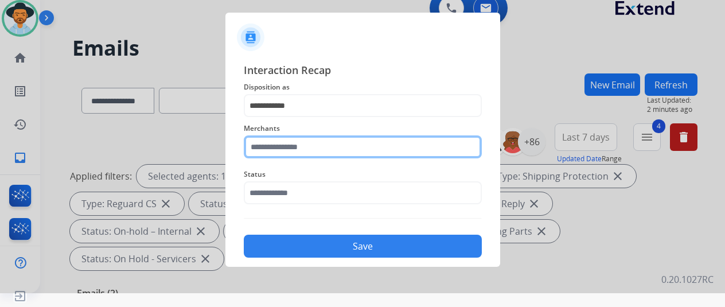
click at [258, 146] on input "text" at bounding box center [363, 146] width 238 height 23
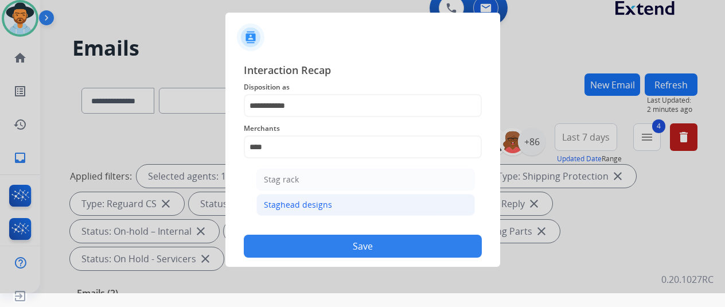
click at [303, 197] on li "Staghead designs" at bounding box center [365, 205] width 218 height 22
type input "**********"
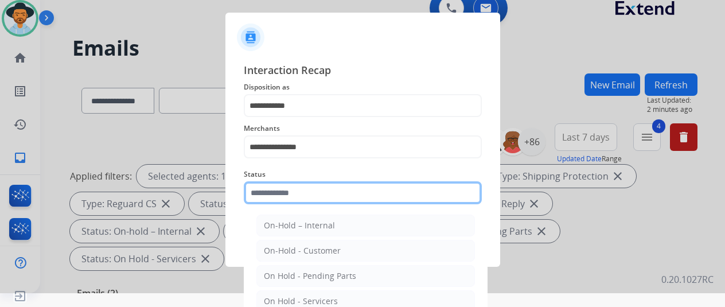
click at [282, 194] on input "text" at bounding box center [363, 192] width 238 height 23
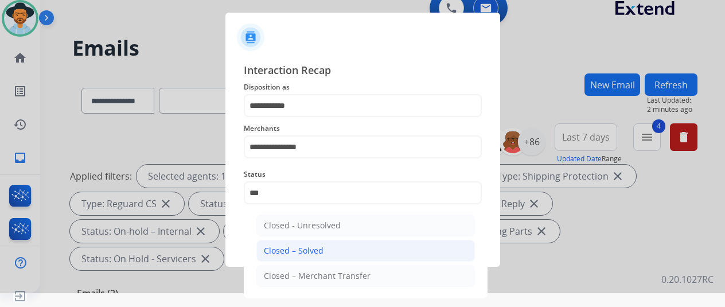
click at [291, 248] on div "Closed – Solved" at bounding box center [294, 250] width 60 height 11
type input "**********"
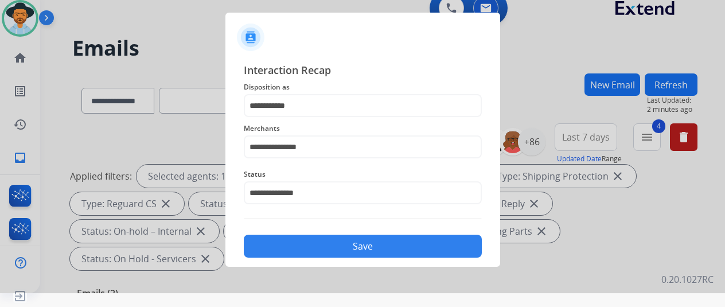
click at [321, 245] on button "Save" at bounding box center [363, 246] width 238 height 23
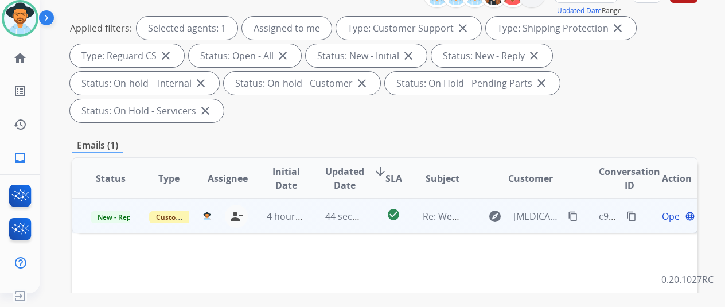
scroll to position [172, 0]
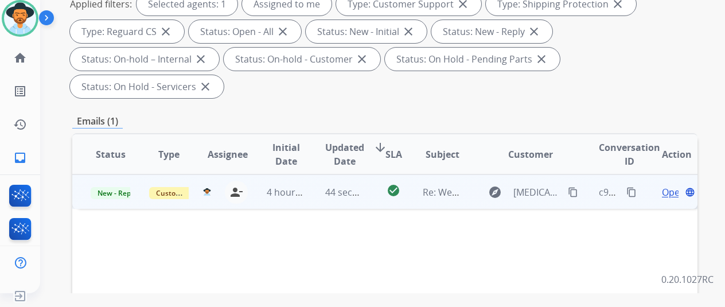
click at [662, 185] on span "Open" at bounding box center [674, 192] width 24 height 14
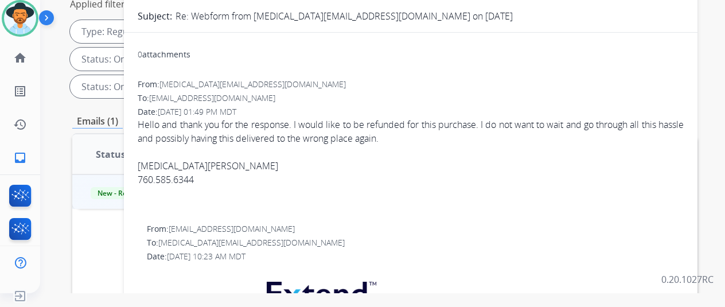
scroll to position [0, 0]
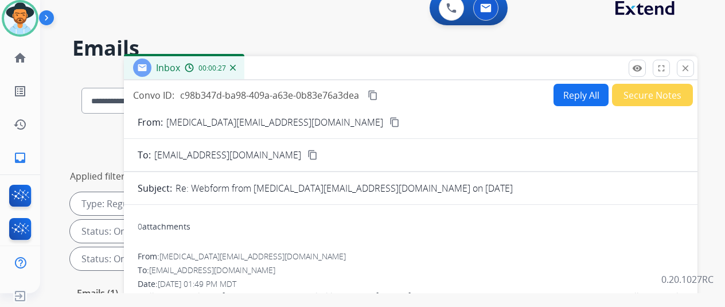
click at [235, 64] on div "00:00:27" at bounding box center [210, 68] width 50 height 10
click at [233, 71] on div "00:00:28" at bounding box center [210, 68] width 50 height 10
click at [233, 67] on img at bounding box center [233, 68] width 6 height 6
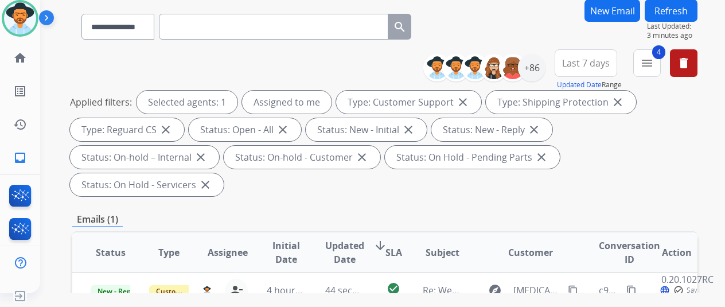
scroll to position [172, 0]
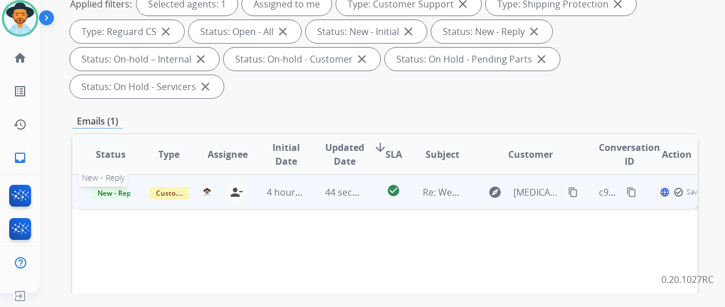
click at [94, 187] on span "New - Reply" at bounding box center [117, 193] width 52 height 12
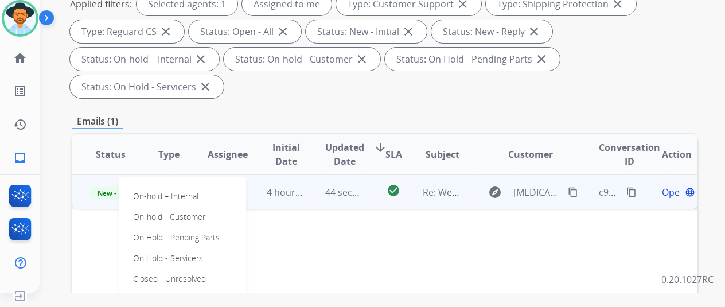
click at [139, 291] on p "Closed – Solved" at bounding box center [161, 299] width 66 height 16
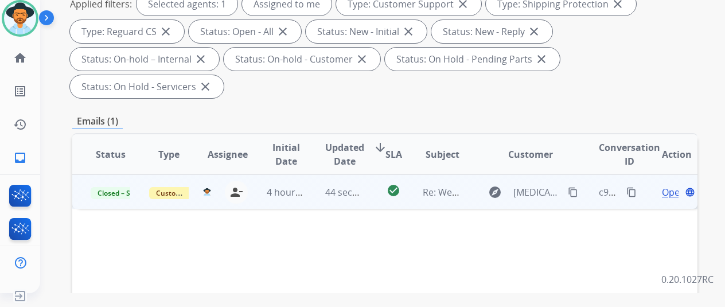
scroll to position [0, 0]
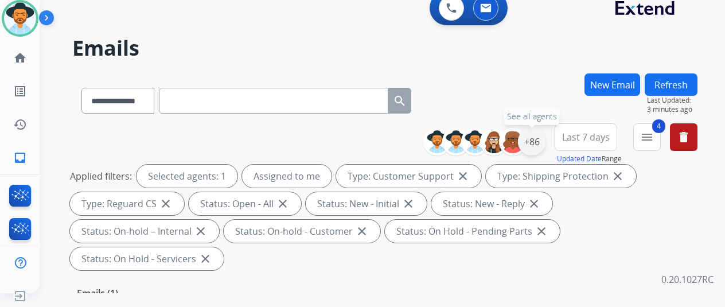
click at [533, 139] on div "+86" at bounding box center [532, 142] width 28 height 28
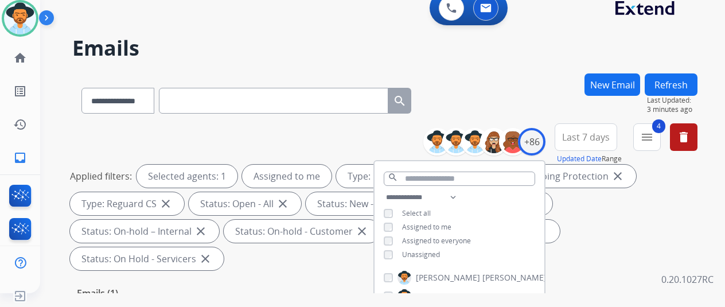
click at [673, 79] on button "Refresh" at bounding box center [671, 84] width 53 height 22
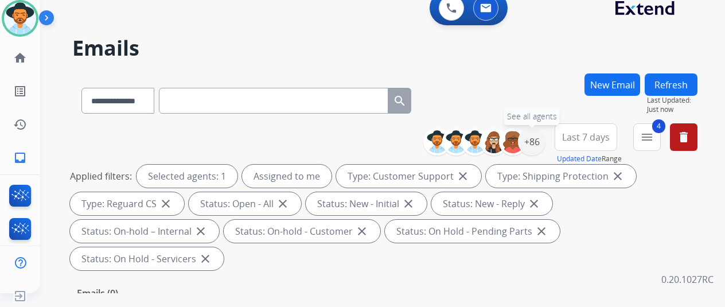
drag, startPoint x: 536, startPoint y: 140, endPoint x: 513, endPoint y: 126, distance: 27.0
click at [534, 139] on div "+86" at bounding box center [532, 142] width 28 height 28
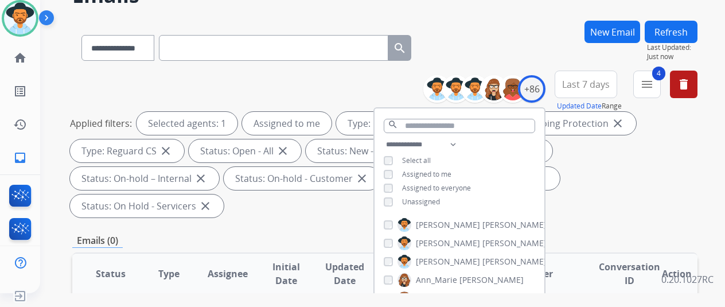
scroll to position [115, 0]
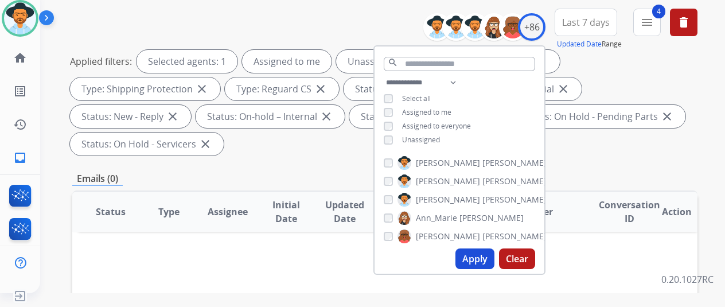
click at [467, 252] on button "Apply" at bounding box center [474, 258] width 39 height 21
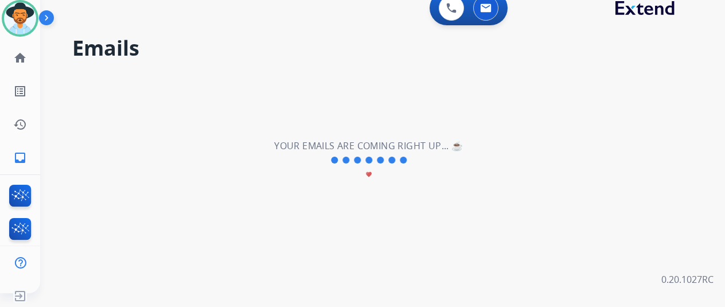
scroll to position [0, 0]
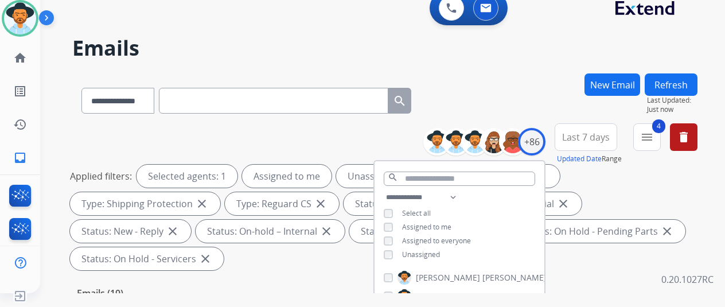
click at [490, 70] on div "**********" at bounding box center [368, 181] width 657 height 307
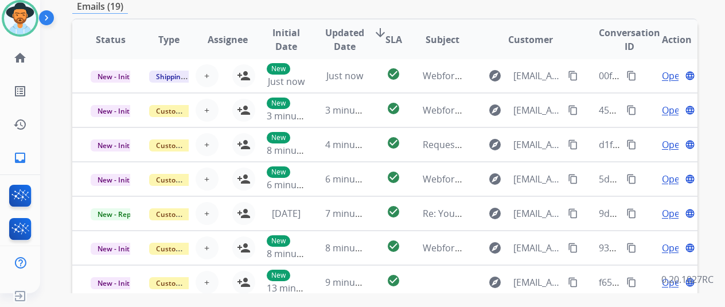
scroll to position [446, 0]
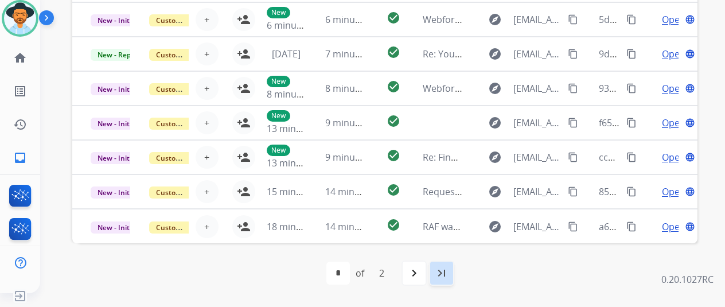
click at [438, 272] on mat-icon "last_page" at bounding box center [442, 273] width 14 height 14
select select "*"
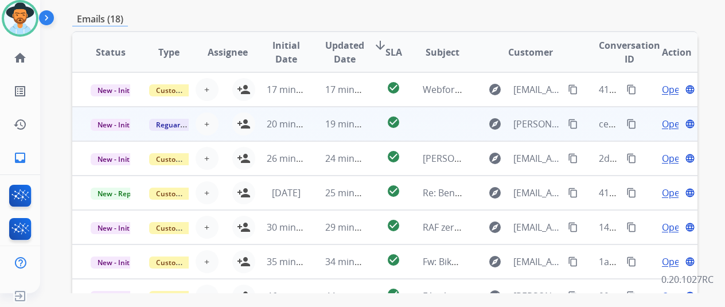
scroll to position [389, 0]
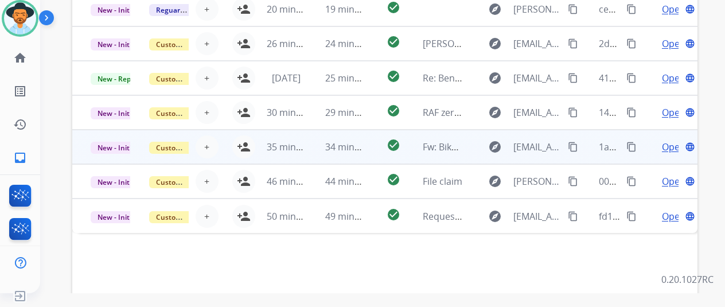
click at [662, 144] on span "Open" at bounding box center [674, 147] width 24 height 14
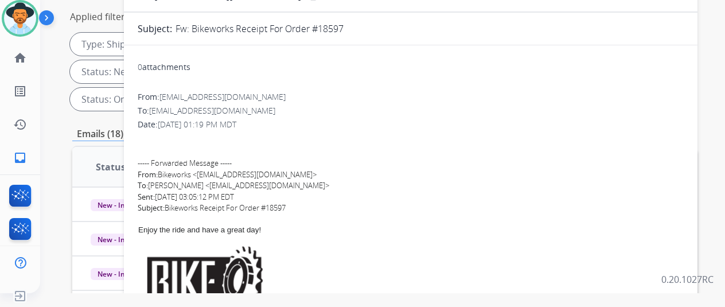
scroll to position [0, 0]
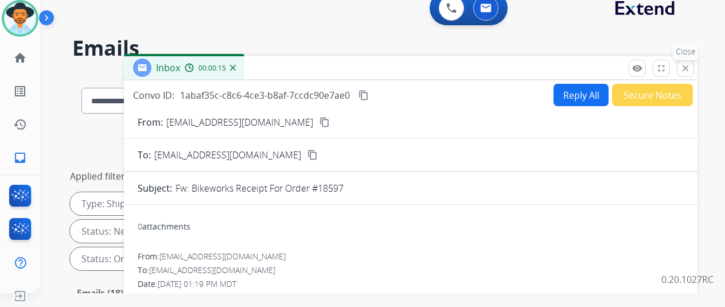
click at [686, 67] on mat-icon "close" at bounding box center [685, 68] width 10 height 10
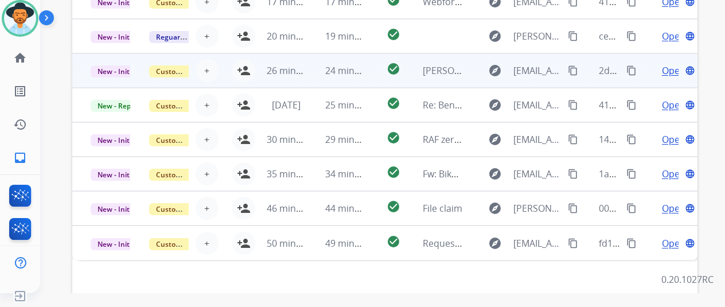
scroll to position [344, 0]
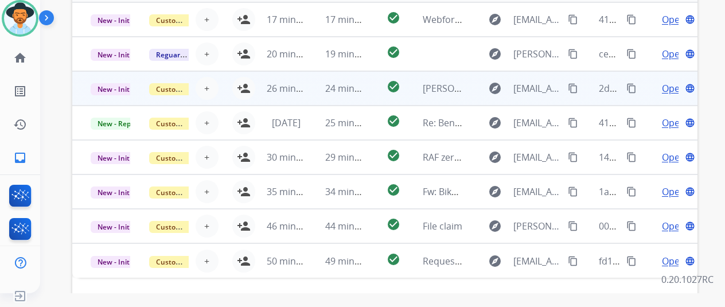
click at [662, 88] on span "Open" at bounding box center [674, 88] width 24 height 14
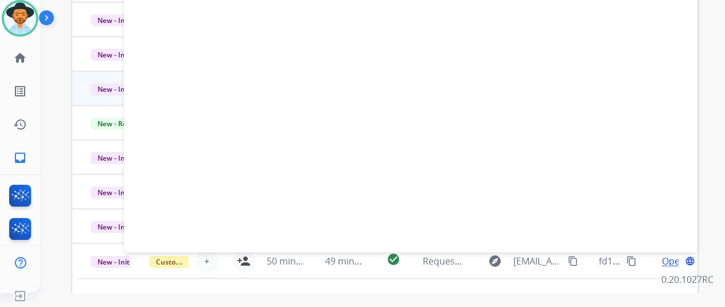
scroll to position [115, 0]
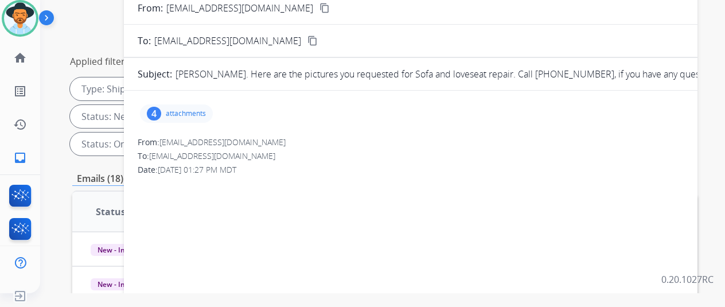
click at [154, 111] on div "4" at bounding box center [154, 114] width 14 height 14
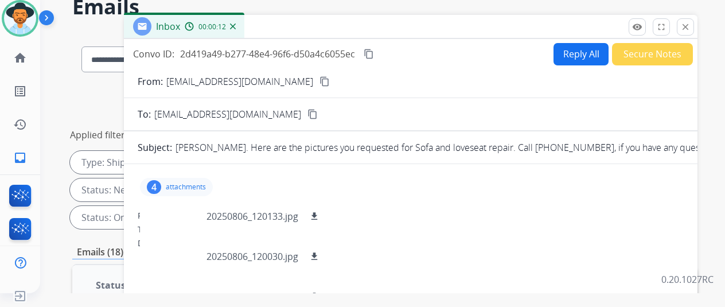
scroll to position [0, 0]
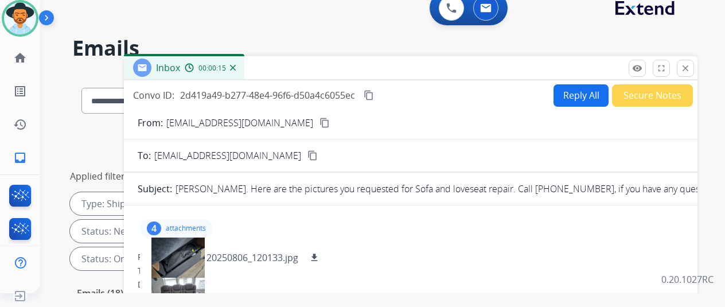
drag, startPoint x: 267, startPoint y: 120, endPoint x: 291, endPoint y: 60, distance: 64.8
click at [319, 118] on mat-icon "content_copy" at bounding box center [324, 123] width 10 height 10
click at [232, 65] on img at bounding box center [233, 68] width 6 height 6
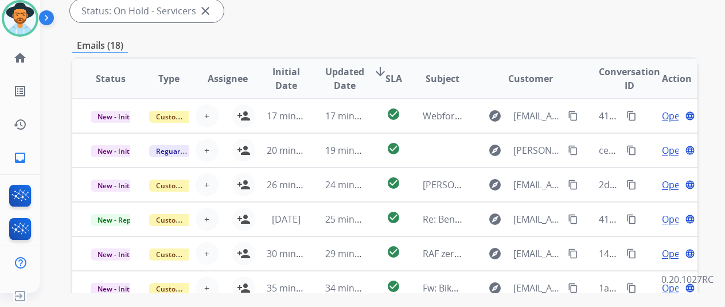
scroll to position [159, 0]
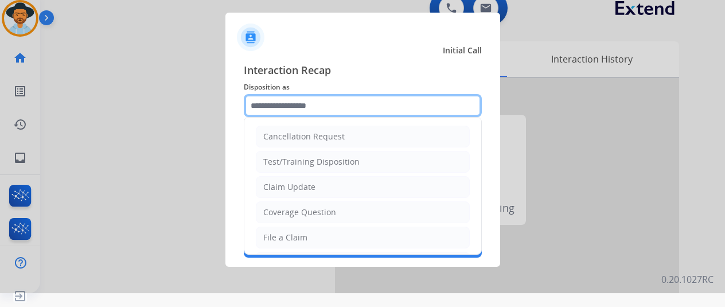
click at [273, 108] on input "text" at bounding box center [363, 105] width 238 height 23
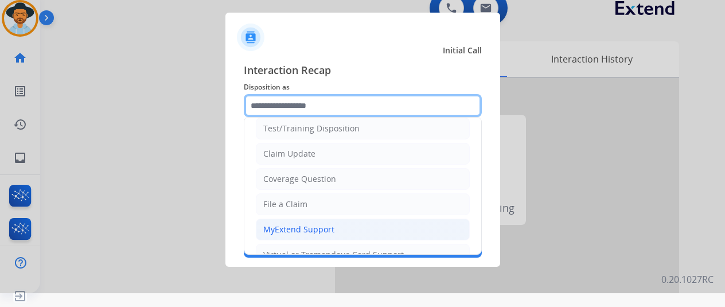
scroll to position [57, 0]
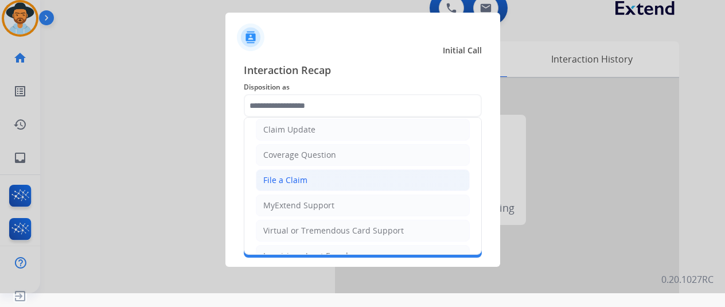
click at [276, 175] on div "File a Claim" at bounding box center [285, 179] width 44 height 11
type input "**********"
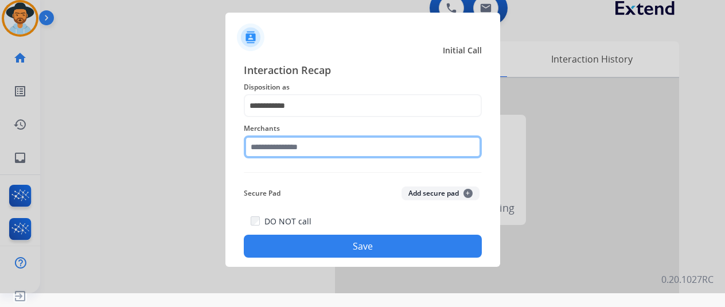
click at [279, 138] on input "text" at bounding box center [363, 146] width 238 height 23
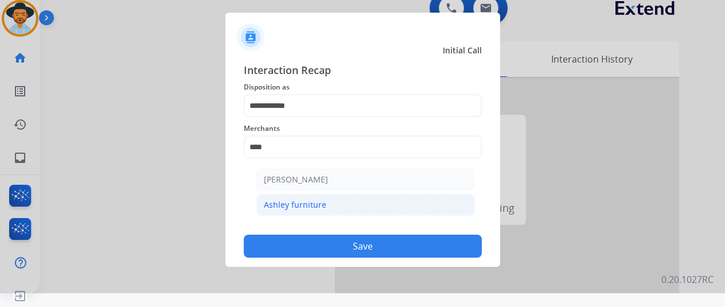
click at [298, 205] on div "Ashley furniture" at bounding box center [295, 204] width 63 height 11
type input "**********"
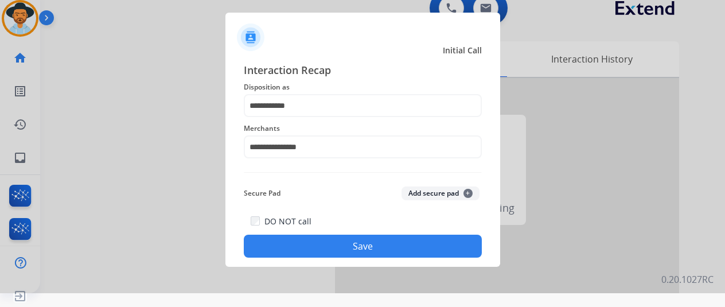
click at [347, 243] on button "Save" at bounding box center [363, 246] width 238 height 23
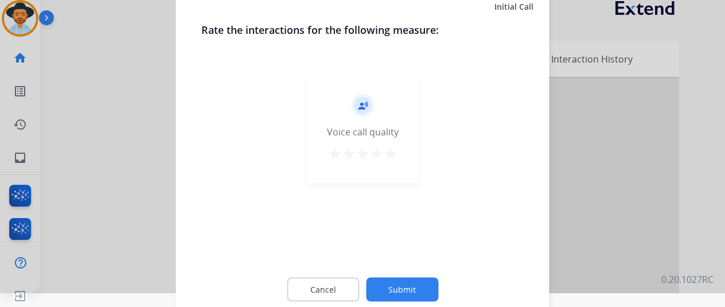
click at [388, 285] on button "Submit" at bounding box center [402, 289] width 72 height 24
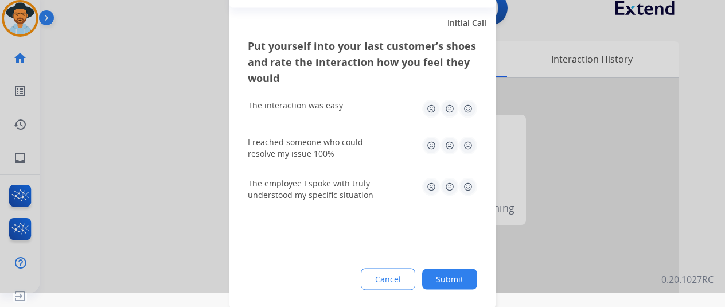
click at [448, 273] on button "Submit" at bounding box center [449, 278] width 55 height 21
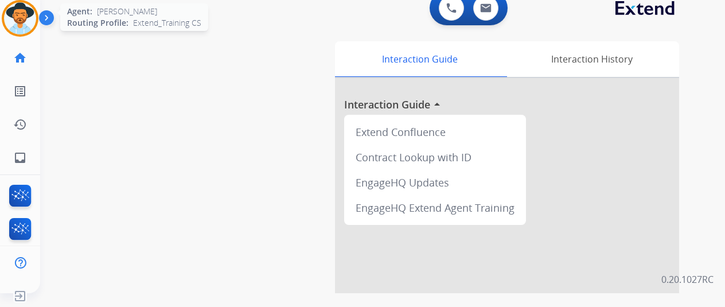
click at [21, 17] on img at bounding box center [20, 18] width 32 height 32
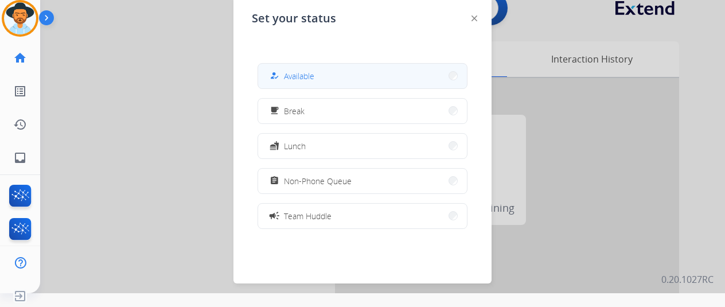
click at [285, 76] on span "Available" at bounding box center [299, 76] width 30 height 12
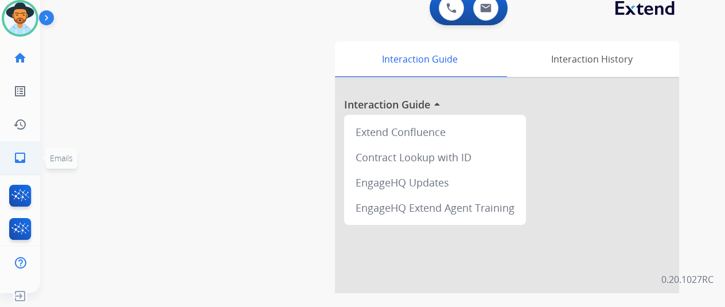
click at [13, 151] on mat-icon "inbox" at bounding box center [20, 158] width 14 height 14
select select "**********"
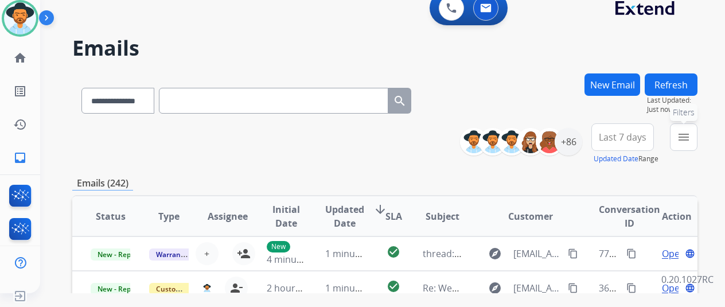
click at [681, 131] on mat-icon "menu" at bounding box center [684, 137] width 14 height 14
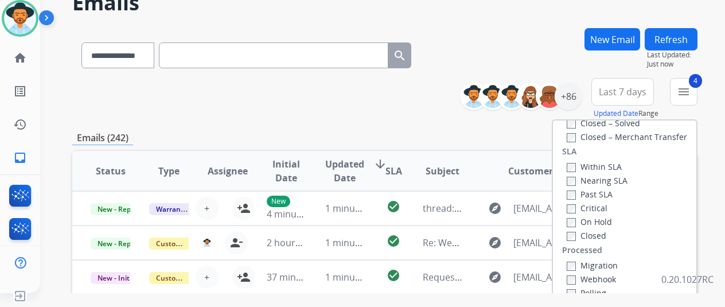
scroll to position [172, 0]
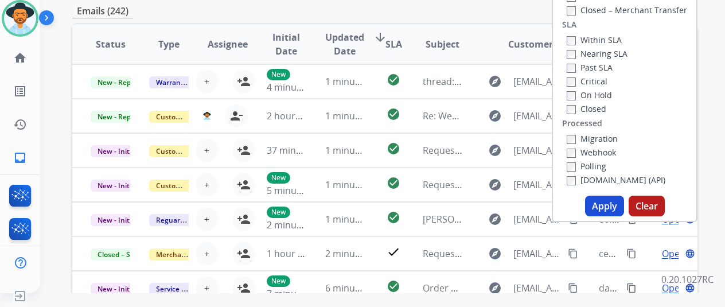
click at [598, 201] on button "Apply" at bounding box center [604, 206] width 39 height 21
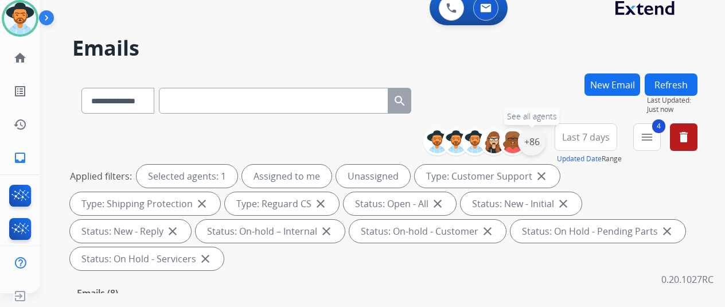
click at [538, 140] on div "+86" at bounding box center [532, 142] width 28 height 28
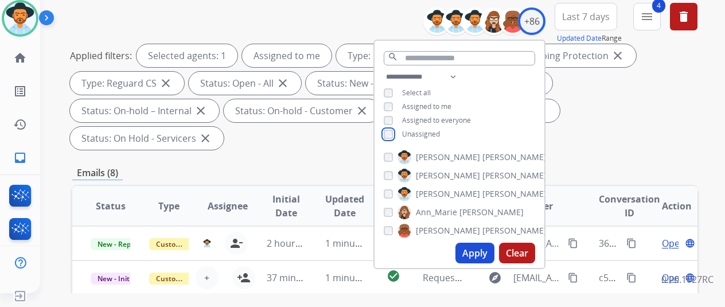
scroll to position [172, 0]
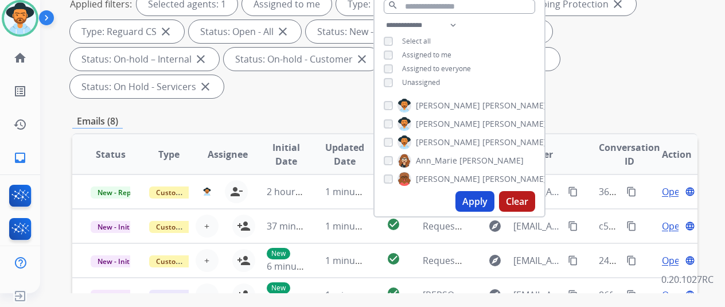
click at [472, 203] on button "Apply" at bounding box center [474, 201] width 39 height 21
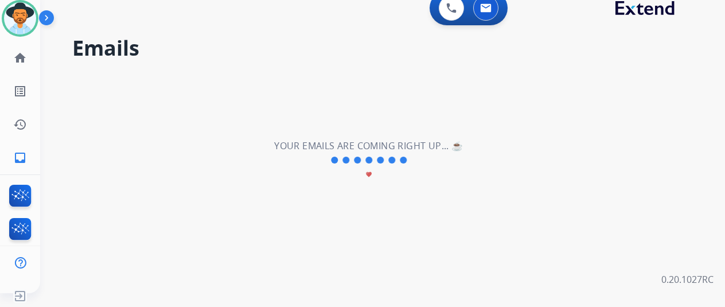
scroll to position [0, 0]
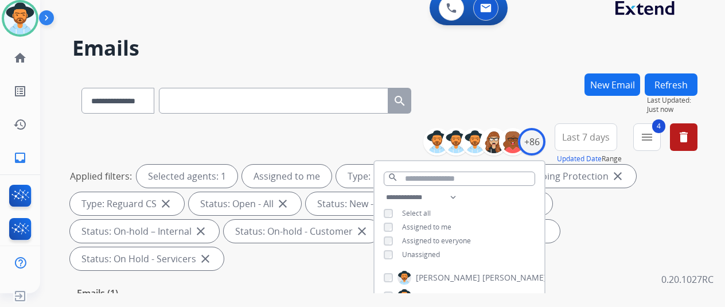
click at [521, 73] on div "**********" at bounding box center [368, 181] width 657 height 307
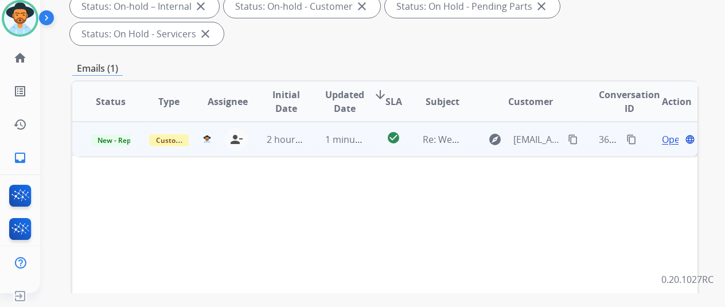
scroll to position [229, 0]
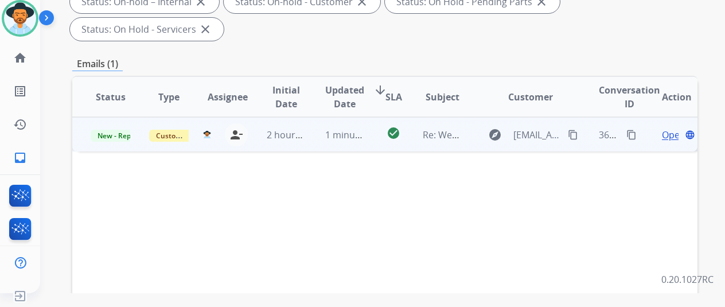
click at [662, 128] on span "Open" at bounding box center [674, 135] width 24 height 14
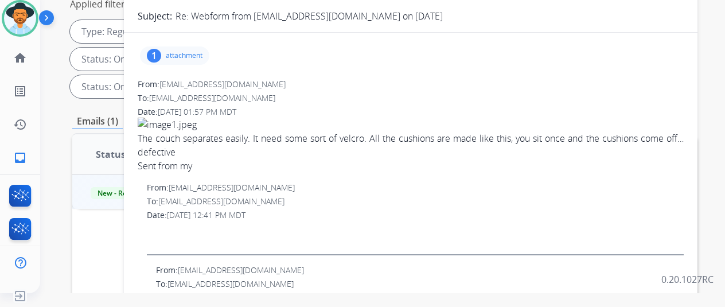
scroll to position [57, 0]
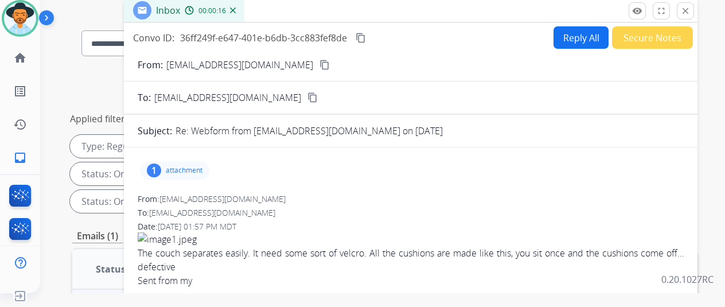
click at [155, 167] on div "1" at bounding box center [154, 170] width 14 height 14
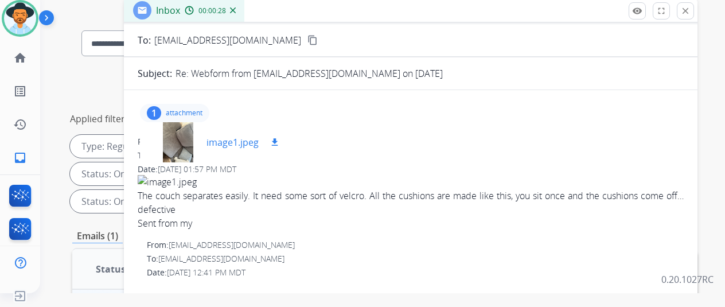
click at [276, 143] on mat-icon "download" at bounding box center [275, 142] width 10 height 10
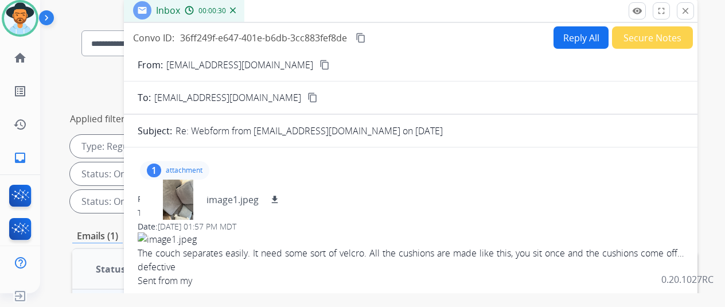
click at [572, 30] on button "Reply All" at bounding box center [580, 37] width 55 height 22
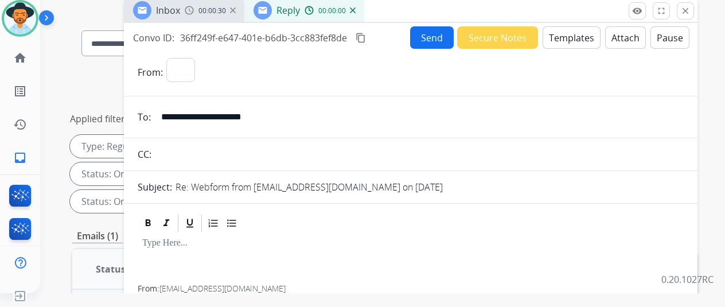
select select "**********"
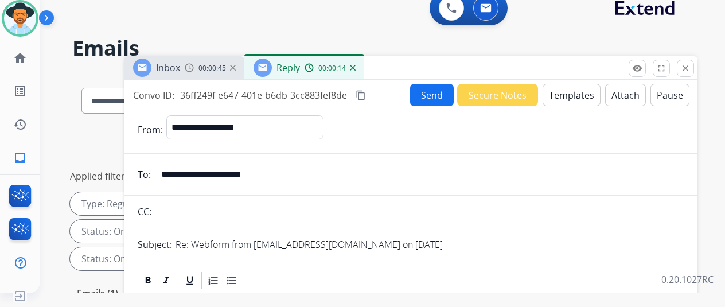
click at [561, 90] on button "Templates" at bounding box center [571, 95] width 58 height 22
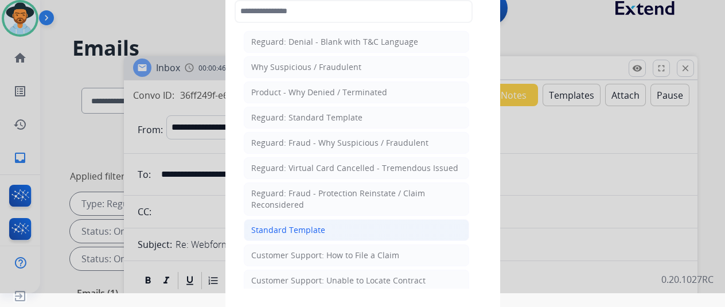
click at [272, 225] on div "Standard Template" at bounding box center [288, 229] width 74 height 11
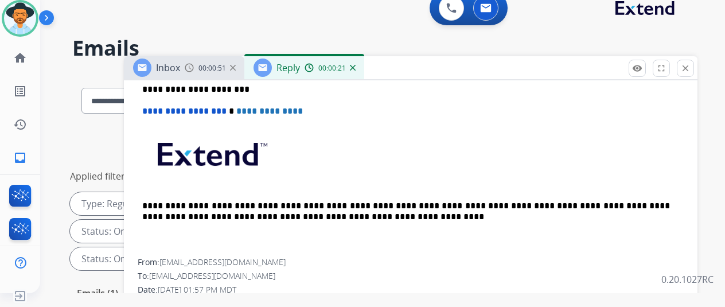
scroll to position [322, 0]
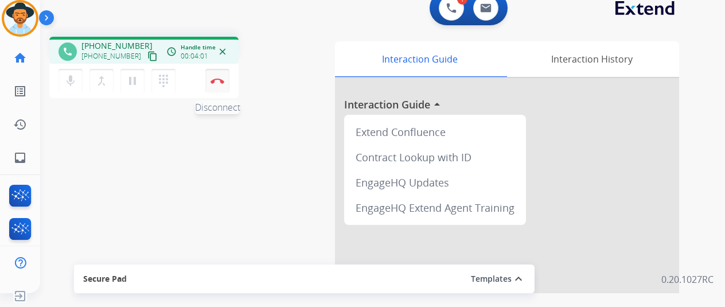
click at [211, 80] on img at bounding box center [217, 81] width 14 height 6
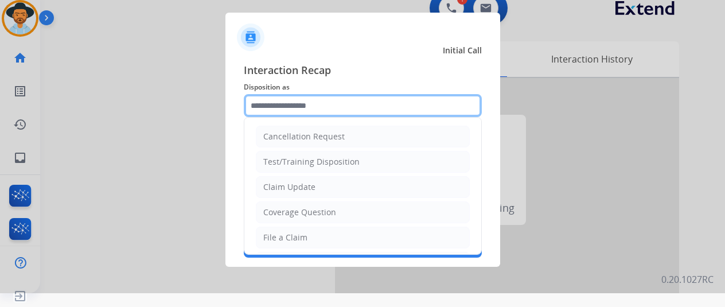
click at [271, 107] on input "text" at bounding box center [363, 105] width 238 height 23
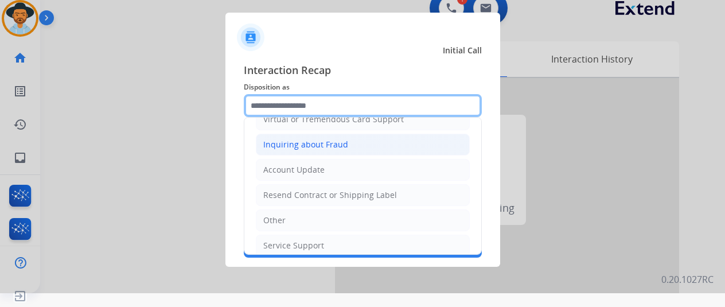
scroll to position [172, 0]
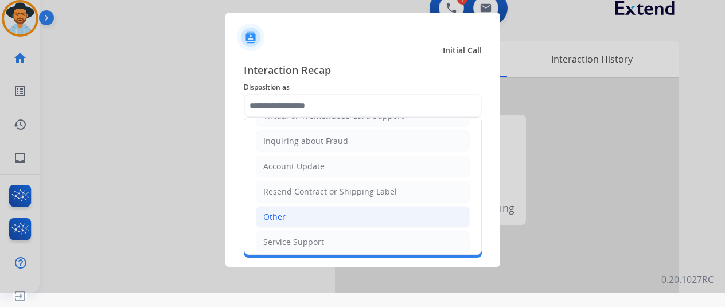
click at [263, 213] on div "Other" at bounding box center [274, 216] width 22 height 11
type input "*****"
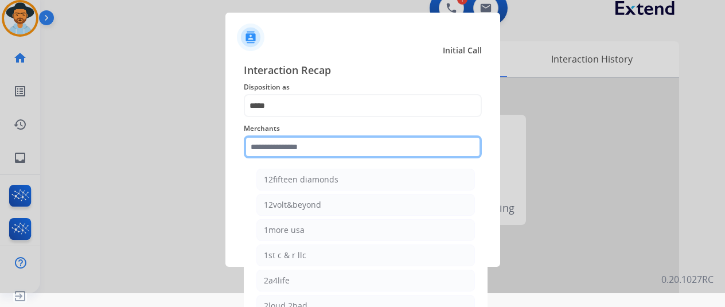
click at [265, 155] on input "text" at bounding box center [363, 146] width 238 height 23
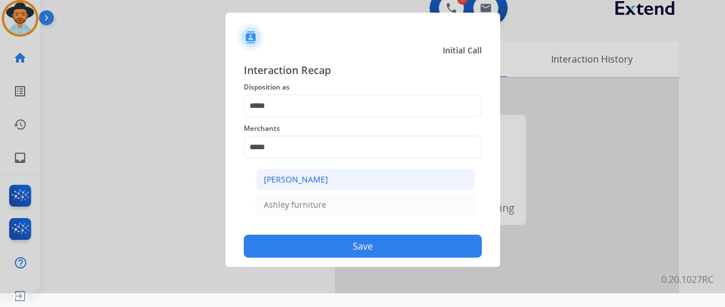
click at [287, 184] on div "[PERSON_NAME]" at bounding box center [296, 179] width 64 height 11
type input "**********"
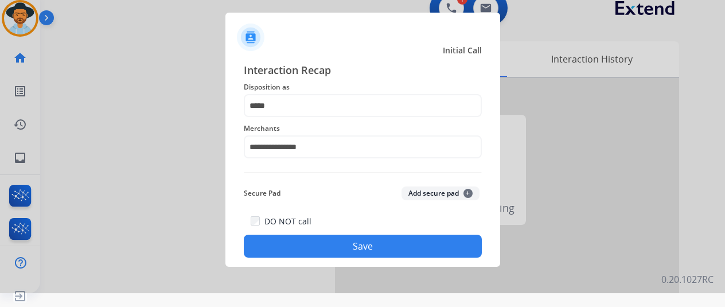
click at [333, 244] on button "Save" at bounding box center [363, 246] width 238 height 23
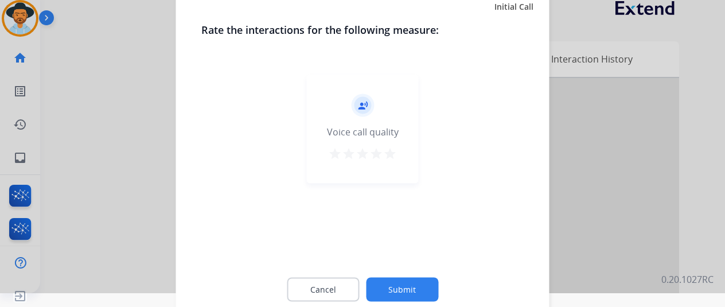
click at [386, 288] on button "Submit" at bounding box center [402, 289] width 72 height 24
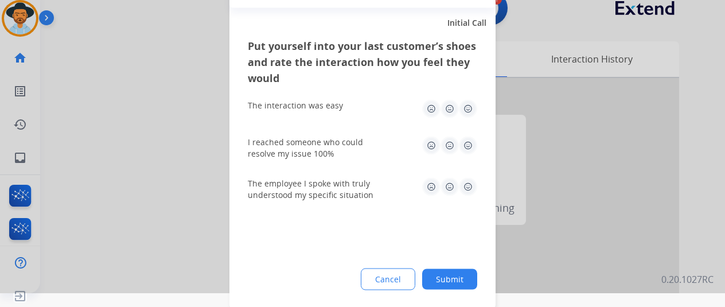
click at [450, 275] on button "Submit" at bounding box center [449, 278] width 55 height 21
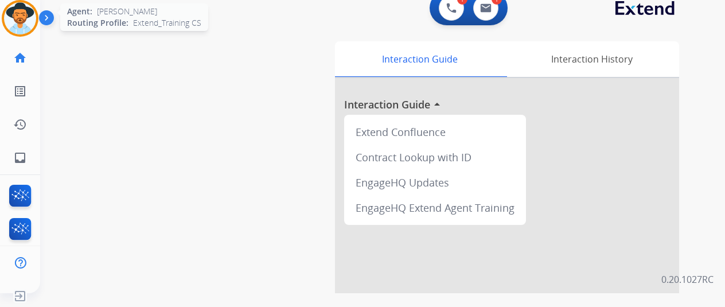
click at [13, 13] on img at bounding box center [20, 18] width 32 height 32
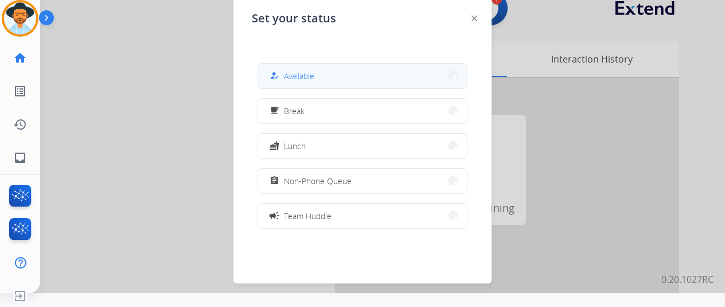
click at [276, 70] on div "how_to_reg Available" at bounding box center [290, 76] width 47 height 14
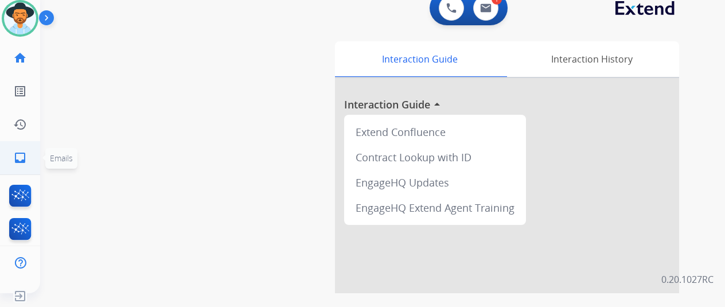
click at [13, 158] on mat-icon "inbox" at bounding box center [20, 158] width 14 height 14
select select "**********"
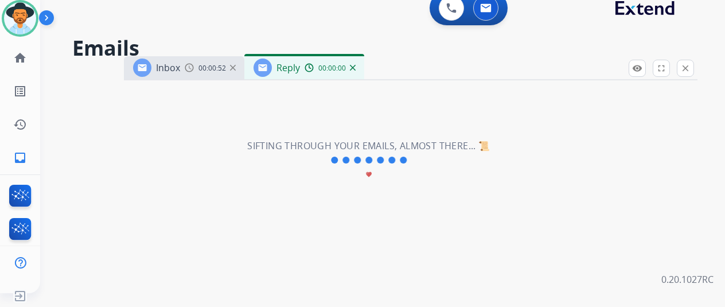
select select "**********"
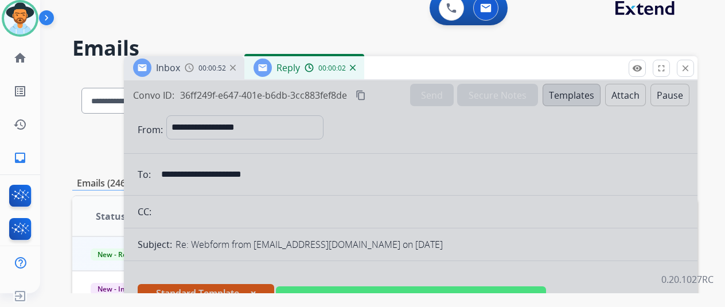
click at [393, 197] on div at bounding box center [410, 294] width 573 height 428
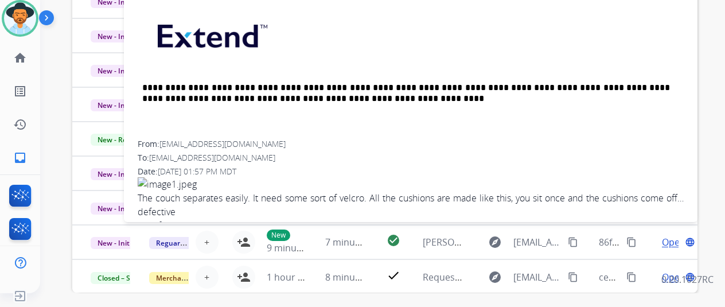
scroll to position [102, 0]
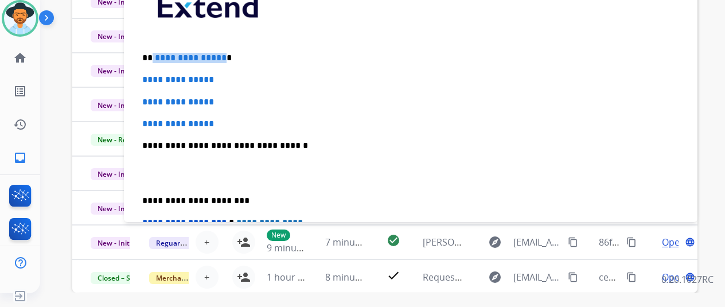
drag, startPoint x: 220, startPoint y: 57, endPoint x: 153, endPoint y: 57, distance: 67.7
click at [153, 57] on p "**********" at bounding box center [406, 58] width 528 height 10
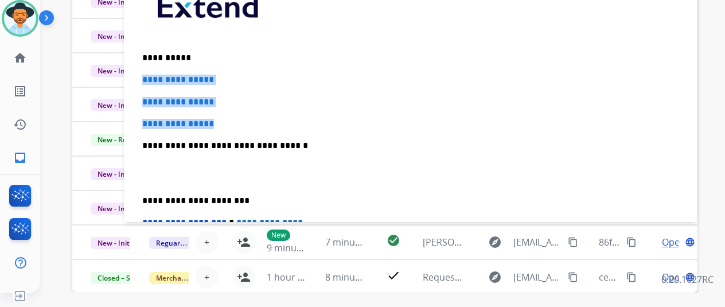
drag, startPoint x: 229, startPoint y: 127, endPoint x: 138, endPoint y: 81, distance: 102.3
click at [138, 81] on div "**********" at bounding box center [411, 172] width 546 height 395
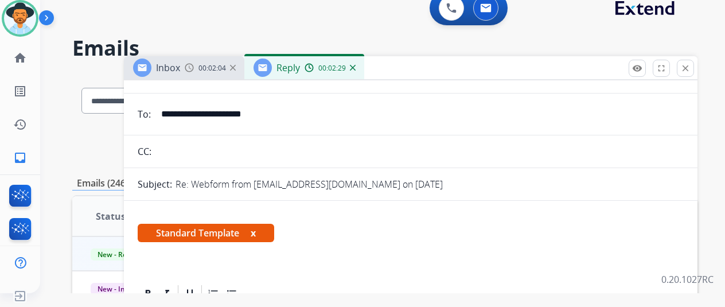
scroll to position [0, 0]
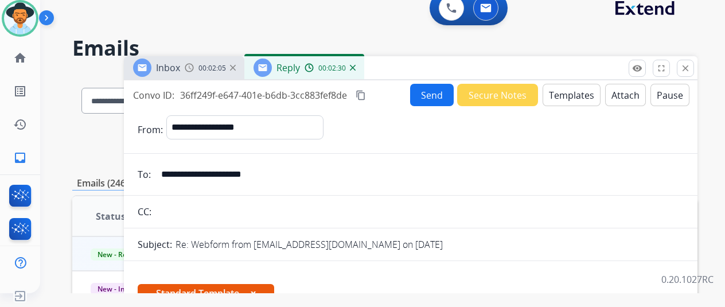
click at [422, 90] on button "Send" at bounding box center [432, 95] width 44 height 22
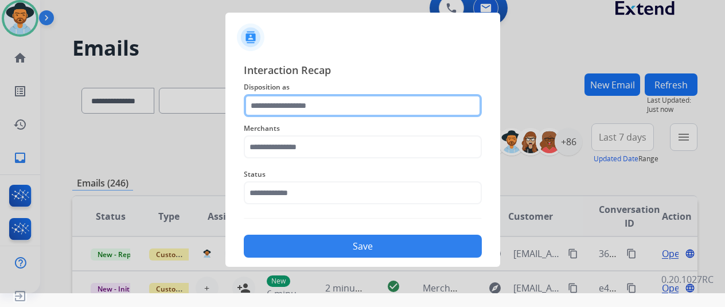
click at [268, 101] on input "text" at bounding box center [363, 105] width 238 height 23
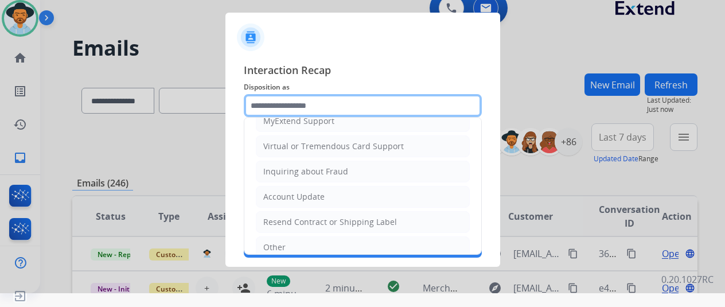
scroll to position [174, 0]
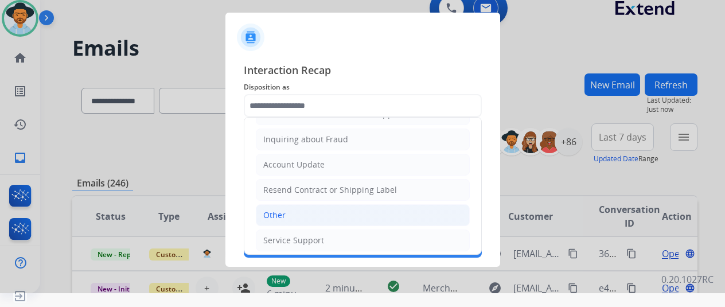
click at [265, 210] on div "Other" at bounding box center [274, 214] width 22 height 11
type input "*****"
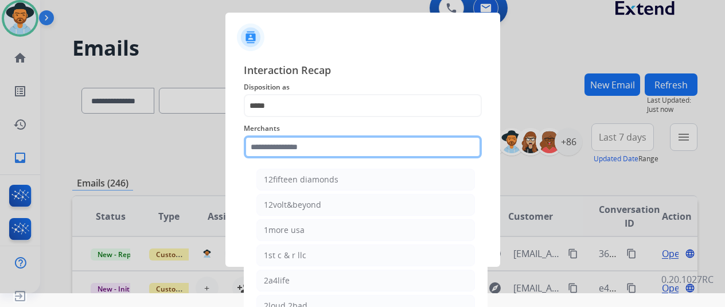
click at [255, 153] on input "text" at bounding box center [363, 146] width 238 height 23
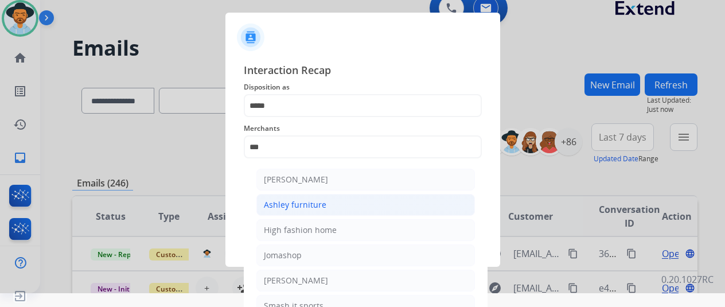
click at [290, 204] on div "Ashley furniture" at bounding box center [295, 204] width 63 height 11
type input "**********"
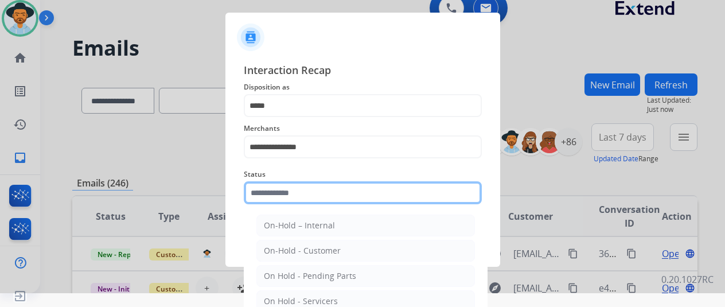
click at [291, 200] on input "text" at bounding box center [363, 192] width 238 height 23
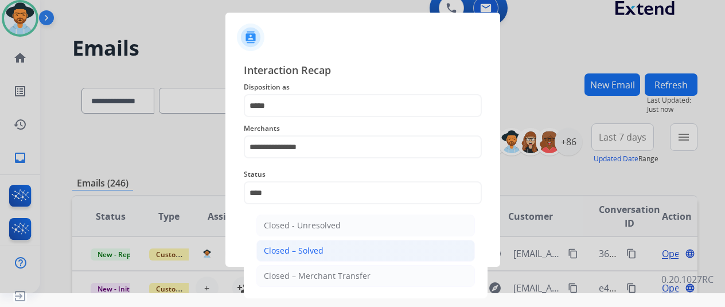
click at [302, 247] on div "Closed – Solved" at bounding box center [294, 250] width 60 height 11
type input "**********"
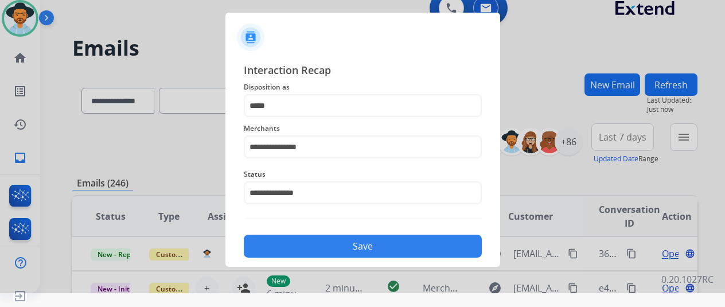
click at [332, 246] on button "Save" at bounding box center [363, 246] width 238 height 23
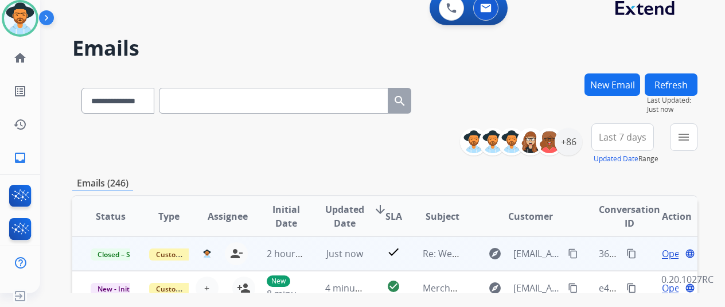
click at [568, 254] on mat-icon "content_copy" at bounding box center [573, 253] width 10 height 10
click at [626, 252] on mat-icon "content_copy" at bounding box center [631, 253] width 10 height 10
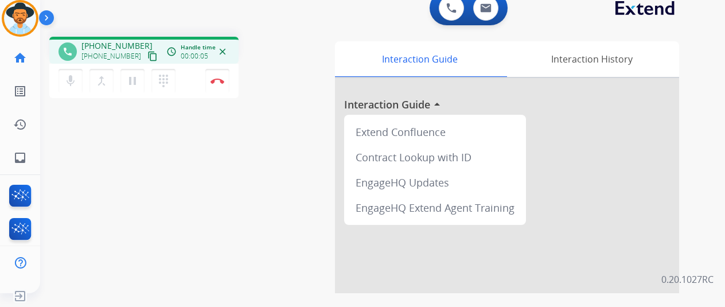
scroll to position [0, 9]
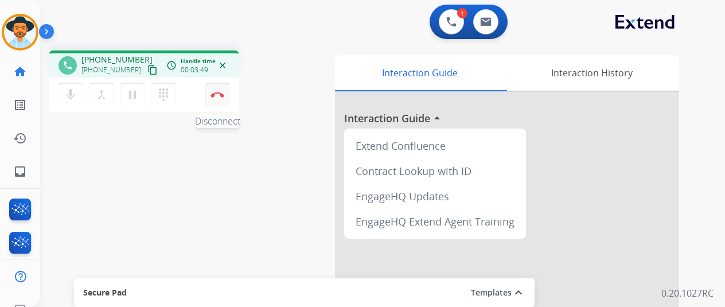
click at [214, 92] on img at bounding box center [217, 95] width 14 height 6
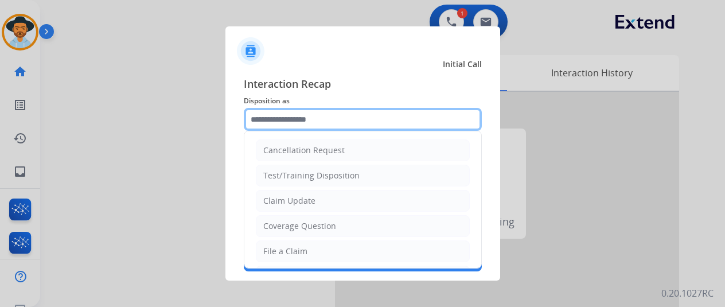
click at [252, 122] on input "text" at bounding box center [363, 119] width 238 height 23
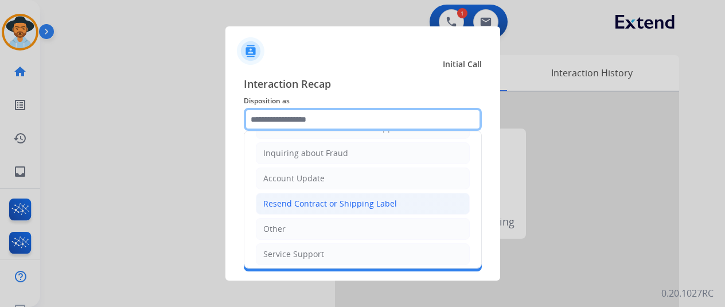
scroll to position [14, 9]
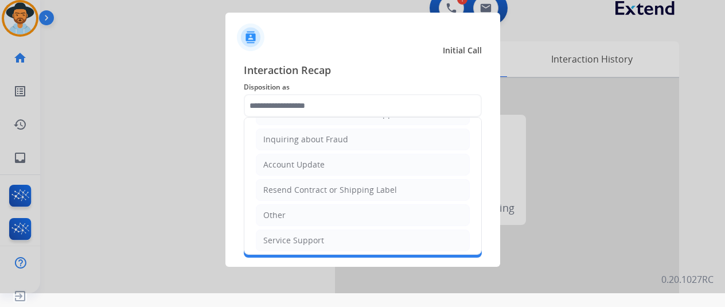
click at [281, 238] on div "Service Support" at bounding box center [293, 240] width 61 height 11
type input "**********"
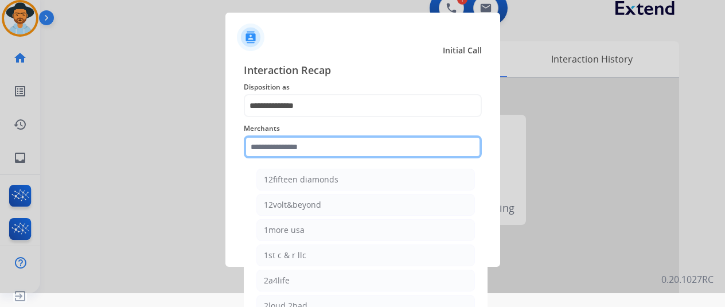
click at [267, 152] on input "text" at bounding box center [363, 146] width 238 height 23
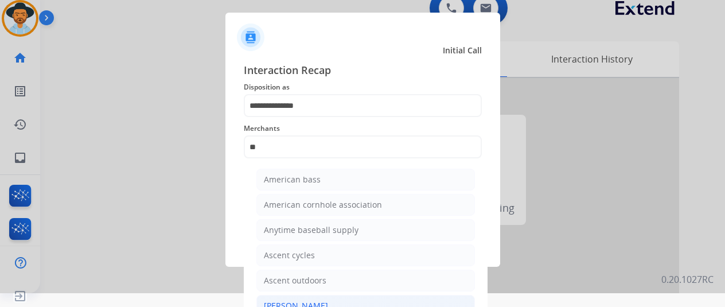
click at [275, 301] on div "[PERSON_NAME]" at bounding box center [296, 305] width 64 height 11
type input "**********"
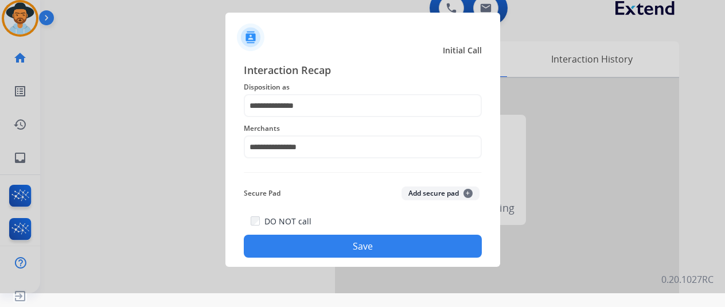
click at [359, 247] on button "Save" at bounding box center [363, 246] width 238 height 23
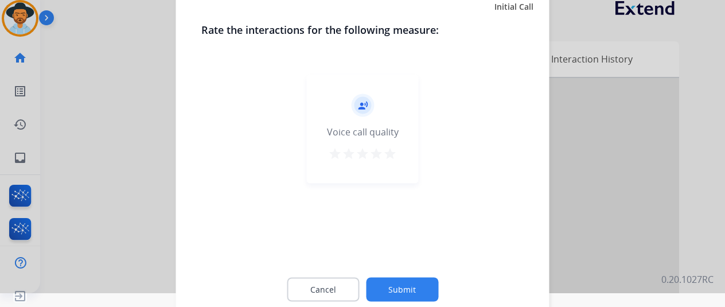
click at [392, 287] on button "Submit" at bounding box center [402, 289] width 72 height 24
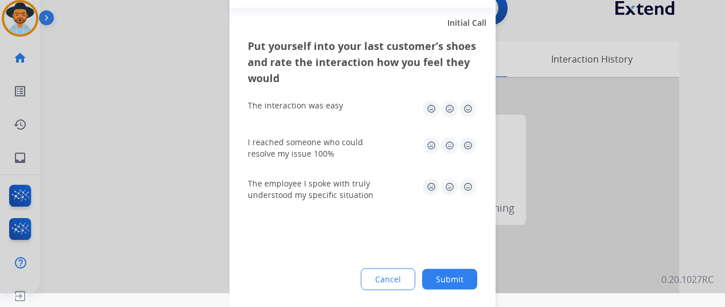
click at [448, 278] on button "Submit" at bounding box center [449, 278] width 55 height 21
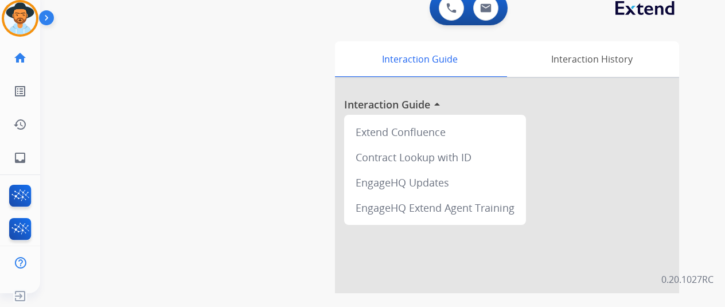
drag, startPoint x: 17, startPoint y: 14, endPoint x: 46, endPoint y: 12, distance: 29.3
click at [17, 14] on img at bounding box center [20, 18] width 32 height 32
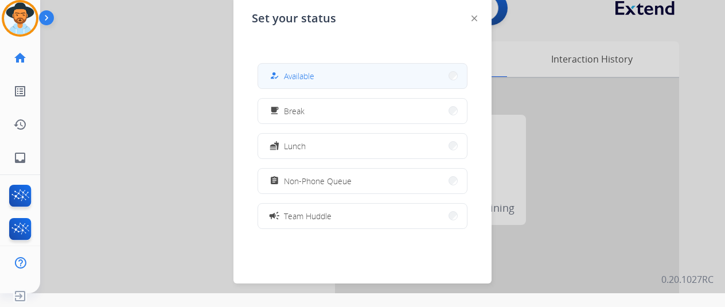
click at [308, 74] on button "how_to_reg Available" at bounding box center [362, 76] width 209 height 25
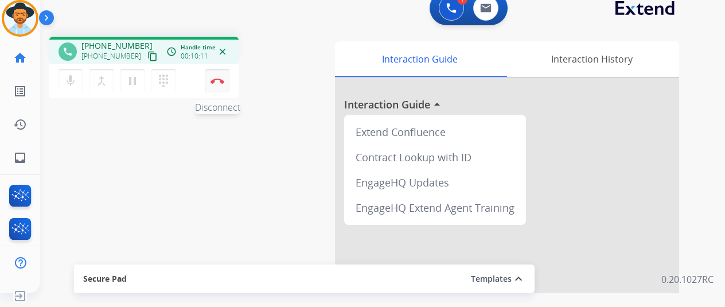
click at [210, 78] on img at bounding box center [217, 81] width 14 height 6
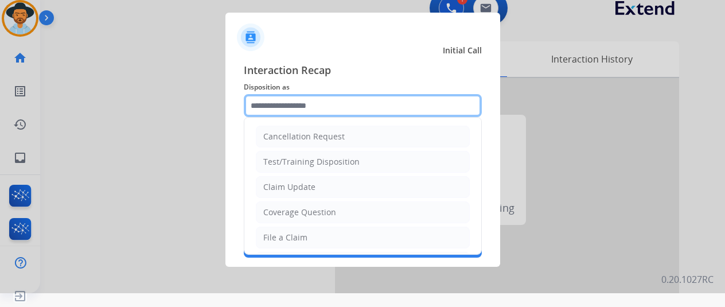
click at [261, 99] on input "text" at bounding box center [363, 105] width 238 height 23
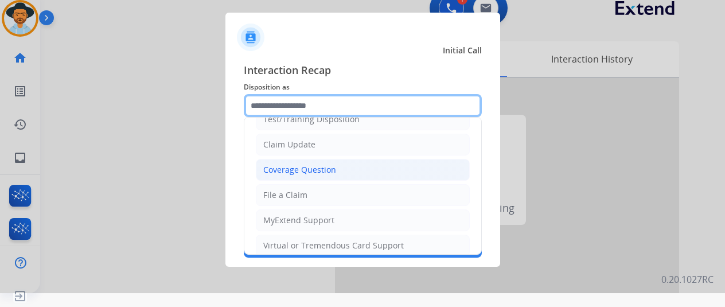
scroll to position [57, 0]
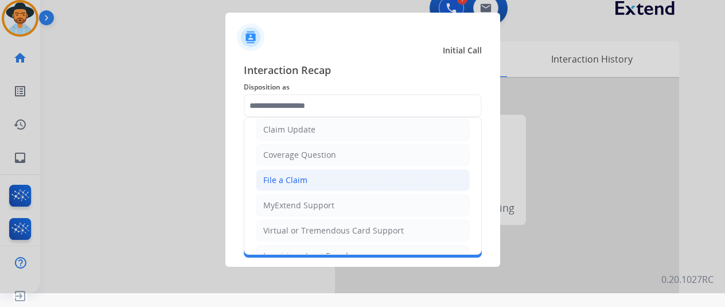
click at [275, 178] on div "File a Claim" at bounding box center [285, 179] width 44 height 11
type input "**********"
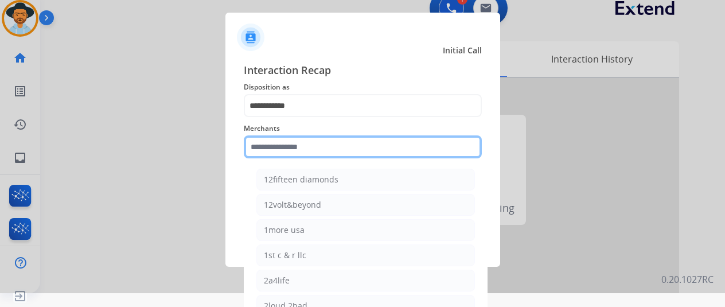
drag, startPoint x: 263, startPoint y: 141, endPoint x: 236, endPoint y: 137, distance: 27.2
click at [263, 141] on input "text" at bounding box center [363, 146] width 238 height 23
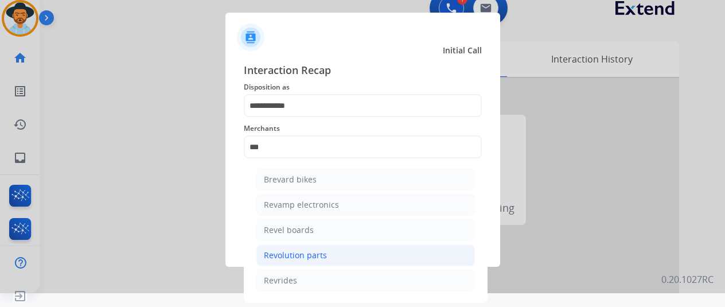
click at [296, 255] on div "Revolution parts" at bounding box center [295, 254] width 63 height 11
type input "**********"
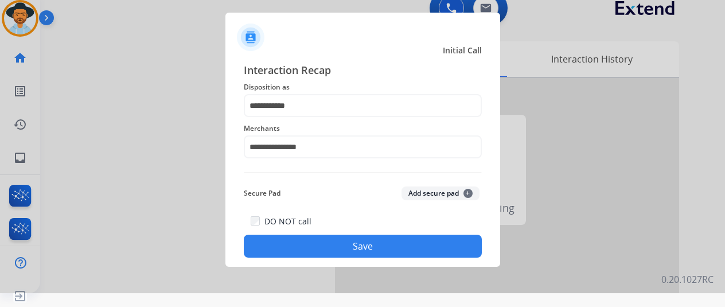
click at [326, 240] on button "Save" at bounding box center [363, 246] width 238 height 23
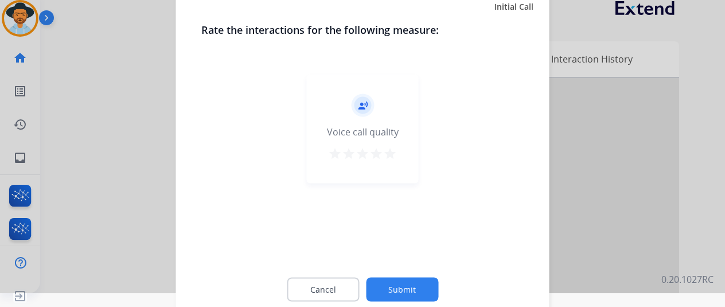
click at [407, 282] on button "Submit" at bounding box center [402, 289] width 72 height 24
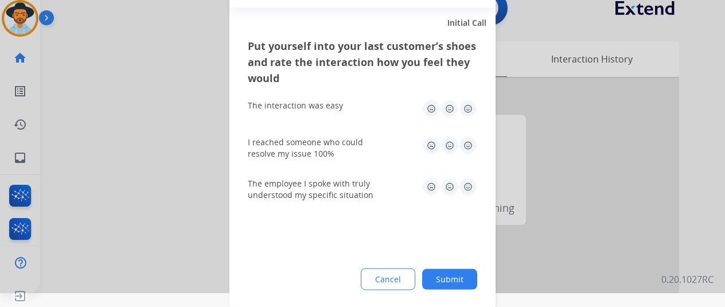
click at [440, 272] on button "Submit" at bounding box center [449, 278] width 55 height 21
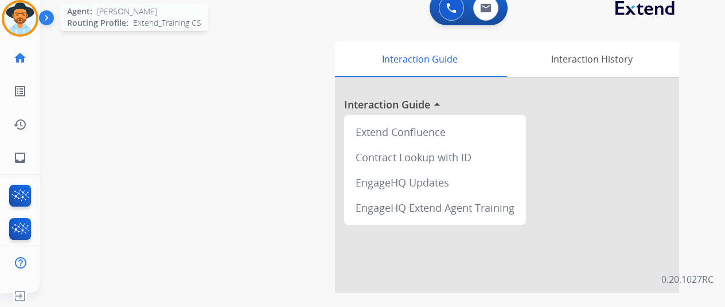
click at [8, 9] on img at bounding box center [20, 18] width 32 height 32
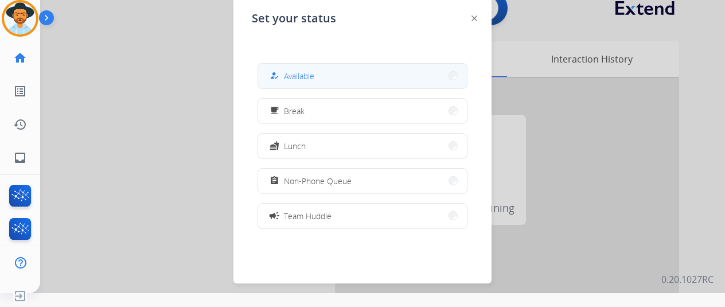
click at [285, 80] on span "Available" at bounding box center [299, 76] width 30 height 12
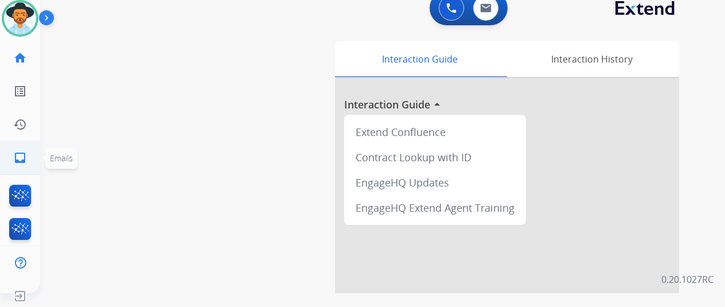
click at [13, 157] on mat-icon "inbox" at bounding box center [20, 158] width 14 height 14
select select "**********"
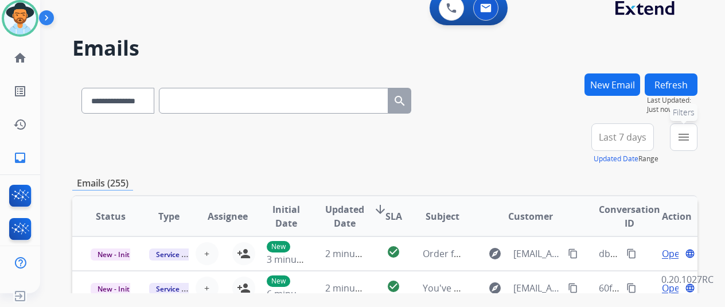
click at [688, 127] on button "menu Filters" at bounding box center [684, 137] width 28 height 28
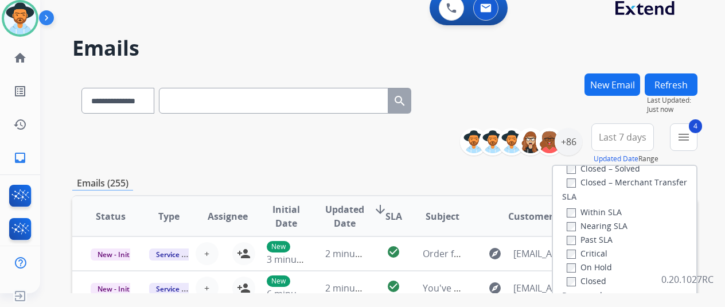
scroll to position [287, 0]
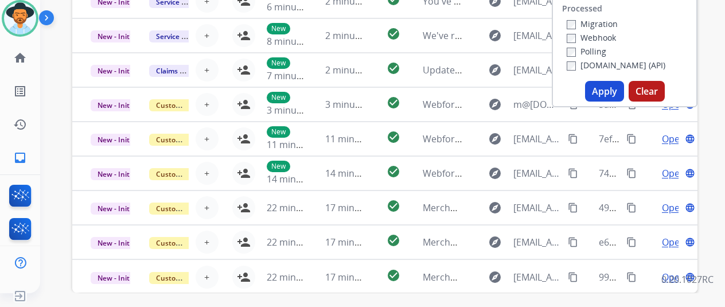
click at [604, 89] on button "Apply" at bounding box center [604, 91] width 39 height 21
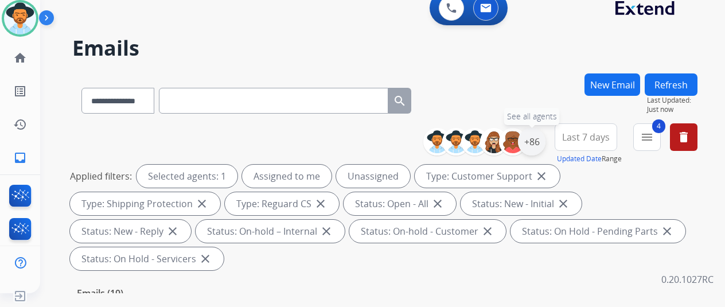
click at [537, 140] on div "+86" at bounding box center [532, 142] width 28 height 28
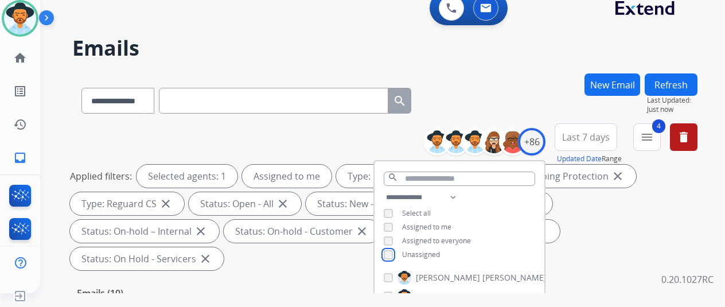
scroll to position [172, 0]
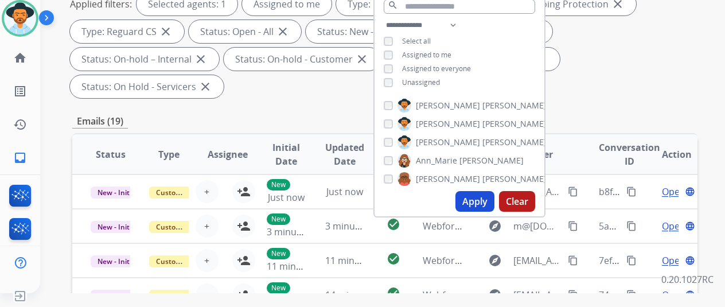
click at [471, 198] on button "Apply" at bounding box center [474, 201] width 39 height 21
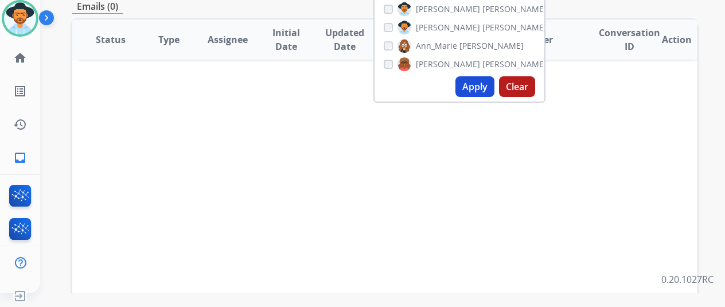
scroll to position [0, 0]
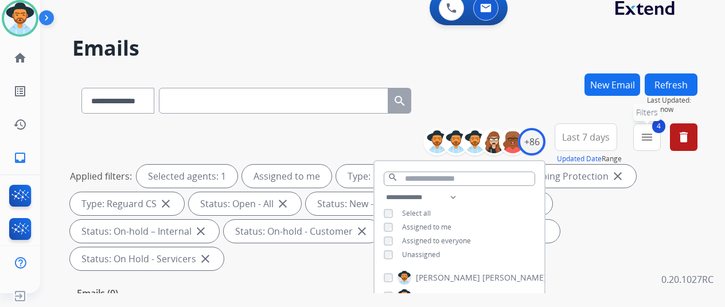
click at [649, 135] on mat-icon "menu" at bounding box center [647, 137] width 14 height 14
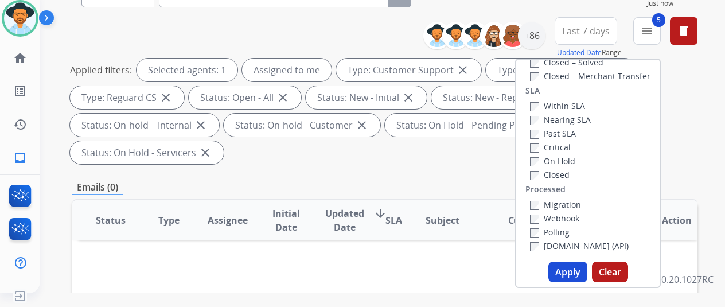
scroll to position [172, 0]
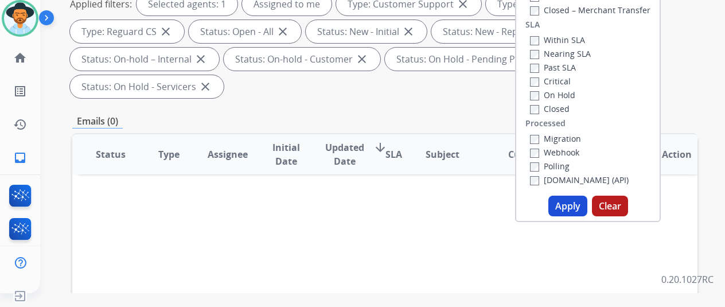
click at [560, 206] on button "Apply" at bounding box center [567, 206] width 39 height 21
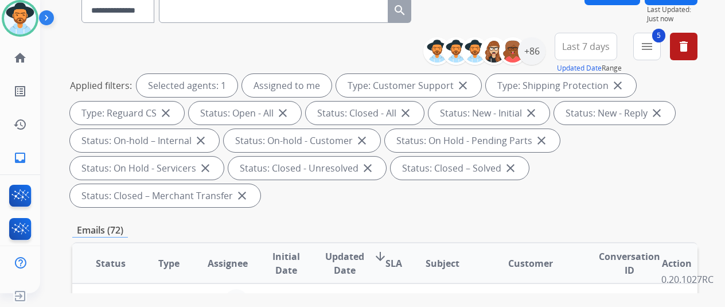
scroll to position [229, 0]
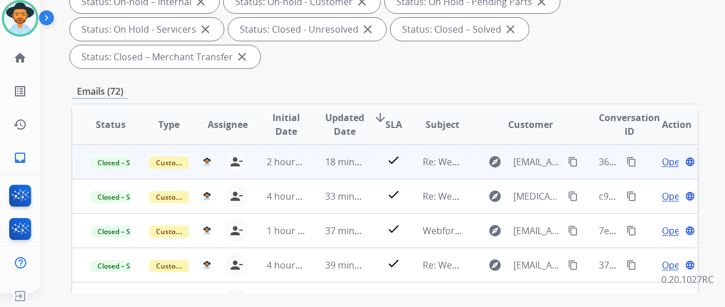
click at [662, 161] on span "Open" at bounding box center [674, 162] width 24 height 14
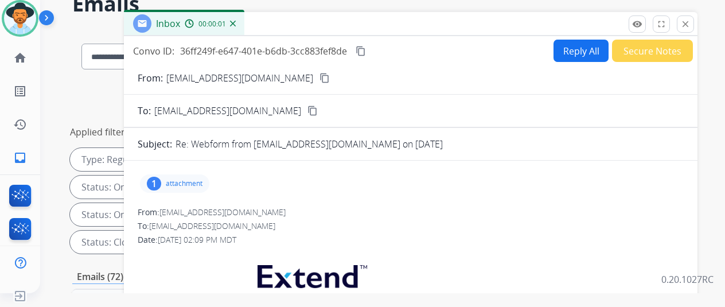
scroll to position [0, 0]
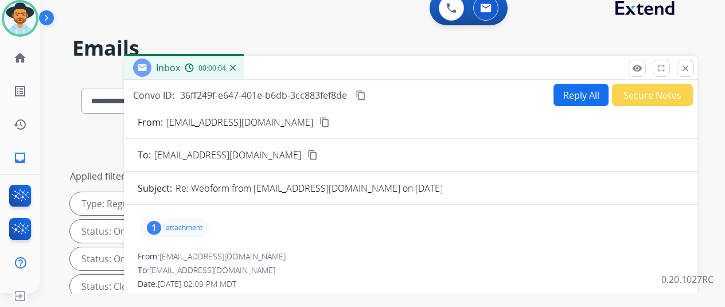
click at [561, 91] on button "Reply All" at bounding box center [580, 95] width 55 height 22
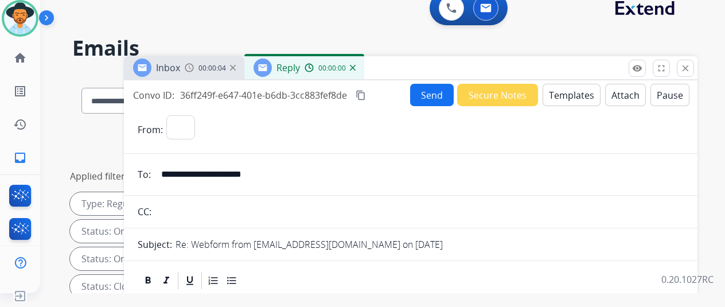
select select "**********"
click at [563, 93] on button "Templates" at bounding box center [571, 95] width 58 height 22
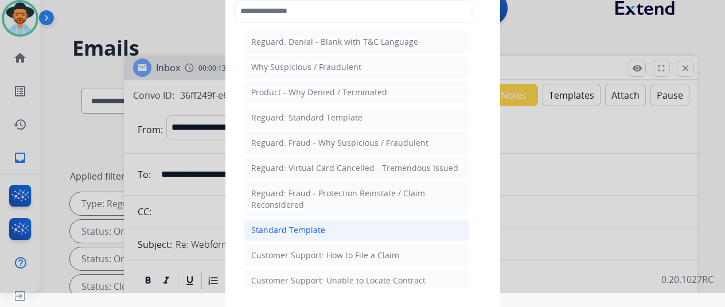
click at [256, 230] on div "Standard Template" at bounding box center [288, 229] width 74 height 11
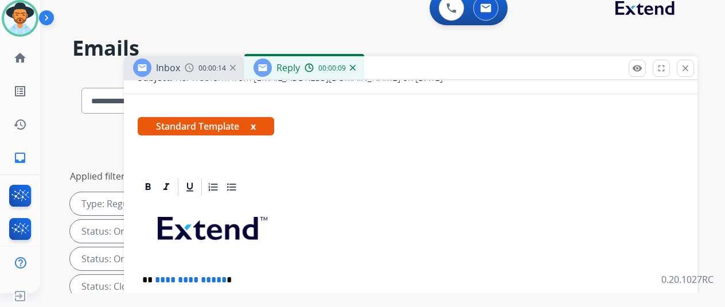
scroll to position [287, 0]
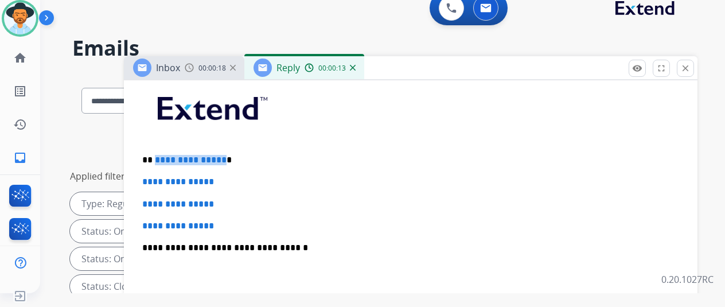
drag, startPoint x: 220, startPoint y: 158, endPoint x: 154, endPoint y: 155, distance: 66.0
click at [154, 155] on p "**********" at bounding box center [406, 160] width 528 height 10
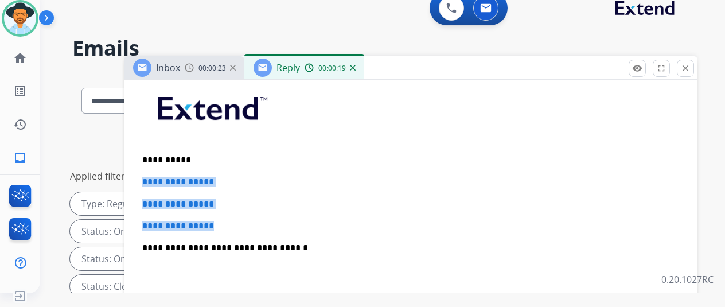
drag, startPoint x: 229, startPoint y: 227, endPoint x: 136, endPoint y: 181, distance: 103.1
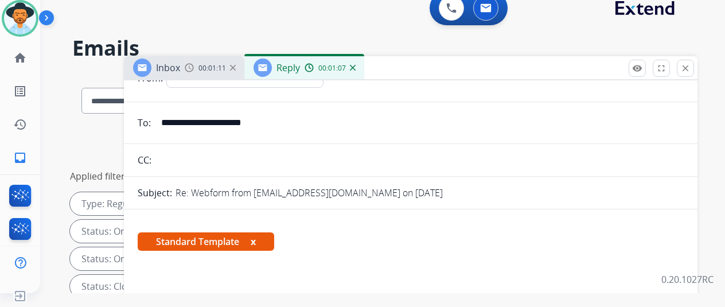
scroll to position [0, 0]
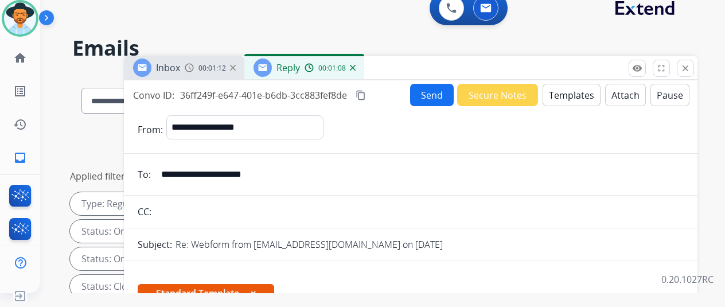
click at [427, 90] on button "Send" at bounding box center [432, 95] width 44 height 22
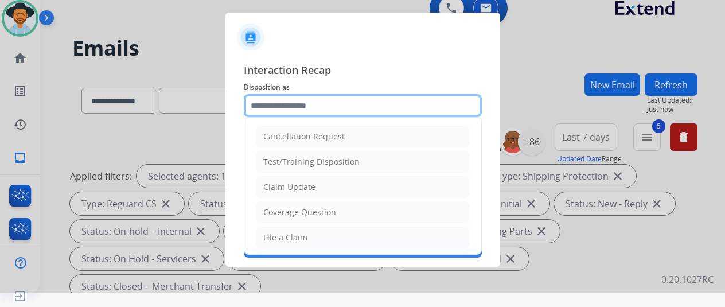
click at [268, 98] on input "text" at bounding box center [363, 105] width 238 height 23
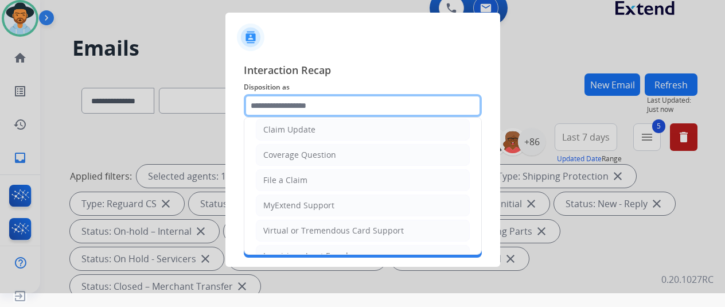
scroll to position [174, 0]
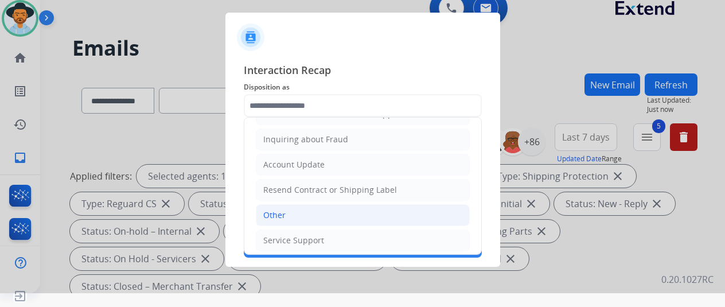
click at [265, 209] on div "Other" at bounding box center [274, 214] width 22 height 11
type input "*****"
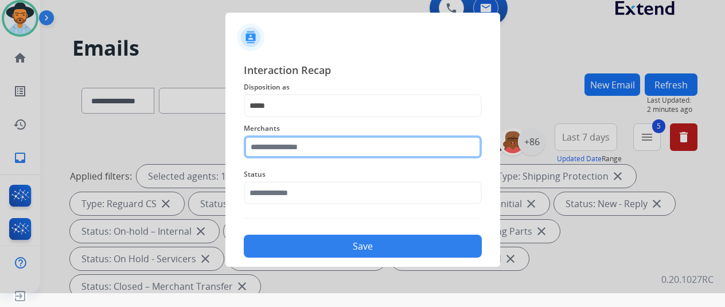
click at [255, 148] on input "text" at bounding box center [363, 146] width 238 height 23
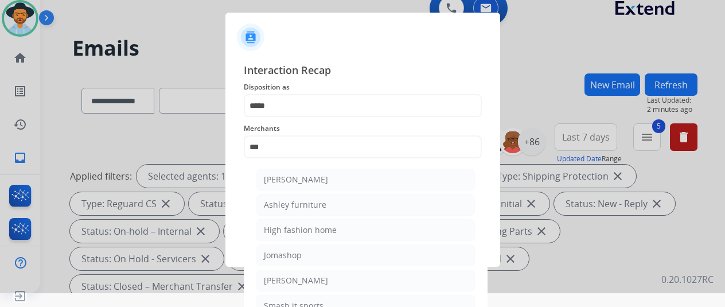
click at [280, 204] on div "Ashley furniture" at bounding box center [295, 204] width 63 height 11
type input "**********"
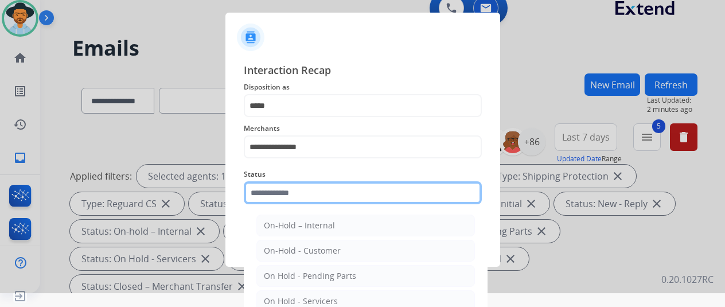
click at [281, 194] on input "text" at bounding box center [363, 192] width 238 height 23
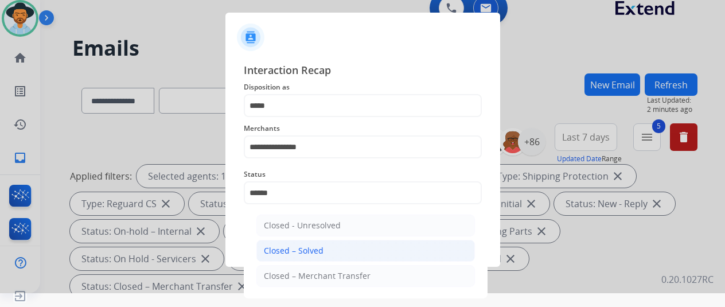
click at [281, 251] on div "Closed – Solved" at bounding box center [294, 250] width 60 height 11
type input "**********"
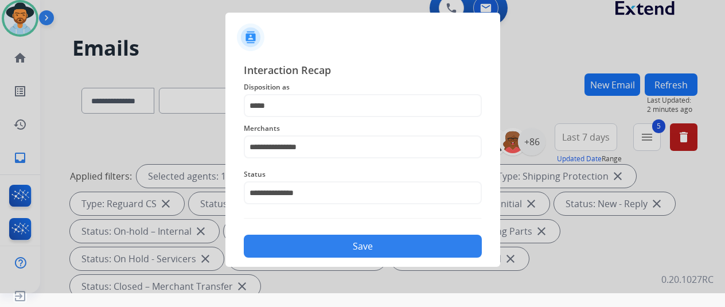
click at [335, 243] on button "Save" at bounding box center [363, 246] width 238 height 23
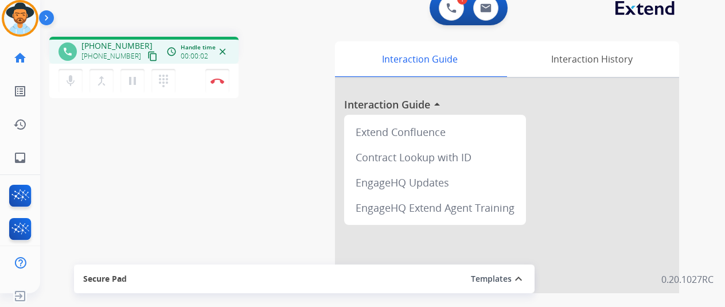
drag, startPoint x: 304, startPoint y: 35, endPoint x: 312, endPoint y: 2, distance: 34.1
click at [304, 35] on div "phone +19567800529 +19567800529 content_copy access_time Call metrics Queue 00:…" at bounding box center [368, 267] width 657 height 478
click at [210, 78] on img at bounding box center [217, 81] width 14 height 6
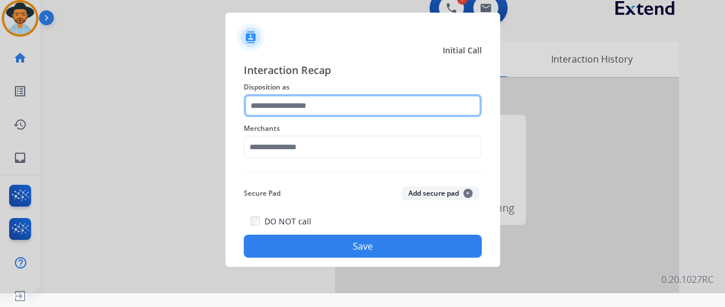
click at [280, 97] on input "text" at bounding box center [363, 105] width 238 height 23
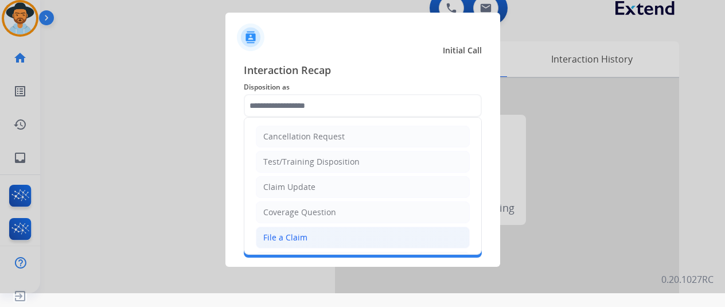
click at [274, 232] on div "File a Claim" at bounding box center [285, 237] width 44 height 11
type input "**********"
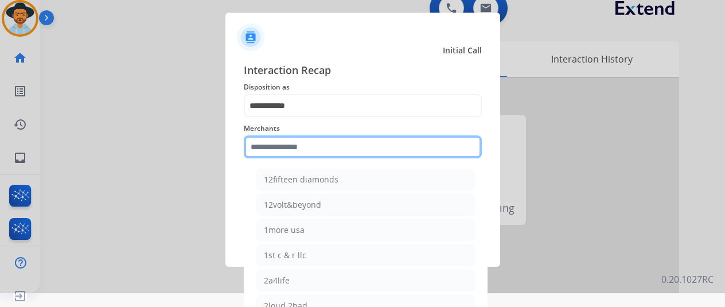
click at [275, 144] on input "text" at bounding box center [363, 146] width 238 height 23
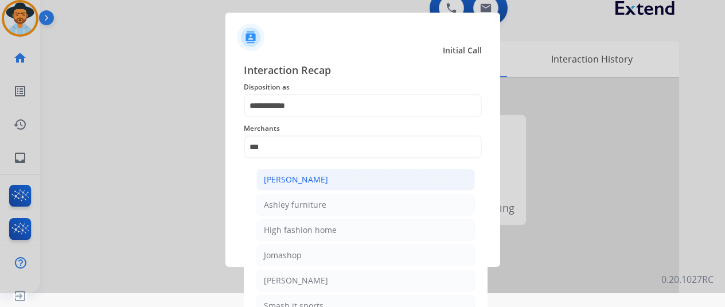
click at [272, 179] on div "[PERSON_NAME]" at bounding box center [296, 179] width 64 height 11
type input "**********"
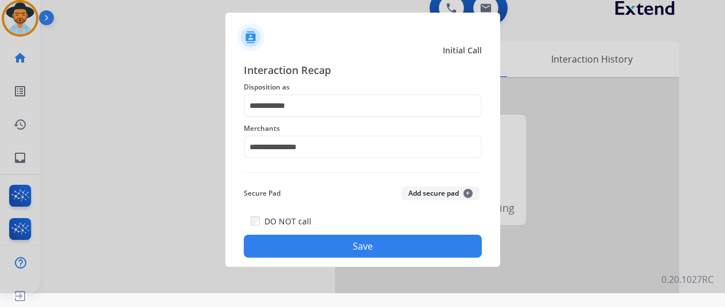
click at [311, 244] on button "Save" at bounding box center [363, 246] width 238 height 23
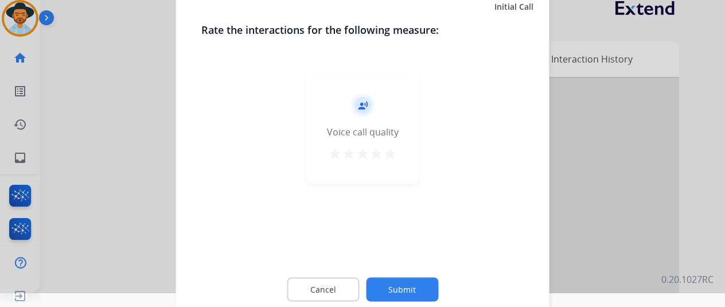
click at [400, 287] on button "Submit" at bounding box center [402, 289] width 72 height 24
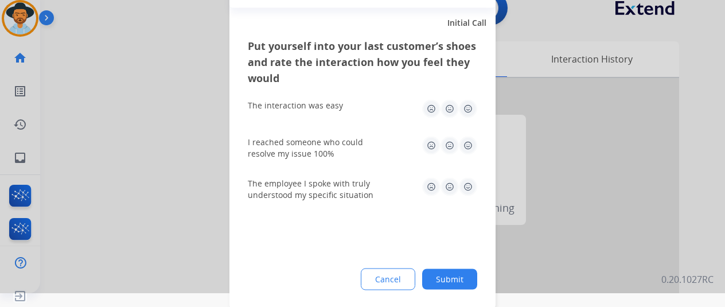
click at [431, 280] on button "Submit" at bounding box center [449, 278] width 55 height 21
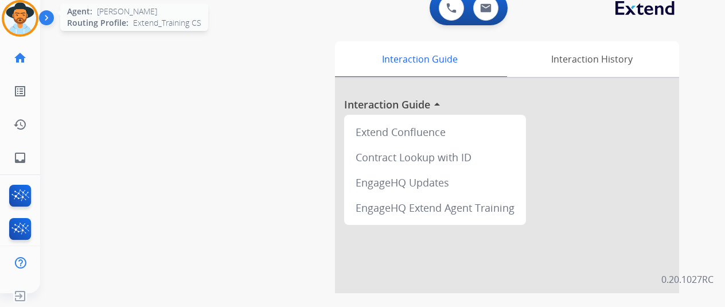
click at [10, 7] on img at bounding box center [20, 18] width 32 height 32
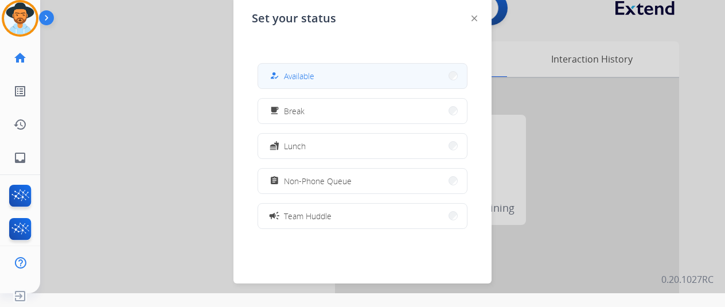
click at [290, 82] on div "how_to_reg Available" at bounding box center [290, 76] width 47 height 14
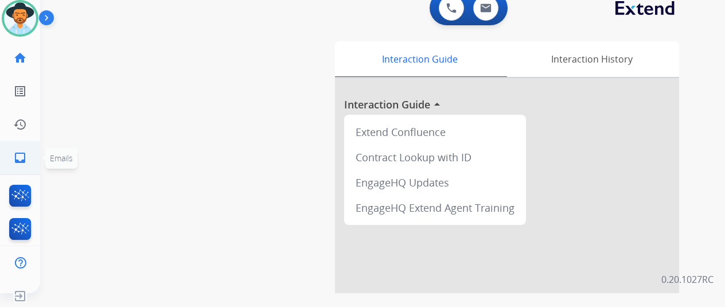
click at [13, 159] on mat-icon "inbox" at bounding box center [20, 158] width 14 height 14
select select "**********"
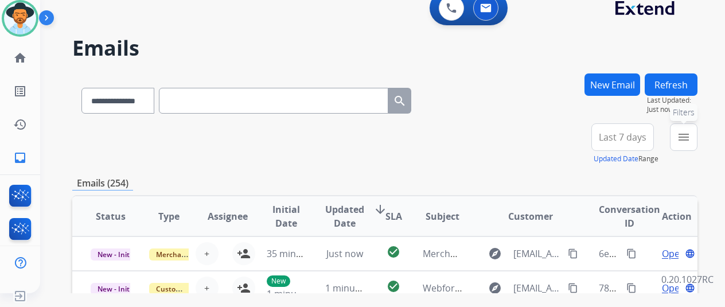
click at [687, 138] on mat-icon "menu" at bounding box center [684, 137] width 14 height 14
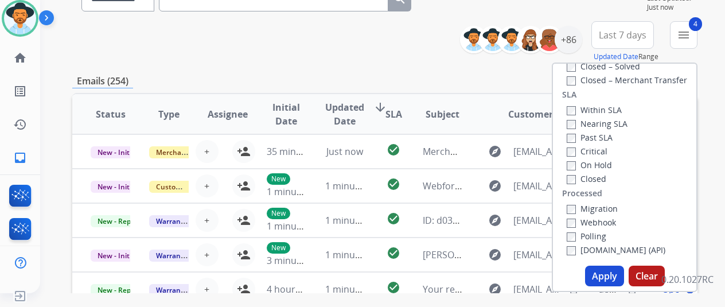
scroll to position [172, 0]
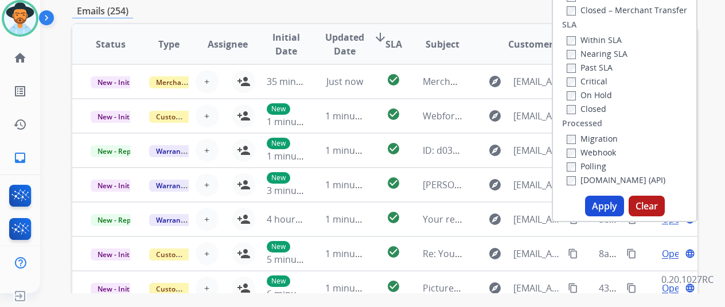
click at [593, 204] on button "Apply" at bounding box center [604, 206] width 39 height 21
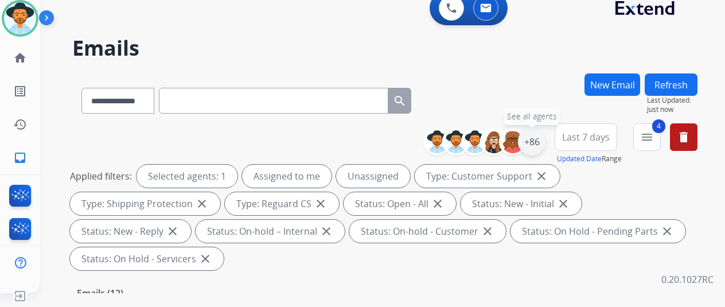
click at [536, 142] on div "+86" at bounding box center [532, 142] width 28 height 28
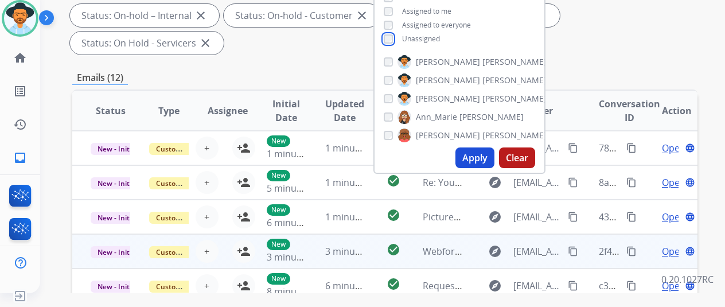
scroll to position [229, 0]
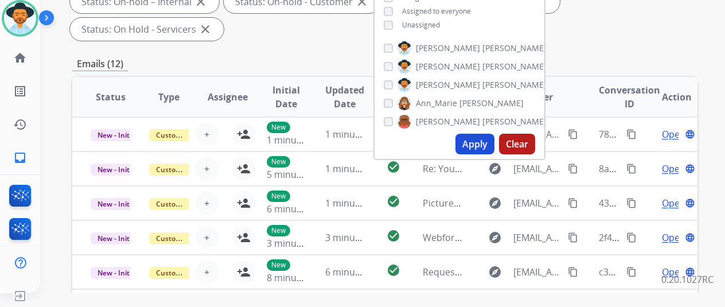
click at [471, 139] on button "Apply" at bounding box center [474, 144] width 39 height 21
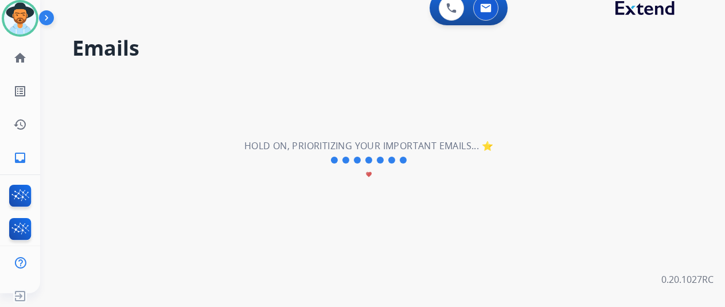
scroll to position [0, 0]
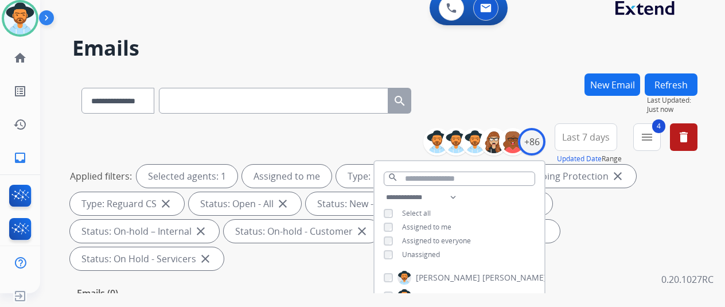
click at [524, 93] on div "**********" at bounding box center [384, 98] width 625 height 50
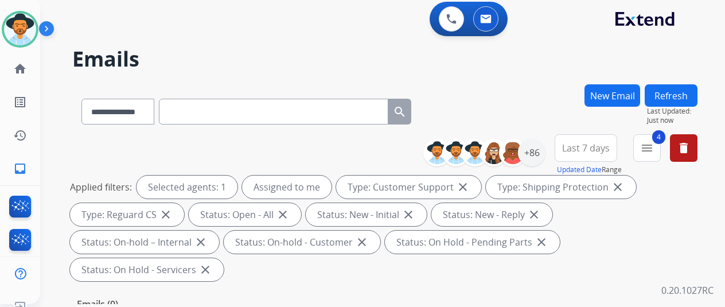
scroll to position [0, 9]
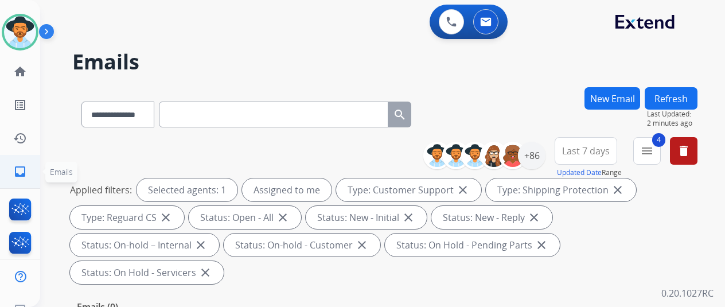
click at [13, 171] on mat-icon "inbox" at bounding box center [20, 172] width 14 height 14
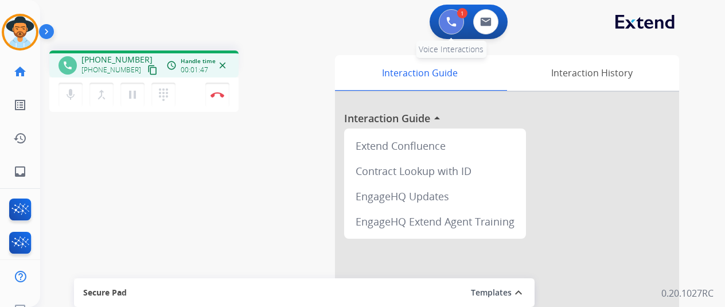
click at [446, 18] on img at bounding box center [451, 22] width 10 height 10
click at [126, 89] on mat-icon "pause" at bounding box center [133, 95] width 14 height 14
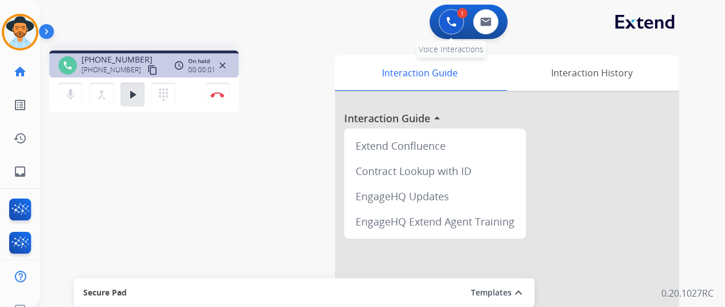
click at [446, 18] on img at bounding box center [451, 22] width 10 height 10
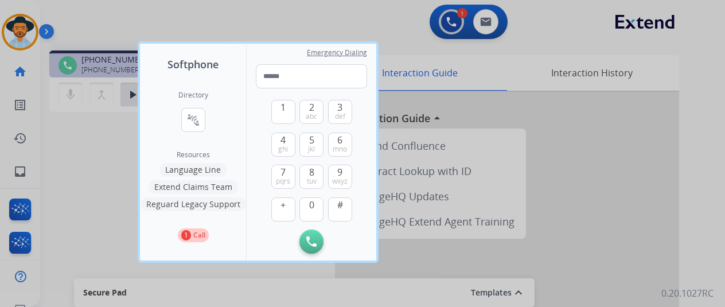
click at [188, 165] on button "Language Line" at bounding box center [192, 170] width 67 height 14
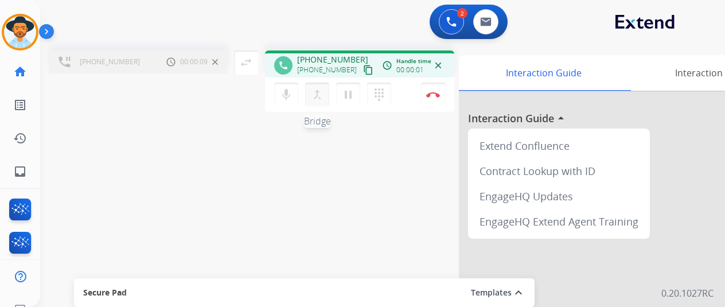
click at [310, 91] on mat-icon "merge_type" at bounding box center [317, 95] width 14 height 14
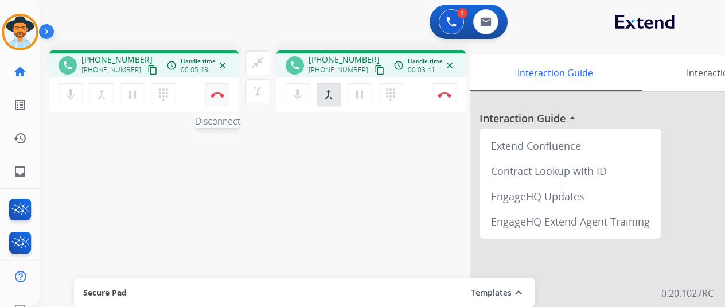
click at [210, 89] on button "Disconnect" at bounding box center [217, 95] width 24 height 24
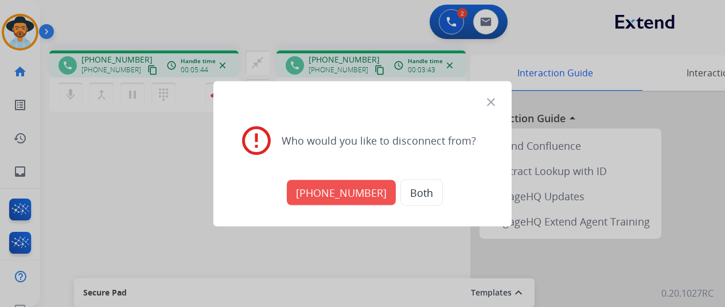
click at [400, 189] on button "Both" at bounding box center [421, 192] width 42 height 26
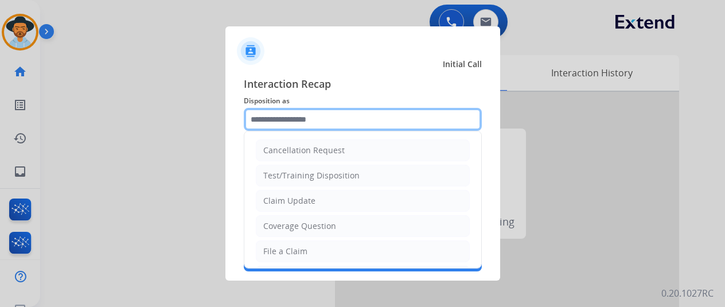
click at [264, 112] on input "text" at bounding box center [363, 119] width 238 height 23
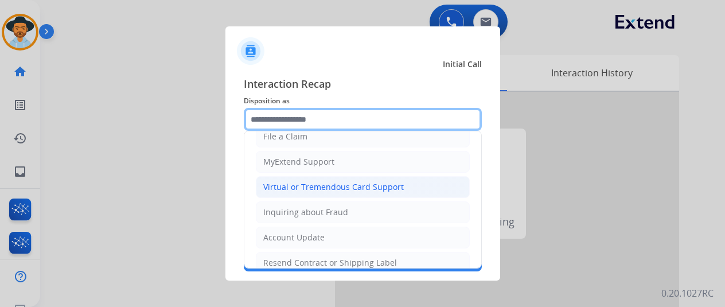
scroll to position [174, 0]
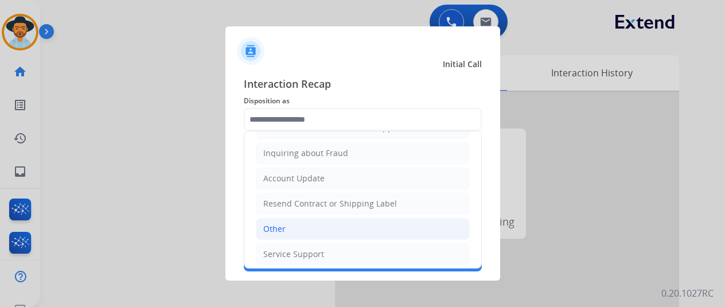
click at [263, 225] on div "Other" at bounding box center [274, 228] width 22 height 11
type input "*****"
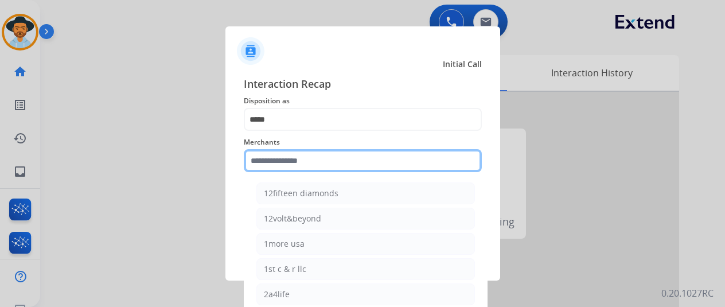
click at [266, 166] on input "text" at bounding box center [363, 160] width 238 height 23
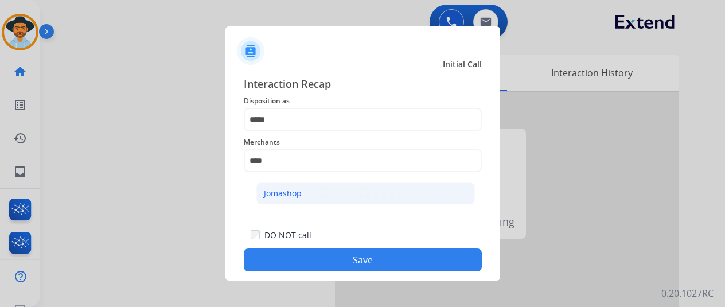
click at [279, 189] on div "Jomashop" at bounding box center [283, 193] width 38 height 11
type input "********"
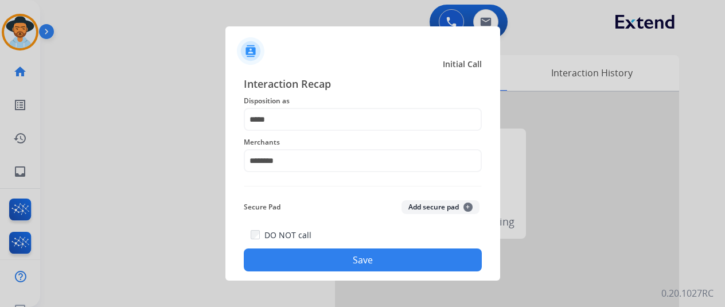
click at [337, 262] on button "Save" at bounding box center [363, 259] width 238 height 23
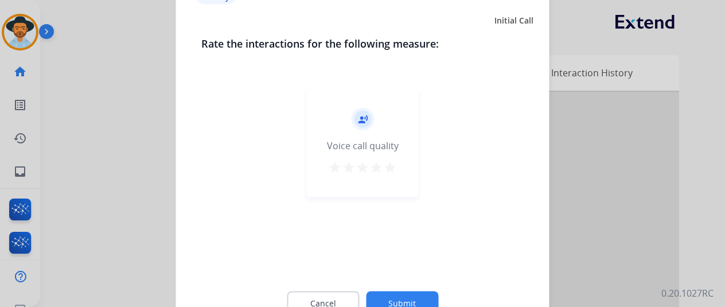
click at [385, 294] on button "Submit" at bounding box center [402, 303] width 72 height 24
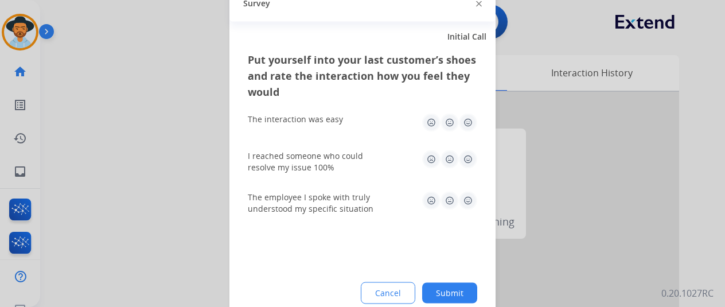
click at [437, 287] on button "Submit" at bounding box center [449, 292] width 55 height 21
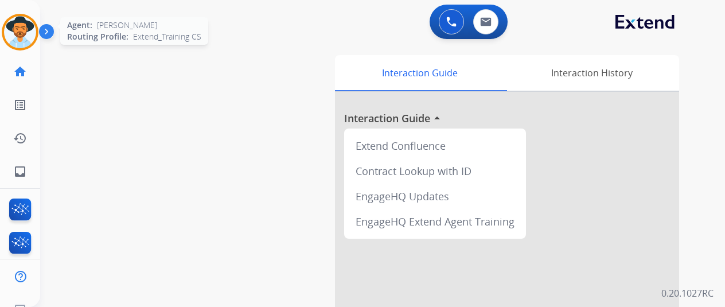
click at [11, 25] on img at bounding box center [20, 32] width 32 height 32
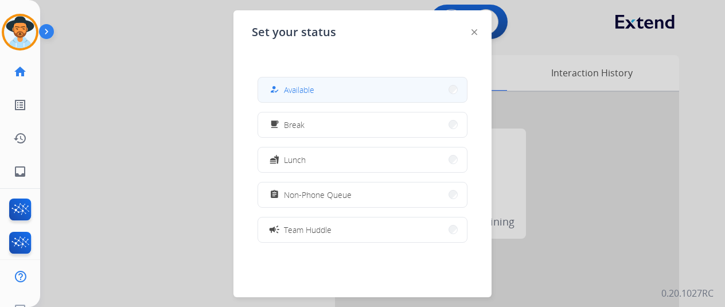
click at [290, 87] on span "Available" at bounding box center [299, 90] width 30 height 12
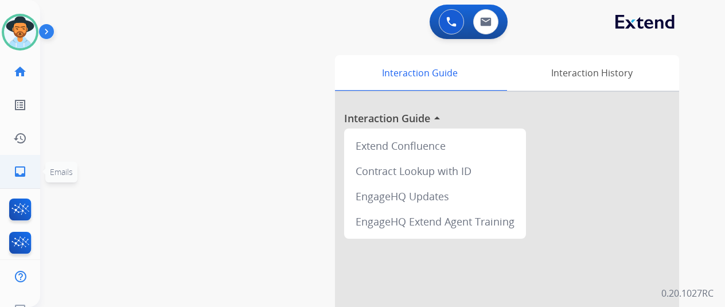
click at [13, 171] on mat-icon "inbox" at bounding box center [20, 172] width 14 height 14
select select "**********"
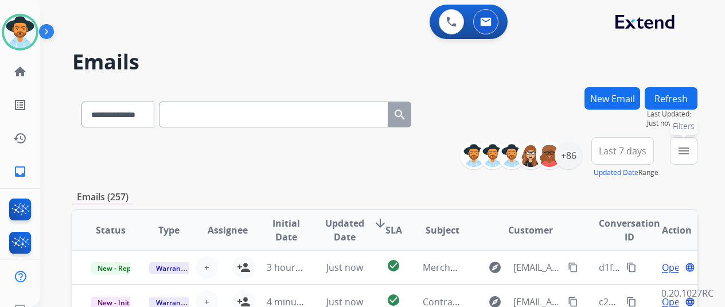
click at [686, 149] on mat-icon "menu" at bounding box center [684, 151] width 14 height 14
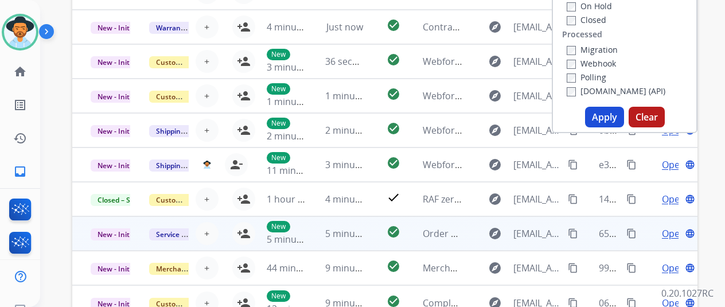
scroll to position [287, 0]
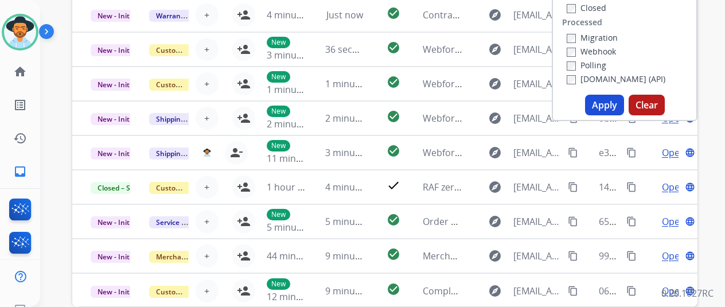
click at [599, 100] on button "Apply" at bounding box center [604, 105] width 39 height 21
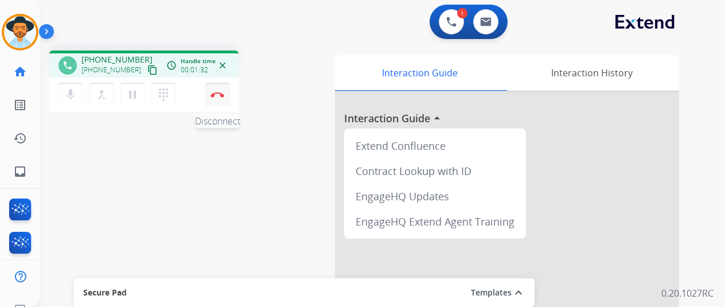
click at [210, 94] on img at bounding box center [217, 95] width 14 height 6
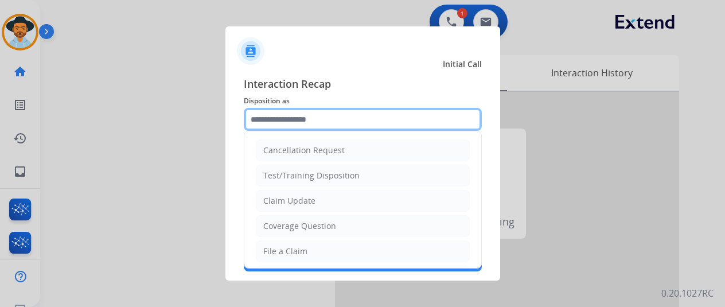
drag, startPoint x: 267, startPoint y: 119, endPoint x: 264, endPoint y: 108, distance: 10.9
click at [265, 120] on input "text" at bounding box center [363, 119] width 238 height 23
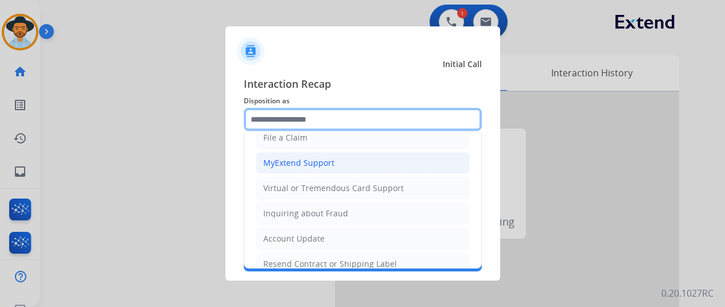
scroll to position [115, 0]
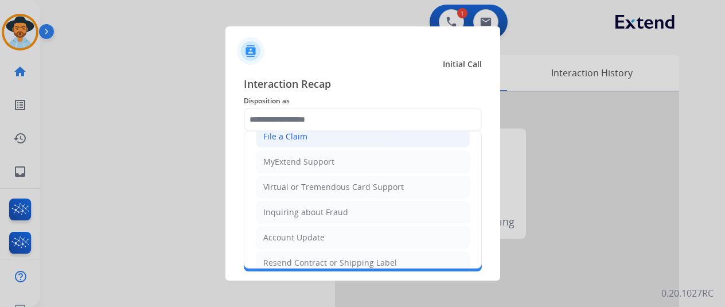
click at [283, 132] on div "File a Claim" at bounding box center [285, 136] width 44 height 11
type input "**********"
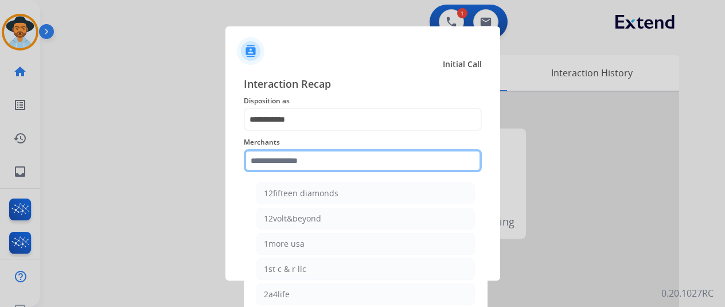
click at [267, 167] on input "text" at bounding box center [363, 160] width 238 height 23
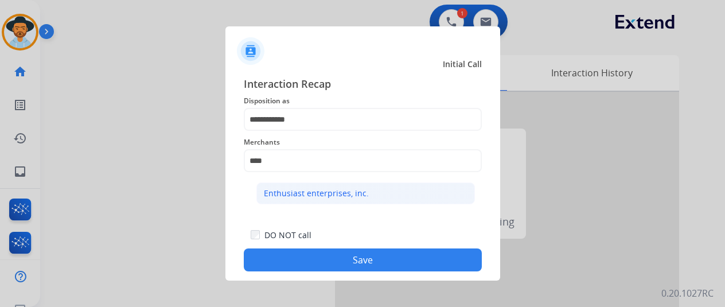
click at [336, 188] on div "Enthusiast enterprises, inc." at bounding box center [316, 193] width 105 height 11
type input "**********"
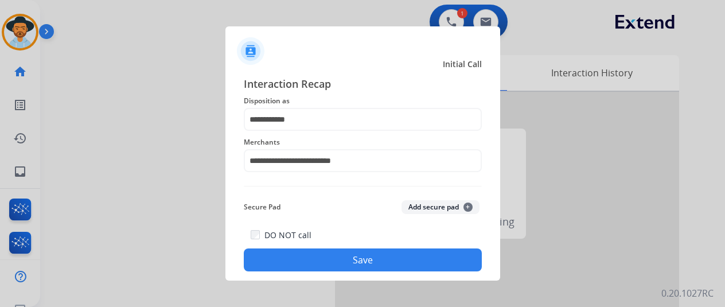
click at [313, 256] on button "Save" at bounding box center [363, 259] width 238 height 23
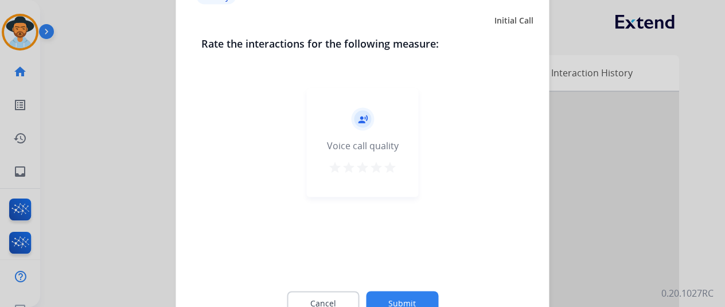
click at [398, 291] on div "Cancel Submit" at bounding box center [362, 303] width 323 height 52
click at [397, 292] on button "Submit" at bounding box center [402, 303] width 72 height 24
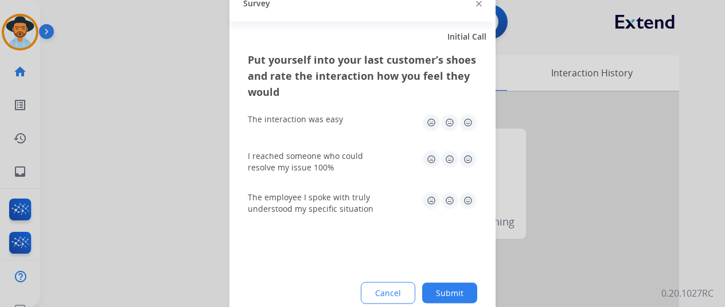
click at [444, 286] on button "Submit" at bounding box center [449, 292] width 55 height 21
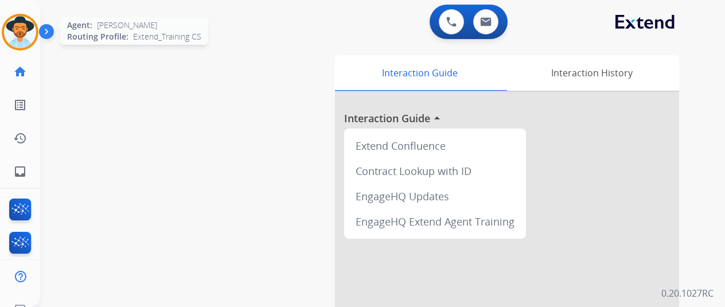
click at [10, 20] on img at bounding box center [20, 32] width 32 height 32
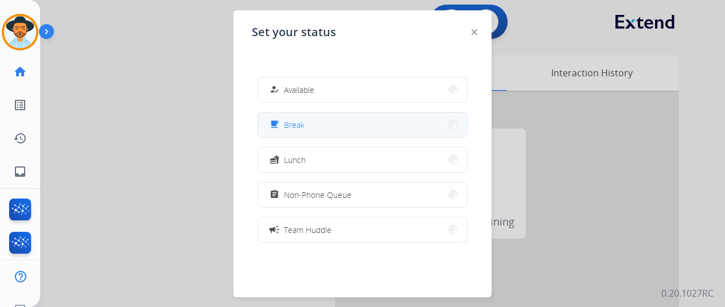
click at [291, 123] on span "Break" at bounding box center [294, 125] width 21 height 12
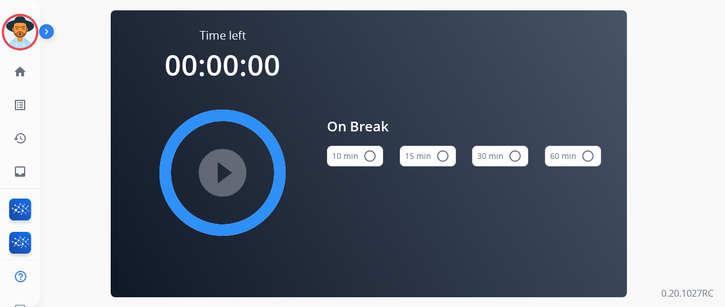
click at [365, 159] on mat-icon "radio_button_unchecked" at bounding box center [370, 156] width 14 height 14
click at [216, 166] on mat-icon "play_circle_filled" at bounding box center [223, 173] width 14 height 14
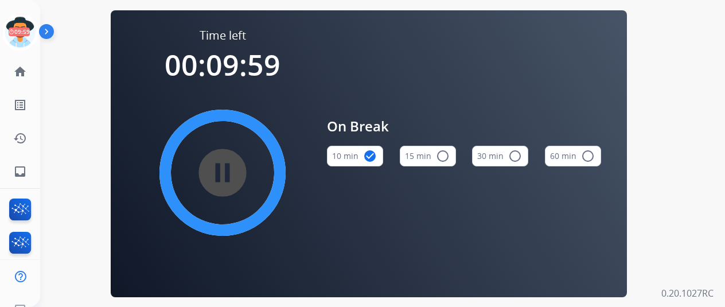
click at [217, 169] on mat-icon "pause_circle_filled" at bounding box center [223, 173] width 14 height 14
click at [217, 169] on mat-icon "play_circle_filled" at bounding box center [223, 173] width 14 height 14
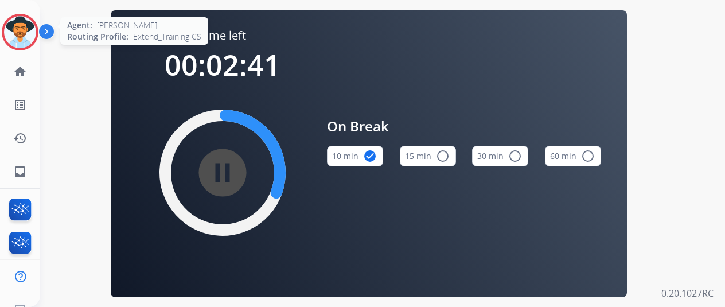
click at [9, 21] on img at bounding box center [20, 32] width 32 height 32
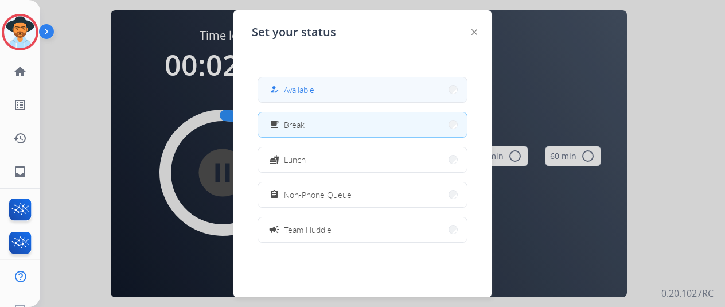
click at [333, 84] on button "how_to_reg Available" at bounding box center [362, 89] width 209 height 25
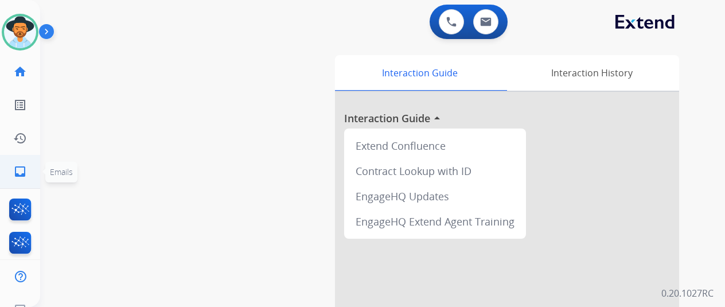
click at [13, 171] on mat-icon "inbox" at bounding box center [20, 172] width 14 height 14
select select "**********"
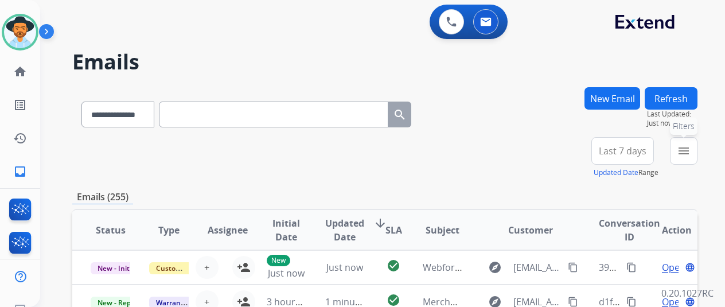
click at [685, 152] on mat-icon "menu" at bounding box center [684, 151] width 14 height 14
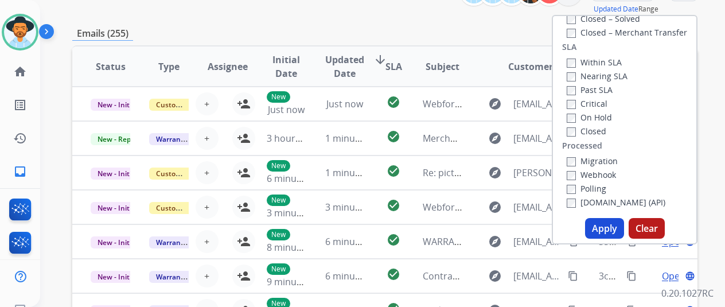
scroll to position [229, 0]
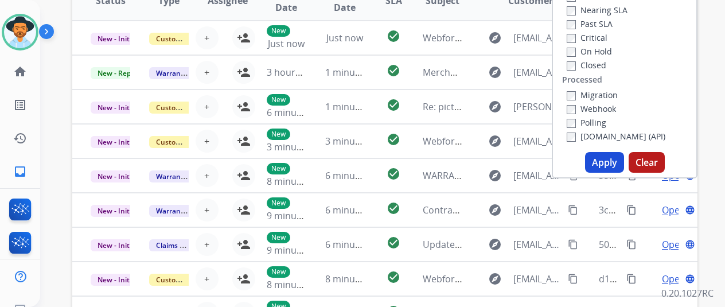
click at [598, 162] on button "Apply" at bounding box center [604, 162] width 39 height 21
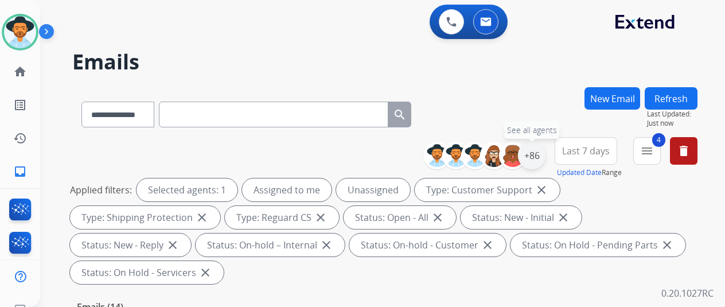
click at [533, 152] on div "+86" at bounding box center [532, 156] width 28 height 28
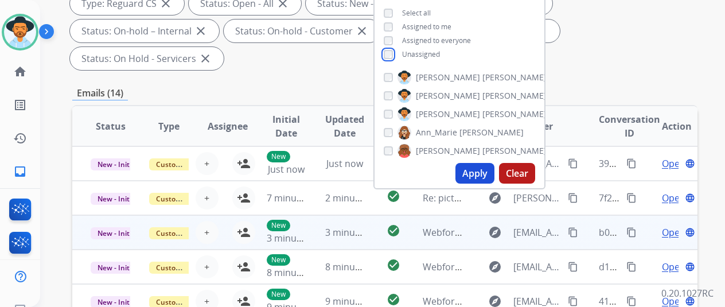
scroll to position [229, 0]
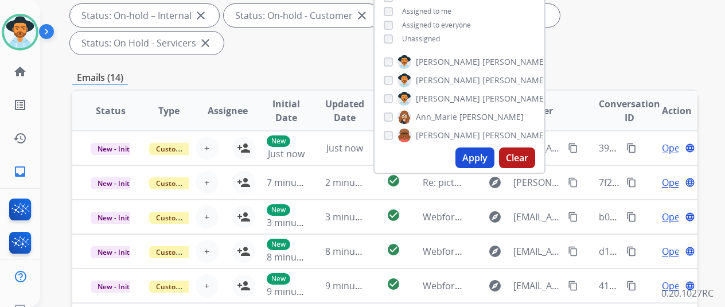
click at [477, 157] on button "Apply" at bounding box center [474, 157] width 39 height 21
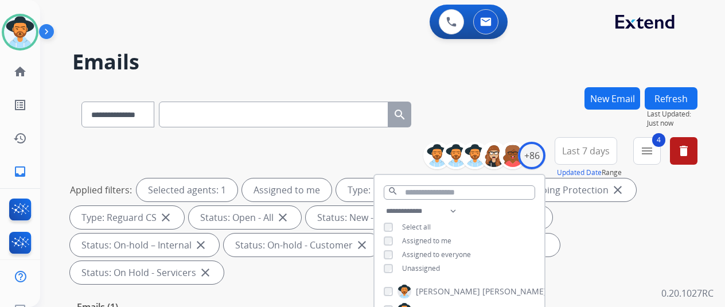
click at [521, 101] on div "**********" at bounding box center [384, 112] width 625 height 50
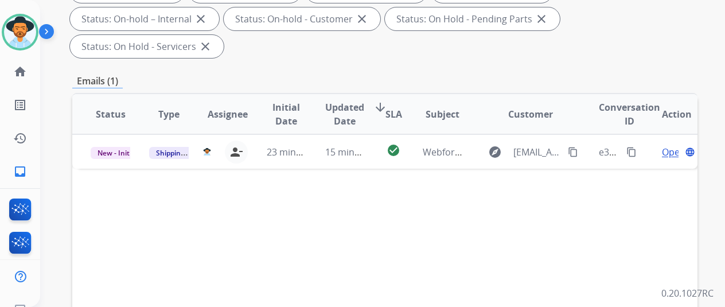
scroll to position [229, 0]
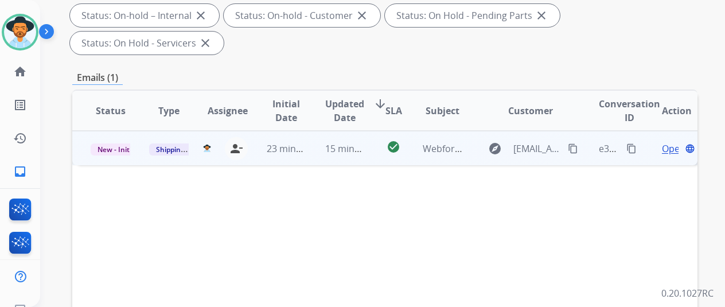
click at [662, 142] on span "Open" at bounding box center [674, 149] width 24 height 14
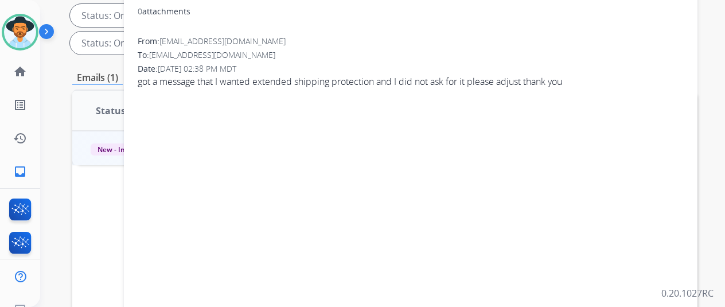
scroll to position [0, 0]
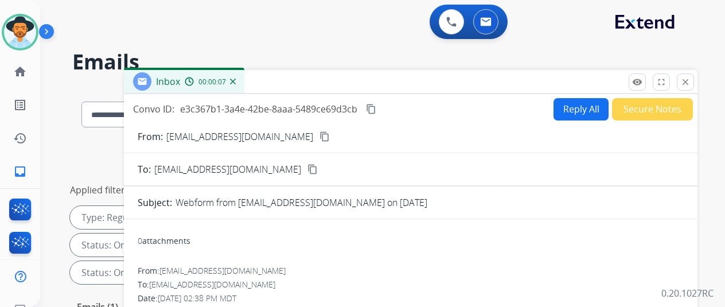
click at [319, 135] on mat-icon "content_copy" at bounding box center [324, 136] width 10 height 10
click at [571, 106] on button "Reply All" at bounding box center [580, 109] width 55 height 22
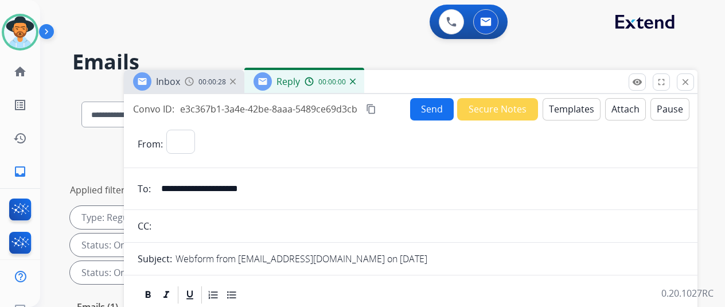
select select "**********"
click at [560, 107] on button "Templates" at bounding box center [571, 109] width 58 height 22
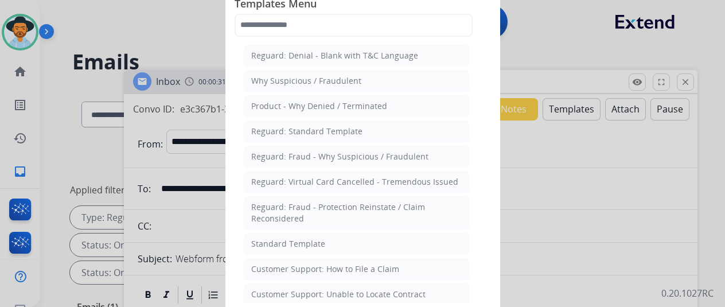
click at [286, 238] on div "Standard Template" at bounding box center [288, 243] width 74 height 11
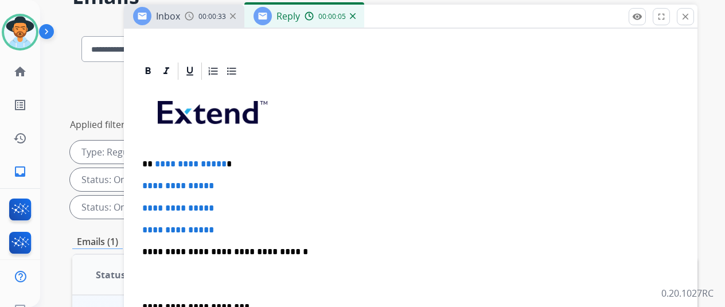
scroll to position [172, 0]
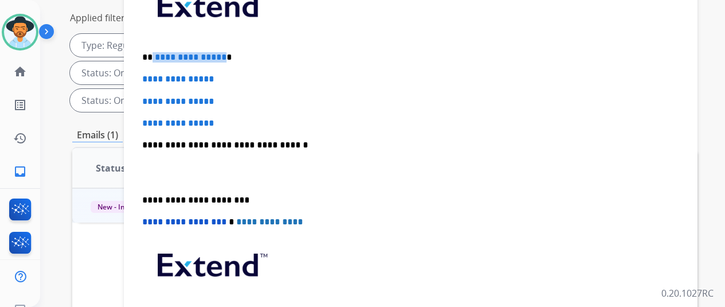
drag, startPoint x: 219, startPoint y: 38, endPoint x: 151, endPoint y: 37, distance: 67.7
click at [151, 52] on p "**********" at bounding box center [406, 57] width 528 height 10
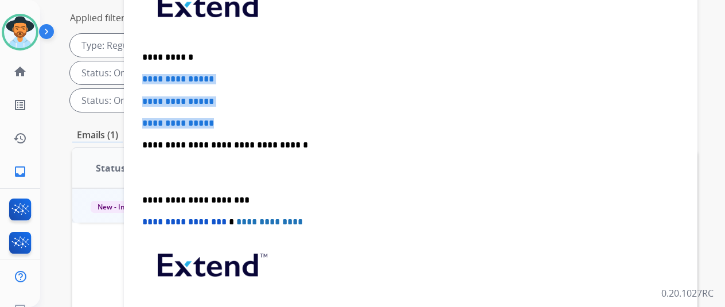
drag, startPoint x: 219, startPoint y: 100, endPoint x: 139, endPoint y: 57, distance: 91.3
click at [139, 57] on div "**********" at bounding box center [411, 172] width 546 height 395
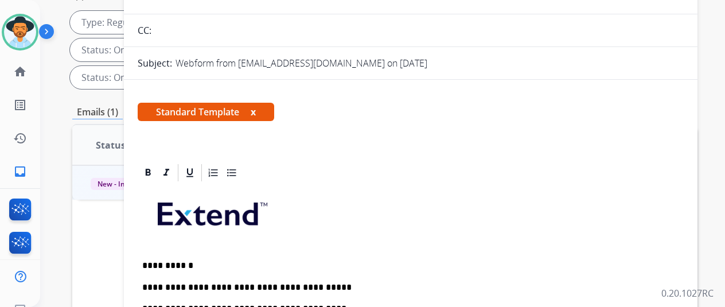
scroll to position [0, 0]
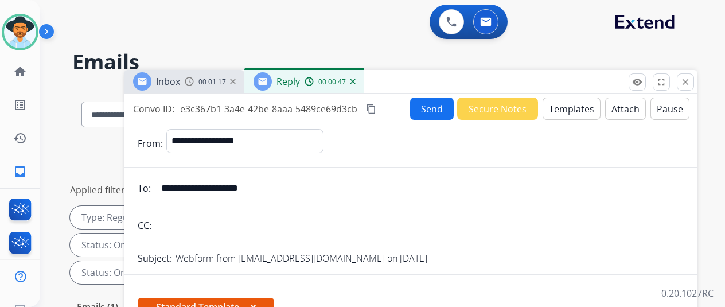
click at [428, 101] on button "Send" at bounding box center [432, 108] width 44 height 22
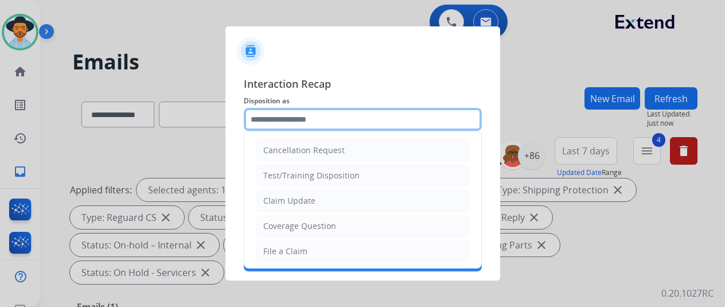
click at [265, 119] on input "text" at bounding box center [363, 119] width 238 height 23
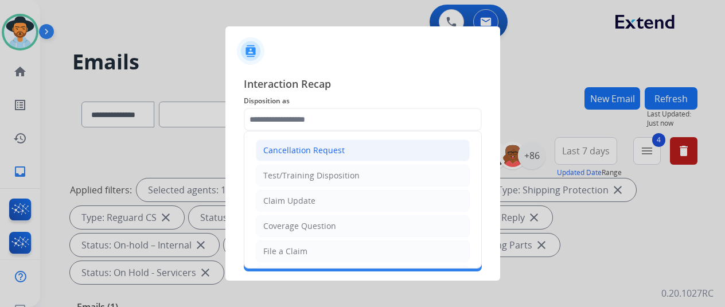
click at [291, 151] on div "Cancellation Request" at bounding box center [303, 150] width 81 height 11
type input "**********"
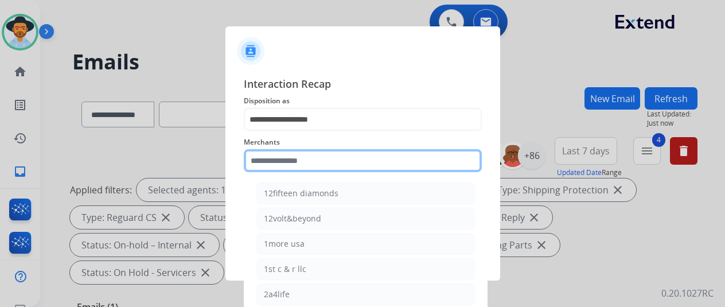
click at [279, 163] on input "text" at bounding box center [363, 160] width 238 height 23
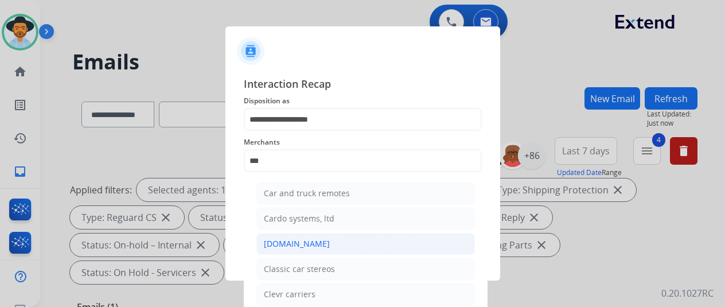
click at [276, 245] on div "[DOMAIN_NAME]" at bounding box center [297, 243] width 66 height 11
type input "**********"
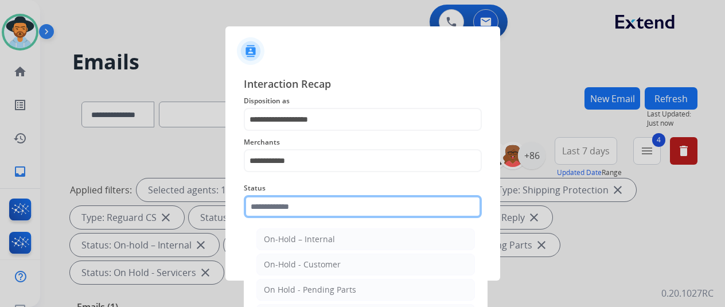
click at [284, 208] on input "text" at bounding box center [363, 206] width 238 height 23
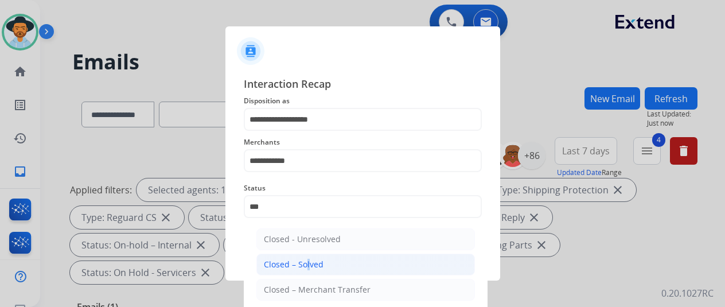
click at [294, 264] on div "Closed – Solved" at bounding box center [294, 264] width 60 height 11
type input "**********"
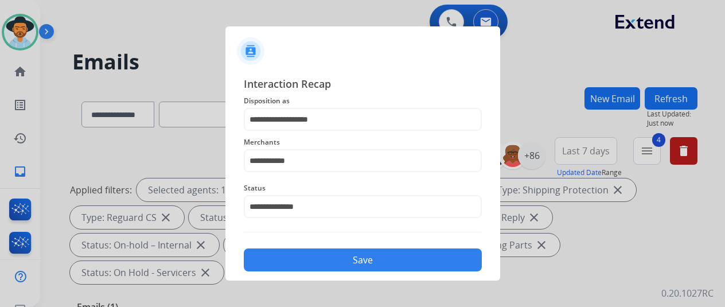
click at [342, 261] on button "Save" at bounding box center [363, 259] width 238 height 23
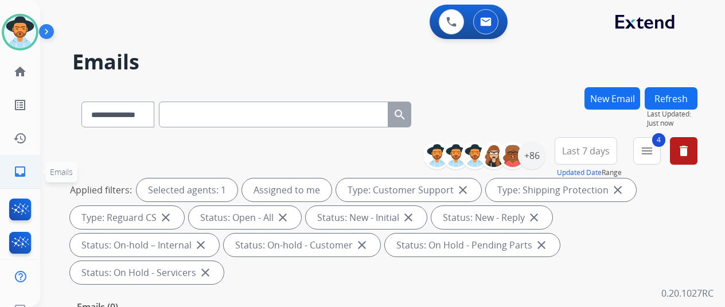
click at [13, 170] on mat-icon "inbox" at bounding box center [20, 172] width 14 height 14
click at [530, 153] on div "+86" at bounding box center [532, 156] width 28 height 28
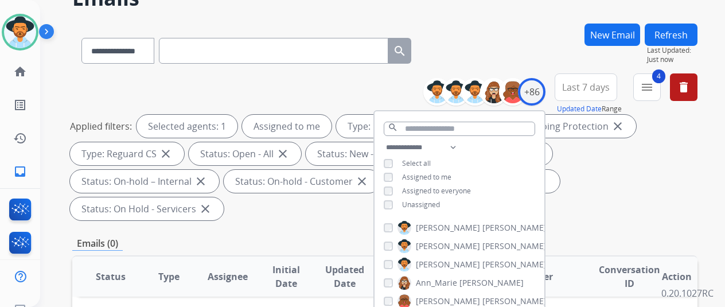
scroll to position [115, 0]
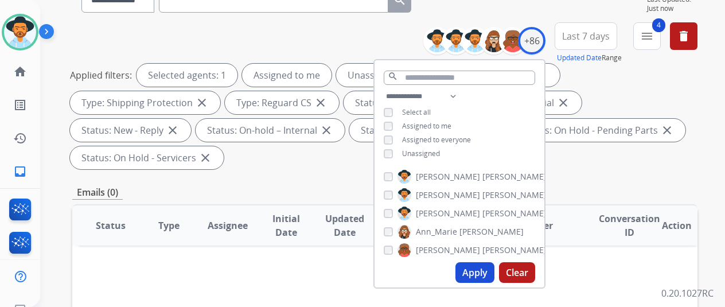
click at [468, 275] on button "Apply" at bounding box center [474, 272] width 39 height 21
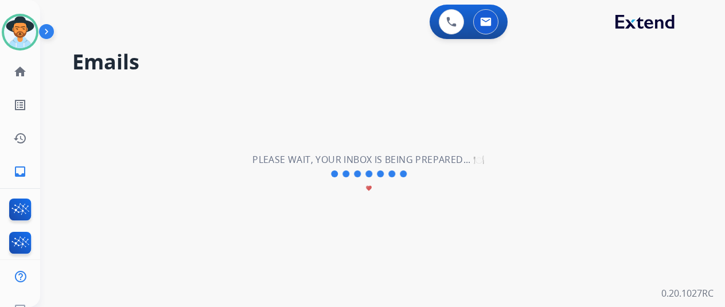
scroll to position [0, 0]
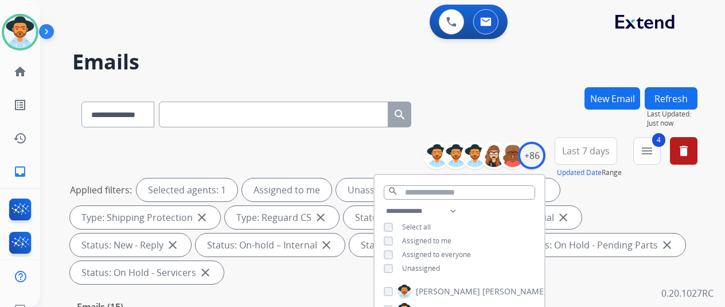
drag, startPoint x: 523, startPoint y: 116, endPoint x: 518, endPoint y: 111, distance: 7.3
click at [522, 116] on div "**********" at bounding box center [384, 112] width 625 height 50
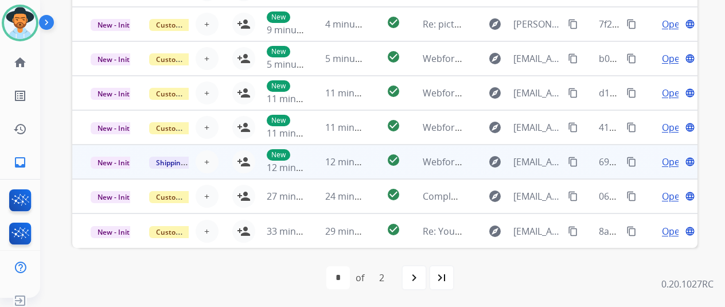
scroll to position [14, 9]
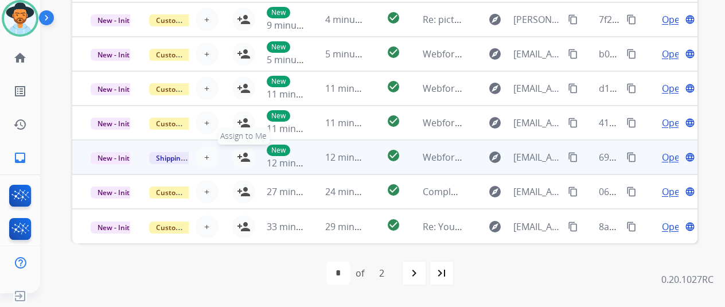
click at [237, 150] on mat-icon "person_add" at bounding box center [244, 157] width 14 height 14
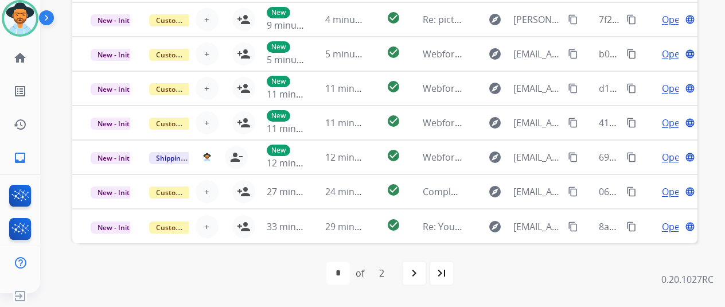
click at [439, 274] on mat-icon "last_page" at bounding box center [442, 273] width 14 height 14
select select "*"
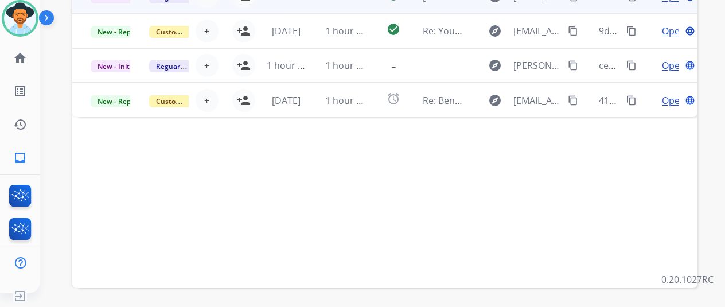
scroll to position [229, 0]
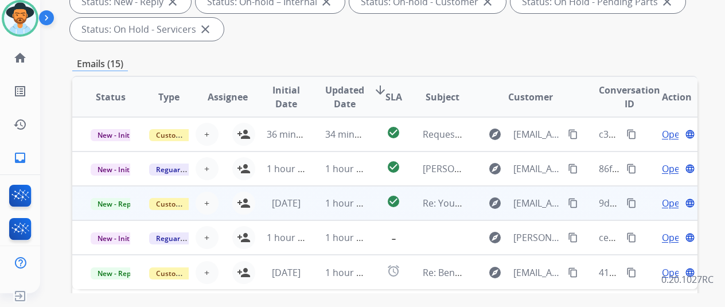
click at [662, 204] on span "Open" at bounding box center [674, 203] width 24 height 14
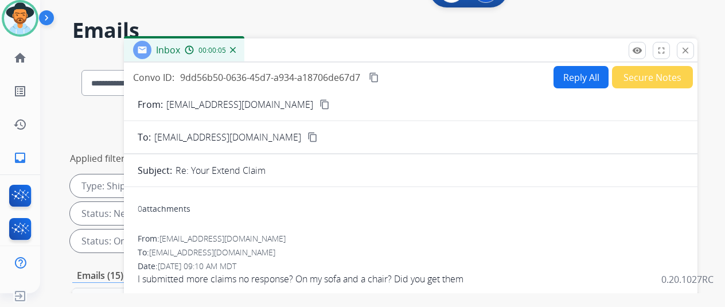
scroll to position [0, 0]
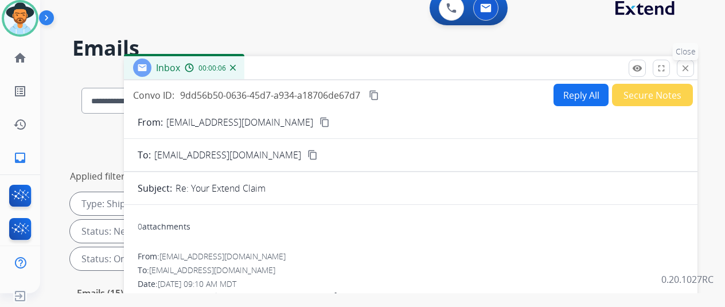
click at [684, 65] on mat-icon "close" at bounding box center [685, 68] width 10 height 10
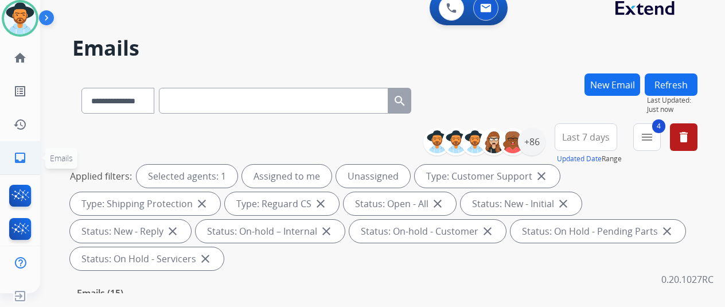
click at [13, 157] on mat-icon "inbox" at bounding box center [20, 158] width 14 height 14
click at [533, 138] on div "+86" at bounding box center [532, 142] width 28 height 28
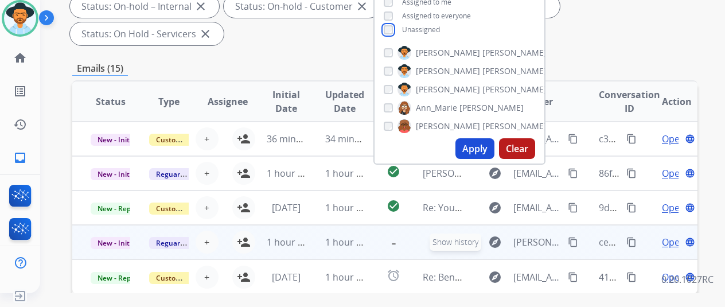
scroll to position [229, 0]
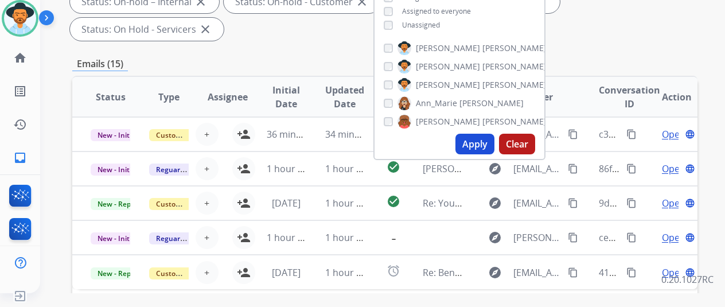
click at [476, 139] on button "Apply" at bounding box center [474, 144] width 39 height 21
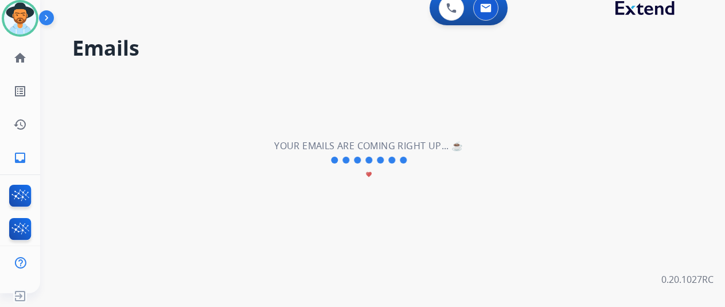
scroll to position [0, 0]
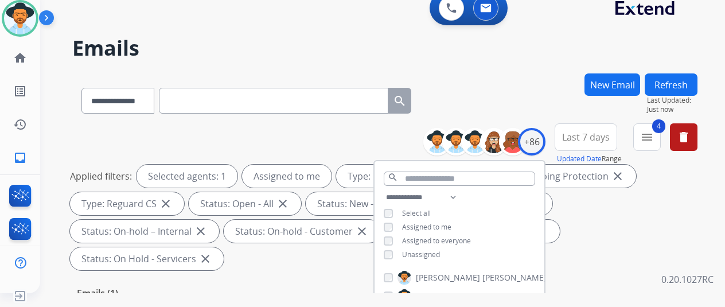
click at [513, 88] on div "**********" at bounding box center [384, 98] width 625 height 50
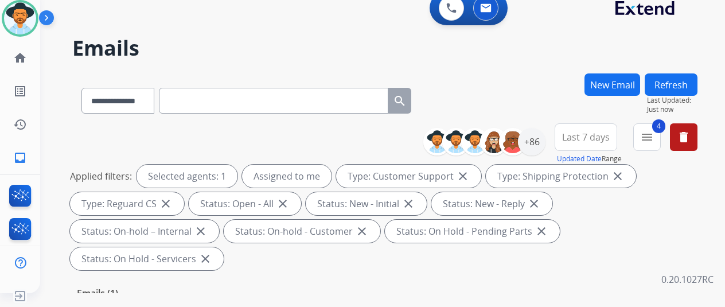
scroll to position [229, 0]
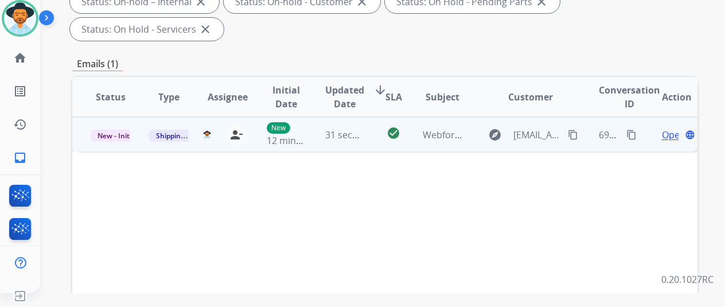
click at [662, 128] on span "Open" at bounding box center [674, 135] width 24 height 14
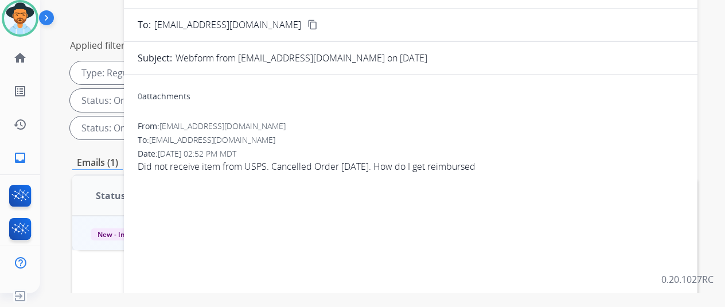
scroll to position [57, 0]
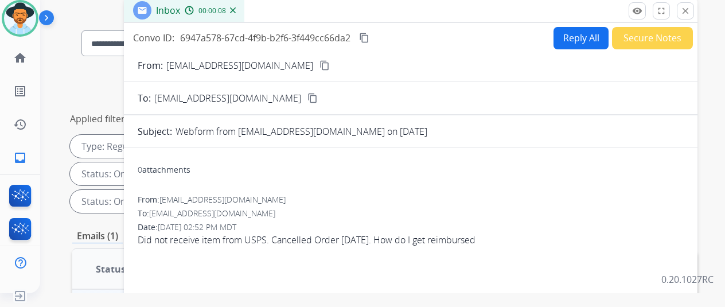
click at [319, 63] on mat-icon "content_copy" at bounding box center [324, 65] width 10 height 10
click at [569, 29] on button "Reply All" at bounding box center [580, 38] width 55 height 22
select select "**********"
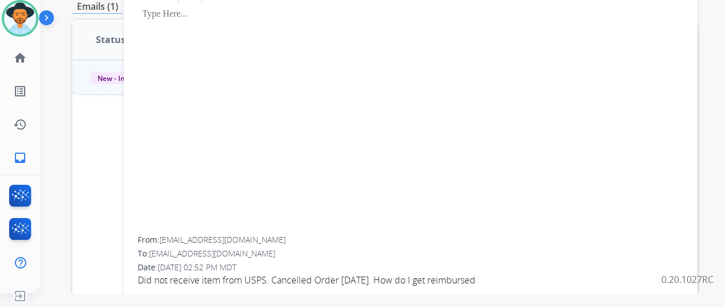
scroll to position [0, 0]
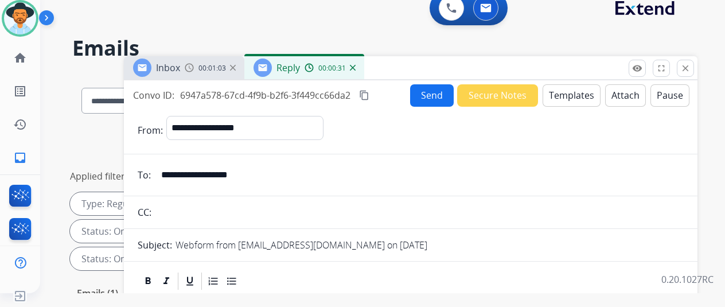
click at [354, 65] on img at bounding box center [353, 68] width 6 height 6
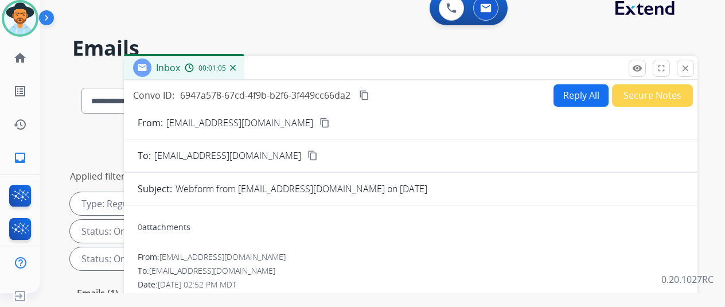
click at [569, 91] on button "Reply All" at bounding box center [580, 95] width 55 height 22
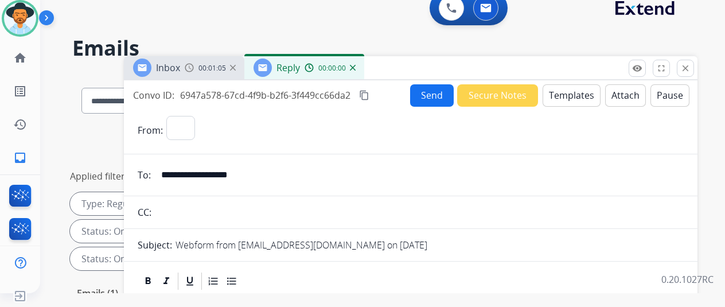
select select "**********"
click at [567, 89] on button "Templates" at bounding box center [571, 95] width 58 height 22
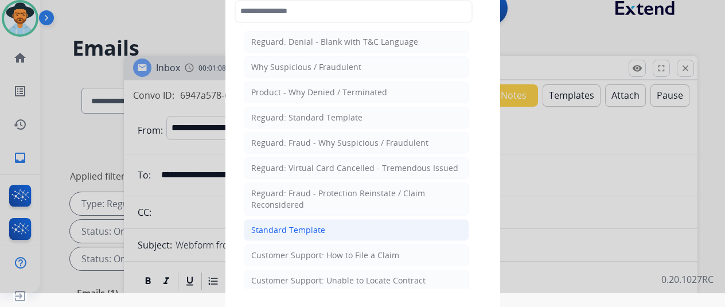
click at [291, 224] on div "Standard Template" at bounding box center [288, 229] width 74 height 11
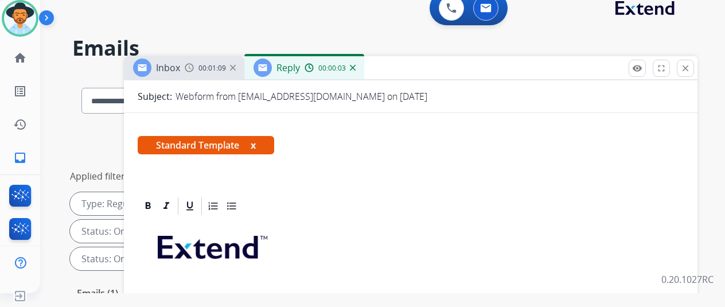
scroll to position [229, 0]
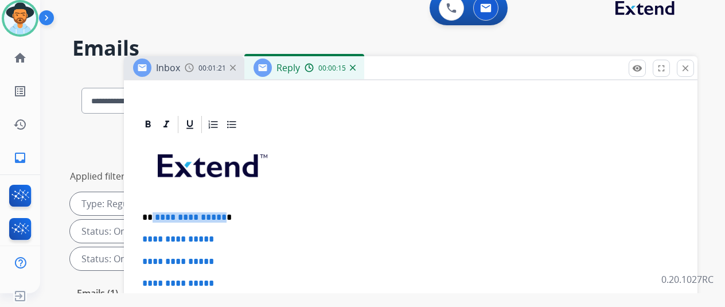
drag, startPoint x: 220, startPoint y: 215, endPoint x: 153, endPoint y: 212, distance: 67.8
click at [153, 212] on p "**********" at bounding box center [406, 217] width 528 height 10
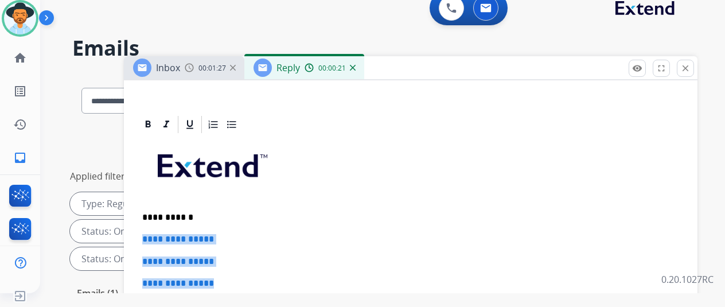
drag, startPoint x: 220, startPoint y: 284, endPoint x: 135, endPoint y: 237, distance: 97.5
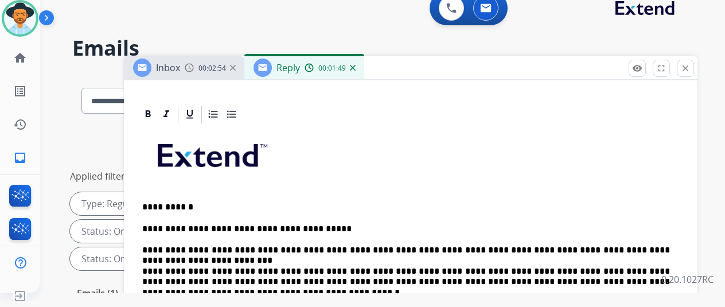
scroll to position [259, 0]
click at [469, 248] on p "**********" at bounding box center [406, 255] width 528 height 63
click at [623, 248] on p "**********" at bounding box center [406, 255] width 528 height 63
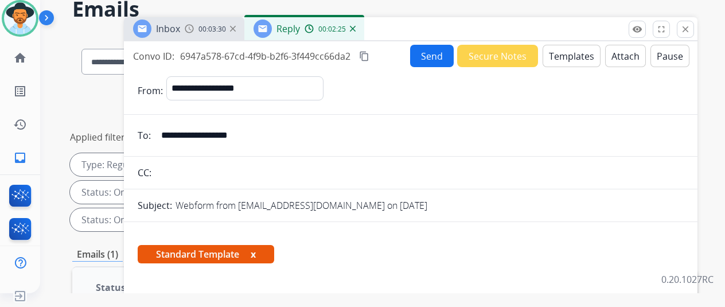
scroll to position [0, 0]
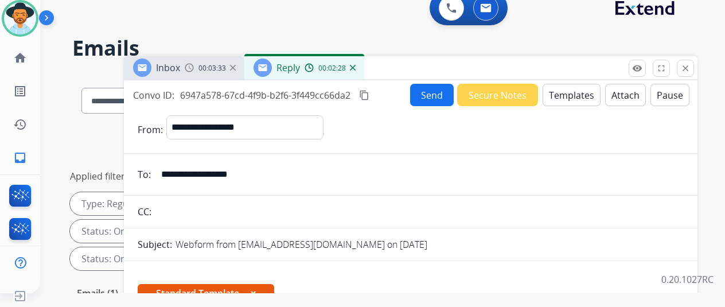
click at [419, 92] on button "Send" at bounding box center [432, 95] width 44 height 22
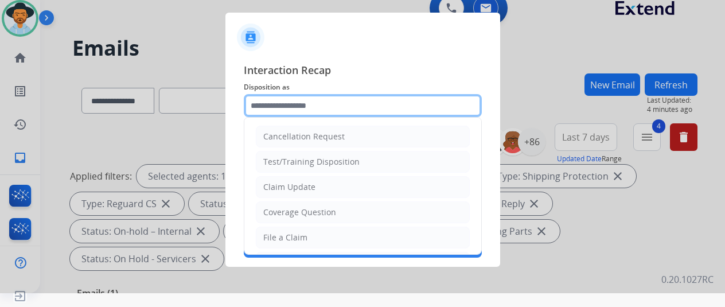
click at [282, 106] on input "text" at bounding box center [363, 105] width 238 height 23
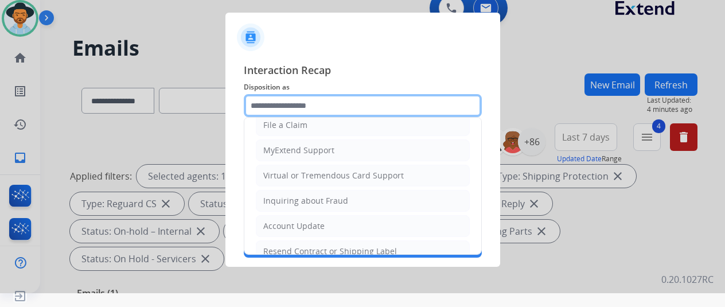
scroll to position [174, 0]
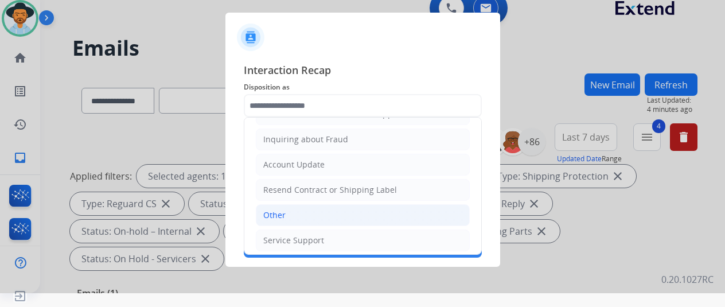
click at [270, 212] on div "Other" at bounding box center [274, 214] width 22 height 11
type input "*****"
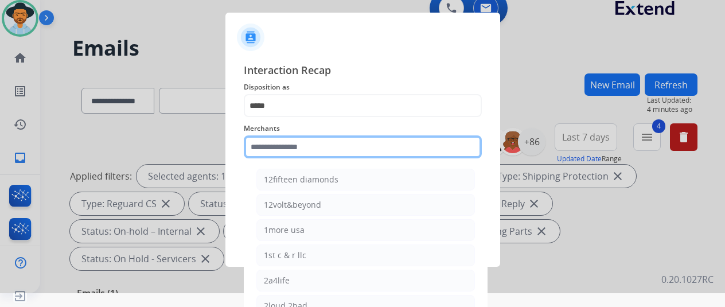
click at [259, 146] on input "text" at bounding box center [363, 146] width 238 height 23
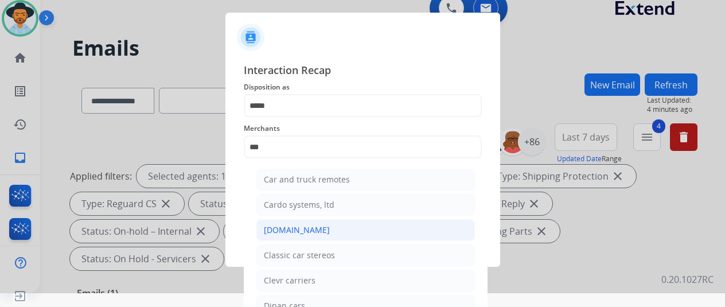
click at [268, 229] on div "[DOMAIN_NAME]" at bounding box center [297, 229] width 66 height 11
type input "**********"
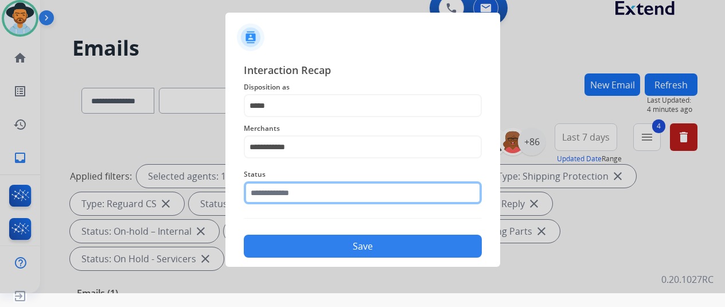
click at [263, 194] on input "text" at bounding box center [363, 192] width 238 height 23
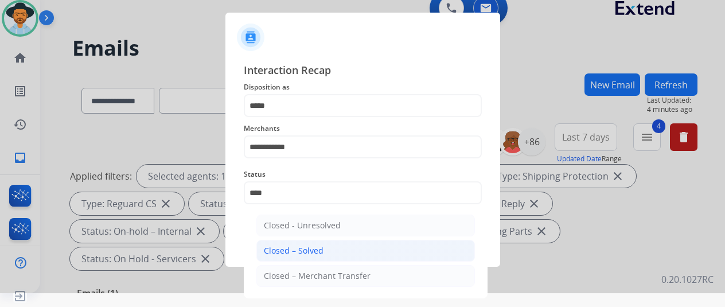
click at [268, 247] on div "Closed – Solved" at bounding box center [294, 250] width 60 height 11
type input "**********"
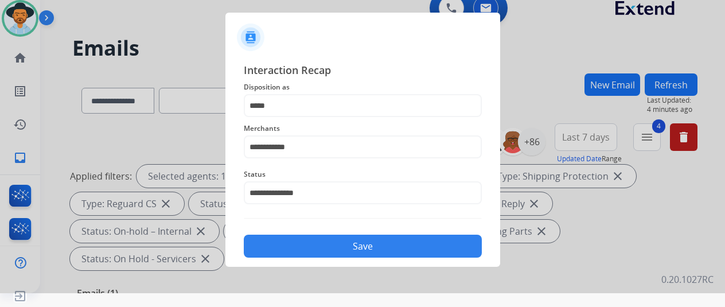
click at [286, 240] on button "Save" at bounding box center [363, 246] width 238 height 23
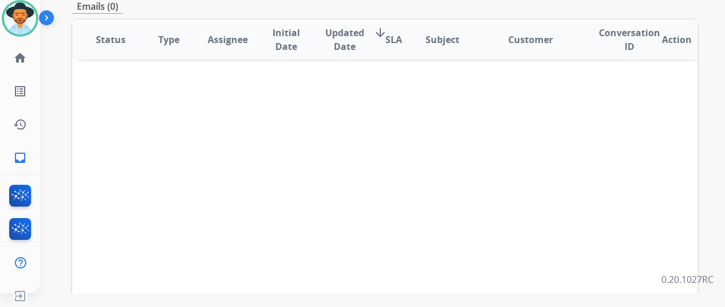
scroll to position [0, 0]
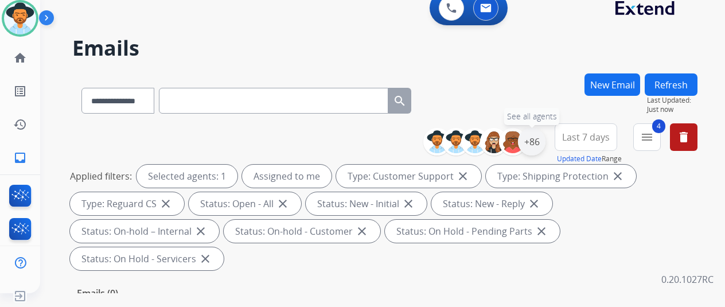
click at [533, 138] on div "+86" at bounding box center [532, 142] width 28 height 28
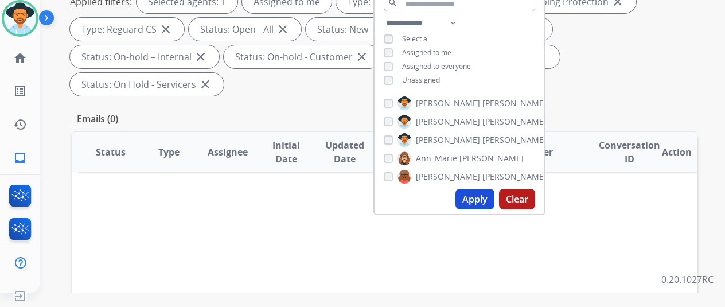
scroll to position [115, 0]
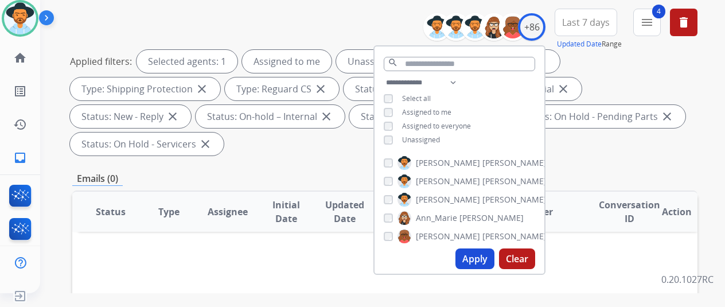
click at [469, 255] on button "Apply" at bounding box center [474, 258] width 39 height 21
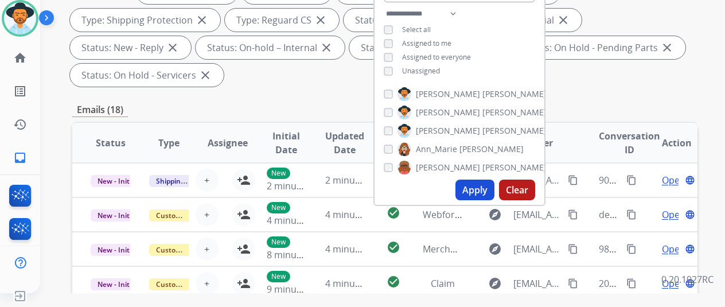
scroll to position [57, 0]
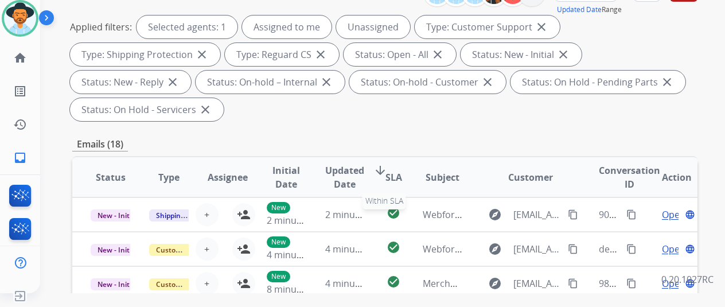
scroll to position [229, 0]
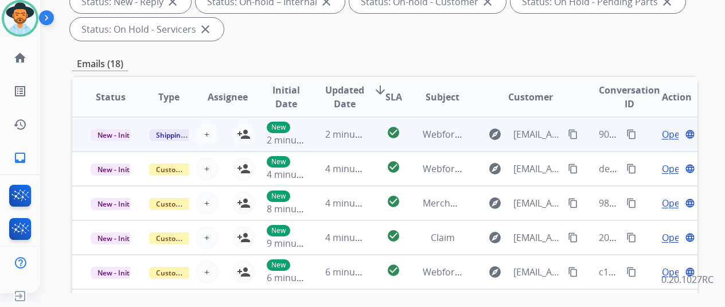
click at [662, 135] on span "Open" at bounding box center [674, 134] width 24 height 14
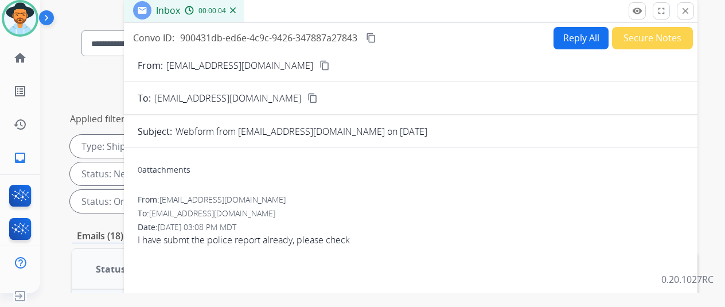
scroll to position [0, 0]
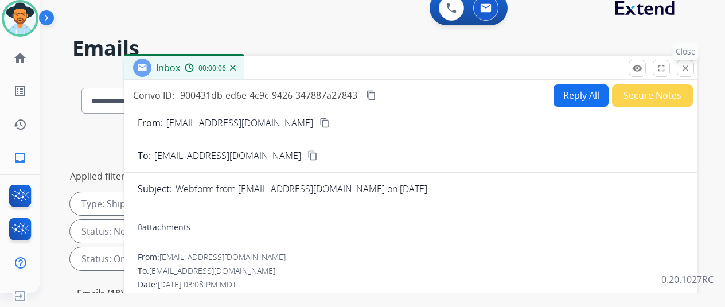
click at [688, 64] on mat-icon "close" at bounding box center [685, 68] width 10 height 10
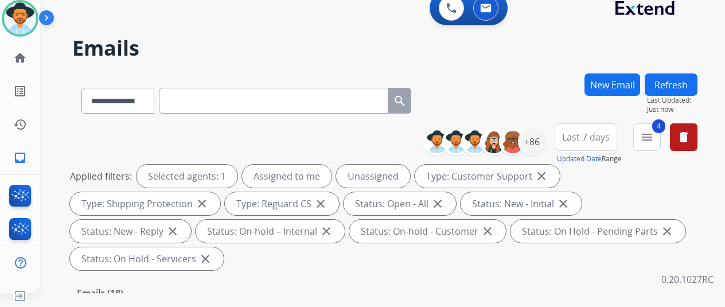
scroll to position [287, 0]
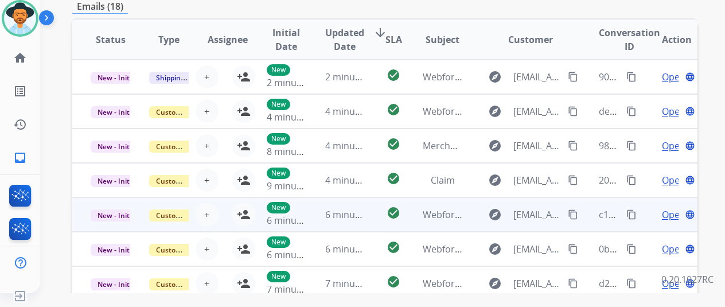
click at [662, 214] on span "Open" at bounding box center [674, 215] width 24 height 14
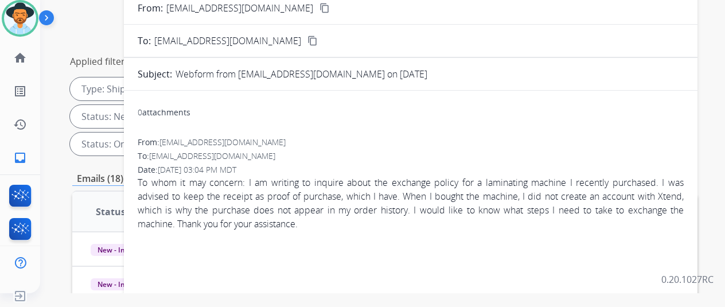
scroll to position [0, 0]
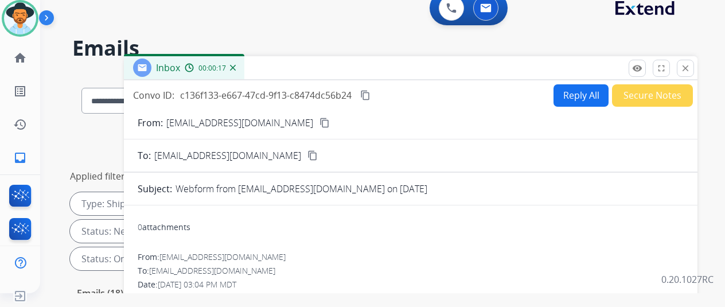
click at [319, 122] on mat-icon "content_copy" at bounding box center [324, 123] width 10 height 10
click at [686, 64] on mat-icon "close" at bounding box center [685, 68] width 10 height 10
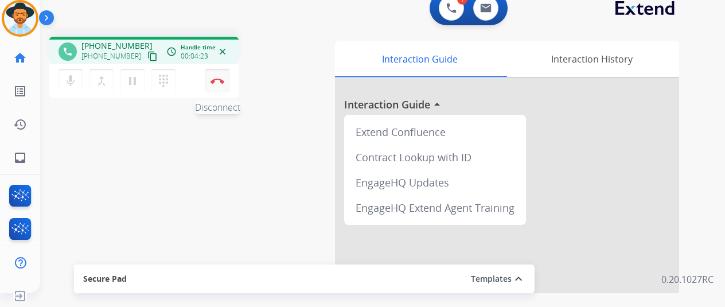
click at [209, 84] on button "Disconnect" at bounding box center [217, 81] width 24 height 24
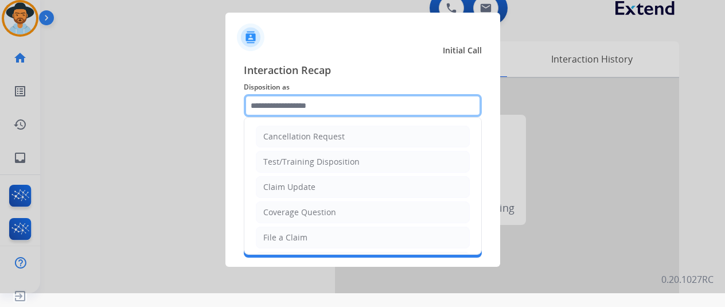
click at [267, 101] on input "text" at bounding box center [363, 105] width 238 height 23
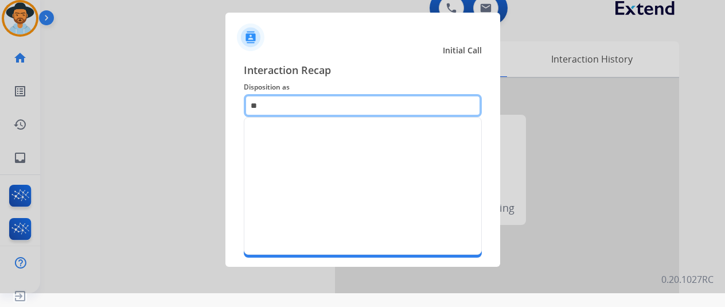
type input "*"
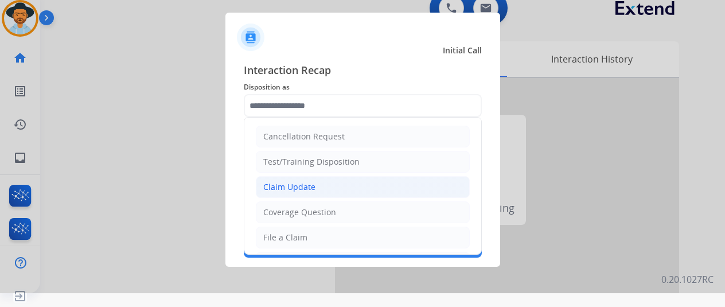
click at [263, 183] on div "Claim Update" at bounding box center [289, 186] width 52 height 11
type input "**********"
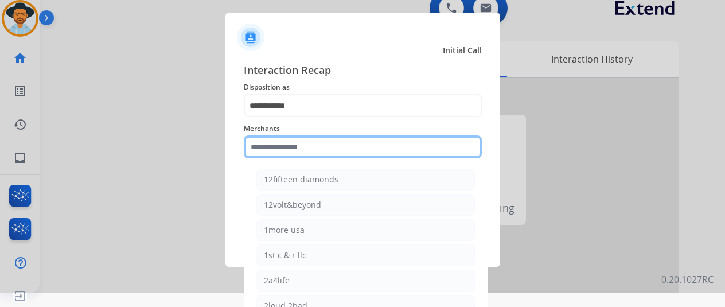
click at [257, 143] on input "text" at bounding box center [363, 146] width 238 height 23
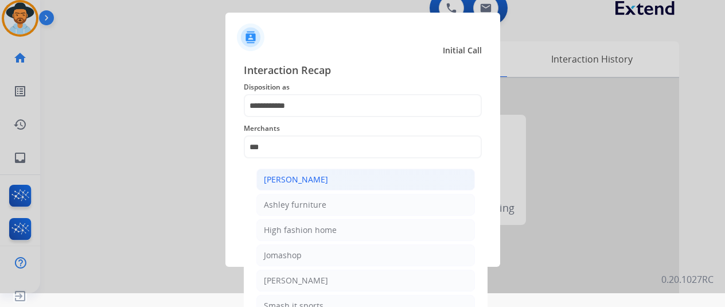
click at [283, 177] on div "[PERSON_NAME]" at bounding box center [296, 179] width 64 height 11
type input "**********"
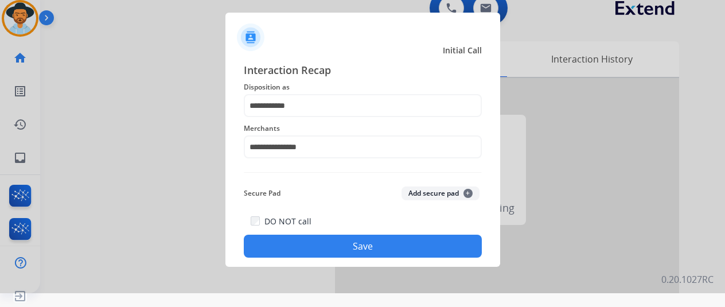
click at [317, 245] on button "Save" at bounding box center [363, 246] width 238 height 23
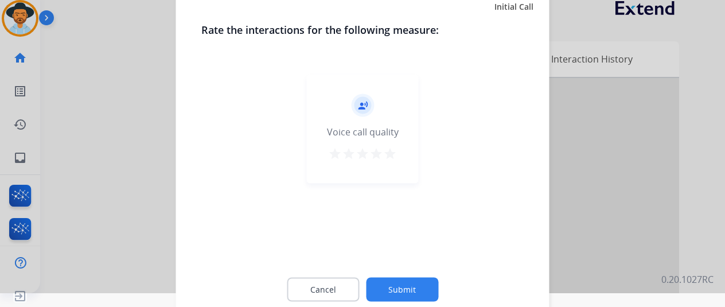
click at [385, 284] on button "Submit" at bounding box center [402, 289] width 72 height 24
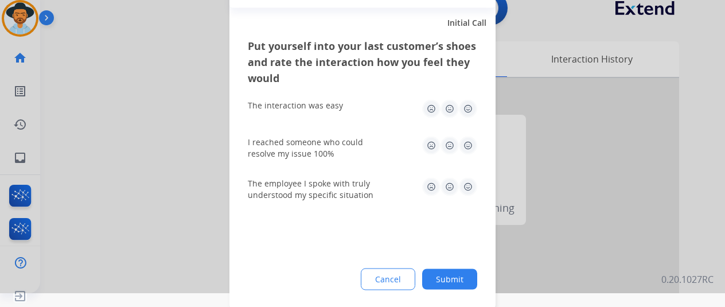
click at [451, 274] on button "Submit" at bounding box center [449, 278] width 55 height 21
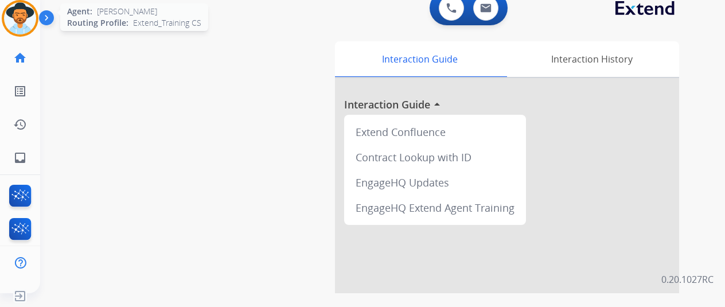
click at [4, 11] on img at bounding box center [20, 18] width 32 height 32
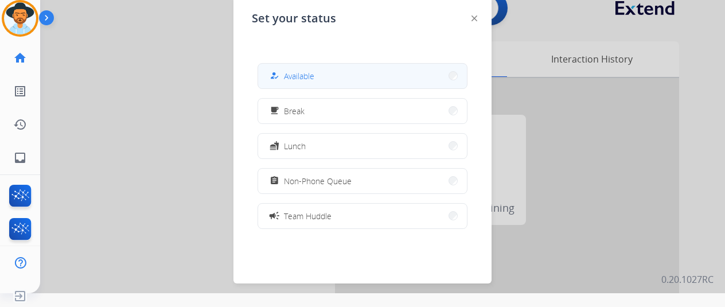
click at [286, 76] on span "Available" at bounding box center [299, 76] width 30 height 12
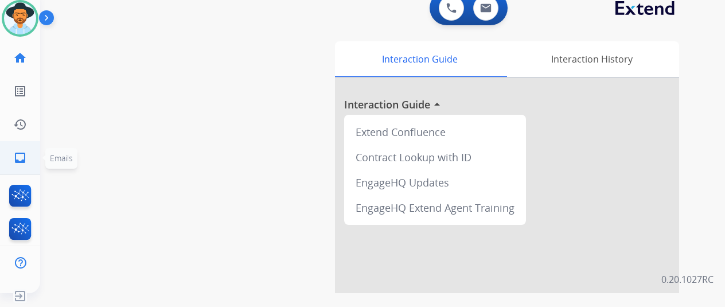
click at [13, 153] on mat-icon "inbox" at bounding box center [20, 158] width 14 height 14
select select "**********"
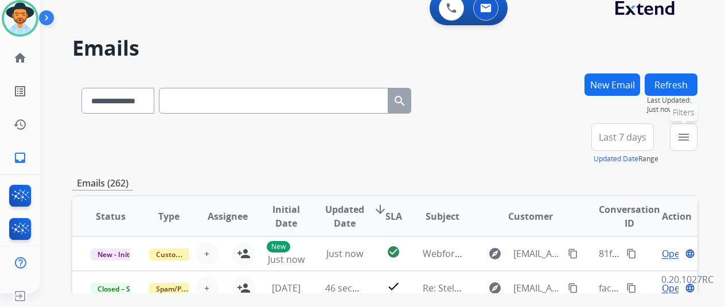
click at [684, 142] on mat-icon "menu" at bounding box center [684, 137] width 14 height 14
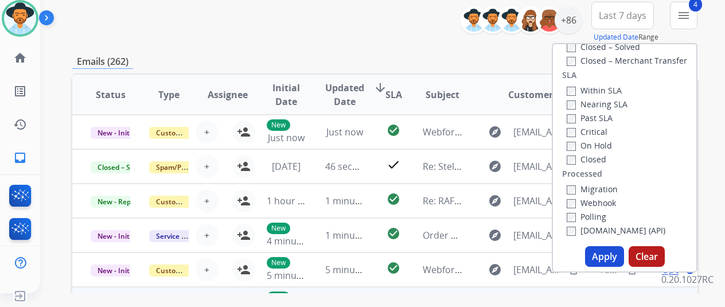
scroll to position [229, 0]
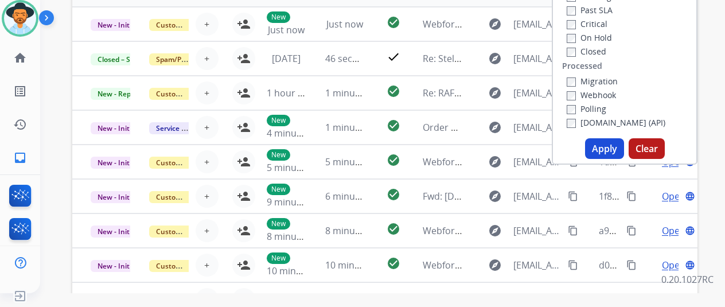
click at [606, 150] on button "Apply" at bounding box center [604, 148] width 39 height 21
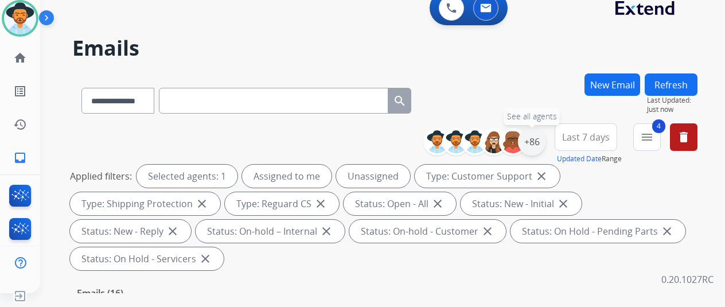
click at [531, 143] on div "+86" at bounding box center [532, 142] width 28 height 28
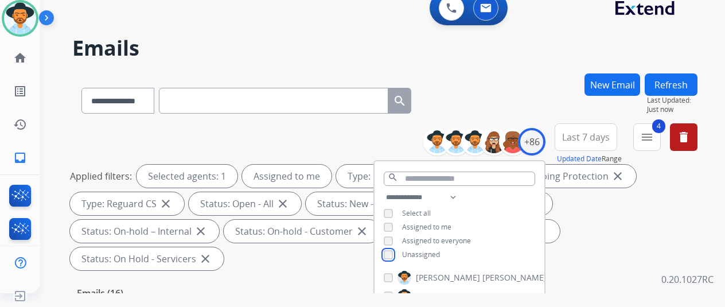
scroll to position [172, 0]
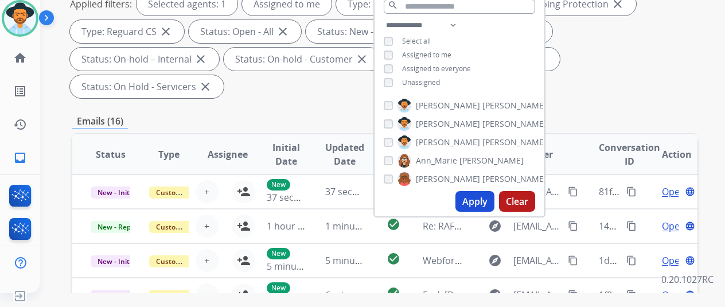
click at [475, 198] on button "Apply" at bounding box center [474, 201] width 39 height 21
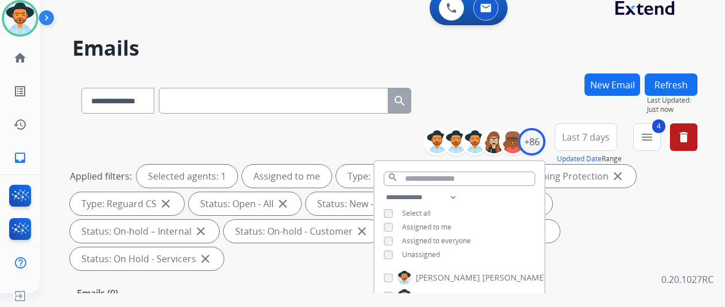
click at [521, 76] on div "**********" at bounding box center [384, 98] width 625 height 50
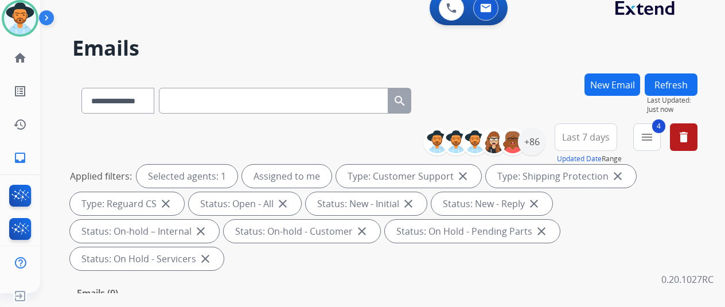
click at [482, 60] on div "**********" at bounding box center [368, 181] width 657 height 307
click at [4, 161] on link "inbox Emails" at bounding box center [20, 158] width 32 height 32
click at [526, 139] on div "+86" at bounding box center [532, 142] width 28 height 28
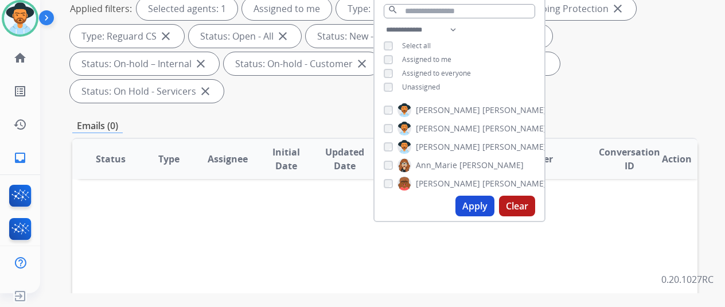
scroll to position [172, 0]
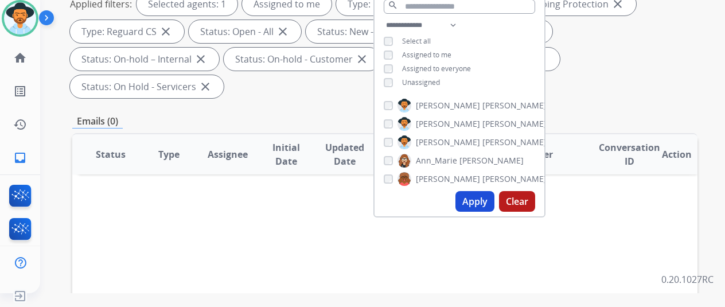
click at [473, 204] on button "Apply" at bounding box center [474, 201] width 39 height 21
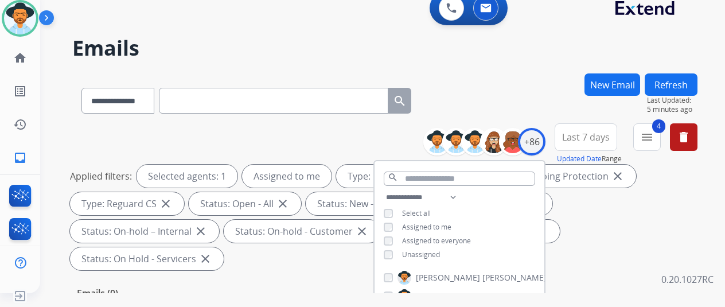
click at [324, 46] on h2 "Emails" at bounding box center [384, 48] width 625 height 23
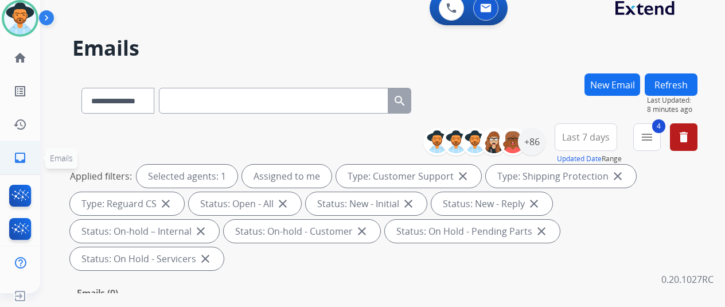
click at [16, 158] on mat-icon "inbox" at bounding box center [20, 158] width 14 height 14
click at [15, 157] on mat-icon "inbox" at bounding box center [20, 158] width 14 height 14
click at [532, 142] on div "+86" at bounding box center [532, 142] width 28 height 28
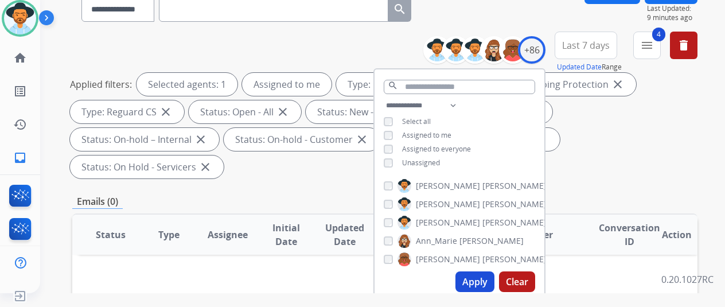
scroll to position [172, 0]
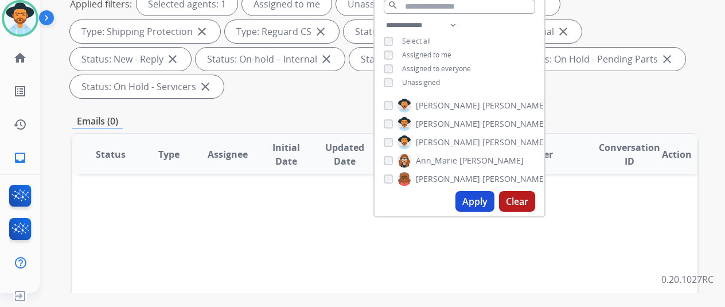
click at [463, 196] on button "Apply" at bounding box center [474, 201] width 39 height 21
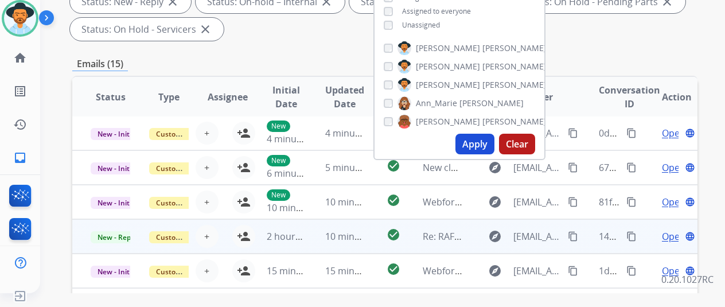
scroll to position [446, 0]
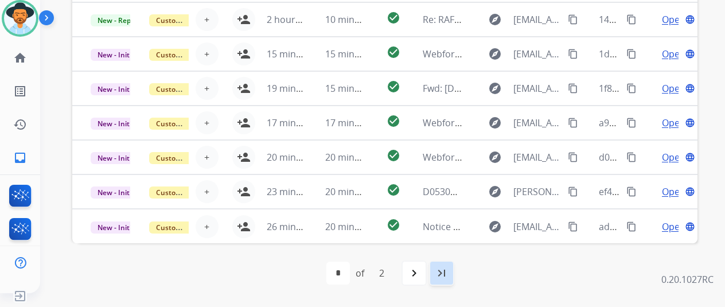
click at [440, 271] on mat-icon "last_page" at bounding box center [442, 273] width 14 height 14
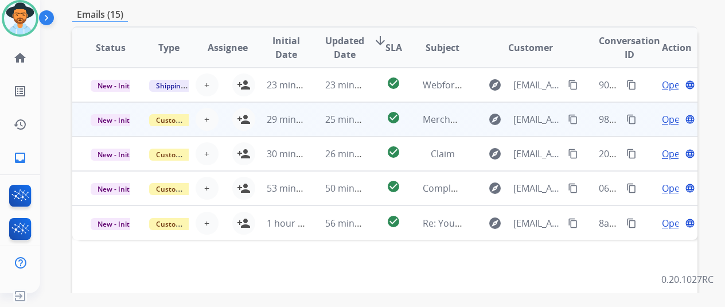
scroll to position [229, 0]
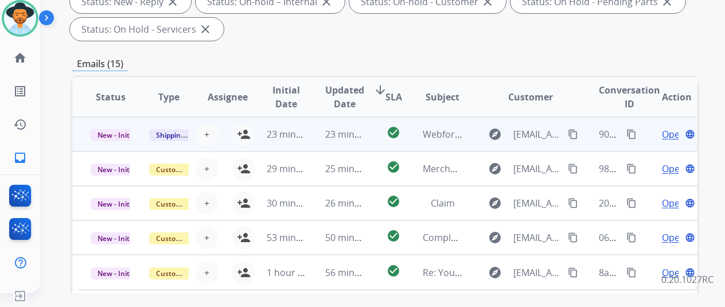
click at [662, 129] on span "Open" at bounding box center [674, 134] width 24 height 14
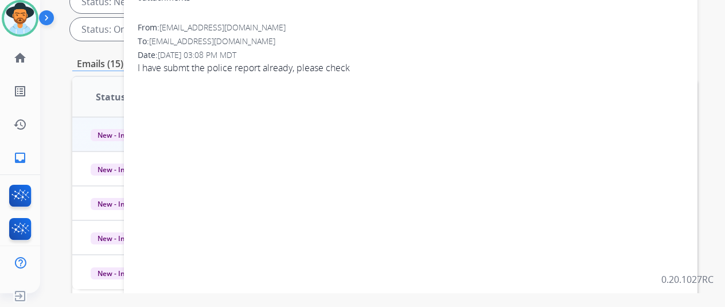
scroll to position [0, 0]
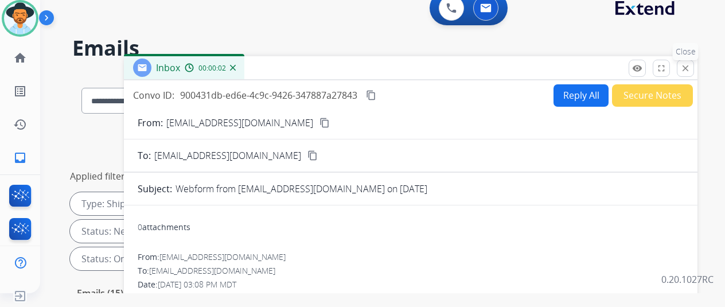
click at [685, 65] on mat-icon "close" at bounding box center [685, 68] width 10 height 10
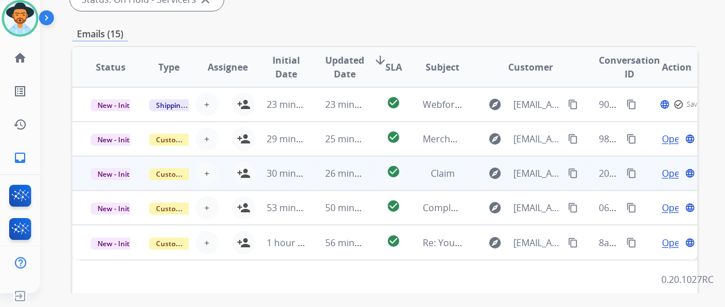
scroll to position [287, 0]
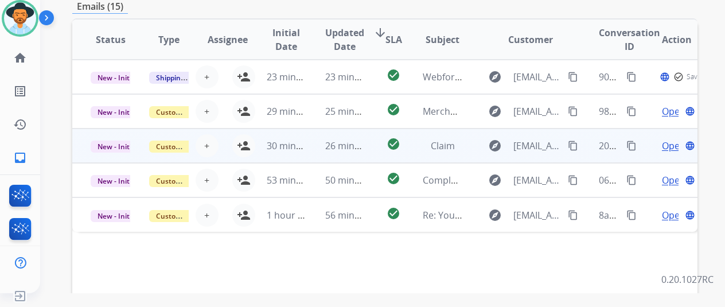
click at [662, 146] on span "Open" at bounding box center [674, 146] width 24 height 14
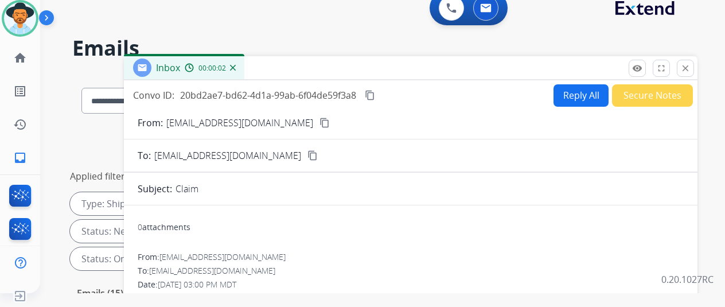
scroll to position [0, 0]
click at [682, 68] on mat-icon "close" at bounding box center [685, 68] width 10 height 10
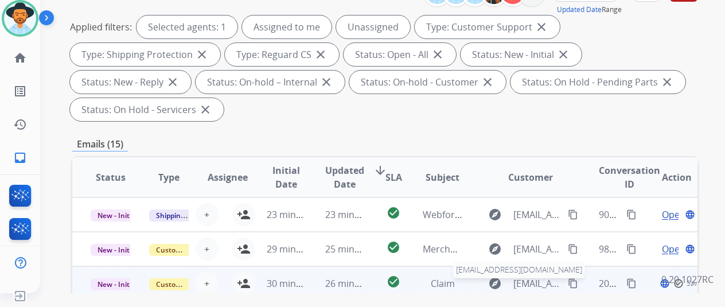
scroll to position [287, 0]
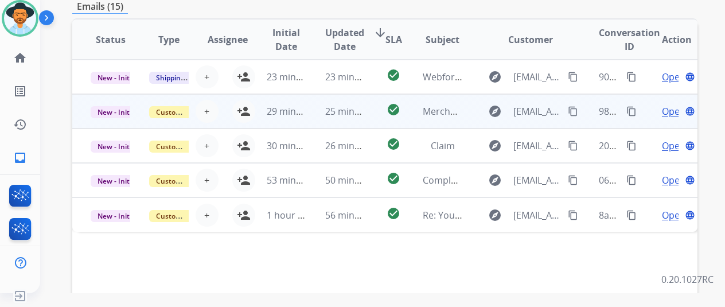
click at [662, 110] on span "Open" at bounding box center [674, 111] width 24 height 14
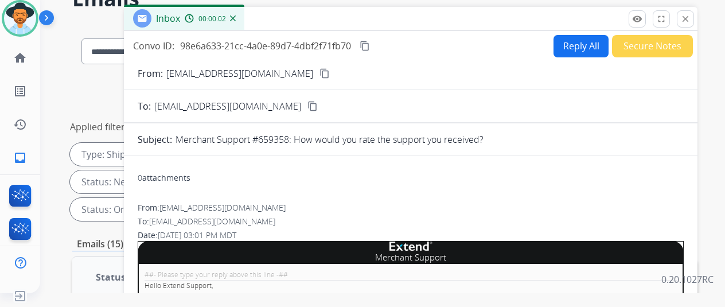
scroll to position [0, 0]
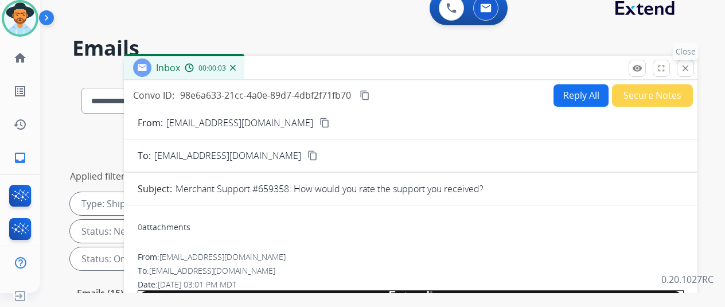
click at [688, 67] on mat-icon "close" at bounding box center [685, 68] width 10 height 10
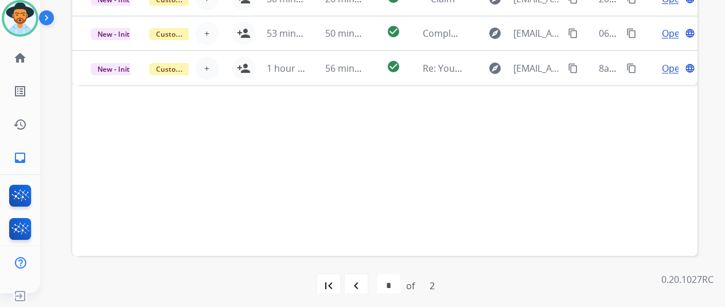
scroll to position [446, 0]
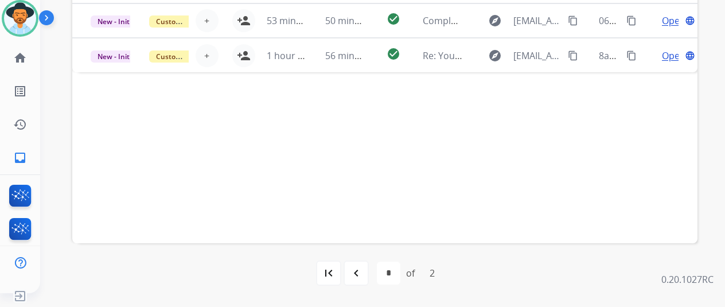
click at [351, 267] on mat-icon "navigate_before" at bounding box center [356, 273] width 14 height 14
select select "*"
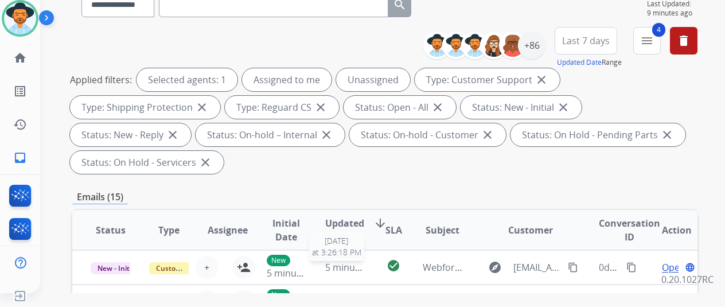
scroll to position [229, 0]
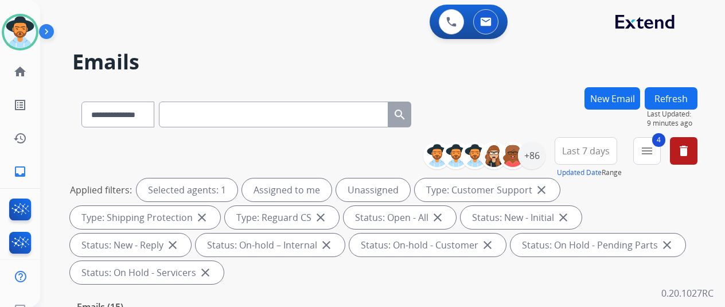
select select "**********"
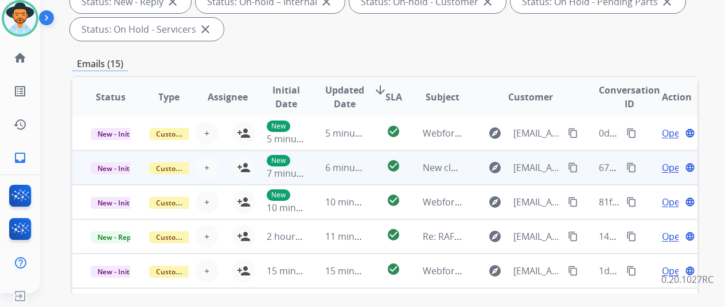
scroll to position [287, 0]
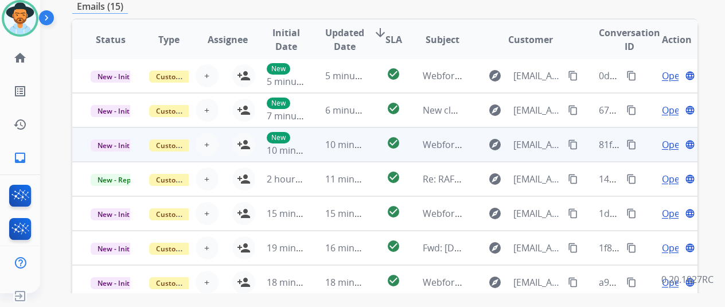
click at [662, 141] on span "Open" at bounding box center [674, 145] width 24 height 14
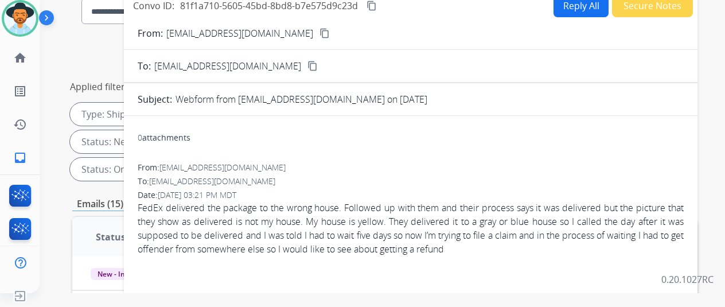
scroll to position [0, 0]
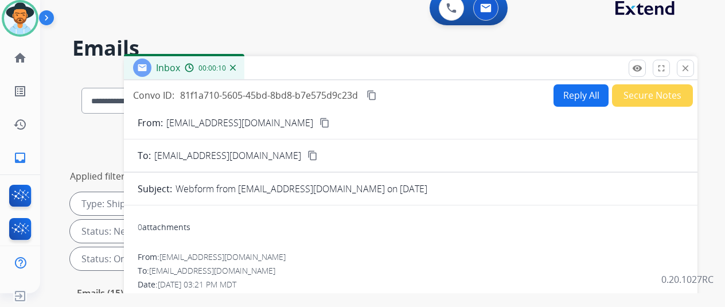
click at [232, 65] on img at bounding box center [233, 68] width 6 height 6
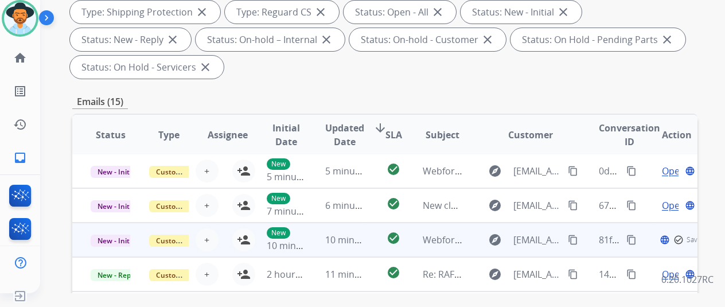
scroll to position [287, 0]
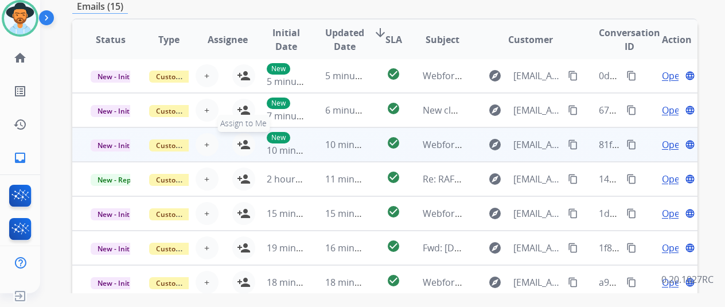
click at [237, 138] on mat-icon "person_add" at bounding box center [244, 145] width 14 height 14
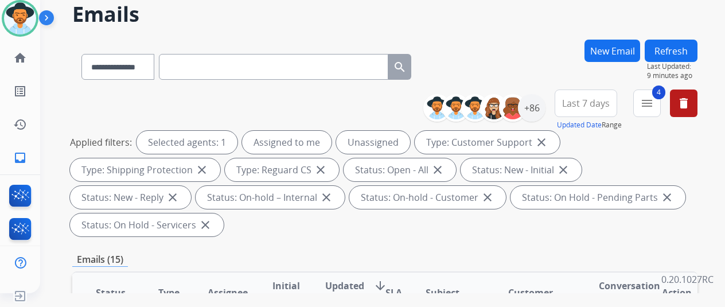
scroll to position [0, 0]
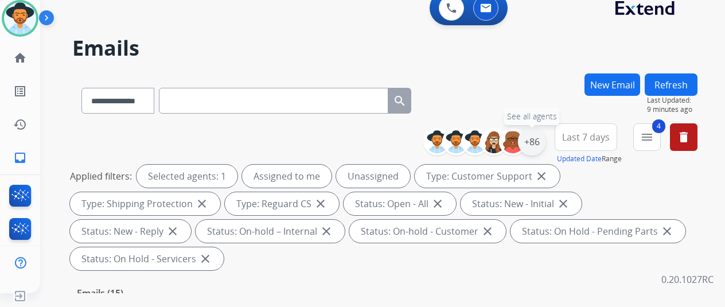
click at [533, 138] on div "+86" at bounding box center [532, 142] width 28 height 28
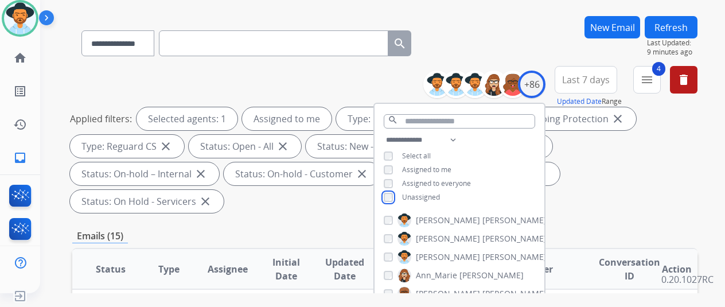
scroll to position [229, 0]
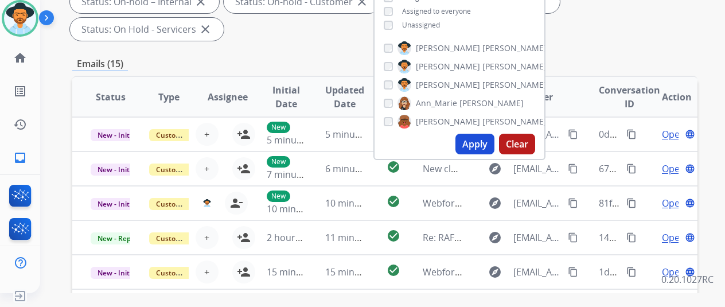
click at [471, 138] on button "Apply" at bounding box center [474, 144] width 39 height 21
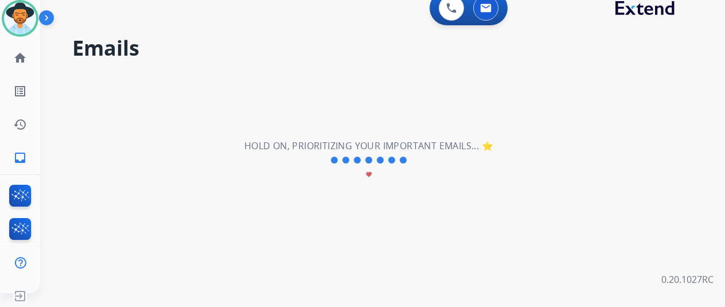
scroll to position [0, 0]
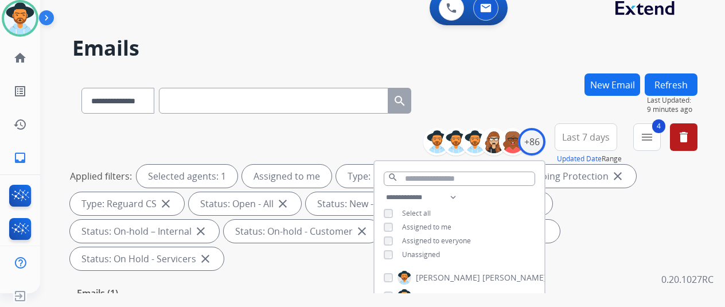
click at [513, 89] on div "**********" at bounding box center [384, 98] width 625 height 50
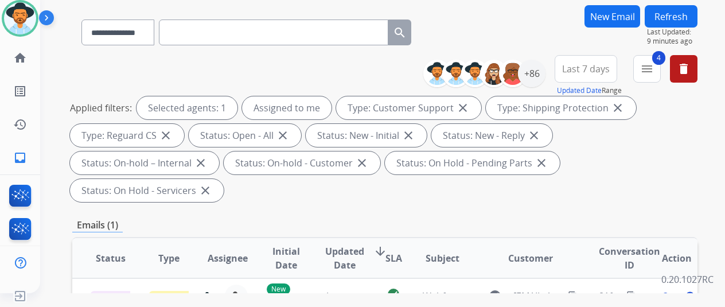
scroll to position [172, 0]
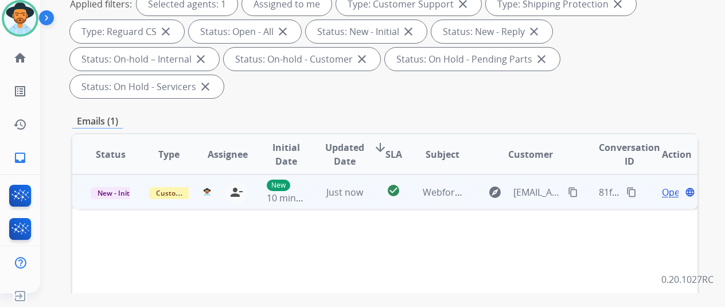
click at [568, 187] on mat-icon "content_copy" at bounding box center [573, 192] width 10 height 10
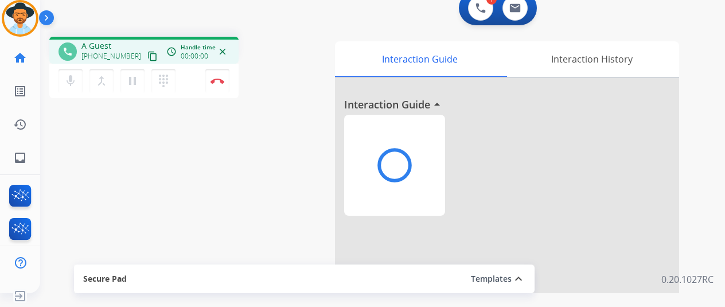
scroll to position [0, 9]
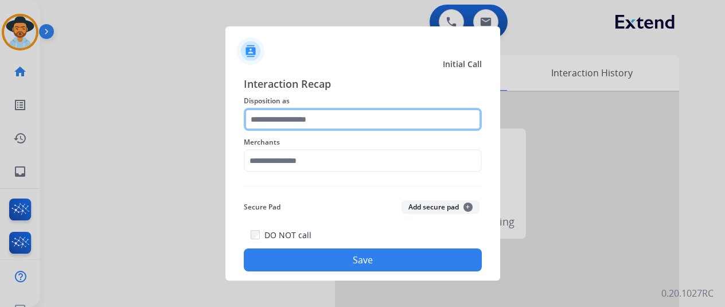
drag, startPoint x: 270, startPoint y: 113, endPoint x: 265, endPoint y: 101, distance: 12.4
click at [268, 106] on div "Interaction Recap Disposition as Merchants Secure Pad Add secure pad + DO NOT c…" at bounding box center [363, 174] width 238 height 196
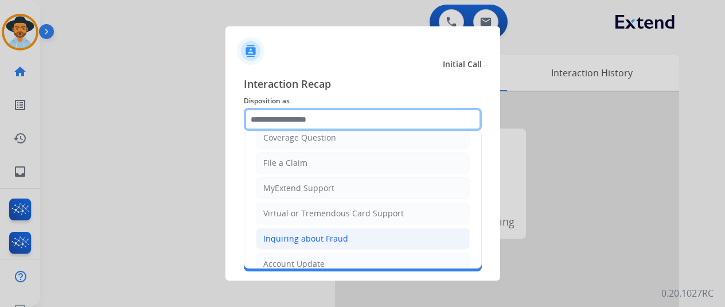
scroll to position [174, 0]
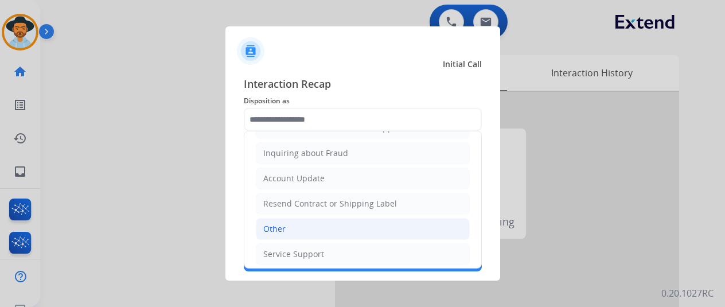
click at [268, 224] on div "Other" at bounding box center [274, 228] width 22 height 11
type input "*****"
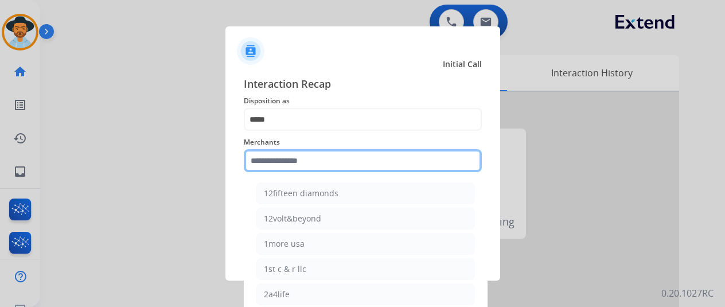
click at [273, 165] on input "text" at bounding box center [363, 160] width 238 height 23
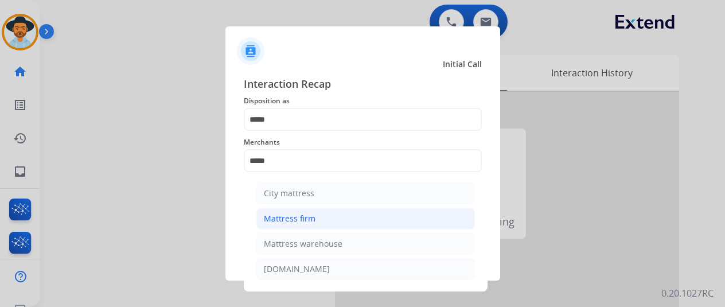
click at [284, 221] on div "Mattress firm" at bounding box center [290, 218] width 52 height 11
type input "**********"
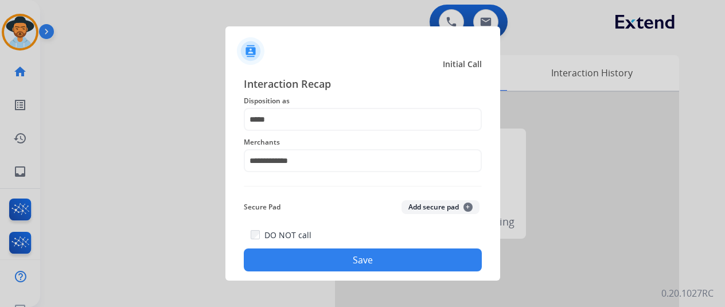
click at [338, 260] on button "Save" at bounding box center [363, 259] width 238 height 23
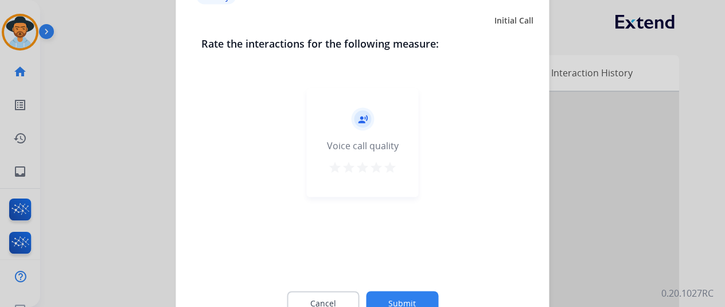
click at [385, 295] on button "Submit" at bounding box center [402, 303] width 72 height 24
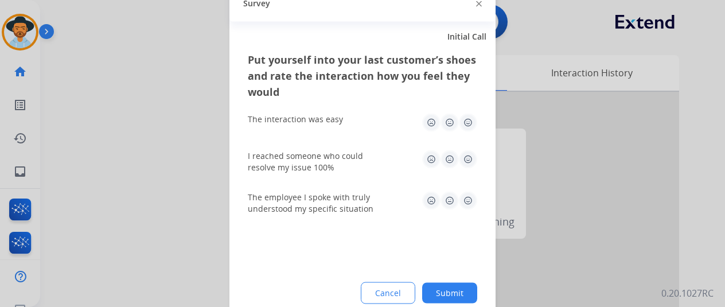
click at [452, 294] on button "Submit" at bounding box center [449, 292] width 55 height 21
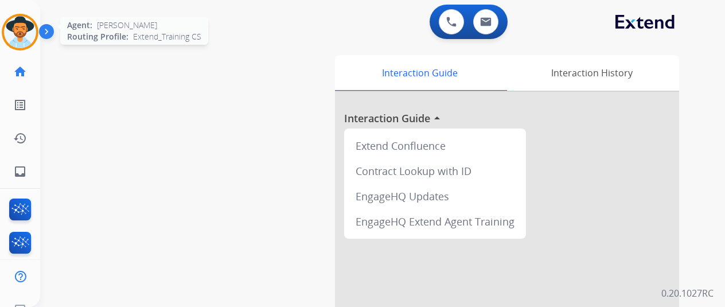
click at [14, 24] on img at bounding box center [20, 32] width 32 height 32
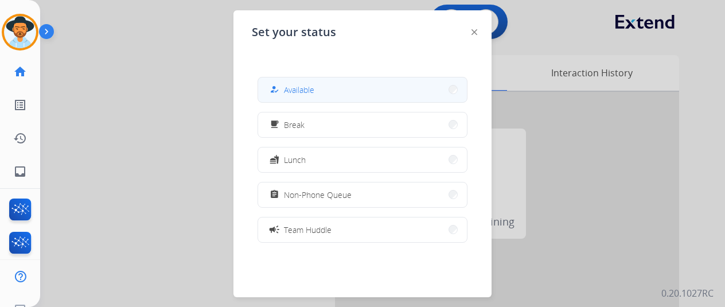
click at [291, 81] on button "how_to_reg Available" at bounding box center [362, 89] width 209 height 25
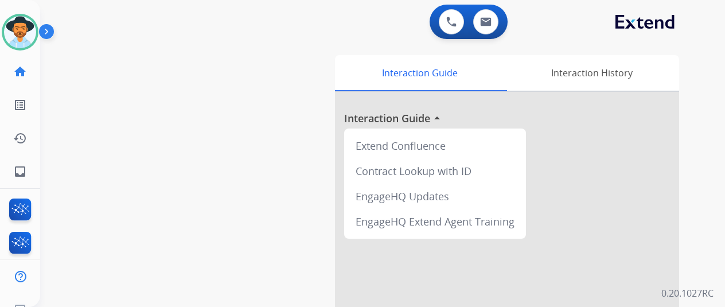
click at [81, 104] on div "swap_horiz Break voice bridge close_fullscreen Connect 3-Way Call merge_type Se…" at bounding box center [368, 280] width 657 height 478
click at [13, 168] on mat-icon "inbox" at bounding box center [20, 172] width 14 height 14
select select "**********"
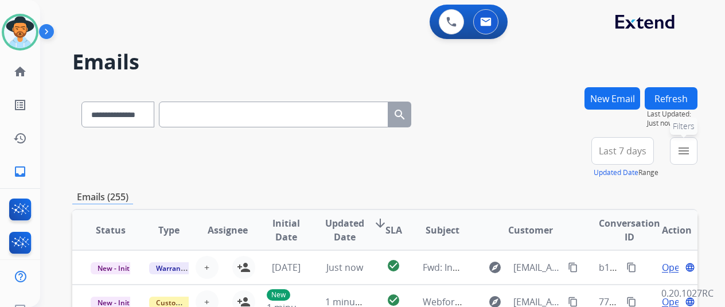
click at [680, 145] on mat-icon "menu" at bounding box center [684, 151] width 14 height 14
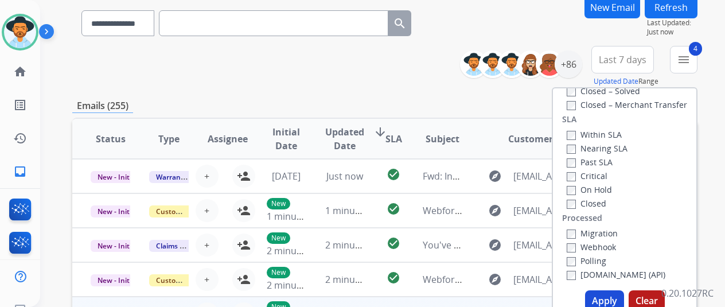
scroll to position [172, 0]
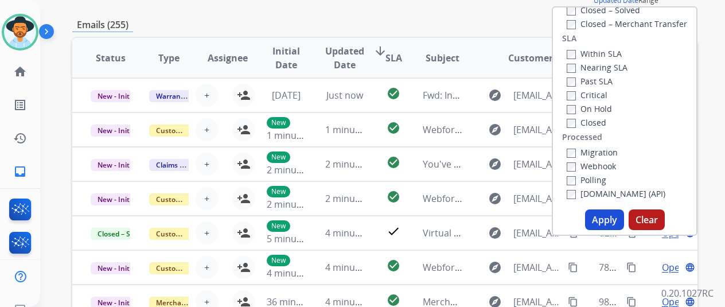
click at [596, 218] on button "Apply" at bounding box center [604, 219] width 39 height 21
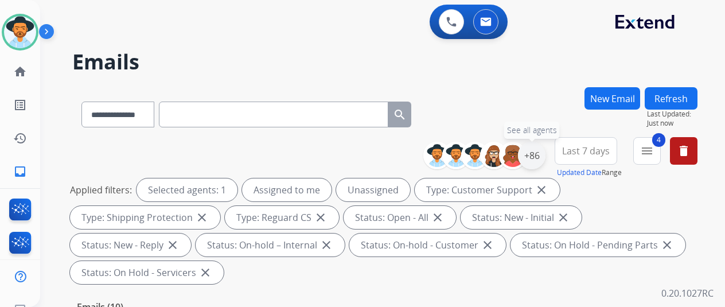
drag, startPoint x: 531, startPoint y: 155, endPoint x: 526, endPoint y: 150, distance: 6.9
click at [531, 155] on div "+86" at bounding box center [532, 156] width 28 height 28
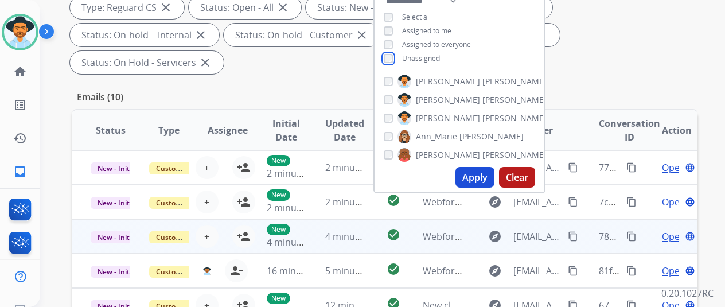
scroll to position [229, 0]
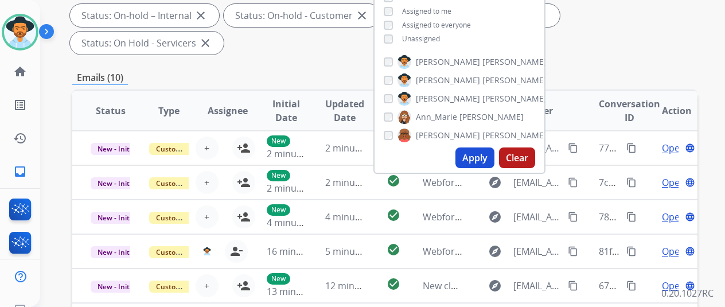
click at [474, 153] on button "Apply" at bounding box center [474, 157] width 39 height 21
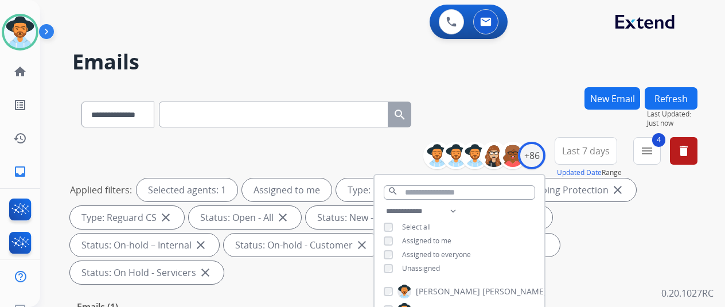
click at [511, 100] on div "**********" at bounding box center [384, 112] width 625 height 50
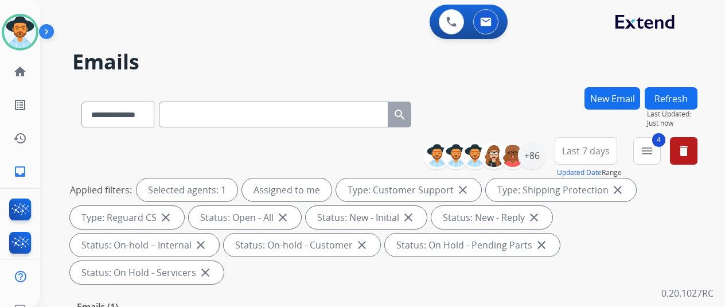
scroll to position [229, 0]
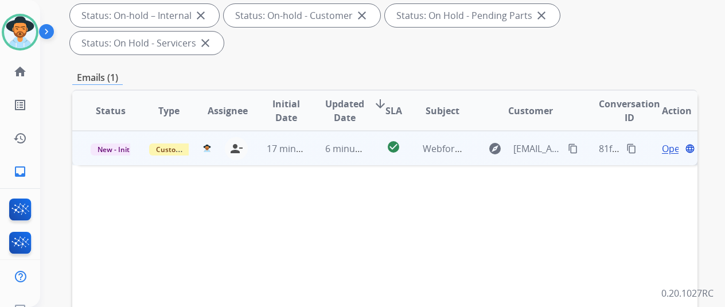
click at [662, 142] on span "Open" at bounding box center [674, 149] width 24 height 14
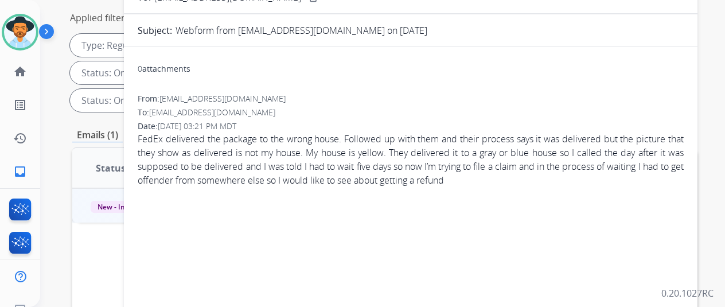
scroll to position [57, 0]
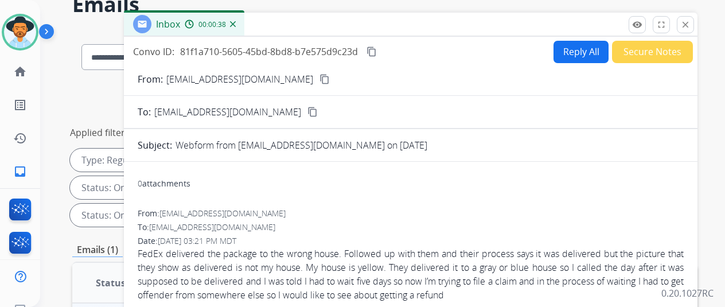
click at [568, 48] on button "Reply All" at bounding box center [580, 52] width 55 height 22
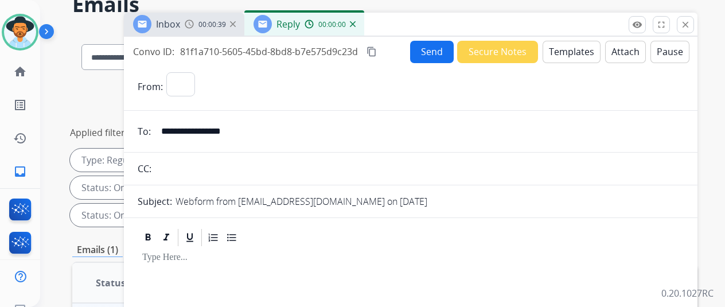
select select "**********"
click at [563, 43] on button "Templates" at bounding box center [571, 52] width 58 height 22
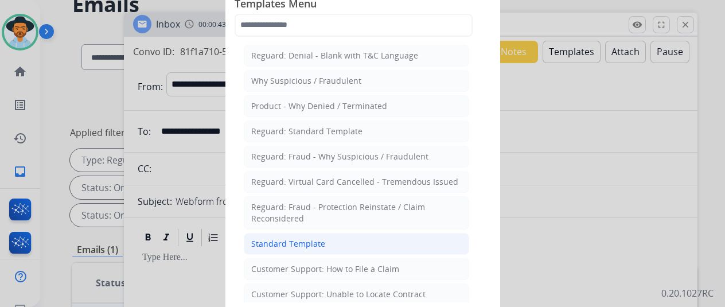
click at [261, 239] on div "Standard Template" at bounding box center [288, 243] width 74 height 11
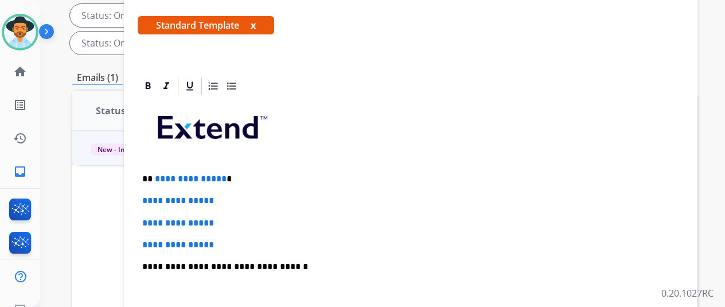
scroll to position [115, 0]
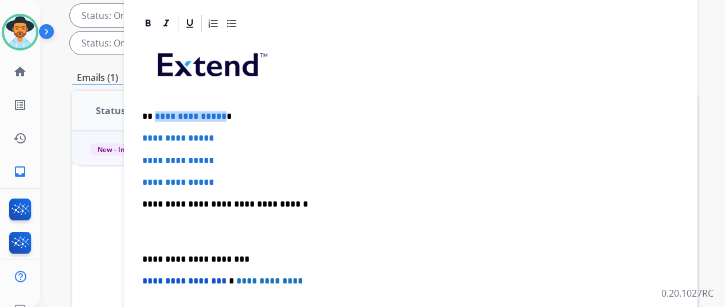
drag, startPoint x: 219, startPoint y: 115, endPoint x: 149, endPoint y: 120, distance: 70.7
click at [151, 118] on p "**********" at bounding box center [406, 116] width 528 height 10
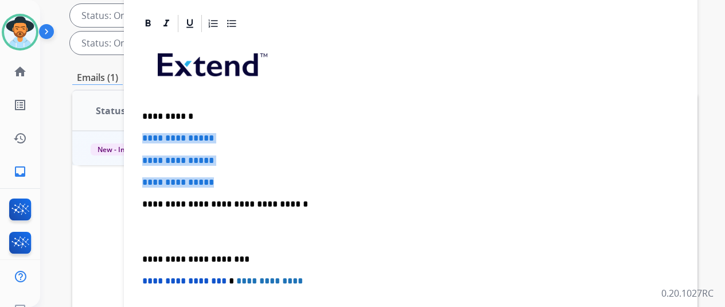
drag, startPoint x: 229, startPoint y: 181, endPoint x: 137, endPoint y: 132, distance: 103.9
click at [137, 132] on div "**********" at bounding box center [410, 271] width 573 height 516
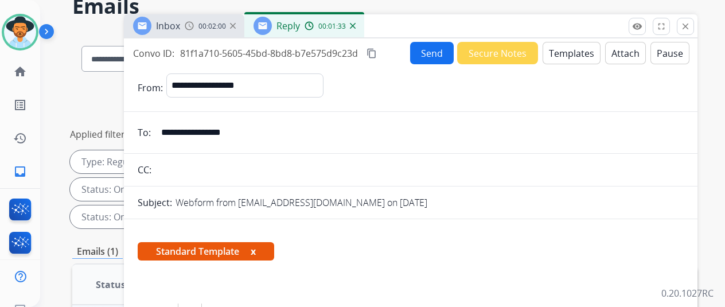
scroll to position [0, 0]
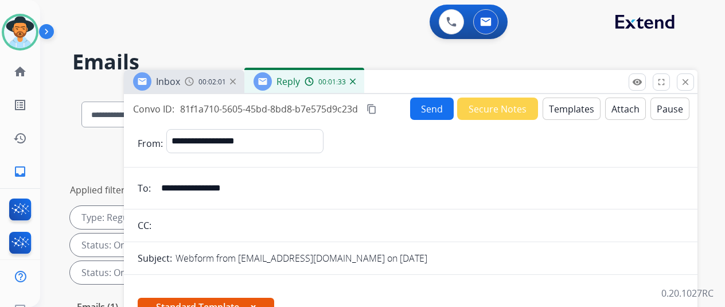
click at [420, 102] on button "Send" at bounding box center [432, 108] width 44 height 22
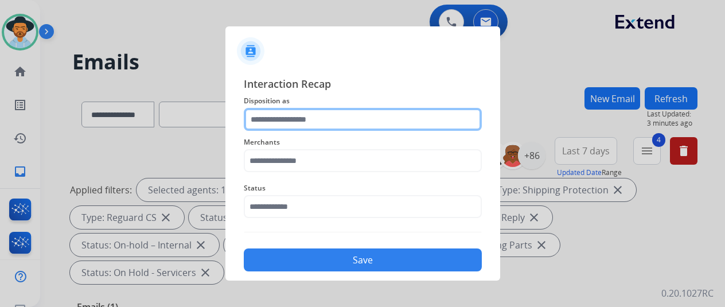
click at [268, 112] on input "text" at bounding box center [363, 119] width 238 height 23
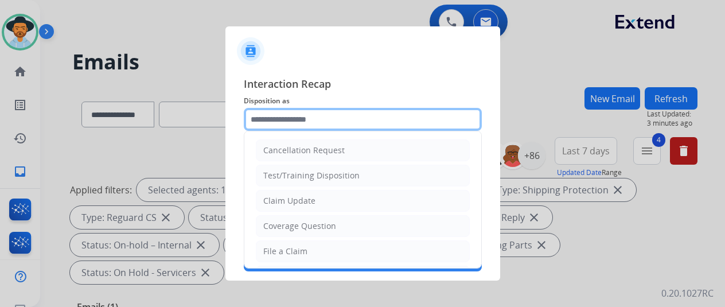
scroll to position [172, 0]
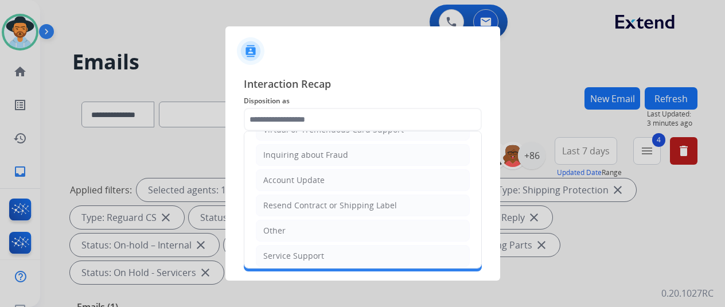
click at [274, 229] on div "Other" at bounding box center [274, 230] width 22 height 11
type input "*****"
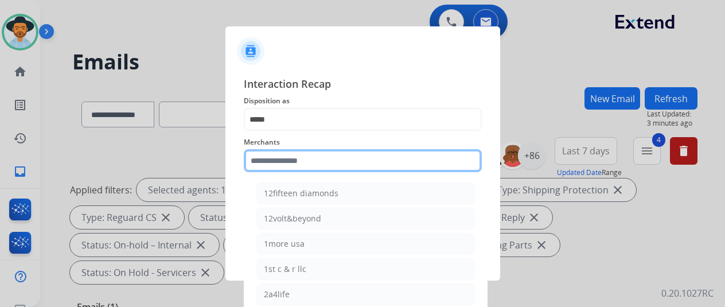
drag, startPoint x: 268, startPoint y: 160, endPoint x: 244, endPoint y: 151, distance: 25.8
click at [268, 158] on input "text" at bounding box center [363, 160] width 238 height 23
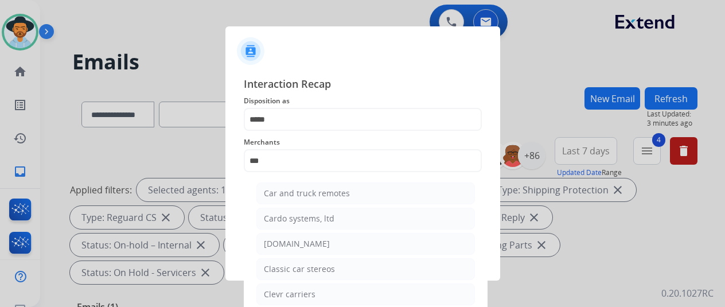
click at [282, 246] on div "[DOMAIN_NAME]" at bounding box center [297, 243] width 66 height 11
type input "**********"
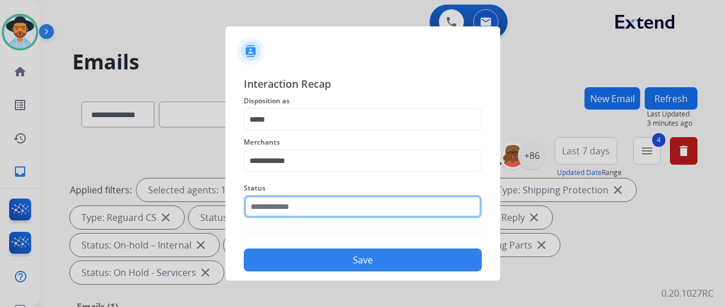
click at [284, 209] on input "text" at bounding box center [363, 206] width 238 height 23
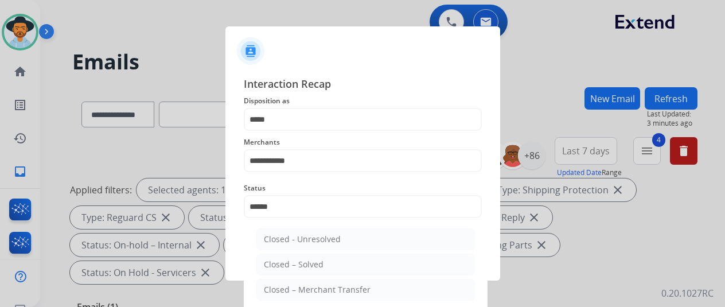
click at [305, 265] on div "Closed – Solved" at bounding box center [294, 264] width 60 height 11
type input "**********"
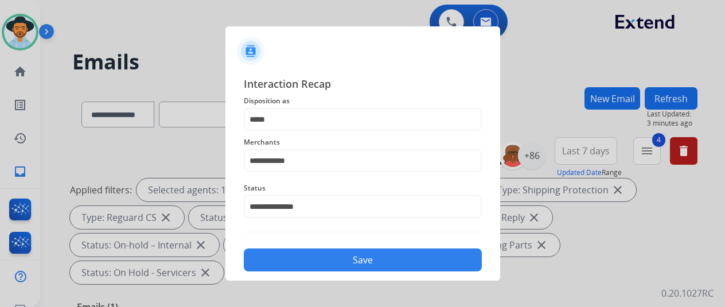
click at [342, 260] on button "Save" at bounding box center [363, 259] width 238 height 23
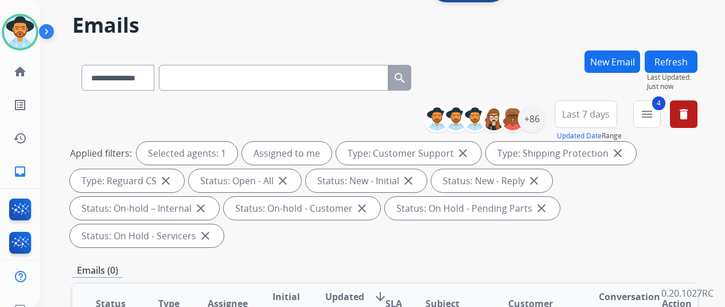
scroll to position [0, 0]
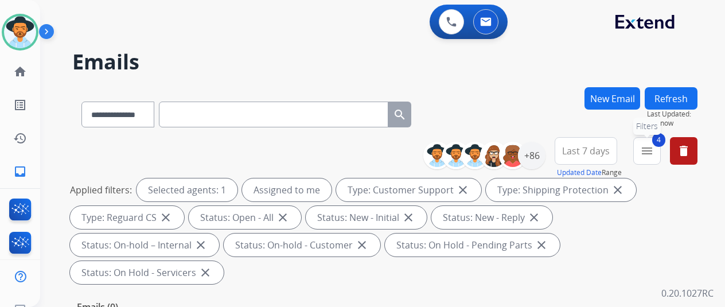
click at [649, 147] on mat-icon "menu" at bounding box center [647, 151] width 14 height 14
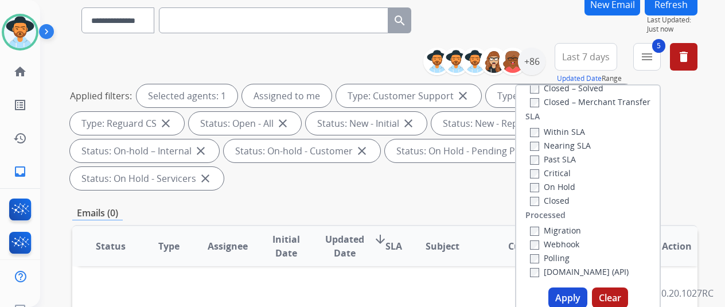
scroll to position [172, 0]
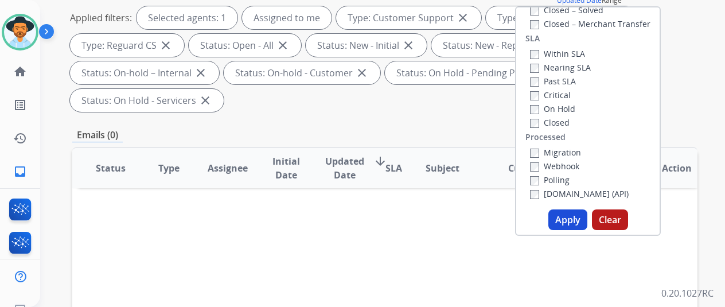
click at [560, 218] on button "Apply" at bounding box center [567, 219] width 39 height 21
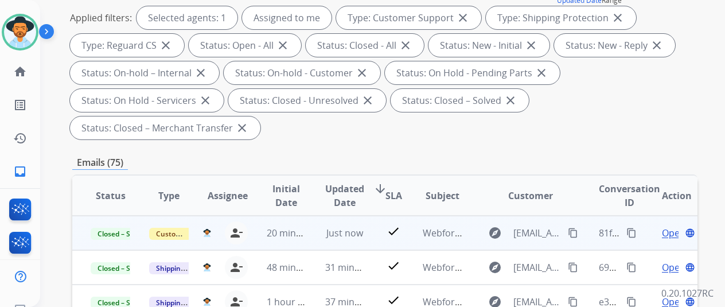
click at [626, 234] on mat-icon "content_copy" at bounding box center [631, 233] width 10 height 10
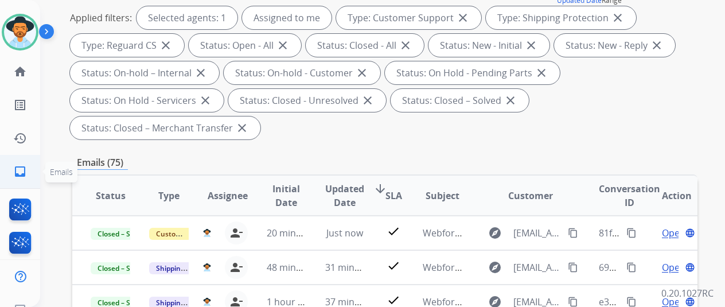
click at [13, 167] on mat-icon "inbox" at bounding box center [20, 172] width 14 height 14
click at [14, 165] on mat-icon "inbox" at bounding box center [20, 172] width 14 height 14
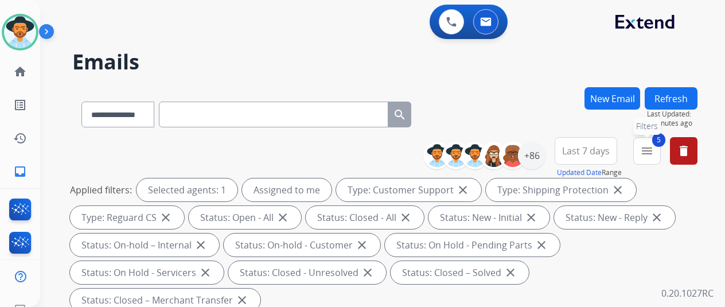
click at [644, 147] on mat-icon "menu" at bounding box center [647, 151] width 14 height 14
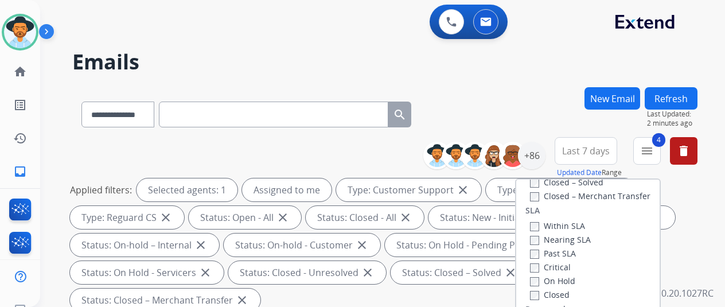
scroll to position [229, 0]
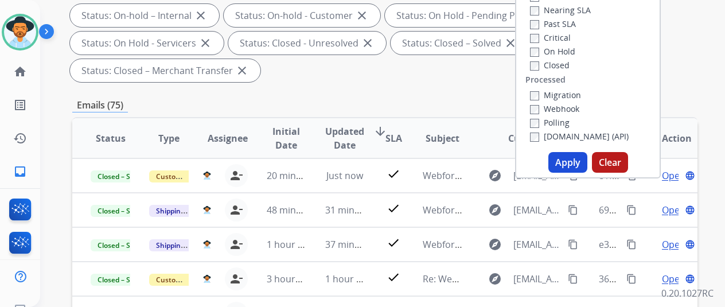
click at [568, 159] on button "Apply" at bounding box center [567, 162] width 39 height 21
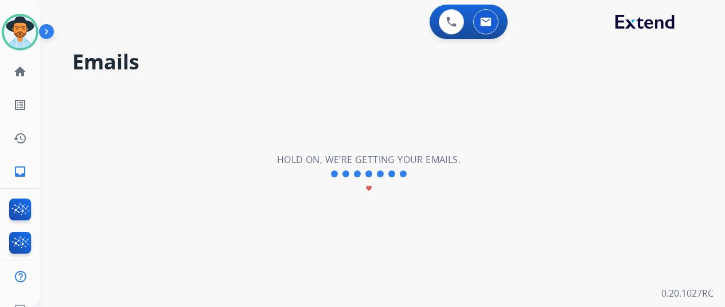
scroll to position [0, 0]
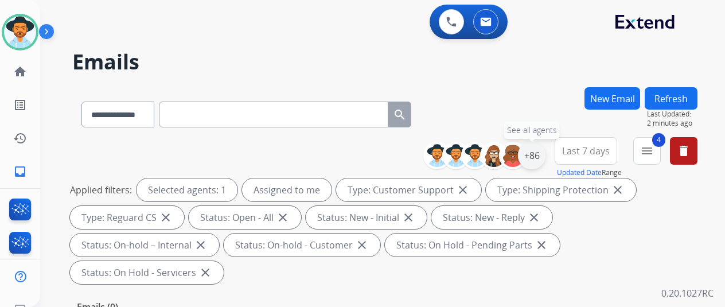
click at [532, 150] on div "+86" at bounding box center [532, 156] width 28 height 28
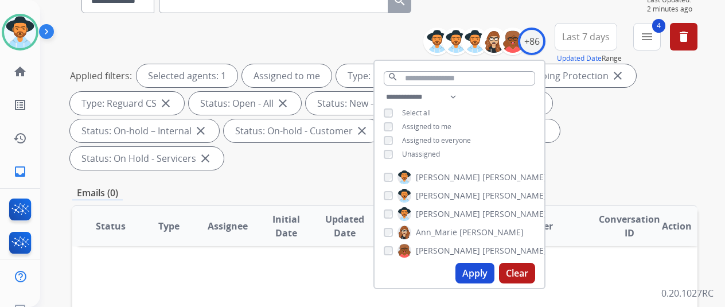
scroll to position [115, 0]
click at [475, 272] on button "Apply" at bounding box center [474, 272] width 39 height 21
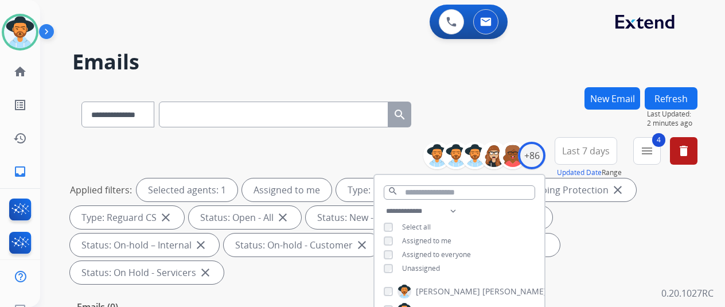
click at [523, 93] on div "**********" at bounding box center [384, 112] width 625 height 50
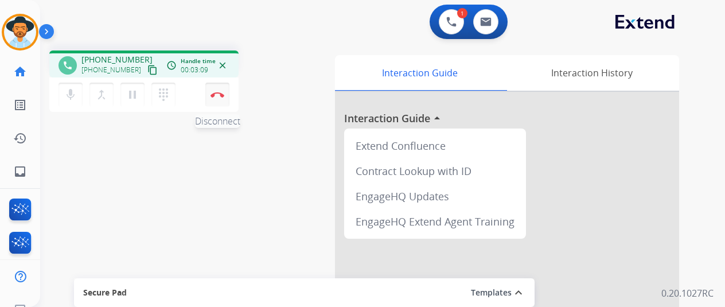
click at [210, 95] on img at bounding box center [217, 95] width 14 height 6
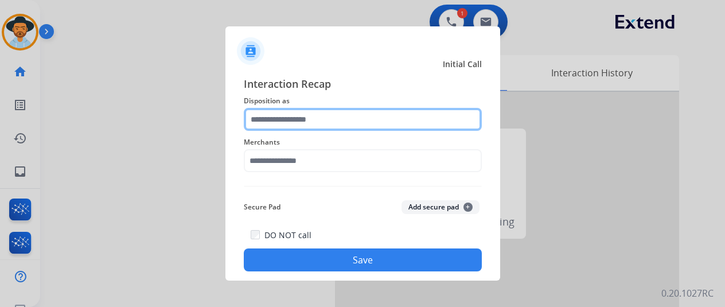
click at [279, 112] on input "text" at bounding box center [363, 119] width 238 height 23
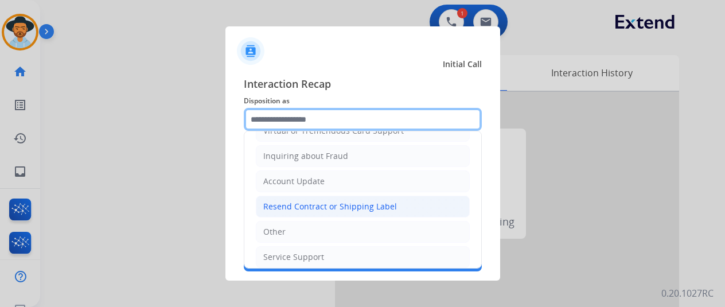
scroll to position [172, 0]
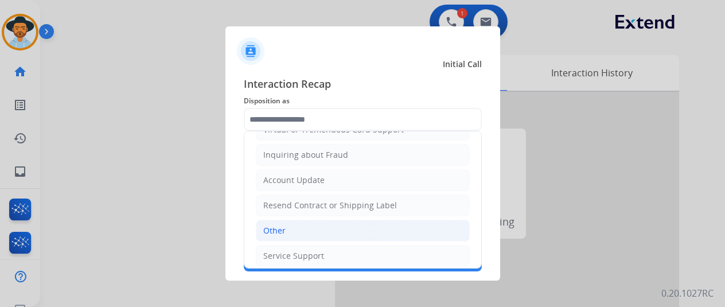
click at [271, 225] on div "Other" at bounding box center [274, 230] width 22 height 11
type input "*****"
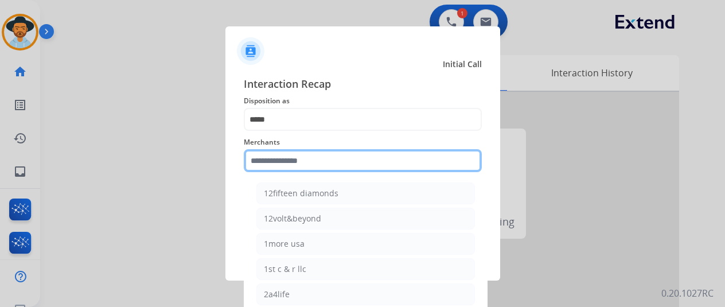
click at [271, 166] on input "text" at bounding box center [363, 160] width 238 height 23
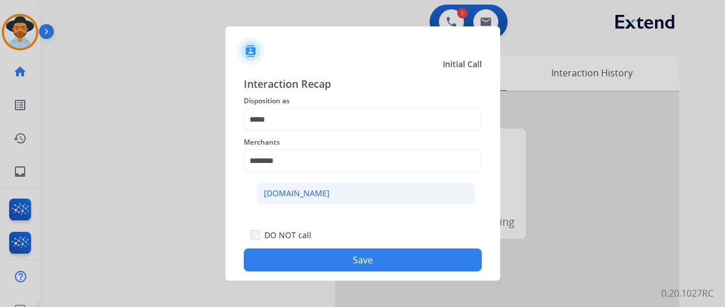
click at [314, 192] on li "[DOMAIN_NAME]" at bounding box center [365, 193] width 218 height 22
type input "**********"
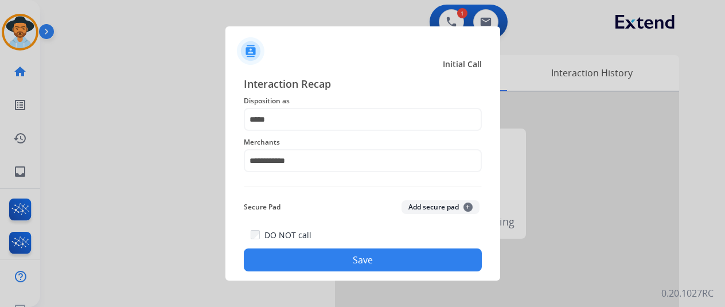
click at [359, 258] on button "Save" at bounding box center [363, 259] width 238 height 23
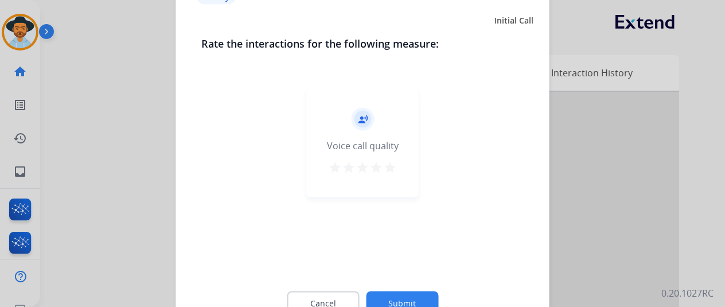
click at [378, 297] on button "Submit" at bounding box center [402, 303] width 72 height 24
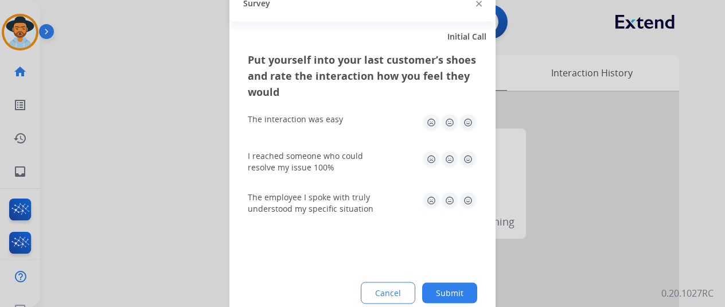
click at [445, 287] on button "Submit" at bounding box center [449, 292] width 55 height 21
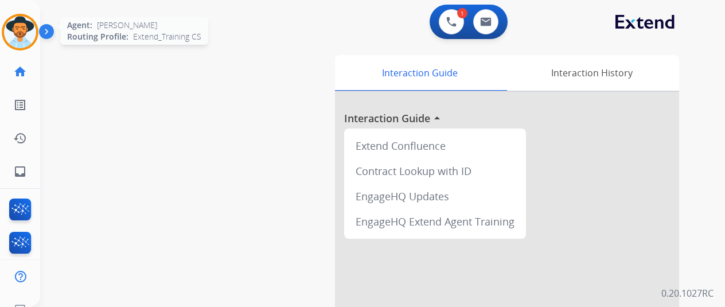
click at [17, 26] on img at bounding box center [20, 32] width 32 height 32
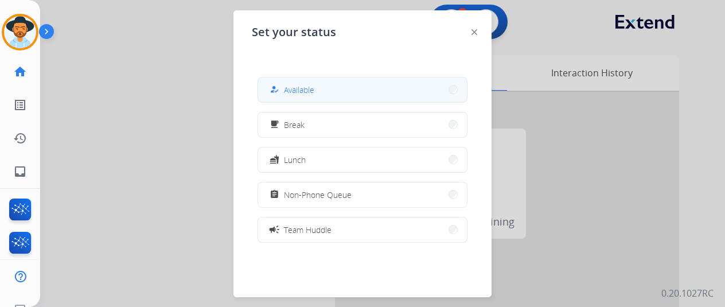
click at [319, 81] on button "how_to_reg Available" at bounding box center [362, 89] width 209 height 25
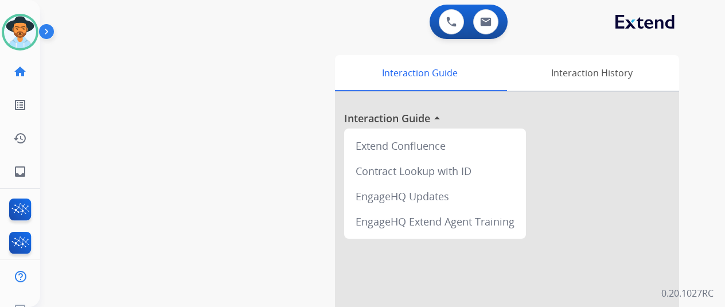
click at [64, 101] on div "swap_horiz Break voice bridge close_fullscreen Connect 3-Way Call merge_type Se…" at bounding box center [368, 280] width 657 height 478
click at [13, 174] on mat-icon "inbox" at bounding box center [20, 172] width 14 height 14
select select "**********"
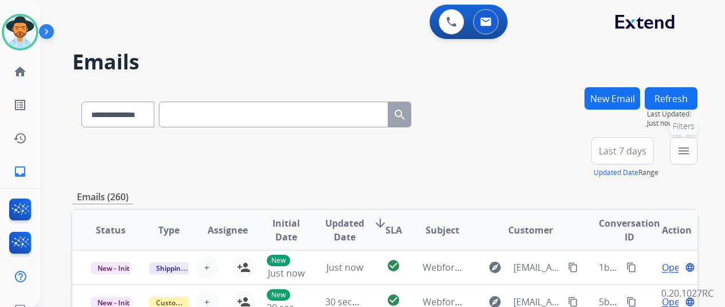
click at [688, 152] on mat-icon "menu" at bounding box center [684, 151] width 14 height 14
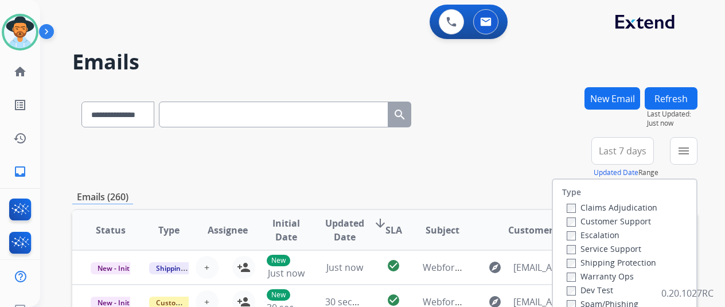
click at [568, 224] on label "Customer Support" at bounding box center [609, 221] width 84 height 11
click at [568, 264] on label "Shipping Protection" at bounding box center [611, 262] width 89 height 11
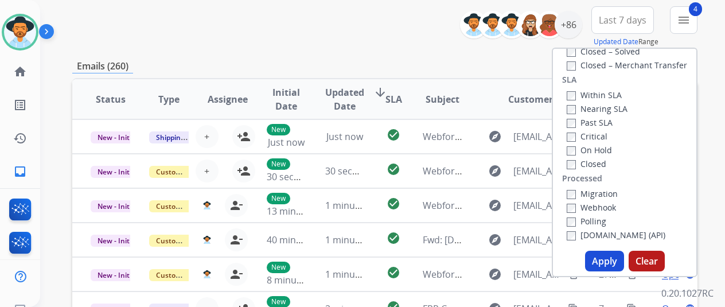
scroll to position [229, 0]
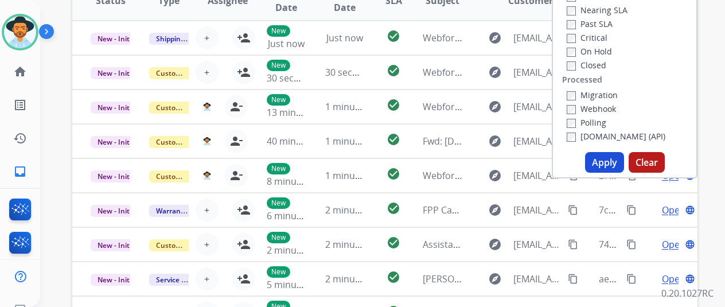
click at [600, 167] on button "Apply" at bounding box center [604, 162] width 39 height 21
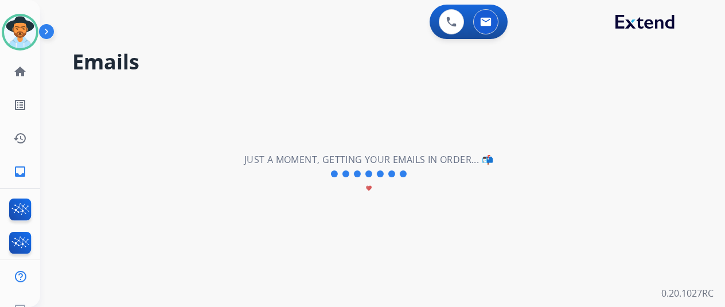
scroll to position [0, 0]
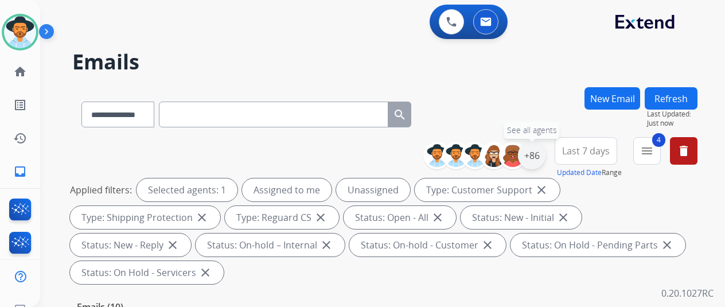
click at [532, 150] on div "+86" at bounding box center [532, 156] width 28 height 28
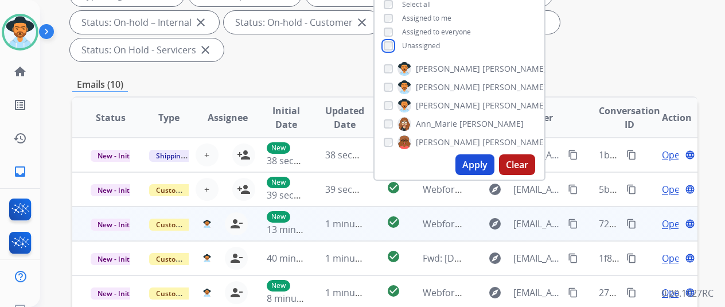
scroll to position [229, 0]
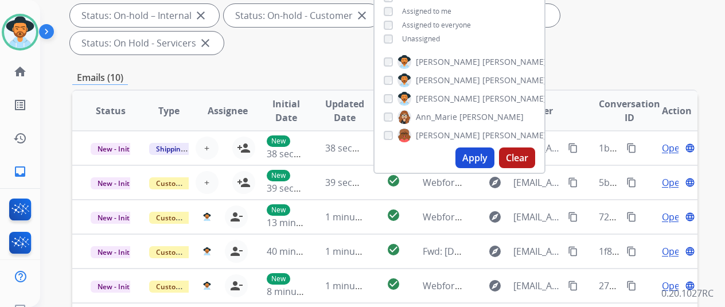
click at [467, 162] on button "Apply" at bounding box center [474, 157] width 39 height 21
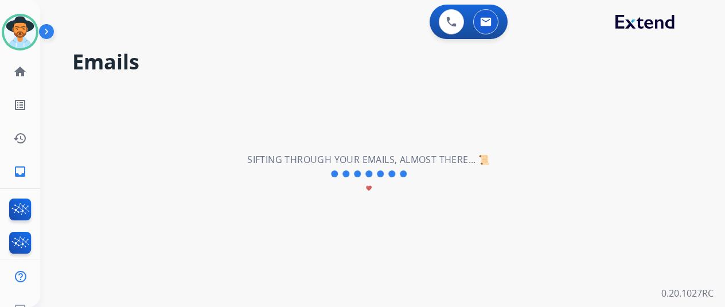
scroll to position [0, 0]
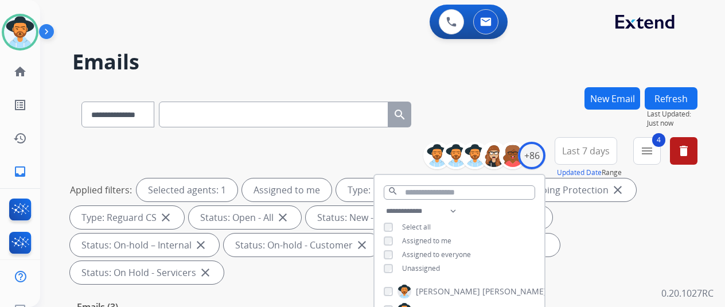
click at [499, 100] on div "**********" at bounding box center [384, 112] width 625 height 50
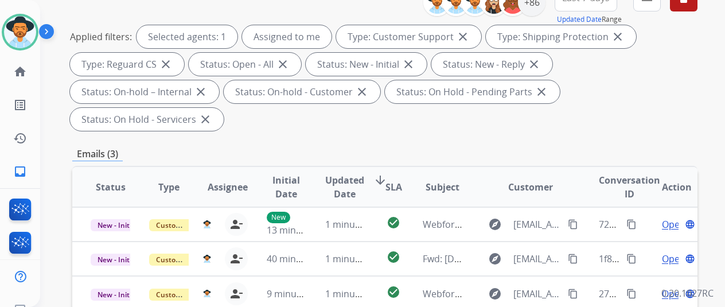
scroll to position [287, 0]
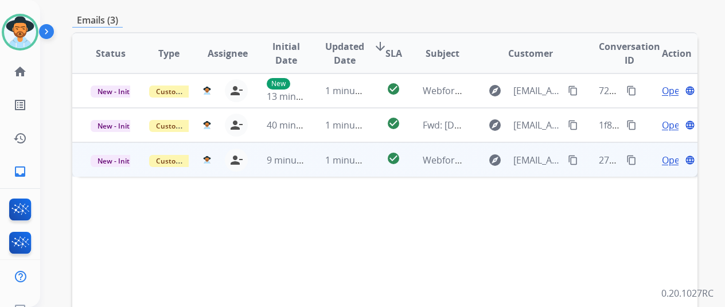
click at [662, 153] on span "Open" at bounding box center [674, 160] width 24 height 14
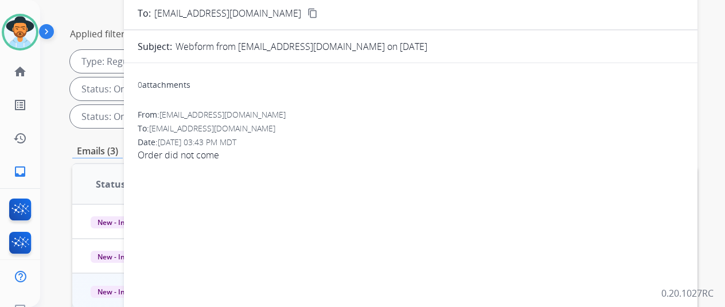
scroll to position [115, 0]
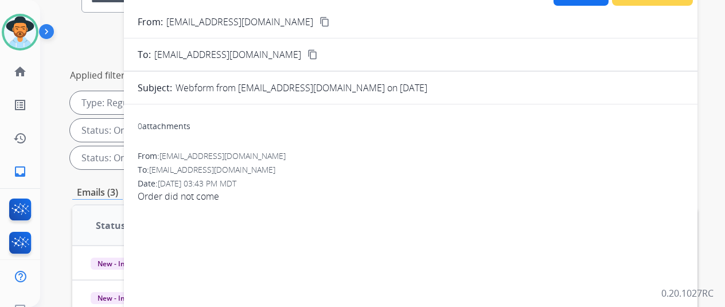
click at [319, 18] on mat-icon "content_copy" at bounding box center [324, 22] width 10 height 10
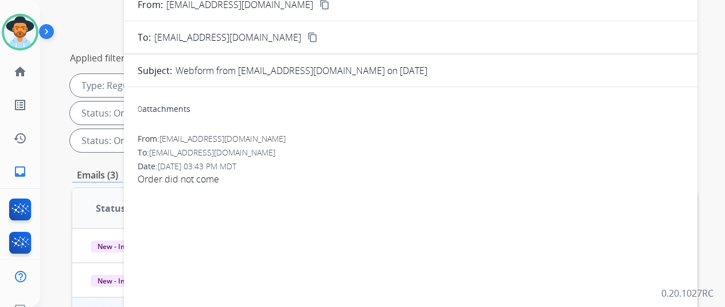
scroll to position [0, 0]
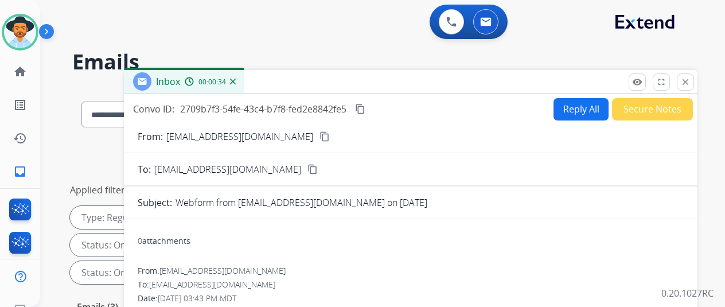
click at [567, 110] on button "Reply All" at bounding box center [580, 109] width 55 height 22
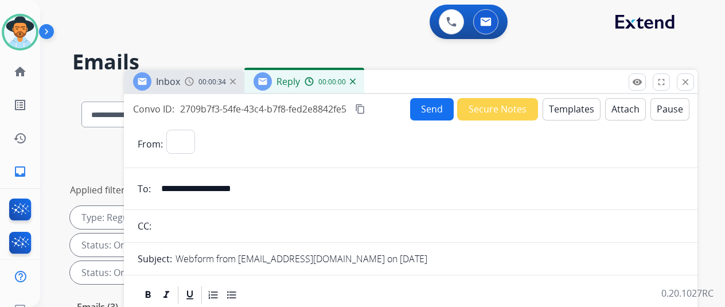
select select "**********"
click at [574, 99] on button "Templates" at bounding box center [571, 109] width 58 height 22
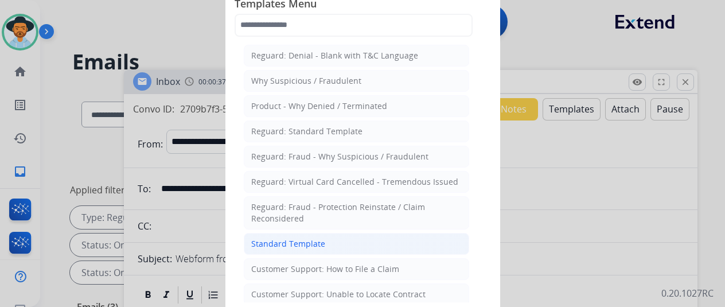
click at [290, 238] on div "Standard Template" at bounding box center [288, 243] width 74 height 11
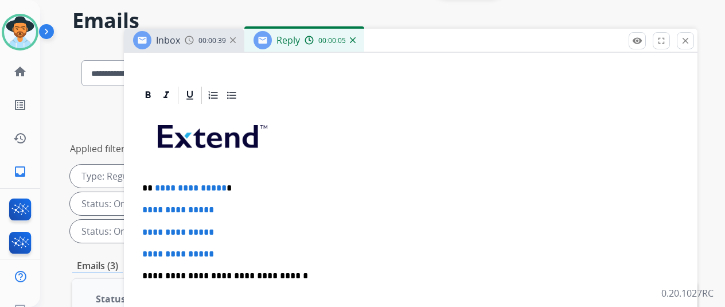
scroll to position [115, 0]
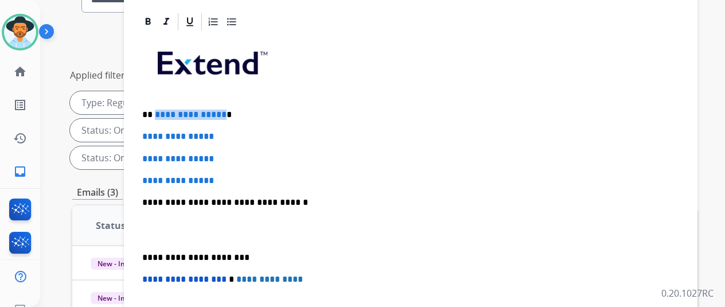
drag, startPoint x: 219, startPoint y: 95, endPoint x: 154, endPoint y: 98, distance: 65.5
click at [155, 110] on span "**********" at bounding box center [191, 114] width 72 height 9
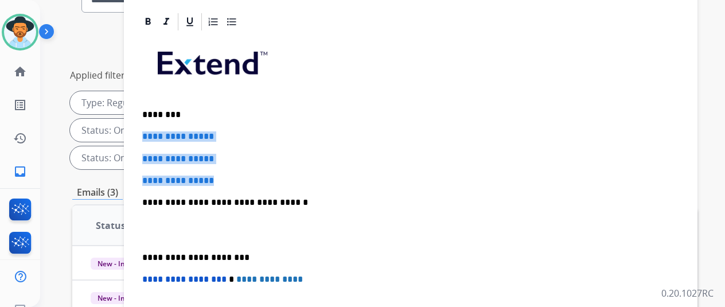
drag, startPoint x: 230, startPoint y: 156, endPoint x: 139, endPoint y: 107, distance: 102.9
click at [139, 107] on div "**********" at bounding box center [411, 229] width 546 height 395
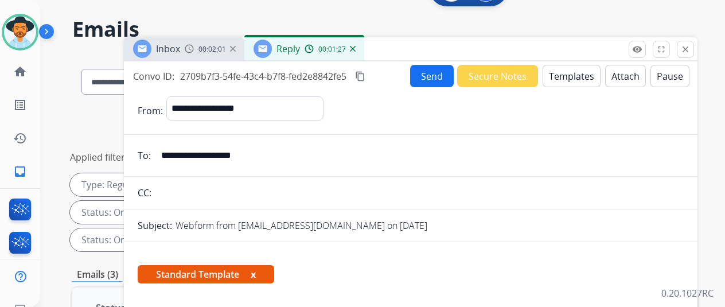
scroll to position [0, 0]
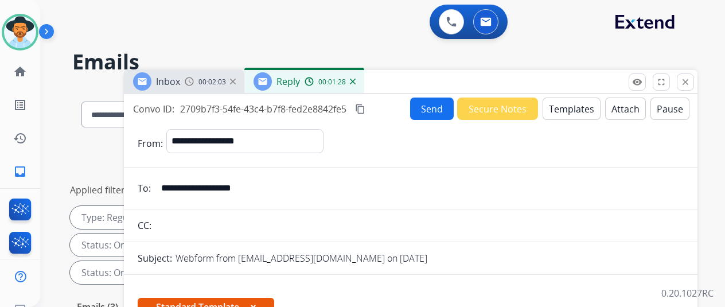
click at [422, 104] on button "Send" at bounding box center [432, 108] width 44 height 22
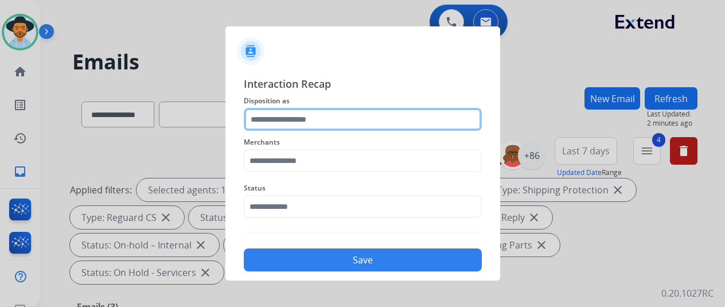
click at [255, 116] on input "text" at bounding box center [363, 119] width 238 height 23
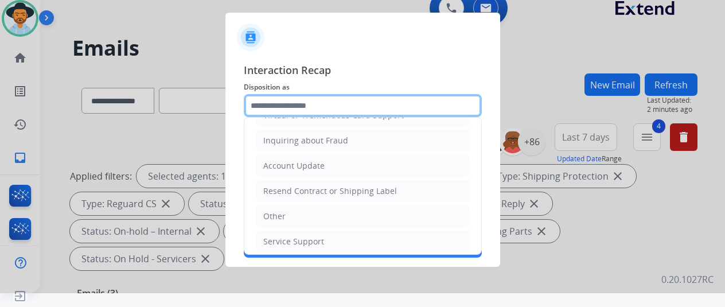
scroll to position [174, 0]
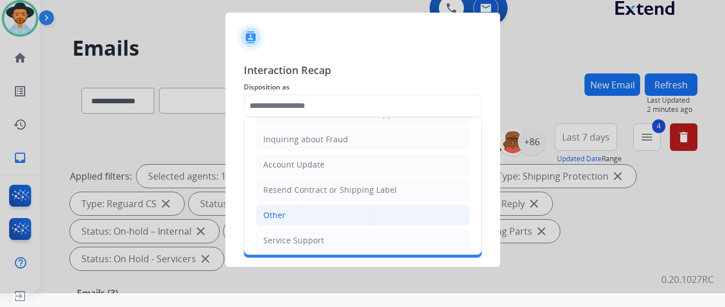
click at [263, 210] on div "Other" at bounding box center [274, 214] width 22 height 11
type input "*****"
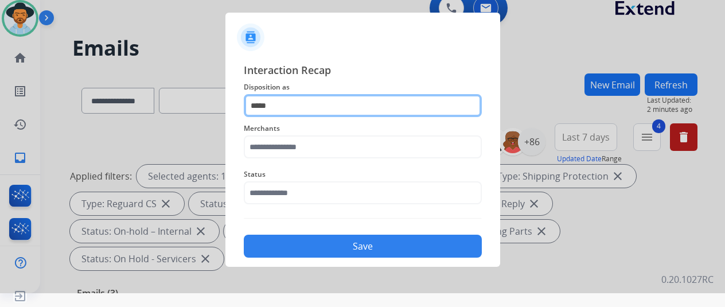
click at [269, 106] on input "*****" at bounding box center [363, 105] width 238 height 23
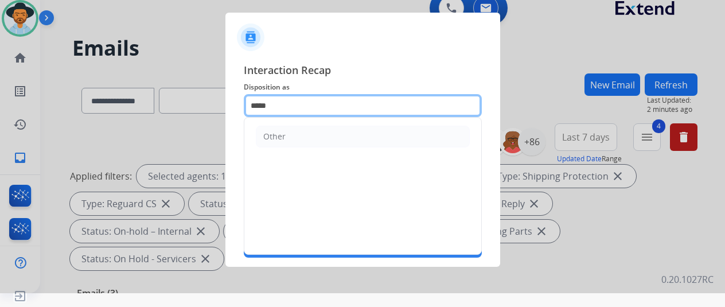
drag, startPoint x: 269, startPoint y: 106, endPoint x: 212, endPoint y: 103, distance: 56.8
click at [0, 103] on app-contact-recap-modal "Interaction Recap Disposition as ***** Other Merchants Status Save" at bounding box center [0, 139] width 0 height 307
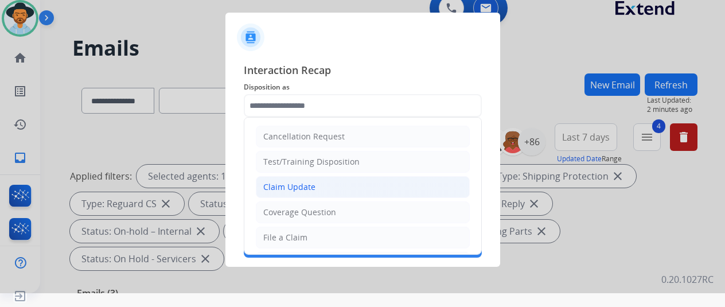
click at [271, 181] on div "Claim Update" at bounding box center [289, 186] width 52 height 11
type input "**********"
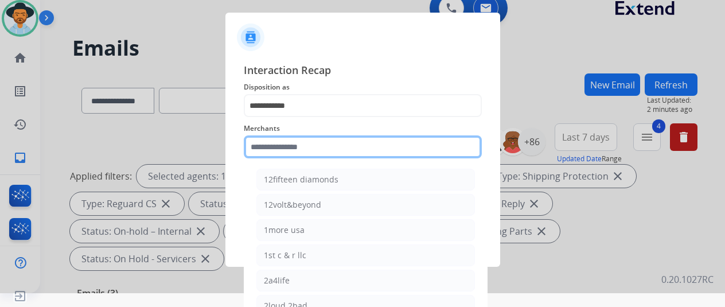
click at [261, 147] on input "text" at bounding box center [363, 146] width 238 height 23
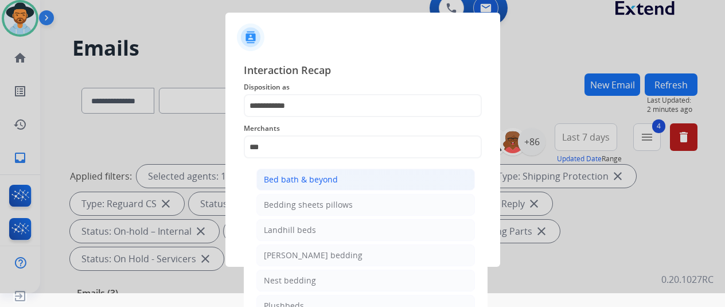
click at [271, 175] on div "Bed bath & beyond" at bounding box center [301, 179] width 74 height 11
type input "**********"
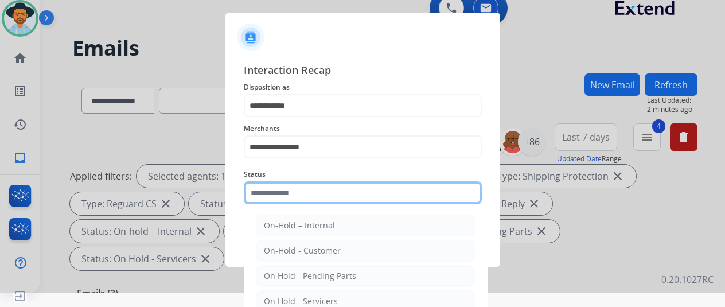
click at [257, 197] on input "text" at bounding box center [363, 192] width 238 height 23
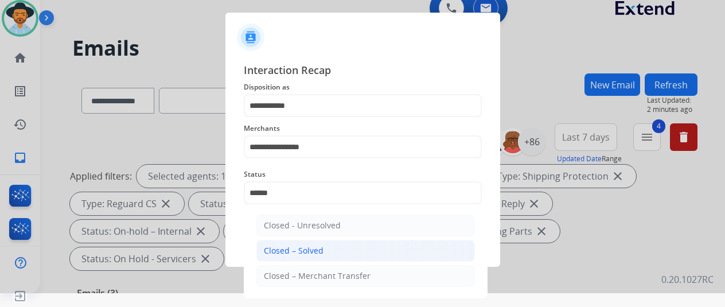
click at [298, 245] on div "Closed – Solved" at bounding box center [294, 250] width 60 height 11
type input "**********"
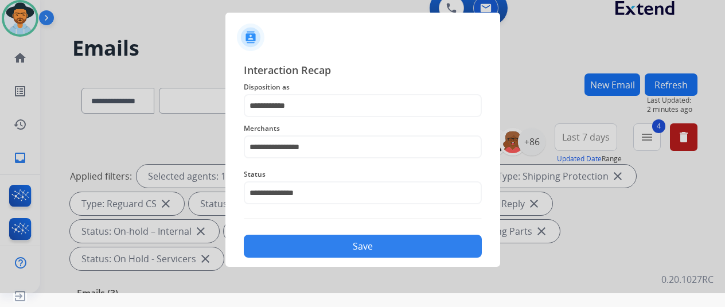
click at [314, 236] on button "Save" at bounding box center [363, 246] width 238 height 23
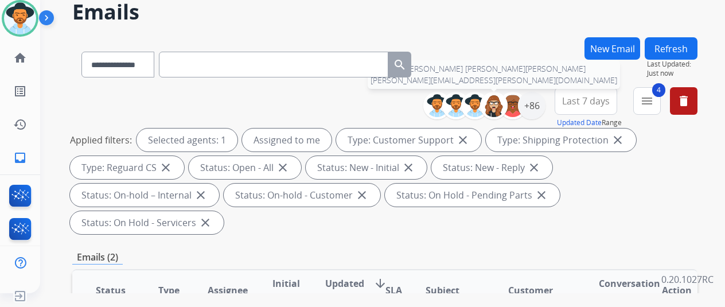
scroll to position [0, 0]
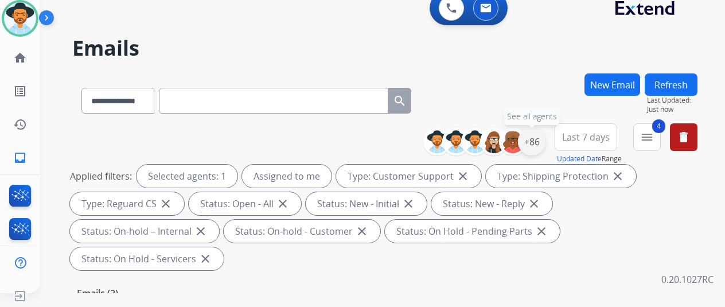
click at [529, 138] on div "+86" at bounding box center [532, 142] width 28 height 28
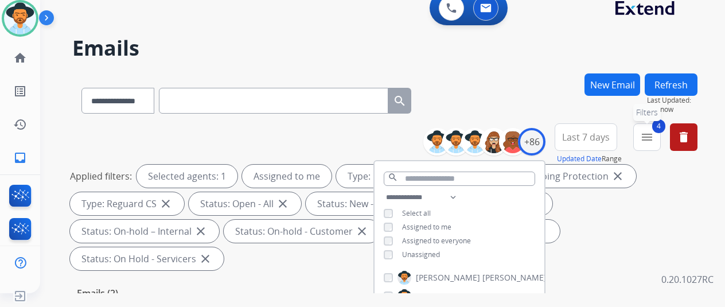
click at [649, 138] on mat-icon "menu" at bounding box center [647, 137] width 14 height 14
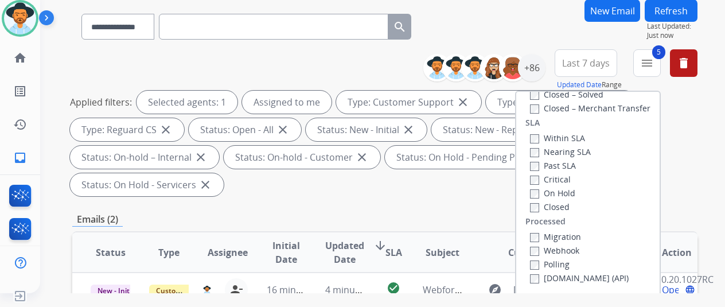
scroll to position [172, 0]
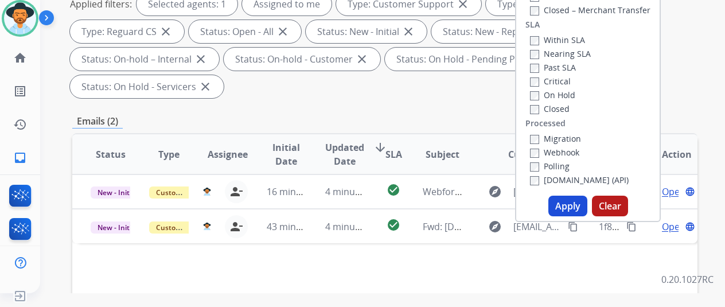
drag, startPoint x: 557, startPoint y: 202, endPoint x: 555, endPoint y: 197, distance: 6.2
click at [557, 202] on button "Apply" at bounding box center [567, 206] width 39 height 21
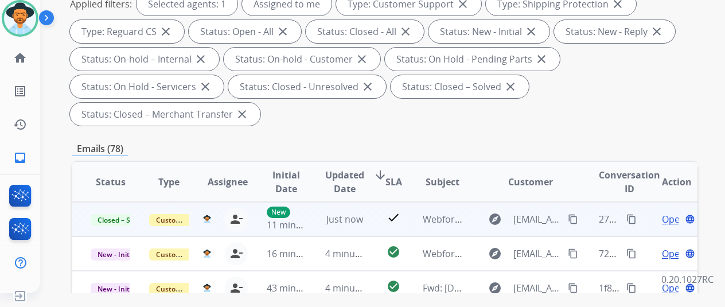
click at [626, 216] on mat-icon "content_copy" at bounding box center [631, 219] width 10 height 10
click at [662, 217] on span "Open" at bounding box center [674, 219] width 24 height 14
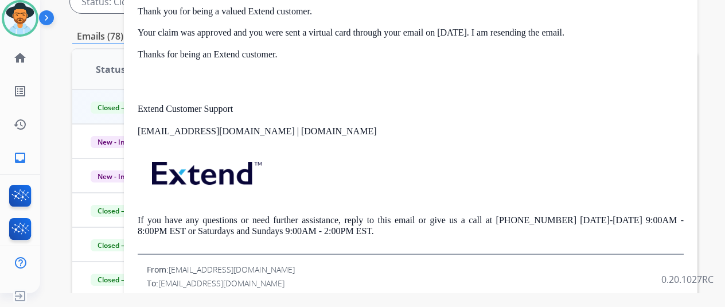
scroll to position [115, 0]
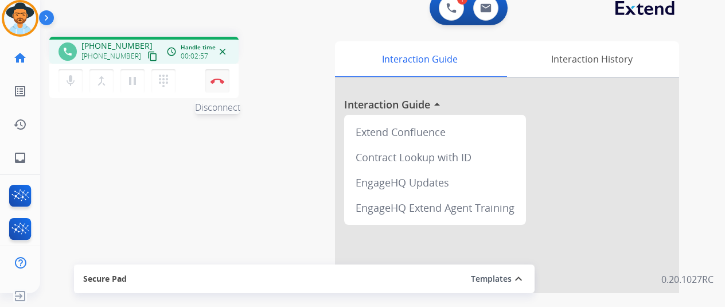
click at [208, 77] on button "Disconnect" at bounding box center [217, 81] width 24 height 24
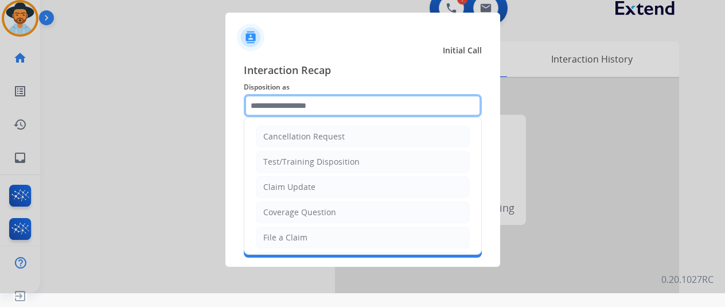
click at [263, 100] on input "text" at bounding box center [363, 105] width 238 height 23
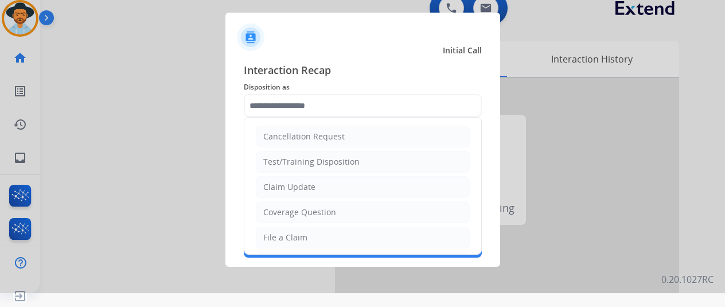
click at [278, 183] on div "Claim Update" at bounding box center [289, 186] width 52 height 11
type input "**********"
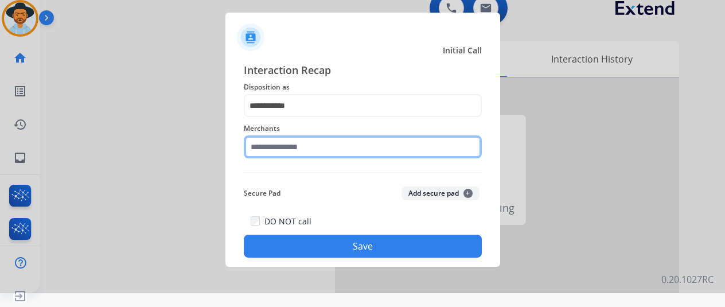
click at [287, 147] on input "text" at bounding box center [363, 146] width 238 height 23
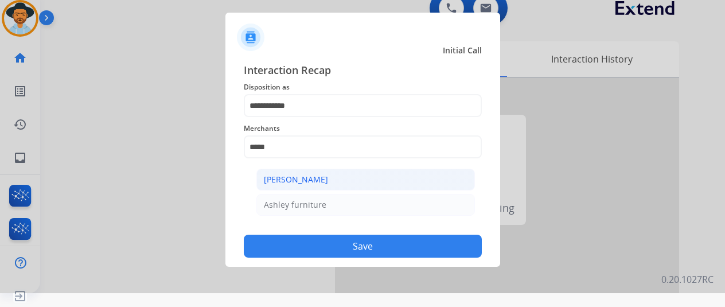
click at [311, 176] on div "[PERSON_NAME]" at bounding box center [296, 179] width 64 height 11
type input "**********"
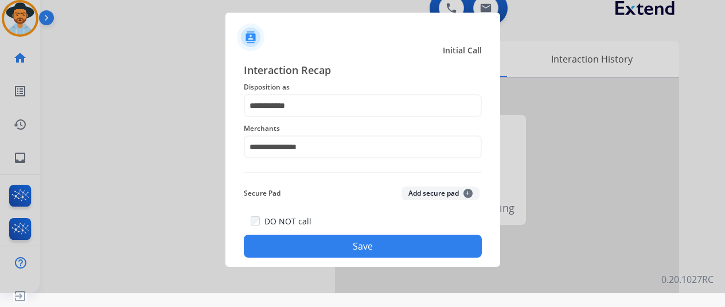
click at [368, 249] on button "Save" at bounding box center [363, 246] width 238 height 23
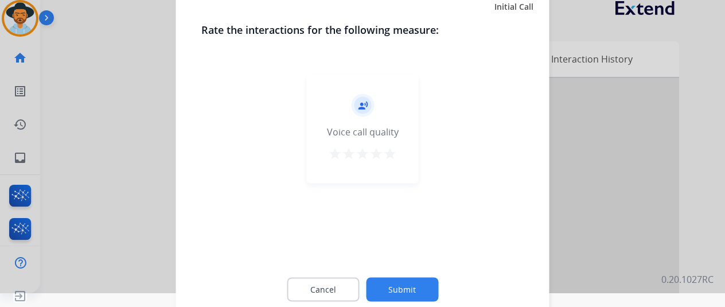
click at [388, 285] on button "Submit" at bounding box center [402, 289] width 72 height 24
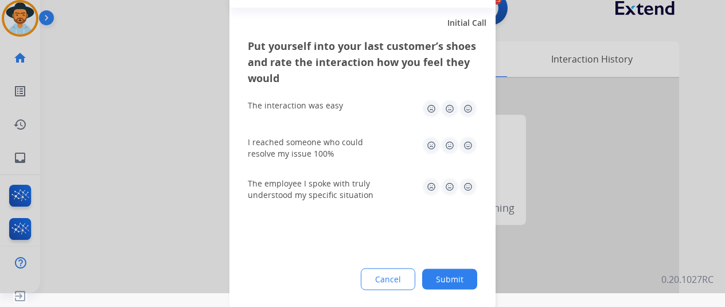
click at [442, 274] on button "Submit" at bounding box center [449, 278] width 55 height 21
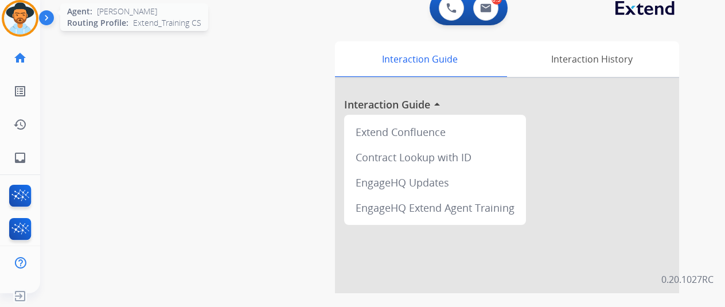
click at [6, 15] on img at bounding box center [20, 18] width 32 height 32
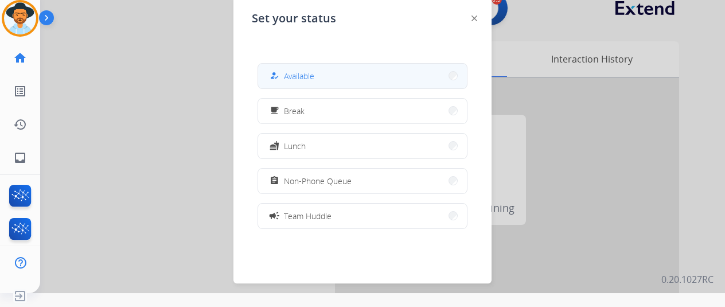
click at [310, 74] on button "how_to_reg Available" at bounding box center [362, 76] width 209 height 25
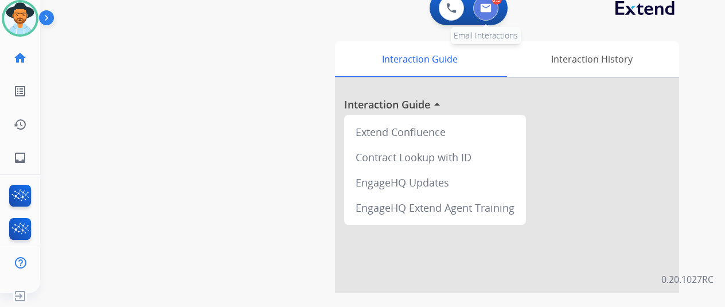
click at [477, 3] on button at bounding box center [485, 7] width 25 height 25
select select "**********"
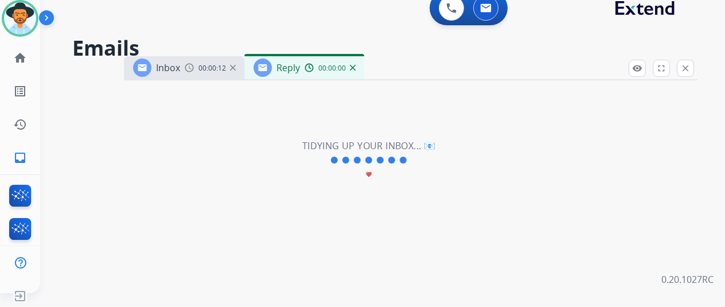
scroll to position [0, 9]
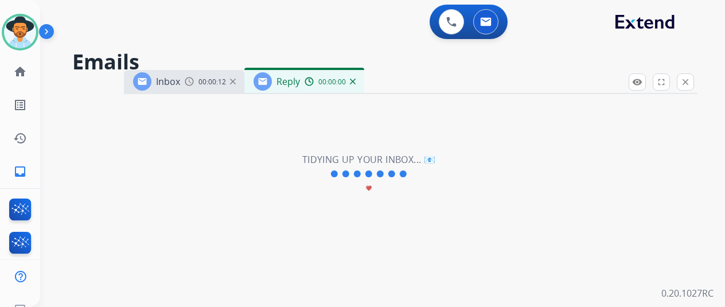
select select "**********"
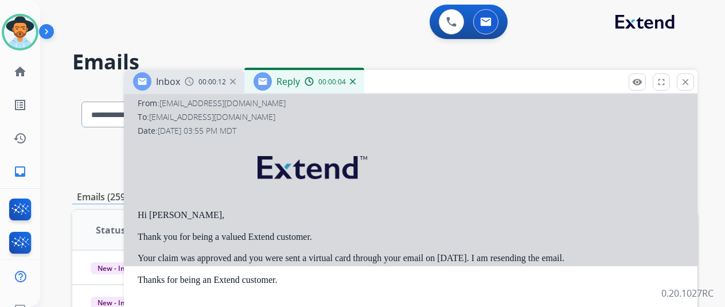
scroll to position [294, 0]
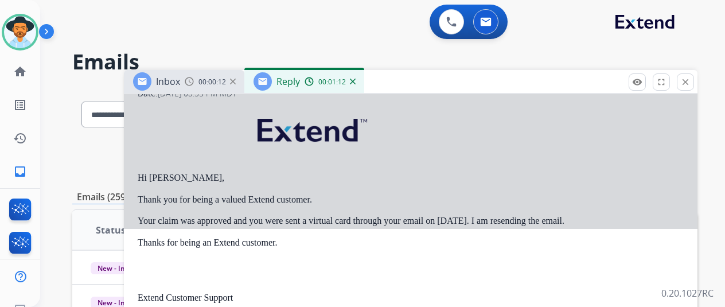
click at [434, 182] on div at bounding box center [410, 14] width 573 height 428
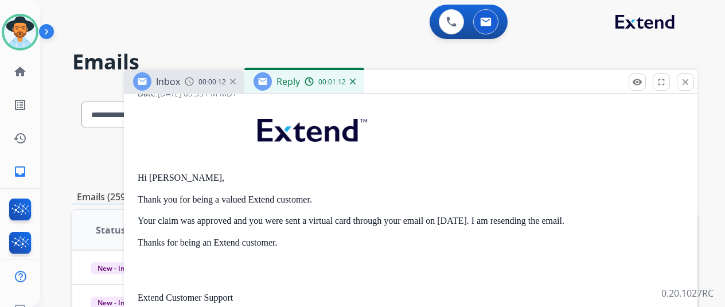
select select
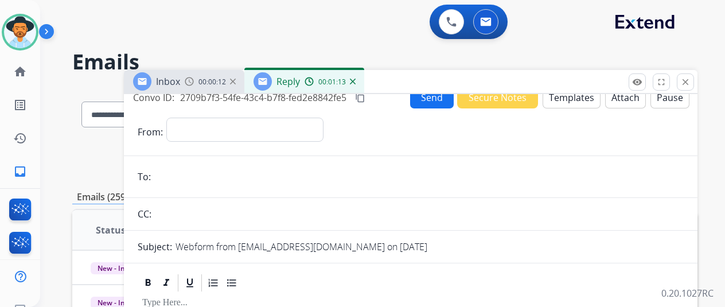
scroll to position [7, 0]
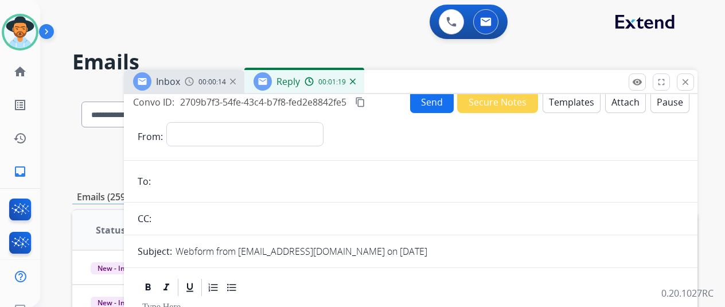
click at [350, 80] on img at bounding box center [353, 82] width 6 height 6
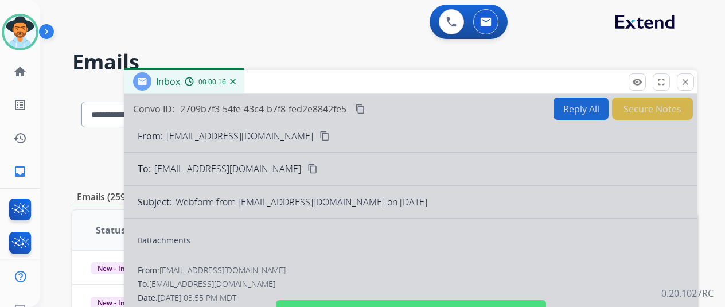
click at [232, 81] on img at bounding box center [233, 82] width 6 height 6
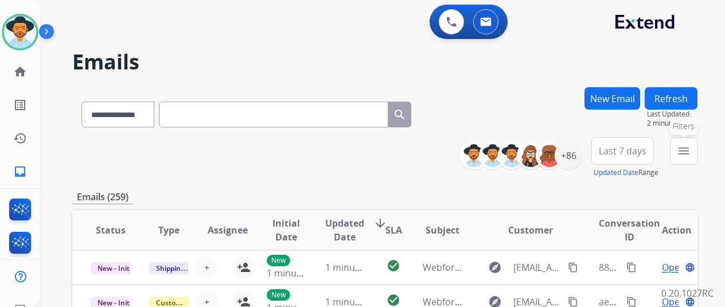
drag, startPoint x: 681, startPoint y: 148, endPoint x: 604, endPoint y: 194, distance: 90.3
click at [680, 149] on mat-icon "menu" at bounding box center [684, 151] width 14 height 14
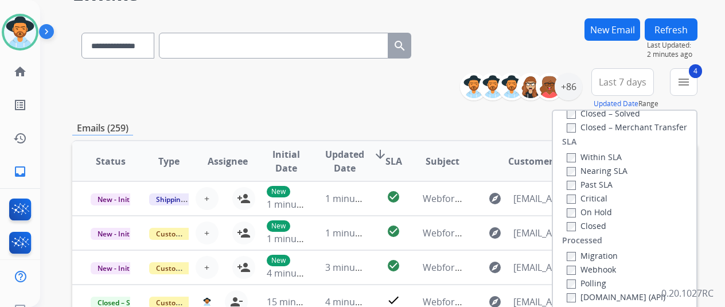
scroll to position [229, 0]
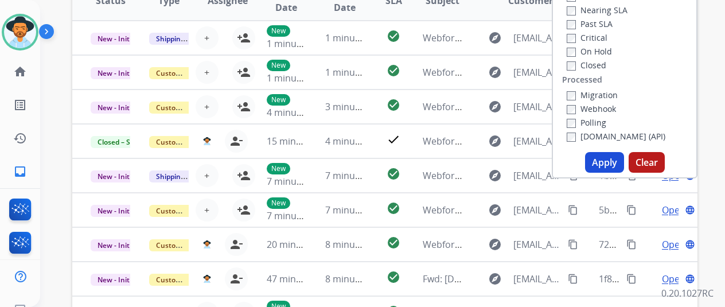
click at [596, 158] on button "Apply" at bounding box center [604, 162] width 39 height 21
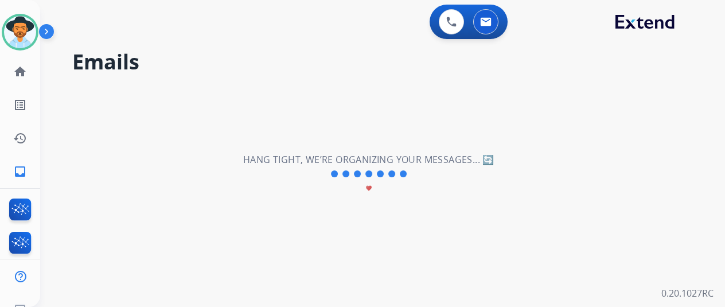
scroll to position [0, 0]
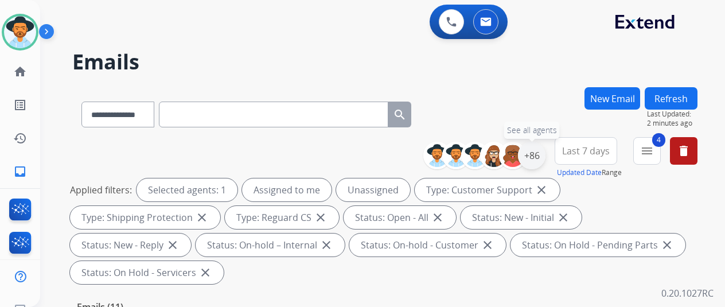
click at [536, 145] on div "+86" at bounding box center [532, 156] width 28 height 28
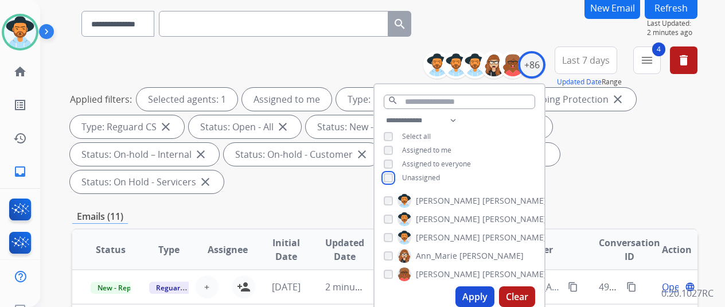
scroll to position [229, 0]
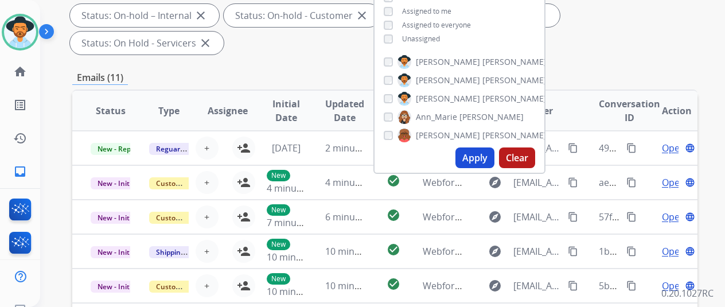
click at [470, 154] on button "Apply" at bounding box center [474, 157] width 39 height 21
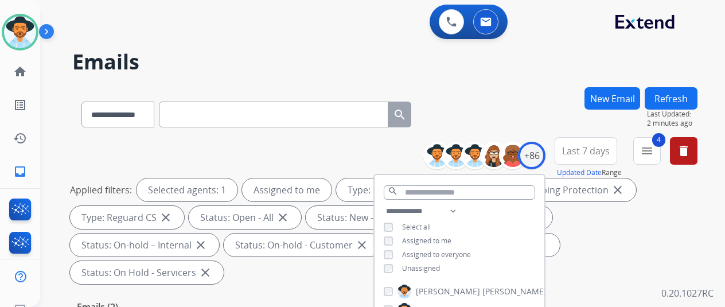
click at [529, 75] on div "**********" at bounding box center [368, 194] width 657 height 307
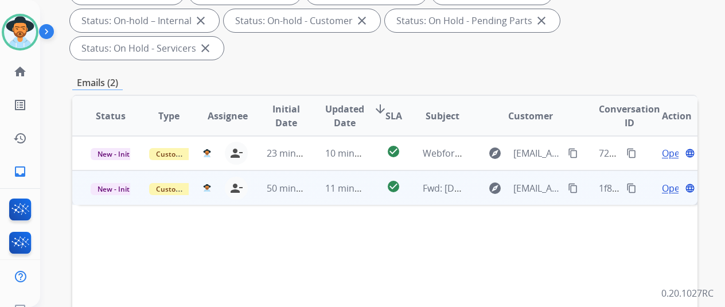
scroll to position [229, 0]
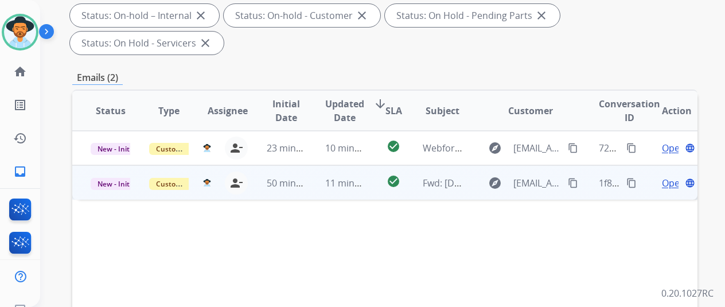
click at [662, 176] on span "Open" at bounding box center [674, 183] width 24 height 14
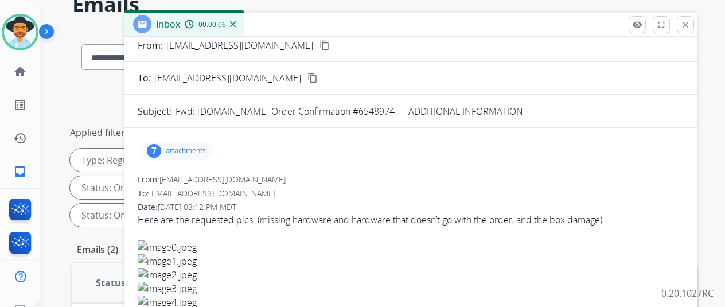
scroll to position [57, 0]
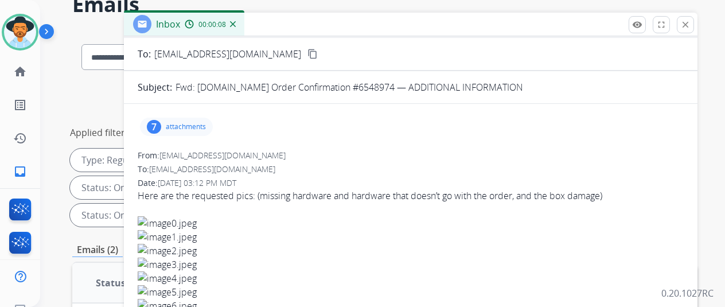
click at [154, 123] on div "7" at bounding box center [154, 127] width 14 height 14
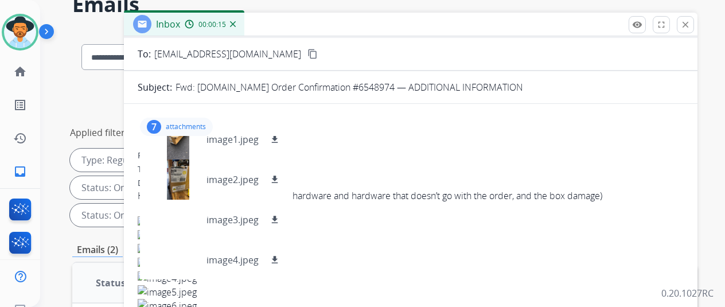
scroll to position [0, 0]
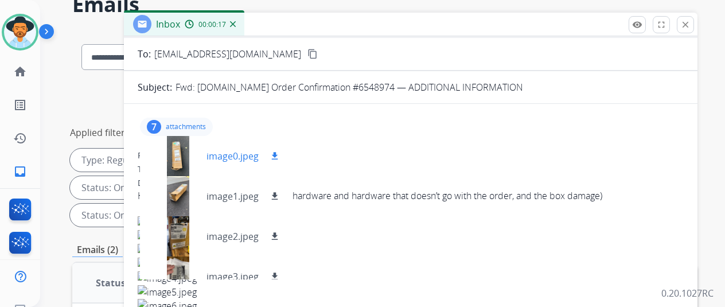
click at [271, 149] on button "download" at bounding box center [275, 156] width 14 height 14
click at [276, 194] on mat-icon "download" at bounding box center [275, 196] width 10 height 10
click at [275, 234] on mat-icon "download" at bounding box center [275, 236] width 10 height 10
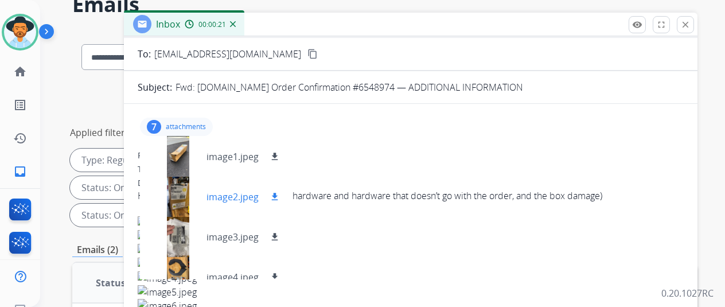
scroll to position [57, 0]
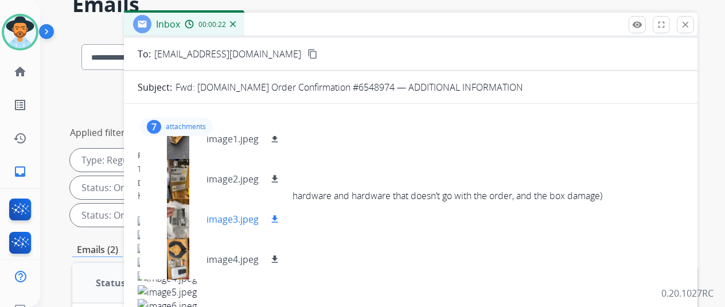
click at [271, 217] on mat-icon "download" at bounding box center [275, 219] width 10 height 10
click at [274, 256] on mat-icon "download" at bounding box center [275, 259] width 10 height 10
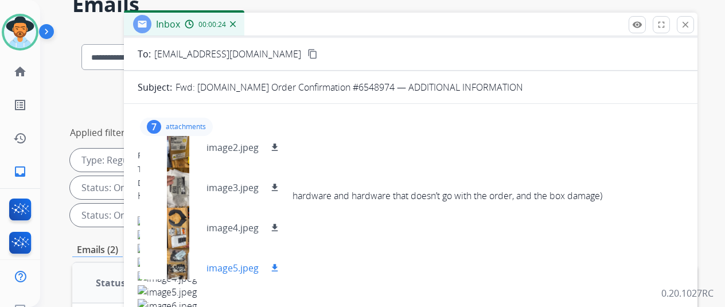
scroll to position [115, 0]
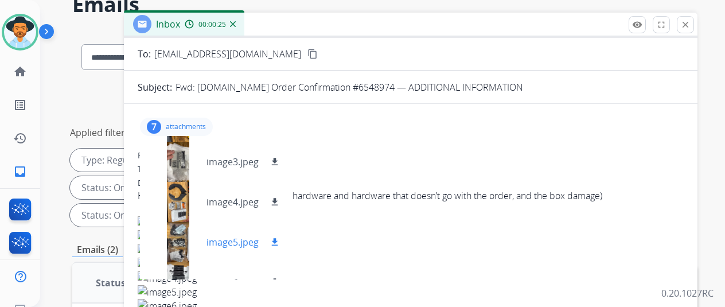
click at [275, 243] on mat-icon "download" at bounding box center [275, 242] width 10 height 10
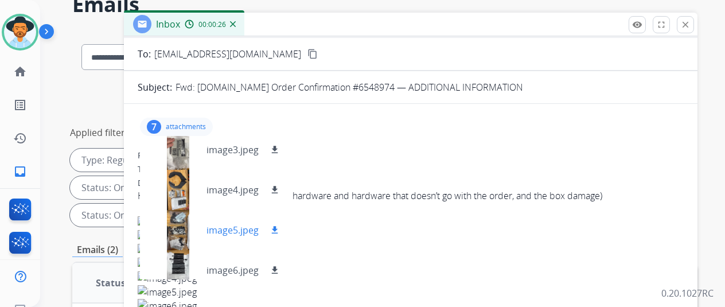
scroll to position [138, 0]
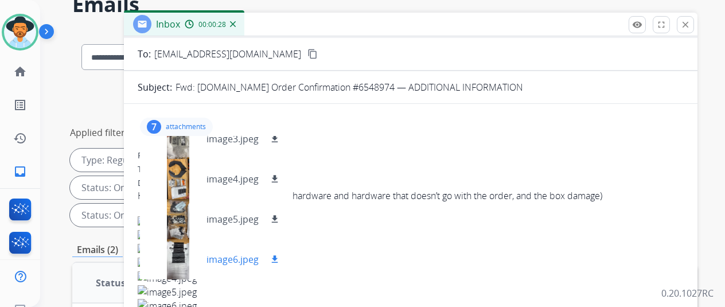
click at [275, 257] on mat-icon "download" at bounding box center [275, 259] width 10 height 10
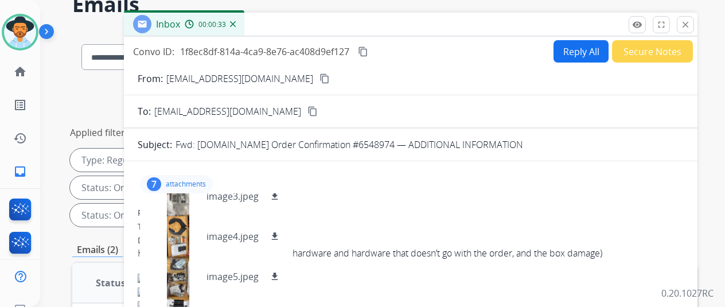
click at [319, 76] on mat-icon "content_copy" at bounding box center [324, 78] width 10 height 10
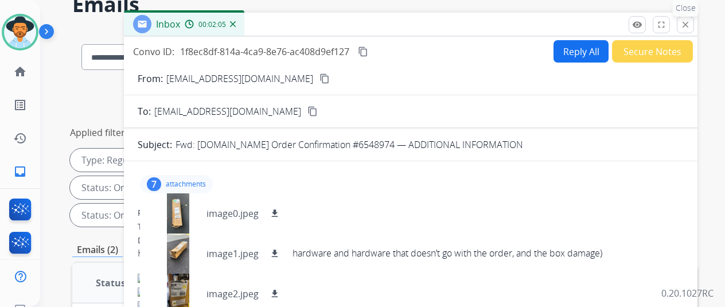
click at [684, 25] on mat-icon "close" at bounding box center [685, 24] width 10 height 10
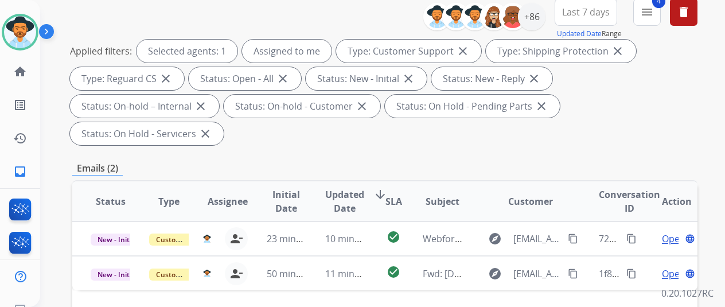
scroll to position [287, 0]
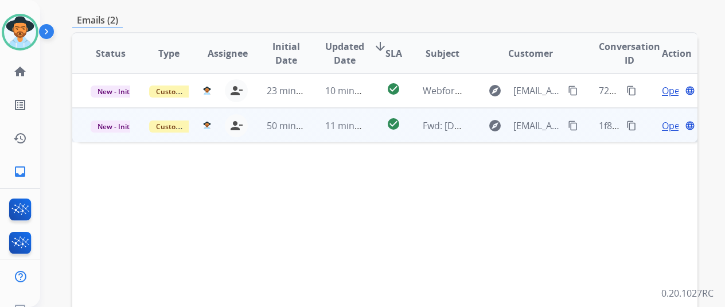
click at [662, 119] on span "Open" at bounding box center [674, 126] width 24 height 14
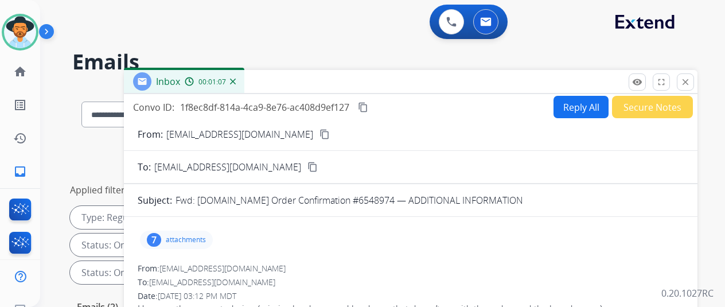
scroll to position [0, 0]
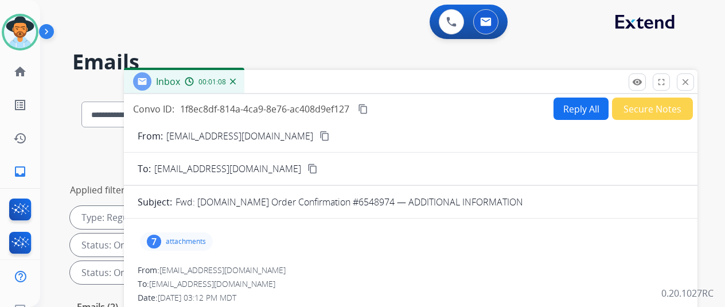
click at [575, 107] on button "Reply All" at bounding box center [580, 108] width 55 height 22
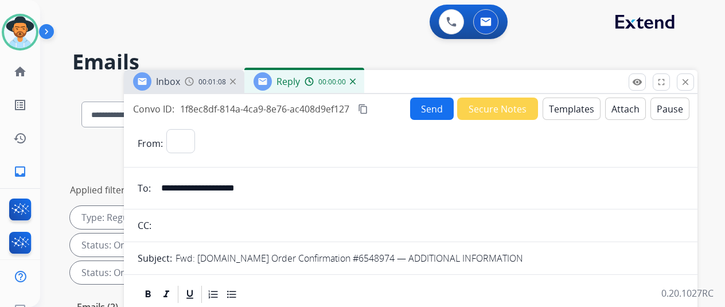
select select "**********"
click at [558, 104] on button "Templates" at bounding box center [571, 108] width 58 height 22
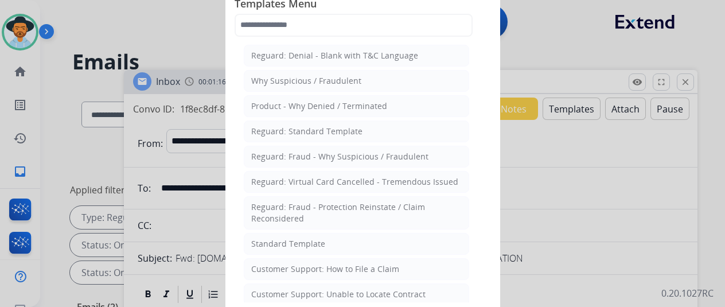
click at [275, 264] on div "Customer Support: How to File a Claim" at bounding box center [325, 268] width 148 height 11
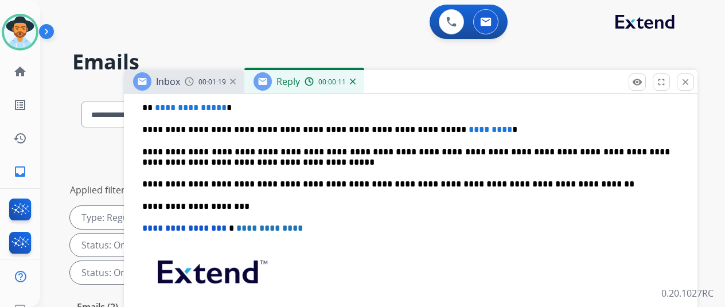
scroll to position [287, 0]
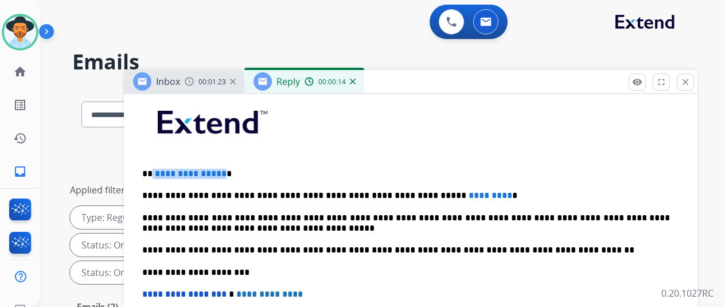
drag, startPoint x: 220, startPoint y: 172, endPoint x: 153, endPoint y: 174, distance: 67.1
click at [153, 174] on p "**********" at bounding box center [406, 174] width 528 height 10
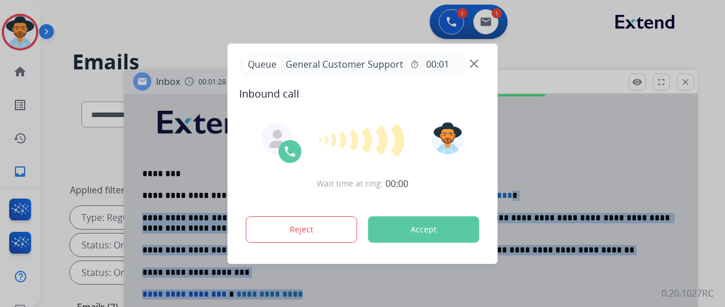
drag, startPoint x: 455, startPoint y: 196, endPoint x: 374, endPoint y: 193, distance: 80.9
click at [374, 193] on div "**********" at bounding box center [362, 153] width 725 height 307
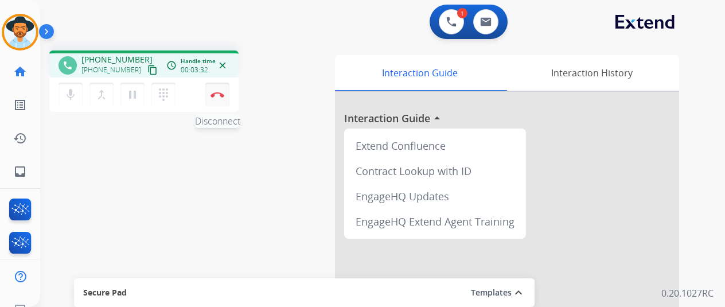
click at [210, 94] on img at bounding box center [217, 95] width 14 height 6
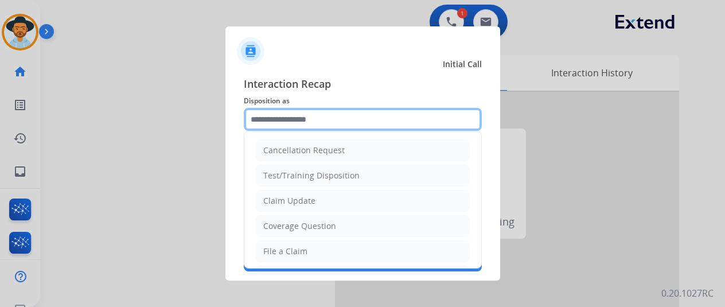
click at [275, 115] on input "text" at bounding box center [363, 119] width 238 height 23
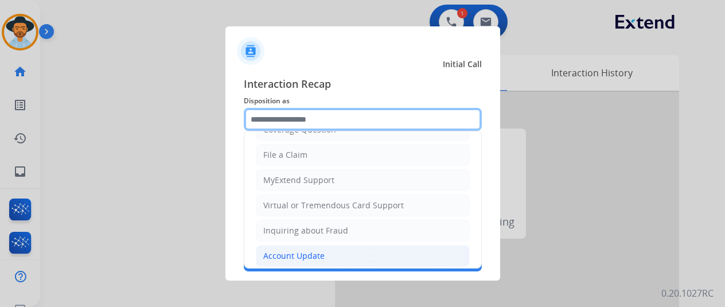
scroll to position [174, 0]
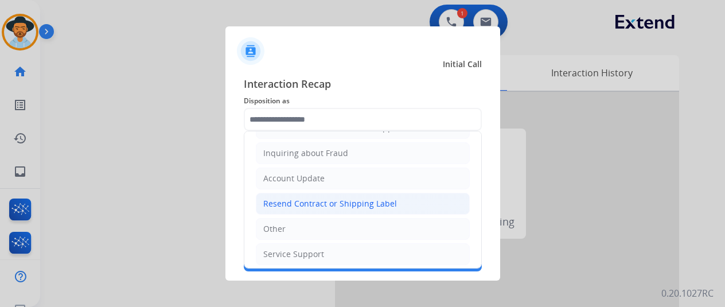
click at [283, 198] on div "Resend Contract or Shipping Label" at bounding box center [330, 203] width 134 height 11
type input "**********"
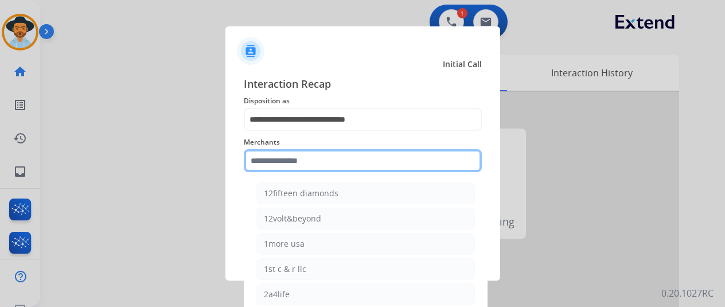
click at [276, 154] on input "text" at bounding box center [363, 160] width 238 height 23
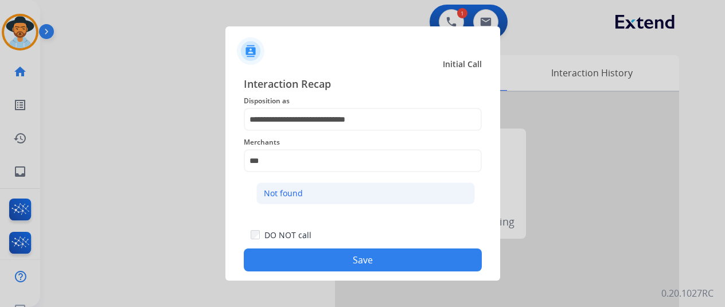
click at [288, 188] on div "Not found" at bounding box center [283, 193] width 39 height 11
type input "*********"
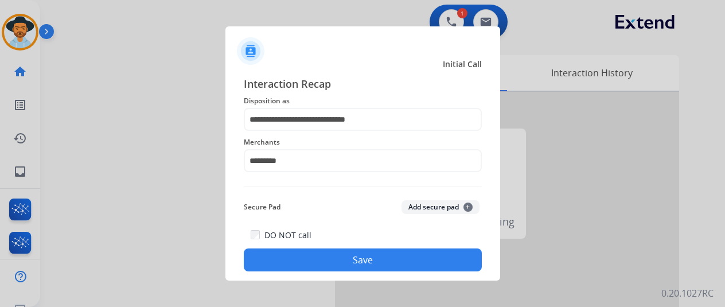
click at [366, 264] on button "Save" at bounding box center [363, 259] width 238 height 23
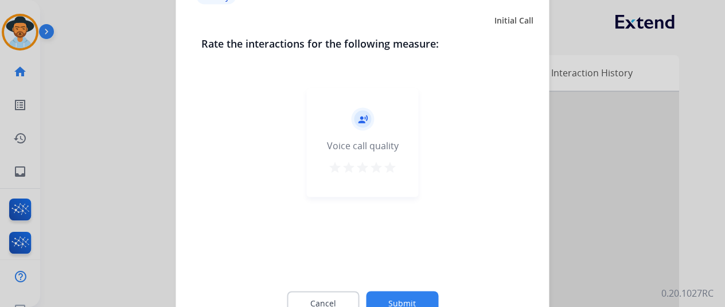
click at [384, 299] on button "Submit" at bounding box center [402, 303] width 72 height 24
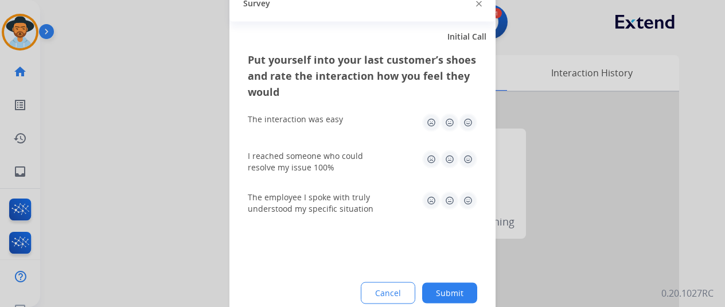
click at [448, 288] on button "Submit" at bounding box center [449, 292] width 55 height 21
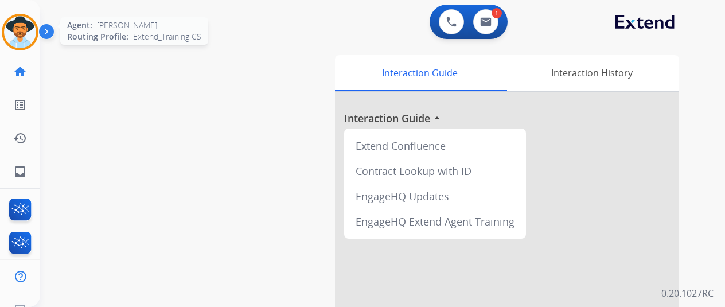
click at [14, 32] on img at bounding box center [20, 32] width 32 height 32
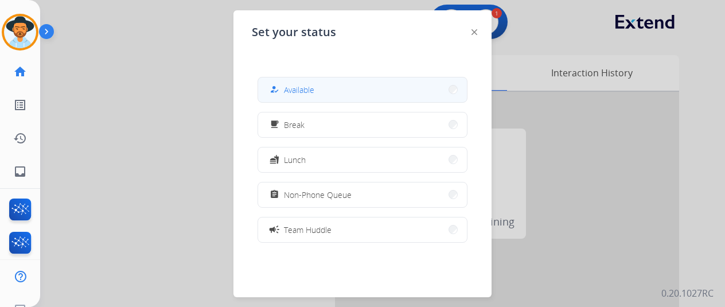
click at [297, 88] on span "Available" at bounding box center [299, 90] width 30 height 12
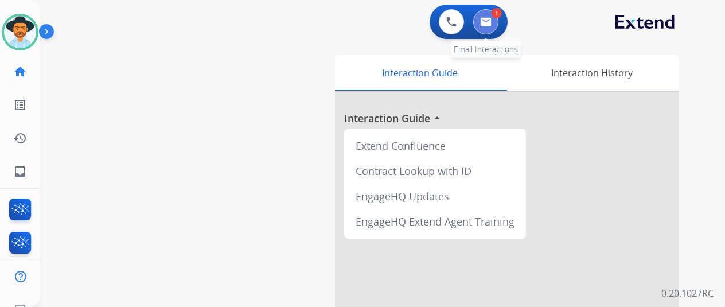
click at [482, 11] on button at bounding box center [485, 21] width 25 height 25
select select "**********"
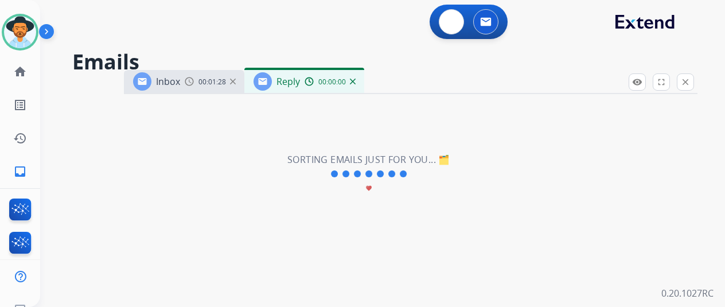
select select "**********"
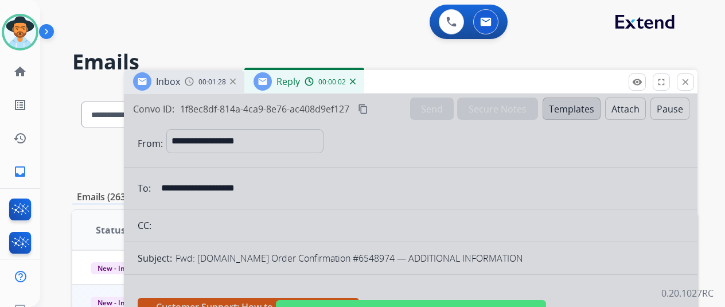
scroll to position [172, 0]
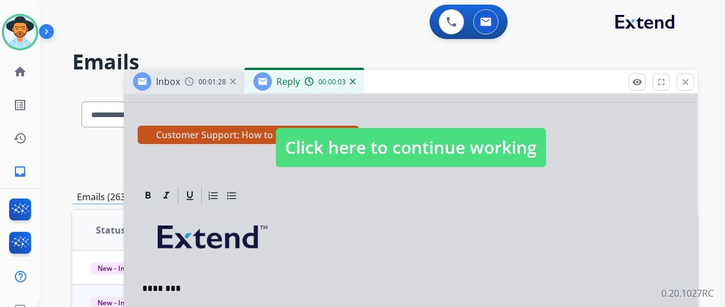
click at [361, 152] on span "Click here to continue working" at bounding box center [411, 147] width 270 height 39
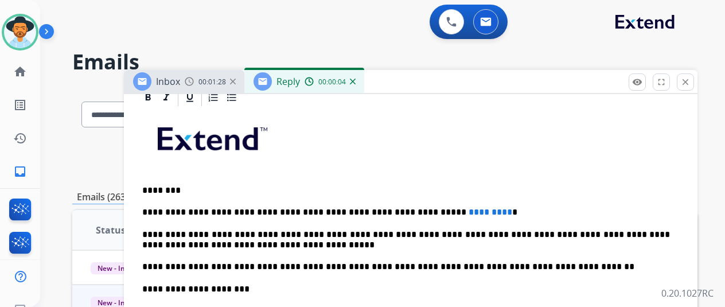
scroll to position [344, 0]
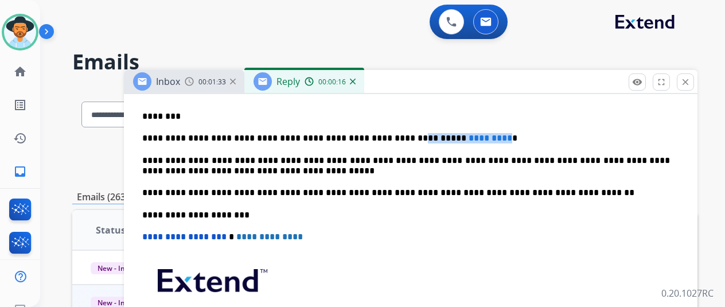
drag, startPoint x: 454, startPoint y: 137, endPoint x: 373, endPoint y: 136, distance: 80.9
click at [373, 136] on p "**********" at bounding box center [406, 138] width 528 height 10
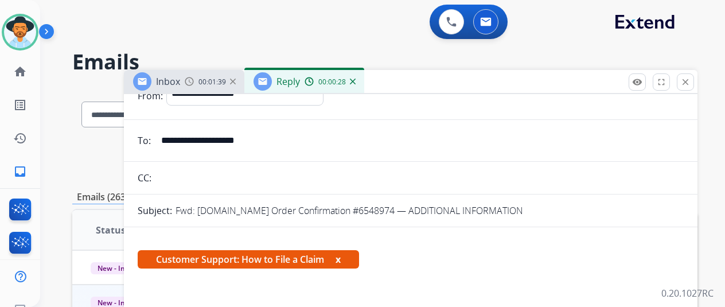
scroll to position [0, 0]
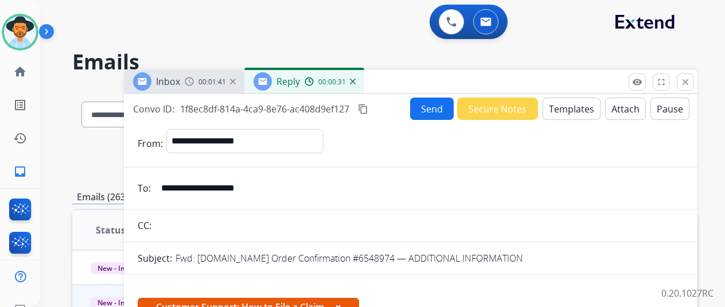
click at [427, 100] on button "Send" at bounding box center [432, 108] width 44 height 22
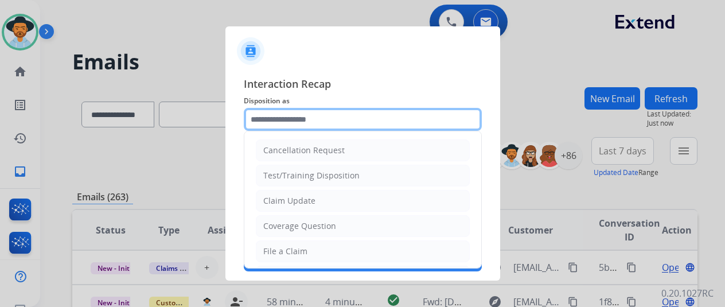
click at [281, 115] on input "text" at bounding box center [363, 119] width 238 height 23
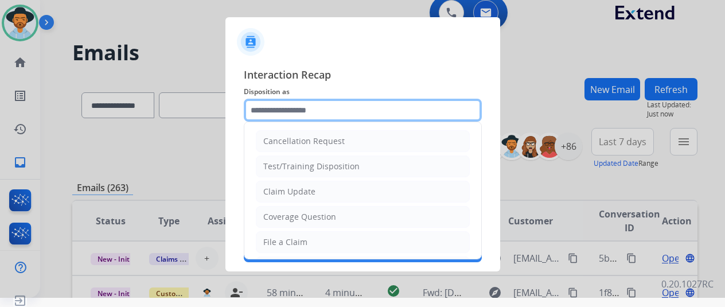
scroll to position [14, 9]
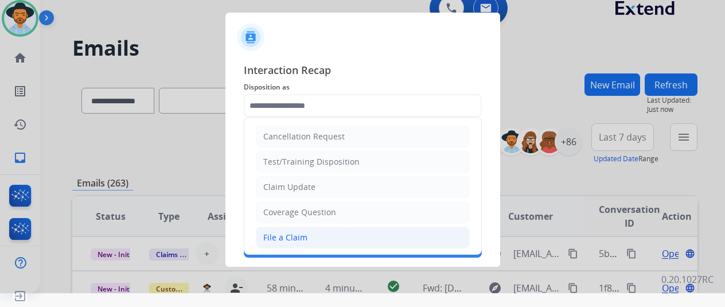
click at [282, 232] on div "File a Claim" at bounding box center [285, 237] width 44 height 11
type input "**********"
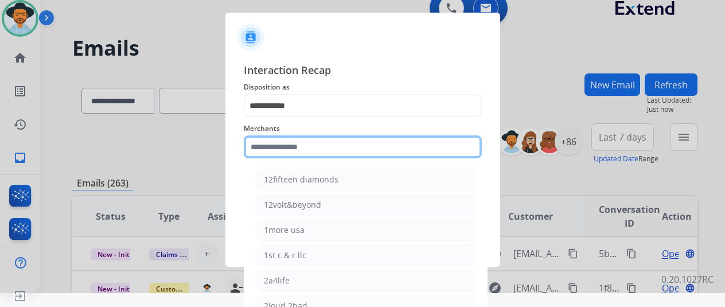
click at [259, 143] on input "text" at bounding box center [363, 146] width 238 height 23
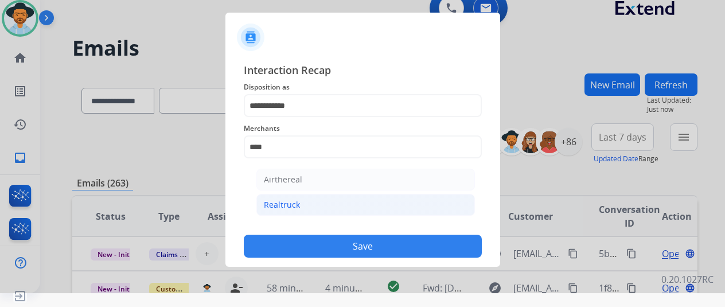
click at [274, 204] on div "Realtruck" at bounding box center [282, 204] width 36 height 11
type input "*********"
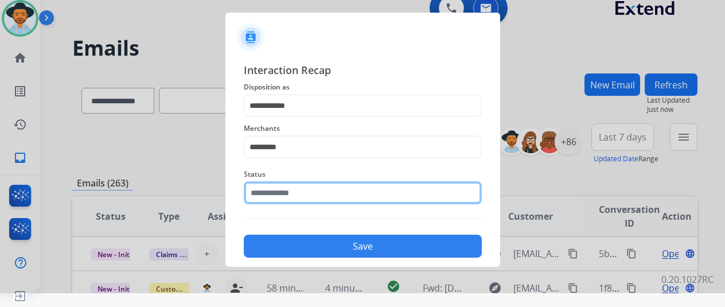
click at [280, 190] on input "text" at bounding box center [363, 192] width 238 height 23
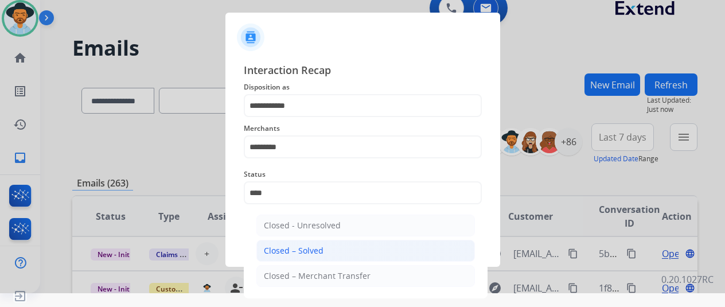
click at [284, 247] on div "Closed – Solved" at bounding box center [294, 250] width 60 height 11
type input "**********"
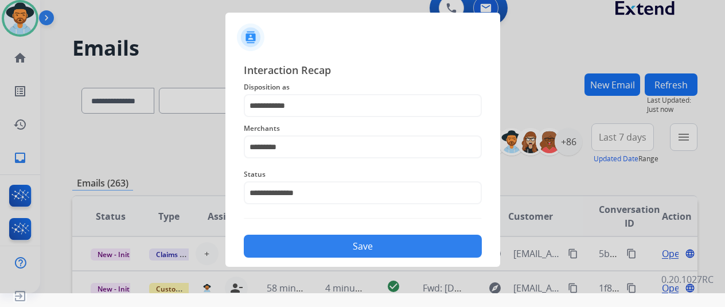
click at [305, 240] on button "Save" at bounding box center [363, 246] width 238 height 23
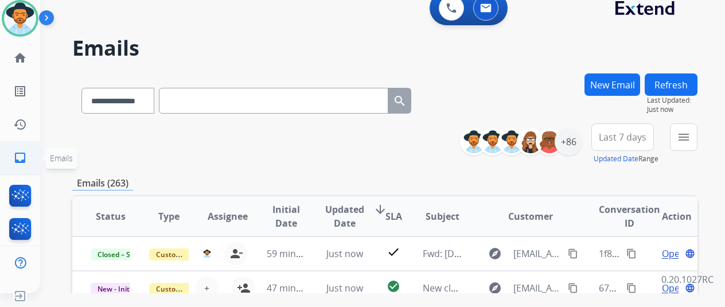
click at [4, 150] on link "inbox Emails" at bounding box center [20, 158] width 32 height 32
click at [686, 135] on mat-icon "menu" at bounding box center [684, 137] width 14 height 14
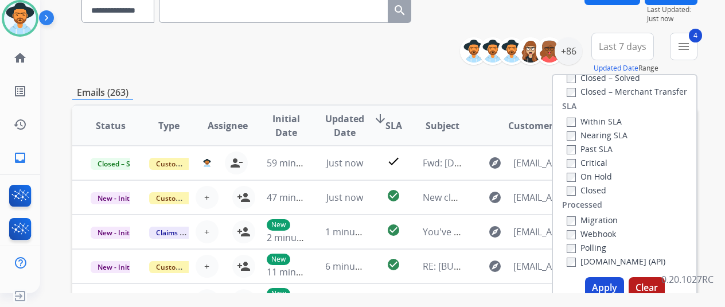
scroll to position [172, 0]
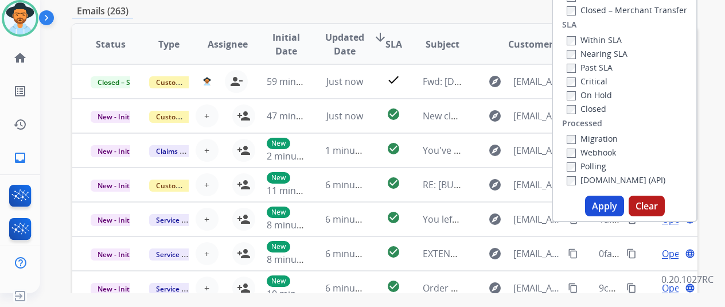
click at [591, 205] on button "Apply" at bounding box center [604, 206] width 39 height 21
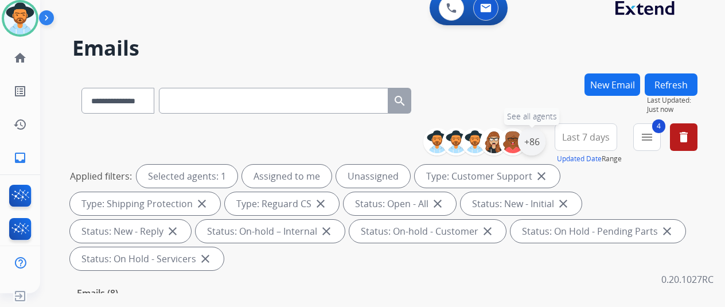
click at [533, 139] on div "+86" at bounding box center [532, 142] width 28 height 28
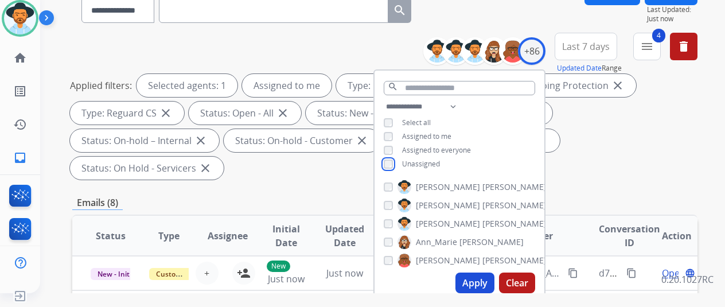
scroll to position [229, 0]
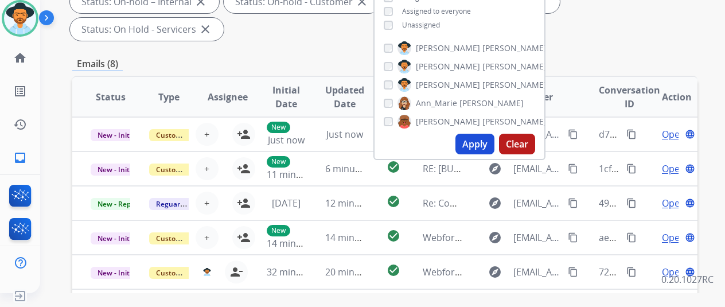
click at [473, 142] on button "Apply" at bounding box center [474, 144] width 39 height 21
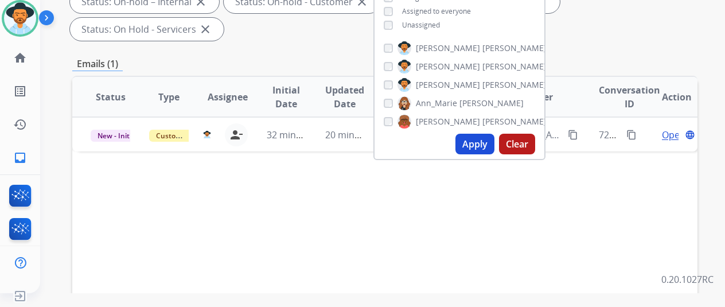
click at [573, 202] on div "Status Type Assignee Initial Date Updated Date arrow_downward SLA Subject Custo…" at bounding box center [384, 268] width 625 height 384
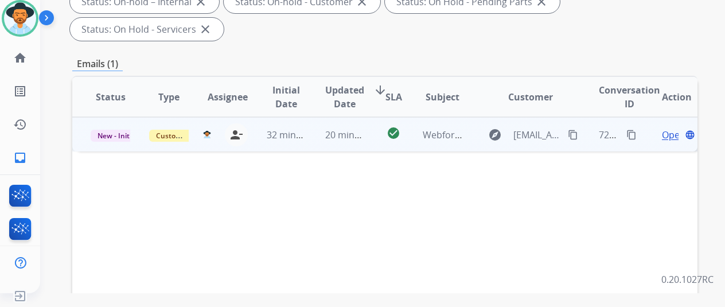
click at [662, 128] on span "Open" at bounding box center [674, 135] width 24 height 14
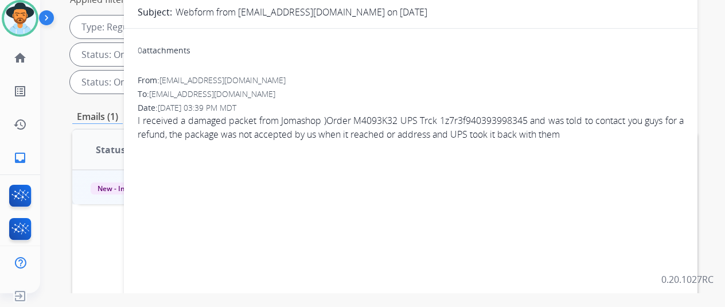
scroll to position [115, 0]
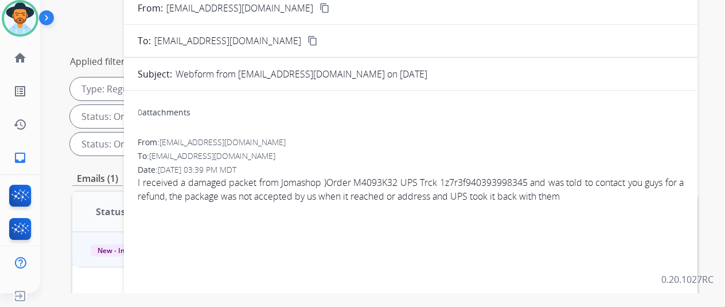
click at [319, 9] on mat-icon "content_copy" at bounding box center [324, 8] width 10 height 10
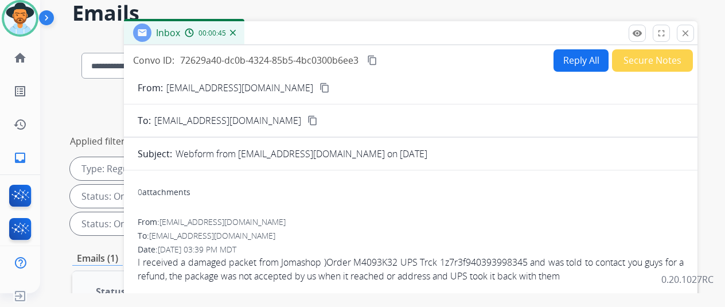
scroll to position [0, 0]
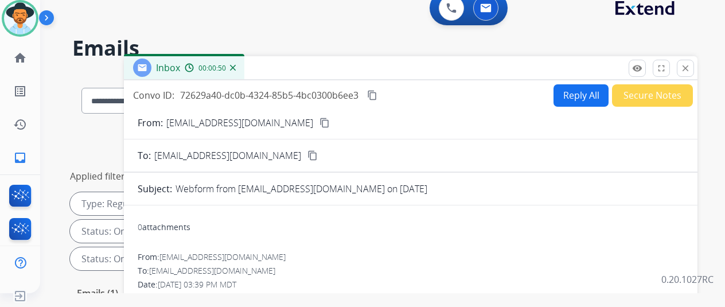
click at [578, 89] on button "Reply All" at bounding box center [580, 95] width 55 height 22
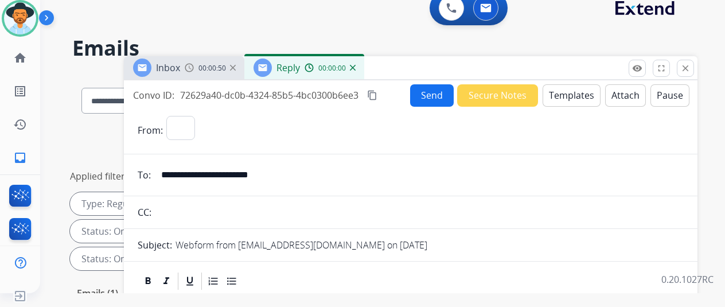
select select "**********"
click at [559, 87] on button "Templates" at bounding box center [571, 95] width 58 height 22
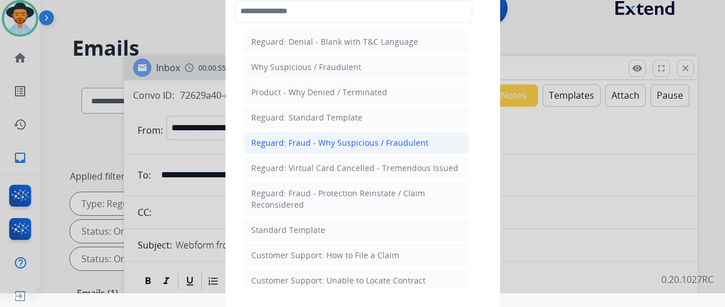
scroll to position [0, 9]
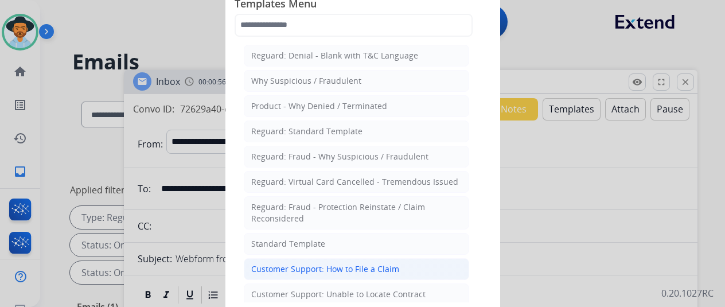
click at [260, 267] on div "Customer Support: How to File a Claim" at bounding box center [325, 268] width 148 height 11
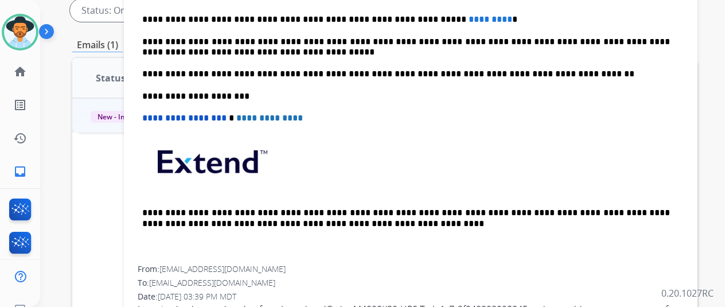
scroll to position [344, 0]
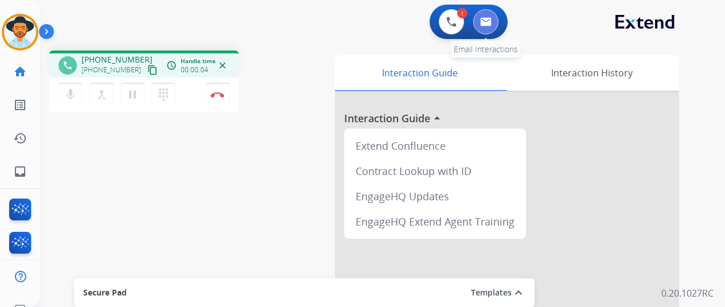
click at [481, 18] on img at bounding box center [485, 21] width 11 height 9
select select "**********"
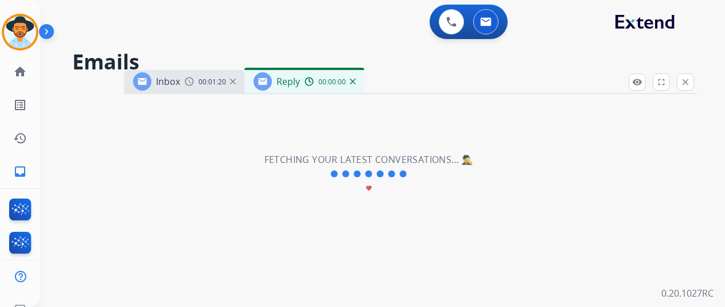
select select "**********"
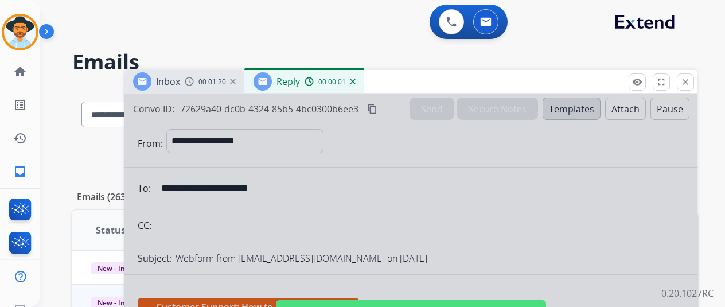
scroll to position [172, 0]
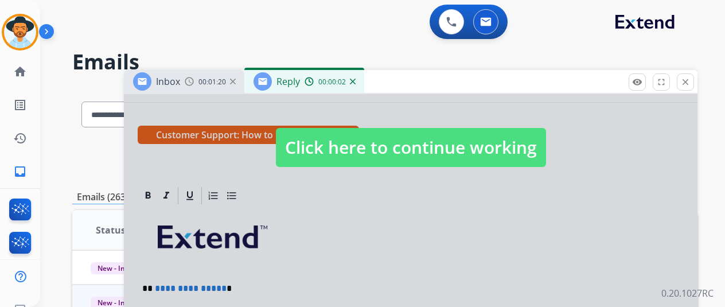
click at [372, 214] on div at bounding box center [410, 136] width 573 height 428
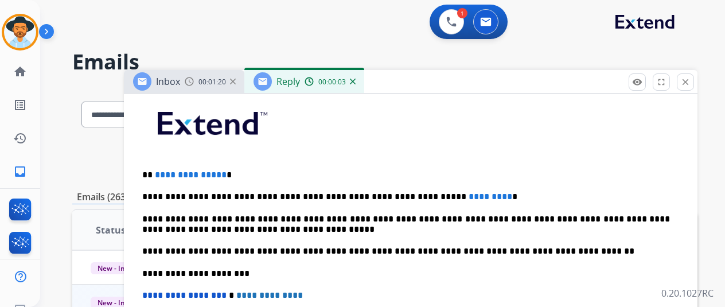
scroll to position [286, 0]
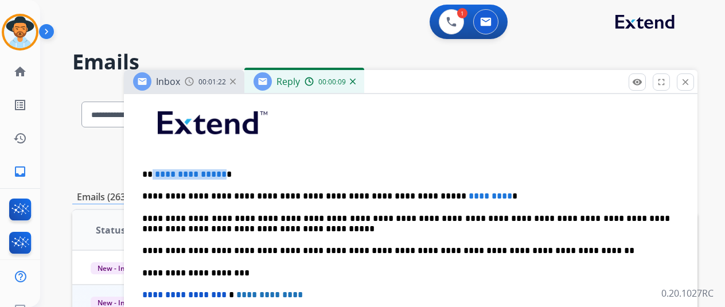
drag, startPoint x: 220, startPoint y: 175, endPoint x: 151, endPoint y: 170, distance: 69.0
click at [151, 170] on p "**********" at bounding box center [406, 174] width 528 height 10
click at [9, 25] on img at bounding box center [20, 32] width 32 height 32
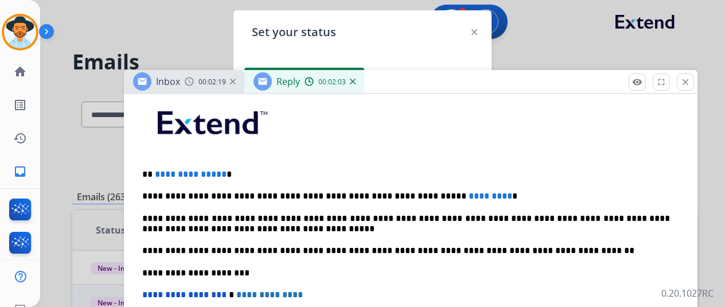
click at [181, 25] on div at bounding box center [362, 153] width 725 height 307
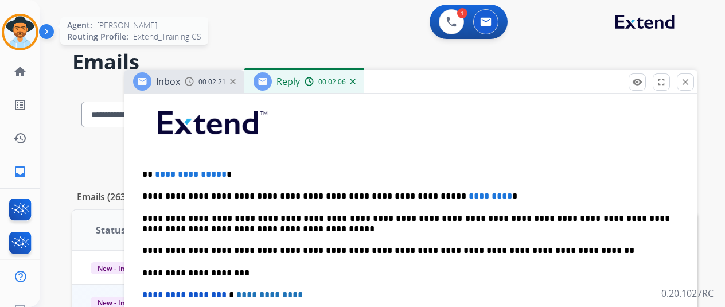
click at [4, 30] on img at bounding box center [20, 32] width 32 height 32
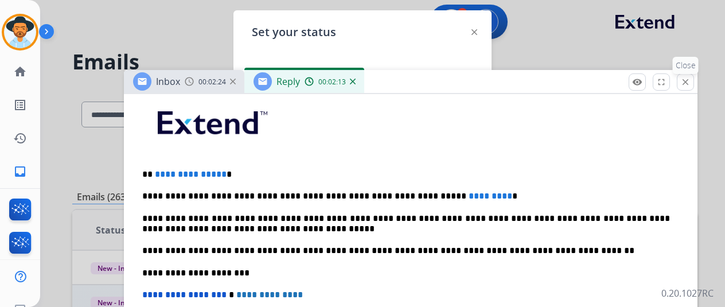
click at [687, 80] on mat-icon "close" at bounding box center [685, 82] width 10 height 10
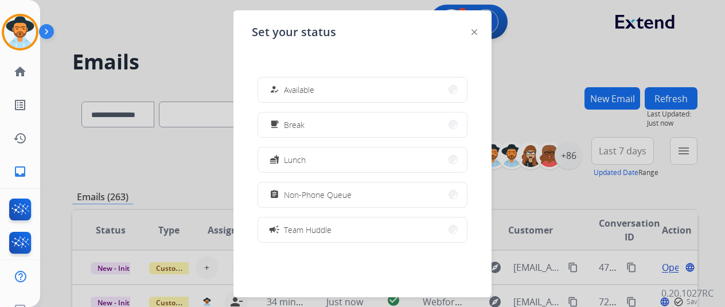
click at [471, 30] on img at bounding box center [474, 32] width 6 height 6
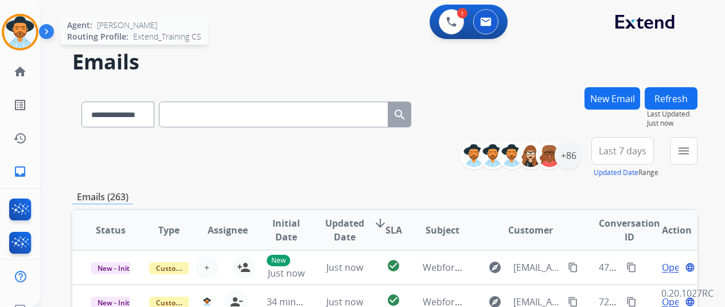
click at [11, 21] on img at bounding box center [20, 32] width 32 height 32
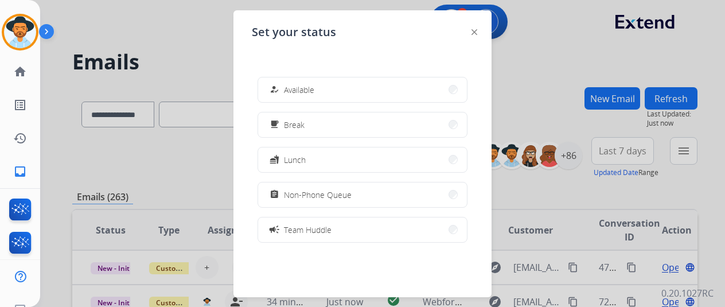
click at [178, 50] on div at bounding box center [362, 153] width 725 height 307
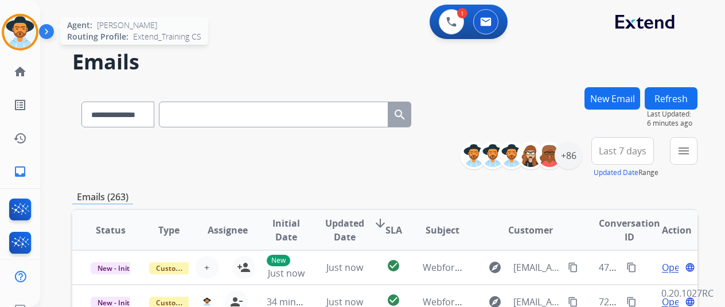
click at [15, 29] on img at bounding box center [20, 32] width 32 height 32
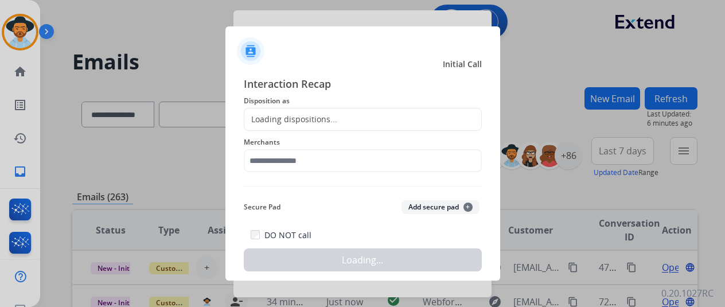
click at [464, 27] on div "**********" at bounding box center [362, 153] width 725 height 307
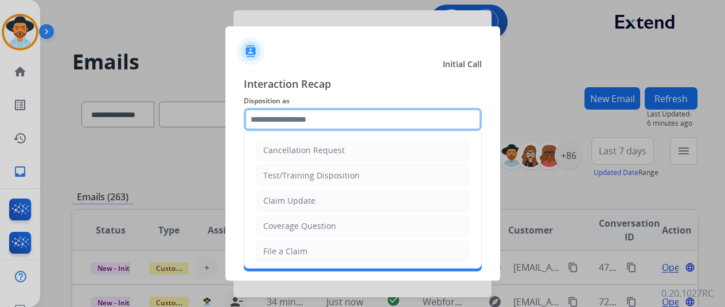
click at [268, 123] on input "text" at bounding box center [363, 119] width 238 height 23
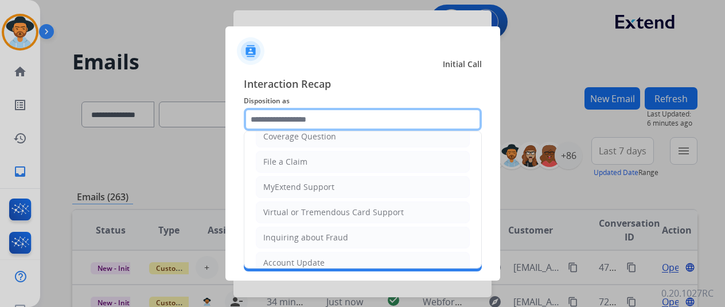
scroll to position [115, 0]
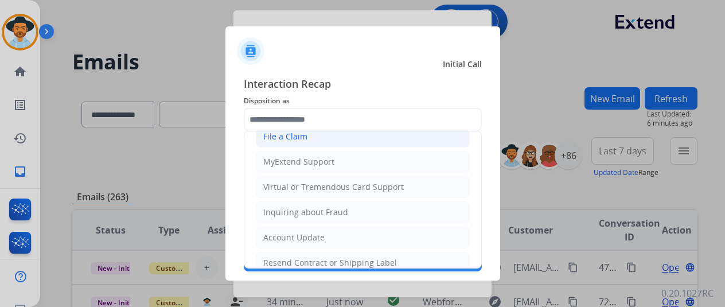
click at [288, 136] on div "File a Claim" at bounding box center [285, 136] width 44 height 11
type input "**********"
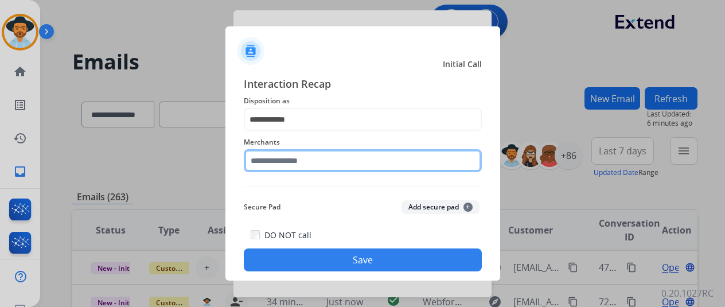
click at [275, 163] on input "text" at bounding box center [363, 160] width 238 height 23
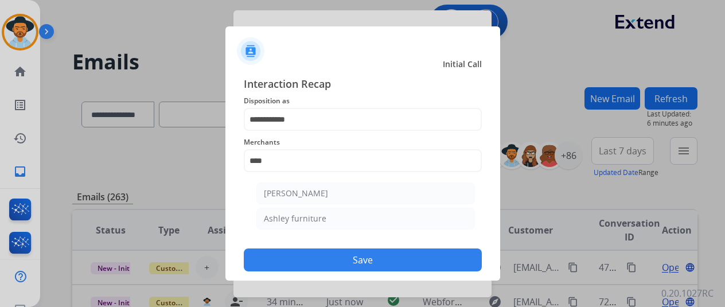
drag, startPoint x: 289, startPoint y: 215, endPoint x: 294, endPoint y: 220, distance: 6.5
click at [290, 215] on div "Ashley furniture" at bounding box center [295, 218] width 63 height 11
type input "**********"
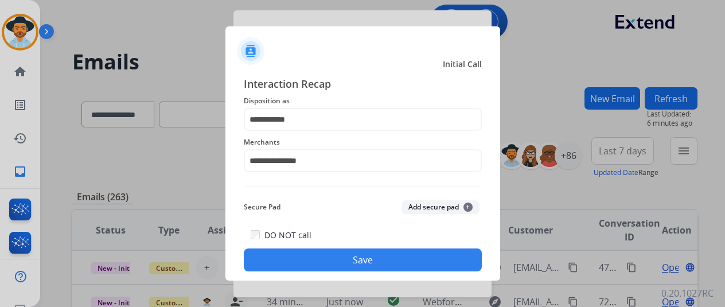
click at [314, 260] on button "Save" at bounding box center [363, 259] width 238 height 23
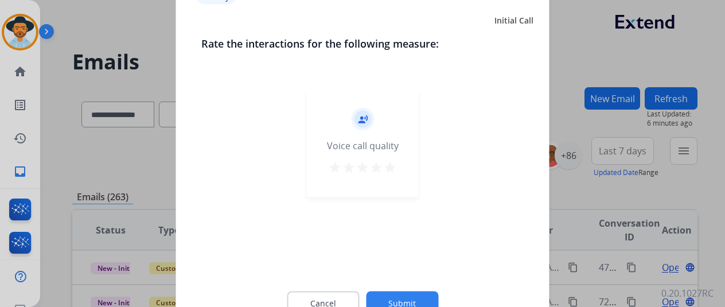
click at [382, 295] on button "Submit" at bounding box center [402, 303] width 72 height 24
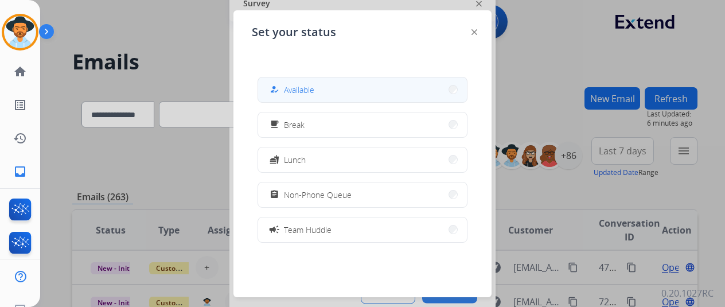
click at [313, 83] on button "how_to_reg Available" at bounding box center [362, 89] width 209 height 25
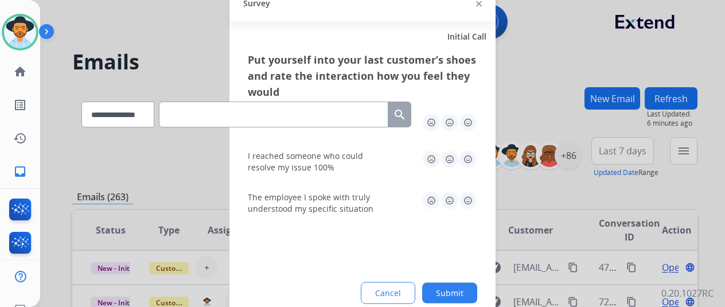
click at [454, 295] on button "Submit" at bounding box center [449, 292] width 55 height 21
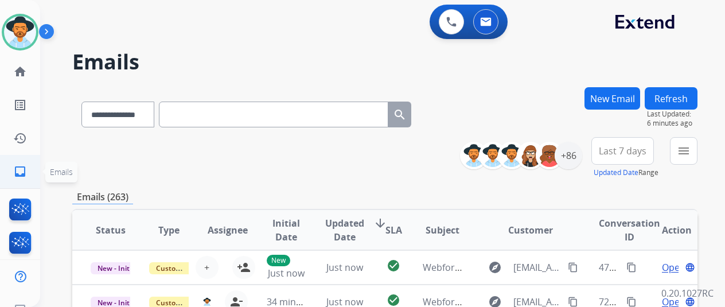
click at [13, 175] on mat-icon "inbox" at bounding box center [20, 172] width 14 height 14
click at [689, 150] on mat-icon "menu" at bounding box center [684, 151] width 14 height 14
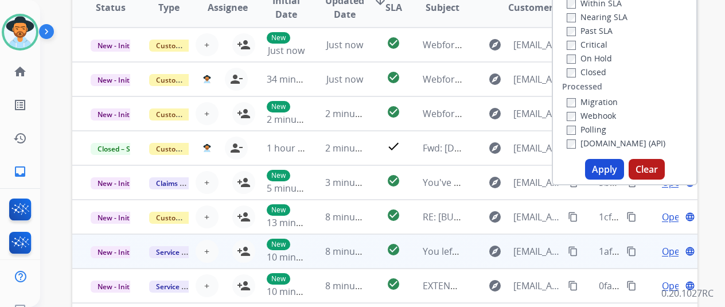
scroll to position [229, 0]
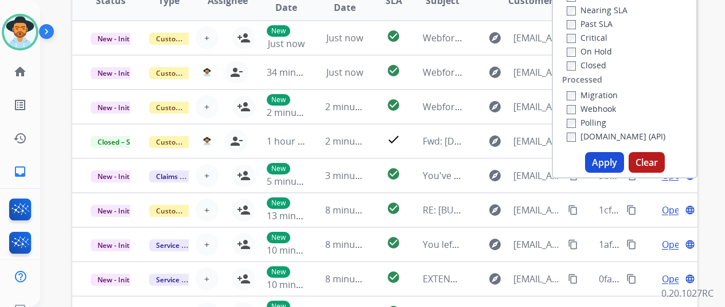
click at [606, 158] on button "Apply" at bounding box center [604, 162] width 39 height 21
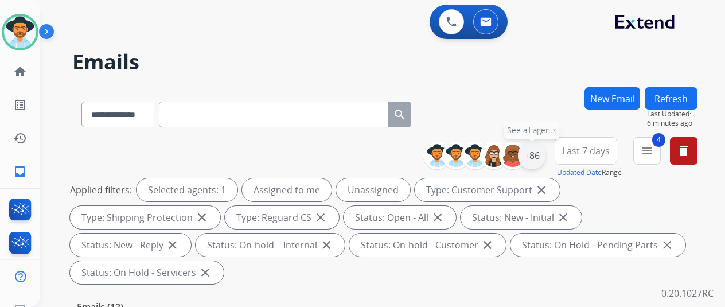
click at [531, 157] on div "+86" at bounding box center [532, 156] width 28 height 28
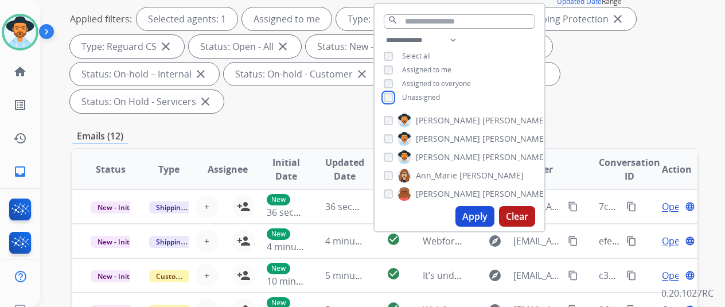
scroll to position [172, 0]
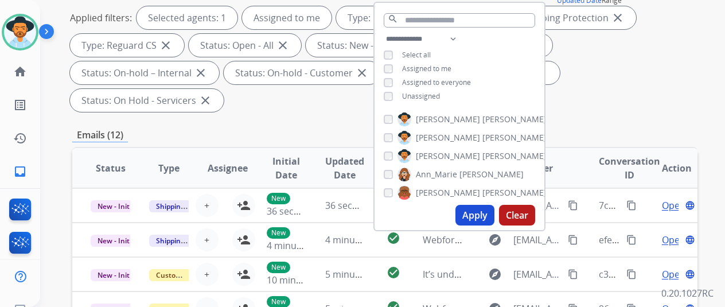
click at [469, 212] on button "Apply" at bounding box center [474, 215] width 39 height 21
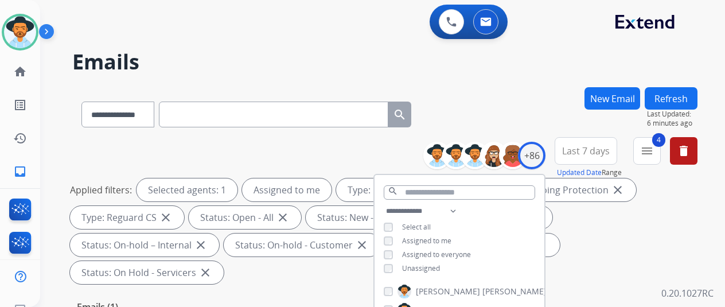
click at [502, 74] on div "**********" at bounding box center [368, 194] width 657 height 307
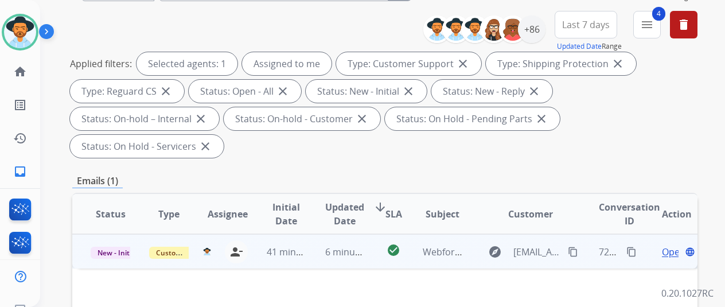
scroll to position [229, 0]
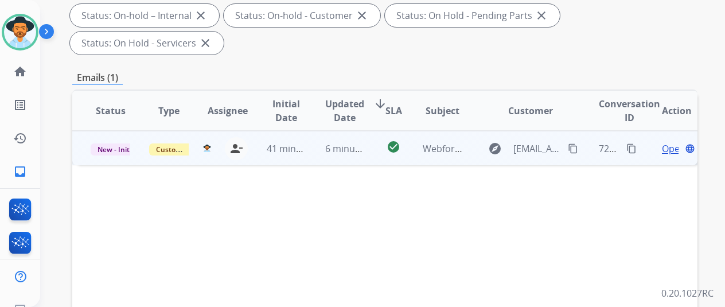
click at [665, 142] on span "Open" at bounding box center [674, 149] width 24 height 14
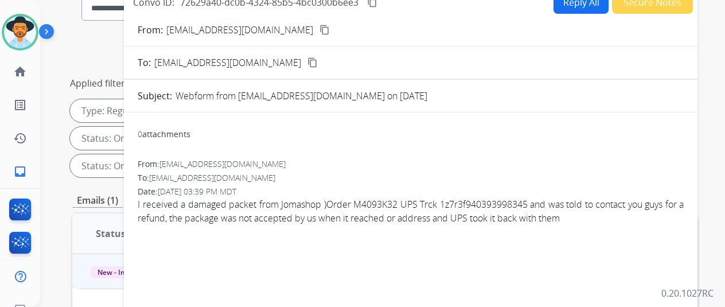
scroll to position [0, 0]
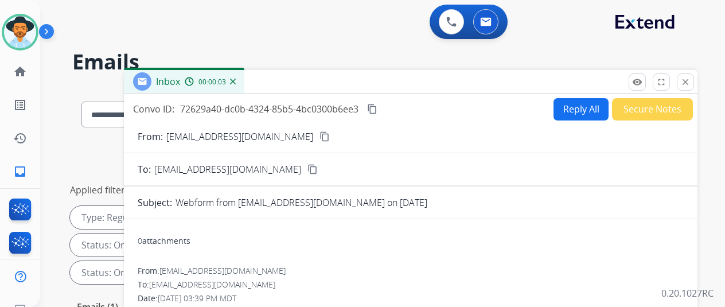
click at [577, 101] on button "Reply All" at bounding box center [580, 109] width 55 height 22
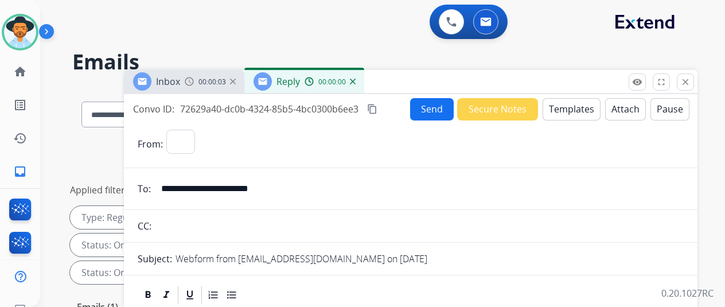
select select "**********"
click at [571, 110] on button "Templates" at bounding box center [571, 109] width 58 height 22
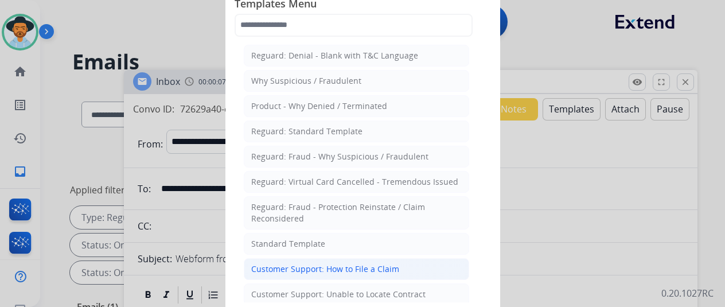
click at [300, 272] on li "Customer Support: How to File a Claim" at bounding box center [356, 269] width 225 height 22
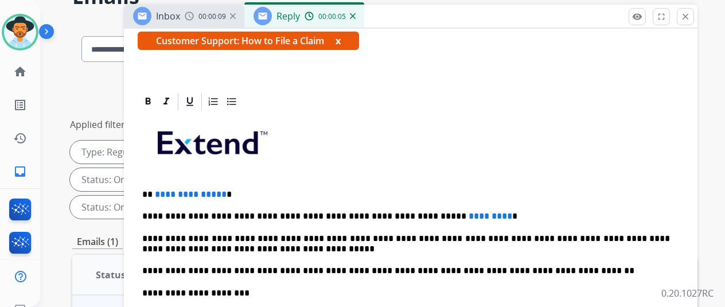
scroll to position [115, 0]
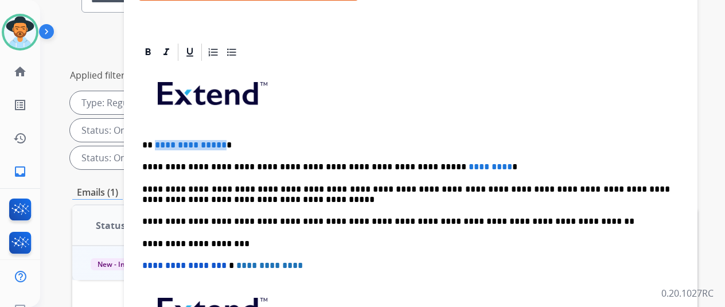
drag, startPoint x: 218, startPoint y: 124, endPoint x: 153, endPoint y: 126, distance: 66.0
click at [153, 140] on p "**********" at bounding box center [406, 145] width 528 height 10
drag, startPoint x: 455, startPoint y: 146, endPoint x: 373, endPoint y: 146, distance: 82.6
click at [373, 162] on p "**********" at bounding box center [406, 167] width 528 height 10
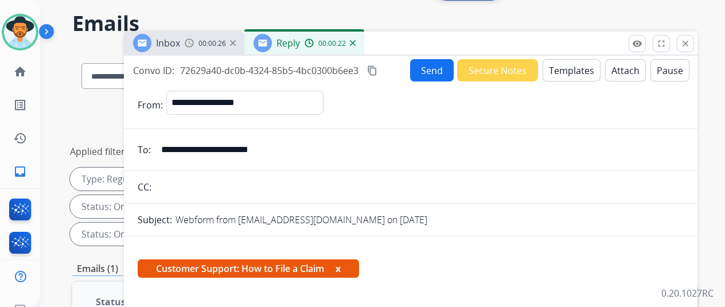
scroll to position [0, 0]
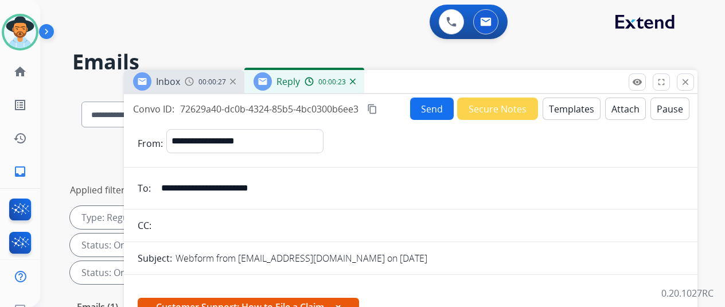
click at [420, 101] on button "Send" at bounding box center [432, 108] width 44 height 22
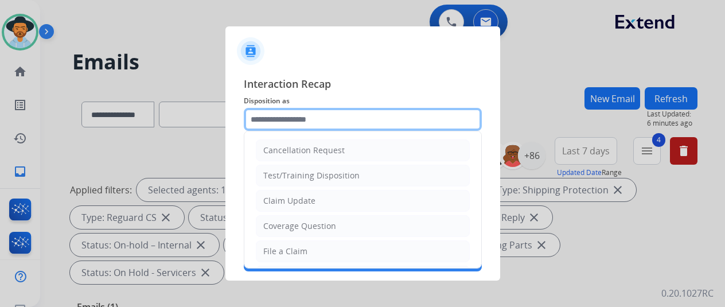
click at [288, 119] on input "text" at bounding box center [363, 119] width 238 height 23
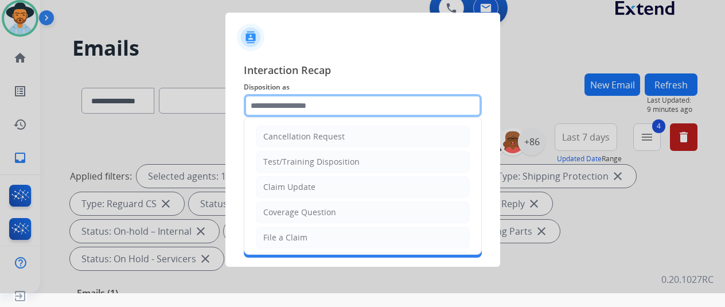
scroll to position [57, 0]
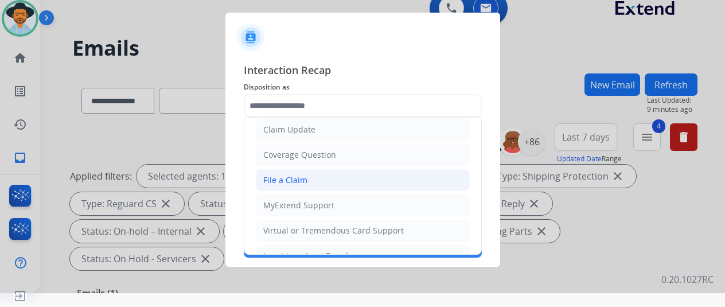
click at [288, 177] on div "File a Claim" at bounding box center [285, 179] width 44 height 11
type input "**********"
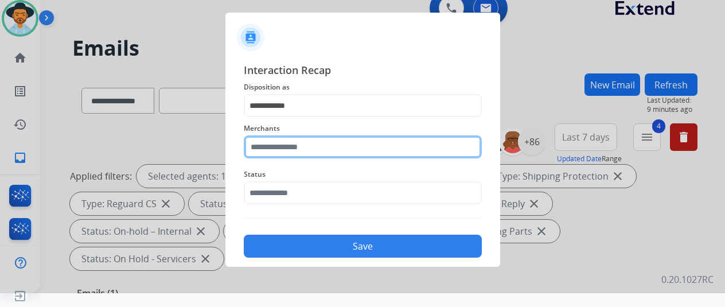
click at [299, 146] on input "text" at bounding box center [363, 146] width 238 height 23
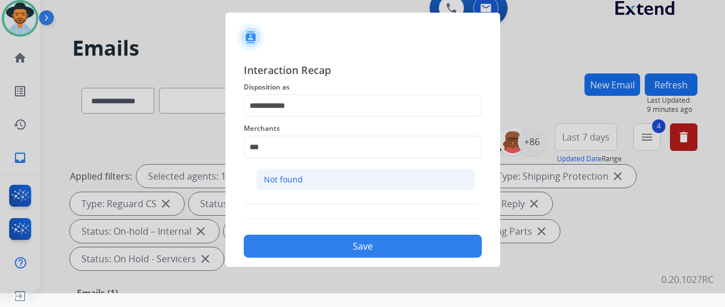
click at [286, 180] on div "Not found" at bounding box center [283, 179] width 39 height 11
type input "*********"
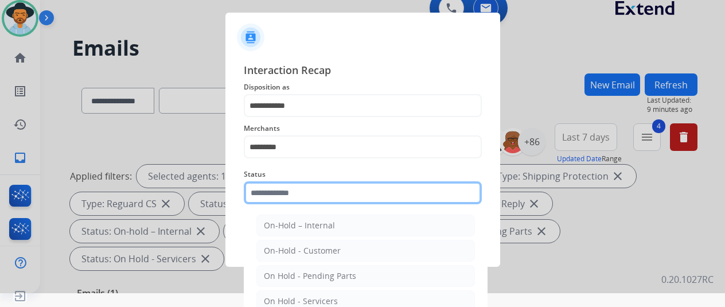
click at [276, 200] on input "text" at bounding box center [363, 192] width 238 height 23
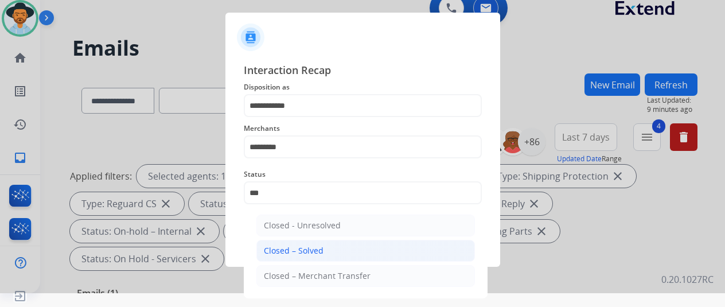
click at [282, 255] on div "Closed – Solved" at bounding box center [294, 250] width 60 height 11
type input "**********"
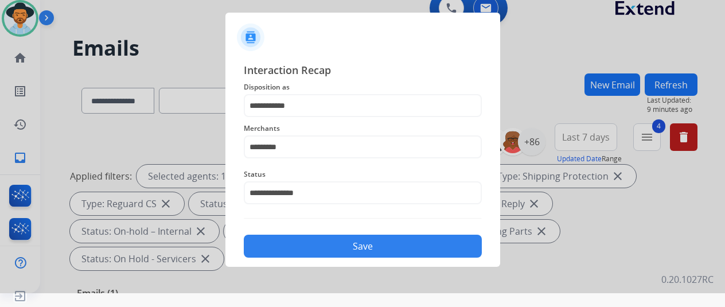
click at [295, 245] on button "Save" at bounding box center [363, 246] width 238 height 23
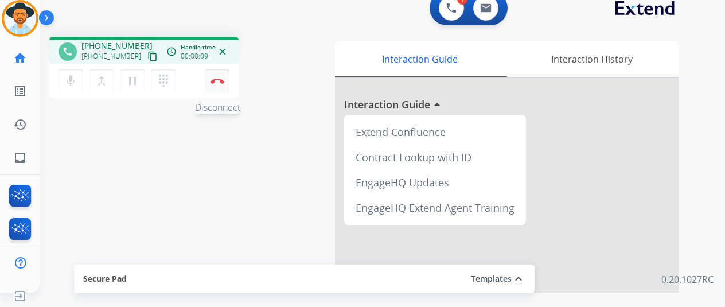
click at [210, 78] on img at bounding box center [217, 81] width 14 height 6
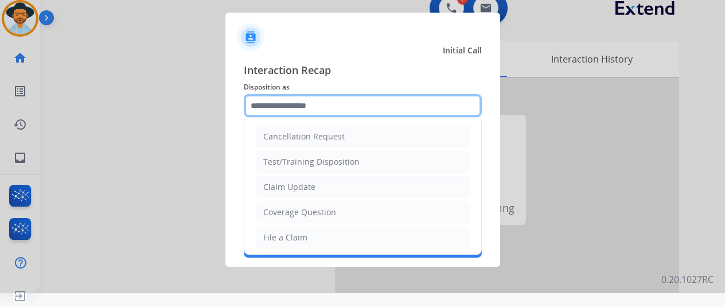
drag, startPoint x: 257, startPoint y: 98, endPoint x: 261, endPoint y: 94, distance: 6.1
click at [261, 94] on input "text" at bounding box center [363, 105] width 238 height 23
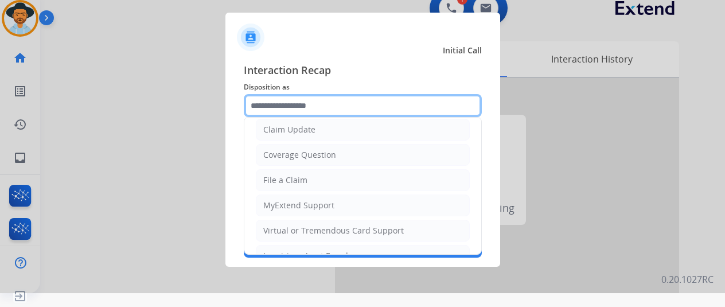
scroll to position [174, 0]
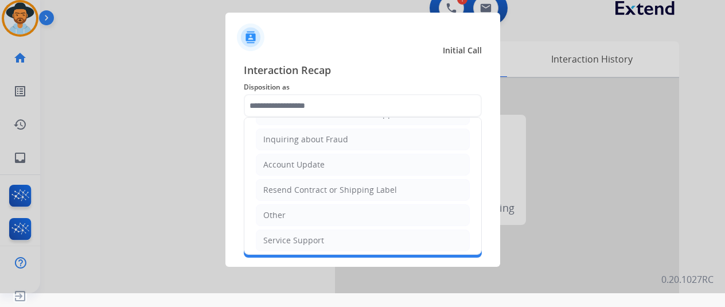
click at [266, 214] on div "Other" at bounding box center [274, 214] width 22 height 11
type input "*****"
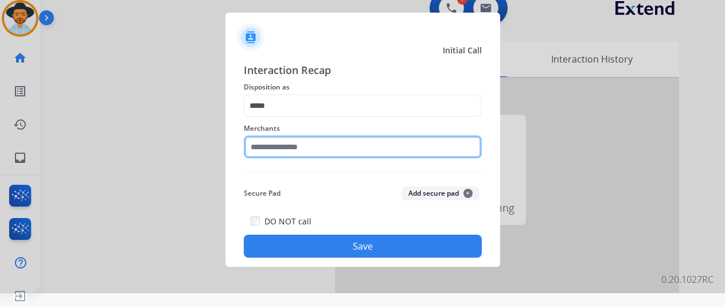
click at [271, 140] on input "text" at bounding box center [363, 146] width 238 height 23
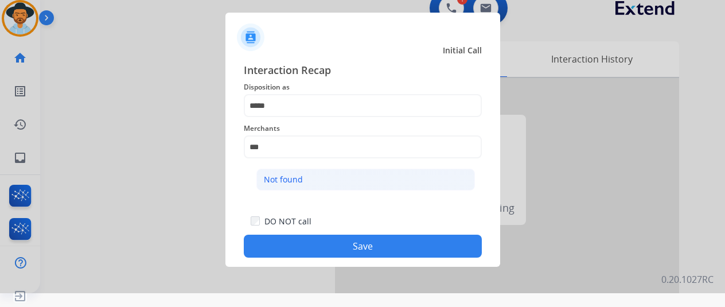
click at [264, 174] on div "Not found" at bounding box center [283, 179] width 39 height 11
type input "*********"
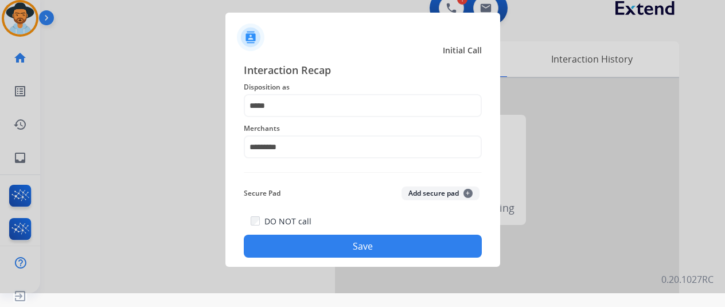
click at [323, 241] on button "Save" at bounding box center [363, 246] width 238 height 23
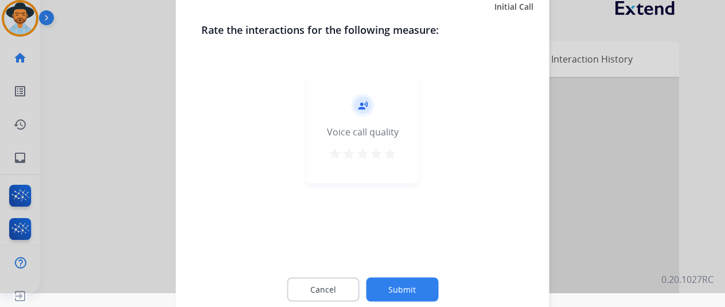
click at [390, 287] on button "Submit" at bounding box center [402, 289] width 72 height 24
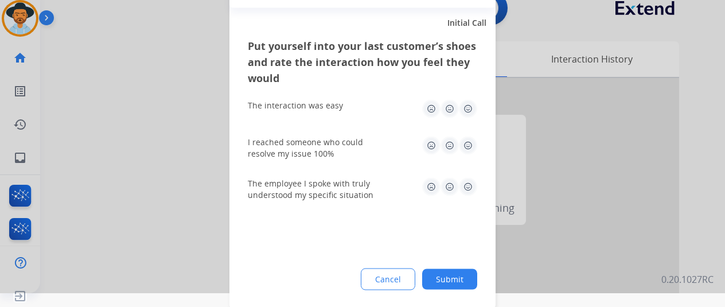
click at [438, 280] on button "Submit" at bounding box center [449, 278] width 55 height 21
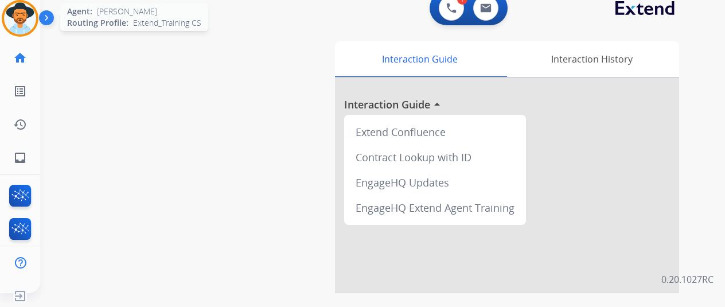
click at [4, 13] on img at bounding box center [20, 18] width 32 height 32
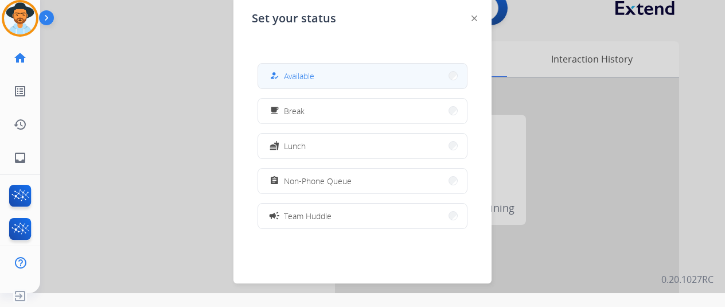
click at [295, 75] on span "Available" at bounding box center [299, 76] width 30 height 12
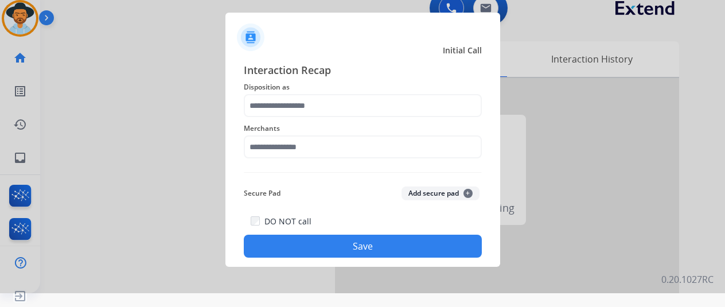
click at [269, 91] on span "Disposition as" at bounding box center [363, 87] width 238 height 14
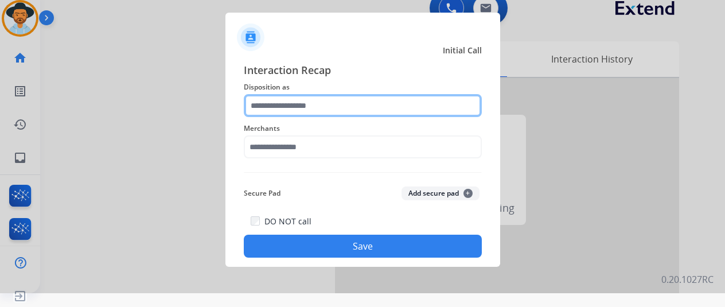
click at [269, 99] on input "text" at bounding box center [363, 105] width 238 height 23
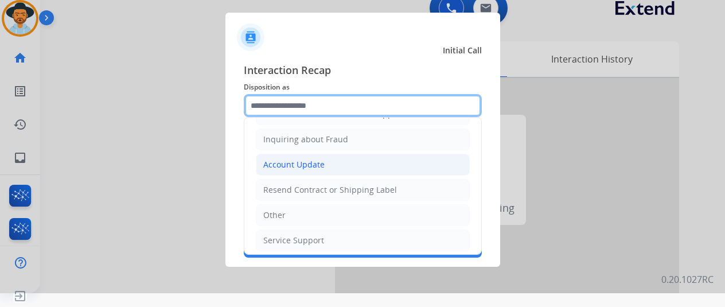
scroll to position [59, 0]
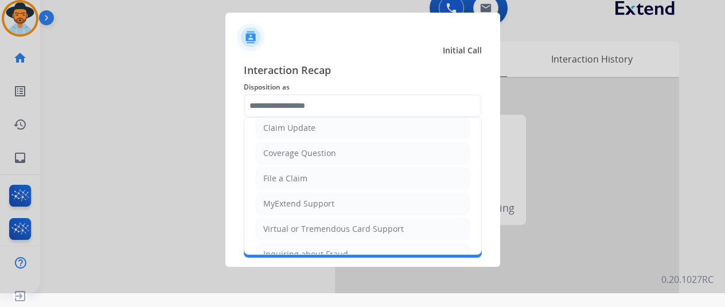
drag, startPoint x: 283, startPoint y: 173, endPoint x: 288, endPoint y: 162, distance: 12.1
click at [283, 173] on div "File a Claim" at bounding box center [285, 178] width 44 height 11
type input "**********"
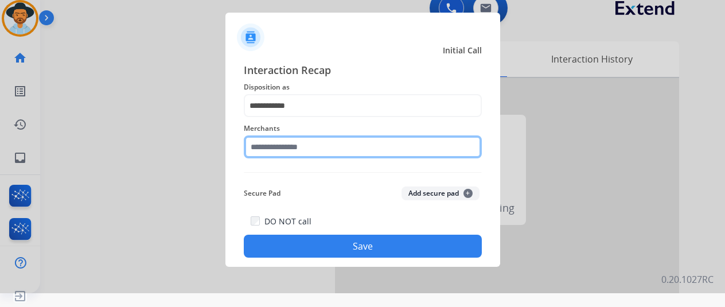
click at [264, 143] on input "text" at bounding box center [363, 146] width 238 height 23
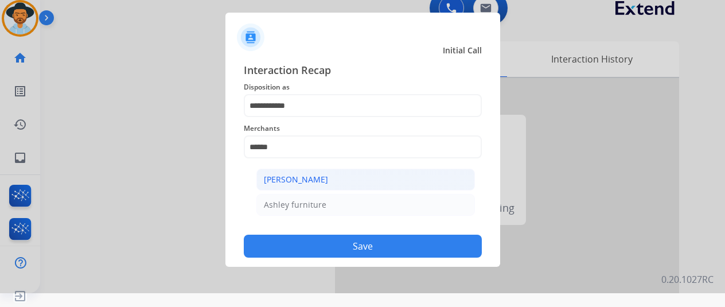
click at [285, 178] on div "[PERSON_NAME]" at bounding box center [296, 179] width 64 height 11
type input "**********"
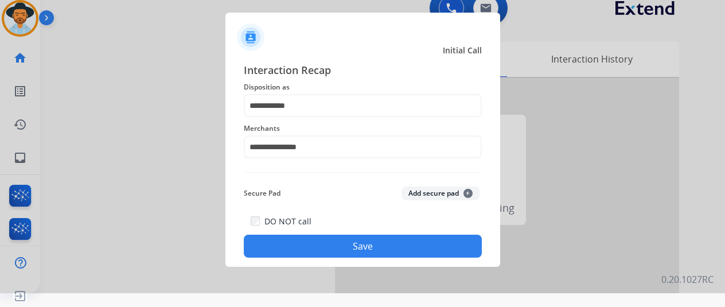
click at [334, 246] on button "Save" at bounding box center [363, 246] width 238 height 23
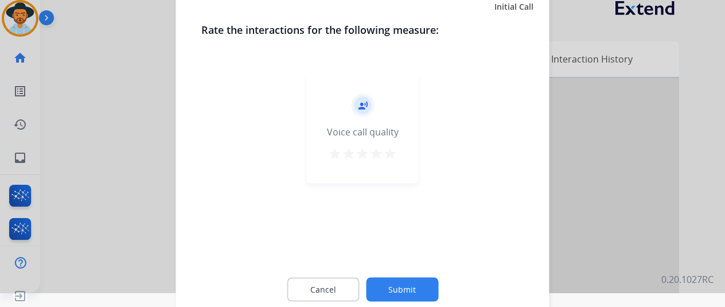
click at [386, 283] on button "Submit" at bounding box center [402, 289] width 72 height 24
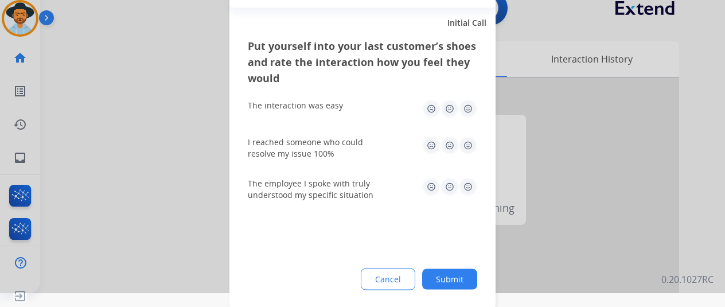
click at [440, 276] on button "Submit" at bounding box center [449, 278] width 55 height 21
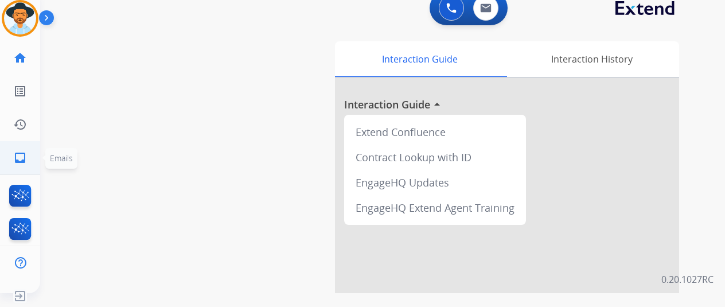
click at [17, 157] on mat-icon "inbox" at bounding box center [20, 158] width 14 height 14
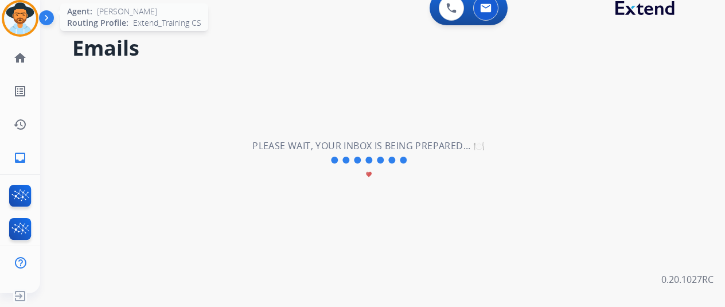
click at [7, 13] on img at bounding box center [20, 18] width 32 height 32
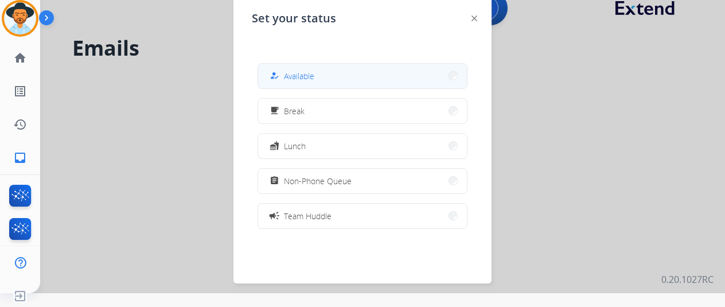
click at [288, 75] on span "Available" at bounding box center [299, 76] width 30 height 12
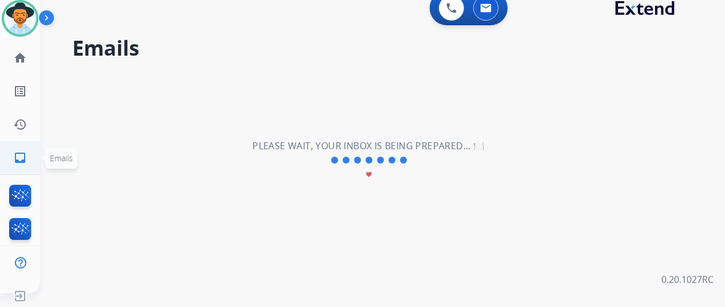
click at [13, 157] on mat-icon "inbox" at bounding box center [20, 158] width 14 height 14
click at [13, 61] on mat-icon "home" at bounding box center [20, 58] width 14 height 14
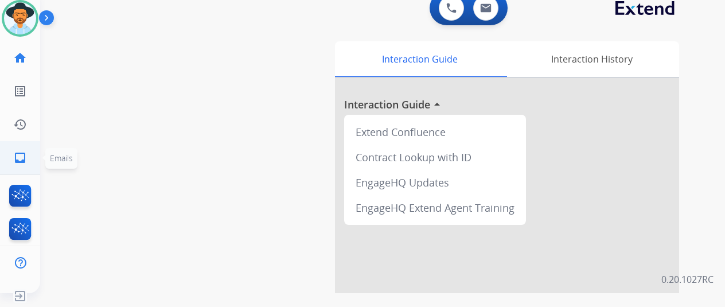
click at [13, 154] on mat-icon "inbox" at bounding box center [20, 158] width 14 height 14
select select "**********"
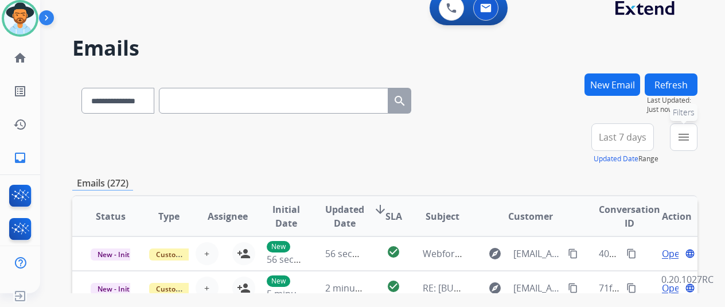
click at [685, 138] on mat-icon "menu" at bounding box center [684, 137] width 14 height 14
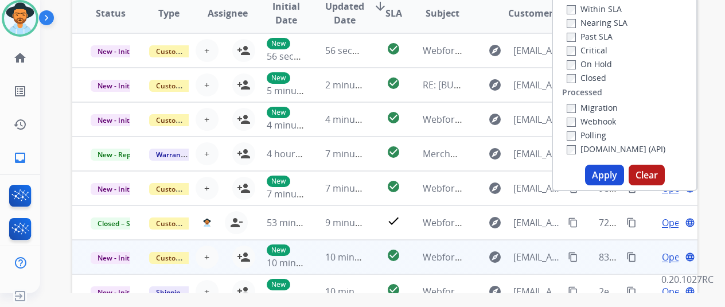
scroll to position [229, 0]
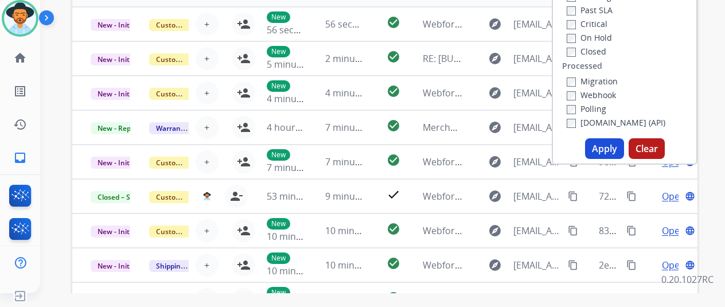
click at [591, 142] on button "Apply" at bounding box center [604, 148] width 39 height 21
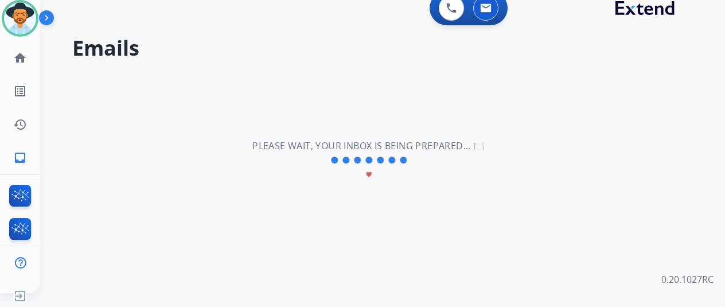
scroll to position [0, 0]
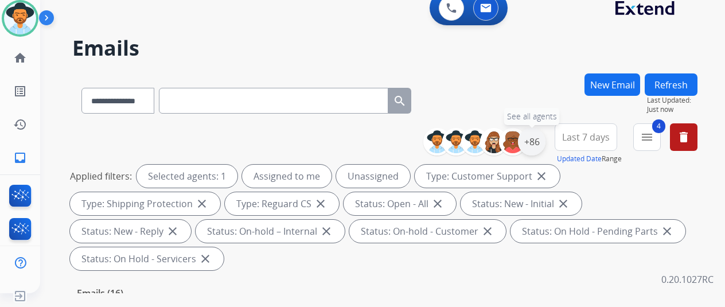
click at [534, 139] on div "+86" at bounding box center [532, 142] width 28 height 28
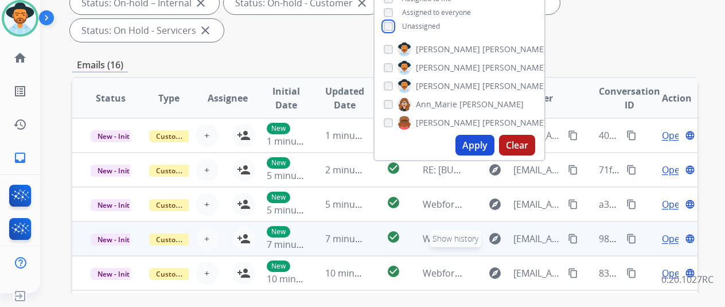
scroll to position [229, 0]
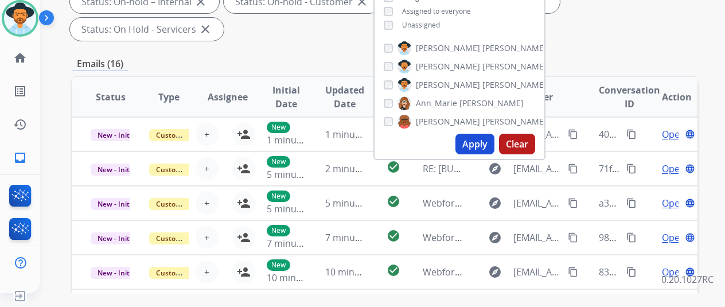
click at [475, 141] on button "Apply" at bounding box center [474, 144] width 39 height 21
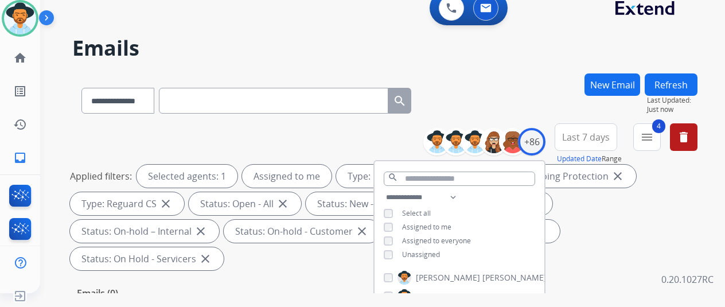
click at [511, 60] on div "**********" at bounding box center [368, 181] width 657 height 307
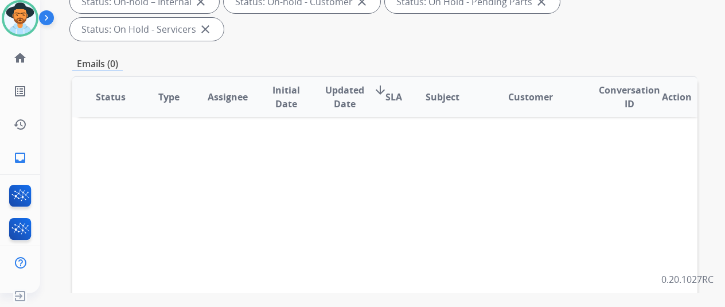
scroll to position [172, 0]
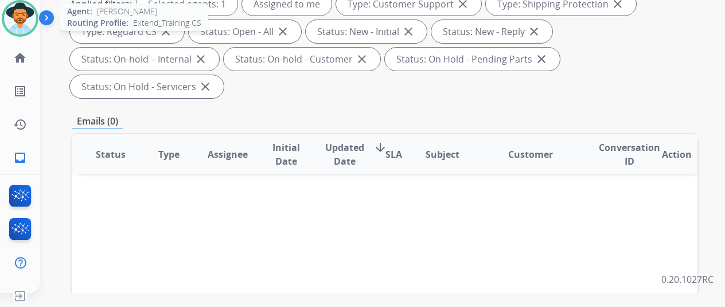
click at [10, 12] on img at bounding box center [20, 18] width 32 height 32
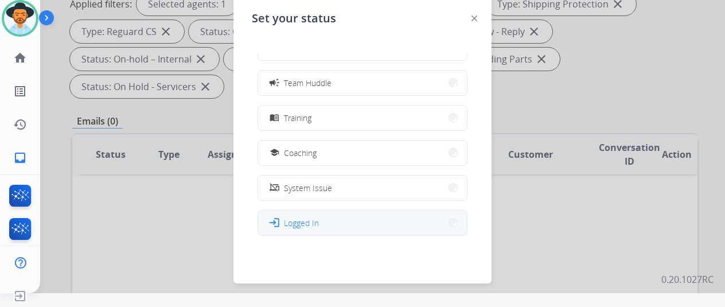
scroll to position [181, 0]
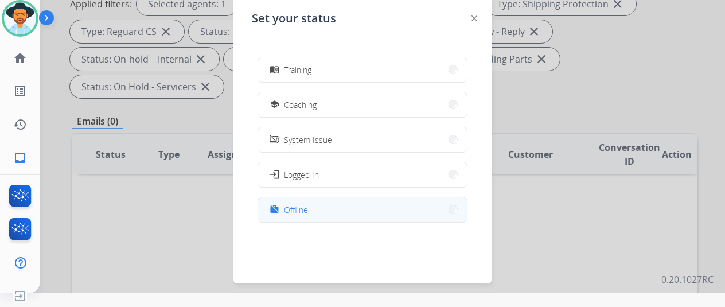
click at [296, 216] on button "work_off Offline" at bounding box center [362, 209] width 209 height 25
